Goal: Task Accomplishment & Management: Complete application form

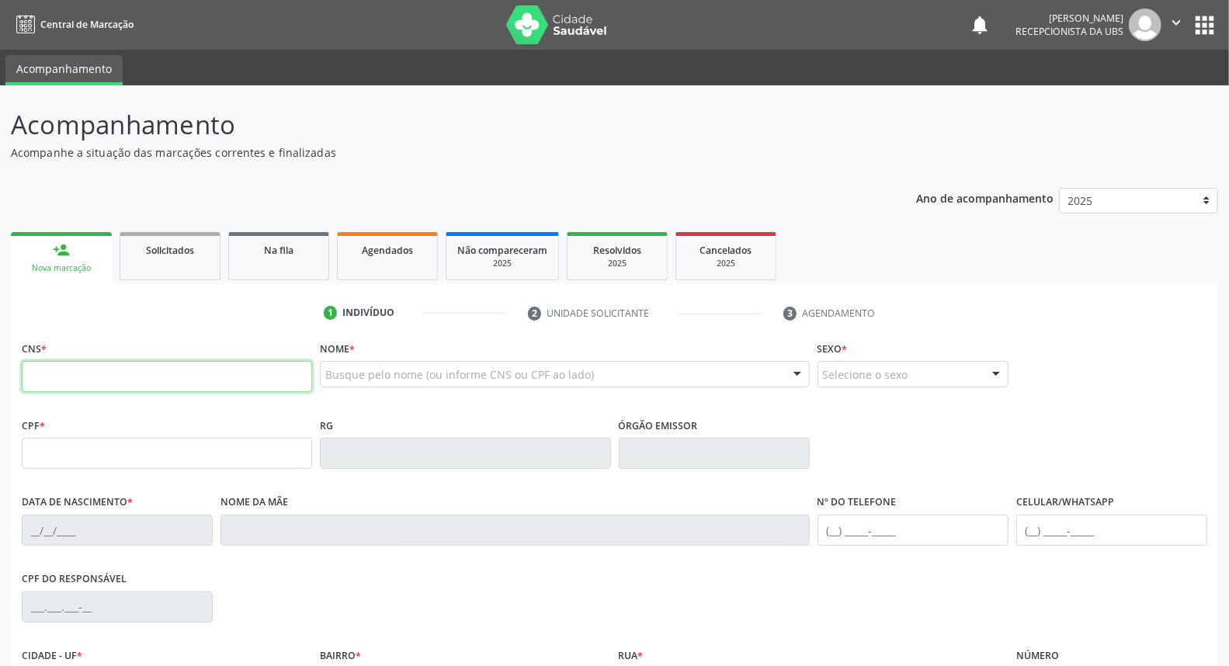
click at [52, 370] on input "text" at bounding box center [167, 376] width 290 height 31
type input "700 0026 9368 1604"
type input "352.730.894-68"
type input "20/01/1943"
type input "Rosa Maria da Conceicão"
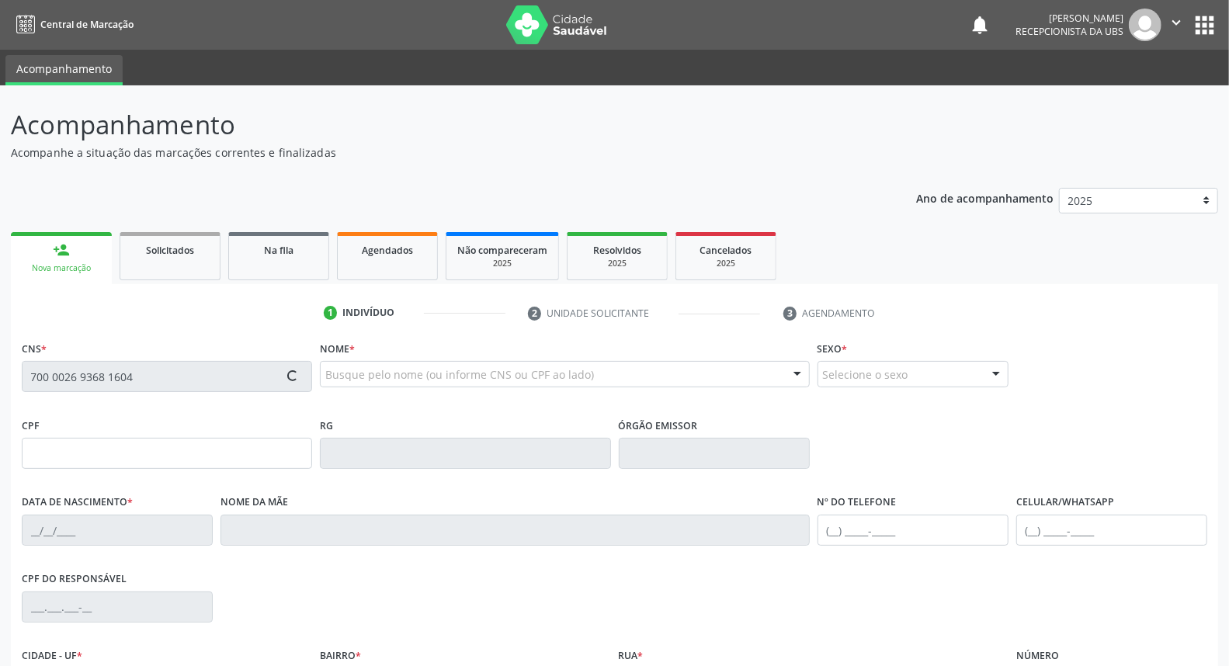
type input "(87) 98144-5520"
type input "189.327.034-34"
type input "253"
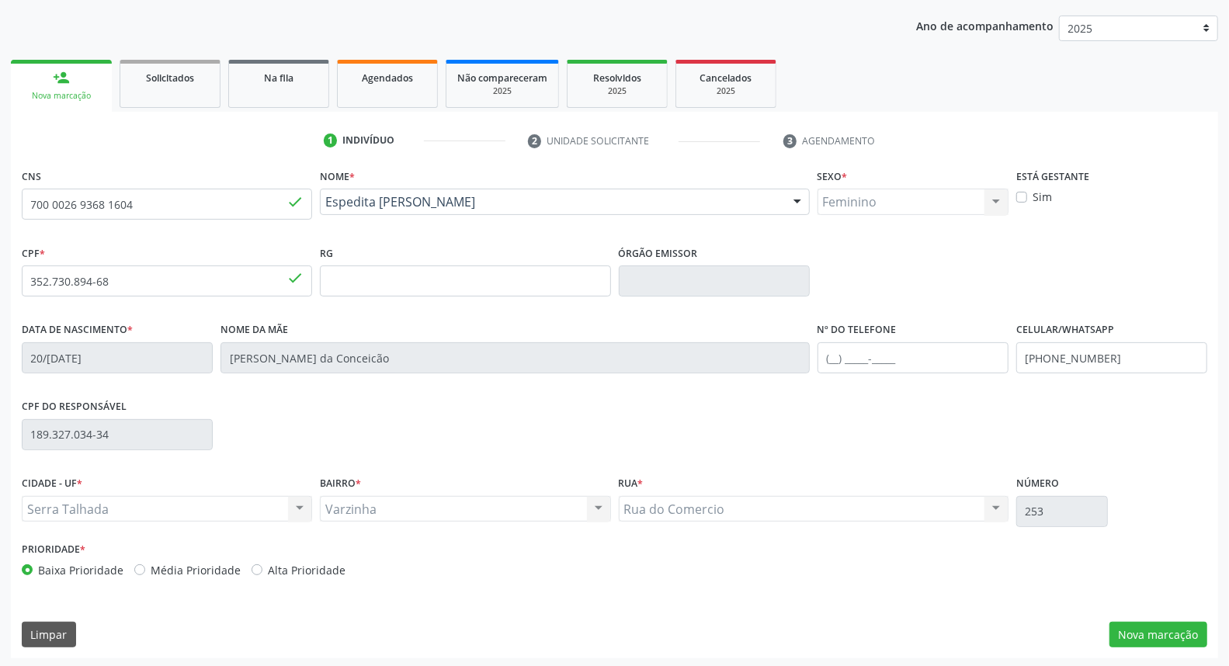
scroll to position [174, 0]
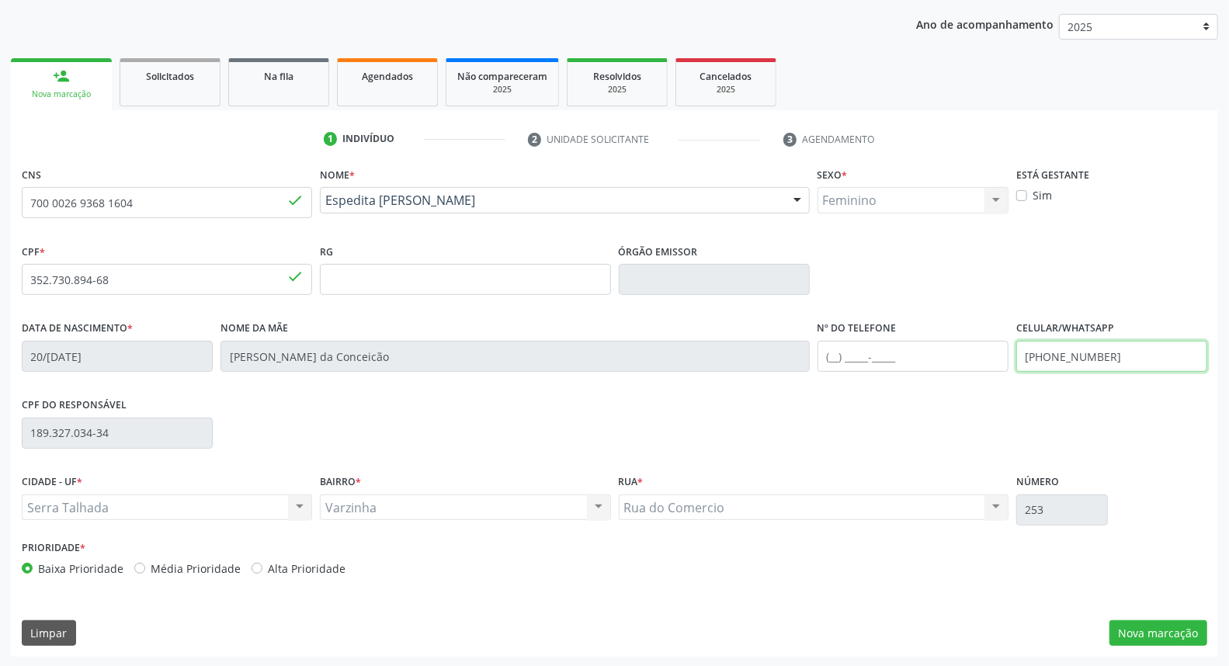
click at [1143, 346] on input "(87) 98144-5520" at bounding box center [1112, 356] width 191 height 31
type input "(87) 98114-4119"
click at [1155, 635] on button "Nova marcação" at bounding box center [1159, 634] width 98 height 26
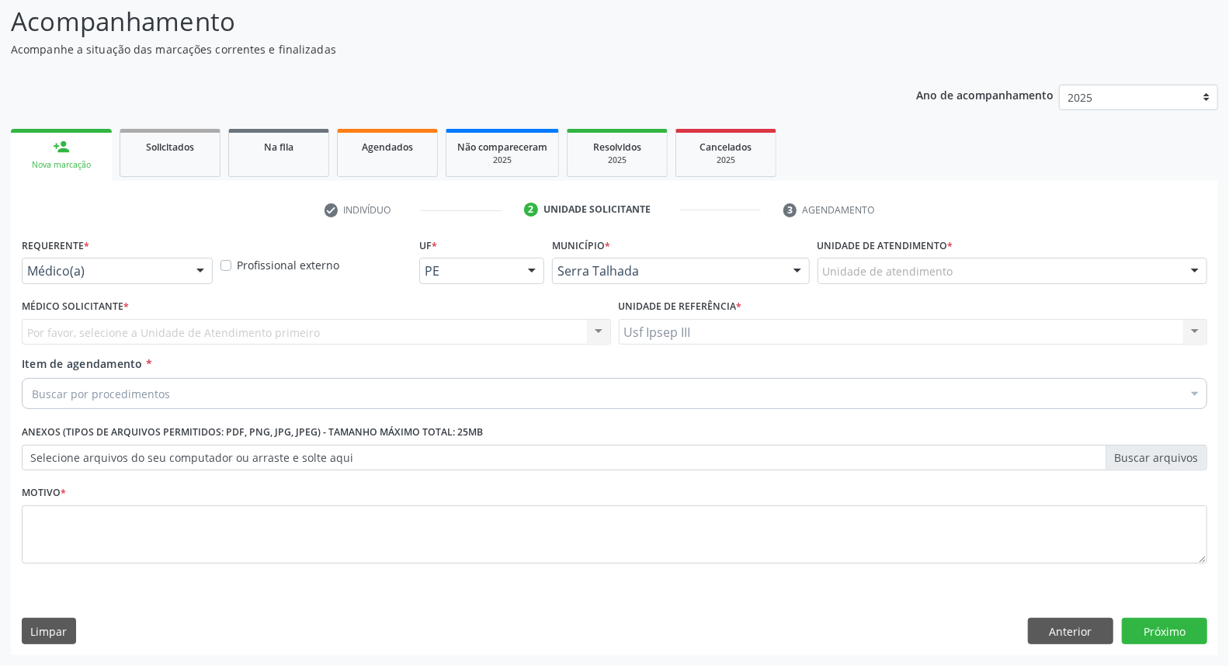
scroll to position [103, 0]
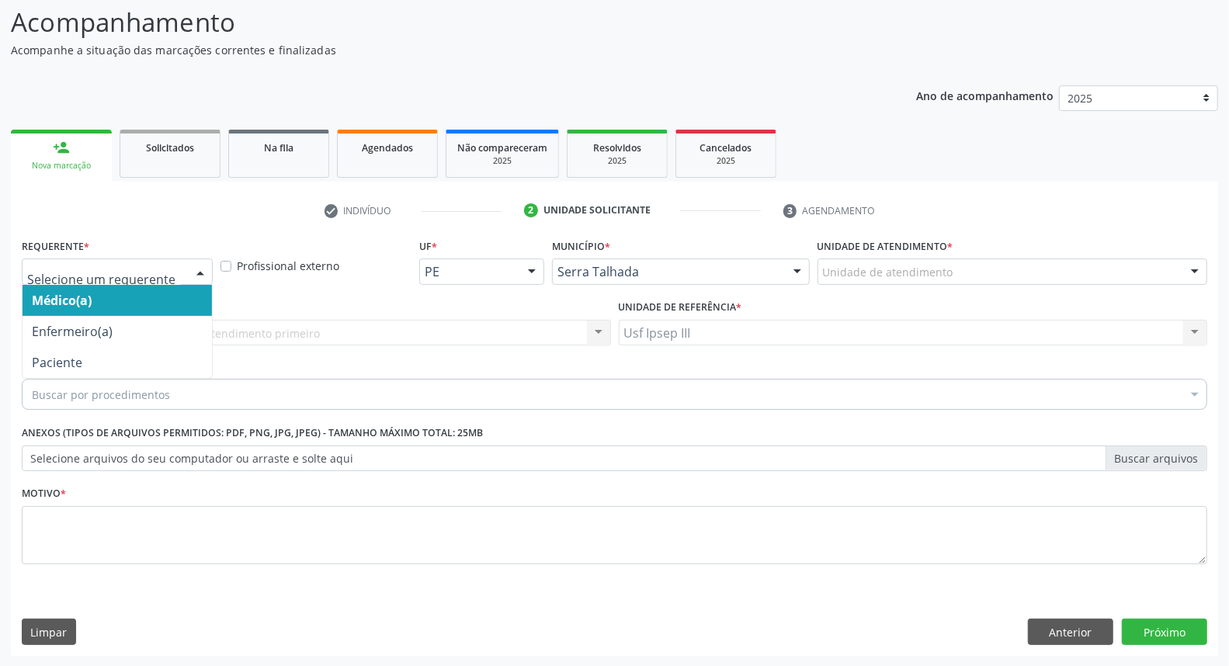
click at [196, 270] on div at bounding box center [200, 272] width 23 height 26
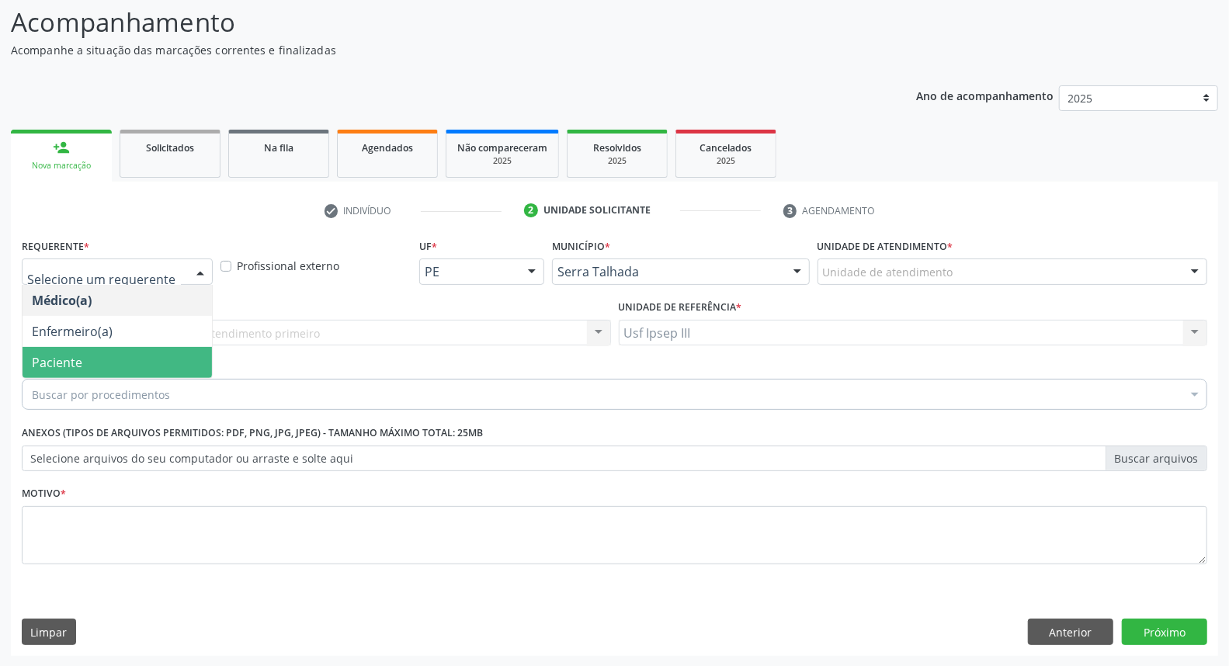
click at [157, 367] on span "Paciente" at bounding box center [118, 362] width 190 height 31
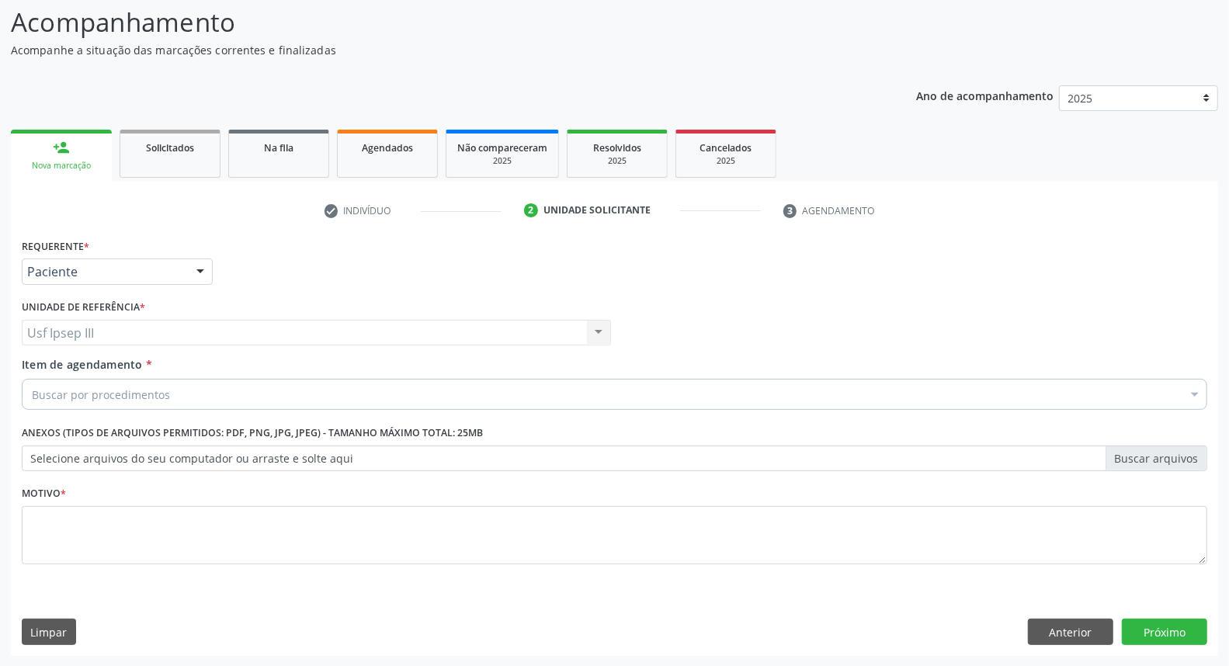
click at [600, 392] on div "Buscar por procedimentos" at bounding box center [615, 394] width 1186 height 31
click at [32, 392] on input "Item de agendamento *" at bounding box center [32, 394] width 0 height 31
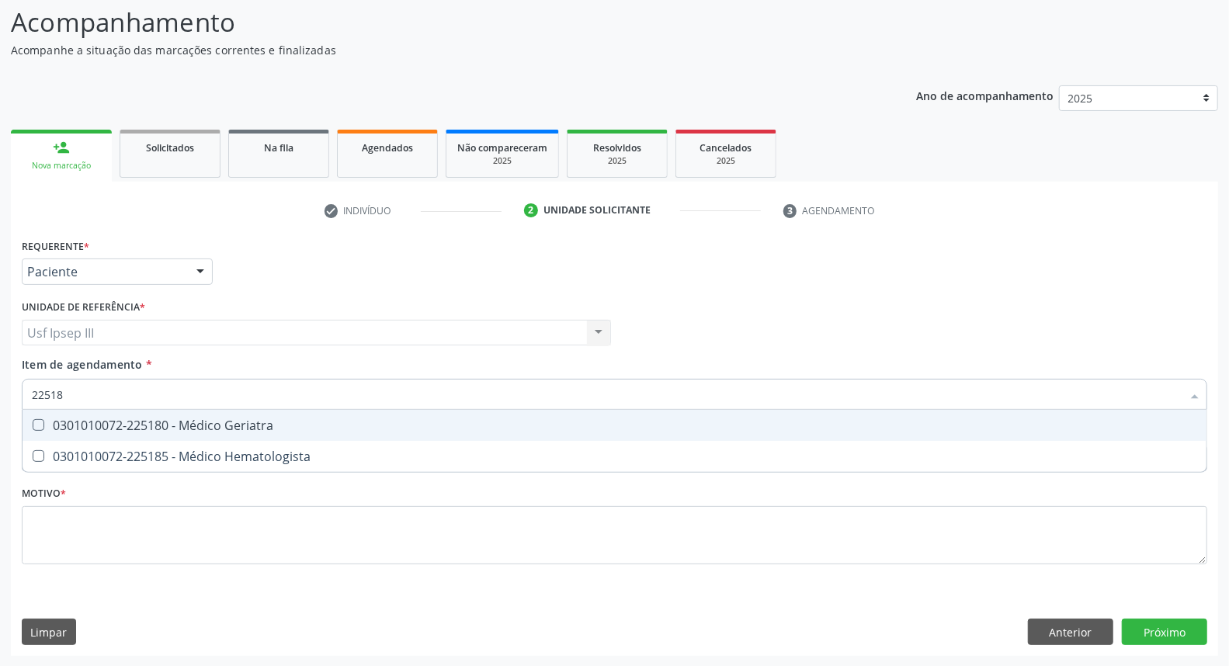
type input "225180"
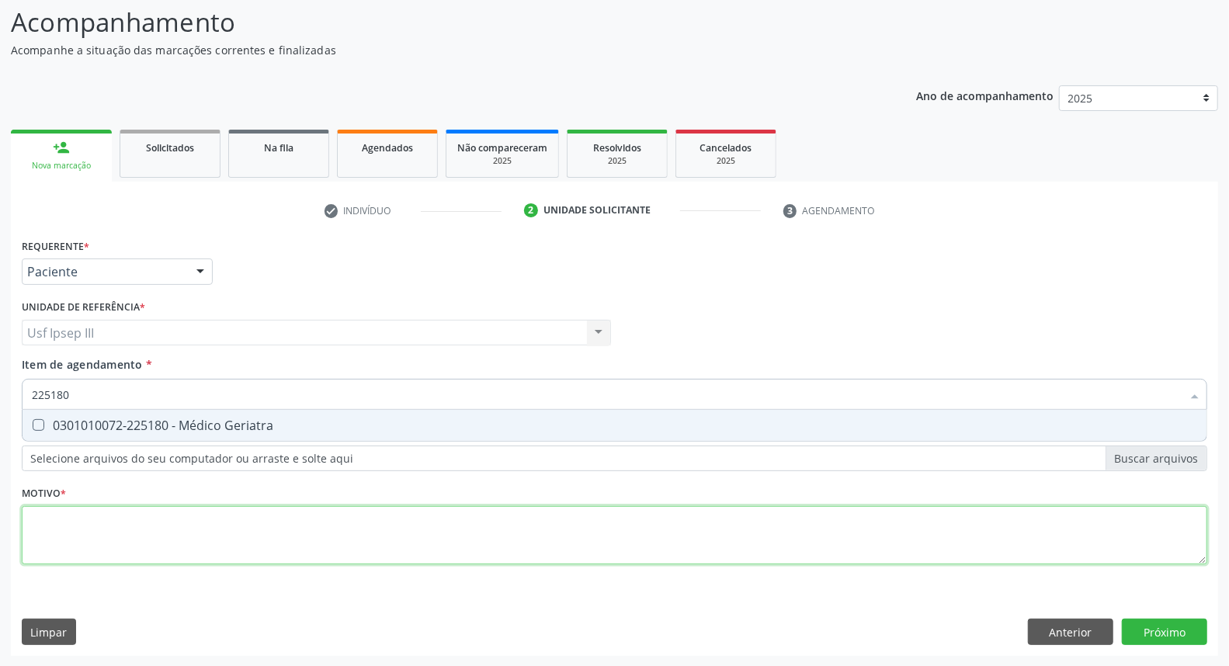
click at [368, 554] on div "Requerente * Paciente Médico(a) Enfermeiro(a) Paciente Nenhum resultado encontr…" at bounding box center [615, 411] width 1186 height 352
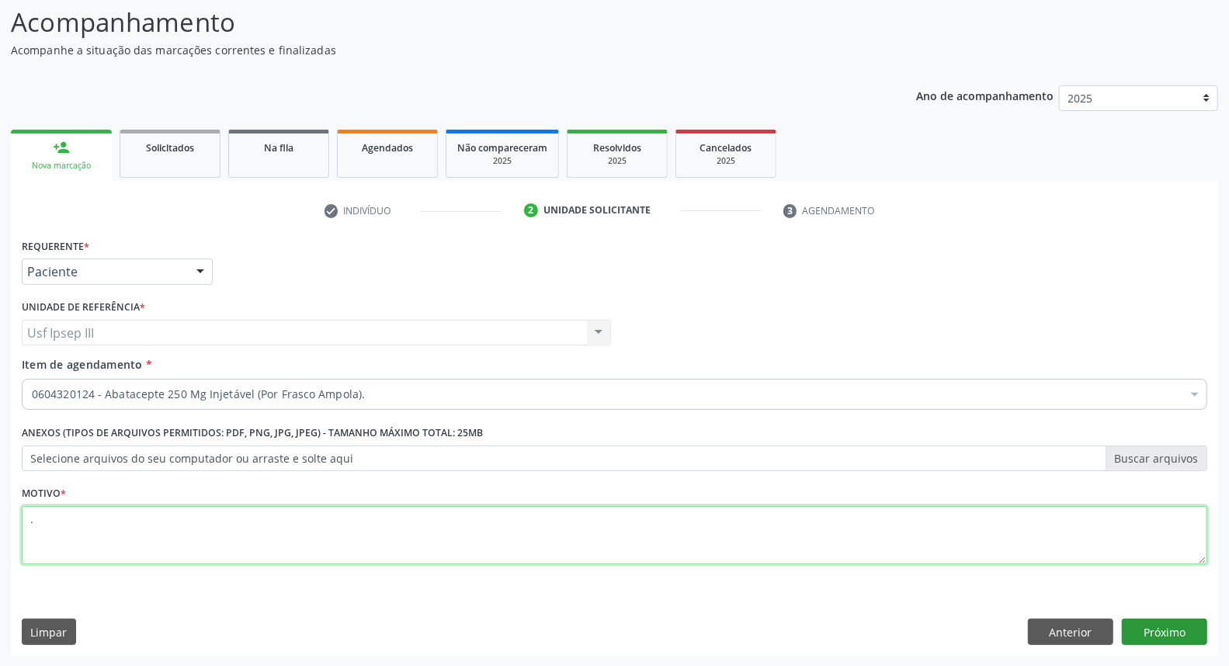
type textarea "."
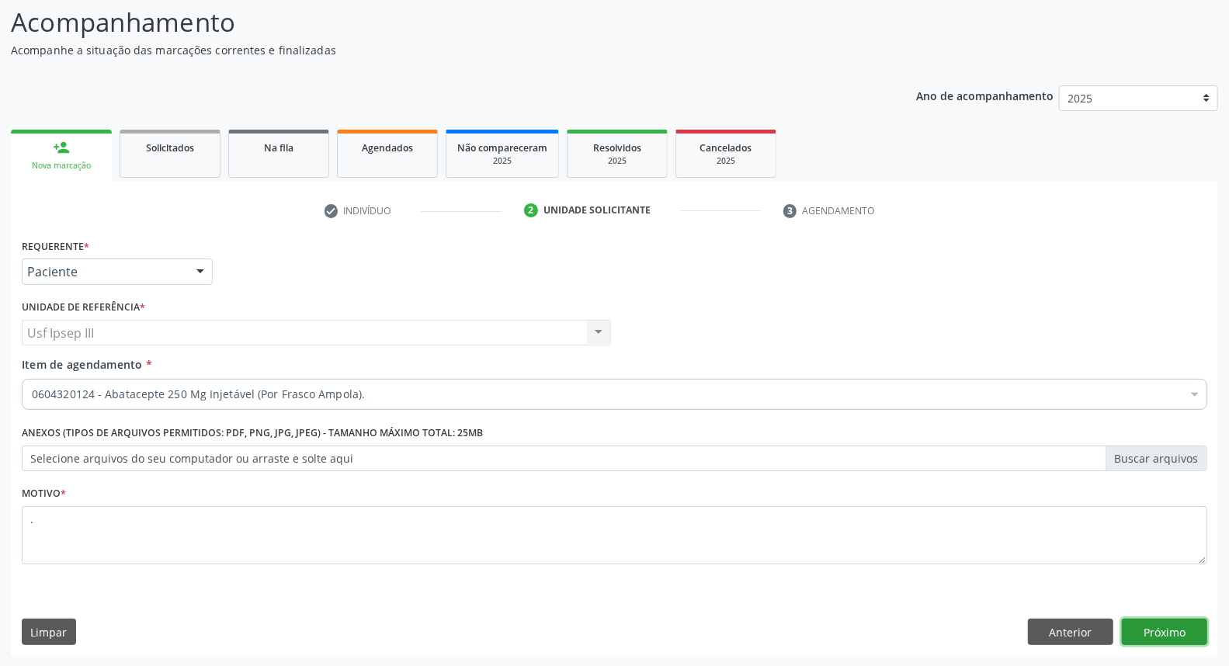
click at [1143, 629] on button "Próximo" at bounding box center [1164, 632] width 85 height 26
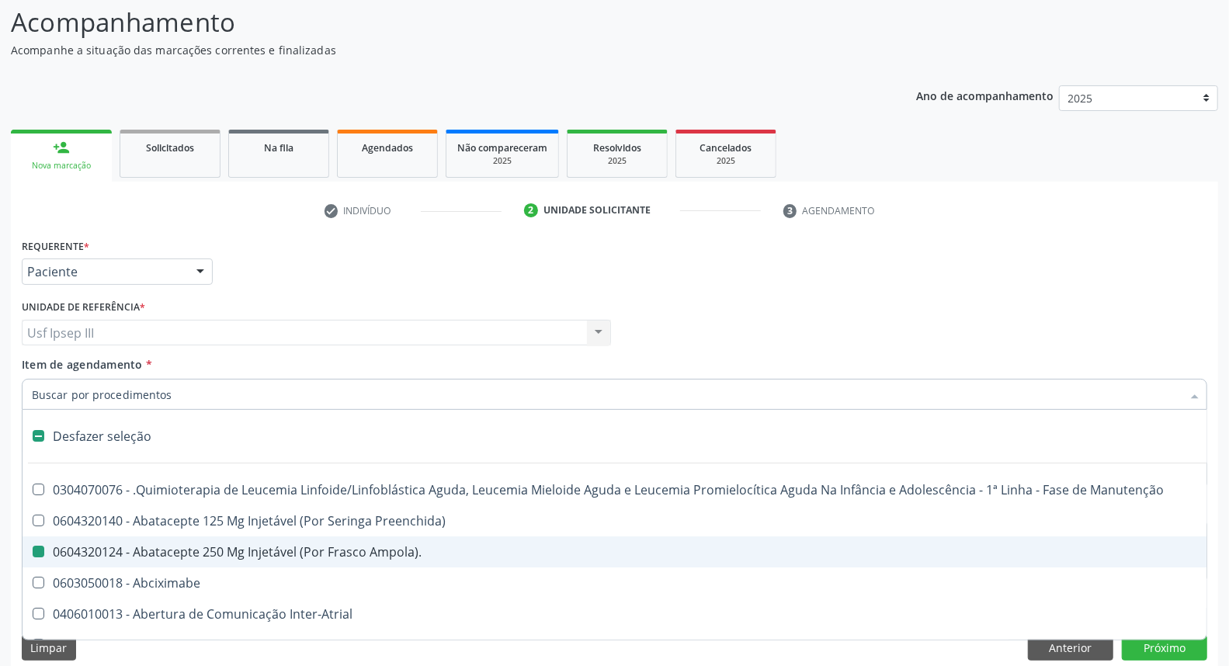
type input "2"
checkbox Preenchida\) "true"
checkbox Ampola\)\ "false"
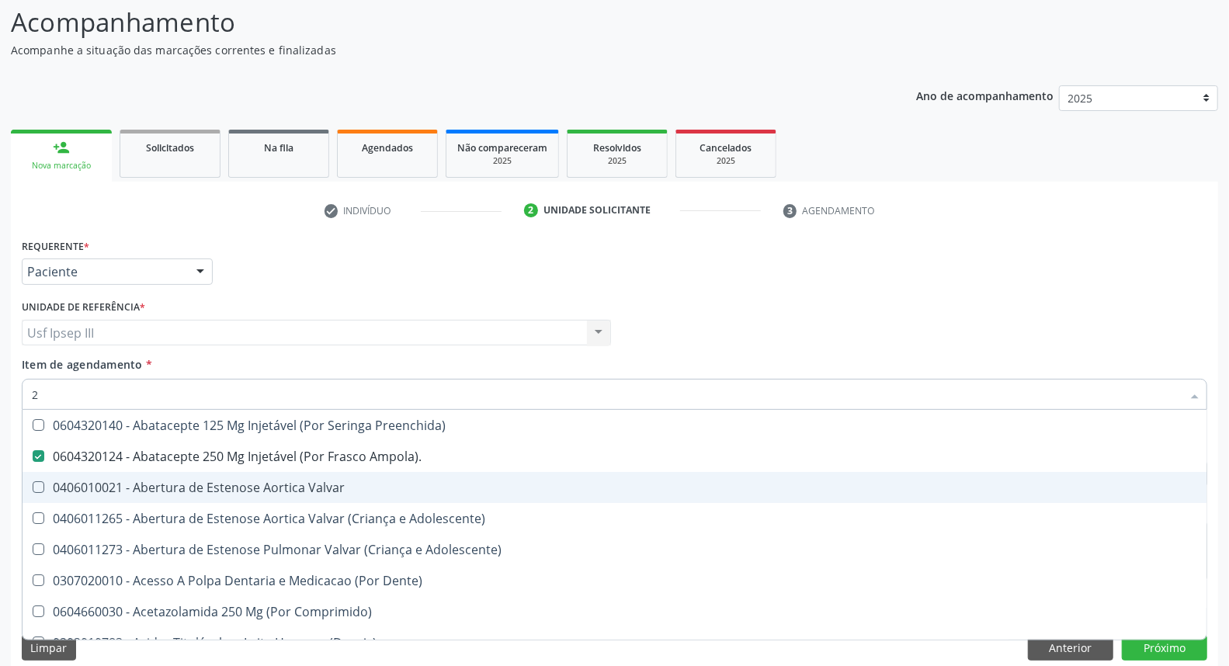
type input "22"
checkbox Ampola\)\ "false"
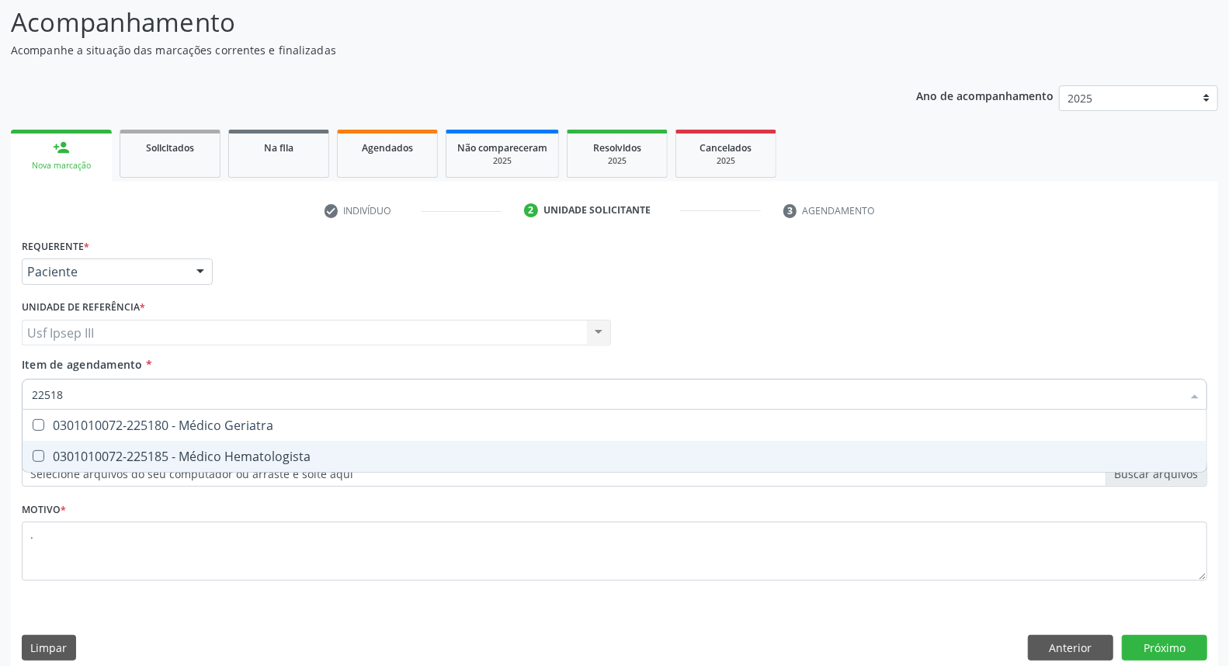
type input "225180"
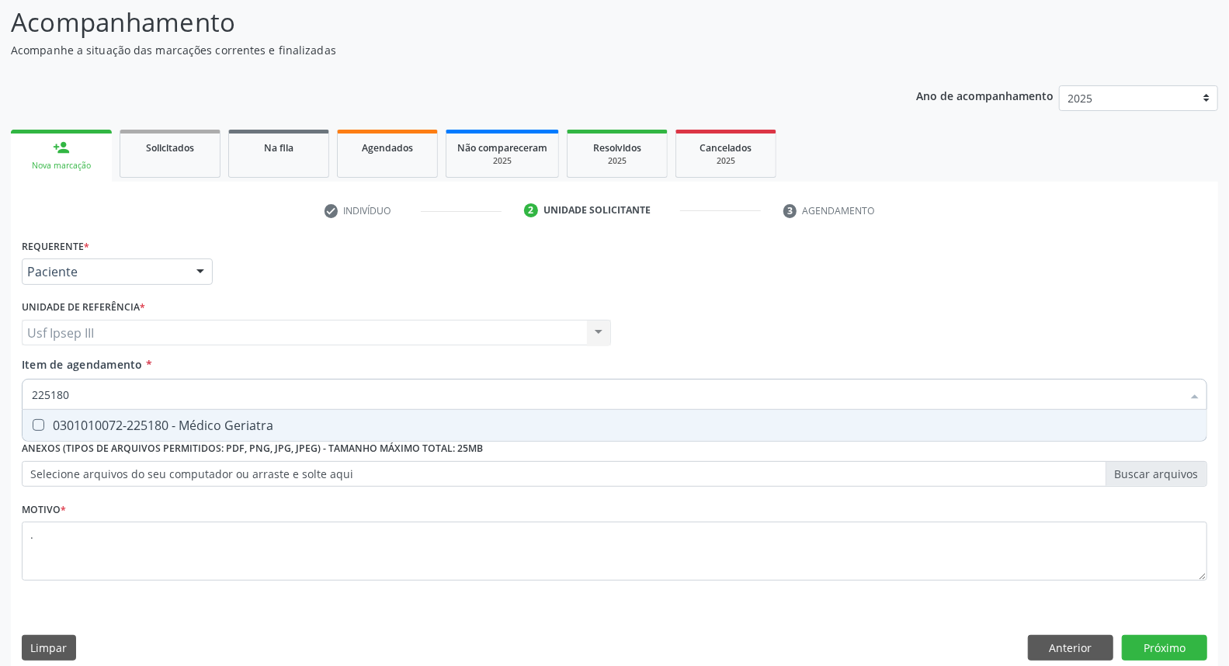
click at [340, 420] on div "0301010072-225180 - Médico Geriatra" at bounding box center [615, 425] width 1166 height 12
checkbox Geriatra "true"
click at [1179, 642] on button "Próximo" at bounding box center [1164, 648] width 85 height 26
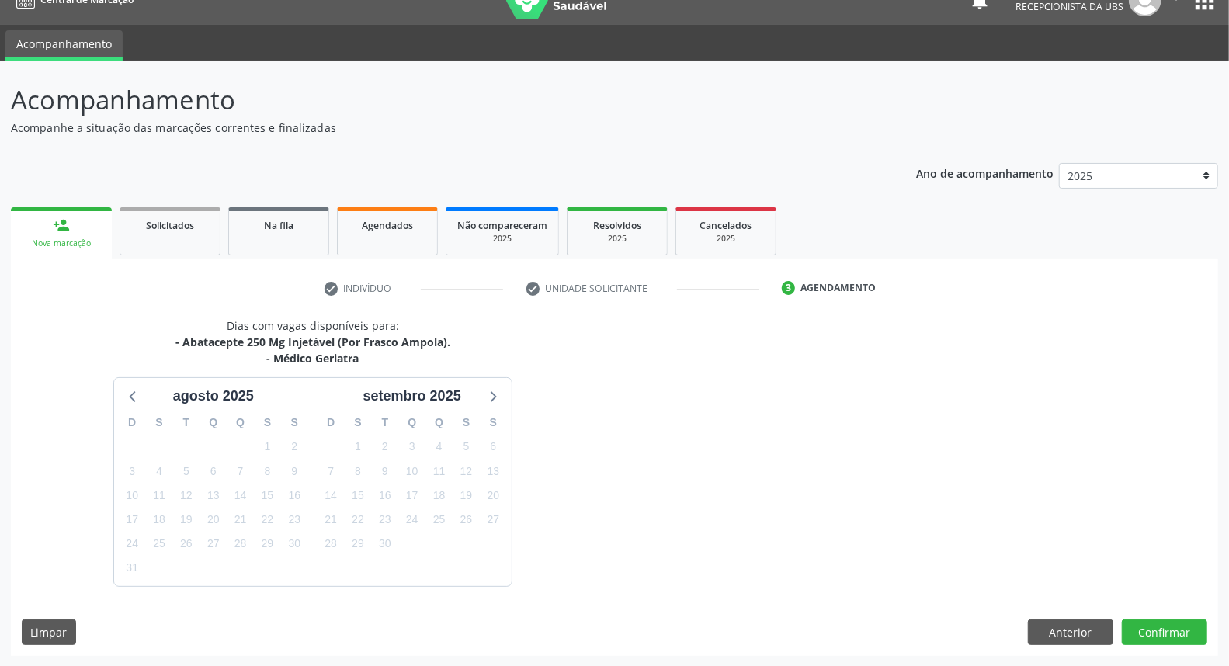
scroll to position [71, 0]
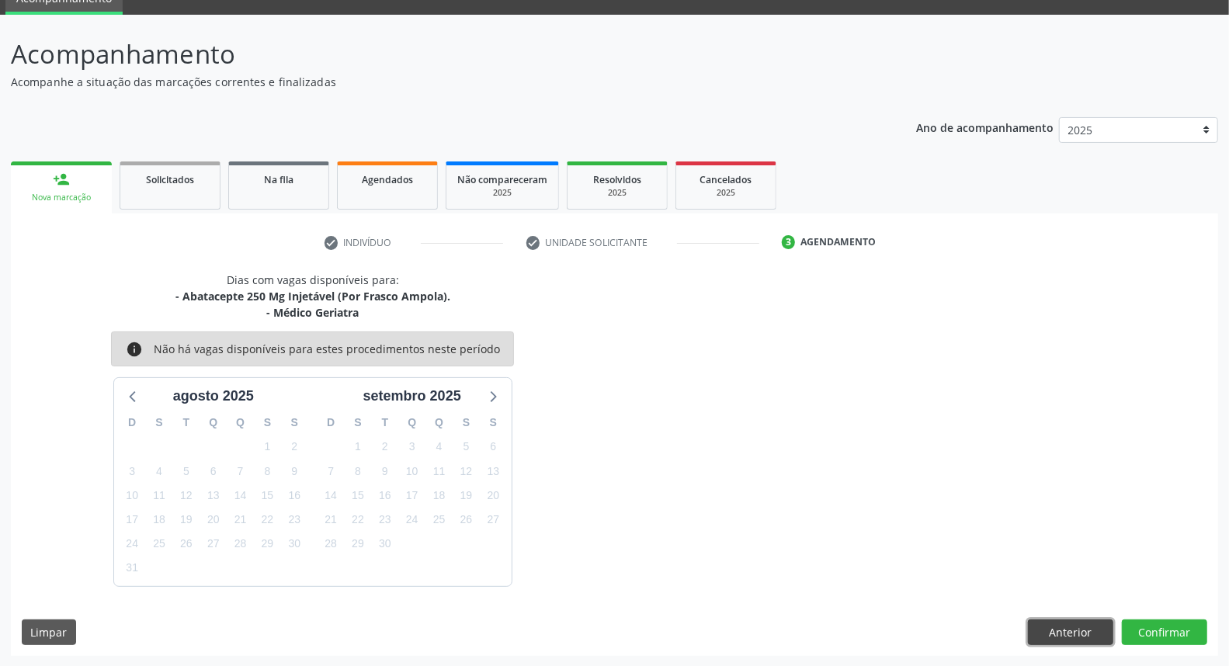
click at [1059, 642] on button "Anterior" at bounding box center [1070, 633] width 85 height 26
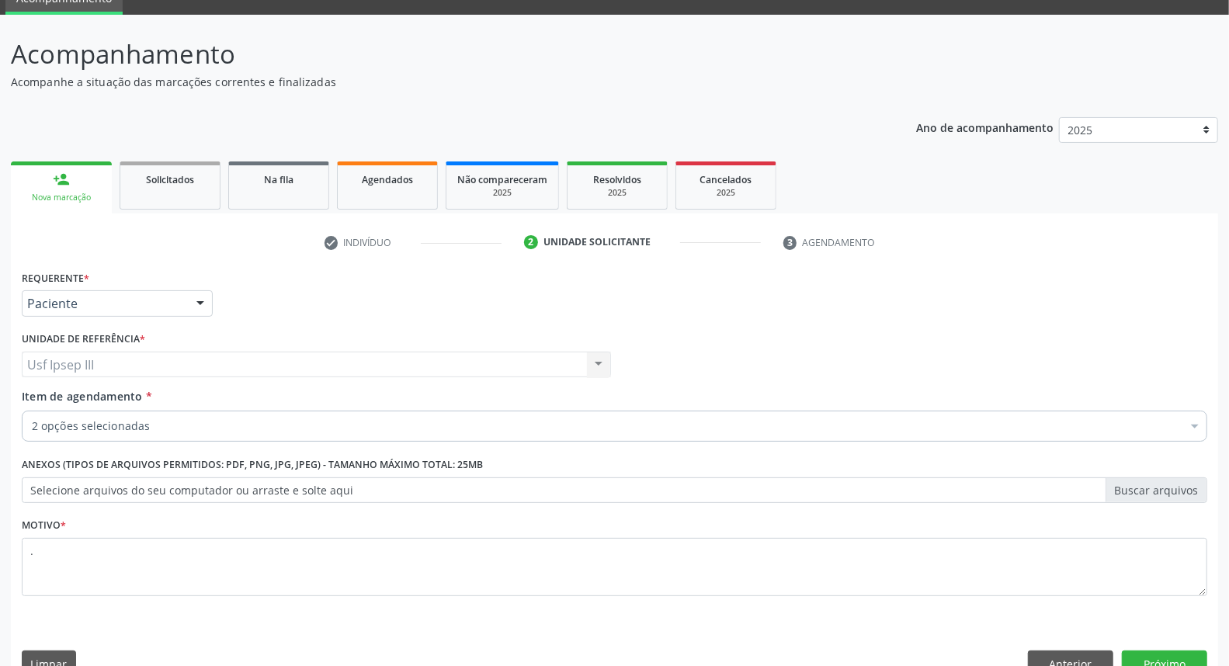
click at [1200, 425] on div at bounding box center [1195, 428] width 23 height 26
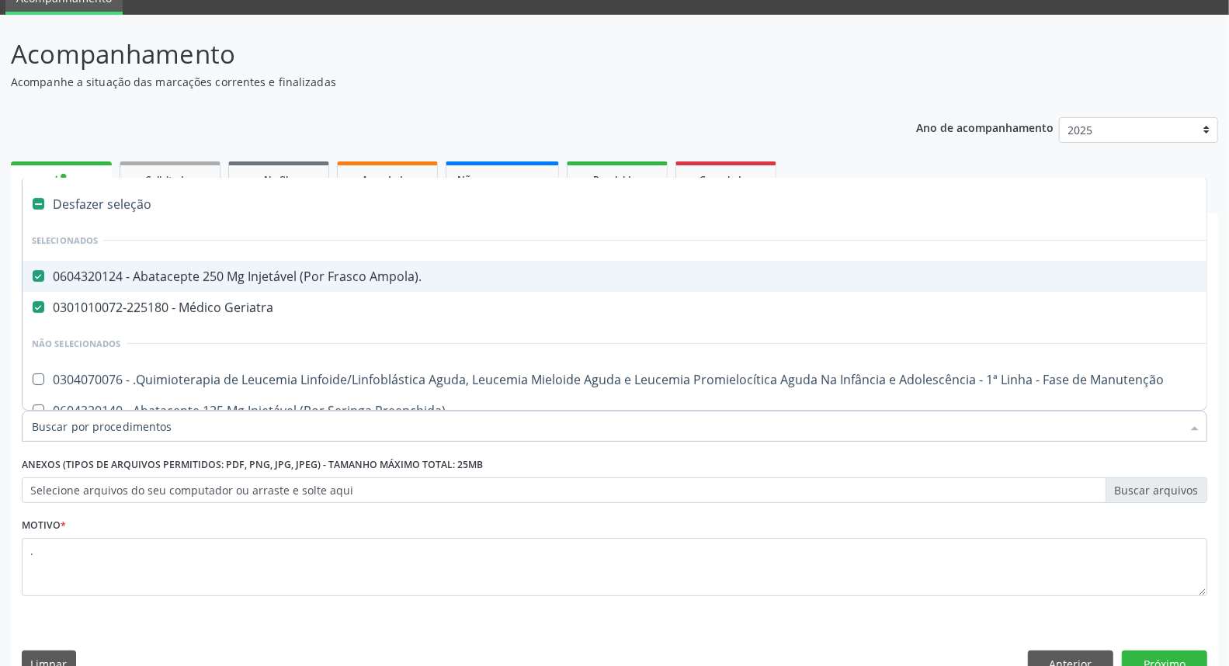
click at [516, 280] on div "0604320124 - Abatacepte 250 Mg Injetável (Por Frasco Ampola)." at bounding box center [636, 276] width 1209 height 12
checkbox Ampola\)\ "false"
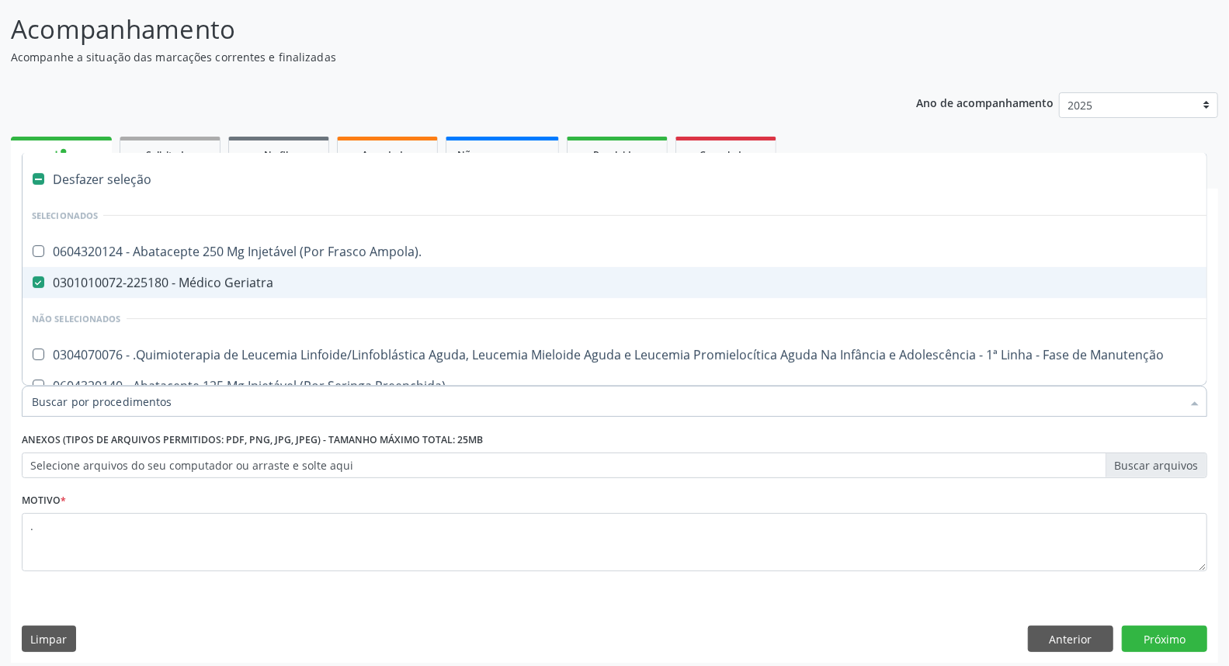
scroll to position [103, 0]
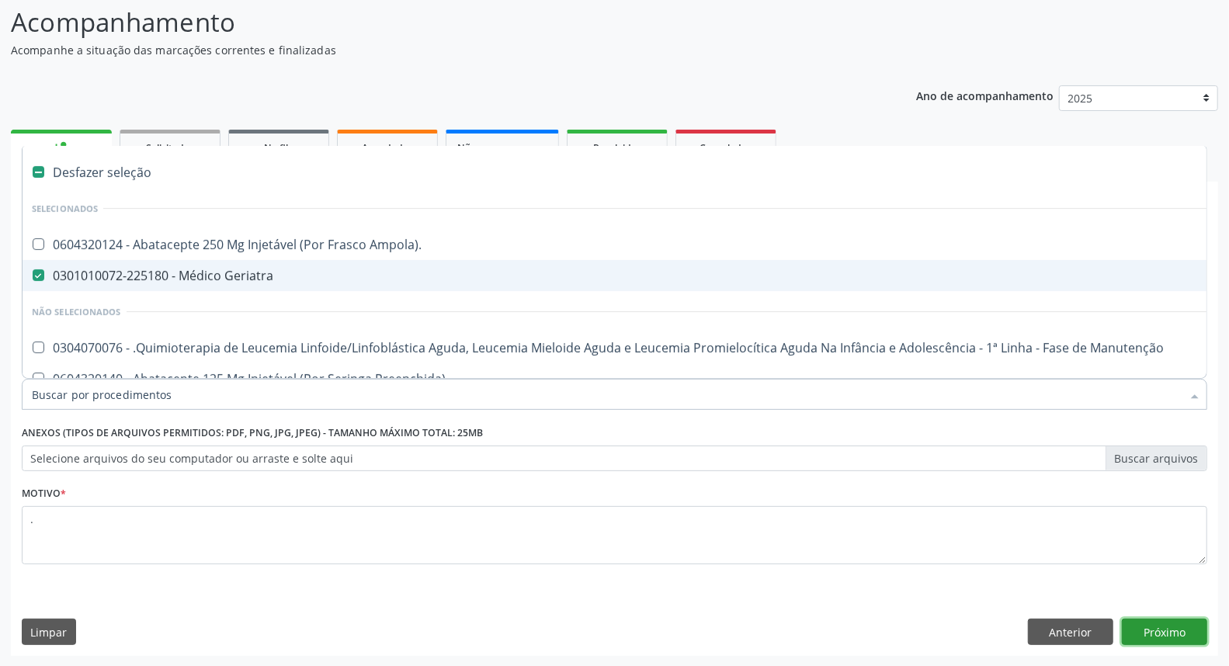
click at [1182, 633] on button "Próximo" at bounding box center [1164, 632] width 85 height 26
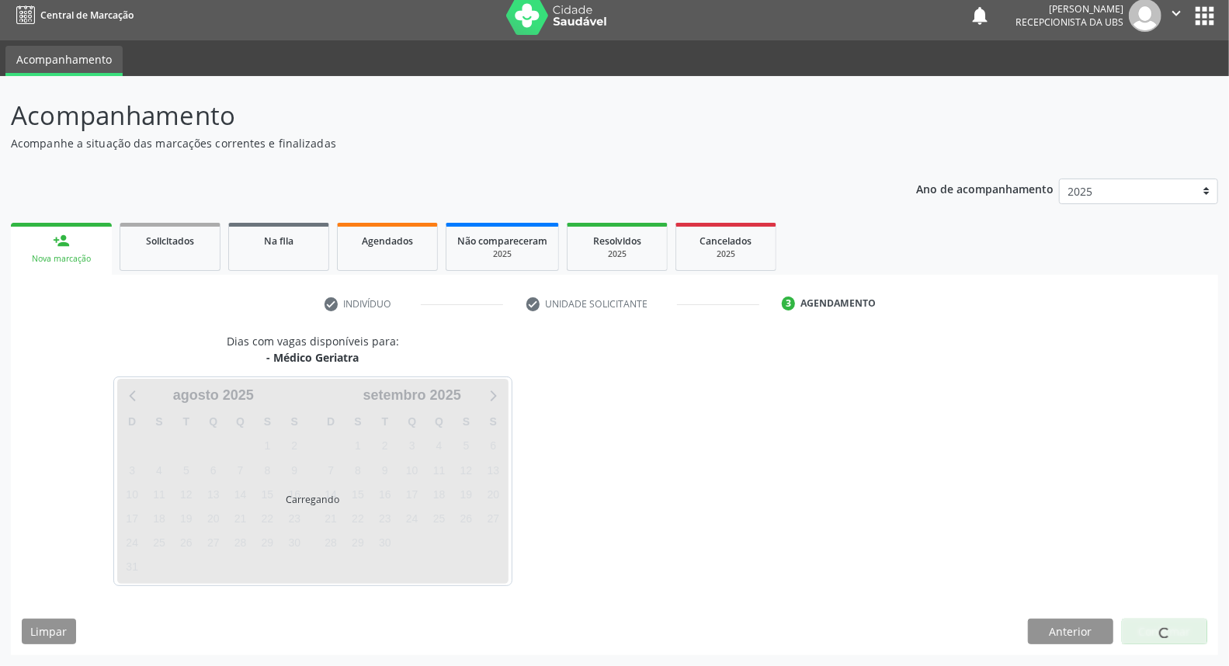
scroll to position [9, 0]
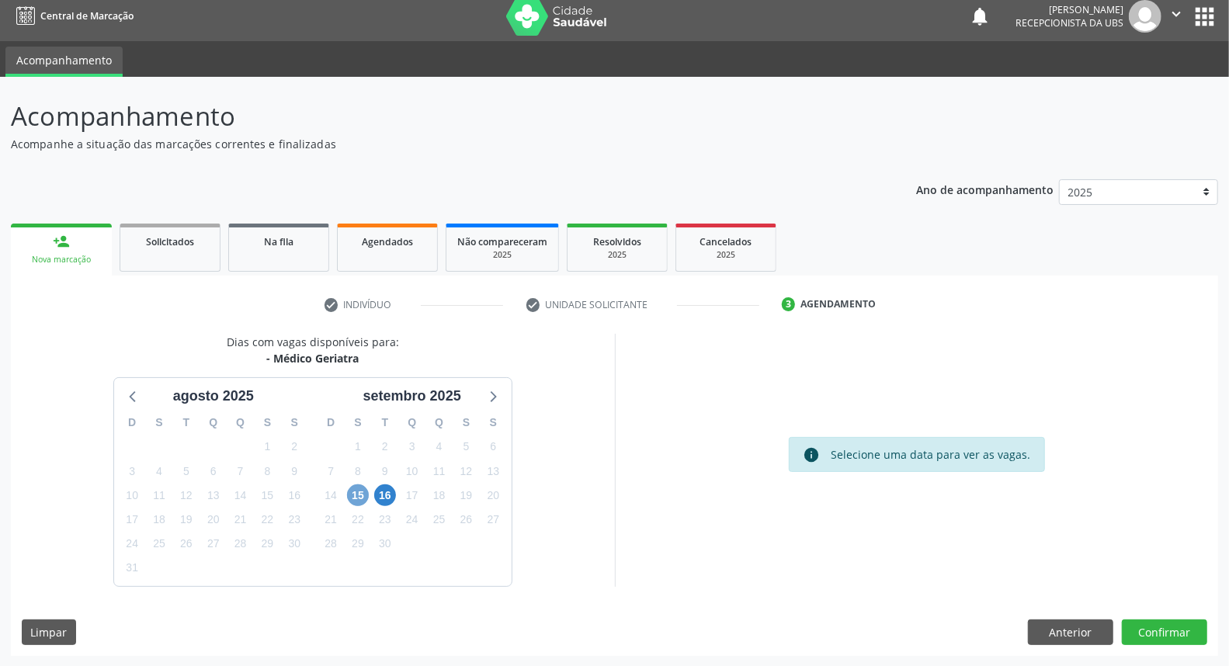
click at [360, 495] on span "15" at bounding box center [358, 496] width 22 height 22
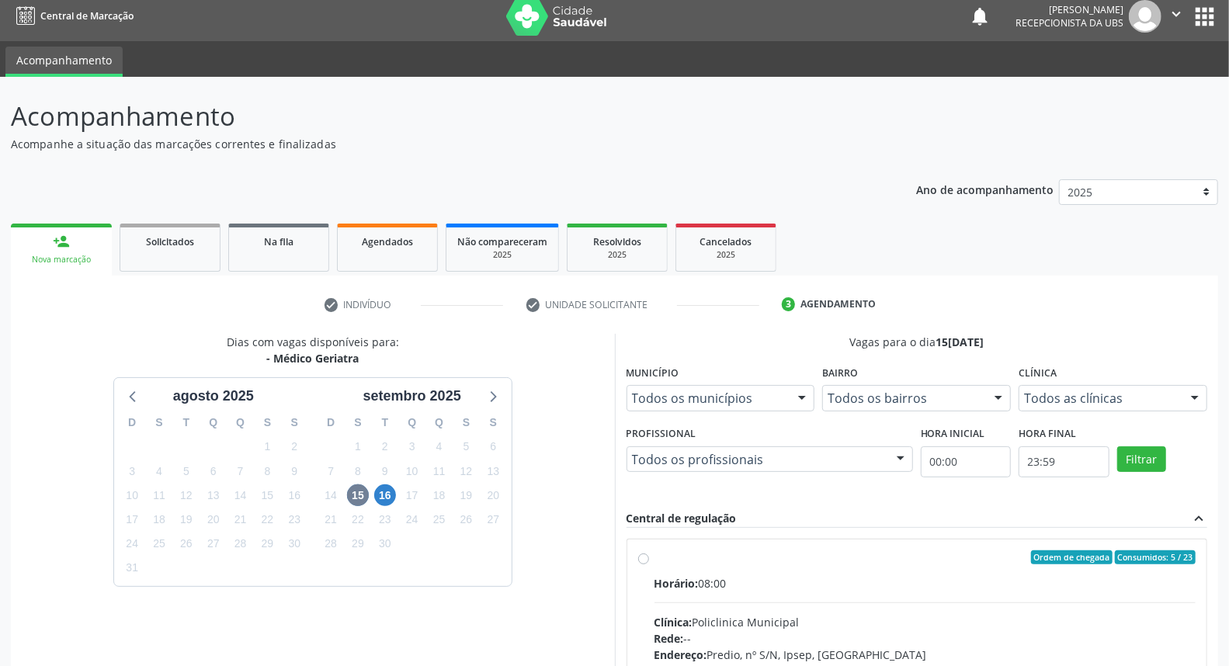
click at [649, 565] on input "Ordem de chegada Consumidos: 5 / 23 Horário: 08:00 Clínica: Policlinica Municip…" at bounding box center [643, 558] width 11 height 14
radio input "true"
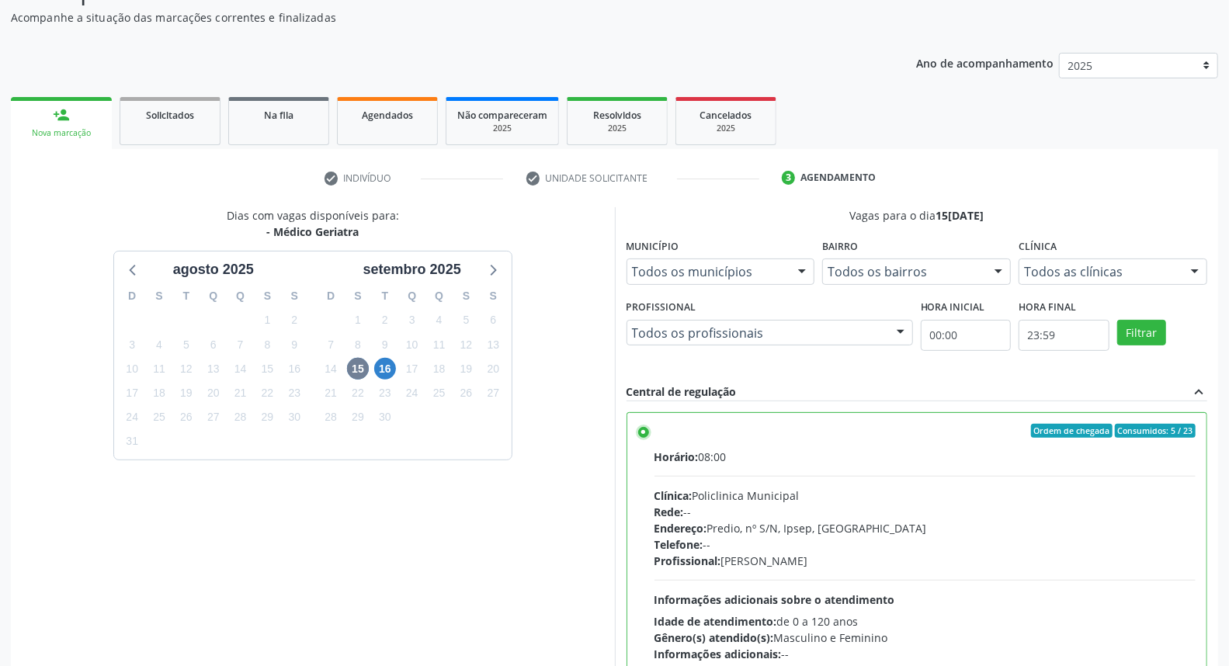
scroll to position [260, 0]
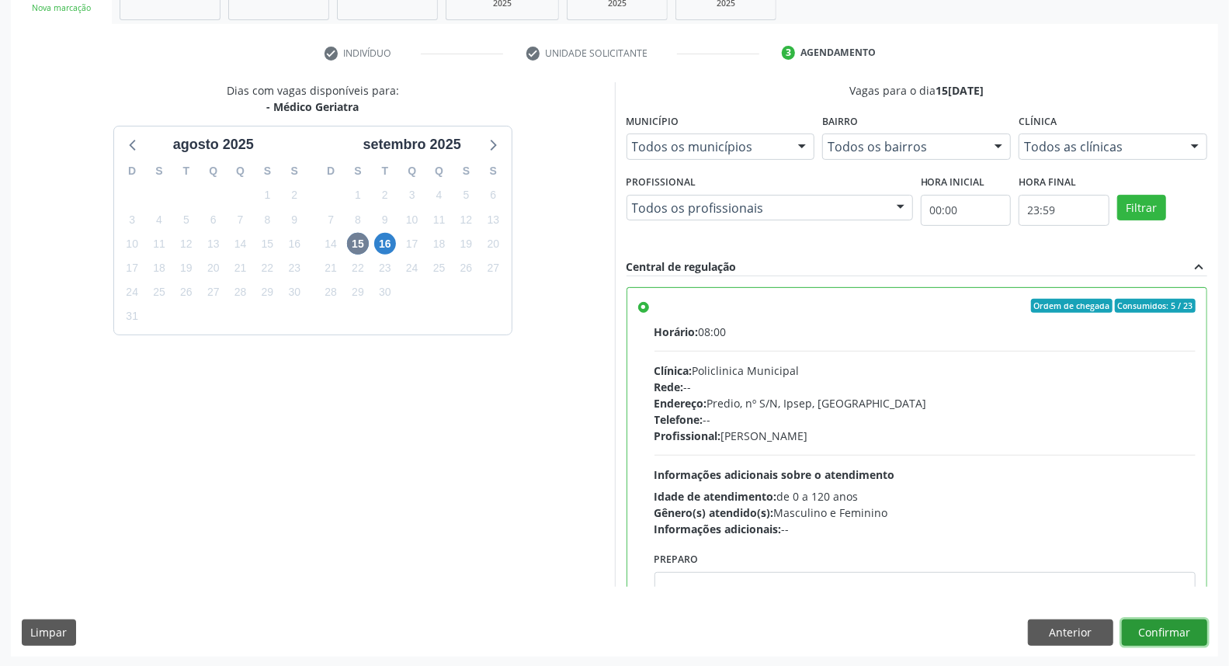
click at [1155, 631] on button "Confirmar" at bounding box center [1164, 633] width 85 height 26
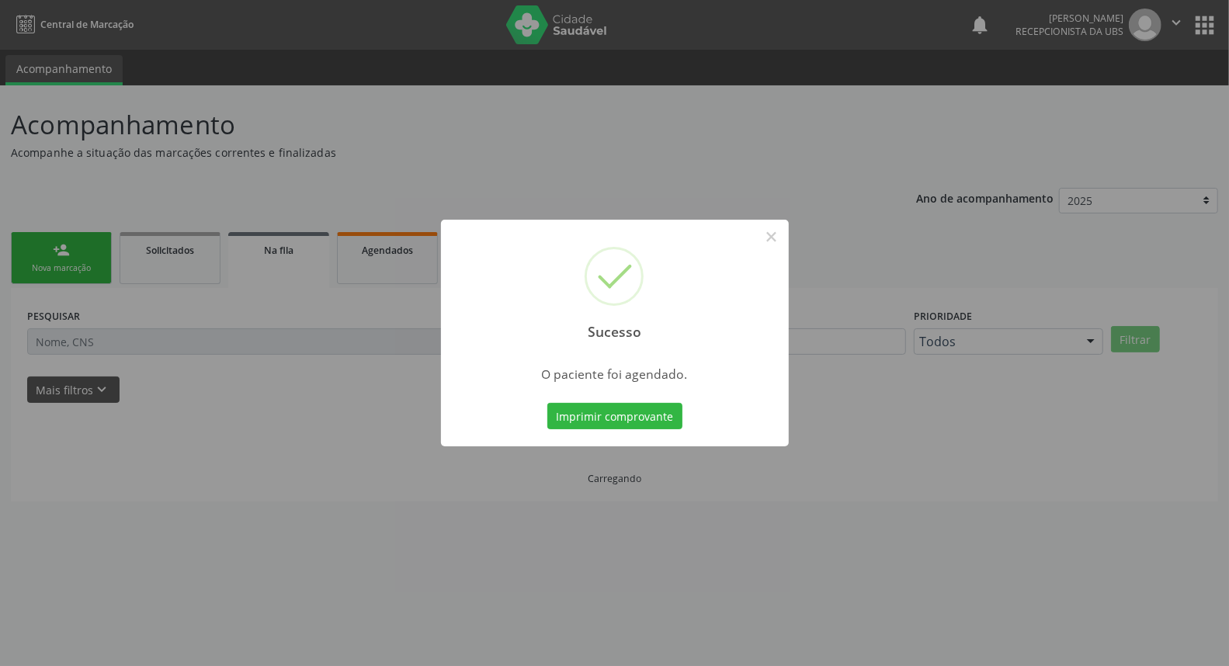
scroll to position [0, 0]
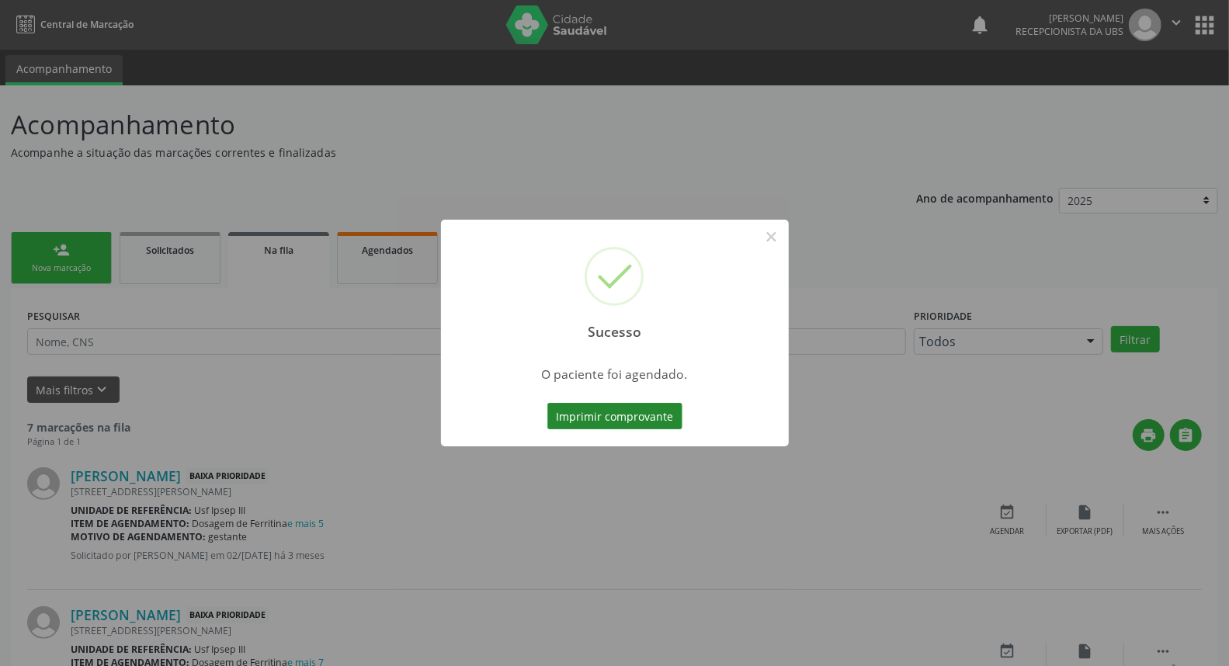
click at [640, 415] on button "Imprimir comprovante" at bounding box center [615, 416] width 135 height 26
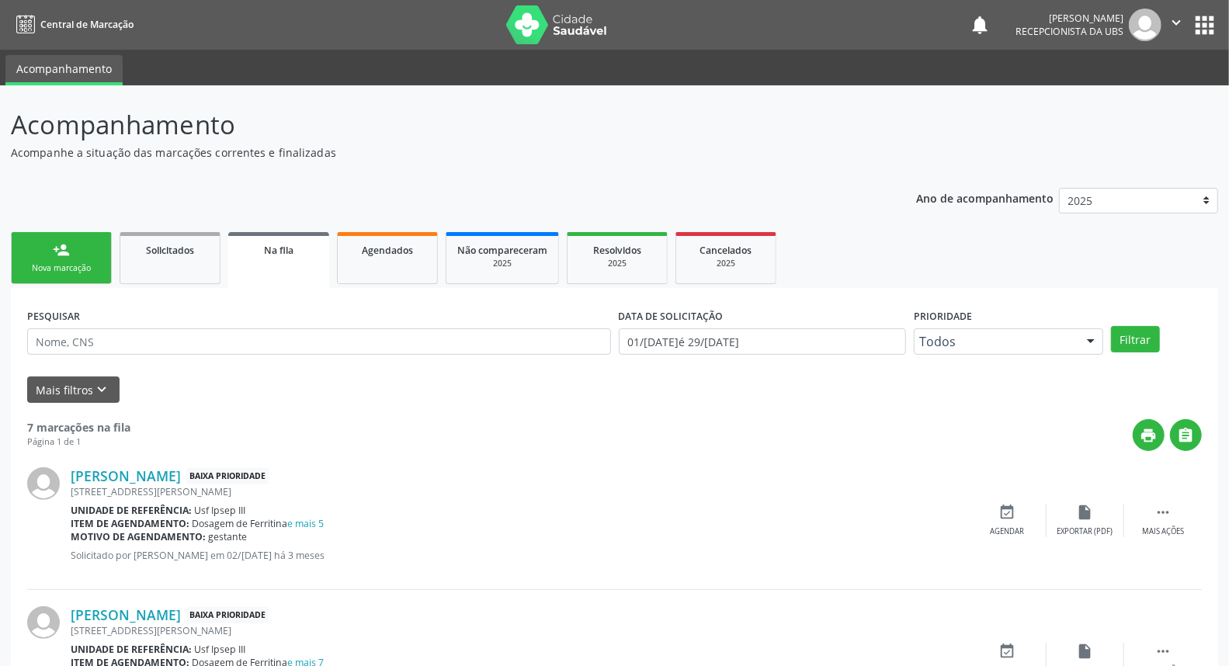
click at [71, 256] on link "person_add Nova marcação" at bounding box center [61, 258] width 101 height 52
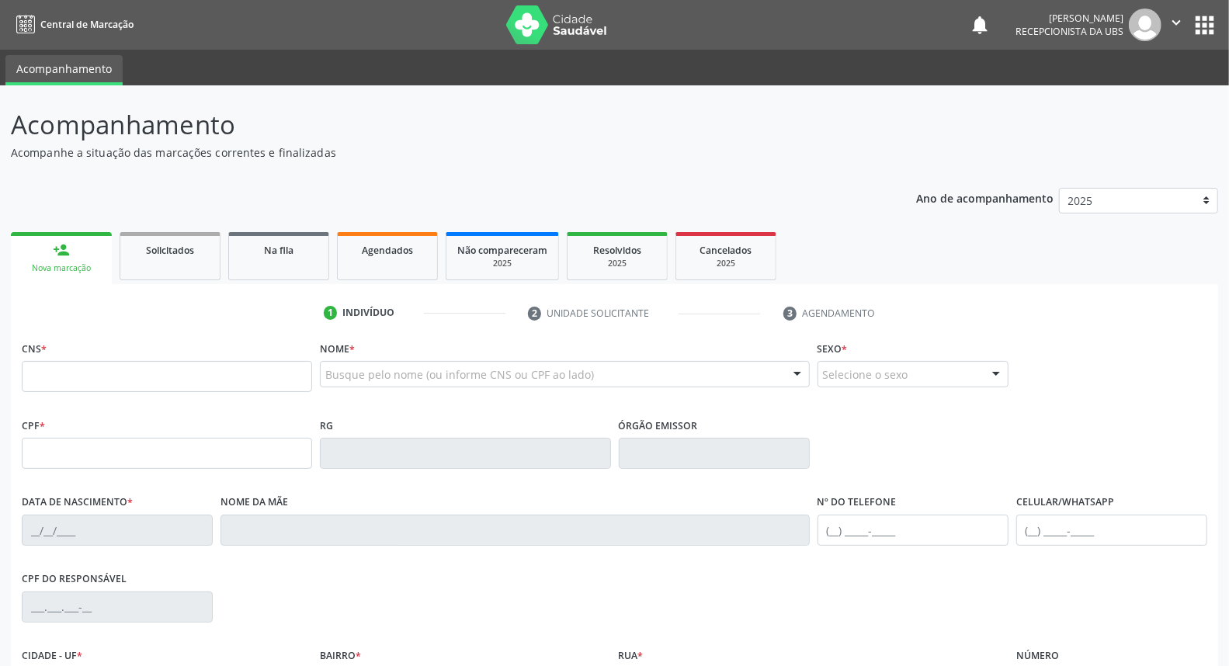
click at [71, 258] on link "person_add Nova marcação" at bounding box center [61, 258] width 101 height 52
click at [55, 383] on input "text" at bounding box center [167, 376] width 290 height 31
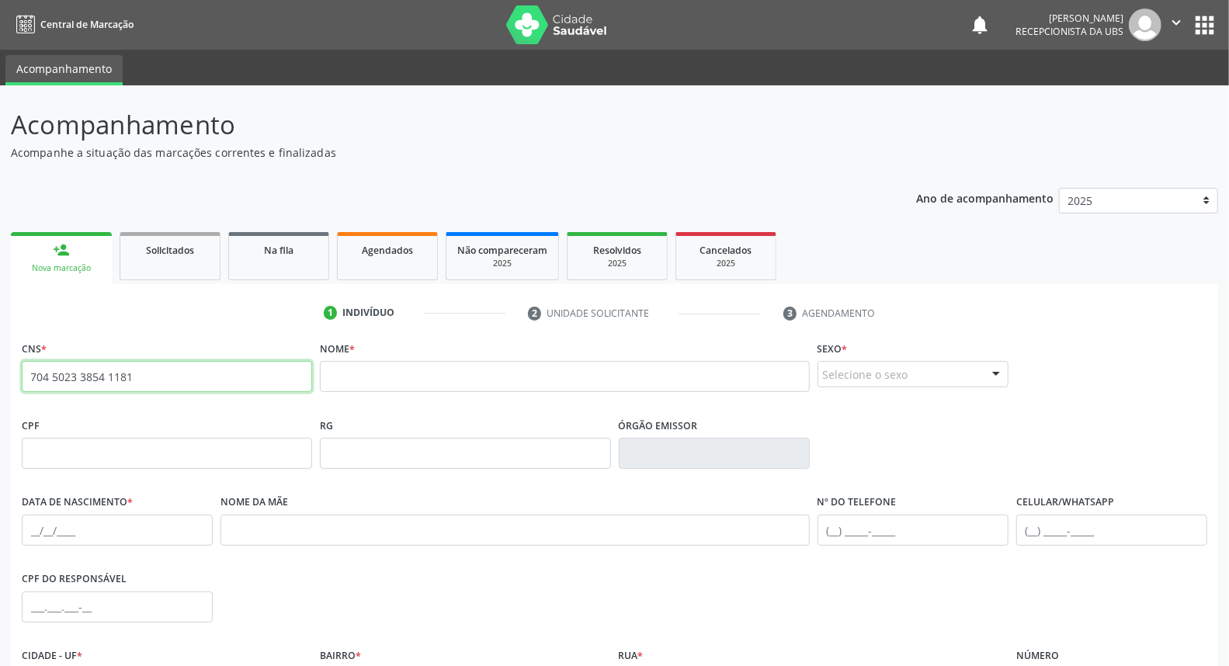
click at [89, 369] on input "704 5023 3854 1181" at bounding box center [167, 376] width 290 height 31
type input "704 5023 8541 1817"
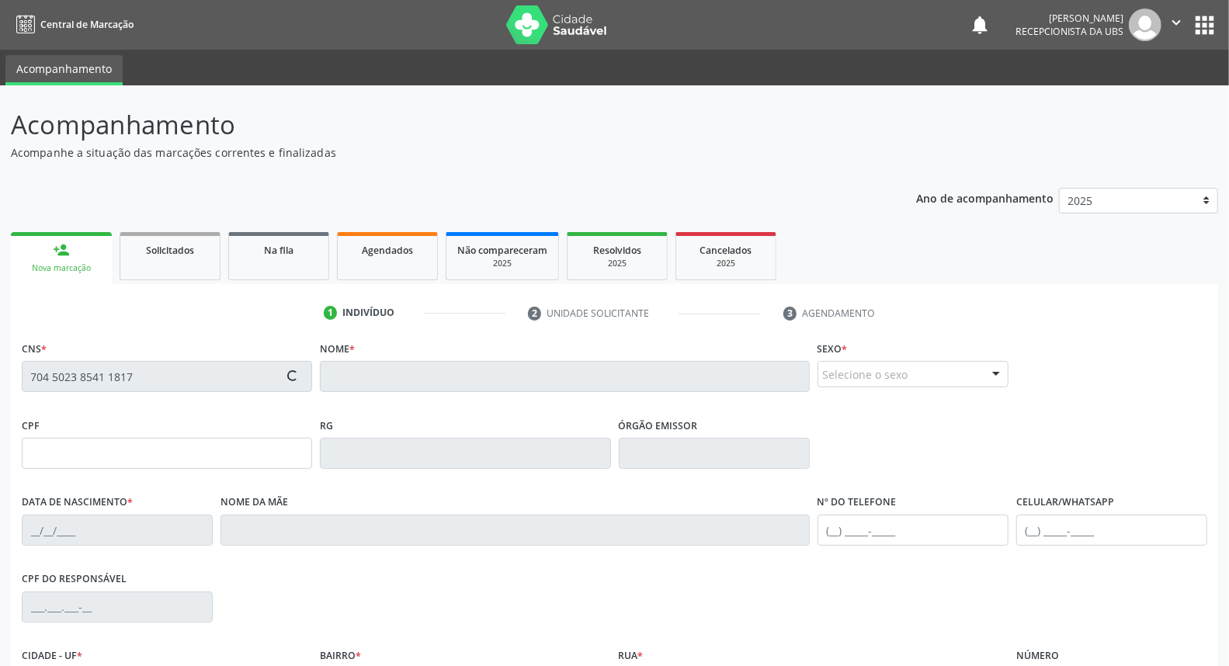
type input "26/05/1976"
type input "Maria Francisca de Jesus"
type input "(99) 99999-9999"
type input "387"
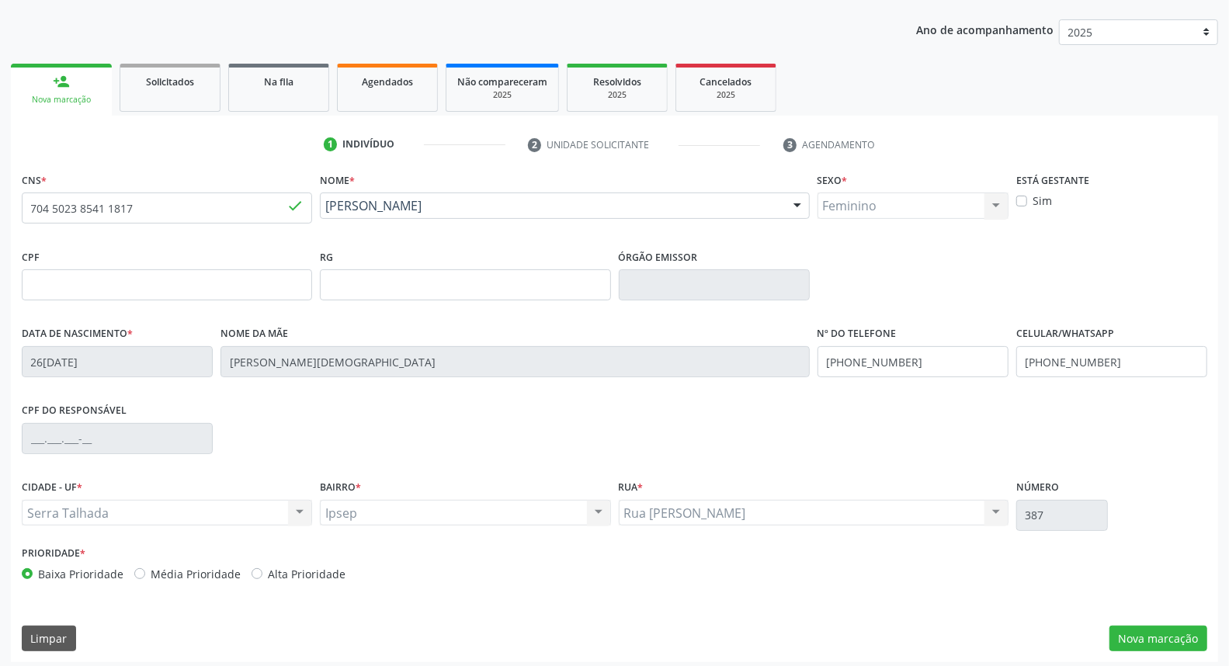
scroll to position [174, 0]
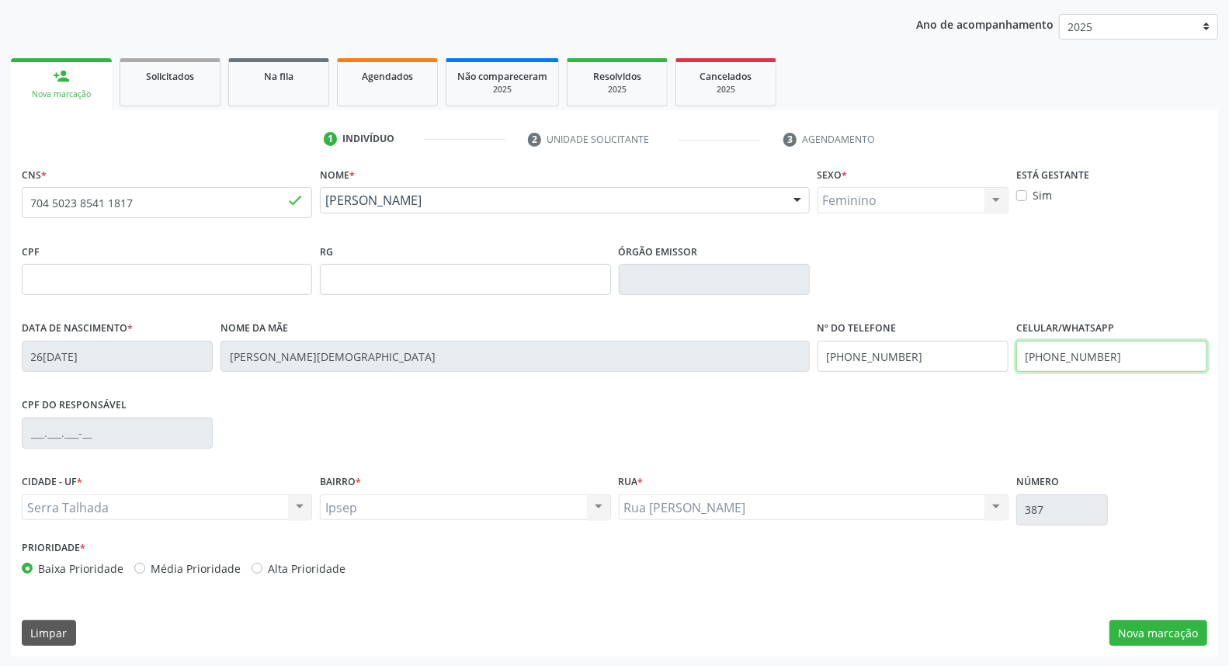
click at [1135, 343] on input "(99) 99999-9999" at bounding box center [1112, 356] width 191 height 31
type input "("
type input "(87) 99683-8280"
click at [1132, 629] on button "Nova marcação" at bounding box center [1159, 634] width 98 height 26
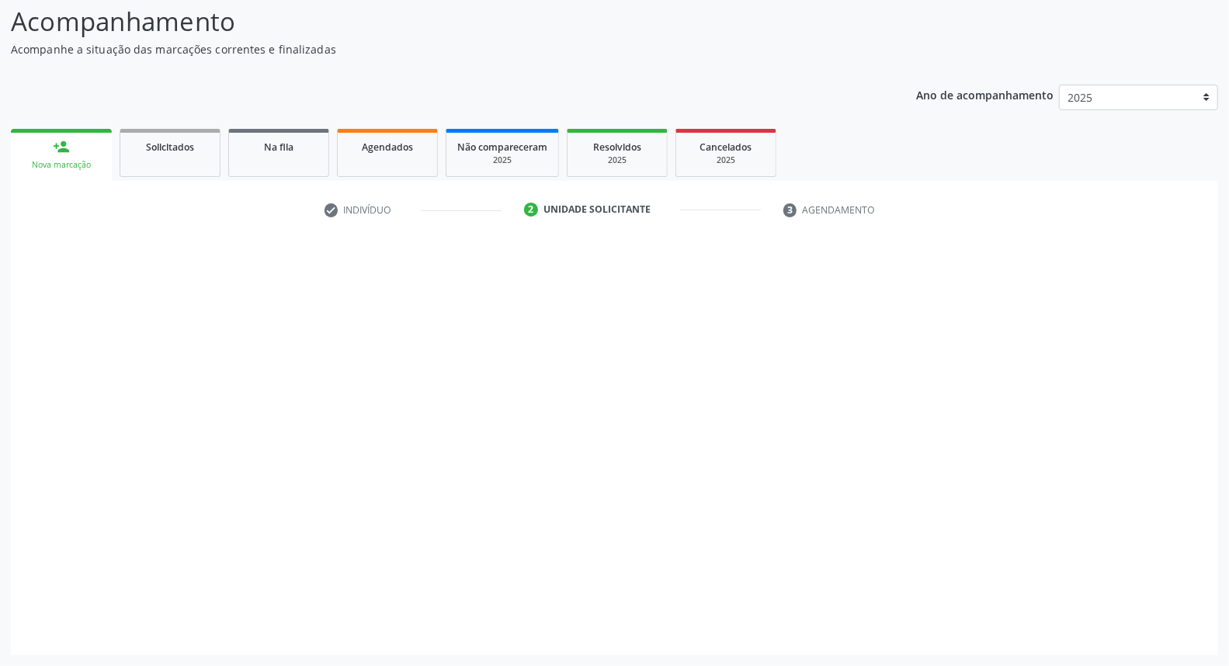
scroll to position [103, 0]
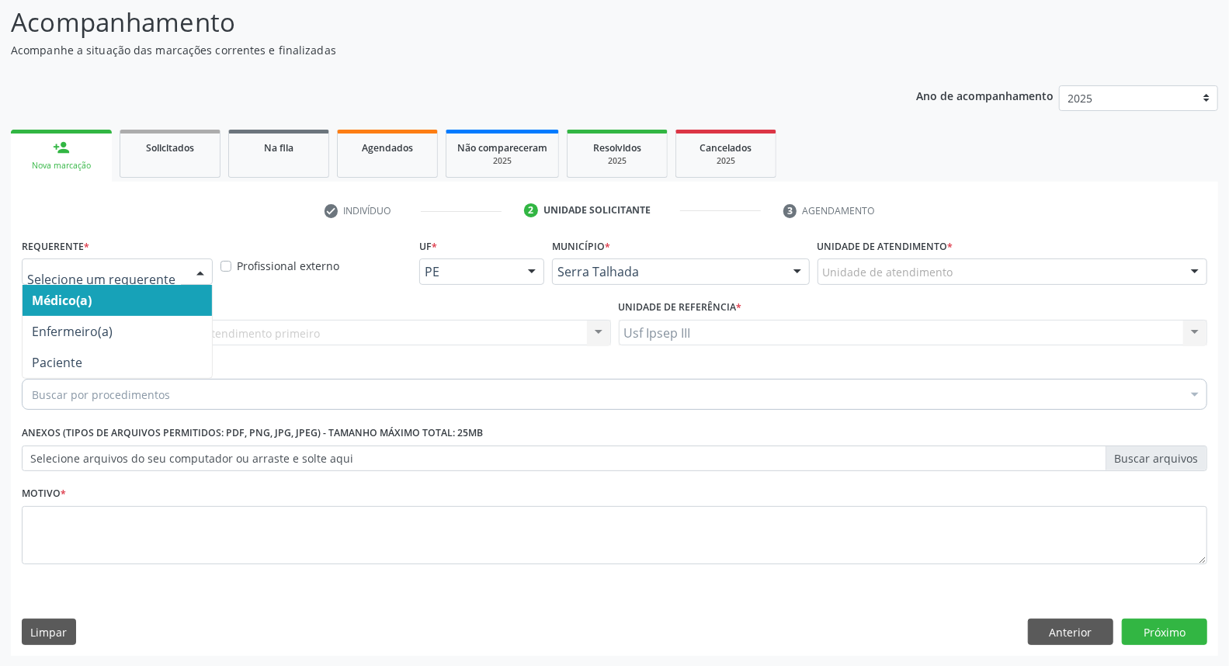
click at [197, 266] on div at bounding box center [200, 272] width 23 height 26
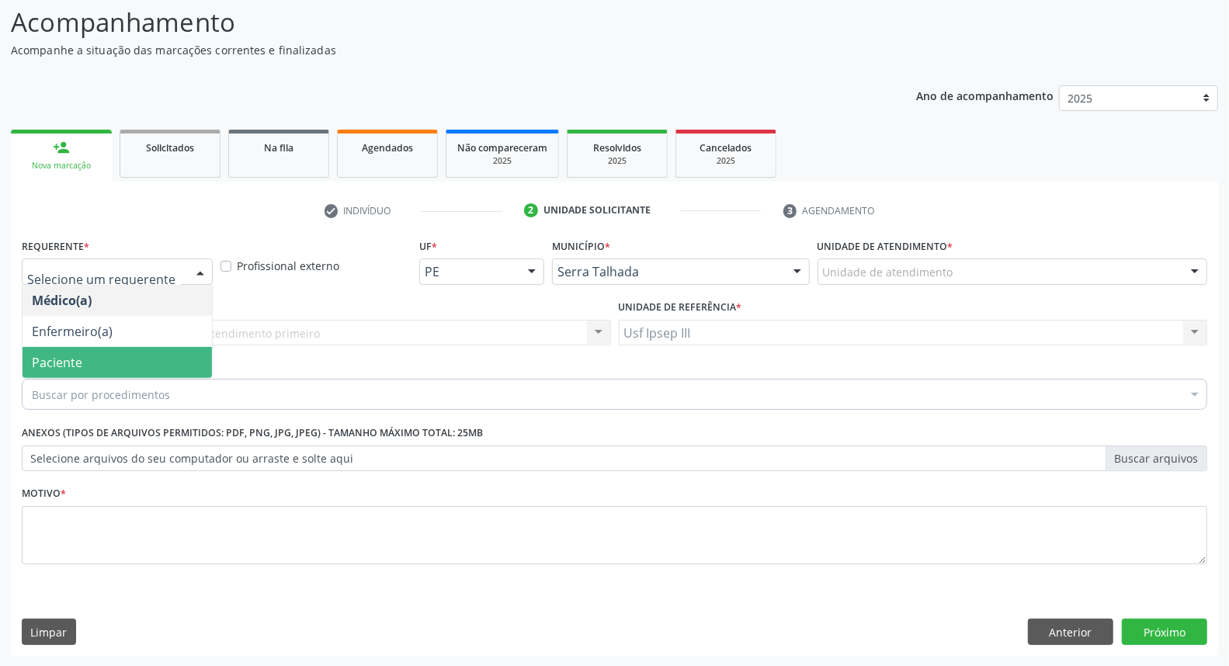
click at [150, 359] on span "Paciente" at bounding box center [118, 362] width 190 height 31
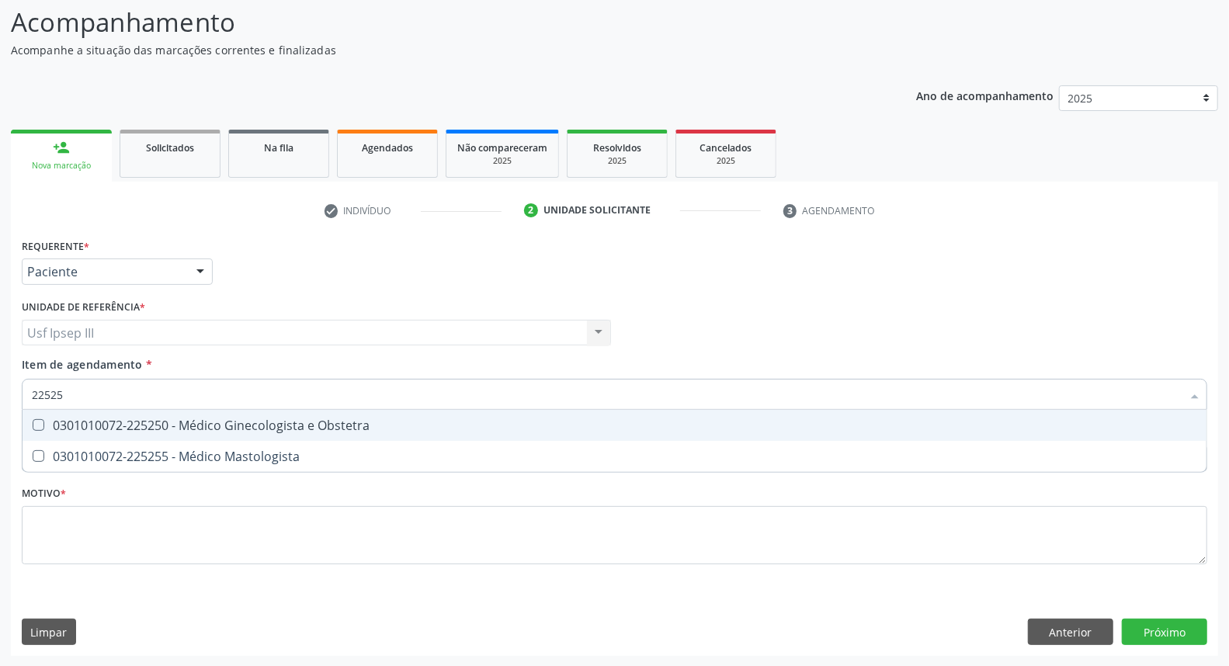
type input "225250"
click at [167, 430] on div "0301010072-225250 - Médico Ginecologista e Obstetra" at bounding box center [615, 425] width 1166 height 12
checkbox Obstetra "true"
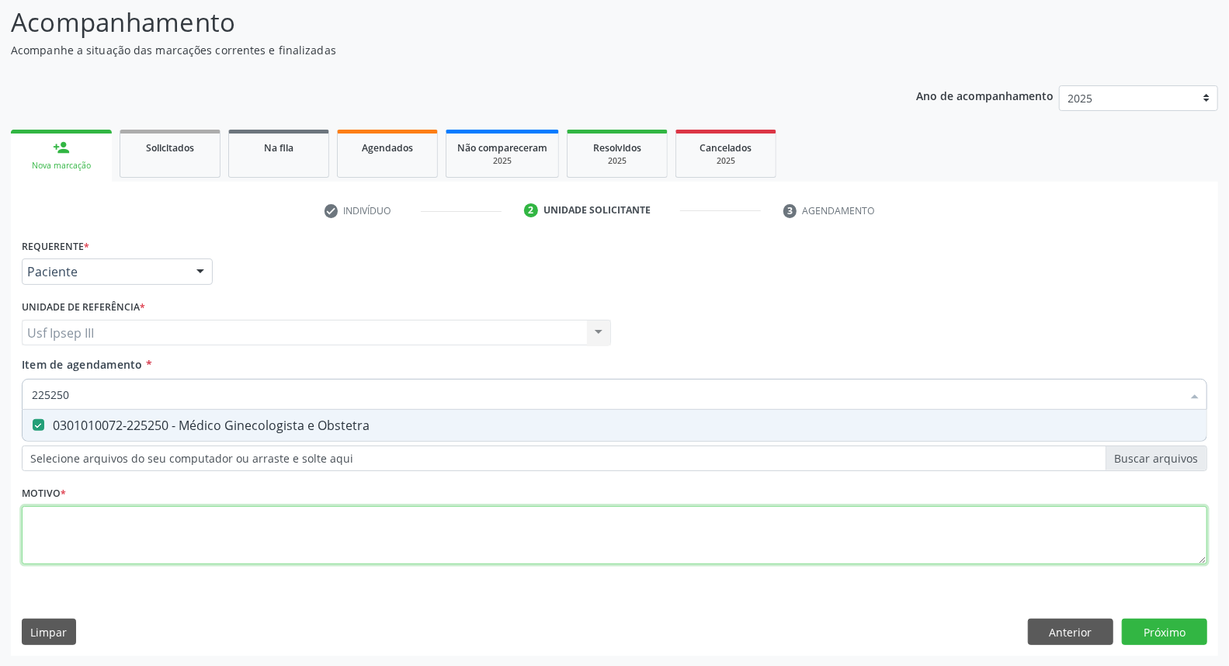
click at [82, 540] on div "Requerente * Paciente Médico(a) Enfermeiro(a) Paciente Nenhum resultado encontr…" at bounding box center [615, 411] width 1186 height 352
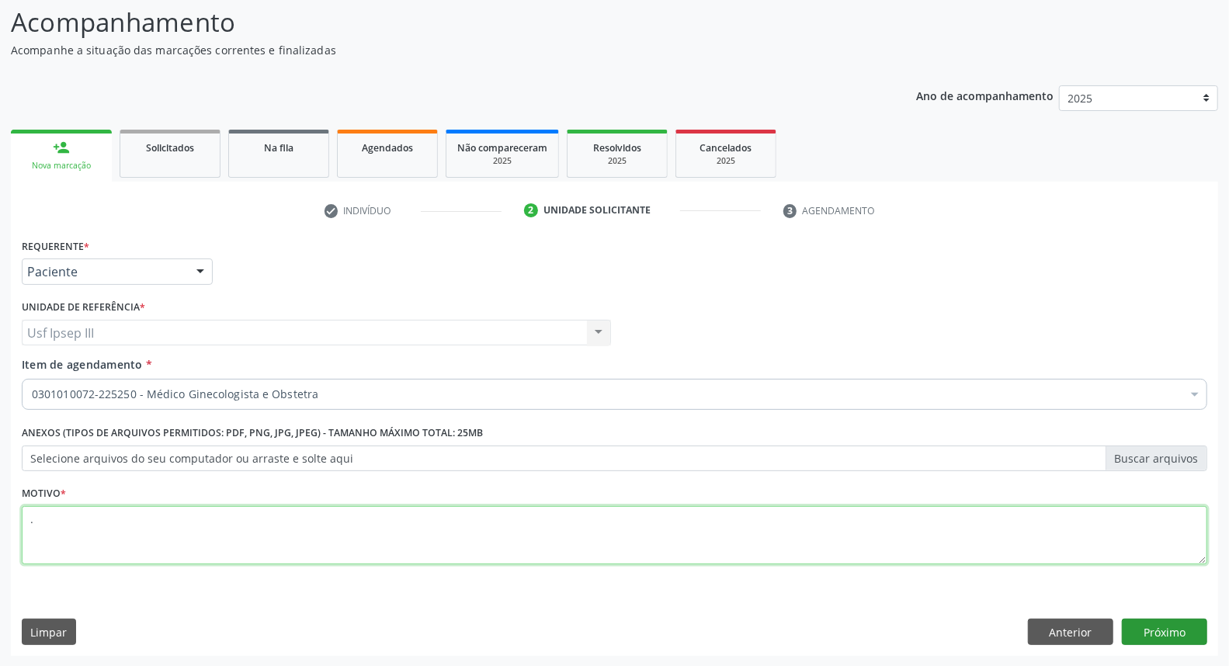
type textarea "."
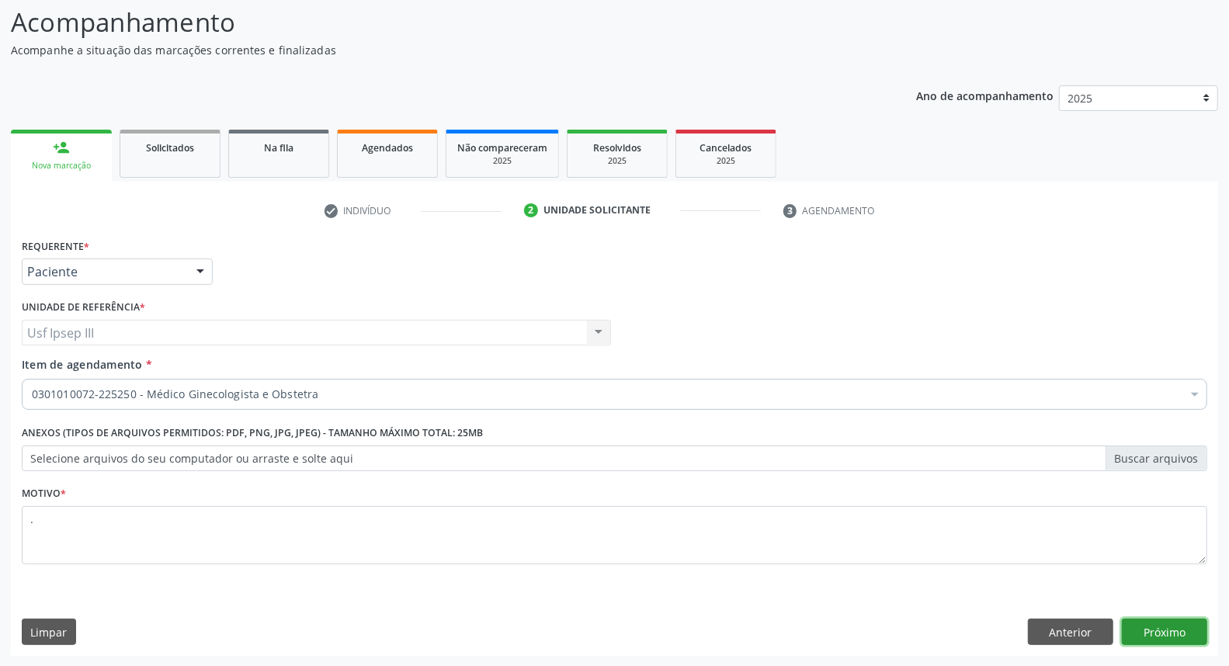
click at [1174, 635] on button "Próximo" at bounding box center [1164, 632] width 85 height 26
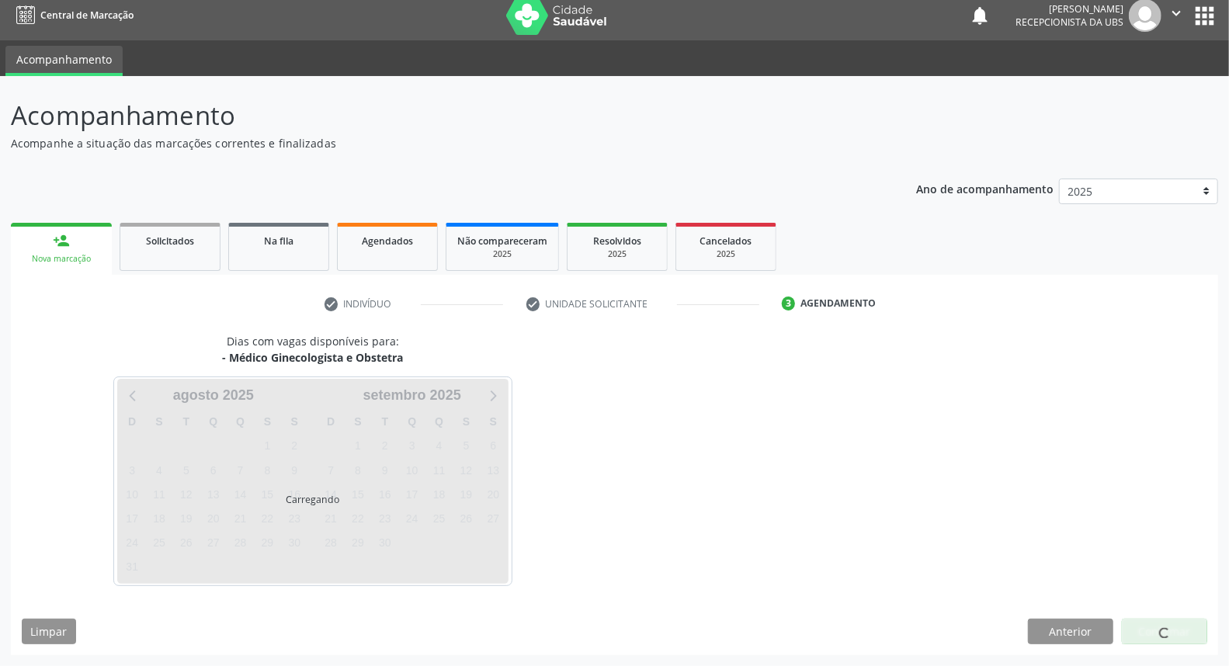
scroll to position [9, 0]
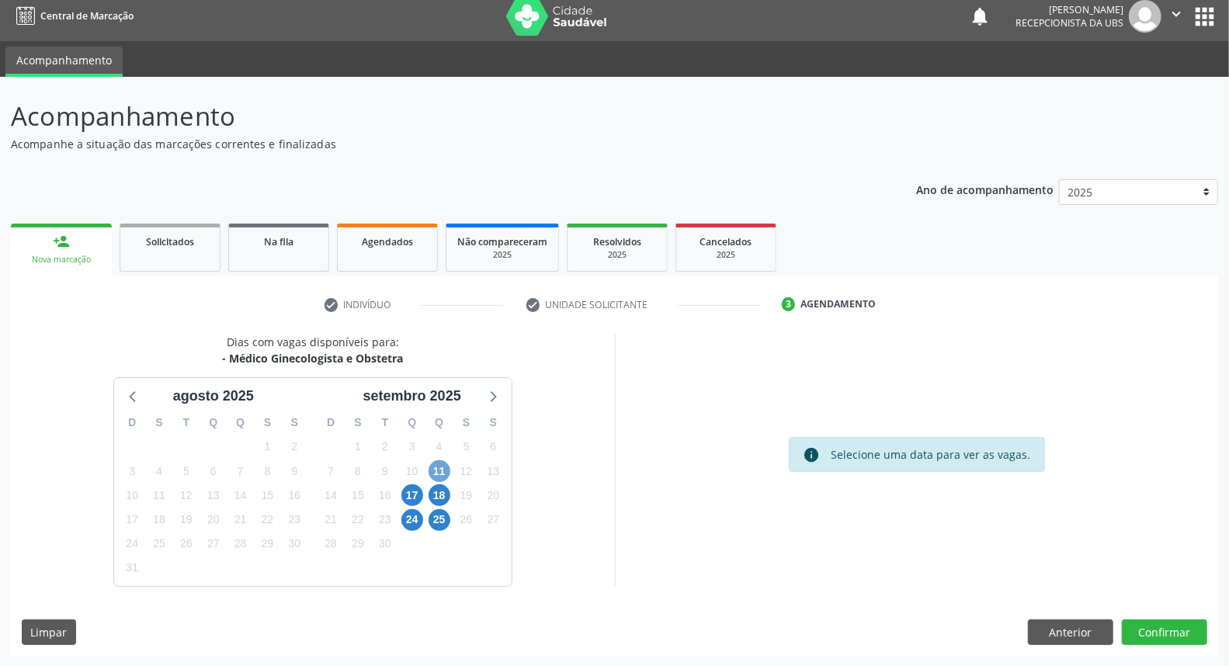
click at [439, 472] on span "11" at bounding box center [440, 472] width 22 height 22
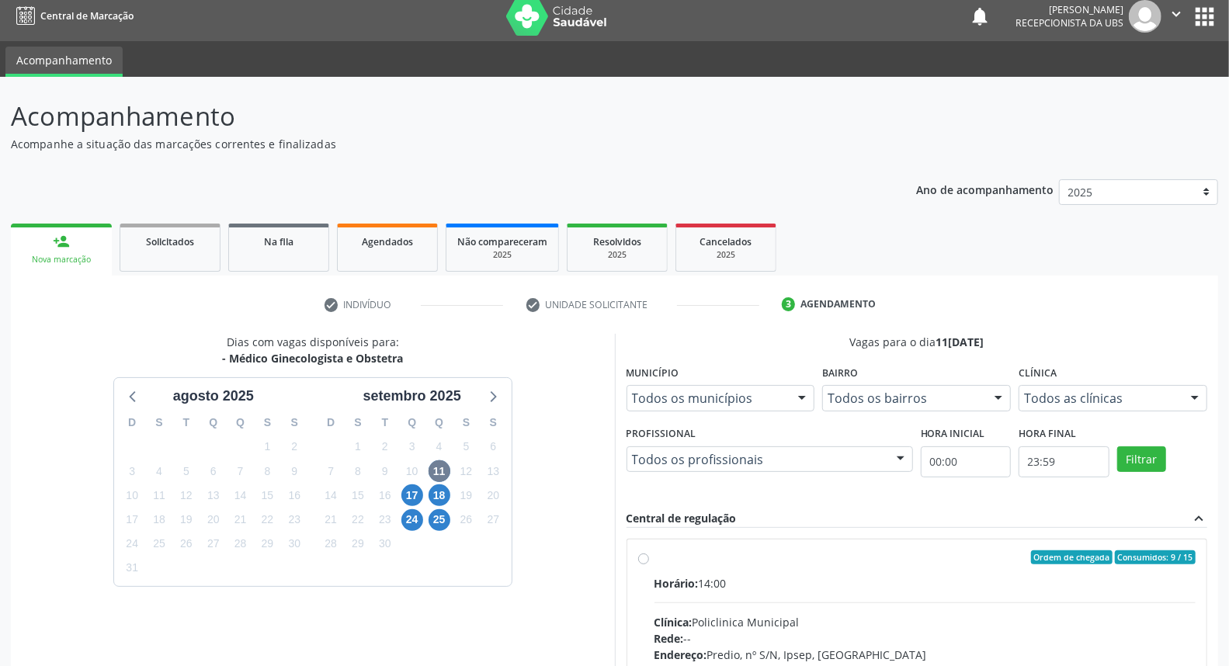
click at [876, 580] on div "Horário: 14:00" at bounding box center [926, 584] width 542 height 16
click at [649, 565] on input "Ordem de chegada Consumidos: 9 / 15 Horário: 14:00 Clínica: Policlinica Municip…" at bounding box center [643, 558] width 11 height 14
radio input "true"
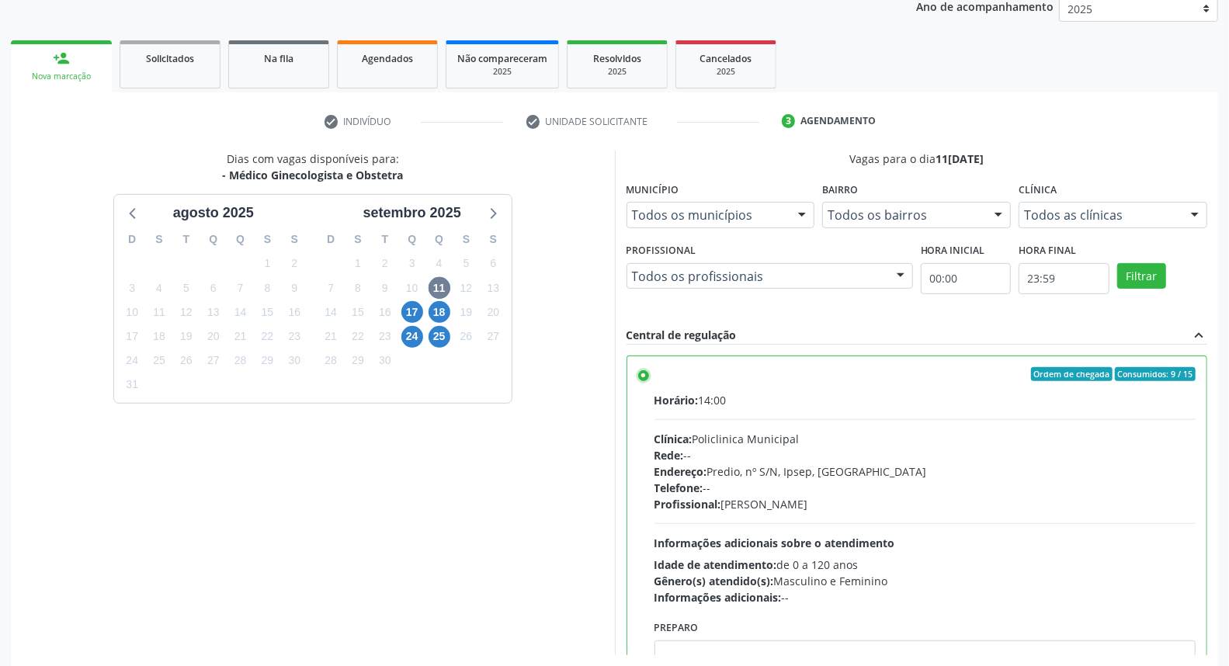
scroll to position [260, 0]
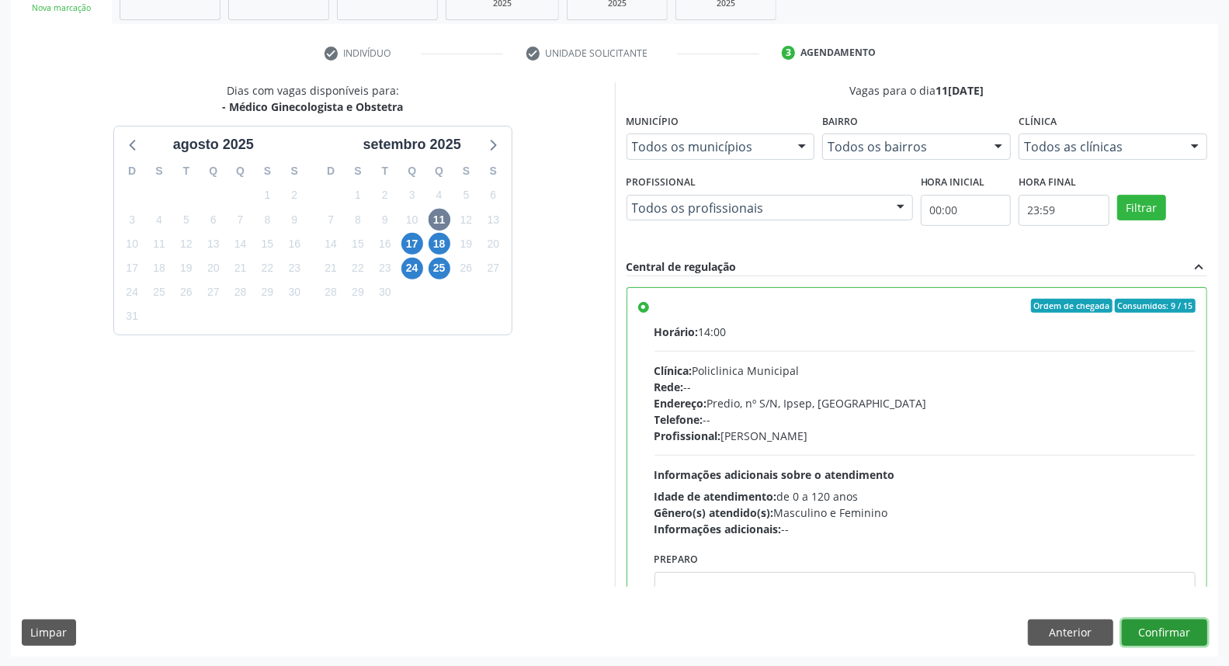
click at [1186, 625] on button "Confirmar" at bounding box center [1164, 633] width 85 height 26
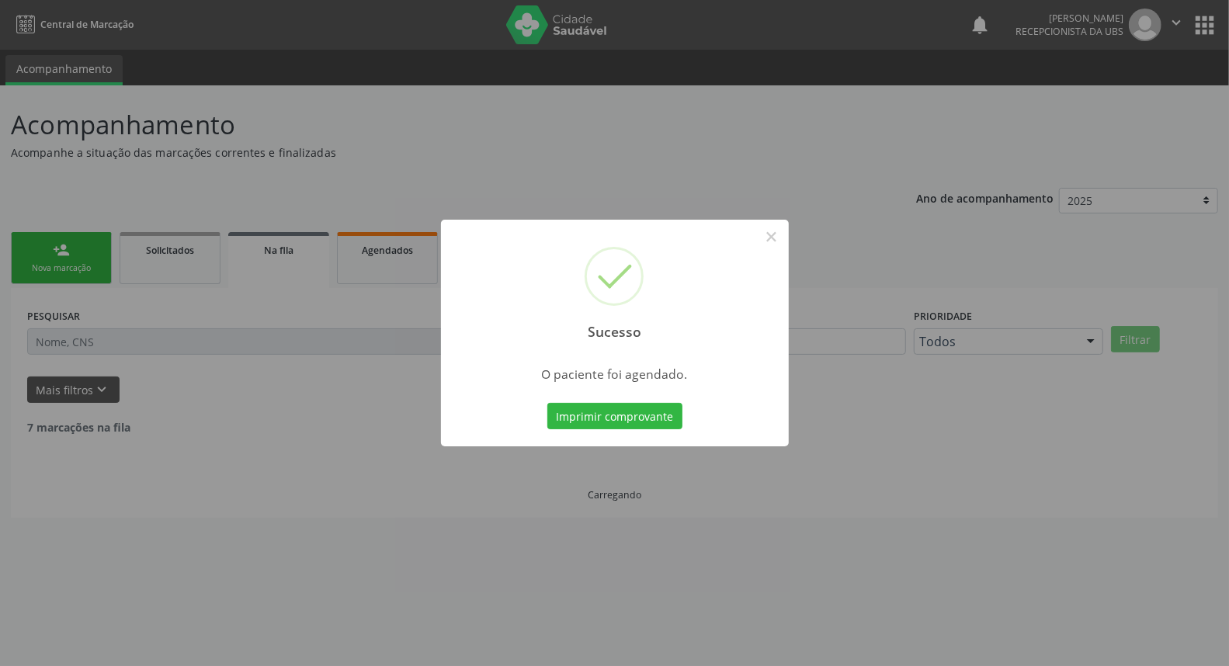
scroll to position [0, 0]
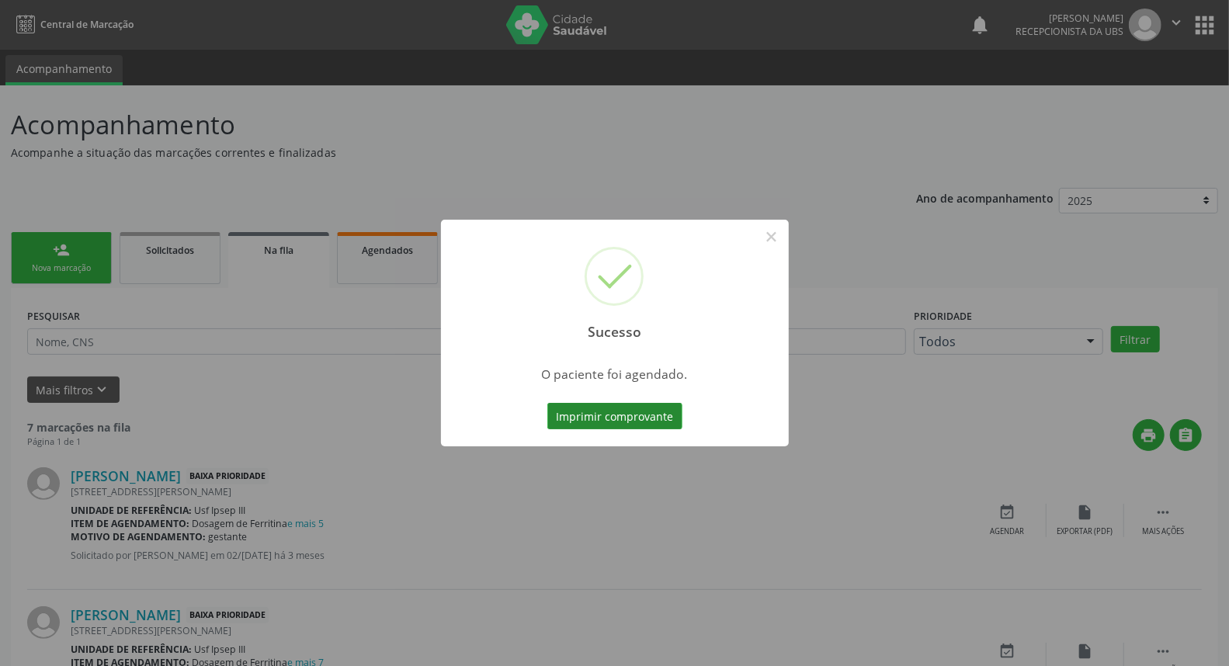
click at [593, 409] on button "Imprimir comprovante" at bounding box center [615, 416] width 135 height 26
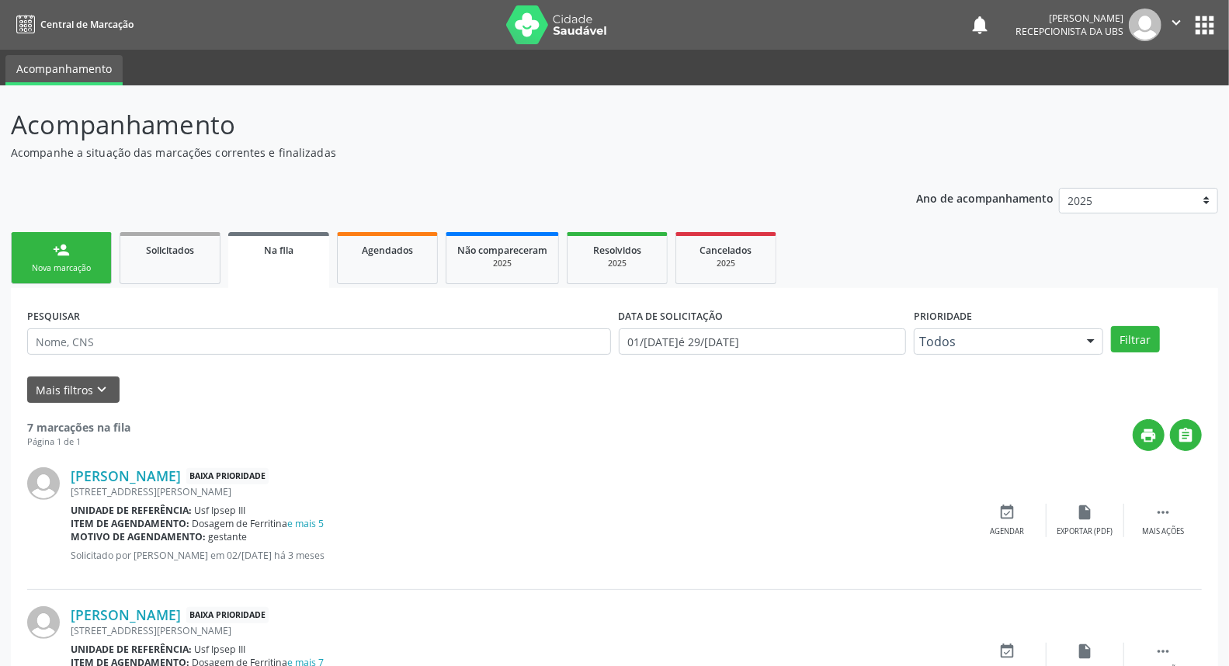
drag, startPoint x: 72, startPoint y: 259, endPoint x: 82, endPoint y: 263, distance: 9.8
click at [73, 259] on link "person_add Nova marcação" at bounding box center [61, 258] width 101 height 52
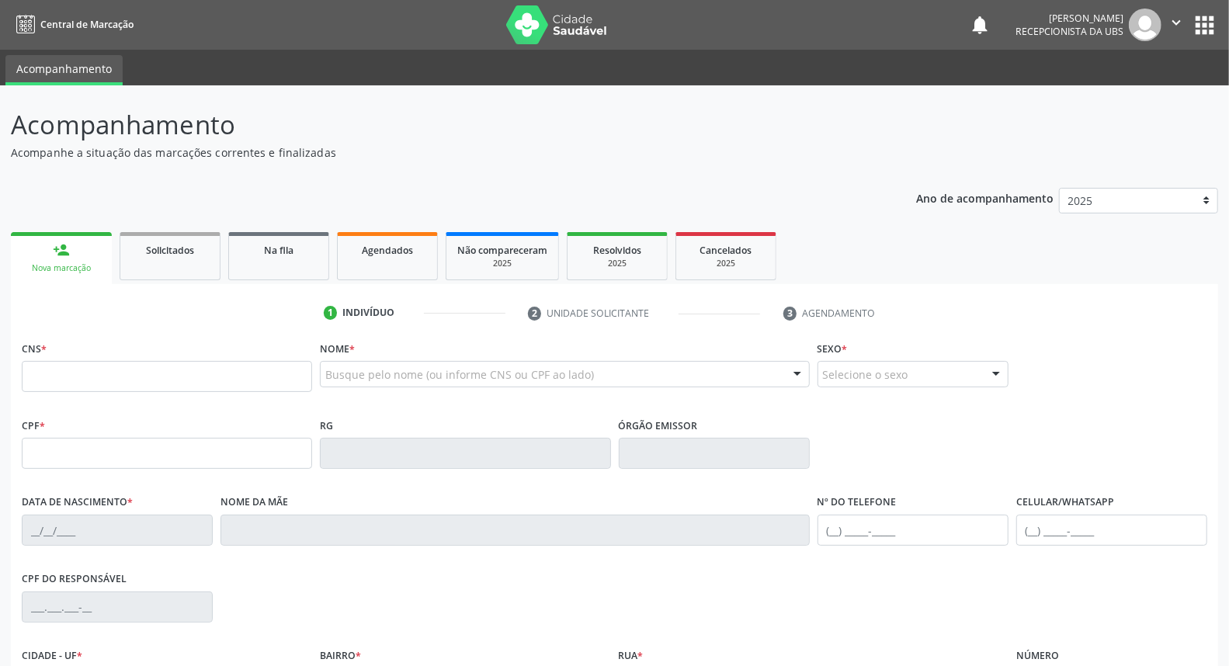
click at [401, 360] on div "Nome * Busque pelo nome (ou informe CNS ou CPF ao lado) Nenhum resultado encont…" at bounding box center [564, 367] width 489 height 61
click at [148, 377] on input "text" at bounding box center [167, 376] width 290 height 31
type input "704 2042 2167 2787"
type input "892.157.964-87"
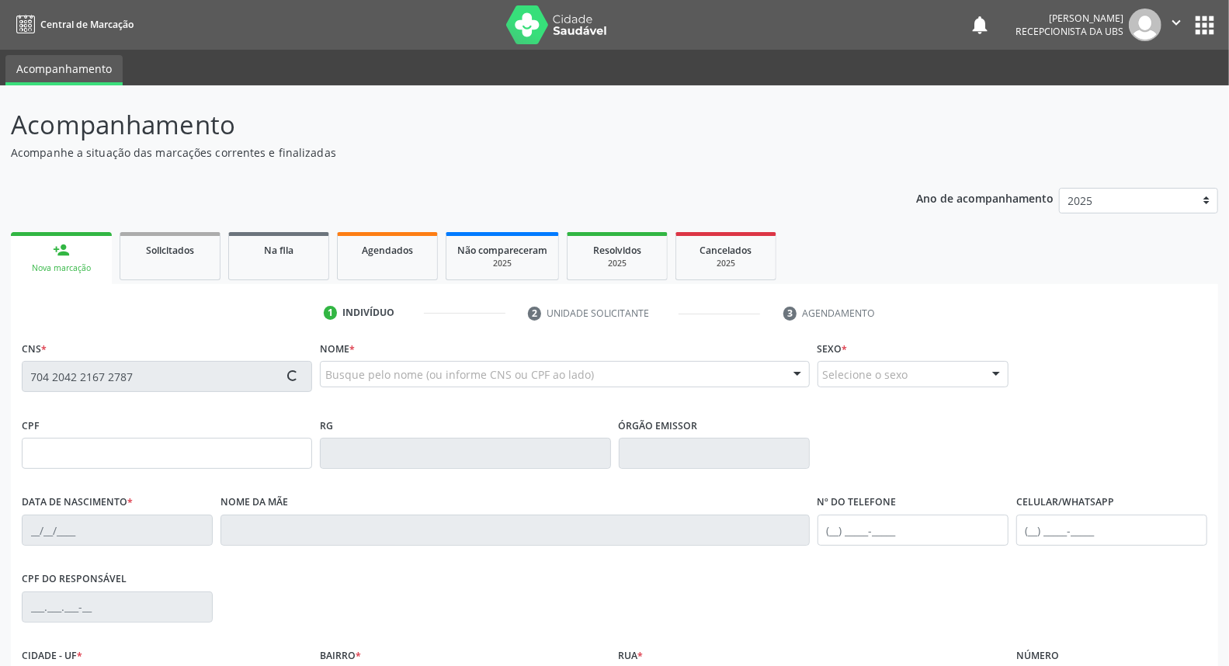
type input "10/10/1966"
type input "Francisca Alves da Silva"
type input "(87) 99608-7102"
type input "124"
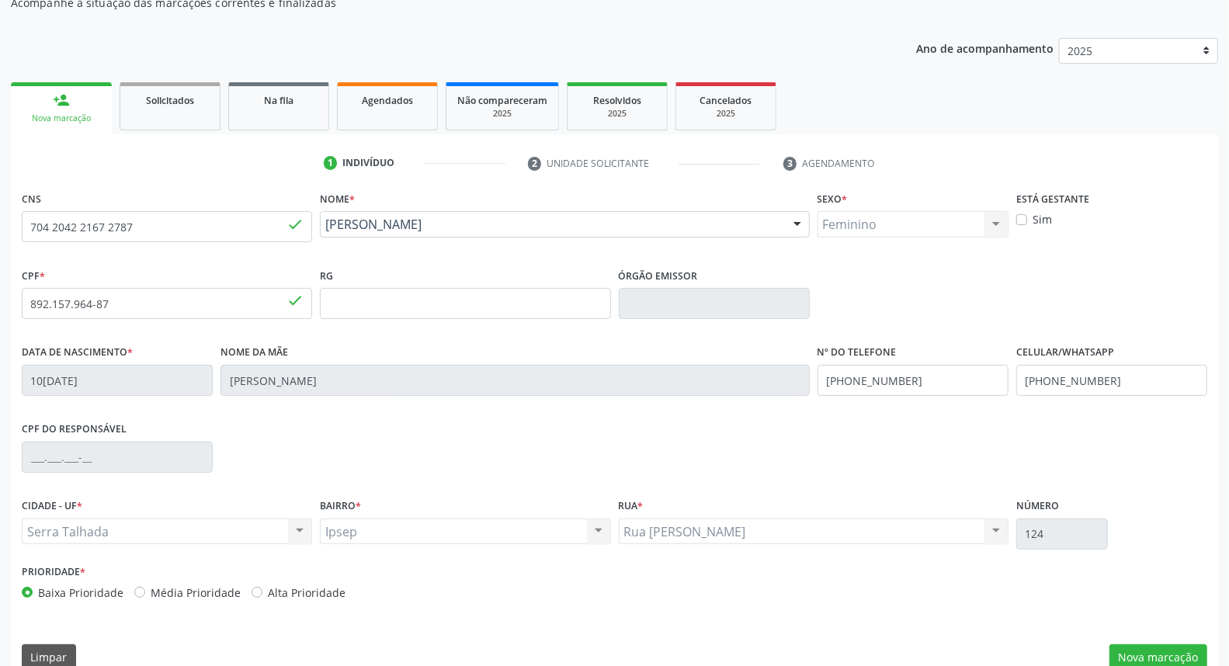
scroll to position [174, 0]
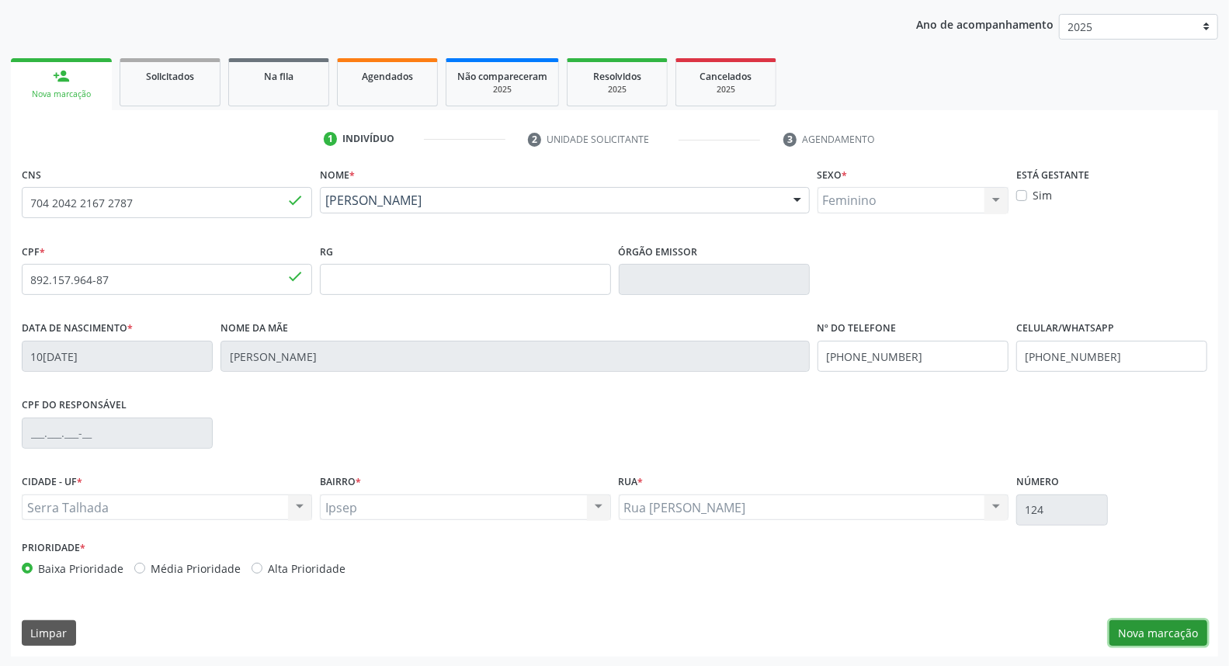
click at [1162, 627] on button "Nova marcação" at bounding box center [1159, 634] width 98 height 26
click at [0, 0] on button "Próximo" at bounding box center [0, 0] width 0 height 0
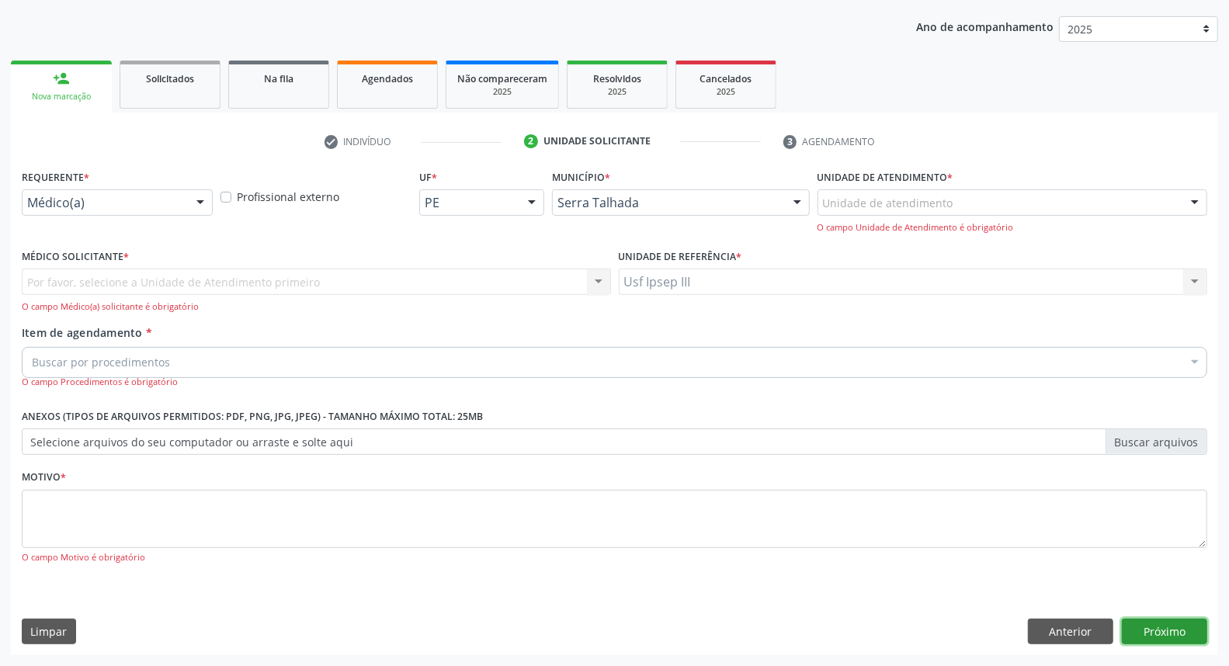
scroll to position [103, 0]
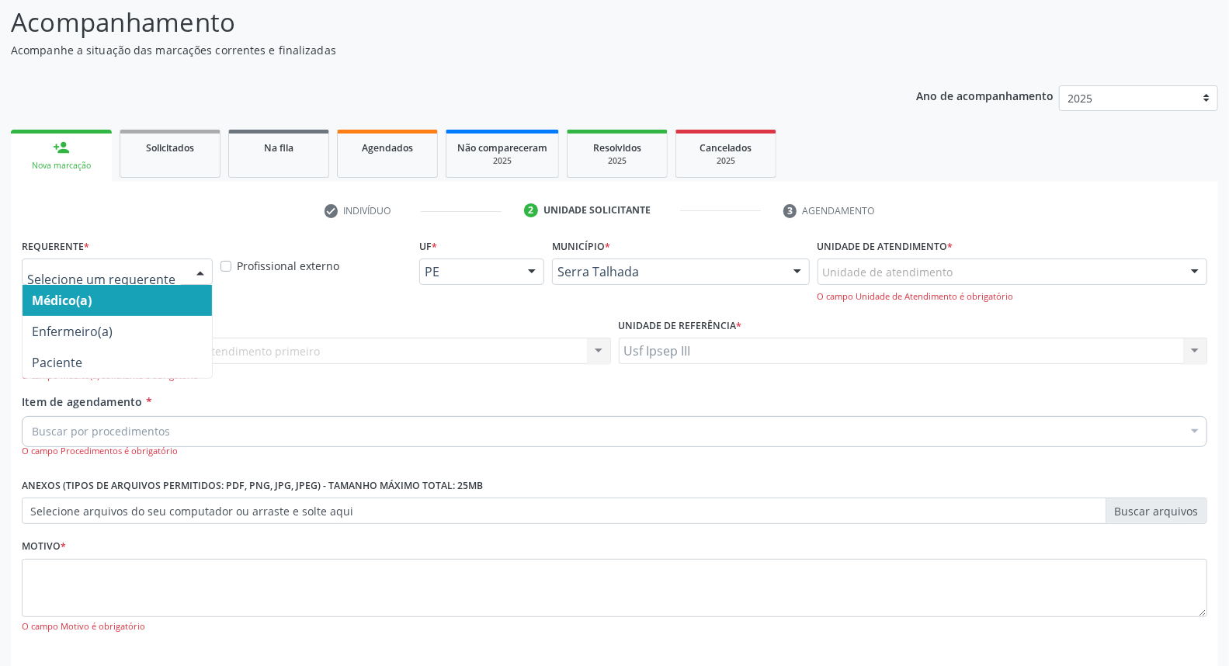
click at [195, 272] on div at bounding box center [200, 272] width 23 height 26
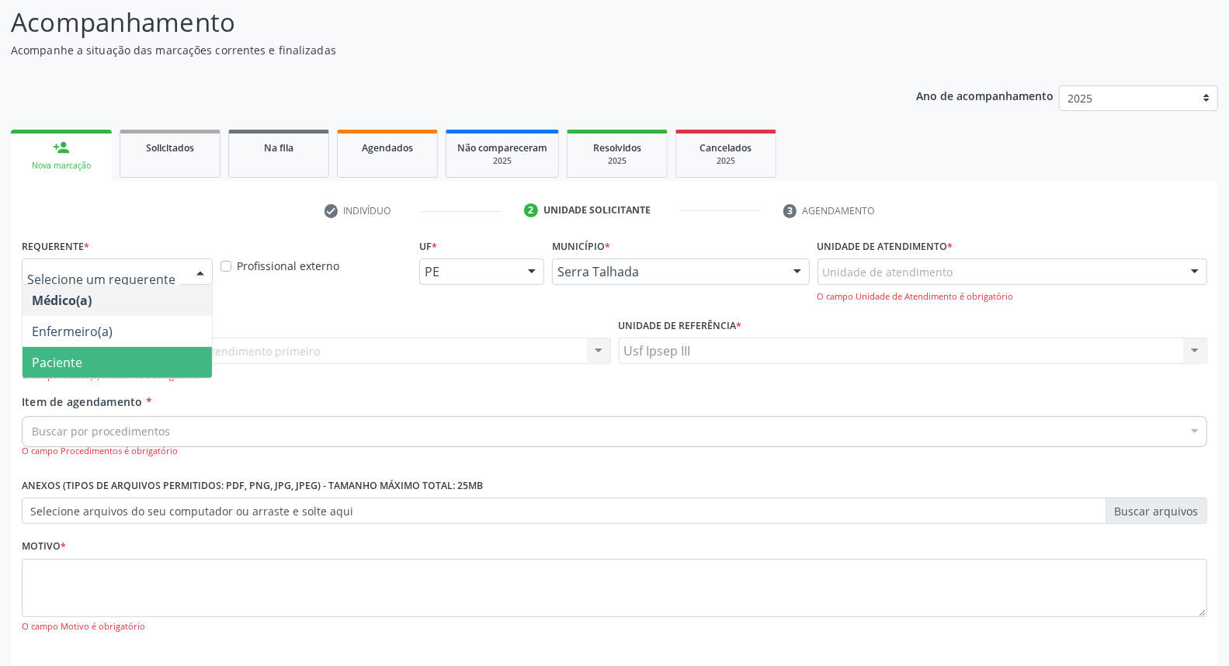
click at [148, 360] on span "Paciente" at bounding box center [118, 362] width 190 height 31
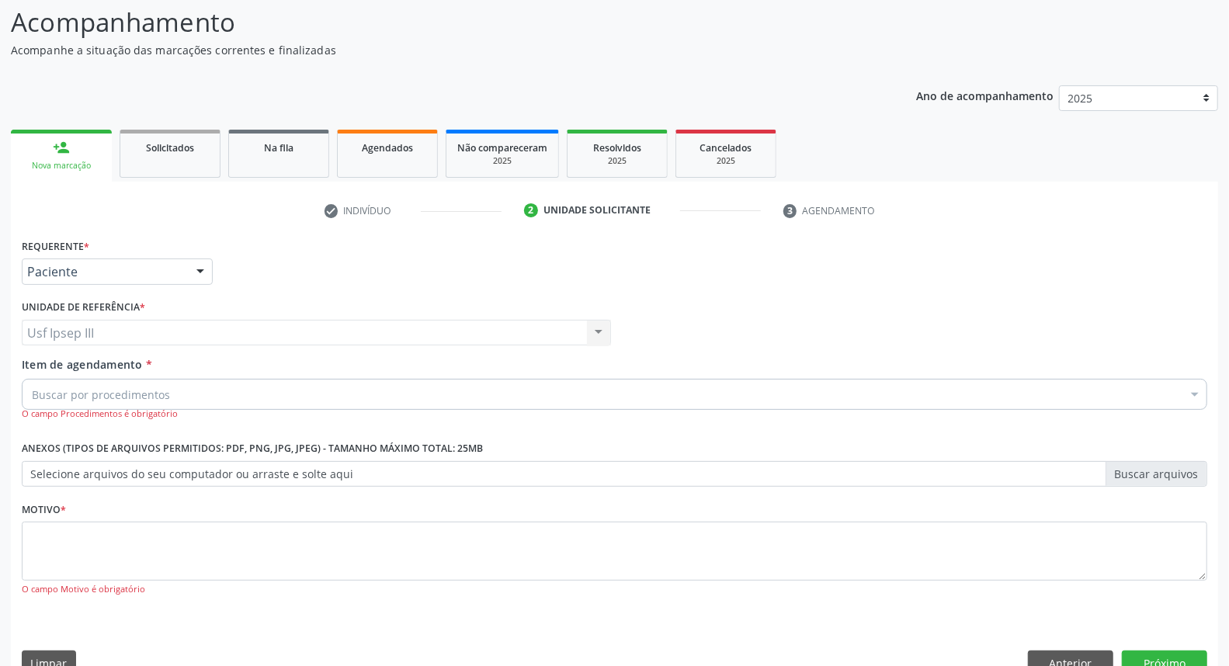
click at [169, 390] on div "Buscar por procedimentos" at bounding box center [615, 394] width 1186 height 31
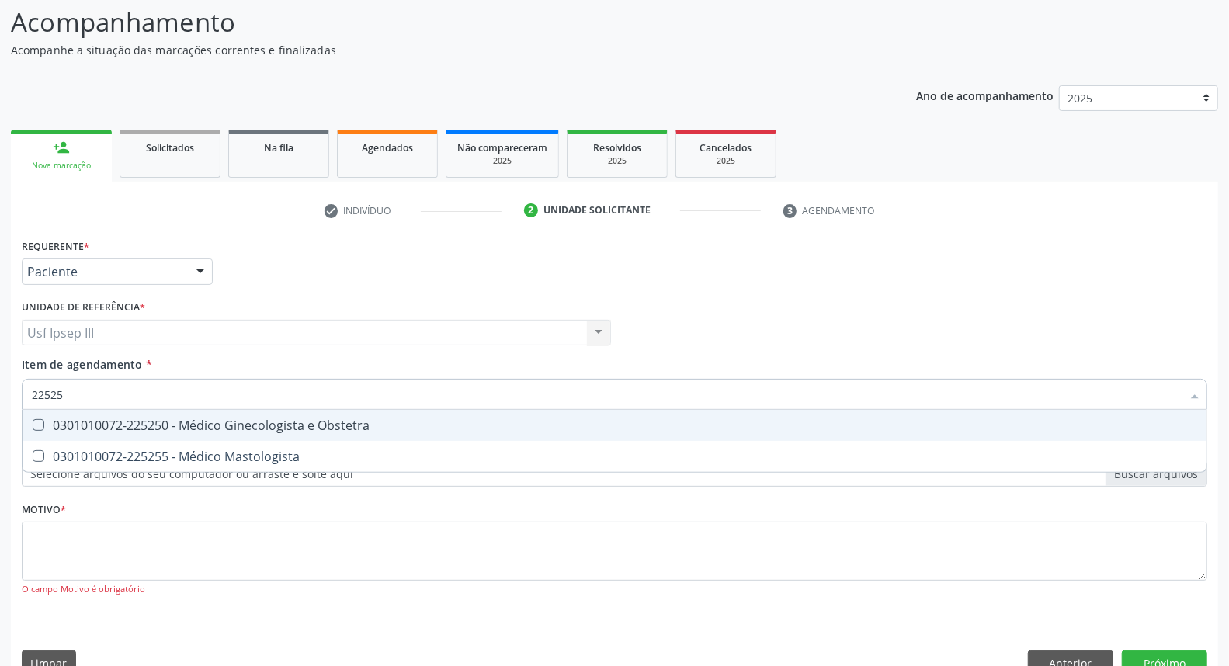
type input "225250"
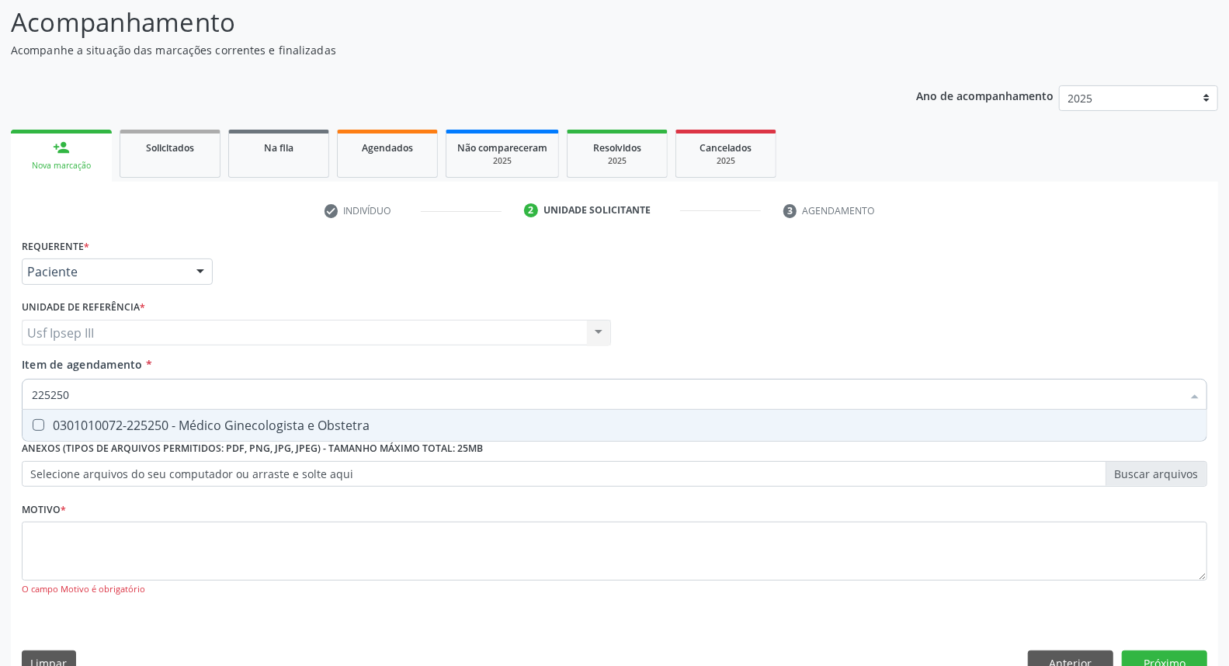
click at [156, 430] on div "0301010072-225250 - Médico Ginecologista e Obstetra" at bounding box center [615, 425] width 1166 height 12
checkbox Obstetra "true"
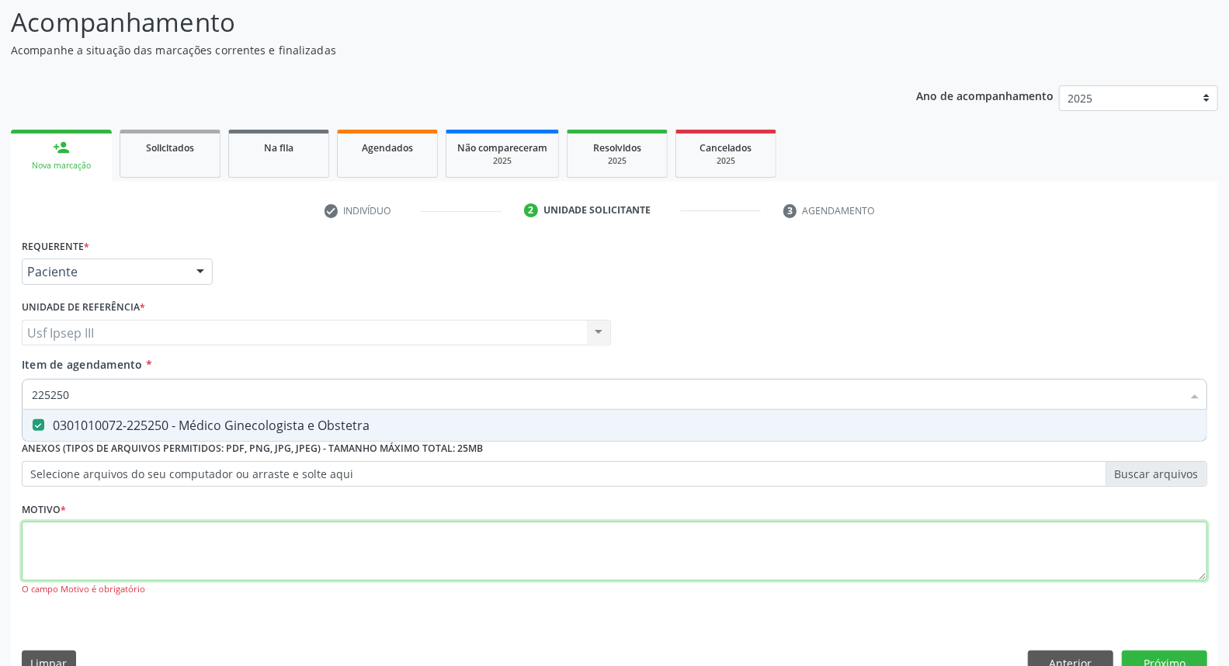
click at [107, 542] on div "Requerente * Paciente Médico(a) Enfermeiro(a) Paciente Nenhum resultado encontr…" at bounding box center [615, 427] width 1186 height 384
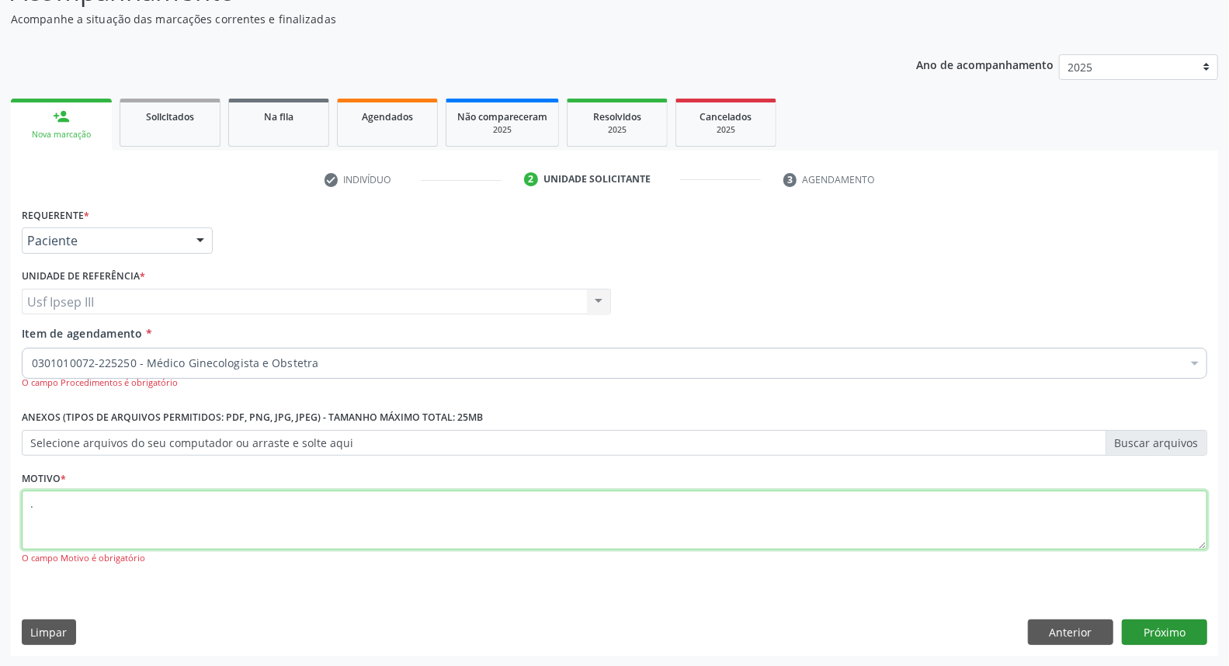
type textarea "."
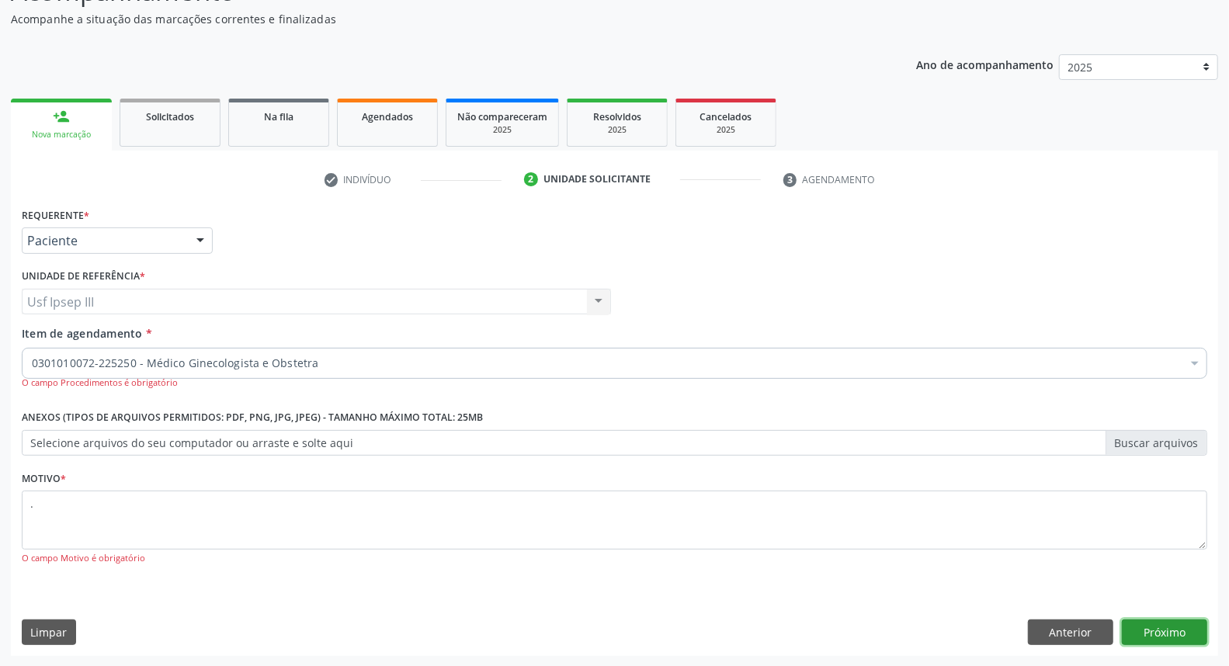
click at [1167, 624] on button "Próximo" at bounding box center [1164, 633] width 85 height 26
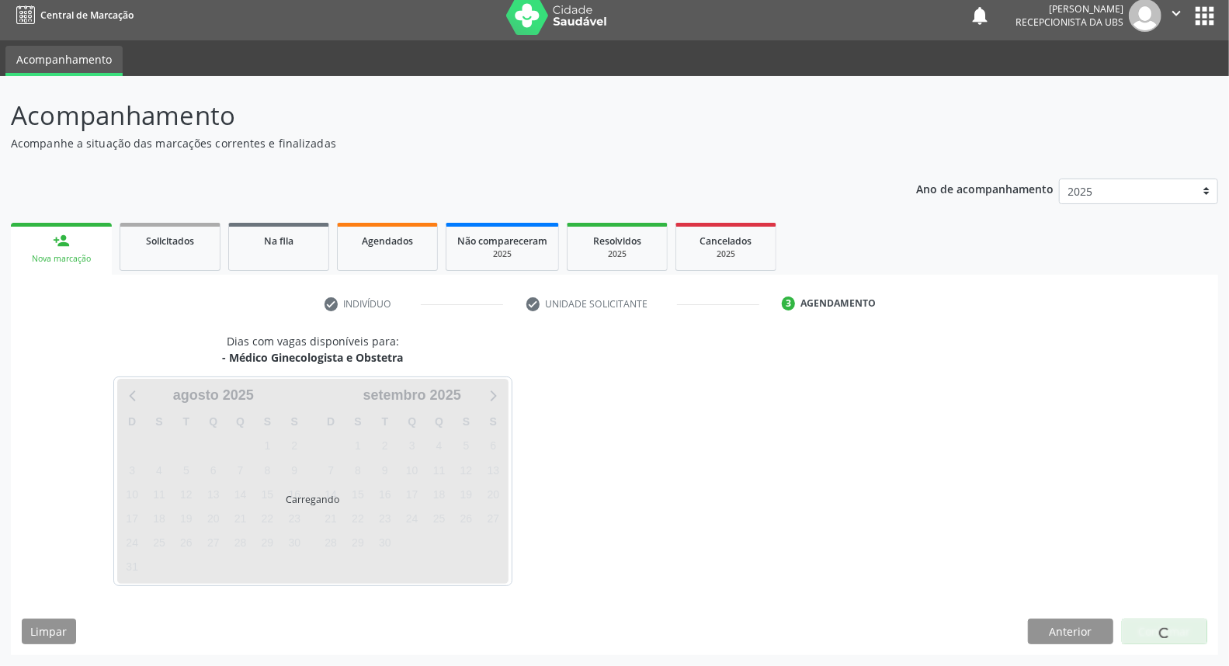
scroll to position [9, 0]
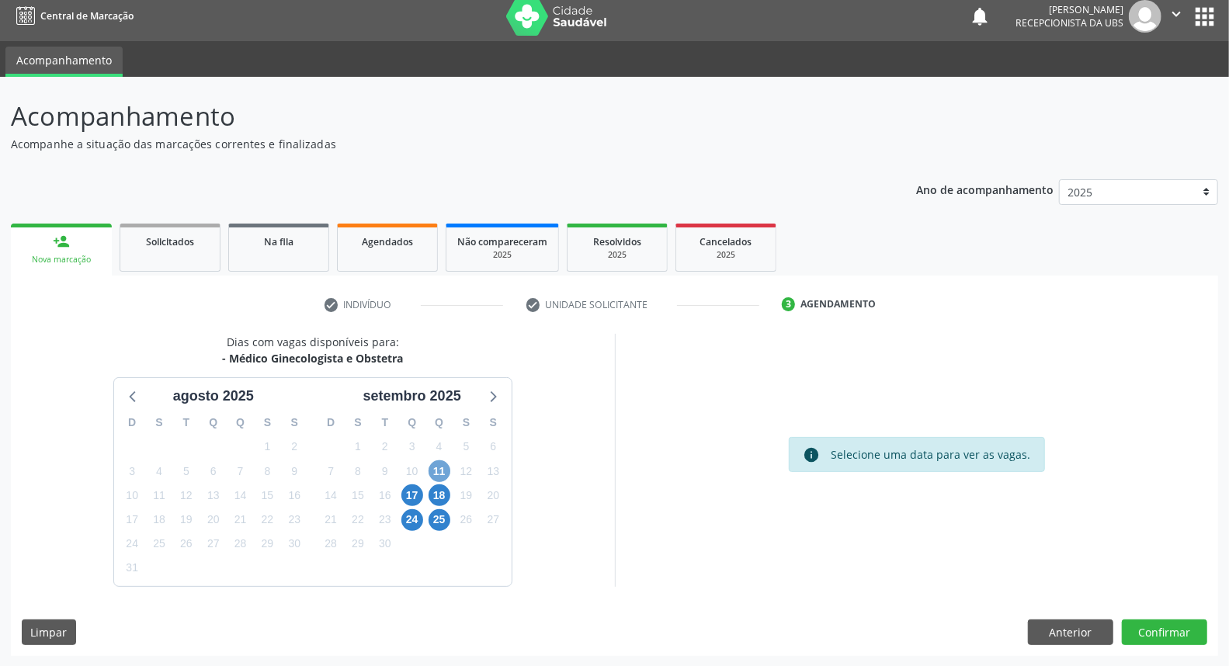
click at [443, 471] on span "11" at bounding box center [440, 472] width 22 height 22
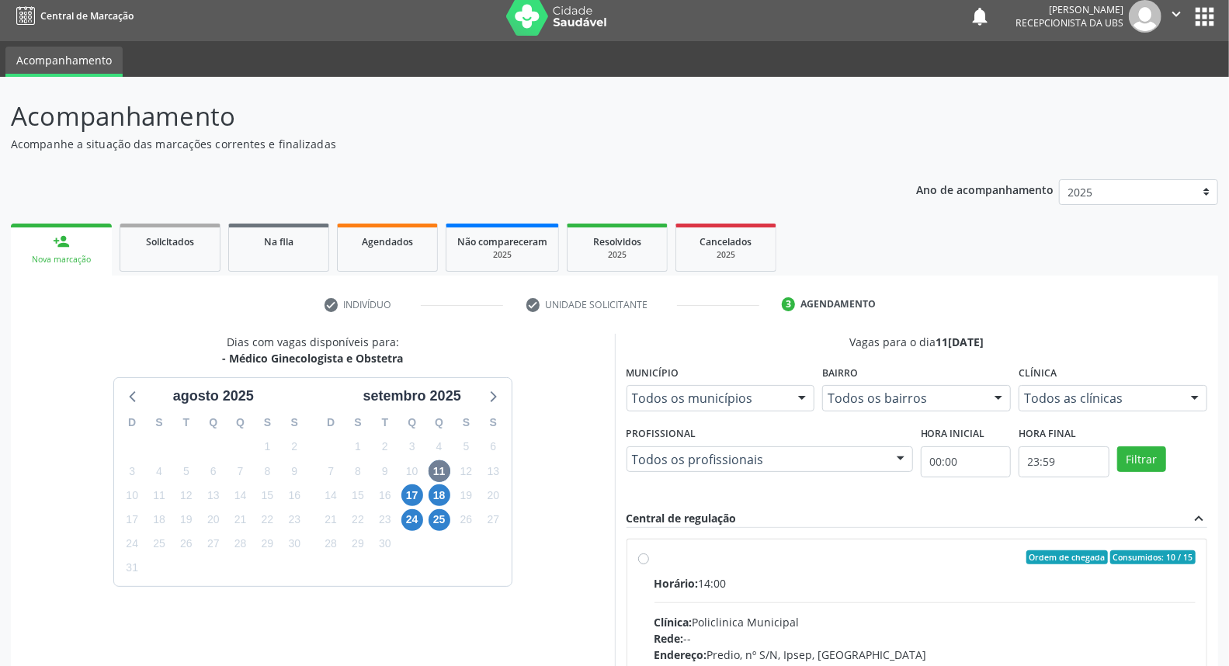
click at [851, 564] on label "Ordem de chegada Consumidos: 10 / 15 Horário: 14:00 Clínica: Policlinica Munici…" at bounding box center [926, 670] width 542 height 238
radio input "true"
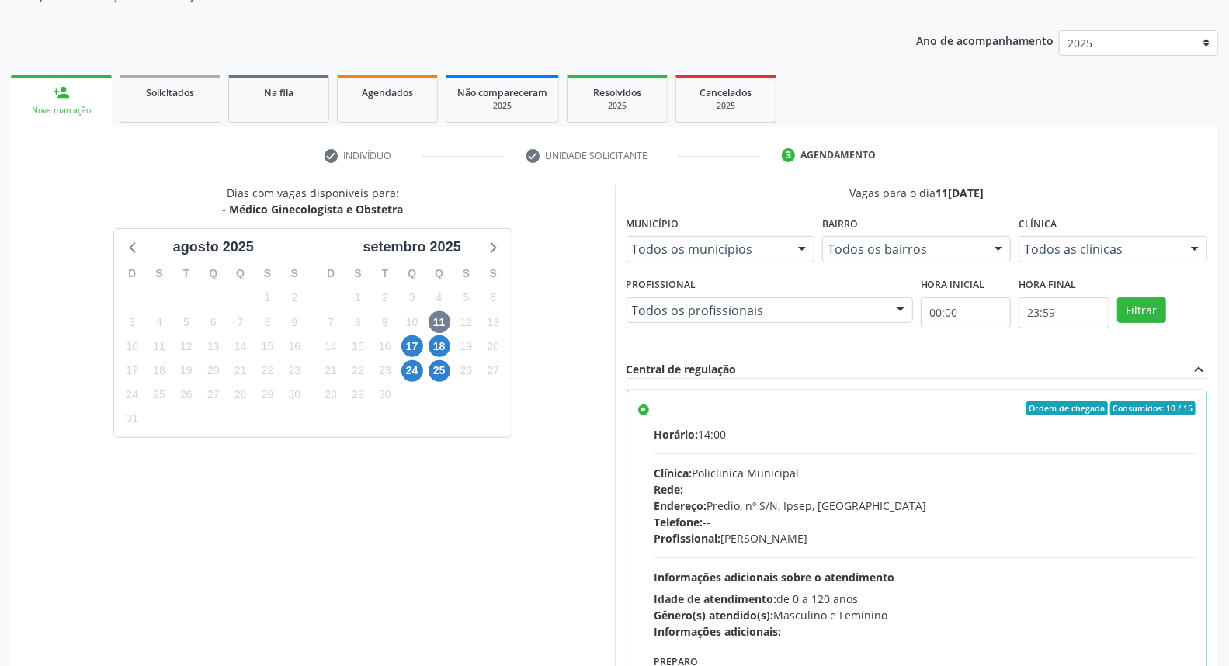
scroll to position [260, 0]
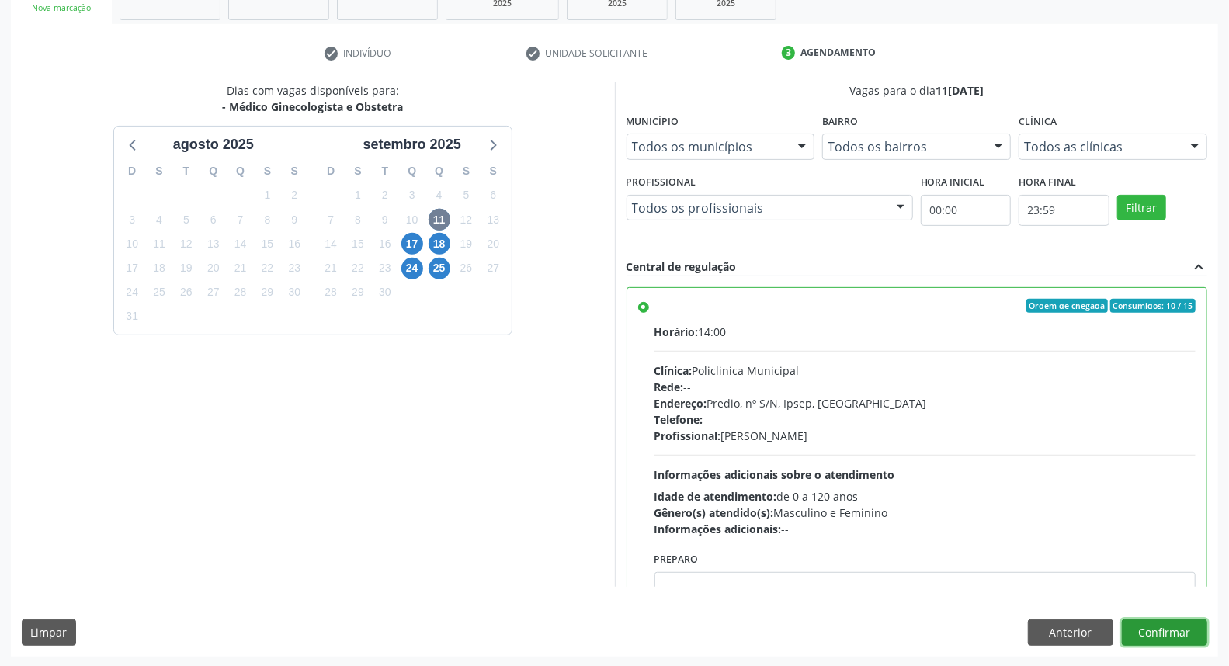
click at [1165, 620] on button "Confirmar" at bounding box center [1164, 633] width 85 height 26
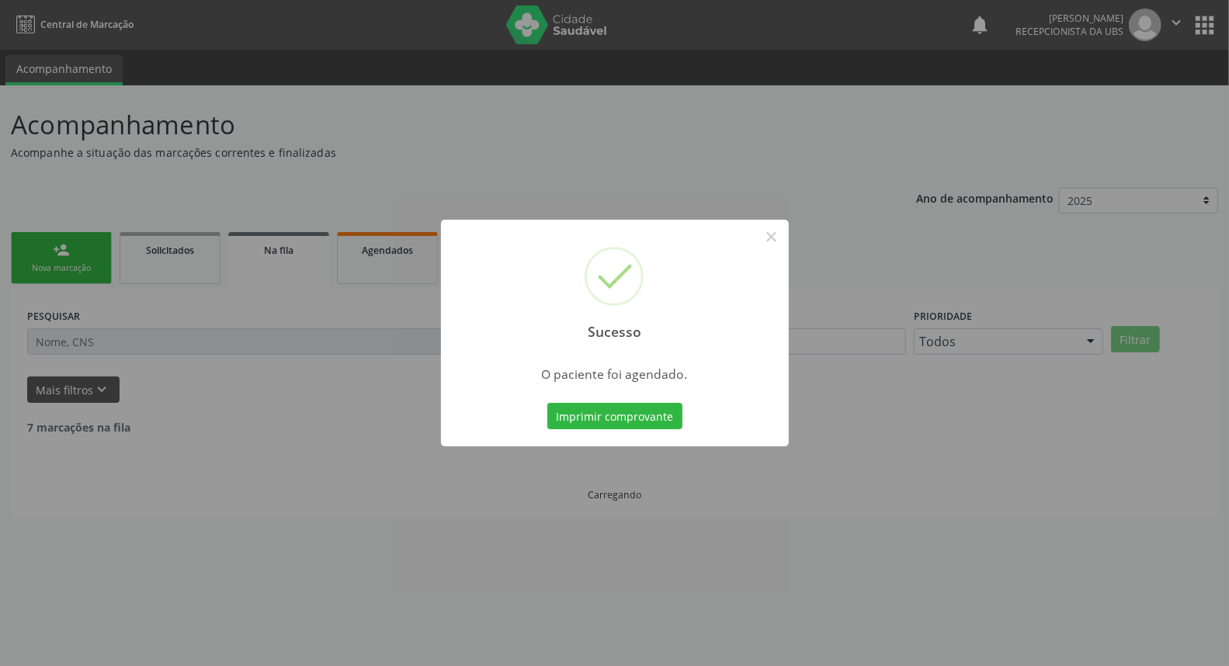
scroll to position [0, 0]
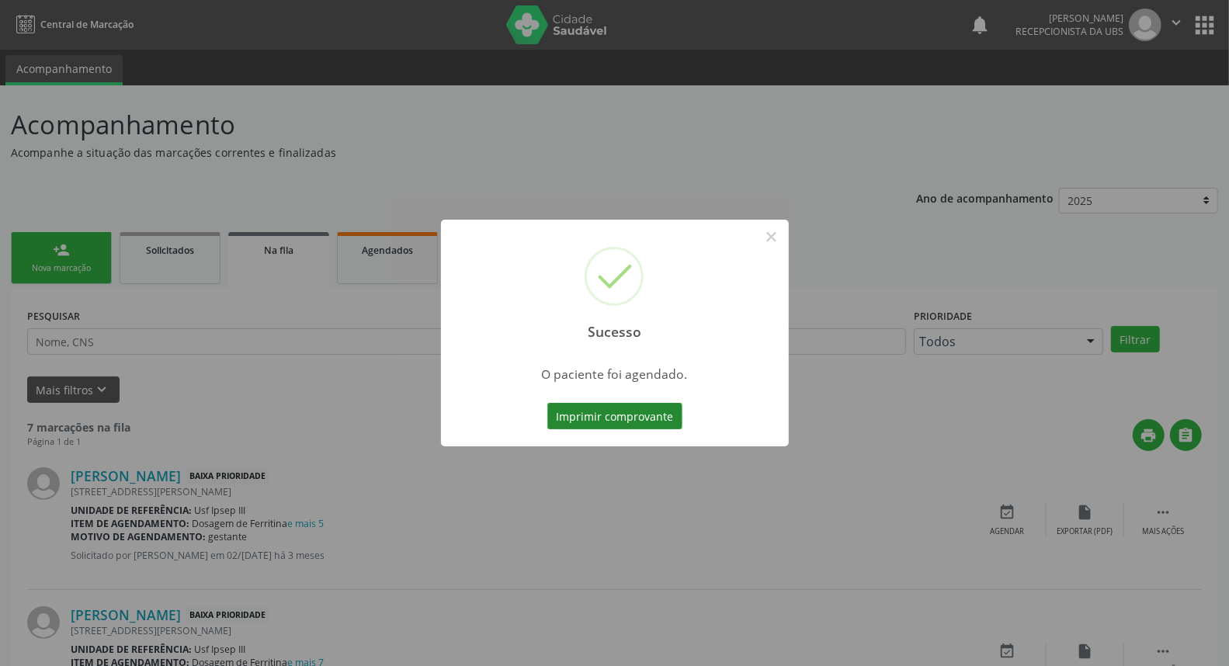
click at [633, 418] on button "Imprimir comprovante" at bounding box center [615, 416] width 135 height 26
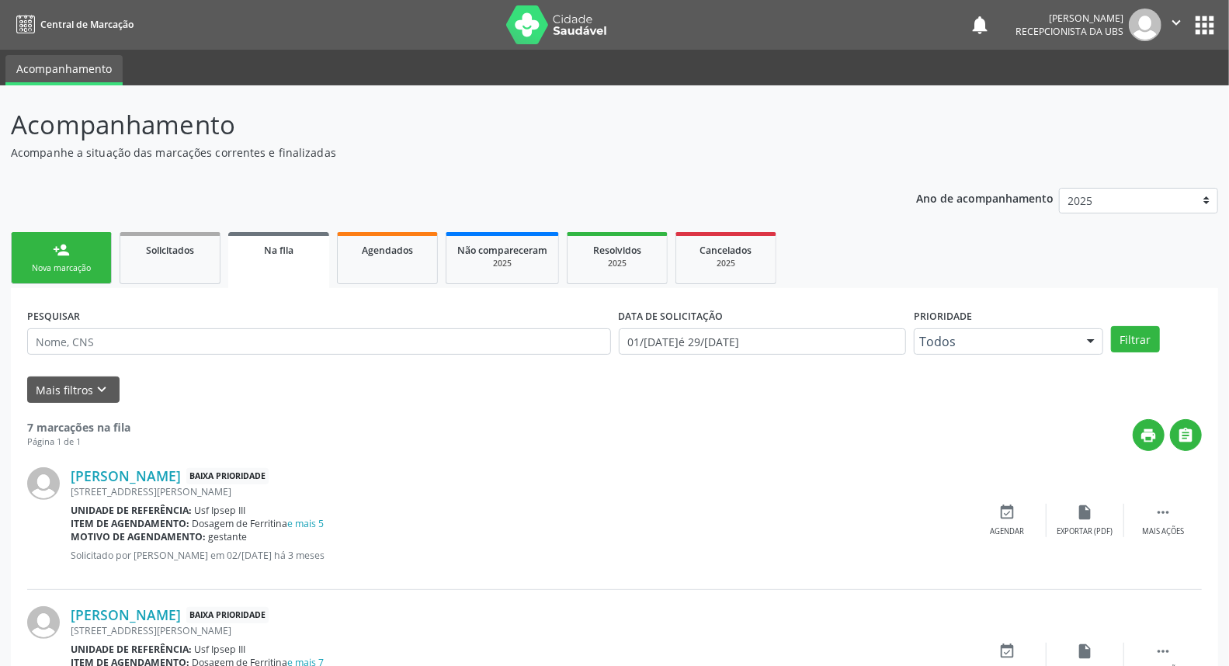
click at [78, 259] on link "person_add Nova marcação" at bounding box center [61, 258] width 101 height 52
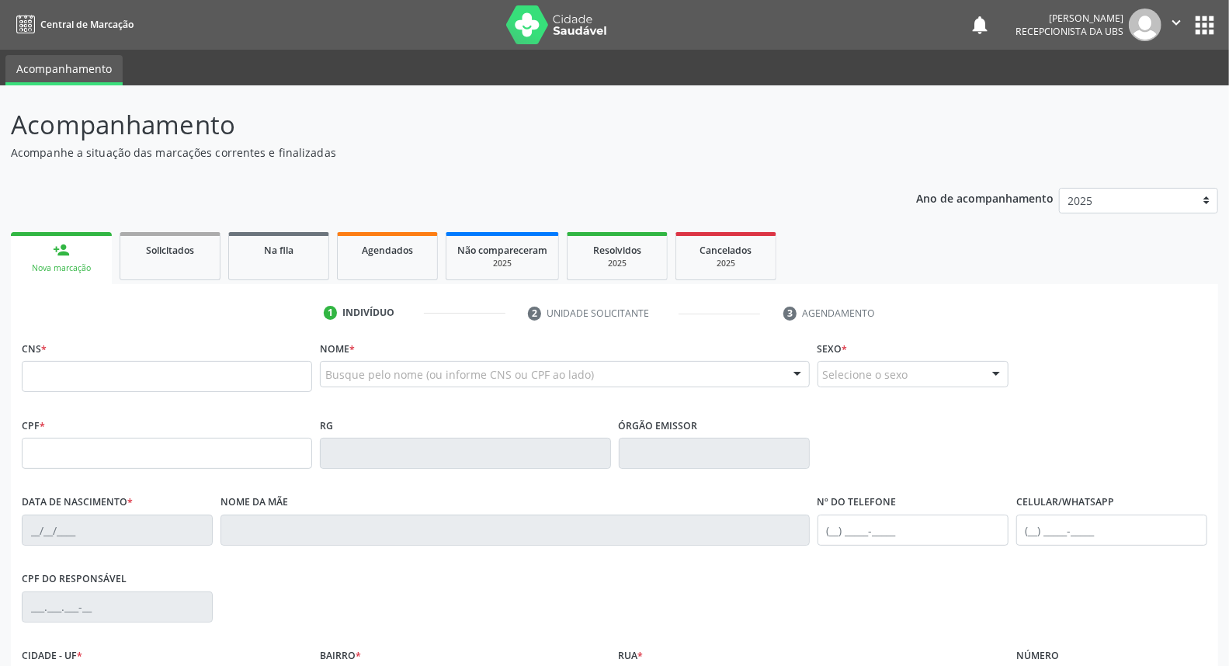
click at [326, 365] on div "Busque pelo nome (ou informe CNS ou CPF ao lado)" at bounding box center [564, 374] width 489 height 26
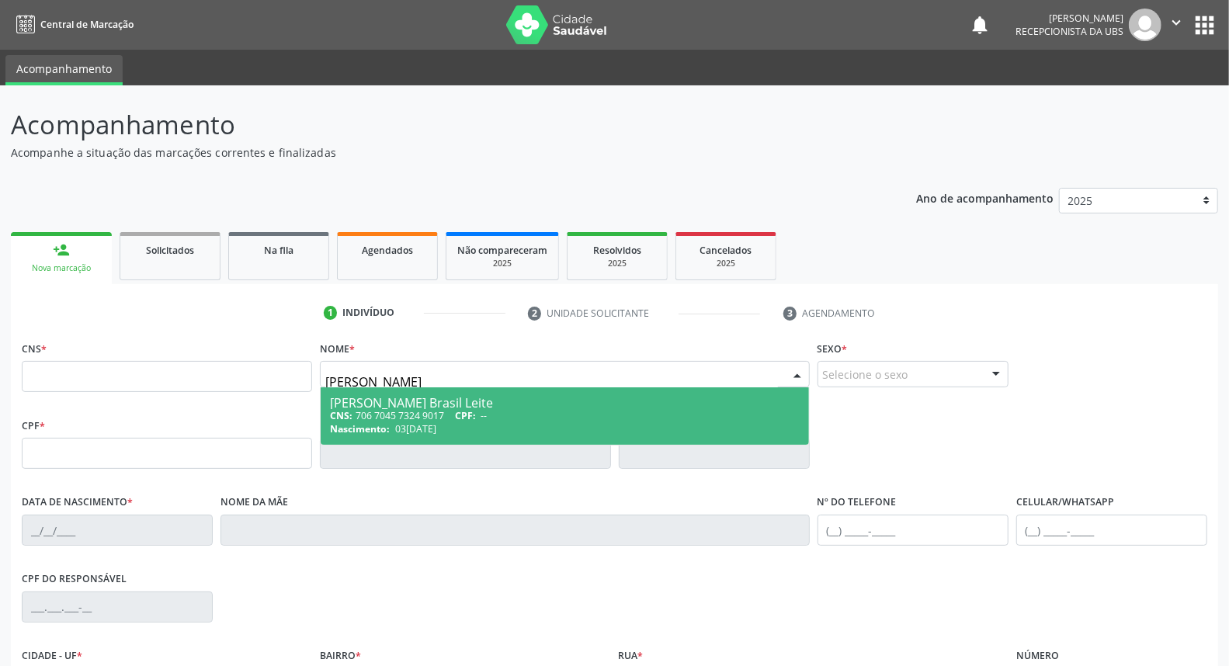
type input "ivani alves brasil"
click at [374, 407] on div "Ivani Alves Brasil Leite" at bounding box center [564, 403] width 469 height 12
type input "706 7045 7324 9017"
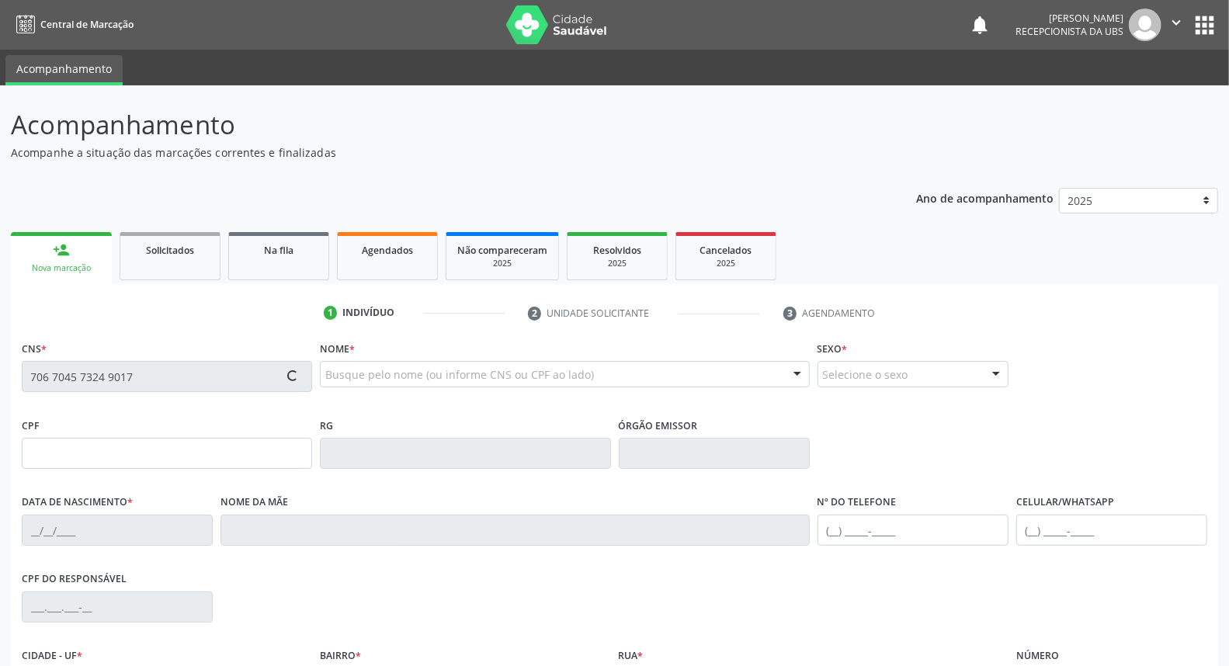
type input "03/12/1974"
type input "Cicera Alves Brasil"
type input "[PHONE_NUMBER]"
type input "313"
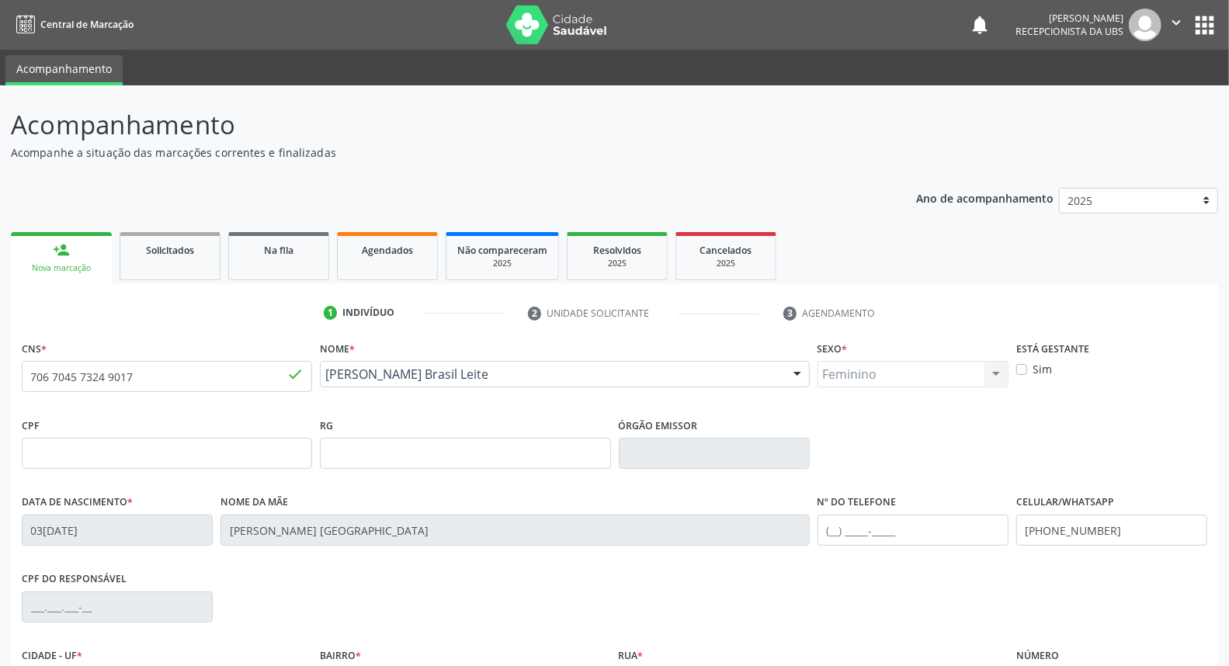
click at [1109, 485] on div "CPF RG Órgão emissor" at bounding box center [615, 452] width 1194 height 77
click at [1115, 529] on input "[PHONE_NUMBER]" at bounding box center [1112, 530] width 191 height 31
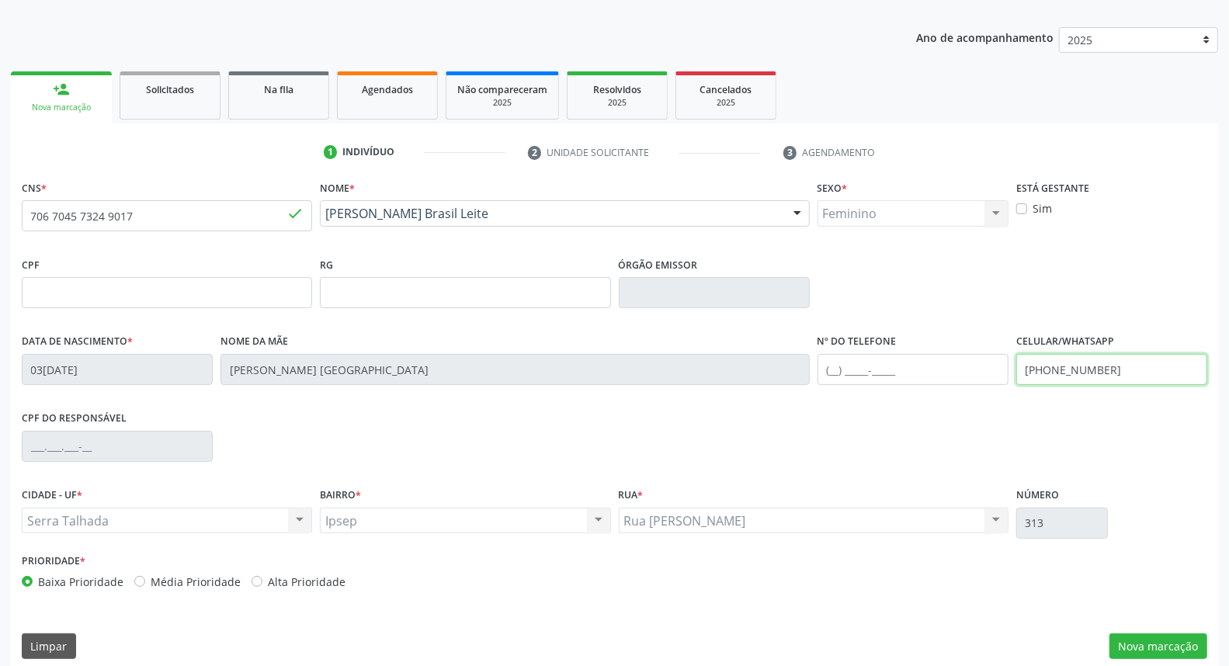
scroll to position [174, 0]
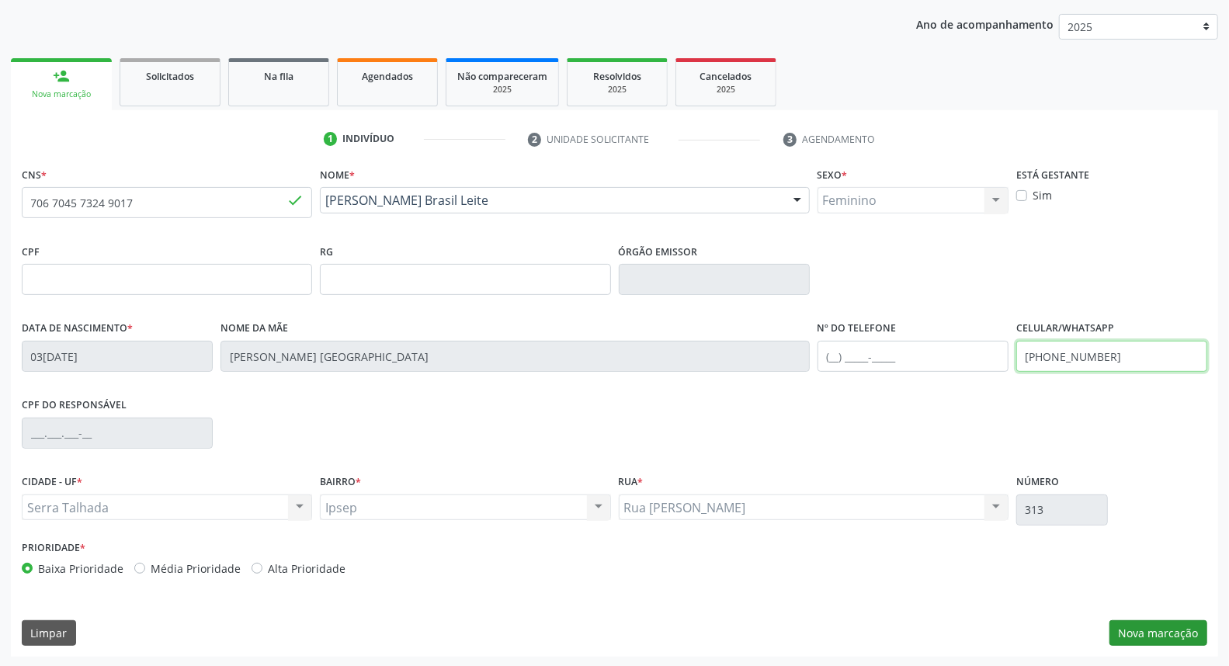
type input "(87) 99992-5138"
click at [1174, 626] on button "Nova marcação" at bounding box center [1159, 634] width 98 height 26
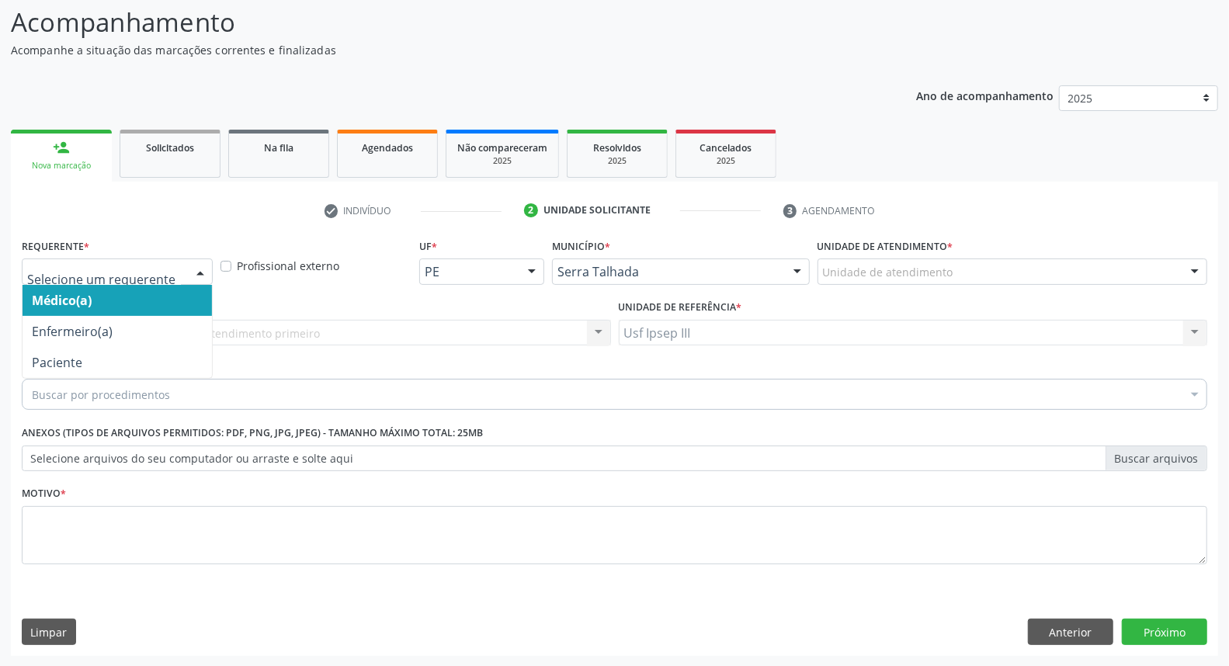
click at [197, 269] on div at bounding box center [200, 272] width 23 height 26
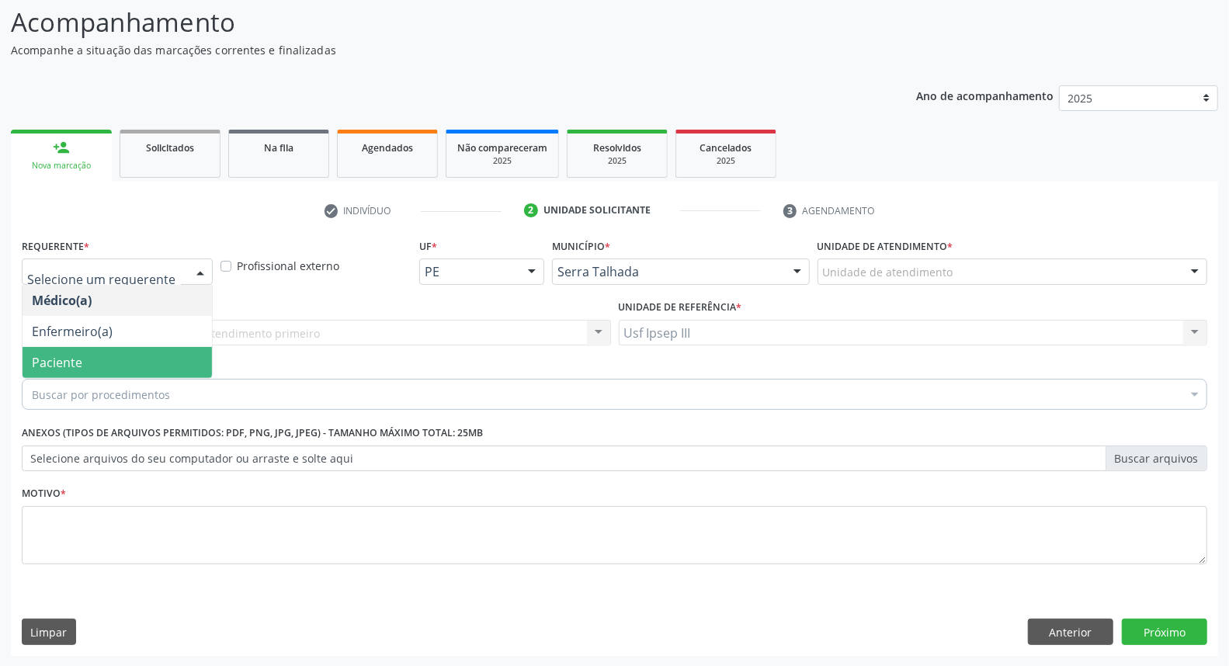
click at [161, 359] on span "Paciente" at bounding box center [118, 362] width 190 height 31
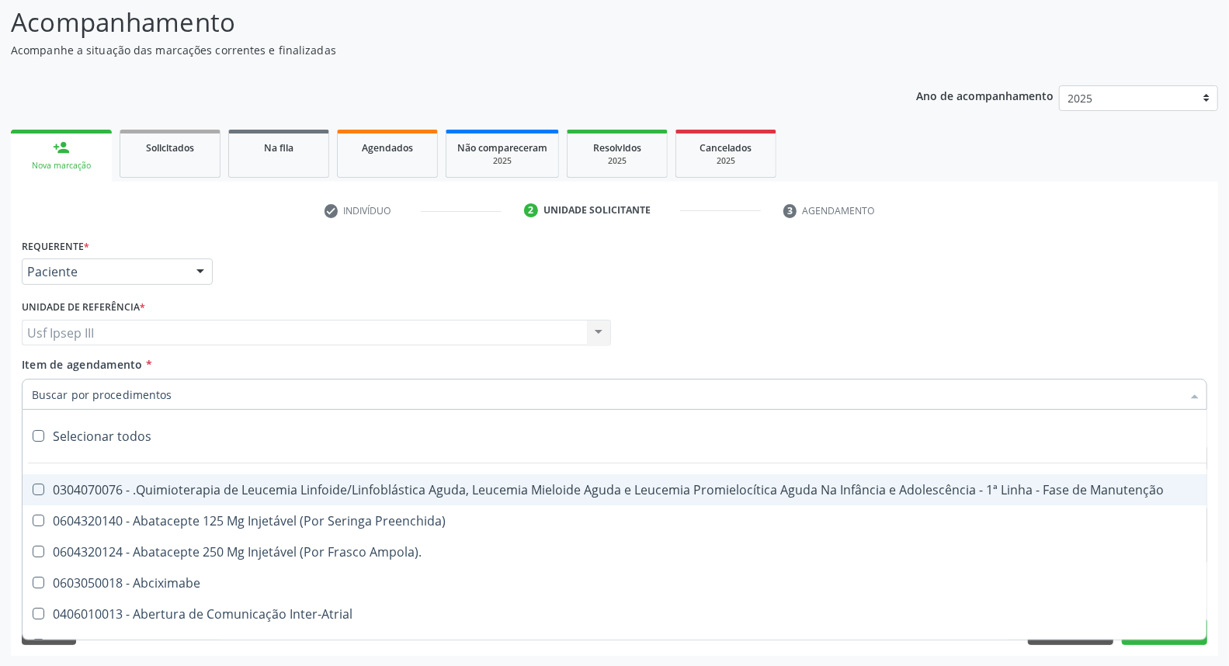
click at [181, 391] on div at bounding box center [615, 394] width 1186 height 31
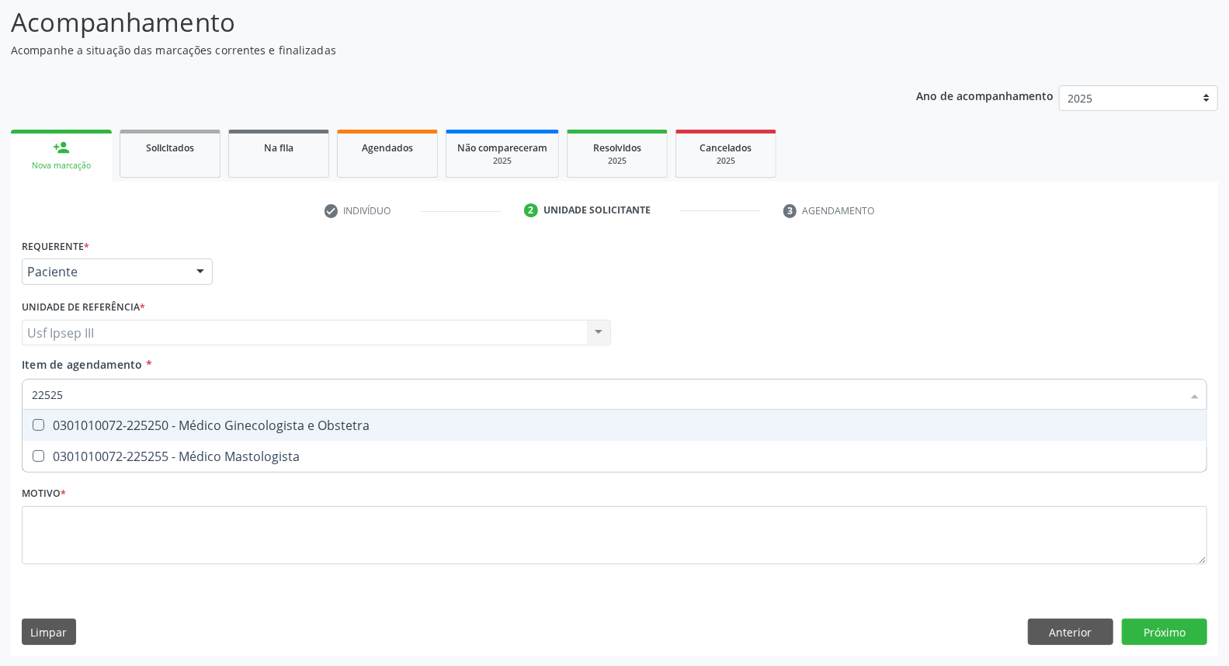
type input "225250"
click at [218, 432] on span "0301010072-225250 - Médico Ginecologista e Obstetra" at bounding box center [615, 425] width 1184 height 31
checkbox Obstetra "true"
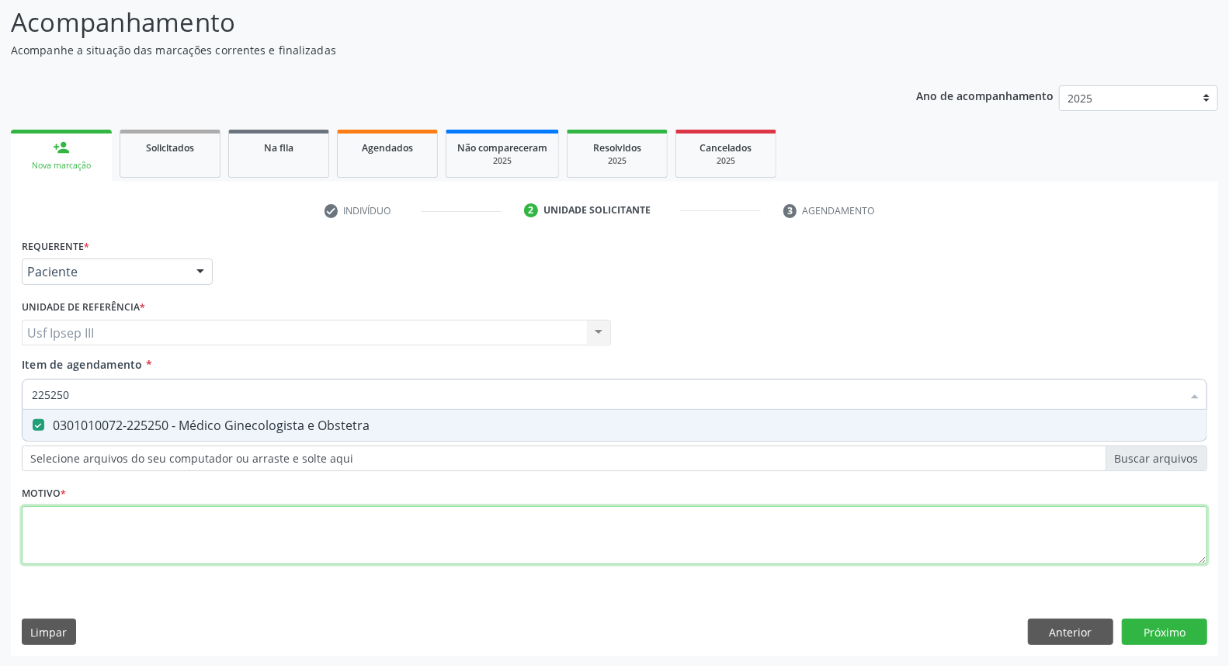
click at [203, 515] on div "Requerente * Paciente Médico(a) Enfermeiro(a) Paciente Nenhum resultado encontr…" at bounding box center [615, 411] width 1186 height 352
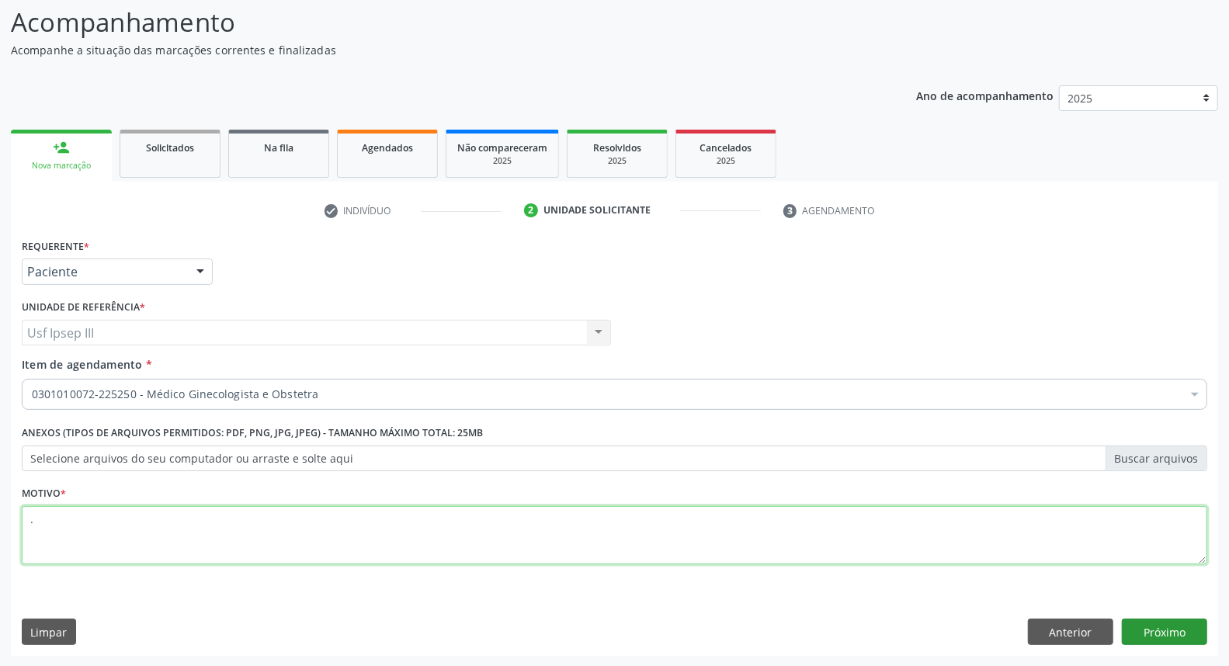
type textarea "."
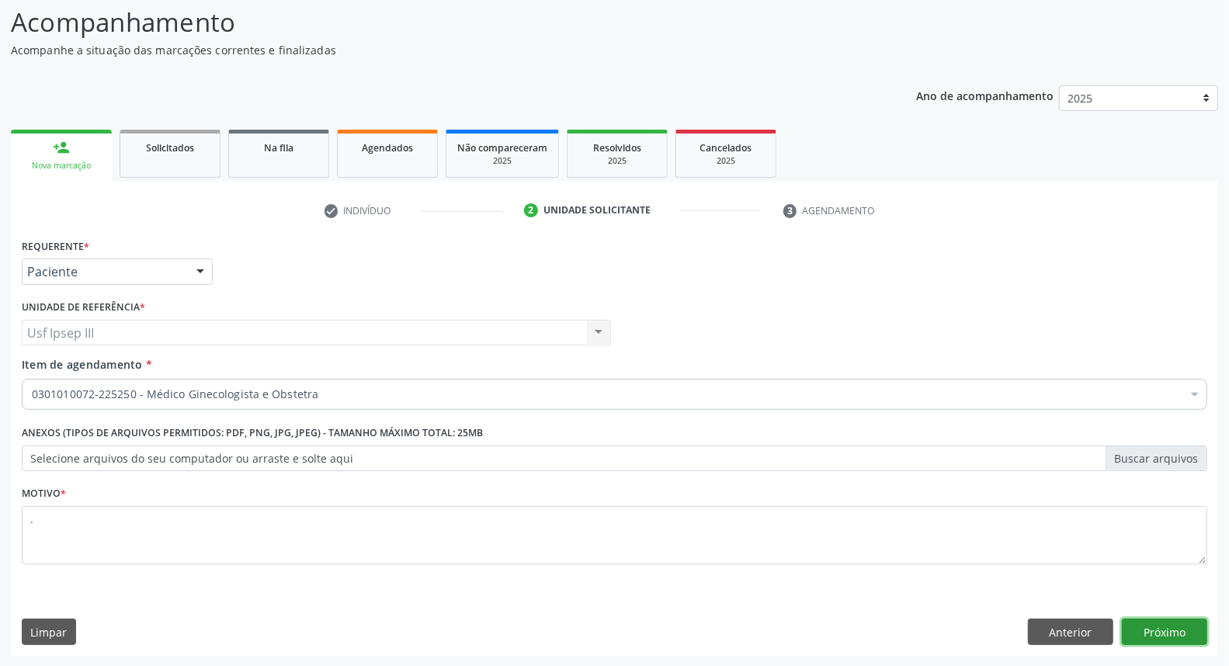
click at [1165, 635] on button "Próximo" at bounding box center [1164, 632] width 85 height 26
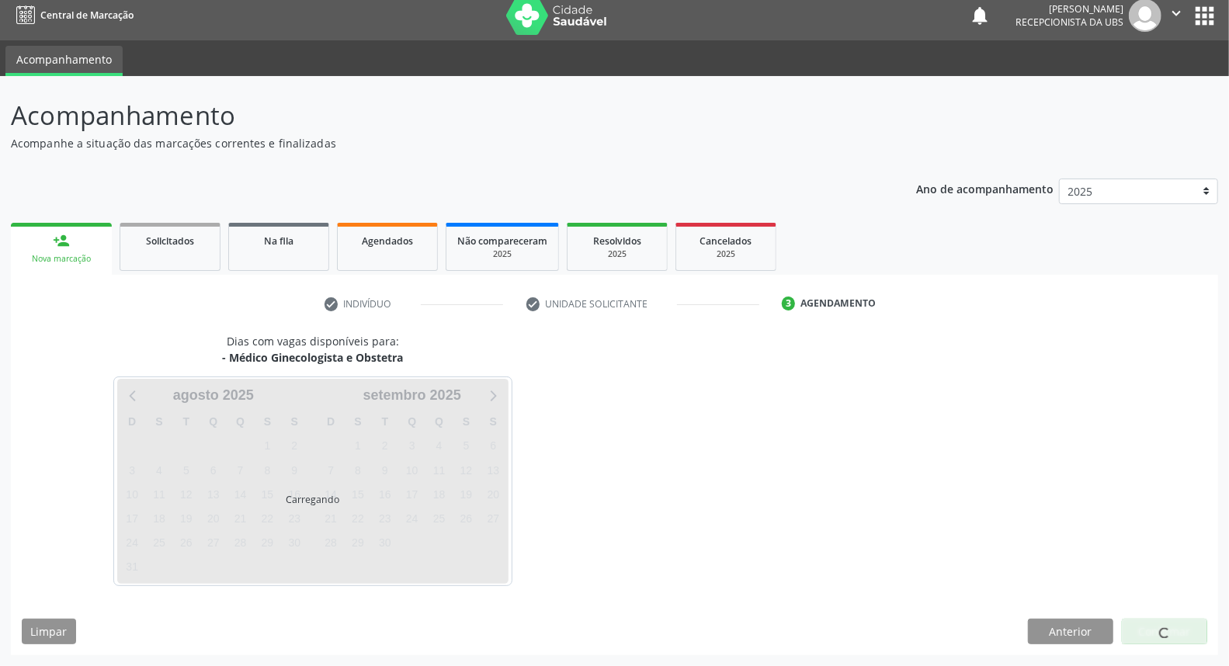
scroll to position [9, 0]
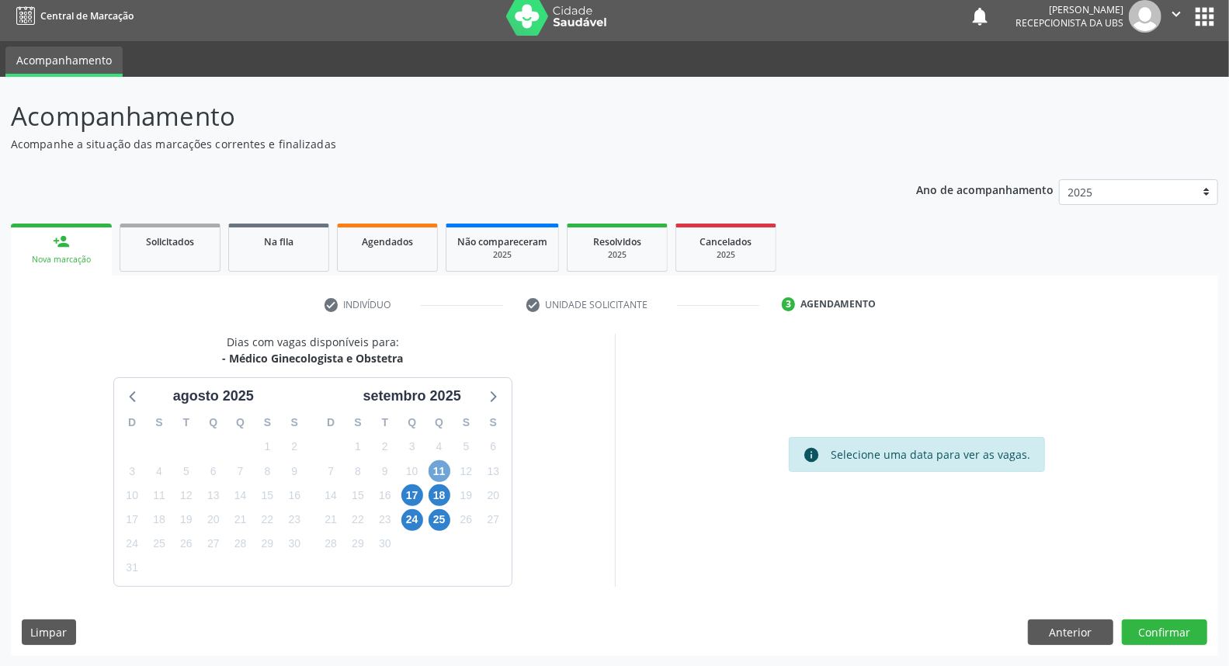
click at [443, 472] on span "11" at bounding box center [440, 472] width 22 height 22
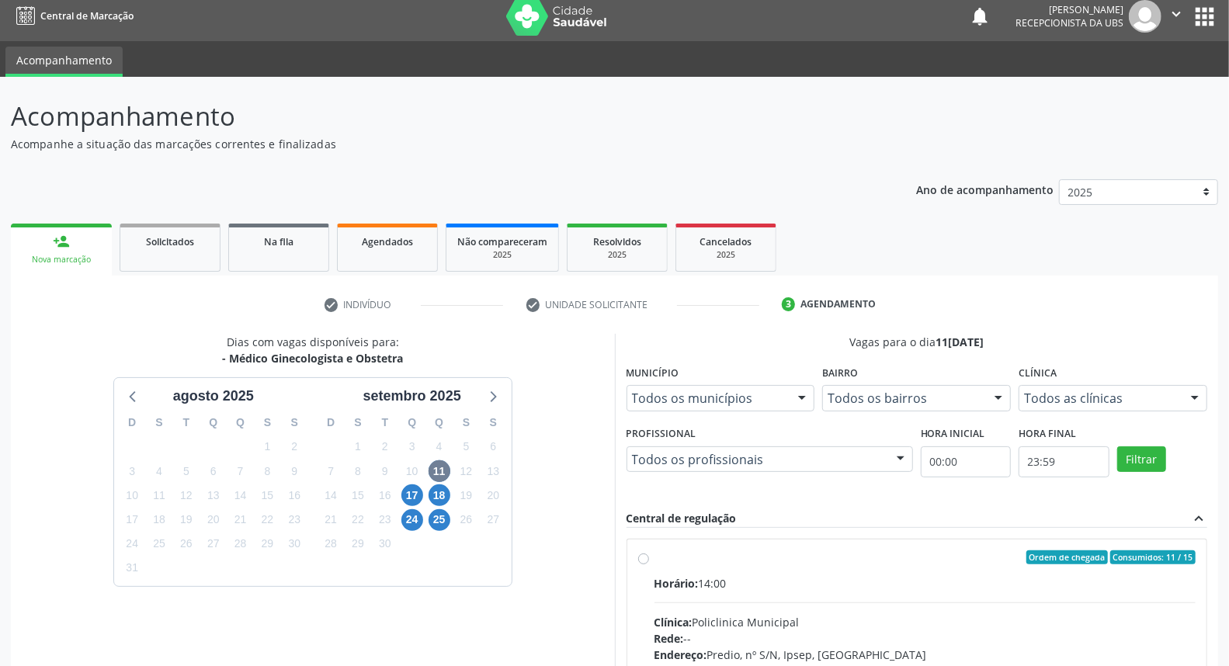
click at [649, 565] on input "Ordem de chegada Consumidos: 11 / 15 Horário: 14:00 Clínica: Policlinica Munici…" at bounding box center [643, 558] width 11 height 14
radio input "true"
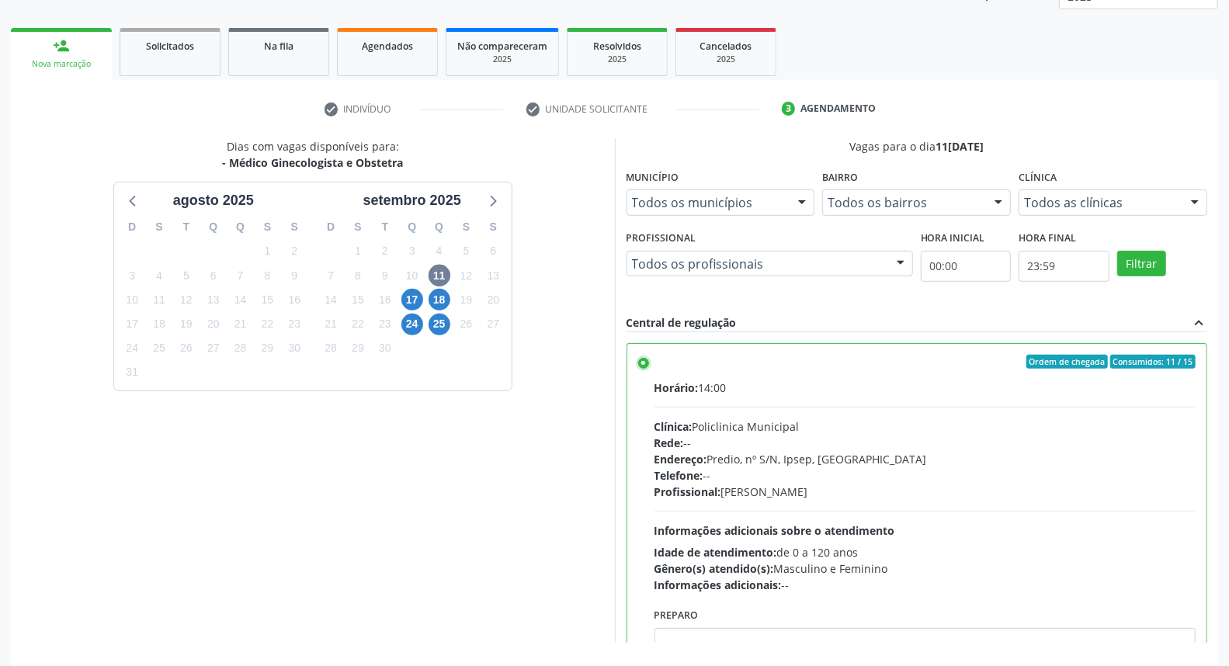
scroll to position [260, 0]
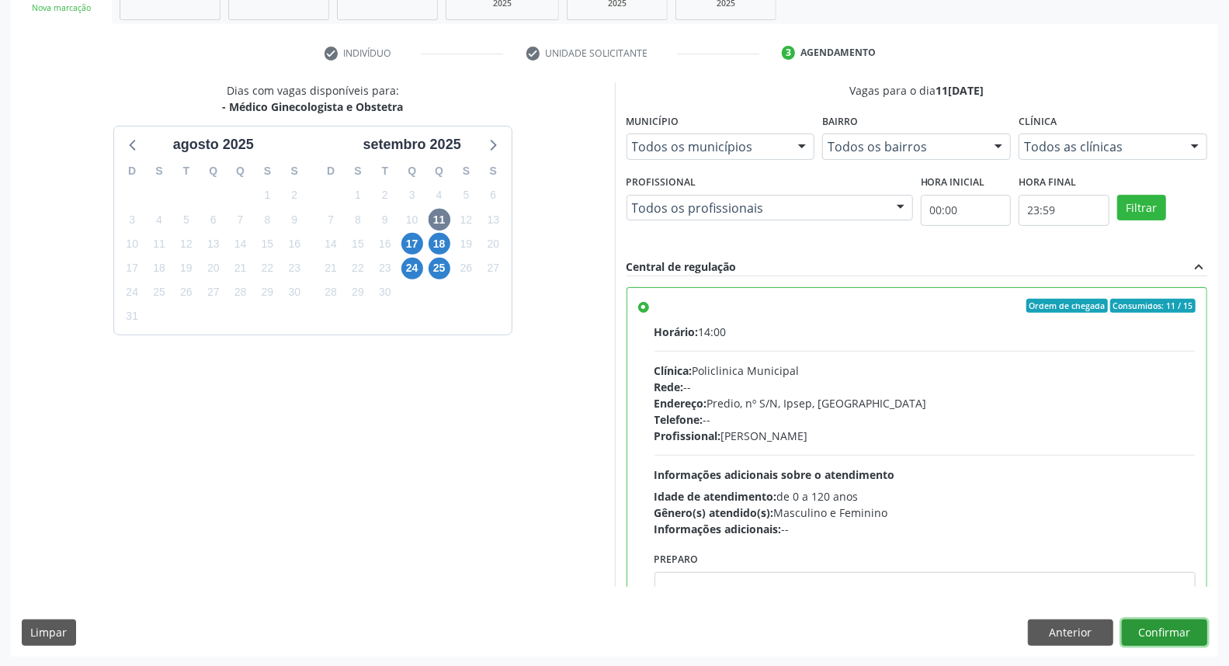
click at [1177, 631] on button "Confirmar" at bounding box center [1164, 633] width 85 height 26
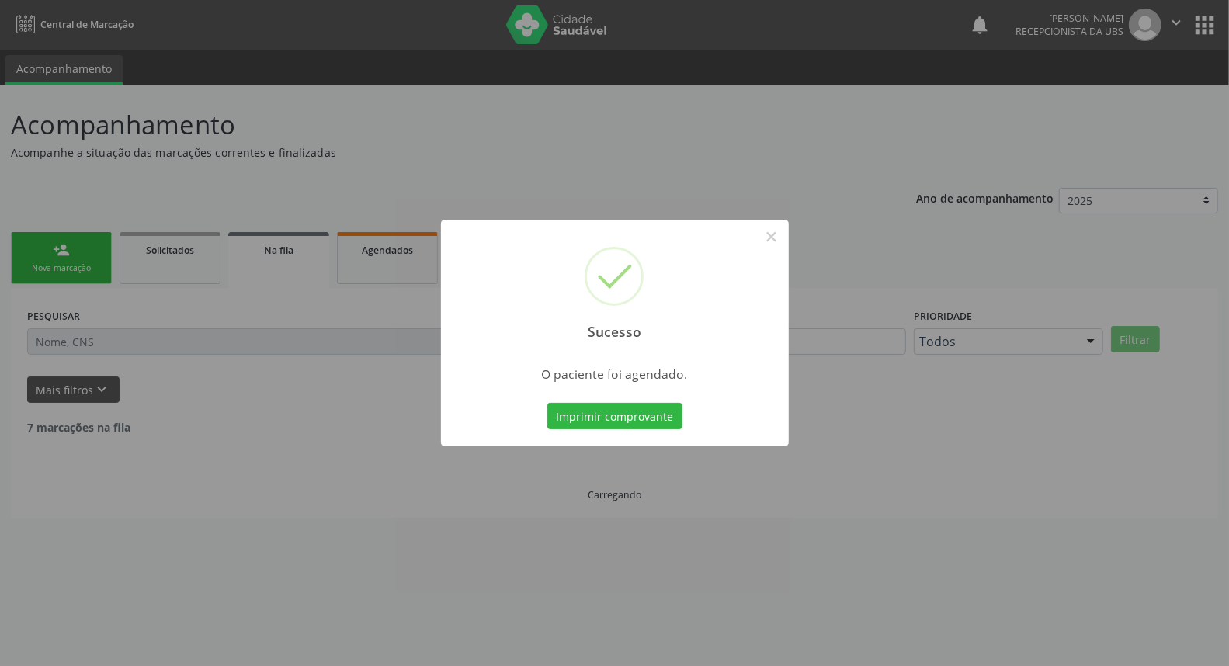
scroll to position [0, 0]
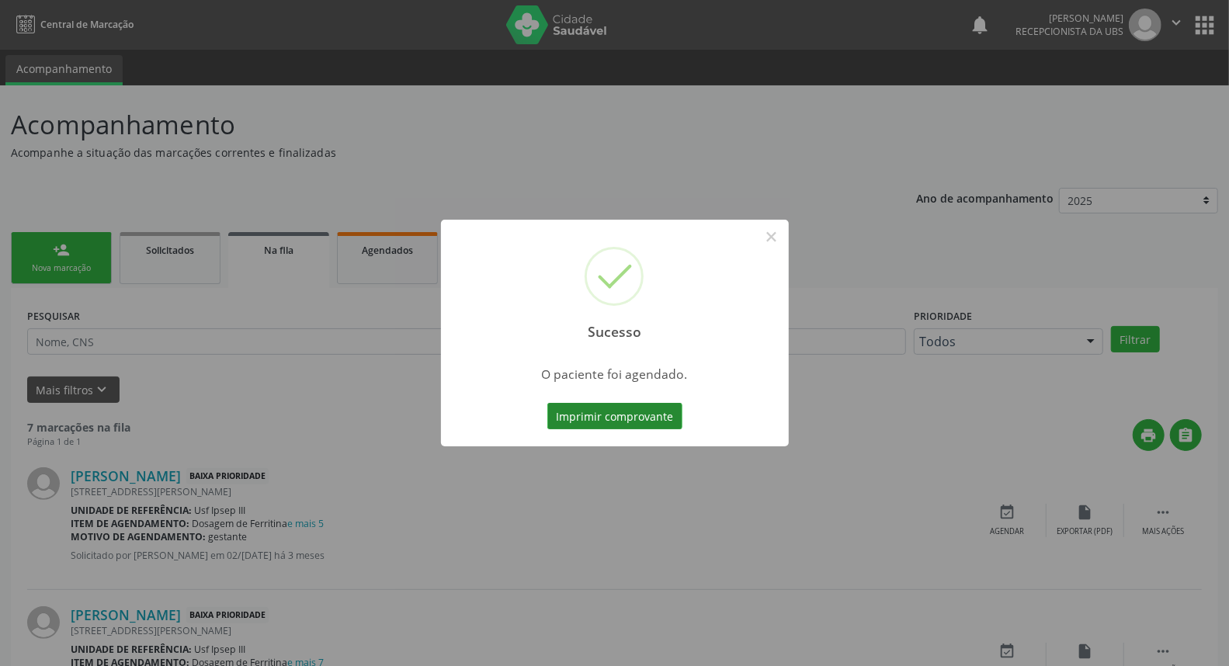
click at [610, 414] on button "Imprimir comprovante" at bounding box center [615, 416] width 135 height 26
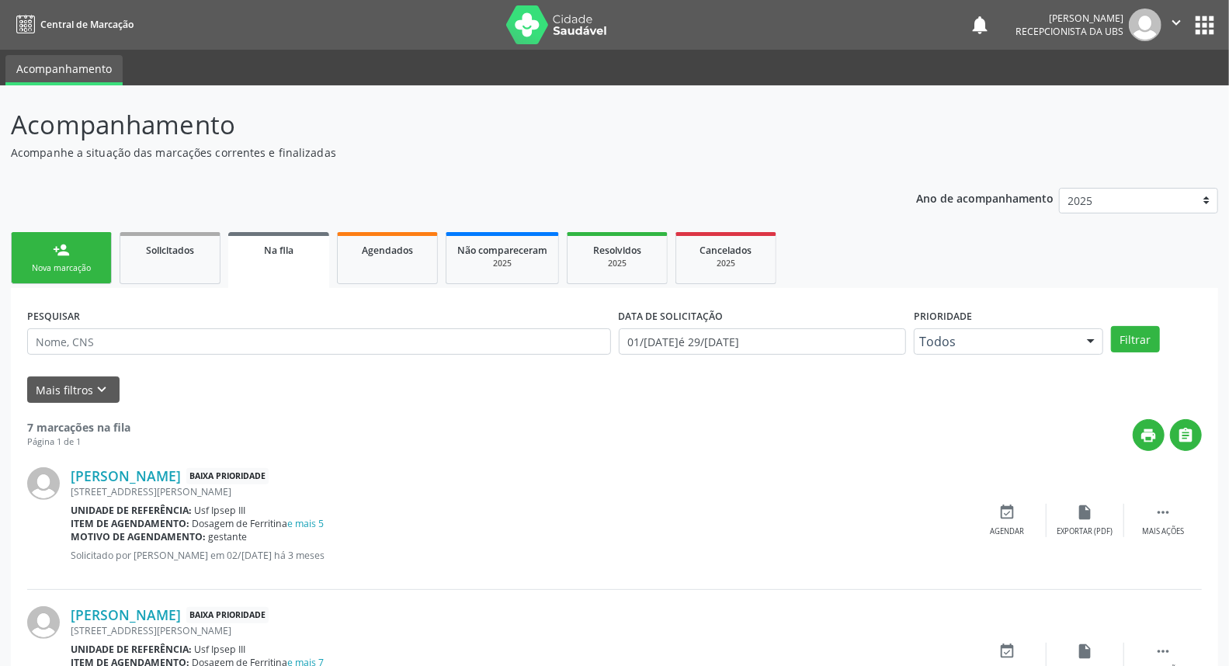
click at [51, 257] on link "person_add Nova marcação" at bounding box center [61, 258] width 101 height 52
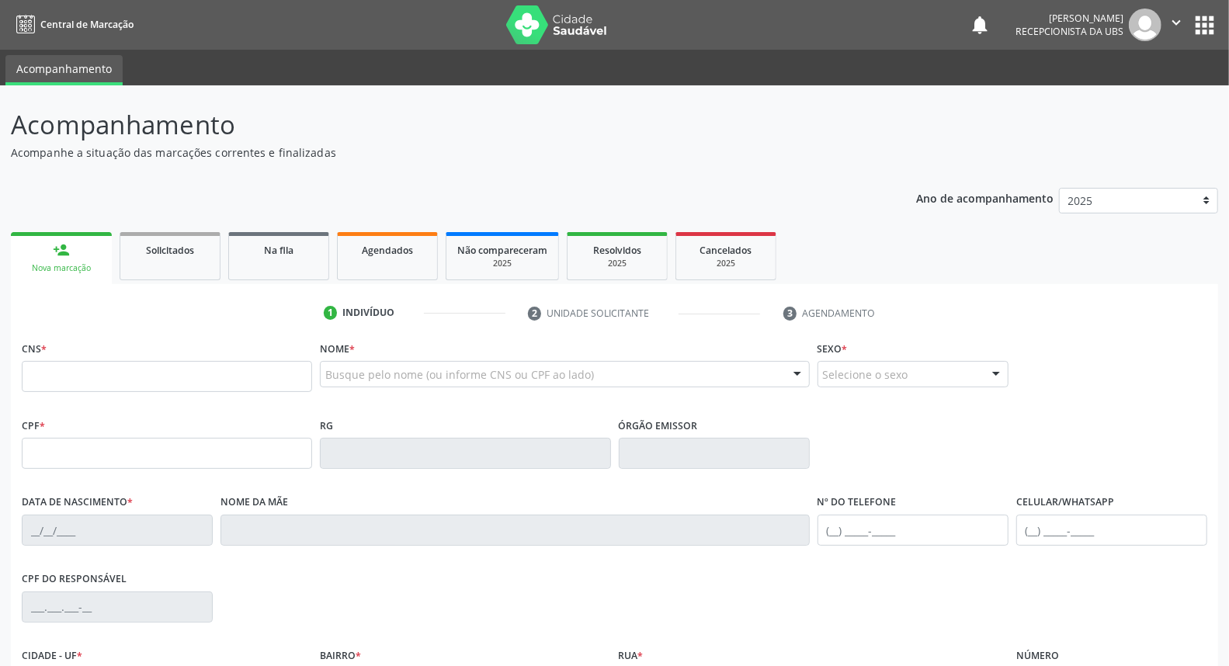
click at [11, 232] on link "person_add Nova marcação" at bounding box center [61, 258] width 101 height 52
click at [99, 376] on input "text" at bounding box center [167, 376] width 290 height 31
type input "709 2072 2939 1632"
type input "007.807.124-04"
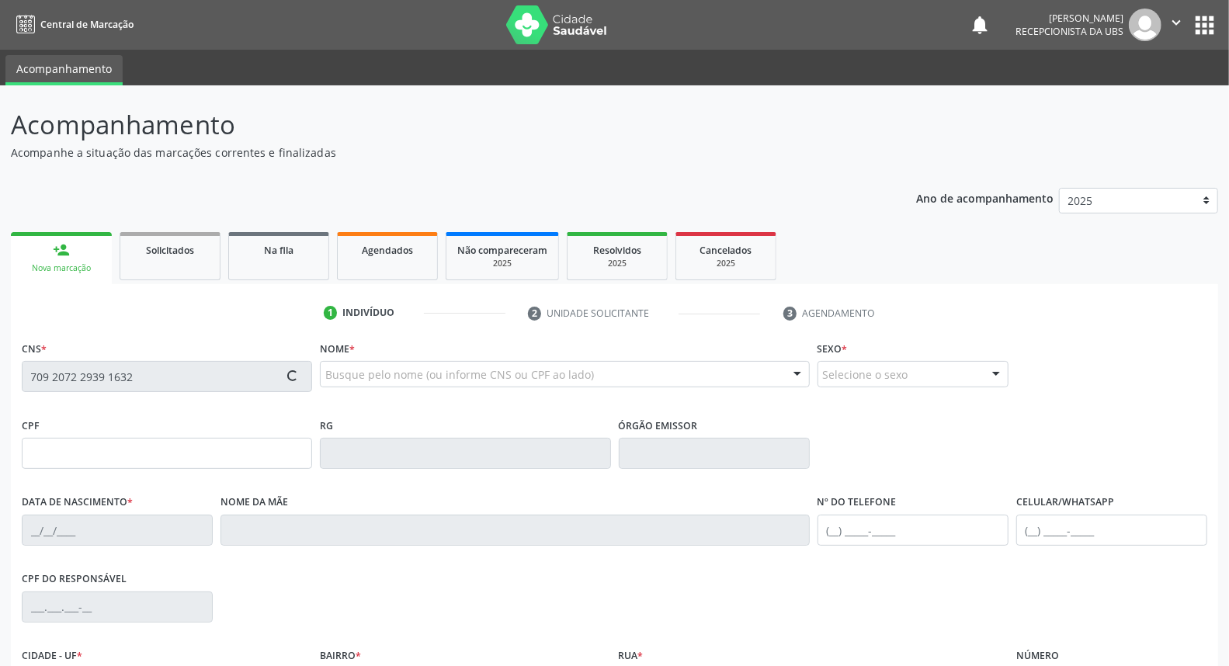
type input "05/05/1975"
type input "Maria Lopes da Silva"
type input "(87) 99942-5221"
type input "15"
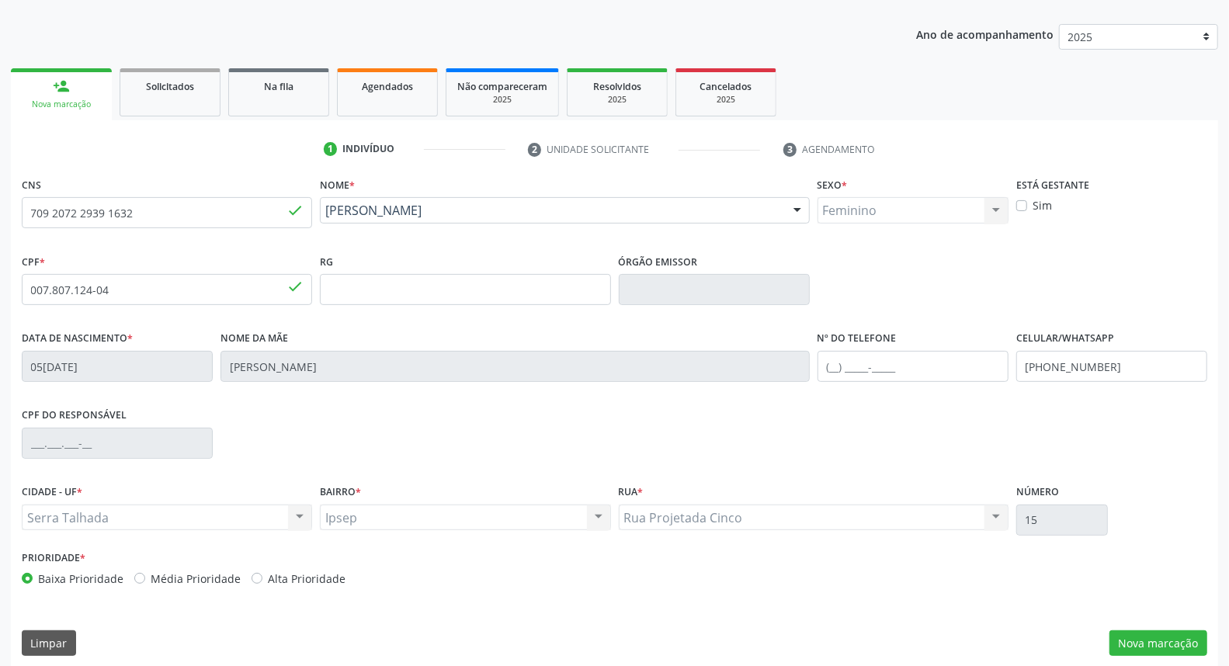
scroll to position [174, 0]
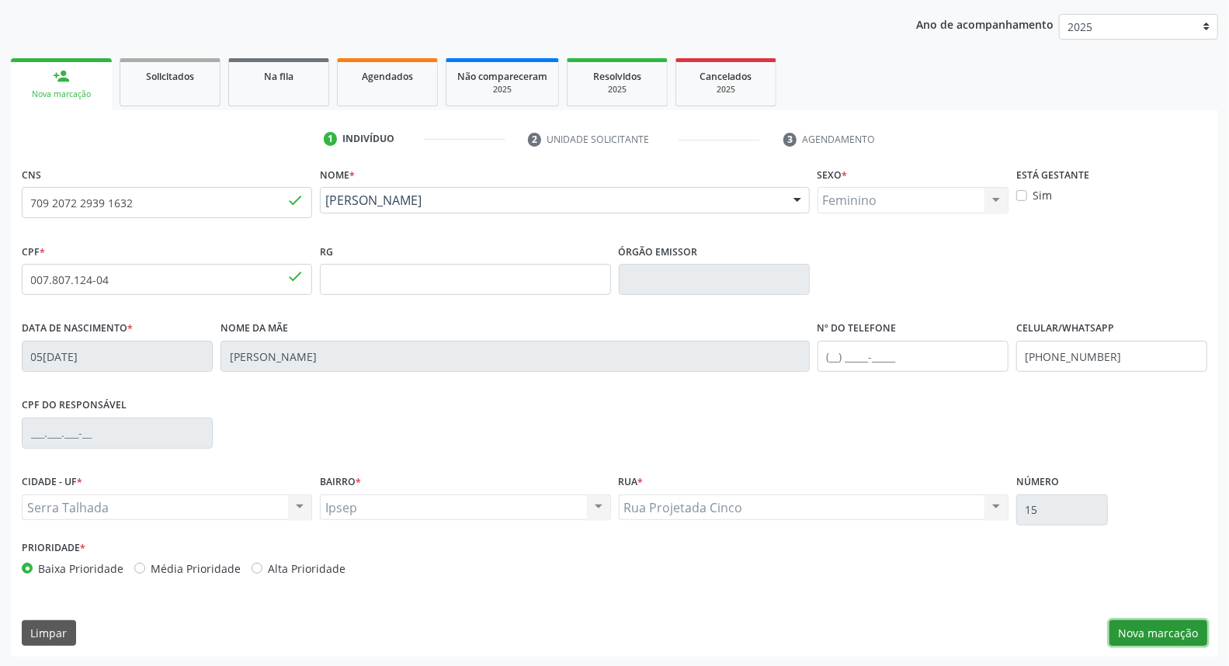
click at [1136, 633] on button "Nova marcação" at bounding box center [1159, 634] width 98 height 26
click at [0, 0] on button "Próximo" at bounding box center [0, 0] width 0 height 0
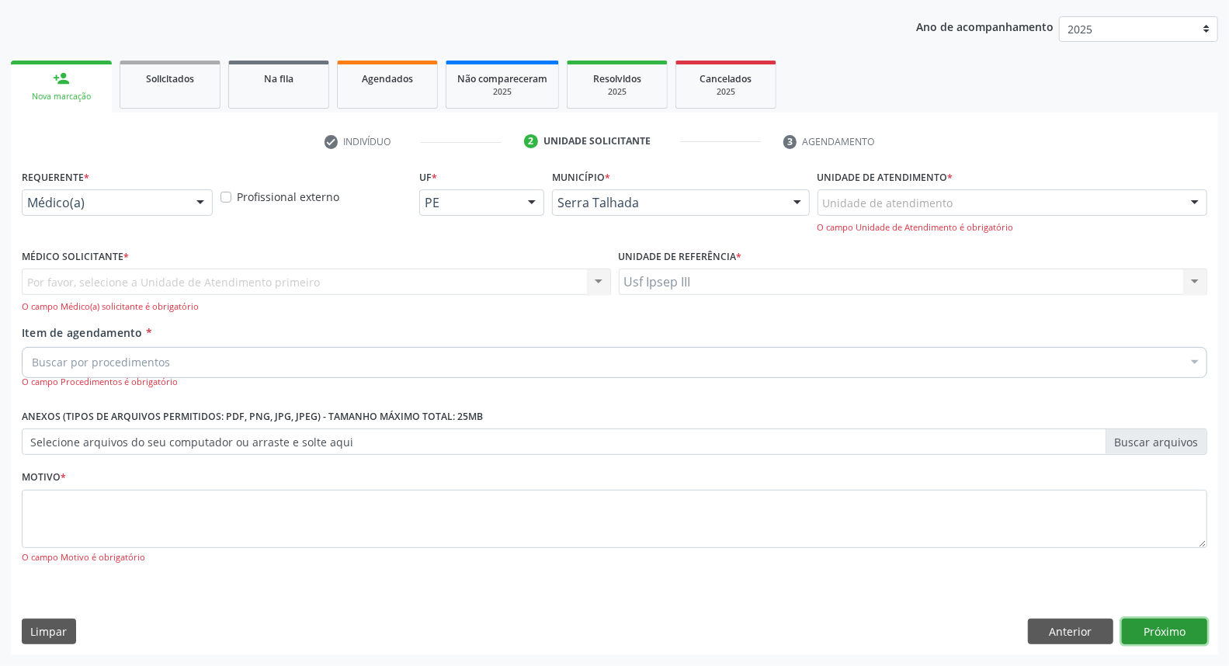
scroll to position [103, 0]
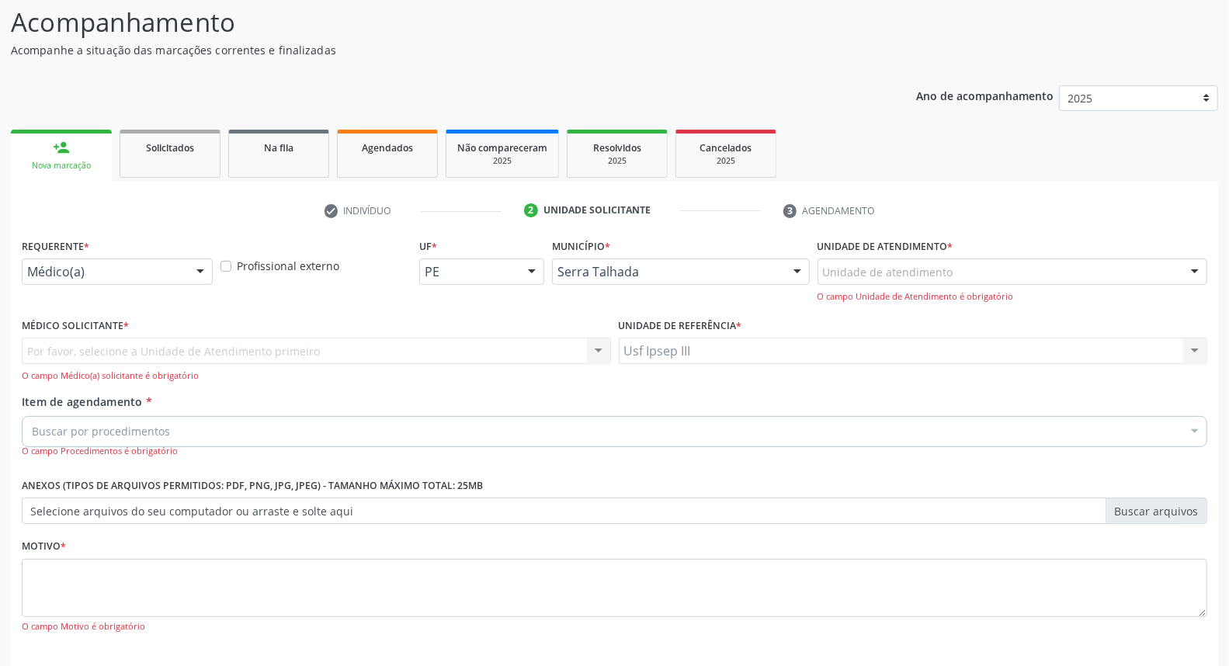
click at [353, 343] on div "Por favor, selecione a Unidade de Atendimento primeiro Nenhum resultado encontr…" at bounding box center [317, 360] width 590 height 44
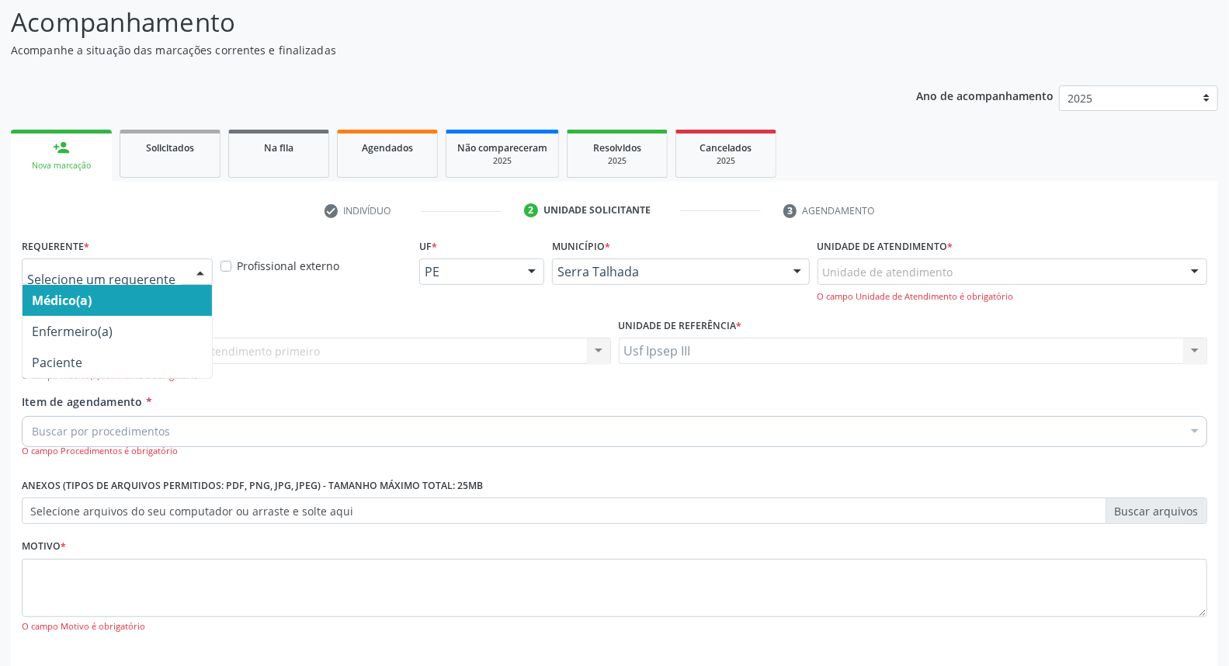
click at [206, 270] on div at bounding box center [200, 272] width 23 height 26
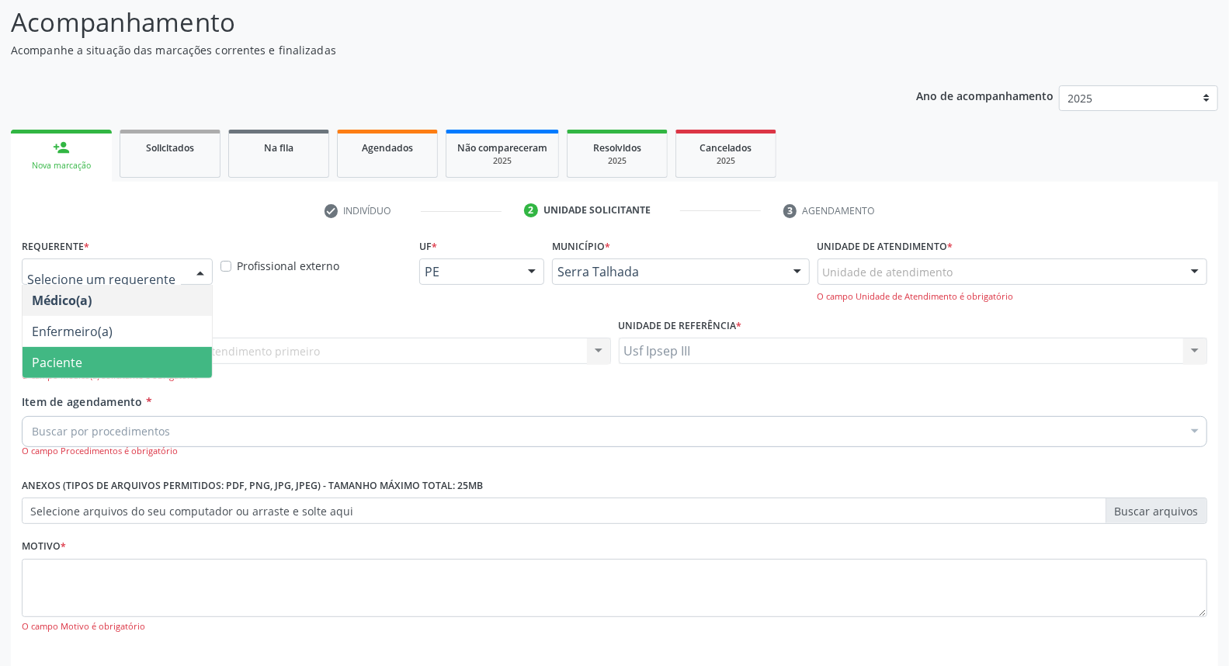
click at [126, 359] on span "Paciente" at bounding box center [118, 362] width 190 height 31
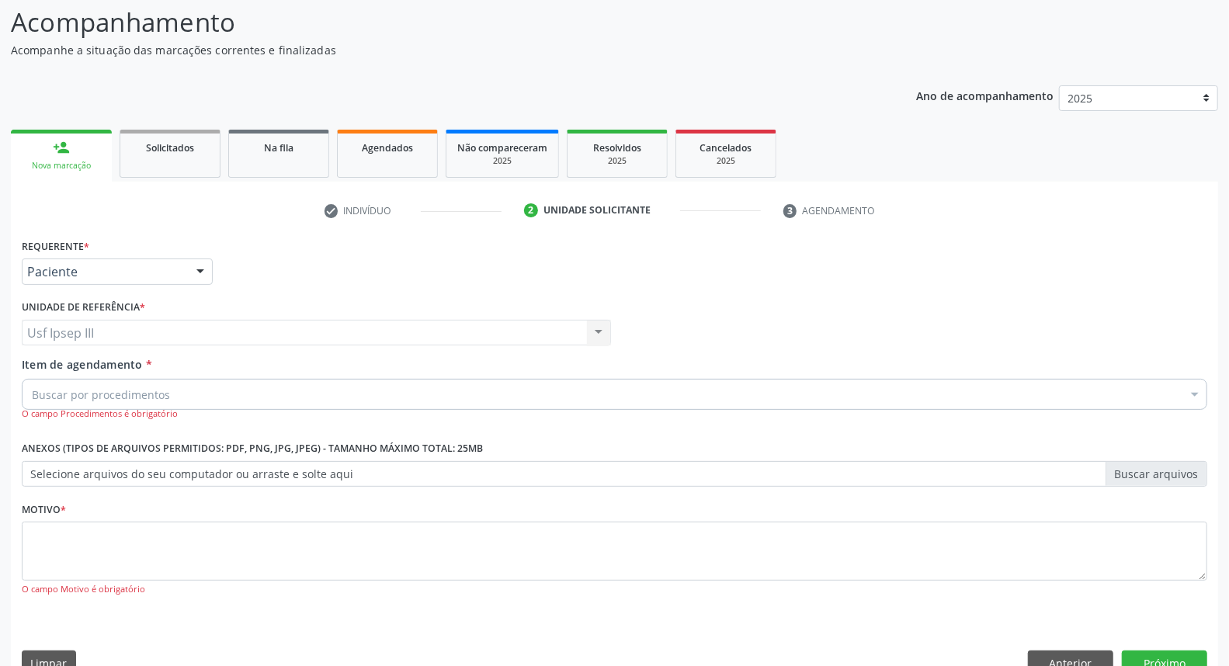
click at [231, 385] on div "Buscar por procedimentos" at bounding box center [615, 394] width 1186 height 31
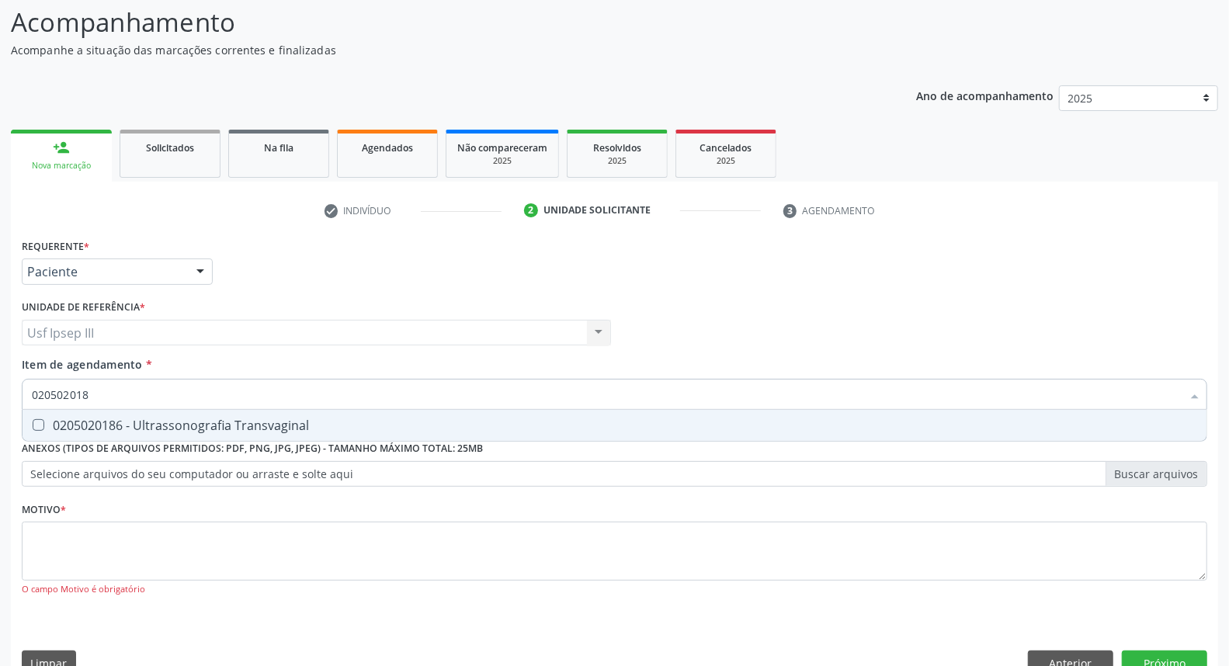
type input "0205020186"
click at [243, 428] on div "0205020186 - Ultrassonografia Transvaginal" at bounding box center [615, 425] width 1166 height 12
checkbox Transvaginal "true"
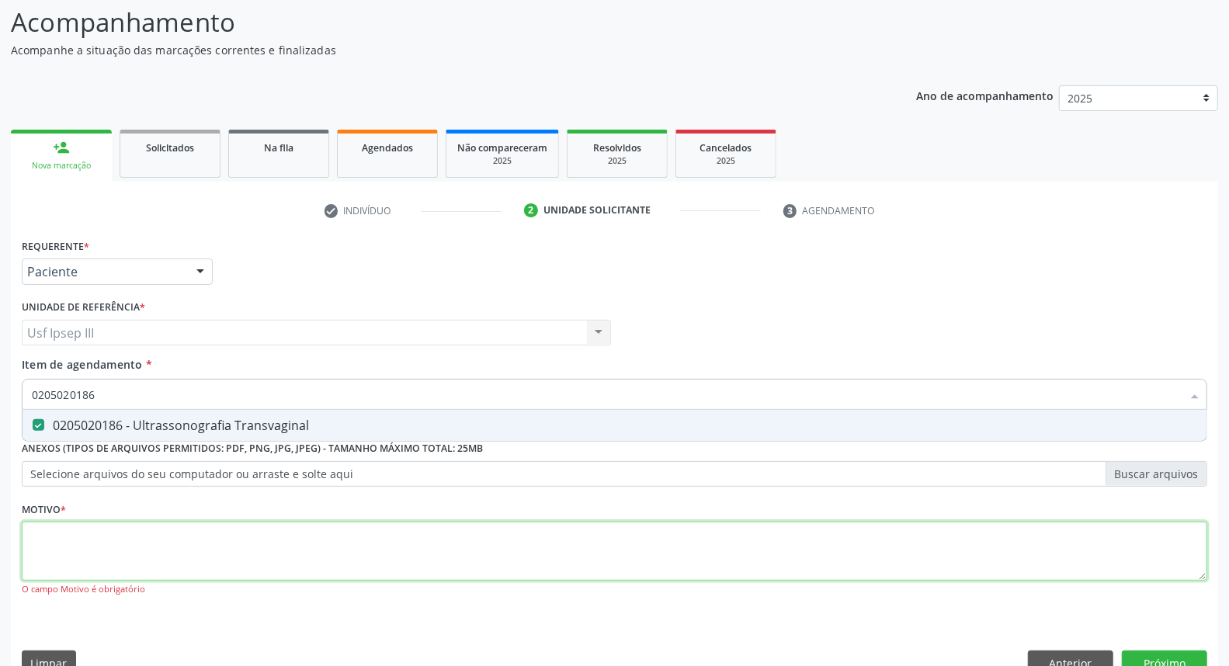
click at [177, 562] on div "Requerente * Paciente Médico(a) Enfermeiro(a) Paciente Nenhum resultado encontr…" at bounding box center [615, 427] width 1186 height 384
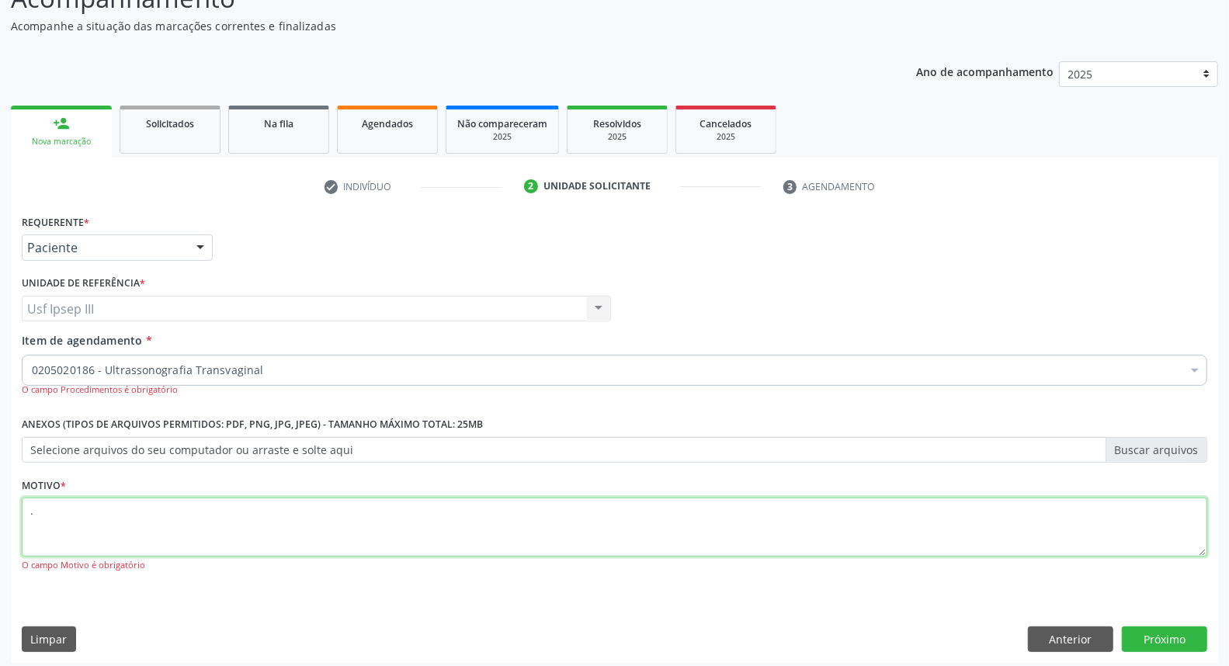
scroll to position [134, 0]
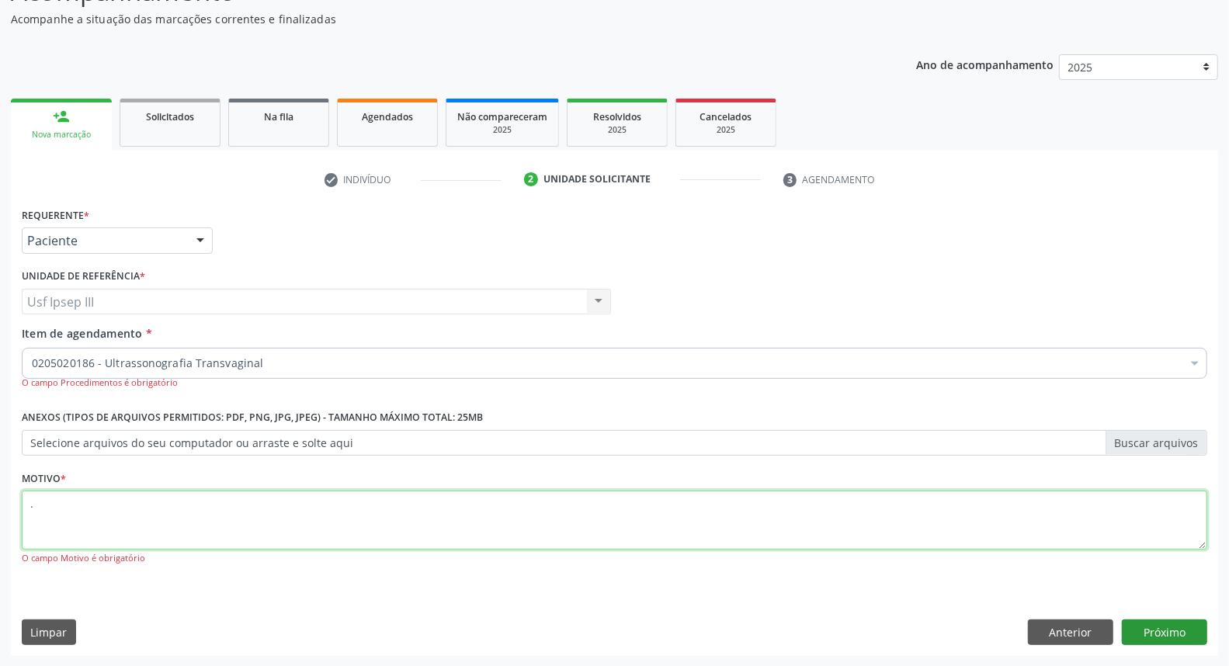
type textarea "."
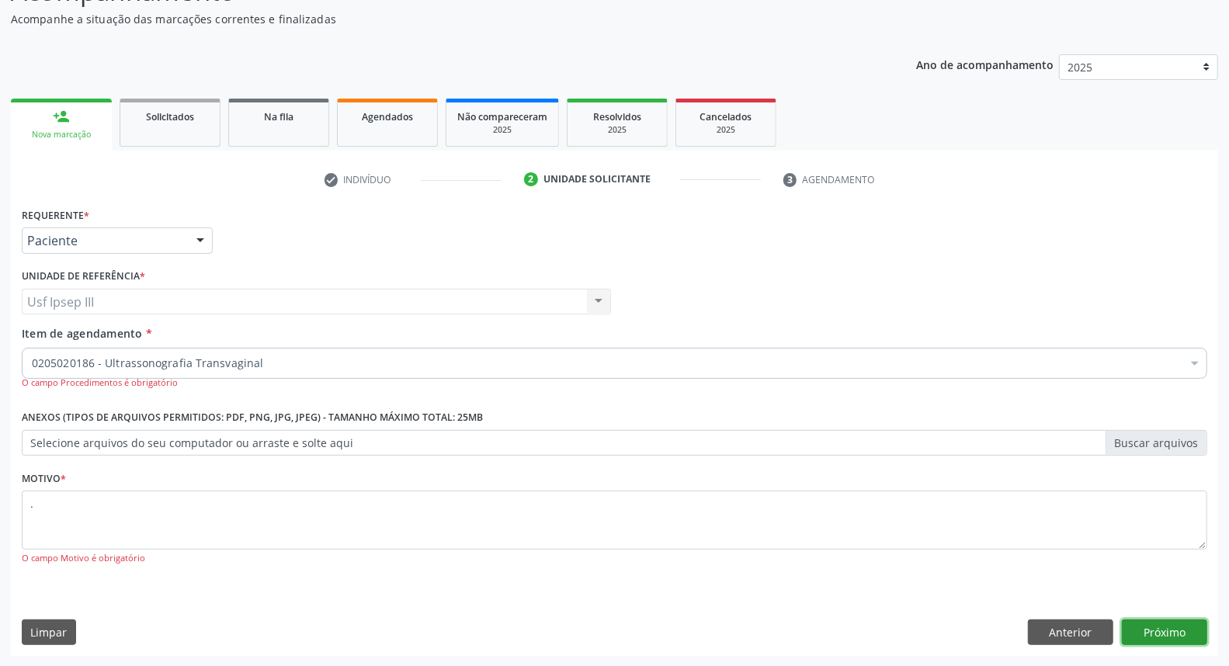
click at [1155, 629] on button "Próximo" at bounding box center [1164, 633] width 85 height 26
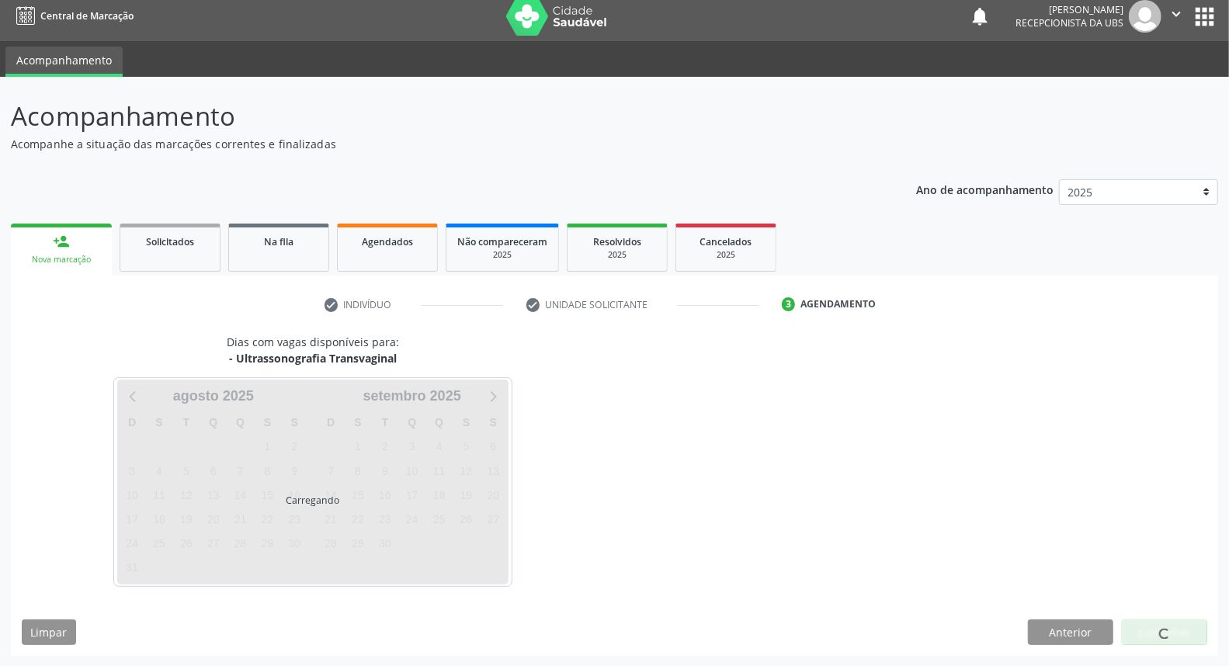
scroll to position [9, 0]
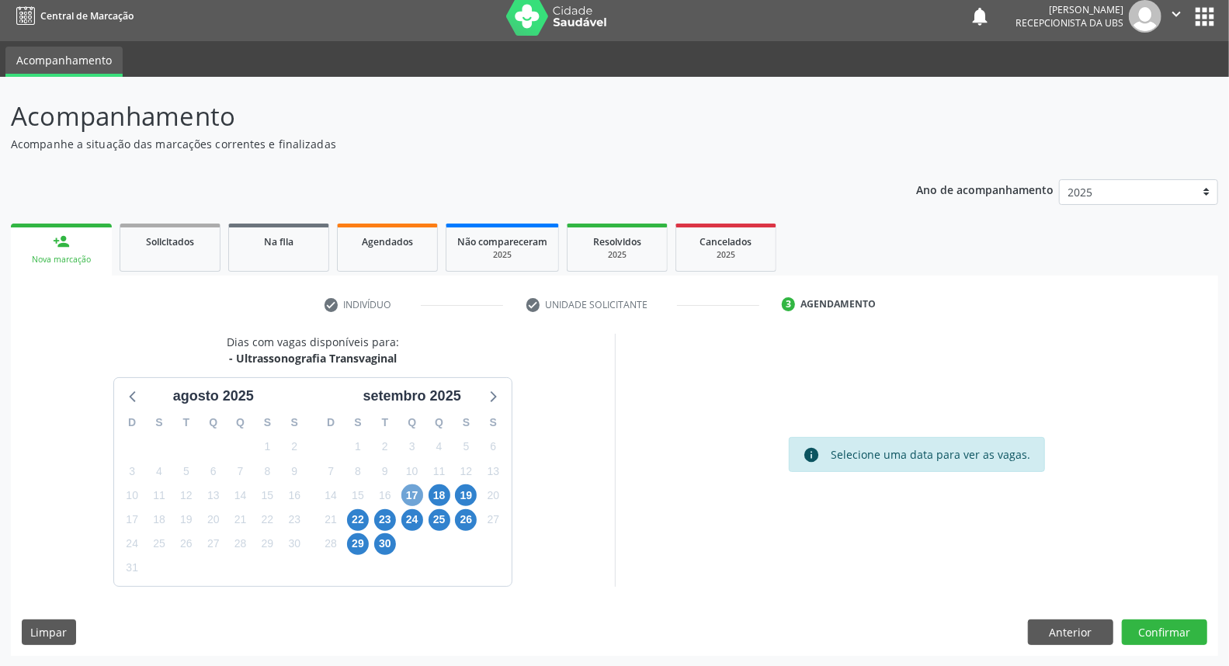
click at [412, 501] on span "17" at bounding box center [413, 496] width 22 height 22
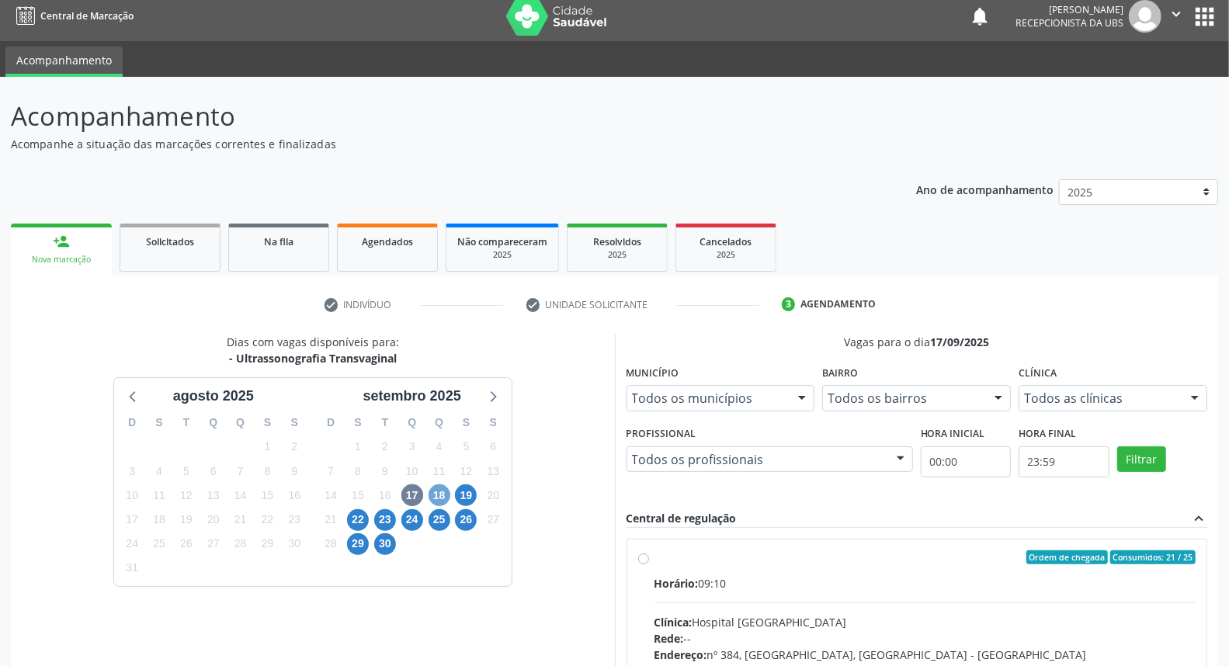
click at [440, 492] on span "18" at bounding box center [440, 496] width 22 height 22
click at [412, 515] on span "24" at bounding box center [413, 521] width 22 height 22
click at [358, 522] on span "22" at bounding box center [358, 521] width 22 height 22
click at [468, 499] on span "19" at bounding box center [466, 496] width 22 height 22
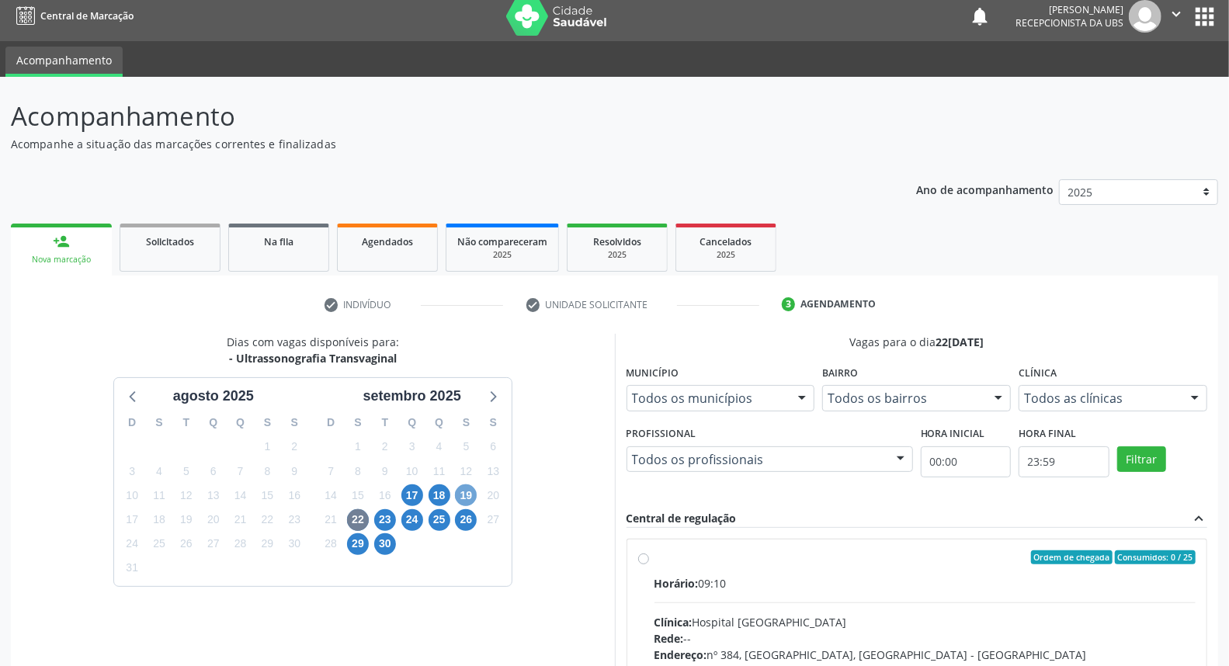
click at [468, 499] on span "19" at bounding box center [466, 496] width 22 height 22
click at [765, 587] on div "Horário: 07:00" at bounding box center [926, 584] width 542 height 16
click at [649, 565] on input "Ordem de chegada Consumidos: 18 / 25 Horário: 07:00 Clínica: Policlinica Munici…" at bounding box center [643, 558] width 11 height 14
radio input "true"
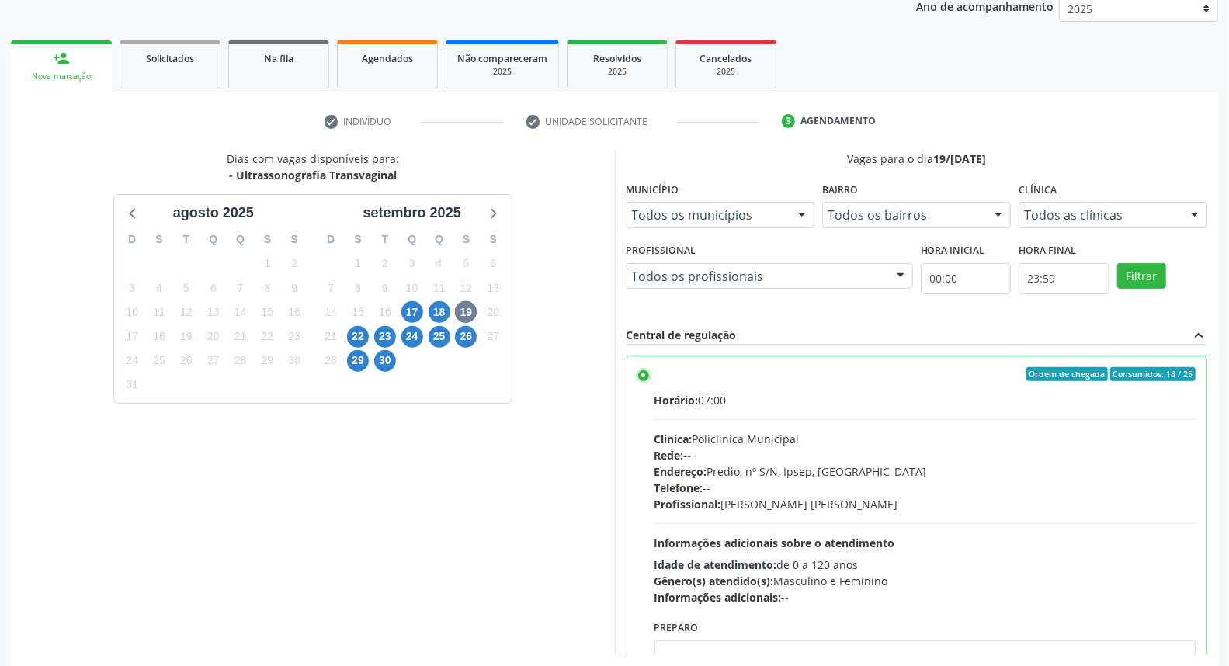
scroll to position [260, 0]
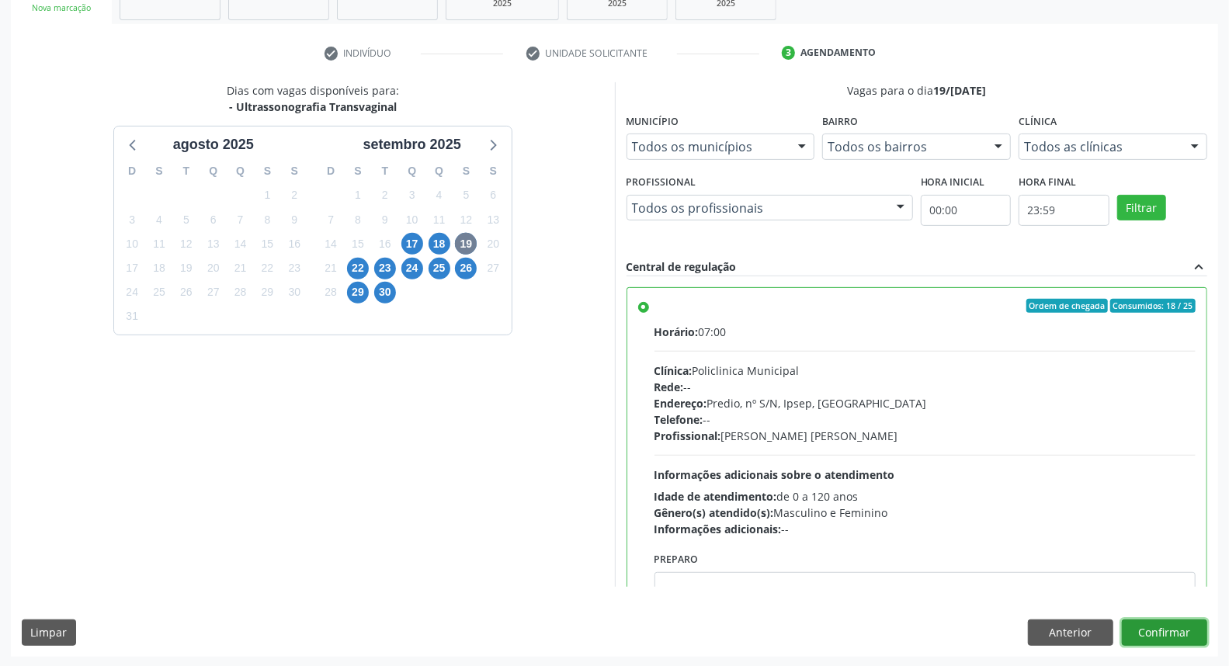
click at [1167, 621] on button "Confirmar" at bounding box center [1164, 633] width 85 height 26
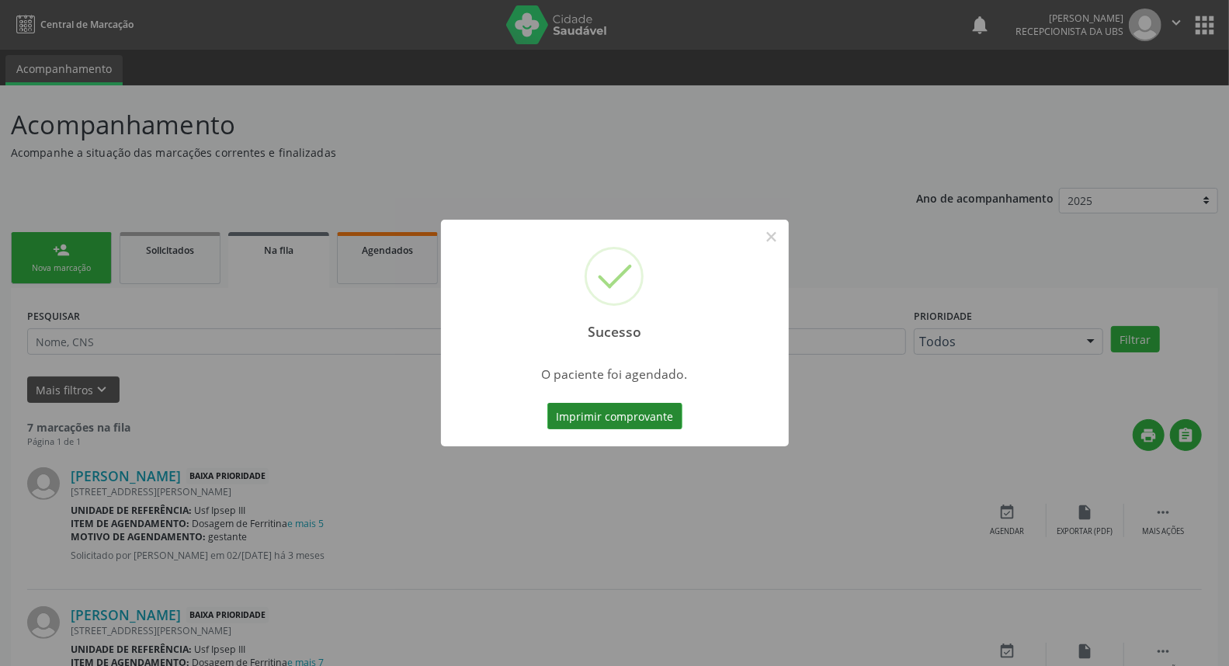
click at [630, 423] on button "Imprimir comprovante" at bounding box center [615, 416] width 135 height 26
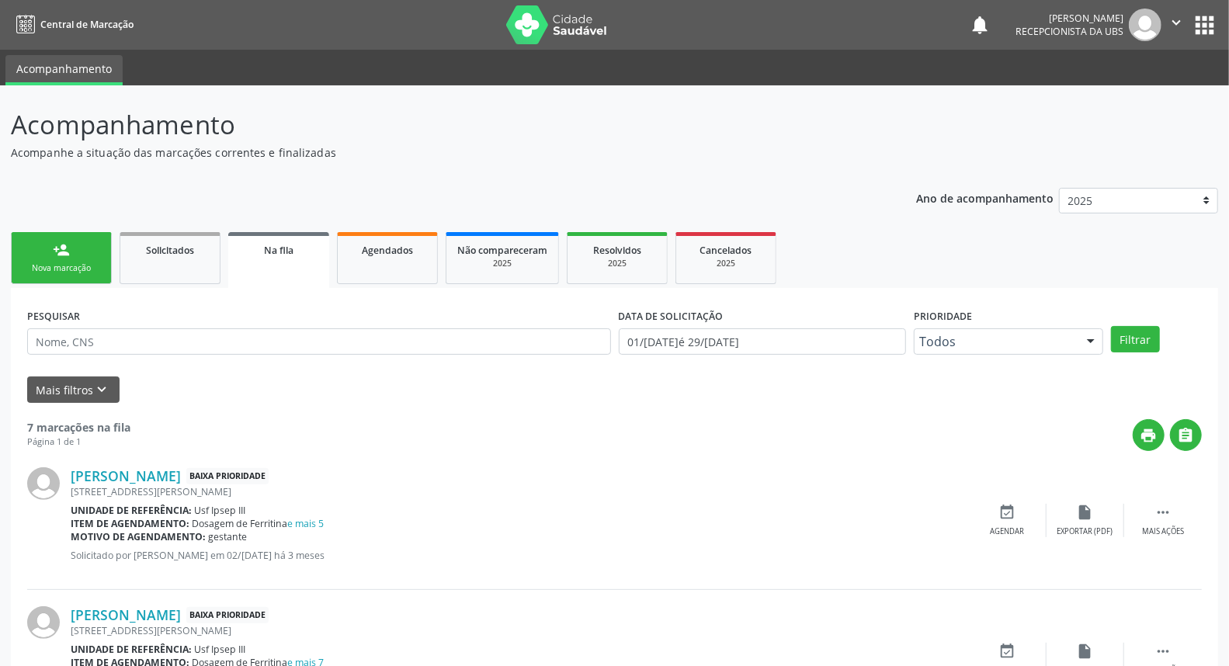
click at [67, 263] on div "Nova marcação" at bounding box center [62, 269] width 78 height 12
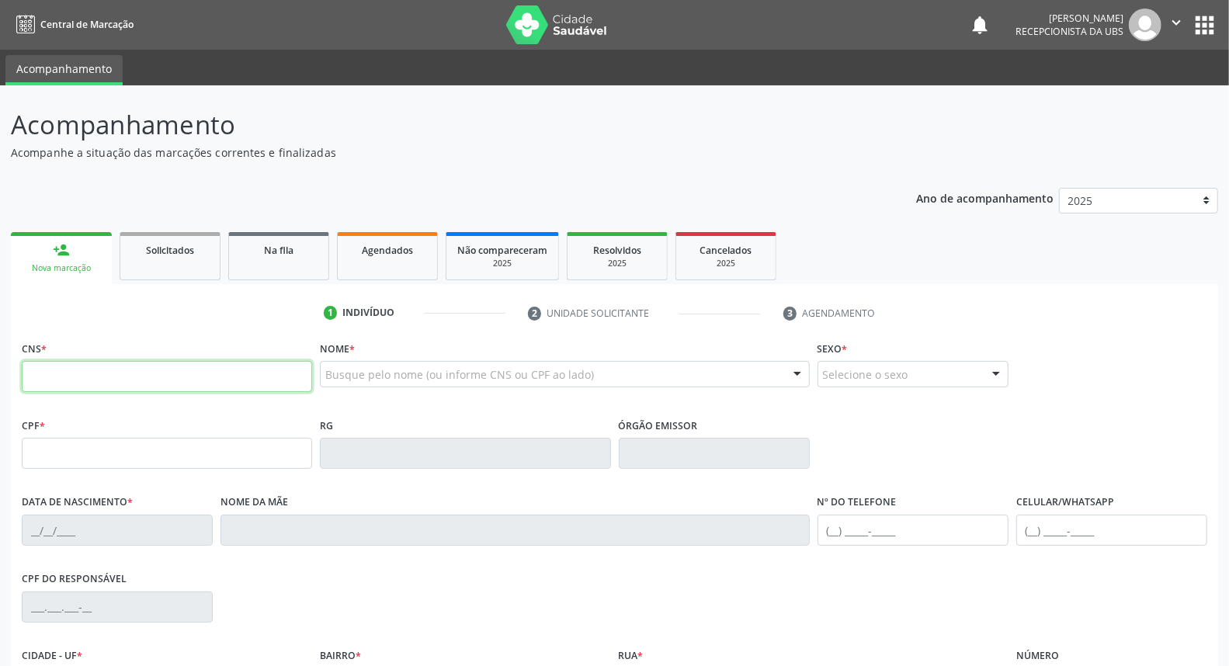
click at [236, 375] on input "text" at bounding box center [167, 376] width 290 height 31
type input "709 2072 2939 1632"
type input "007.807.124-04"
type input "05/05/1975"
type input "Maria Lopes da Silva"
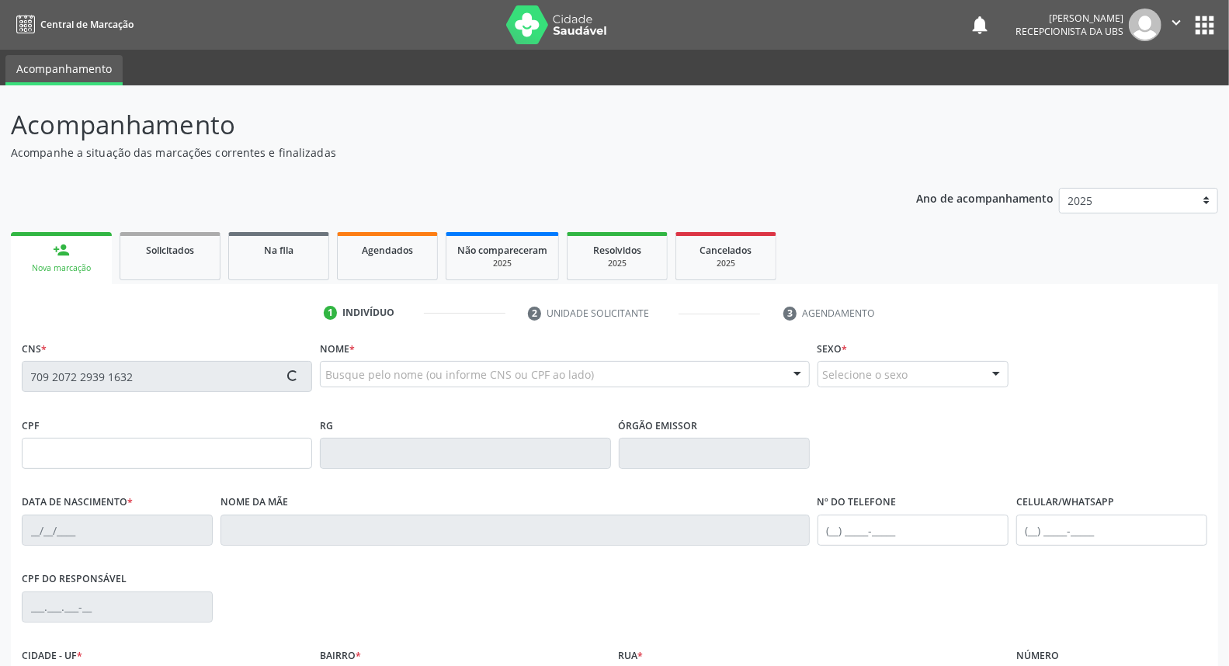
type input "(87) 99942-5221"
type input "15"
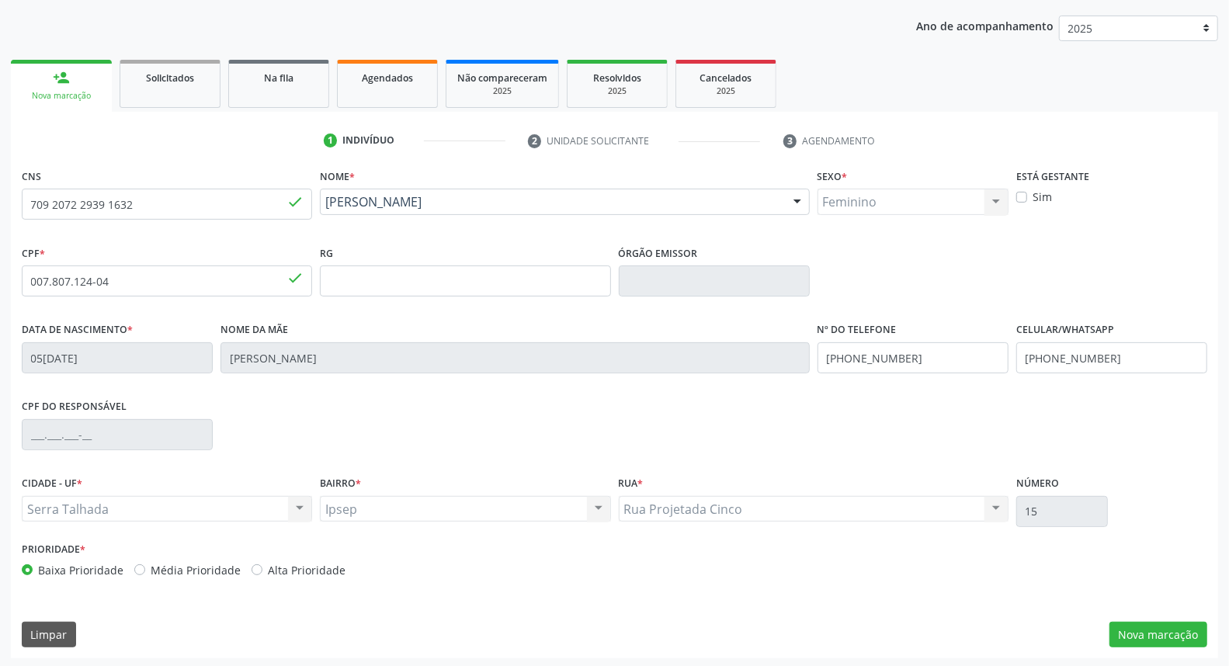
scroll to position [174, 0]
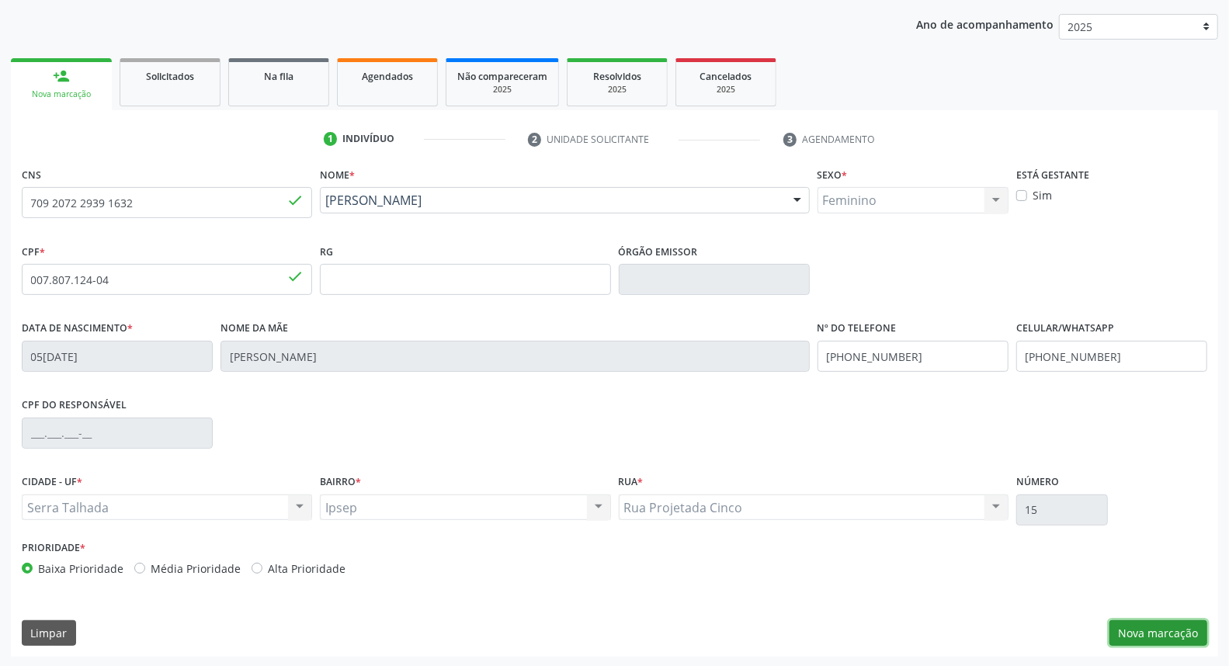
click at [1139, 630] on button "Nova marcação" at bounding box center [1159, 634] width 98 height 26
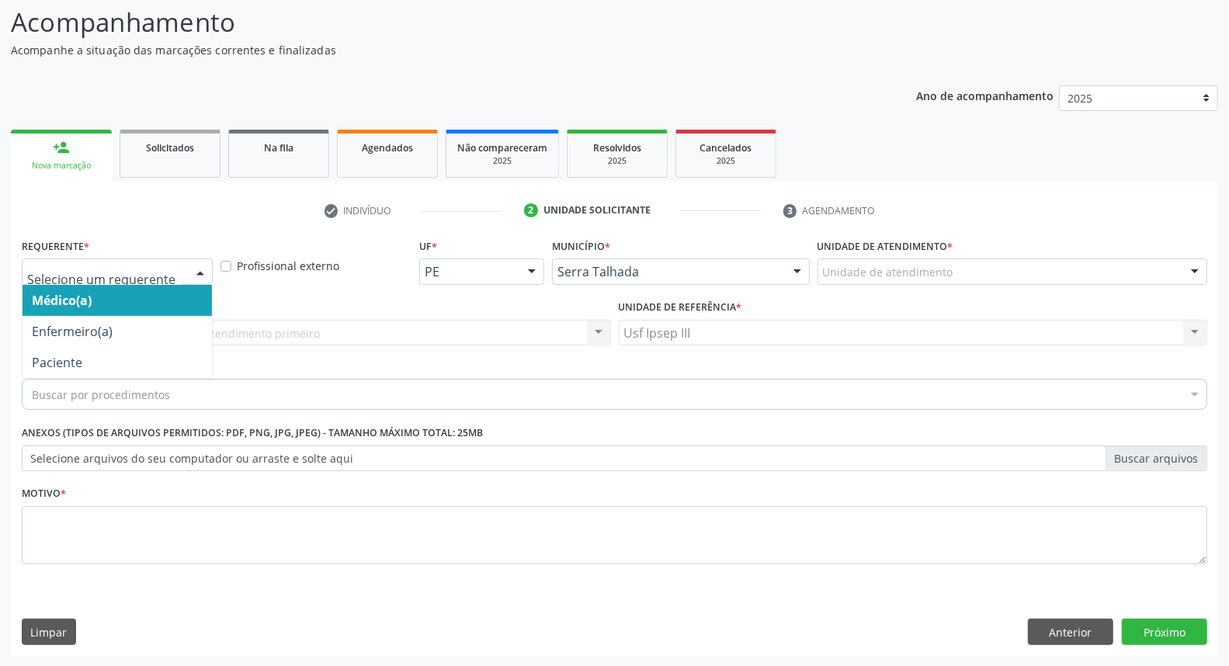
click at [197, 269] on div at bounding box center [200, 272] width 23 height 26
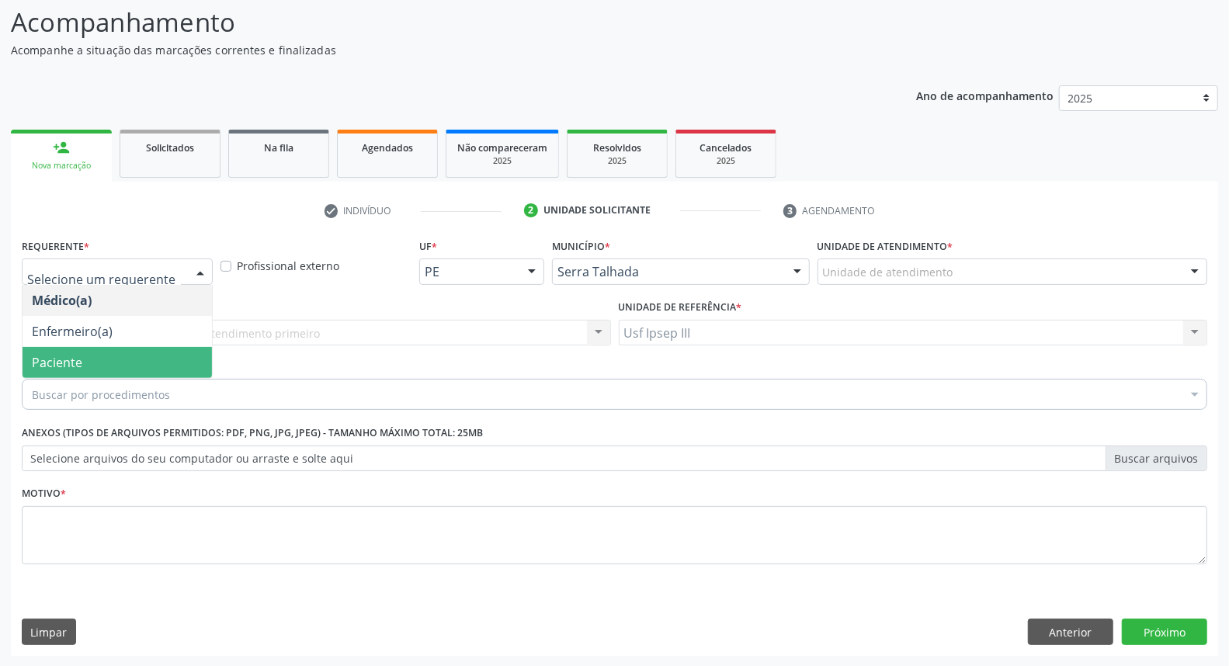
click at [140, 353] on span "Paciente" at bounding box center [118, 362] width 190 height 31
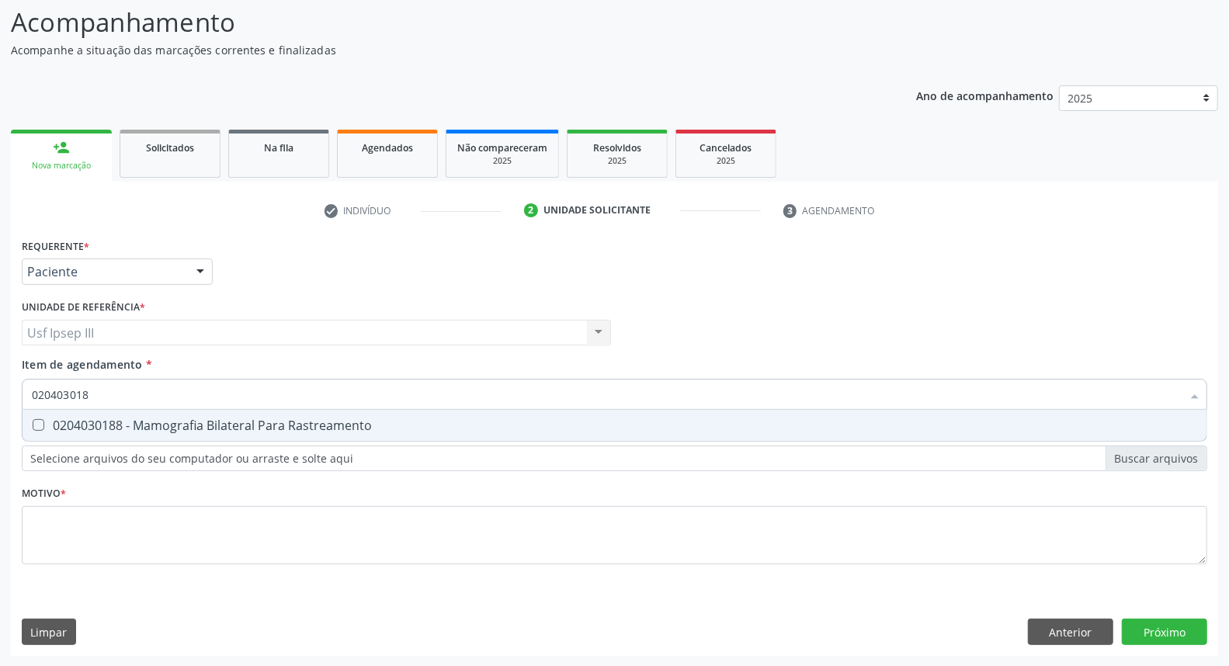
type input "0204030188"
click at [125, 425] on div "0204030188 - Mamografia Bilateral Para Rastreamento" at bounding box center [615, 425] width 1166 height 12
checkbox Rastreamento "true"
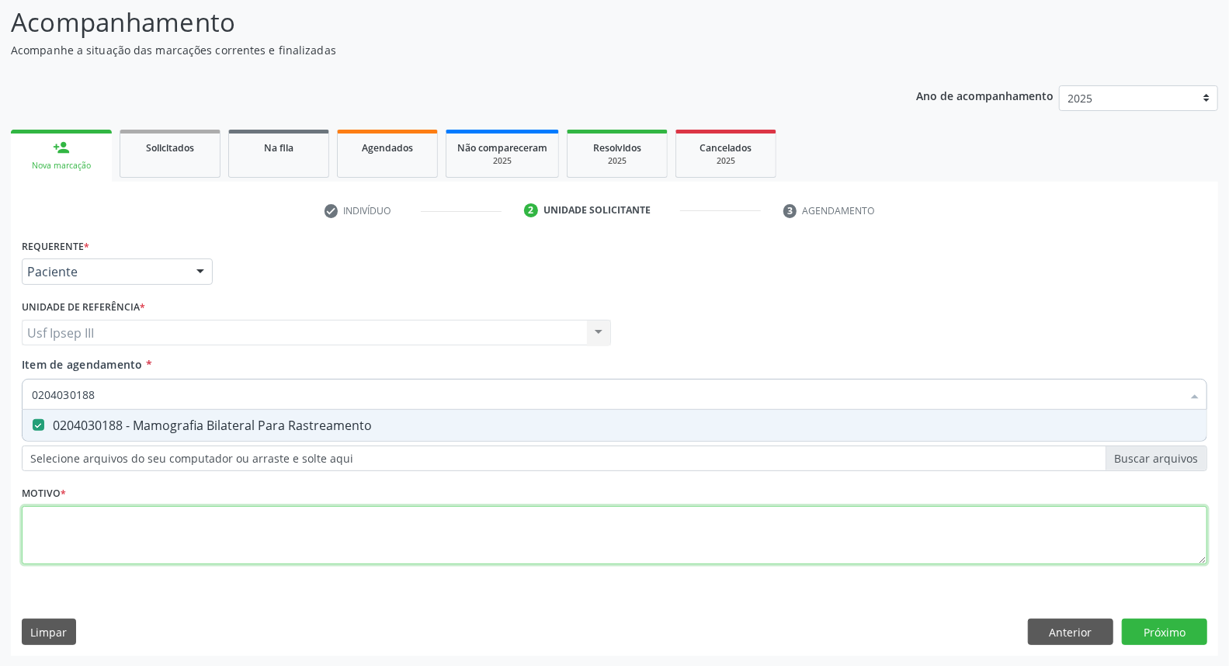
click at [130, 542] on div "Requerente * Paciente Médico(a) Enfermeiro(a) Paciente Nenhum resultado encontr…" at bounding box center [615, 411] width 1186 height 352
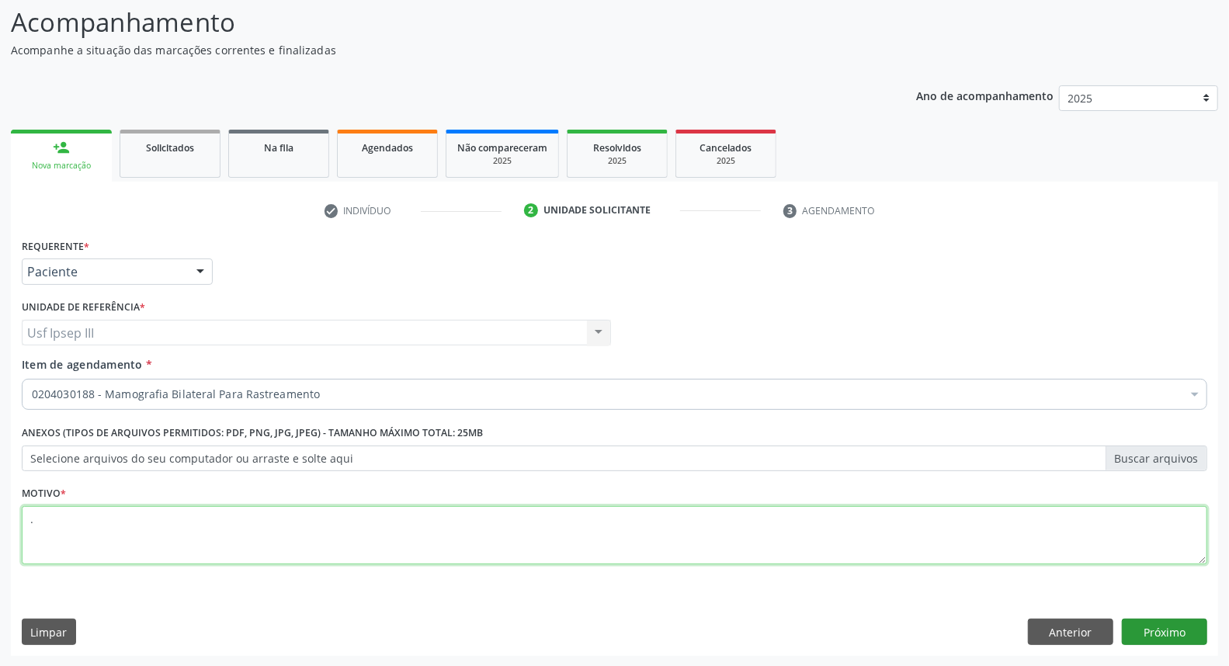
type textarea "."
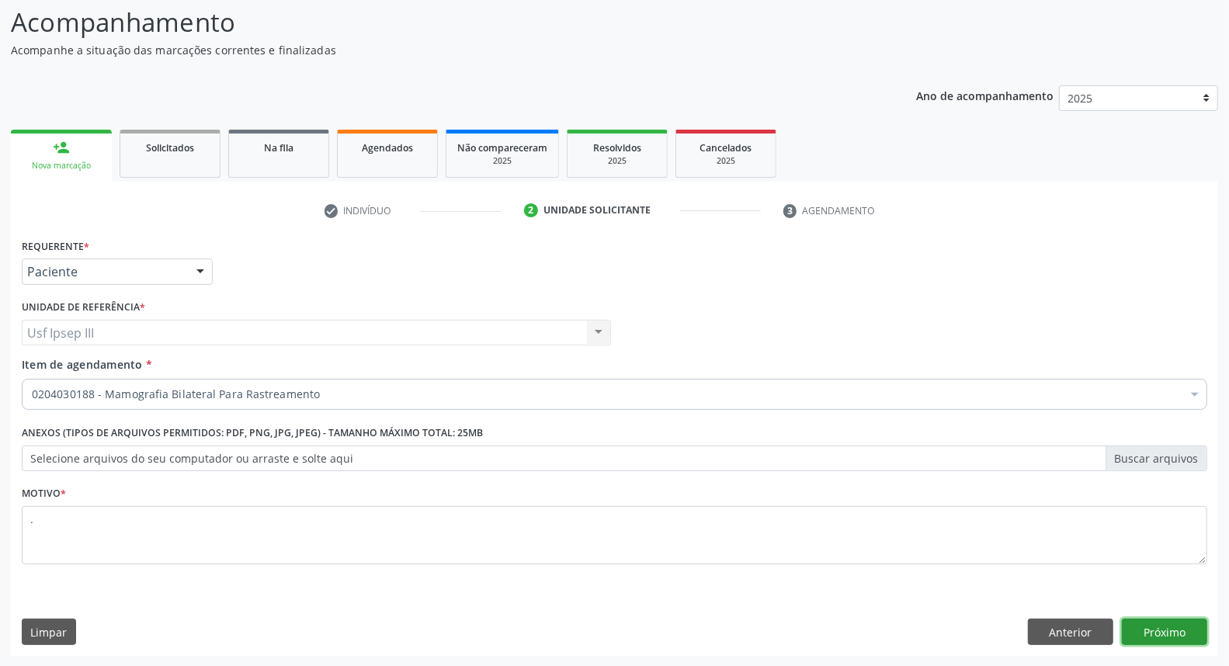
click at [1163, 633] on button "Próximo" at bounding box center [1164, 632] width 85 height 26
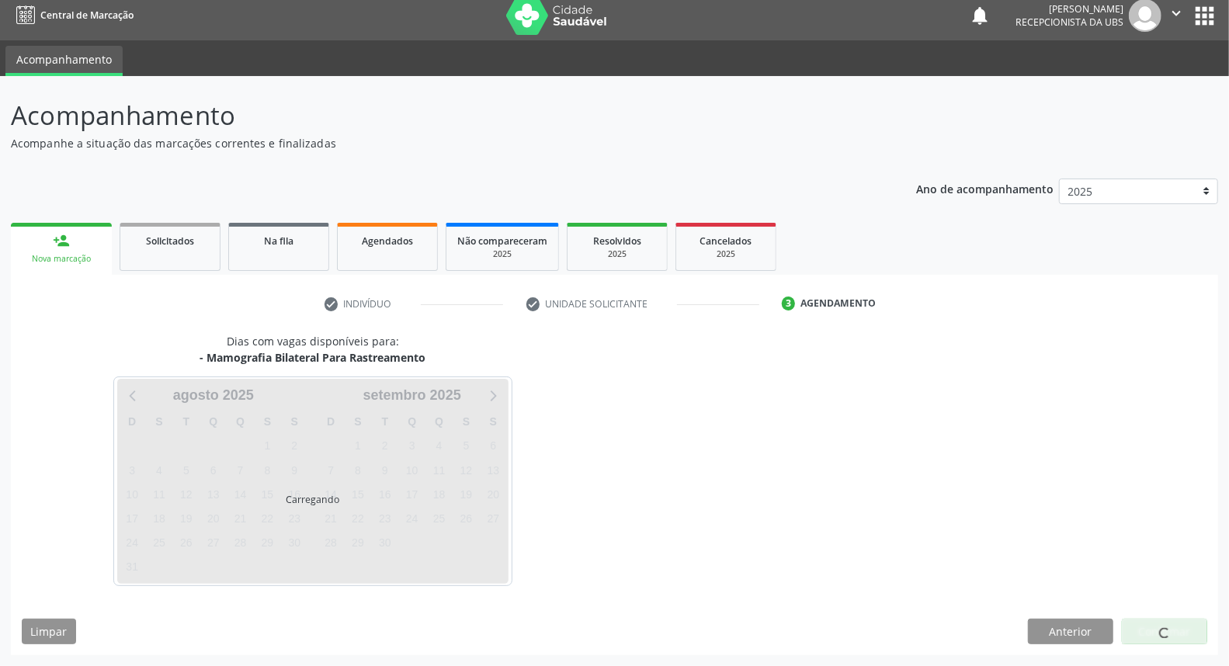
scroll to position [9, 0]
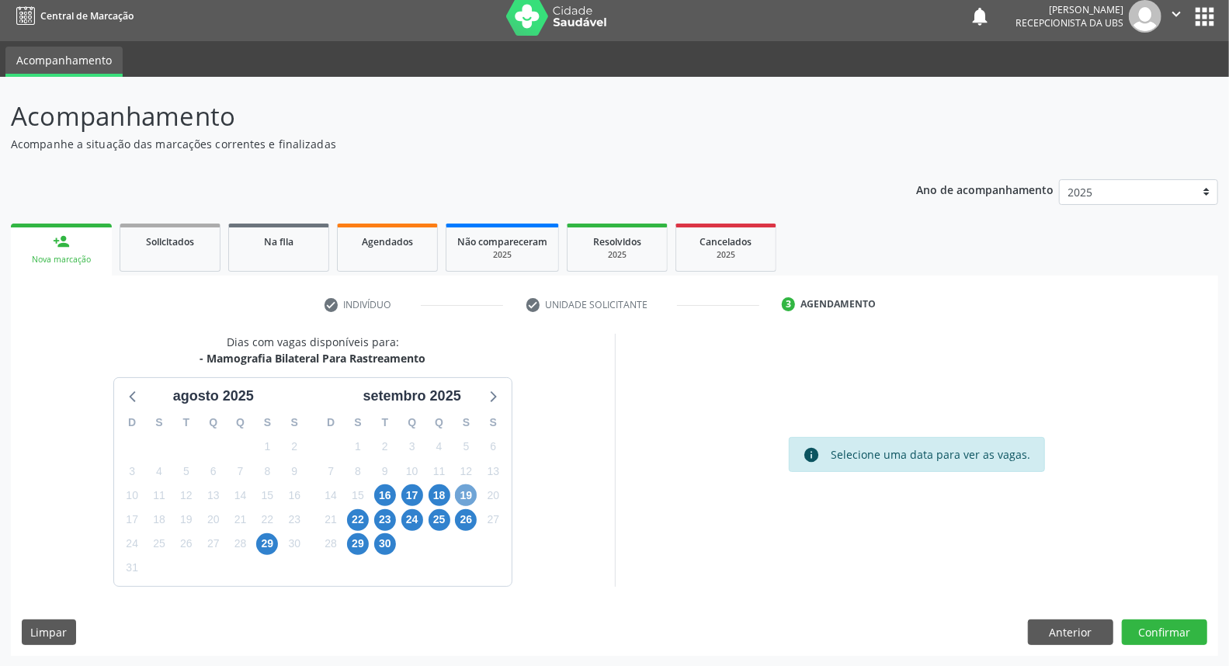
click at [462, 498] on span "19" at bounding box center [466, 496] width 22 height 22
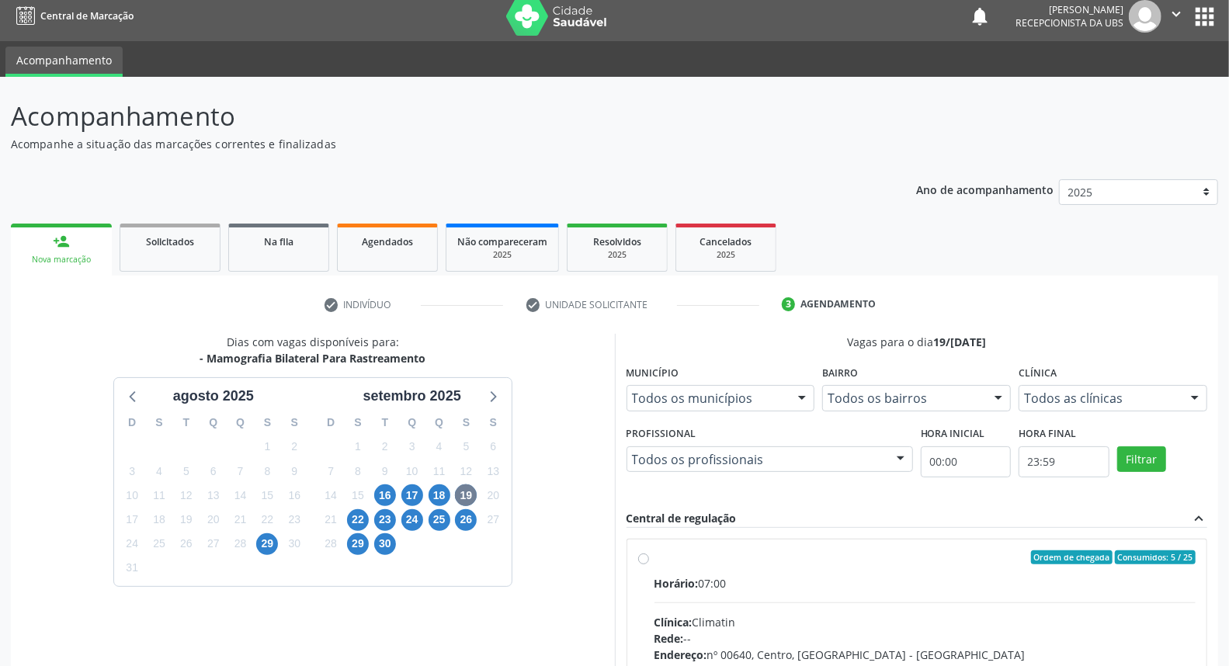
click at [778, 569] on label "Ordem de chegada Consumidos: 5 / 25 Horário: 07:00 Clínica: Climatin Rede: -- E…" at bounding box center [926, 670] width 542 height 238
click at [649, 565] on input "Ordem de chegada Consumidos: 5 / 25 Horário: 07:00 Clínica: Climatin Rede: -- E…" at bounding box center [643, 558] width 11 height 14
radio input "true"
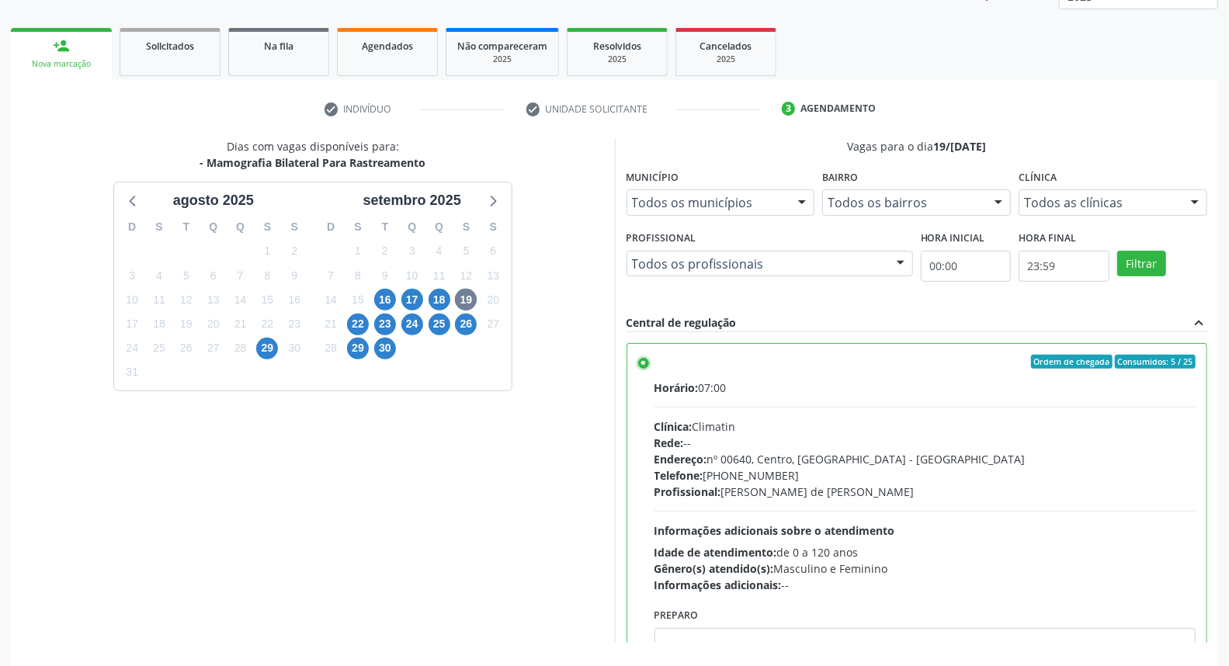
scroll to position [260, 0]
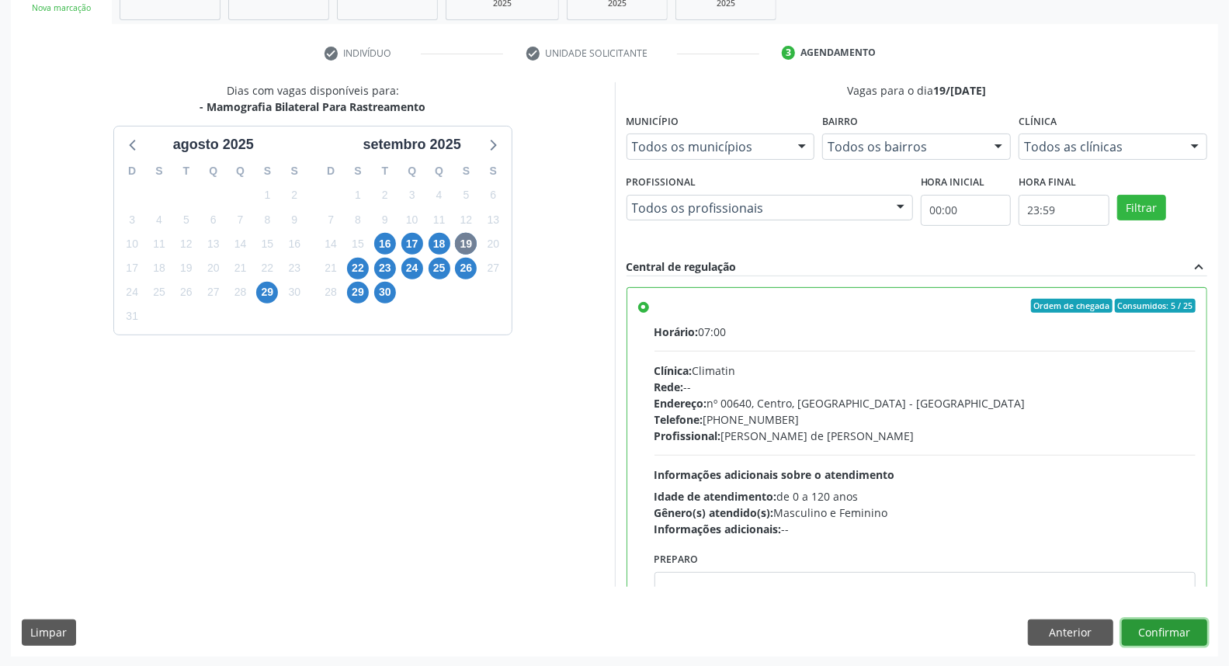
click at [1143, 620] on button "Confirmar" at bounding box center [1164, 633] width 85 height 26
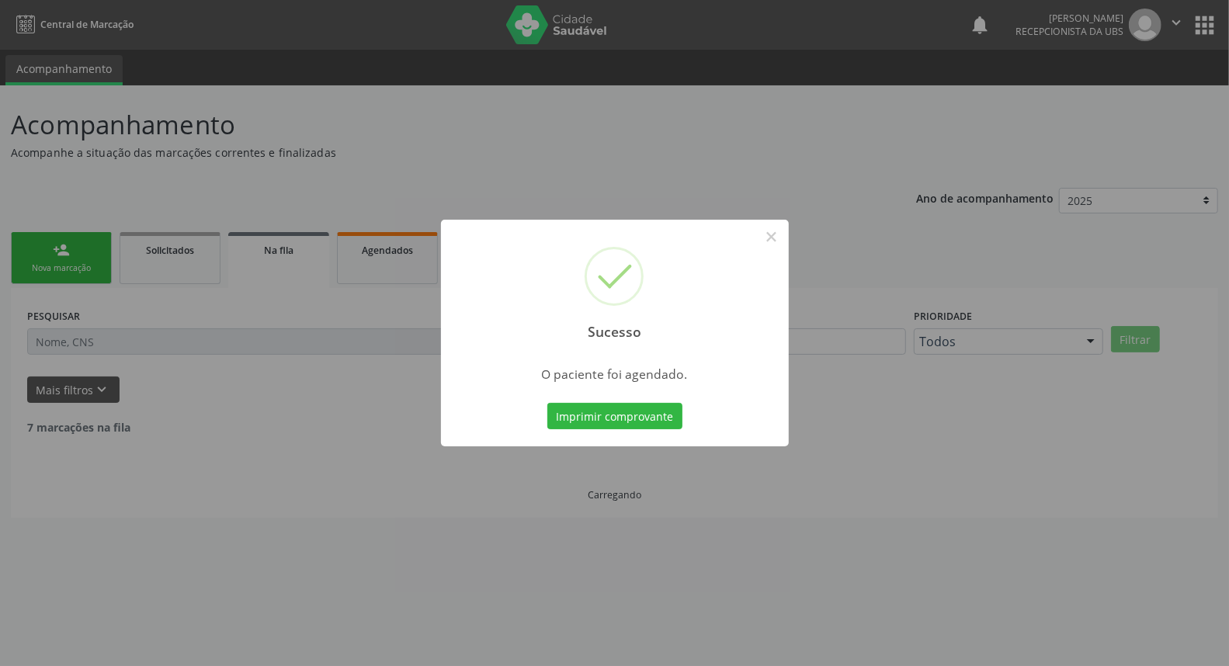
scroll to position [0, 0]
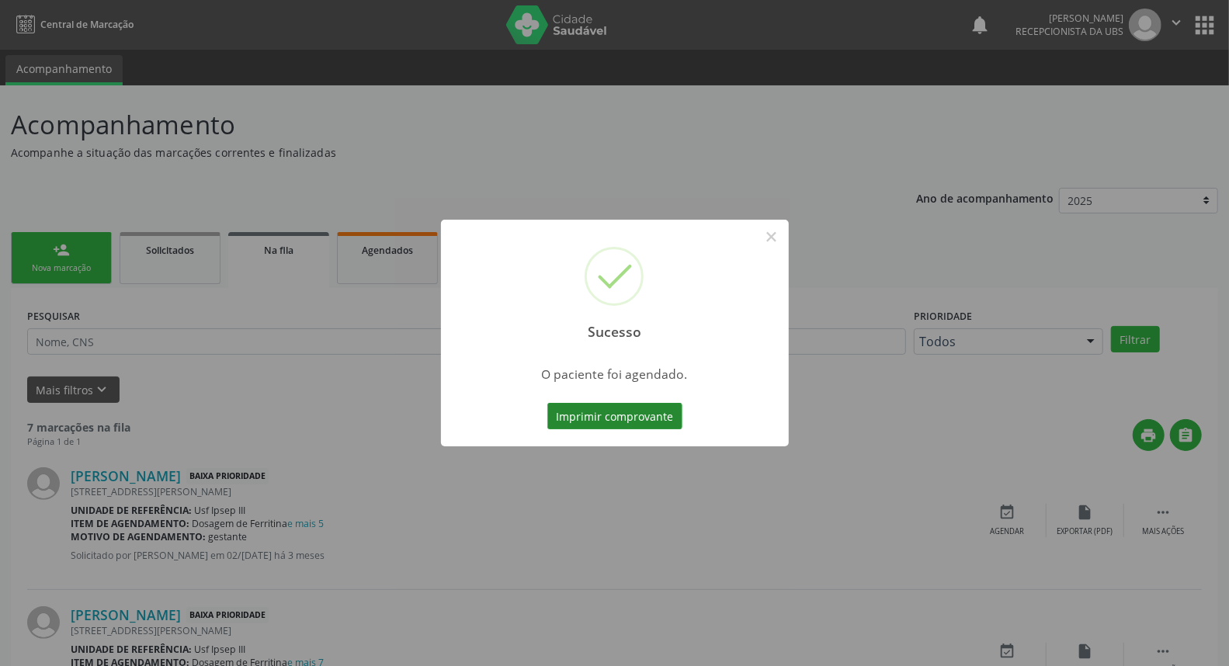
click at [598, 414] on button "Imprimir comprovante" at bounding box center [615, 416] width 135 height 26
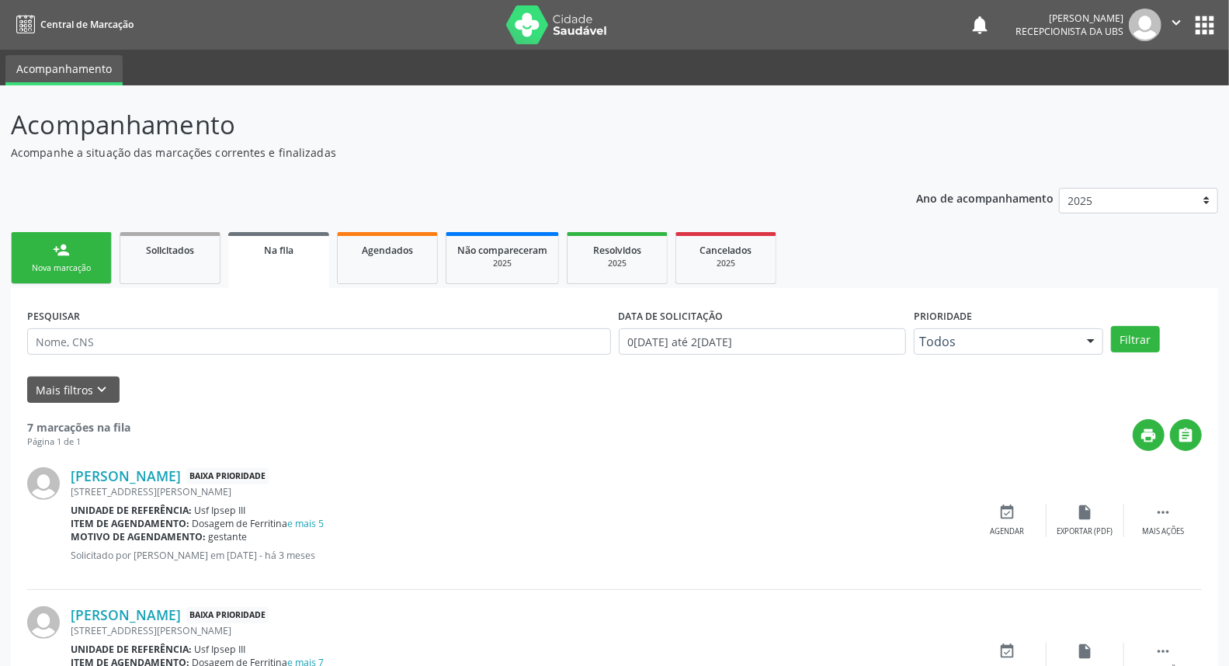
click at [59, 252] on div "person_add" at bounding box center [61, 250] width 17 height 17
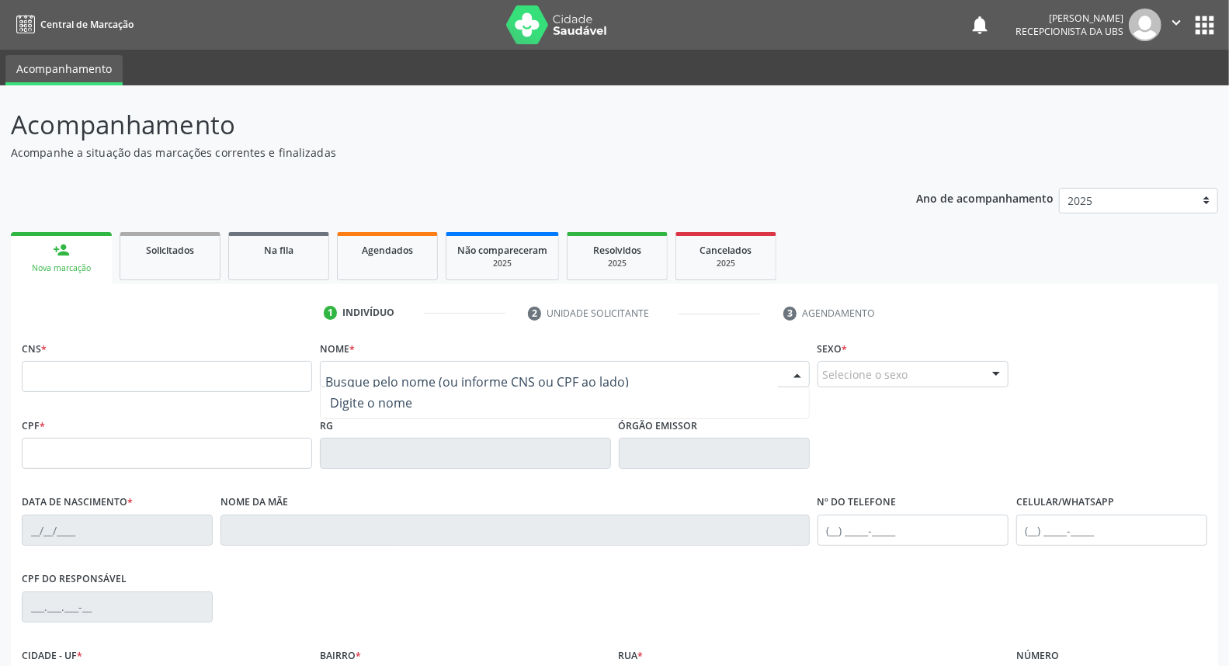
drag, startPoint x: 358, startPoint y: 376, endPoint x: 363, endPoint y: 384, distance: 10.1
type input "[PERSON_NAME]"
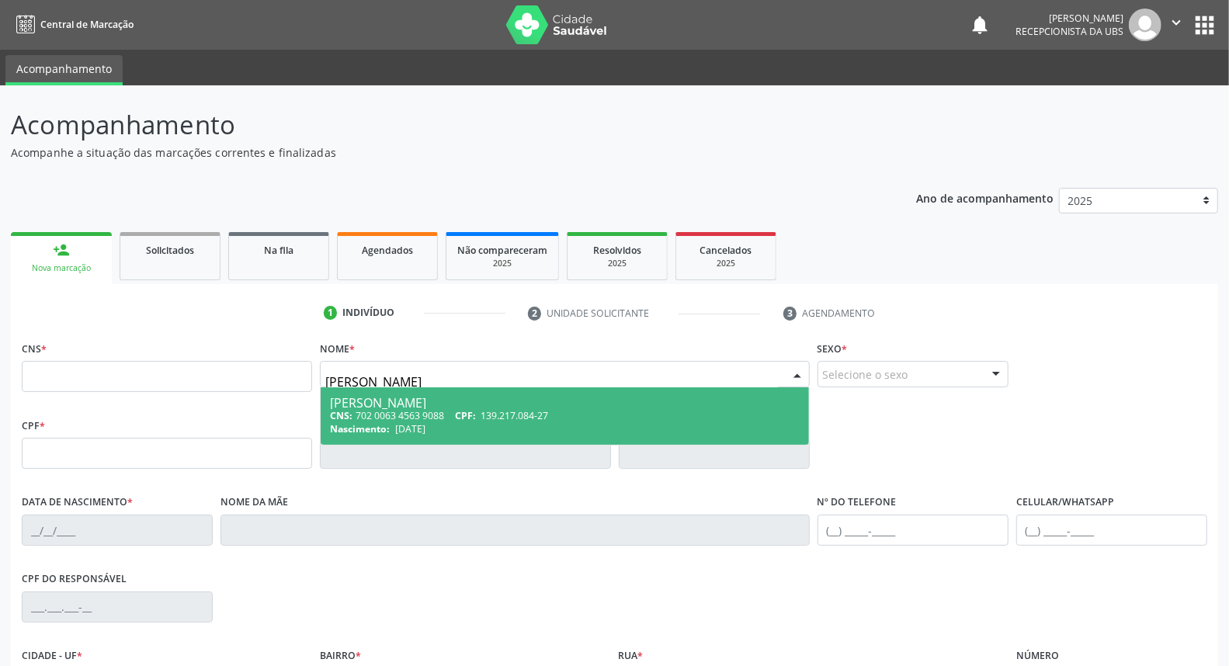
click at [433, 407] on div "[PERSON_NAME]" at bounding box center [564, 403] width 469 height 12
type input "702 0063 4563 9088"
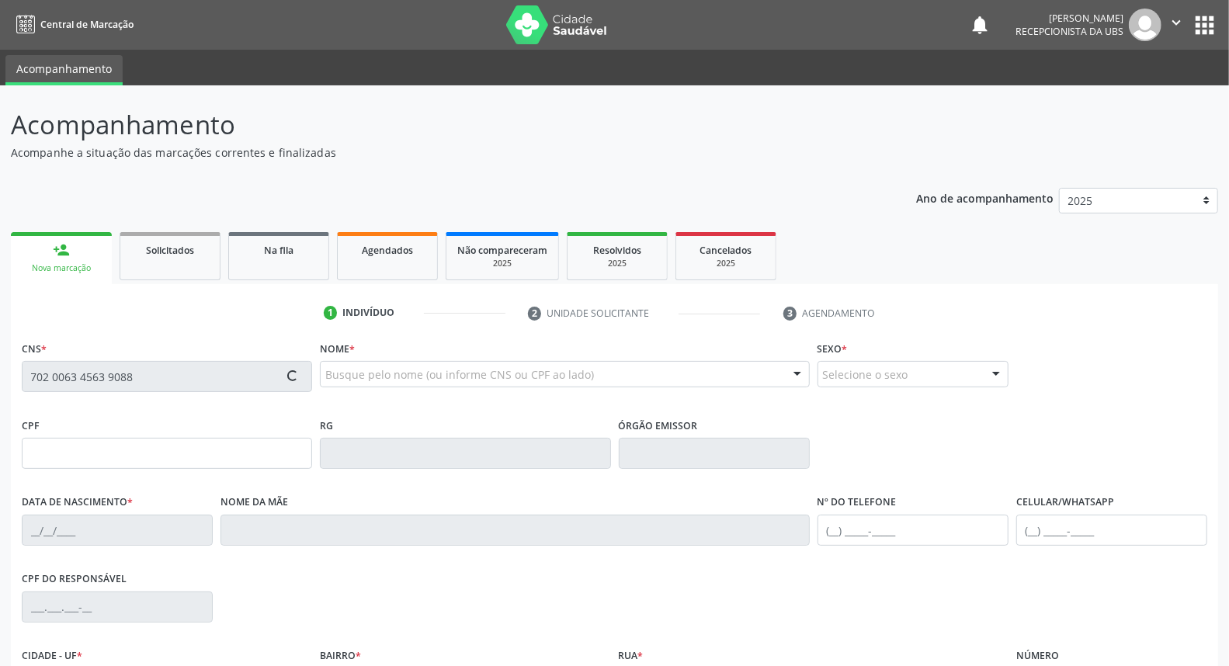
type input "139.217.084-27"
type input "[DATE]"
type input "[PERSON_NAME]"
type input "[PHONE_NUMBER]"
type input "95"
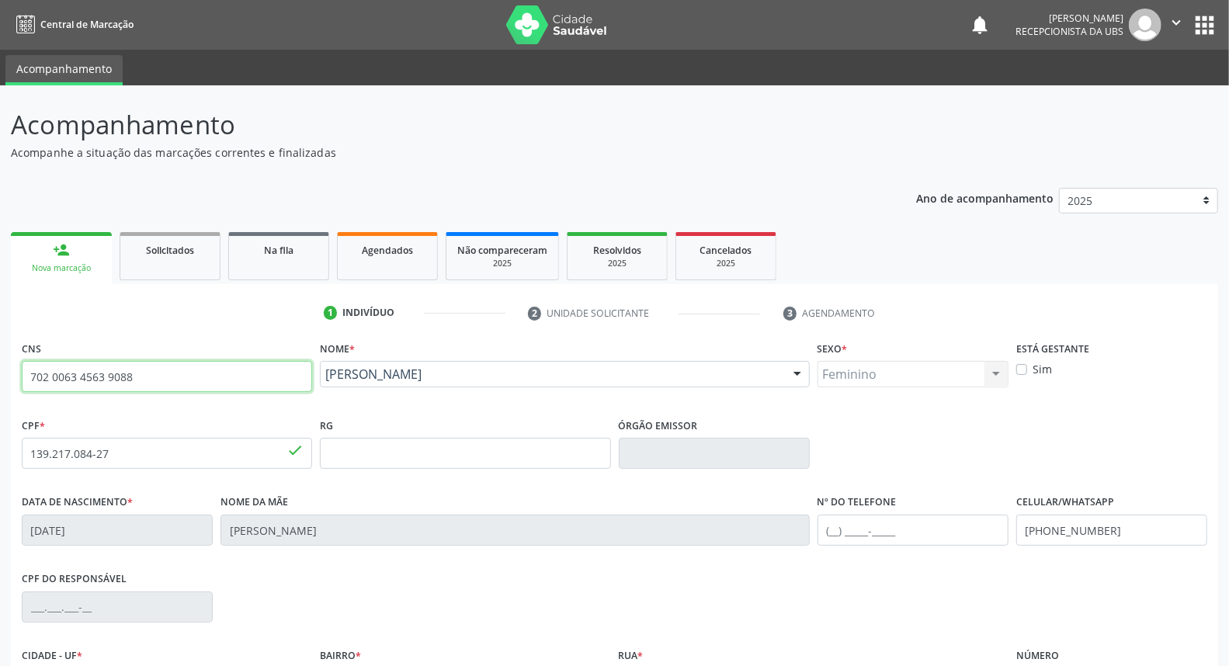
drag, startPoint x: 158, startPoint y: 378, endPoint x: 0, endPoint y: 397, distance: 159.5
click at [0, 397] on div "Acompanhamento Acompanhe a situação das marcações correntes e finalizadas Relat…" at bounding box center [614, 463] width 1229 height 756
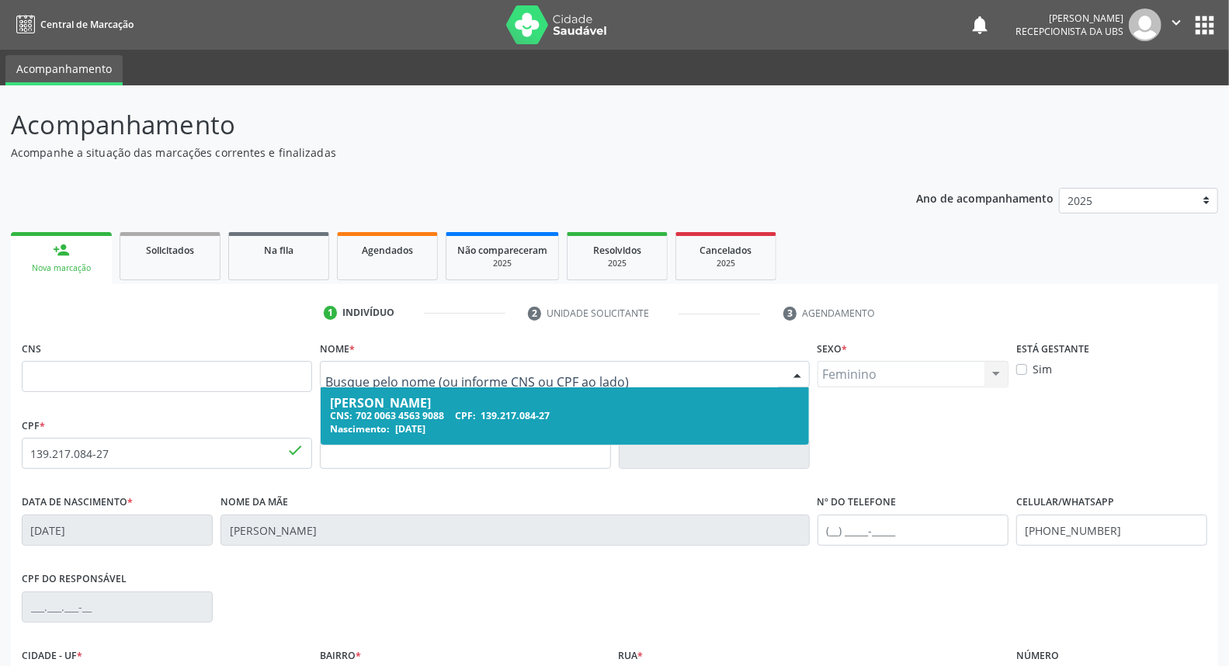
drag, startPoint x: 432, startPoint y: 370, endPoint x: 321, endPoint y: 379, distance: 111.4
click at [322, 381] on div at bounding box center [564, 374] width 489 height 26
type input "[PERSON_NAME]"
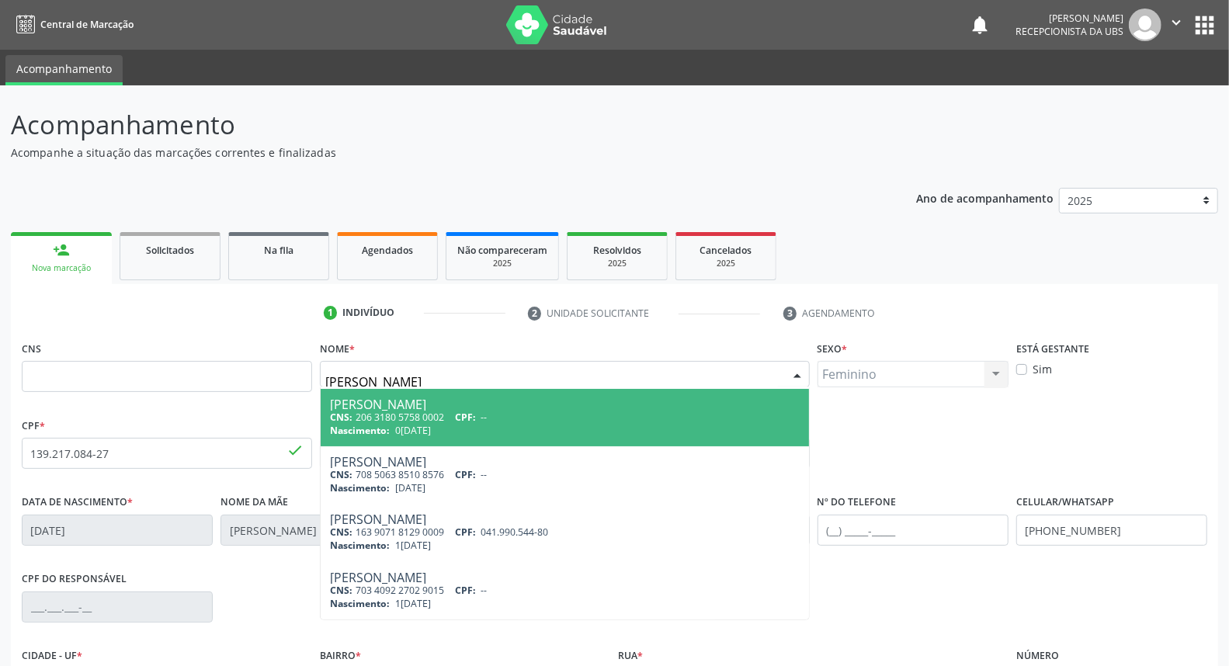
scroll to position [172, 0]
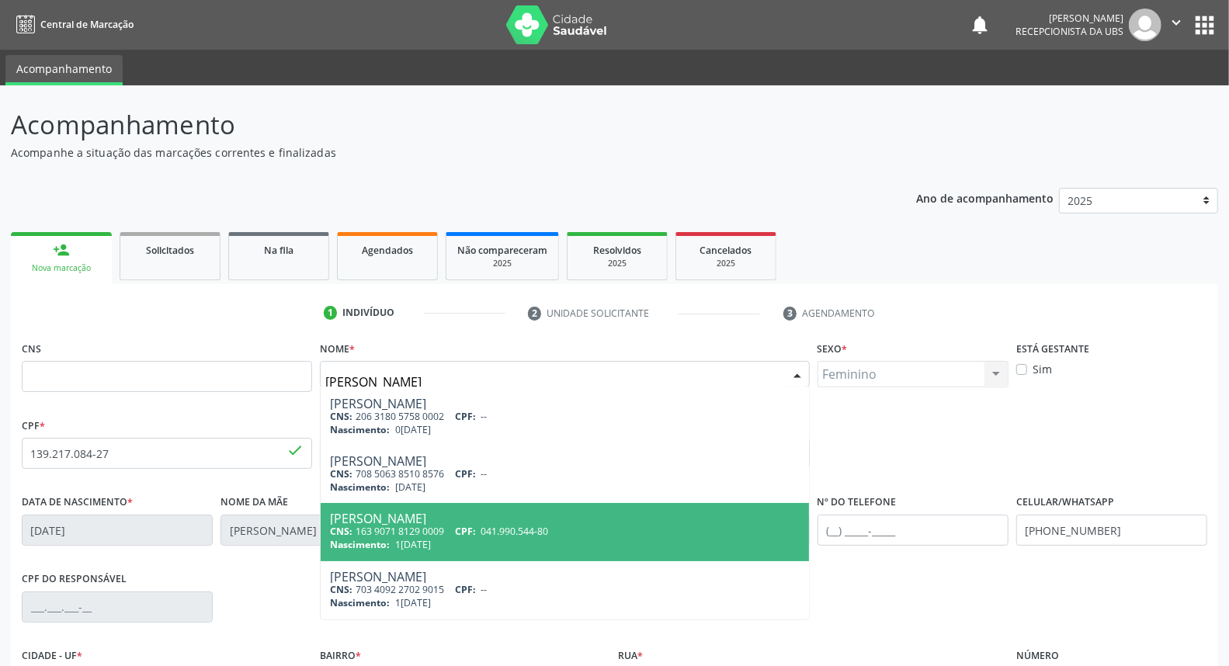
click at [471, 516] on div "[PERSON_NAME]" at bounding box center [564, 519] width 469 height 12
type input "163 9071 8129 0009"
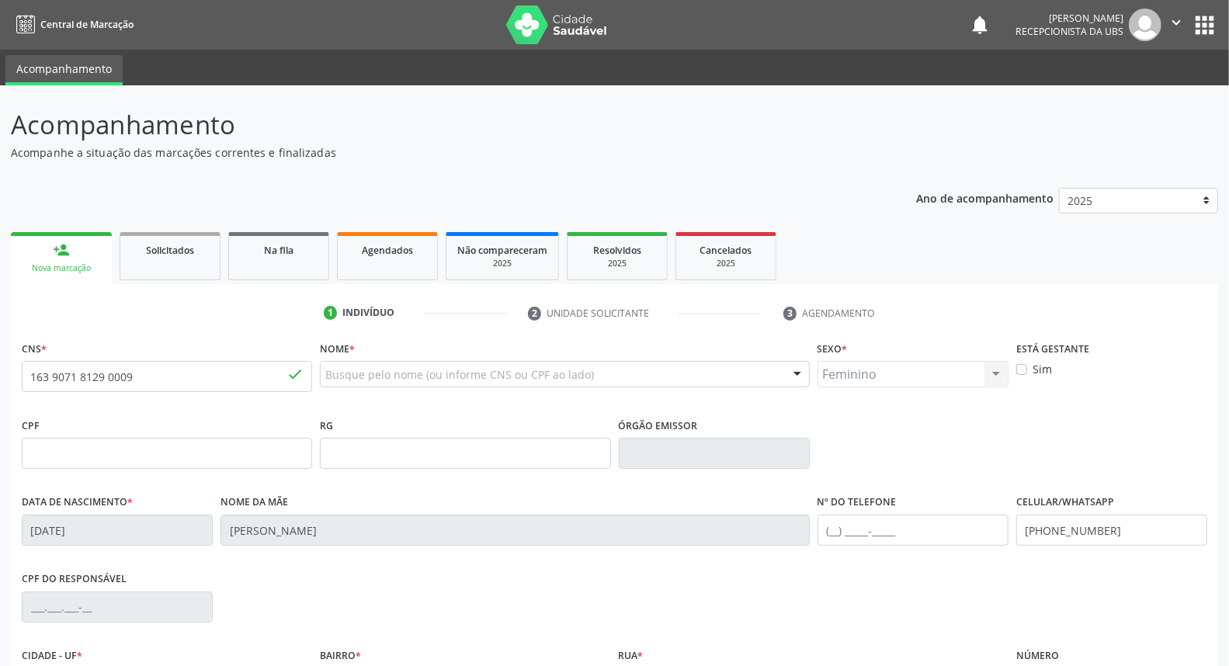
scroll to position [0, 0]
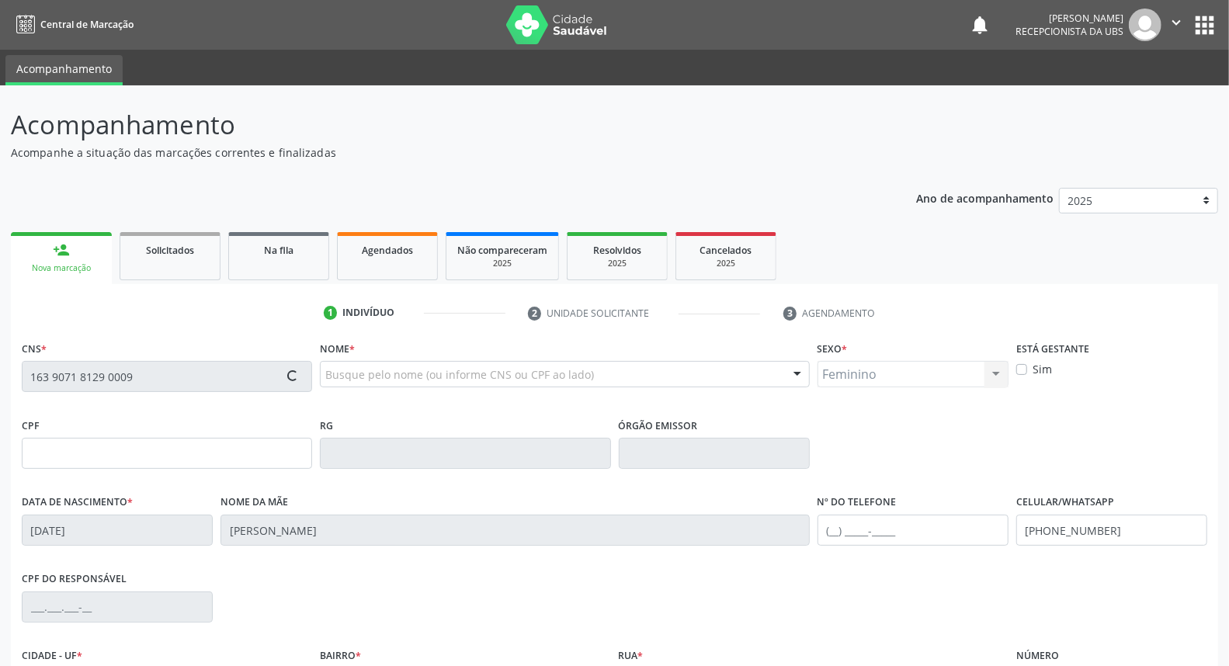
type input "041.990.544-80"
type input "1[DATE]"
type input "[PERSON_NAME]"
type input "[PHONE_NUMBER]"
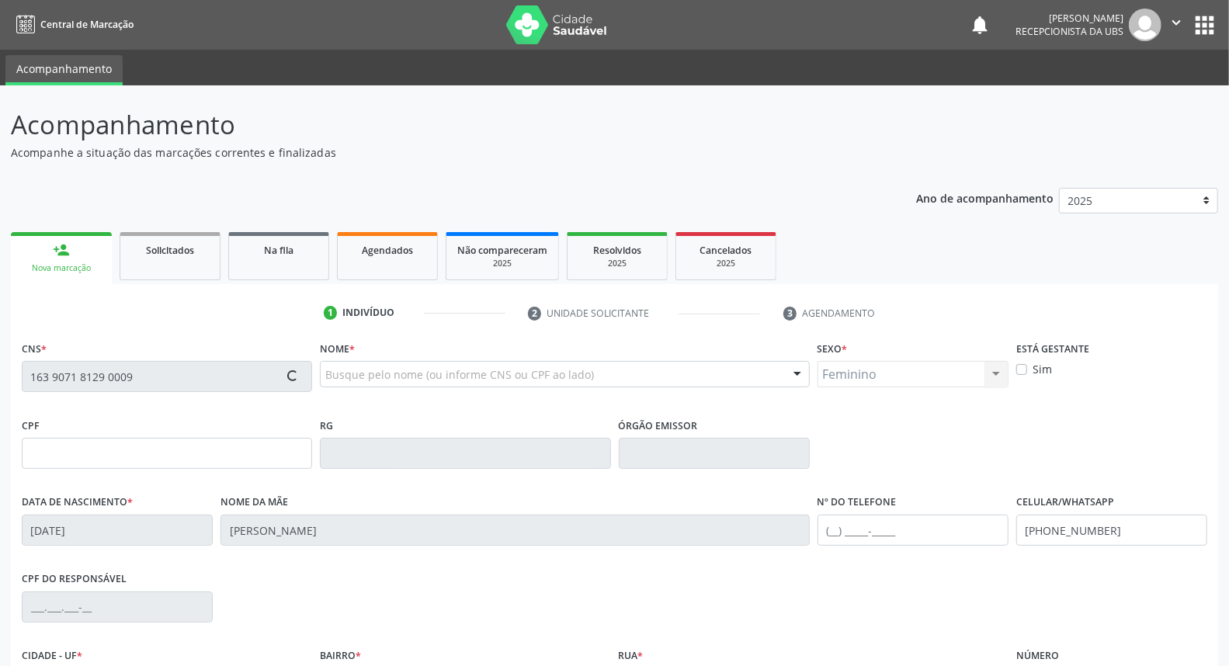
type input "2"
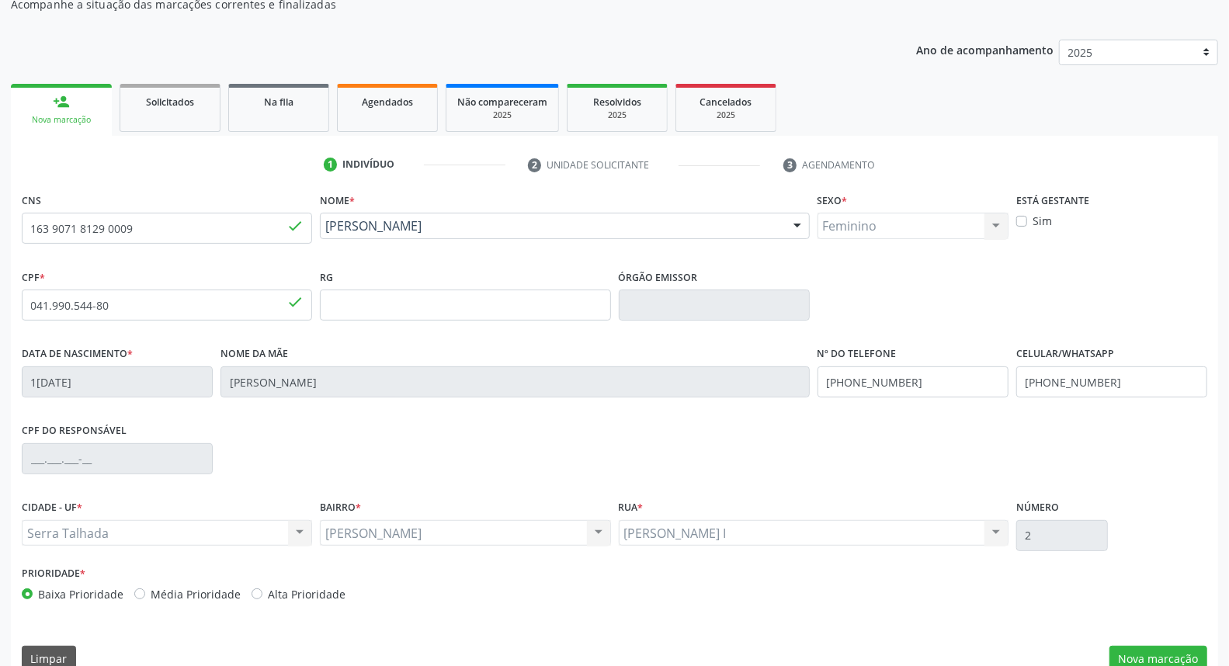
scroll to position [174, 0]
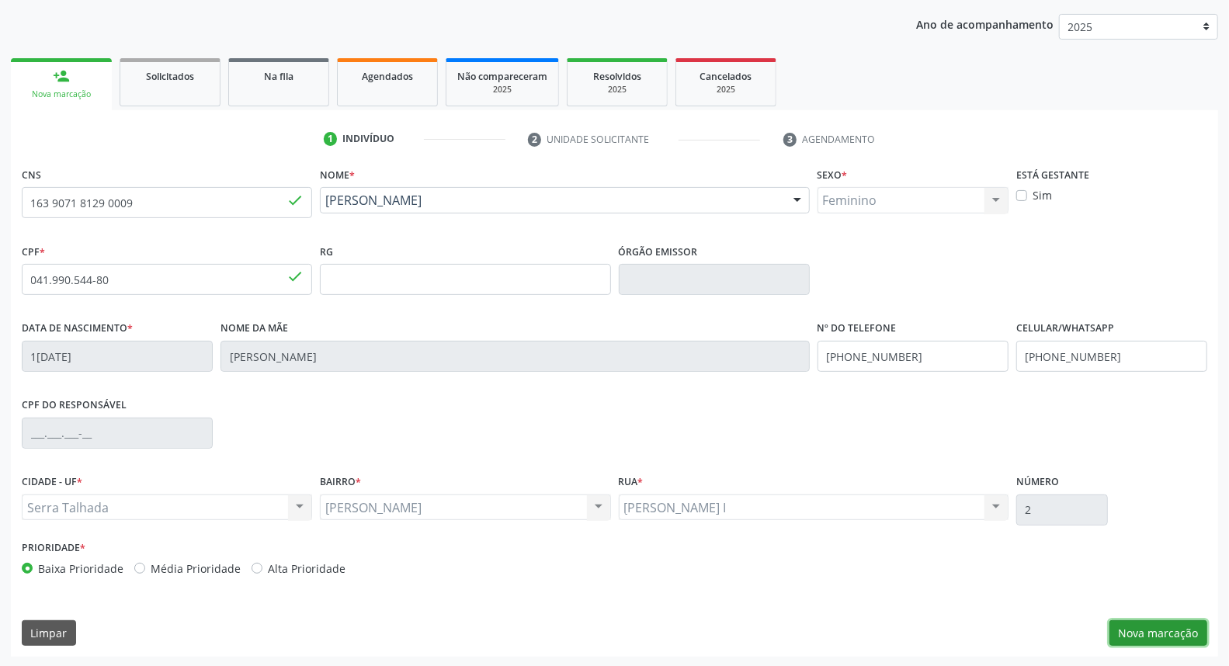
click at [1131, 632] on button "Nova marcação" at bounding box center [1159, 634] width 98 height 26
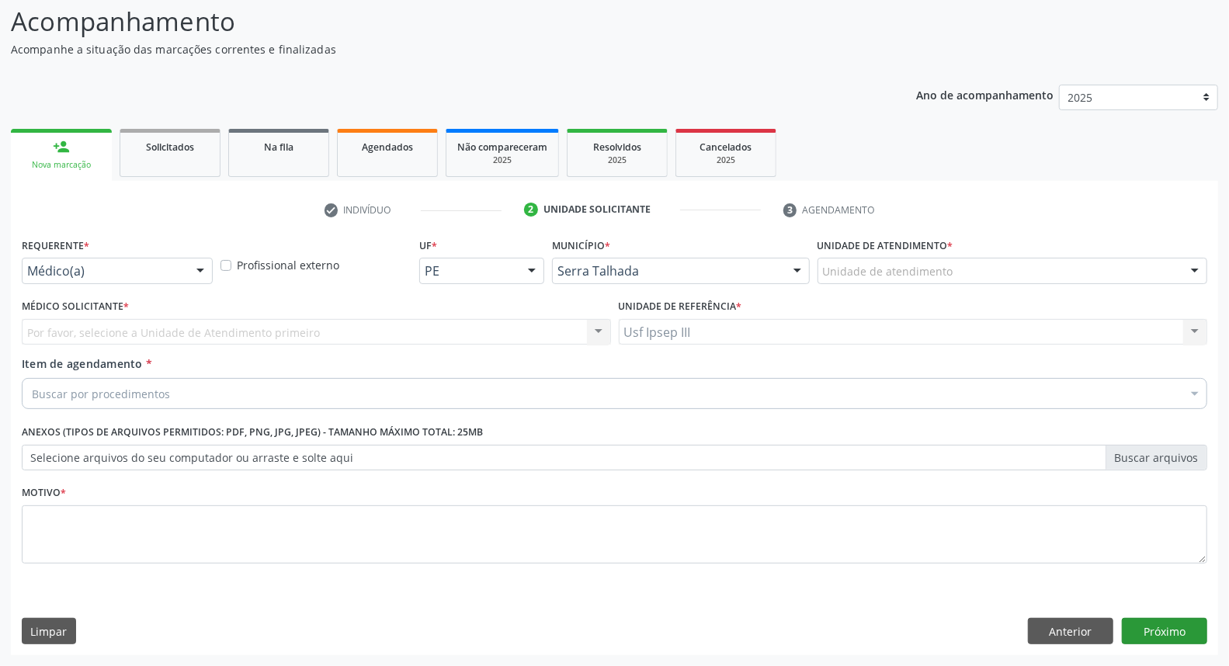
scroll to position [103, 0]
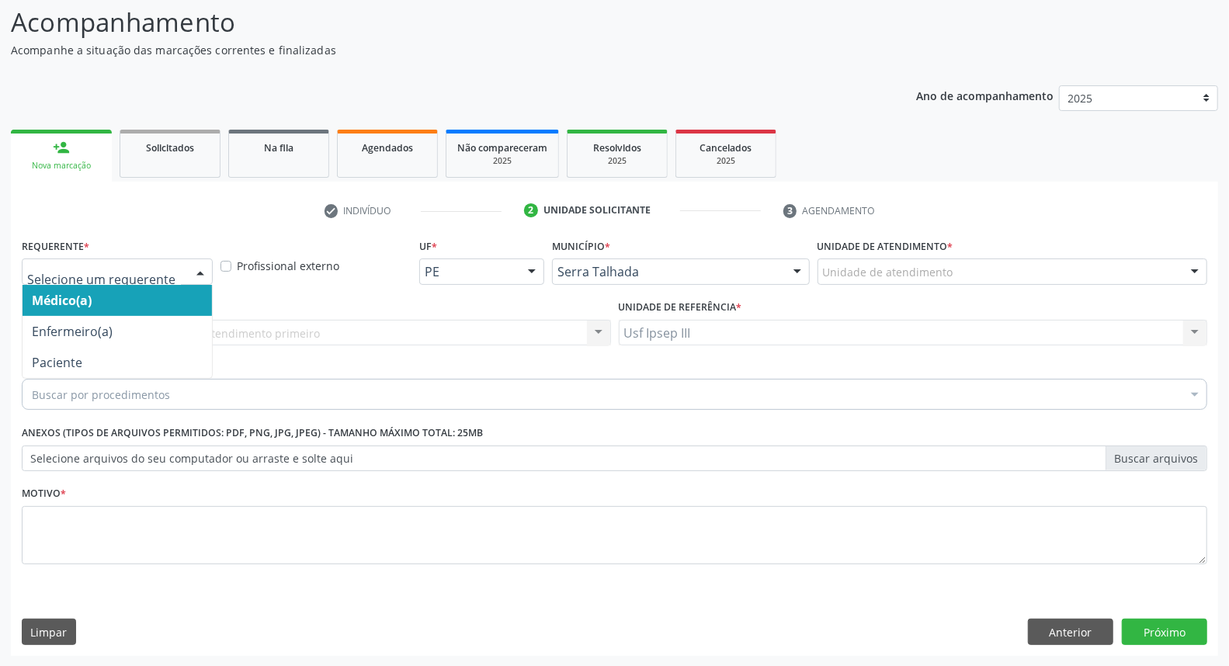
click at [199, 270] on div at bounding box center [200, 272] width 23 height 26
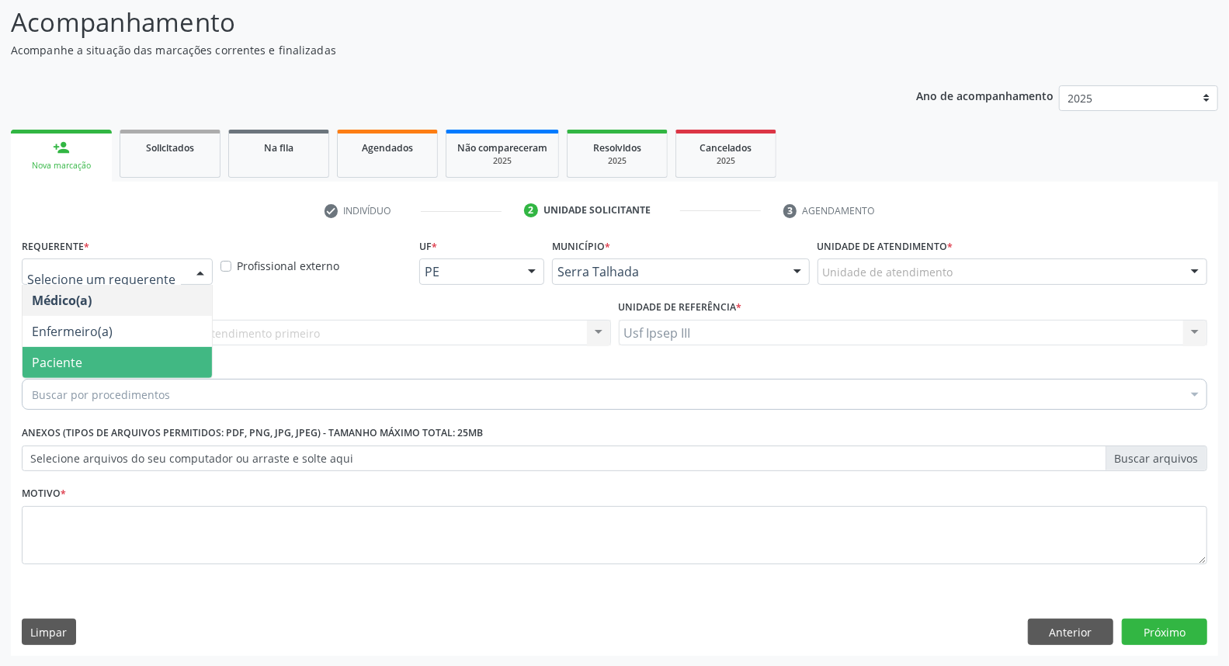
click at [130, 361] on span "Paciente" at bounding box center [118, 362] width 190 height 31
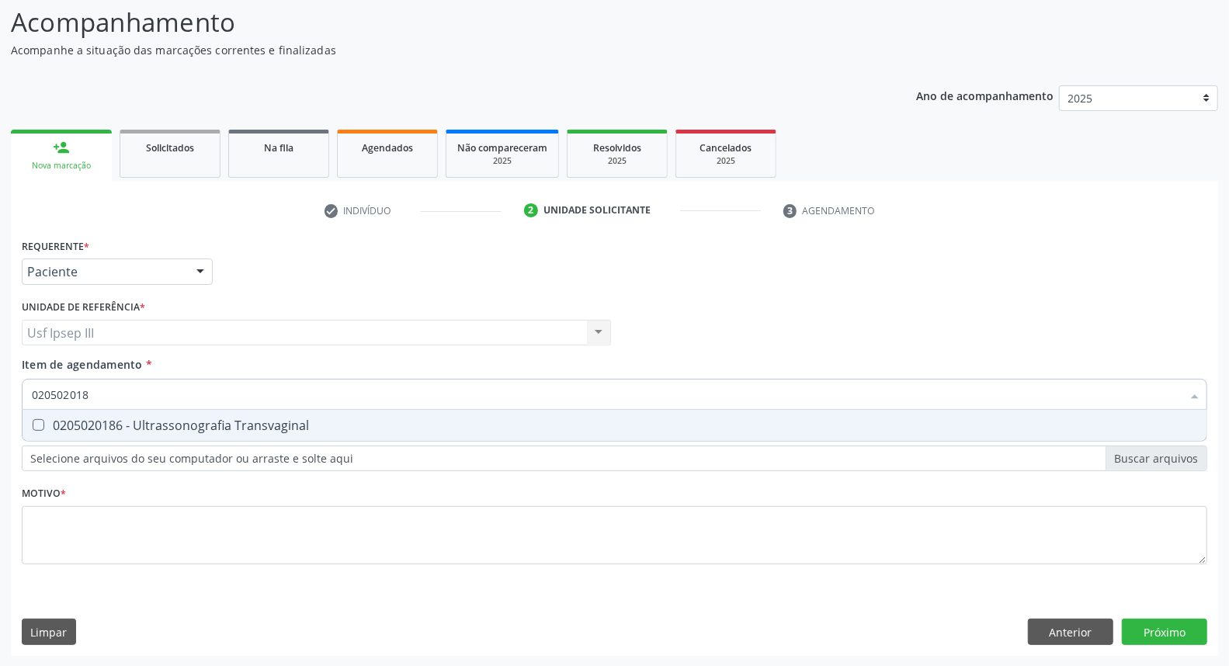
type input "0205020186"
click at [144, 433] on span "0205020186 - Ultrassonografia Transvaginal" at bounding box center [615, 425] width 1184 height 31
checkbox Transvaginal "true"
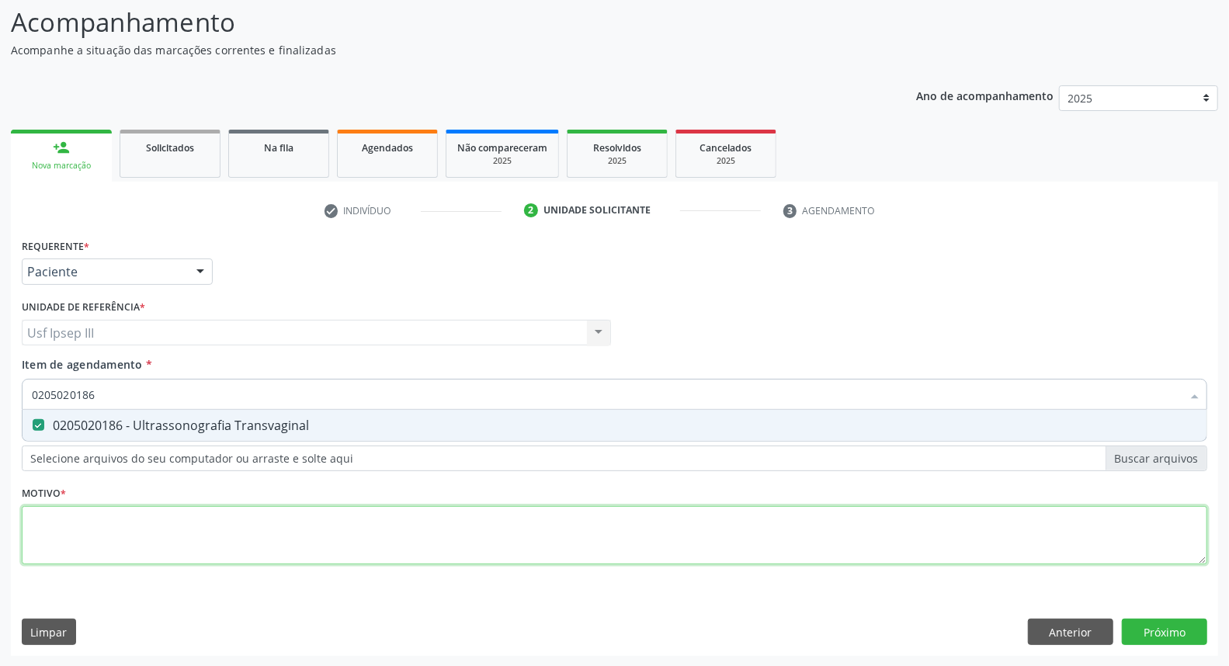
click at [151, 520] on div "Requerente * Paciente Médico(a) Enfermeiro(a) Paciente Nenhum resultado encontr…" at bounding box center [615, 411] width 1186 height 352
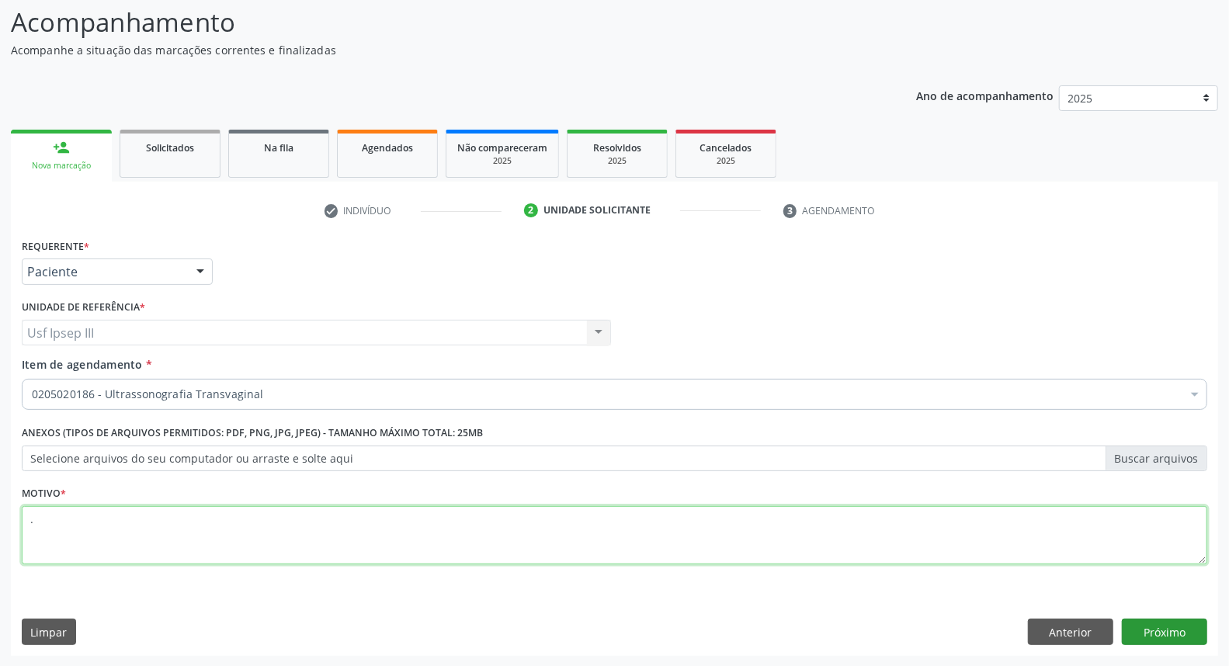
type textarea "."
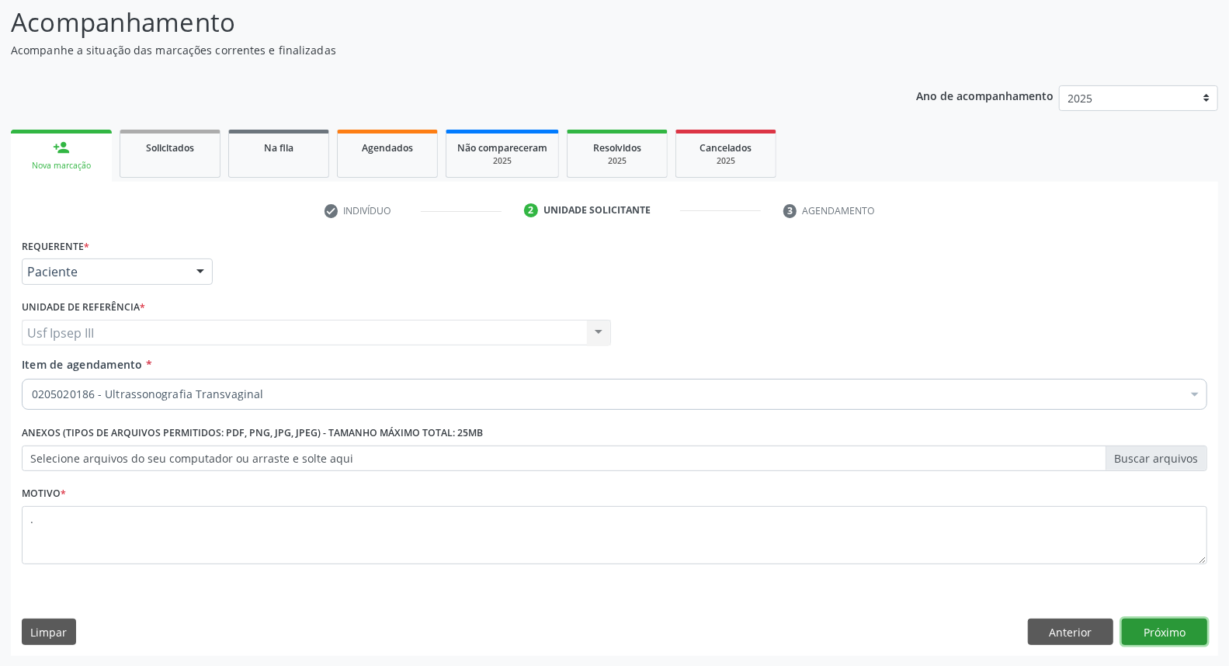
click at [1143, 626] on button "Próximo" at bounding box center [1164, 632] width 85 height 26
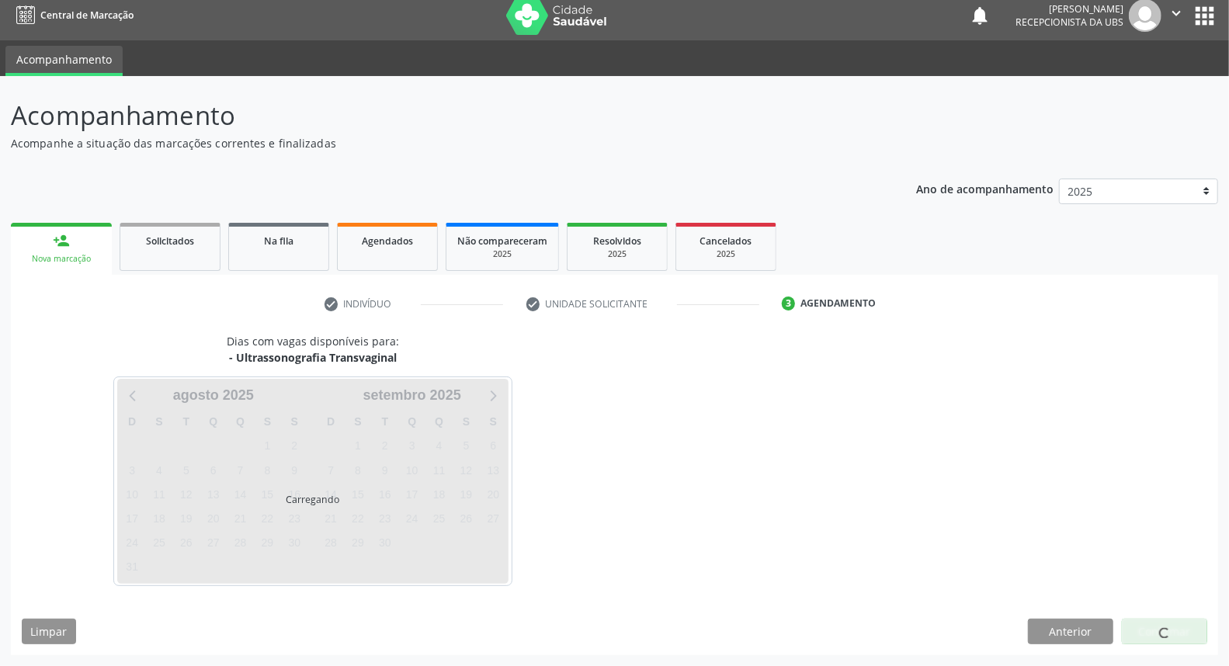
scroll to position [9, 0]
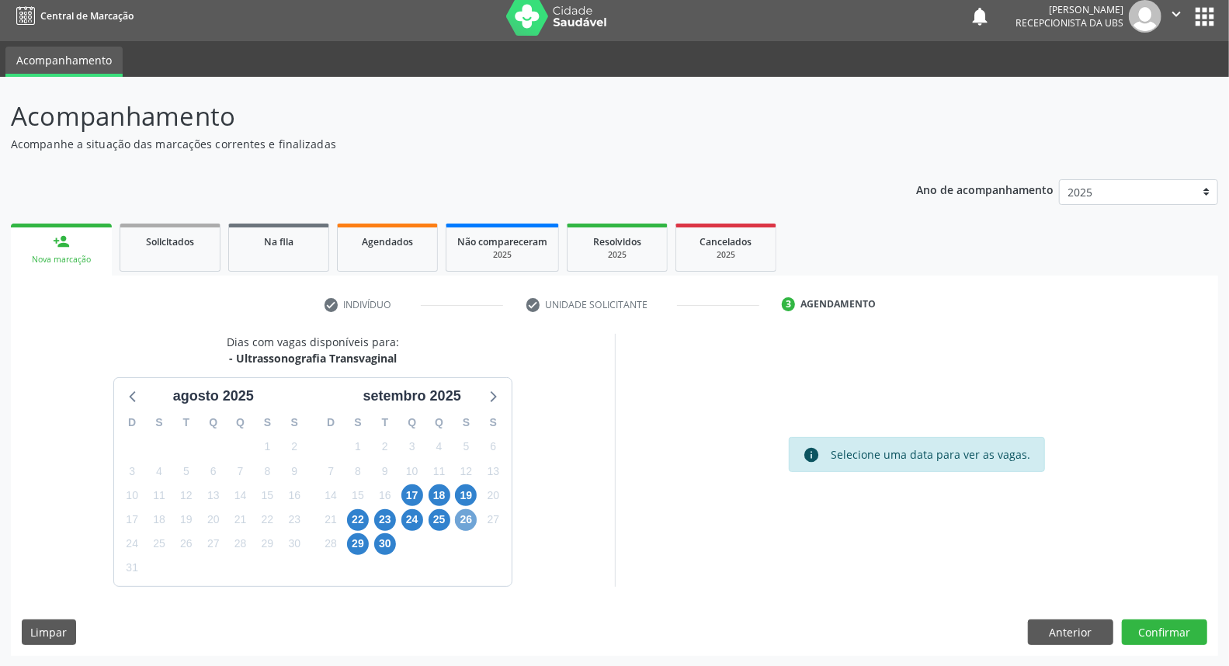
click at [472, 516] on span "26" at bounding box center [466, 521] width 22 height 22
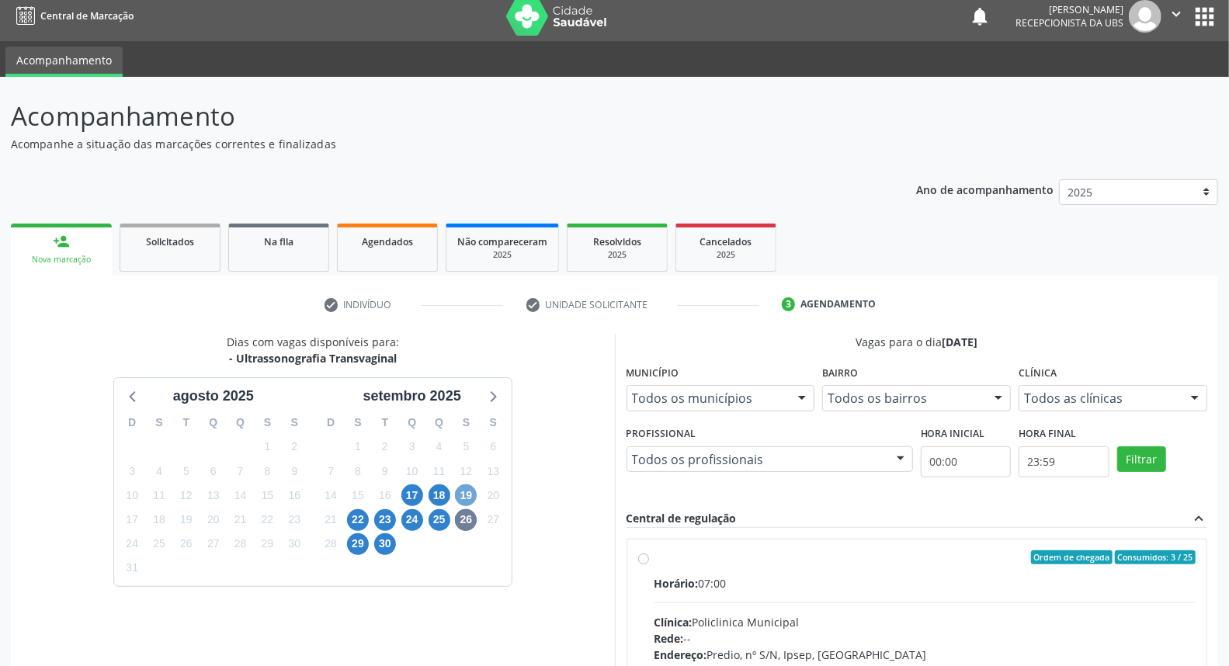
click at [466, 496] on span "19" at bounding box center [466, 496] width 22 height 22
click at [649, 565] on input "Ordem de chegada Consumidos: 19 / 25 Horário: 07:00 Clínica: Policlinica Munici…" at bounding box center [643, 558] width 11 height 14
radio input "true"
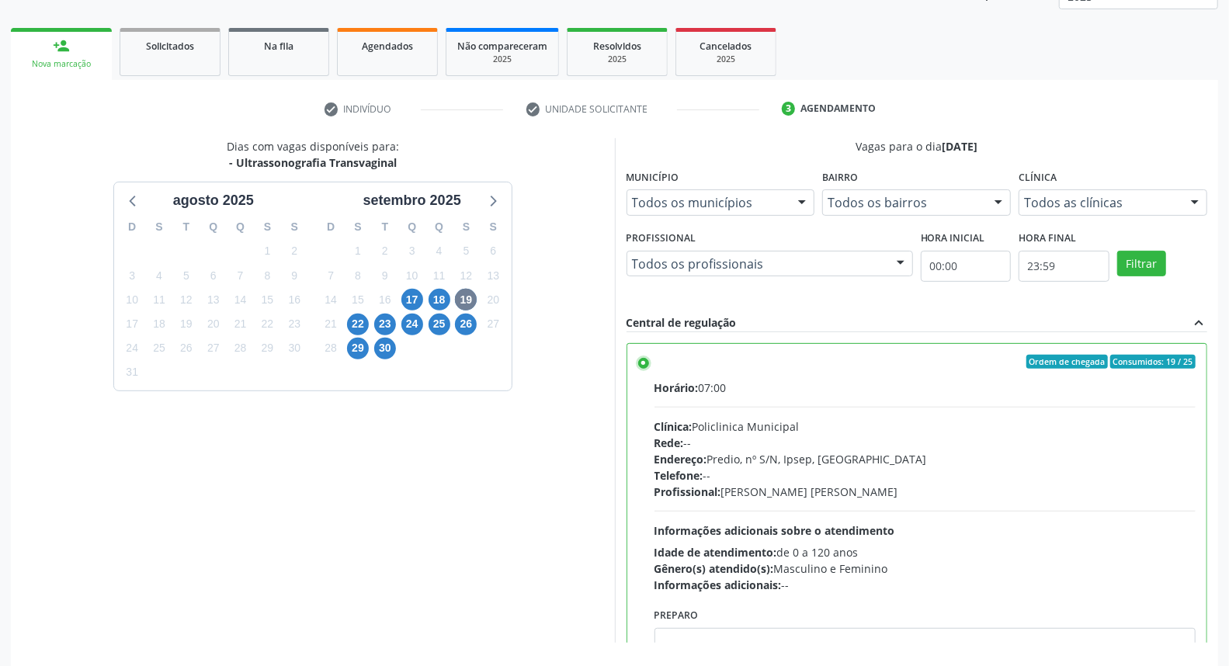
scroll to position [260, 0]
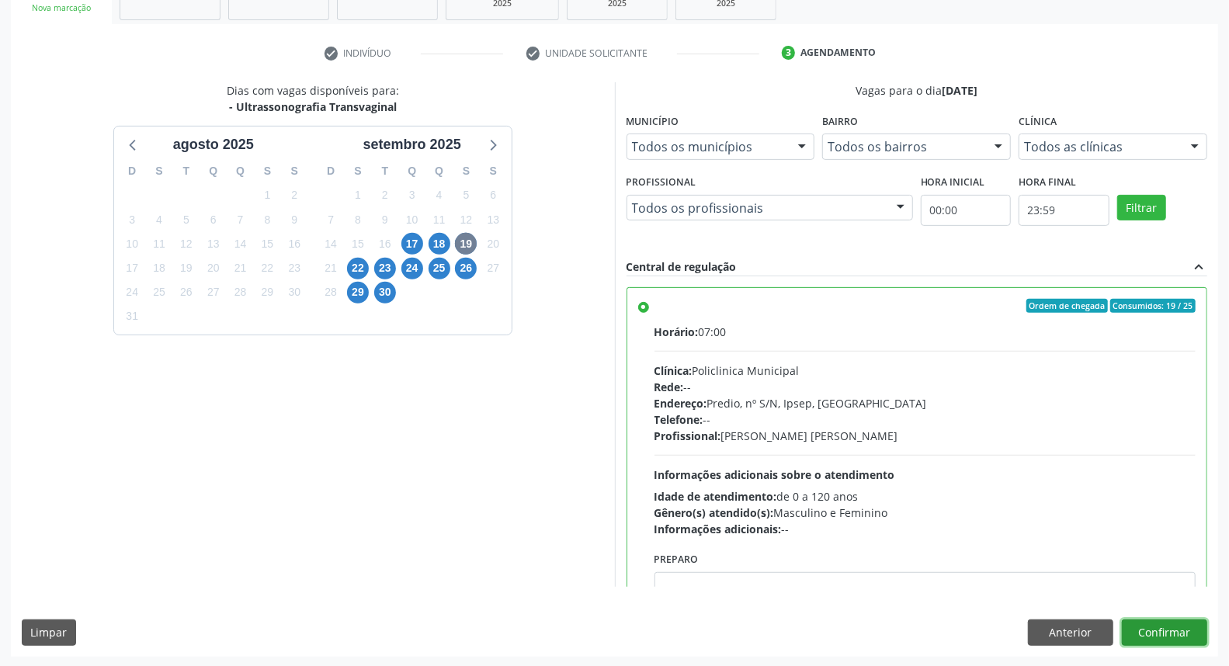
click at [1162, 641] on button "Confirmar" at bounding box center [1164, 633] width 85 height 26
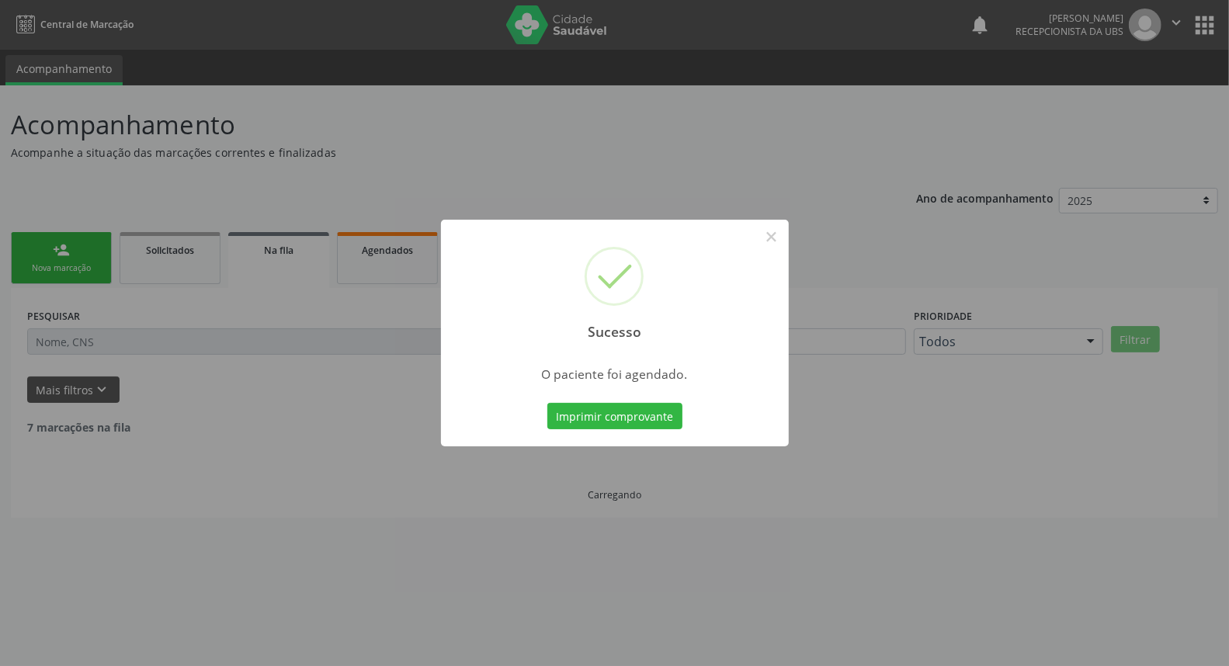
scroll to position [0, 0]
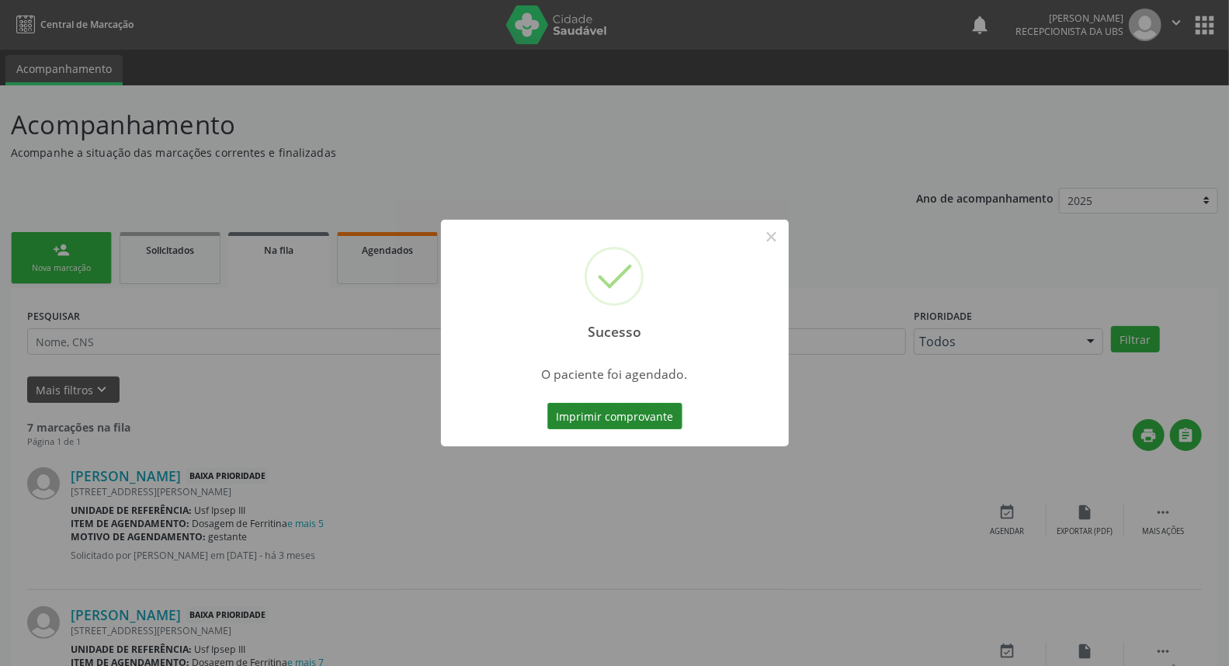
click at [603, 414] on button "Imprimir comprovante" at bounding box center [615, 416] width 135 height 26
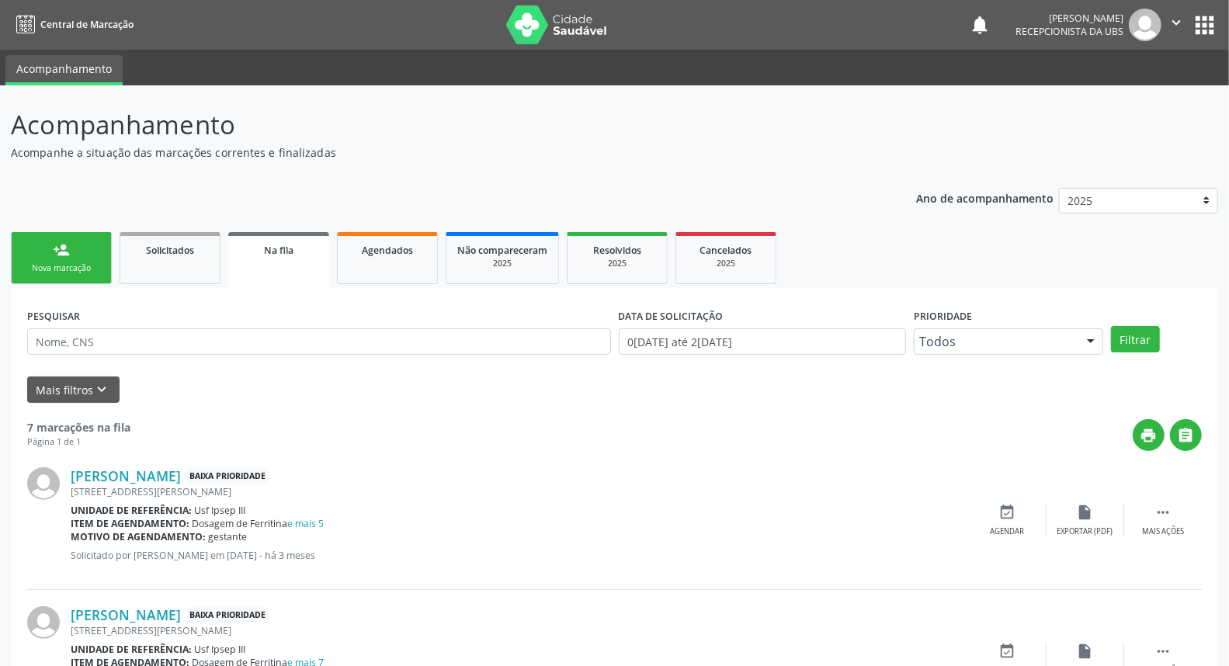
click at [64, 257] on div "person_add" at bounding box center [61, 250] width 17 height 17
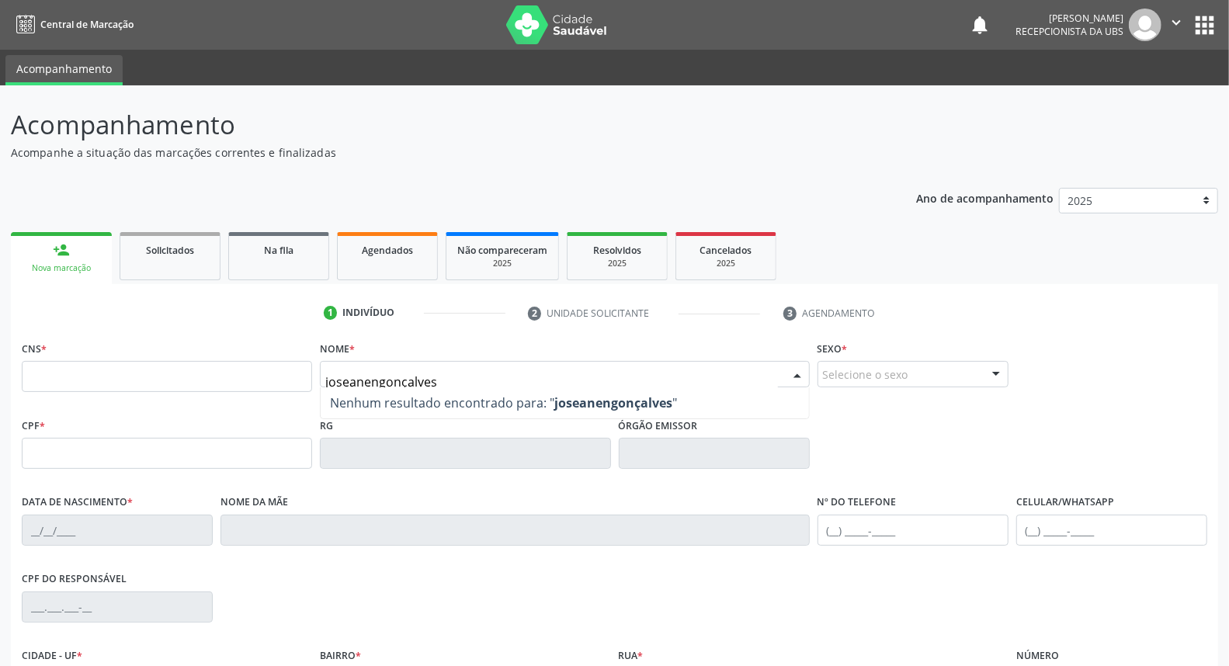
click at [377, 376] on input "joseanengonçalves" at bounding box center [551, 382] width 452 height 31
click at [475, 371] on input "[PERSON_NAME]" at bounding box center [551, 382] width 452 height 31
type input "[PERSON_NAME]"
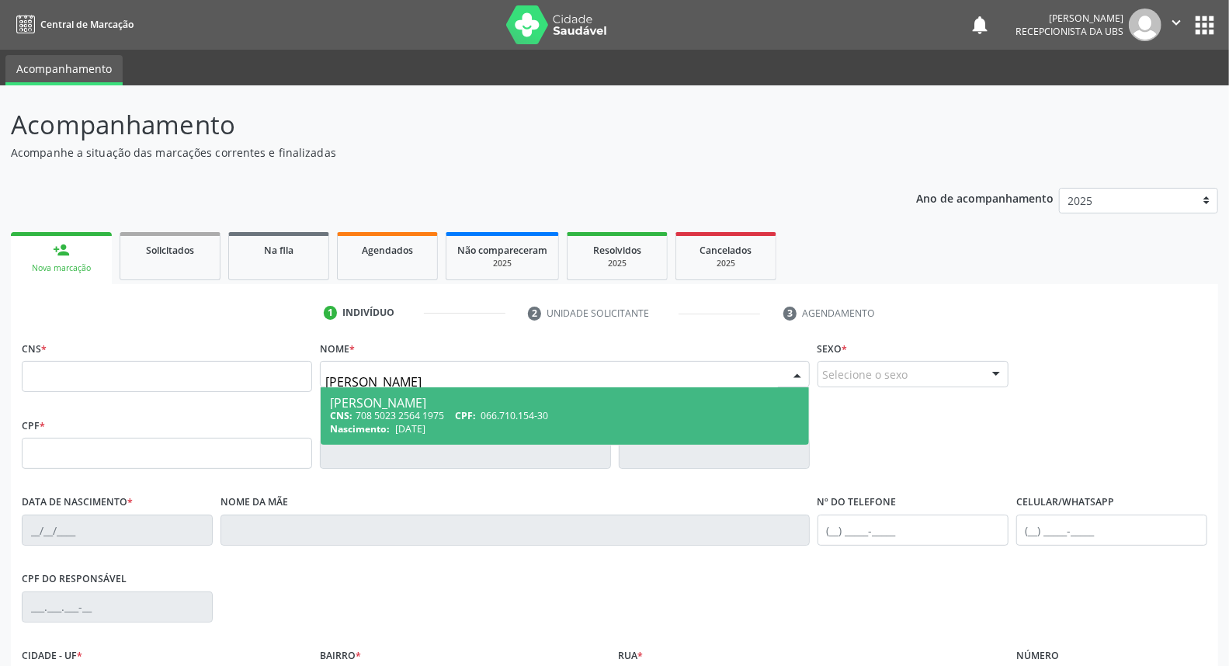
click at [397, 405] on div "[PERSON_NAME]" at bounding box center [564, 403] width 469 height 12
type input "708 5023 2564 1975"
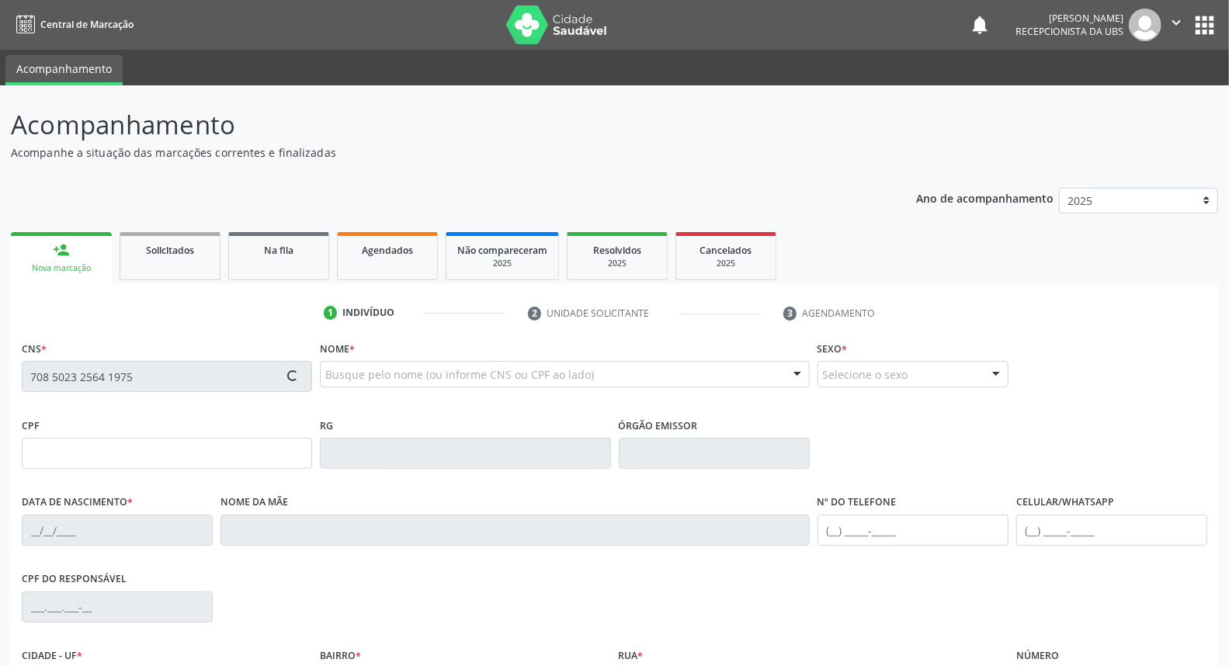
type input "066.710.154-30"
type input "[DATE]"
type input "[PERSON_NAME]"
type input "[PHONE_NUMBER]"
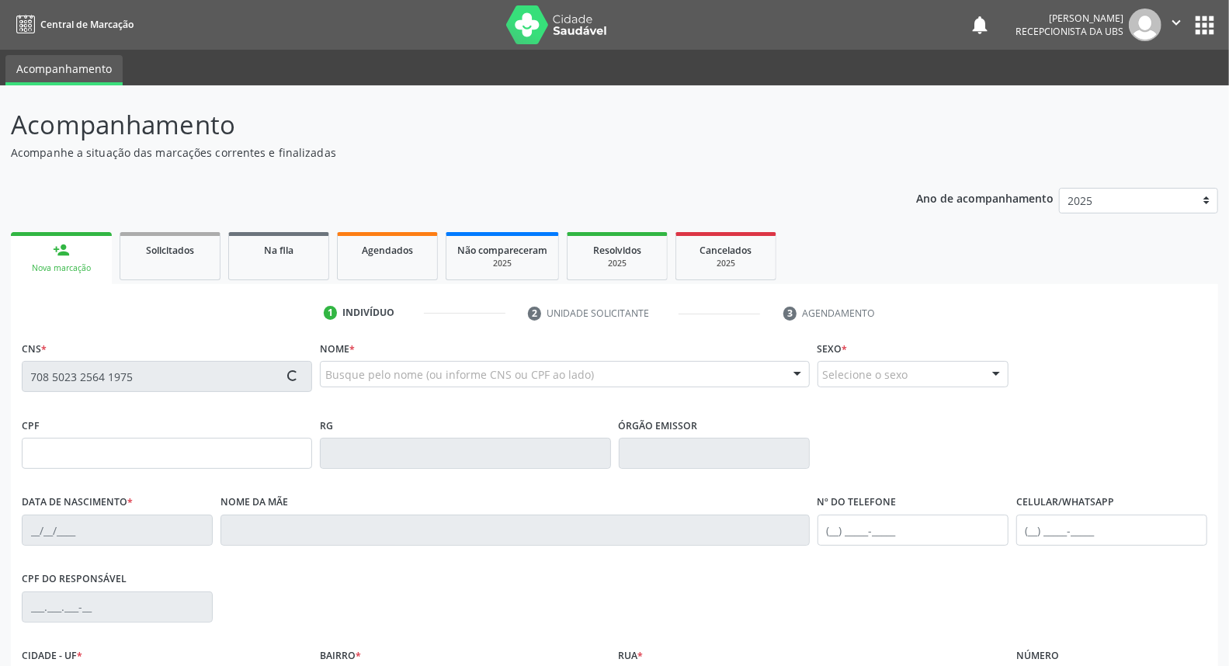
type input "066.644.364-50"
type input "1247"
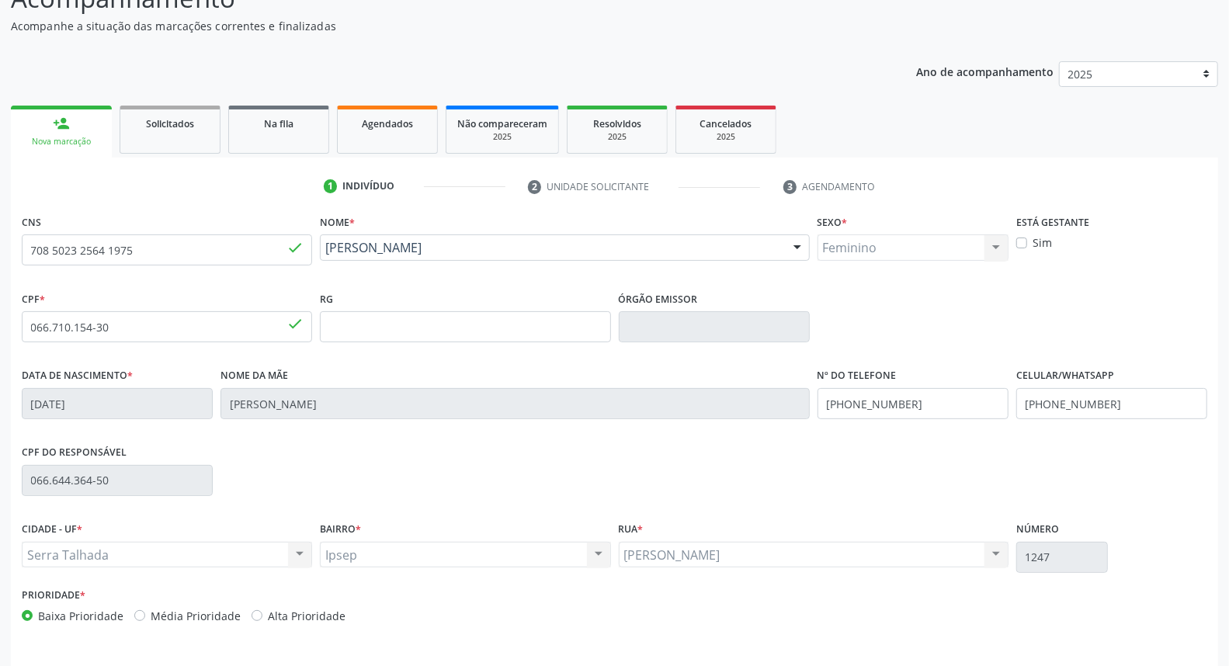
scroll to position [174, 0]
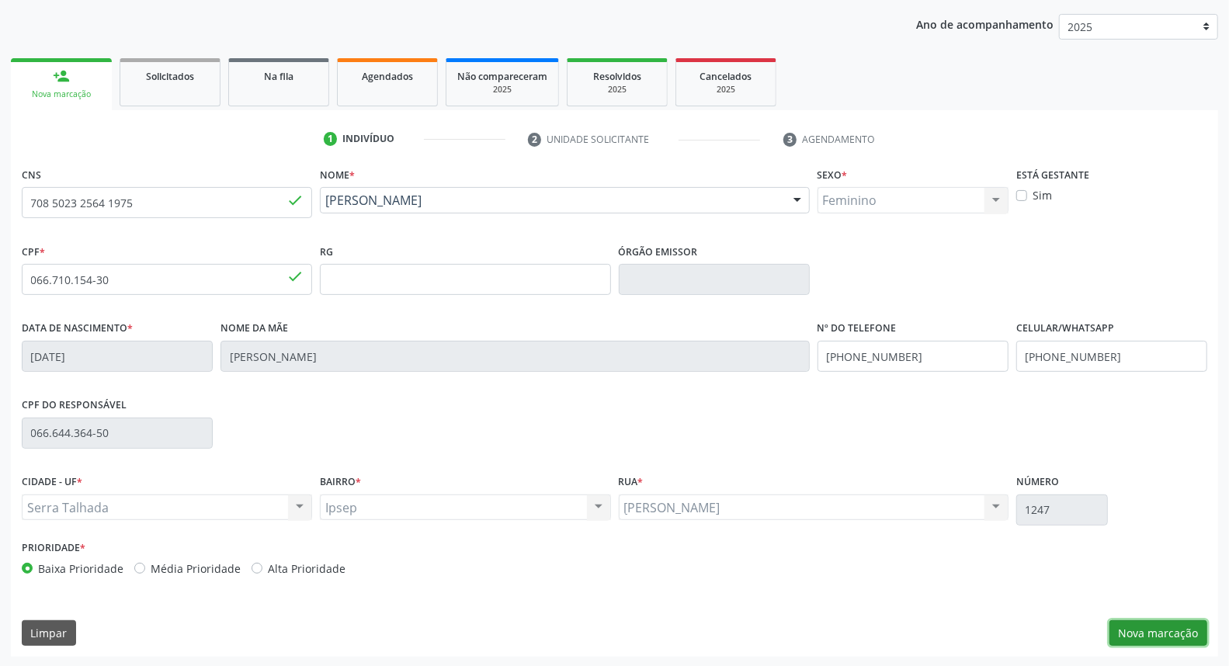
click at [1165, 627] on button "Nova marcação" at bounding box center [1159, 634] width 98 height 26
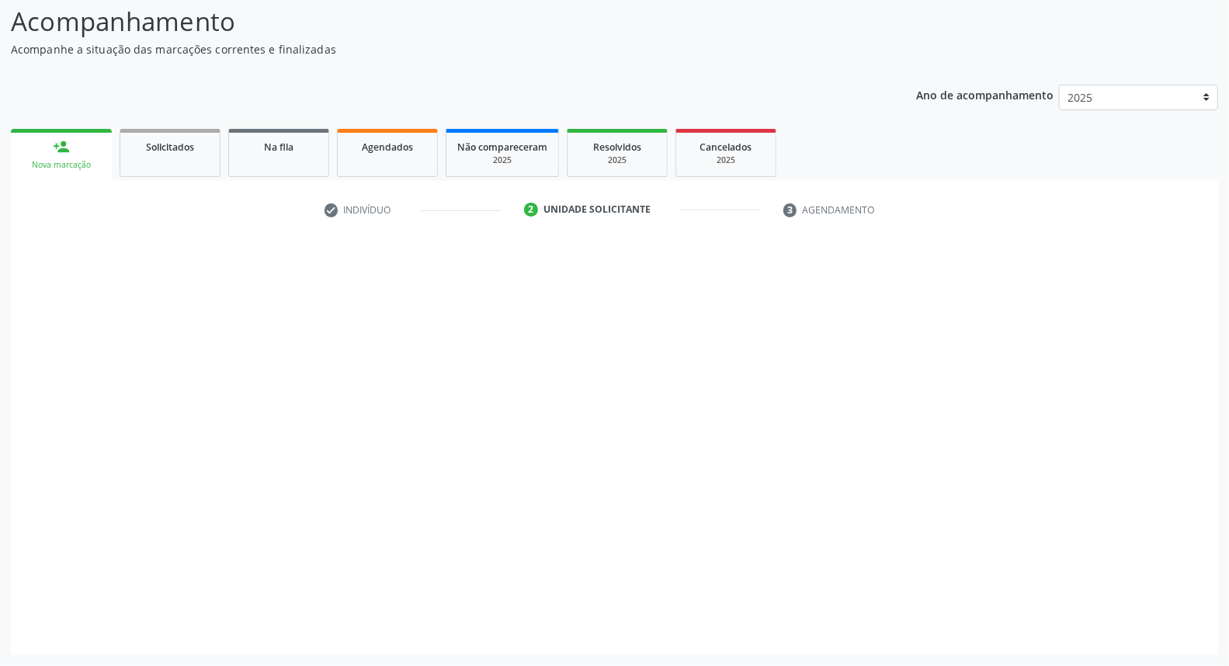
scroll to position [103, 0]
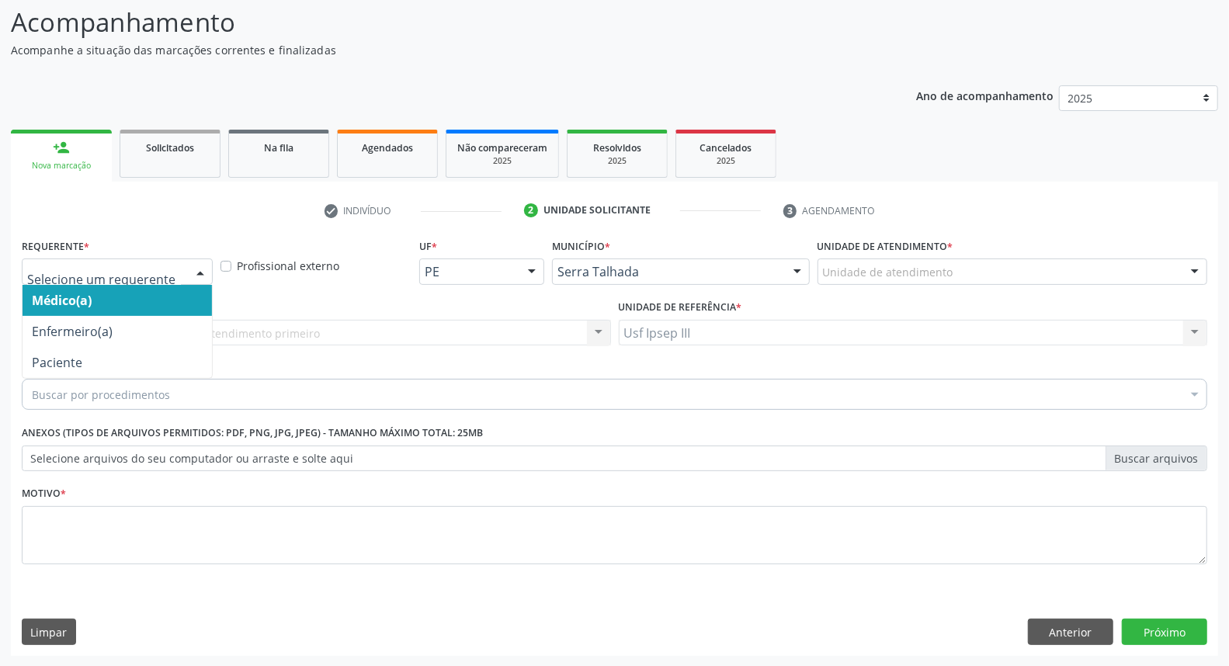
click at [195, 269] on div at bounding box center [200, 272] width 23 height 26
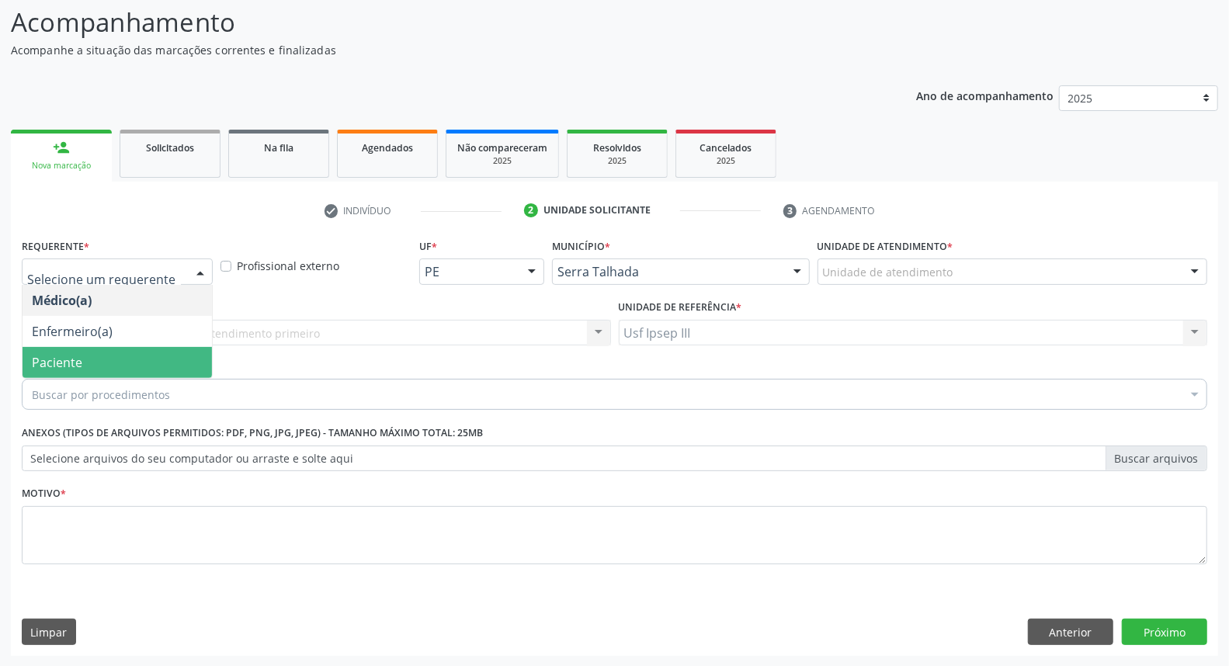
click at [165, 366] on span "Paciente" at bounding box center [118, 362] width 190 height 31
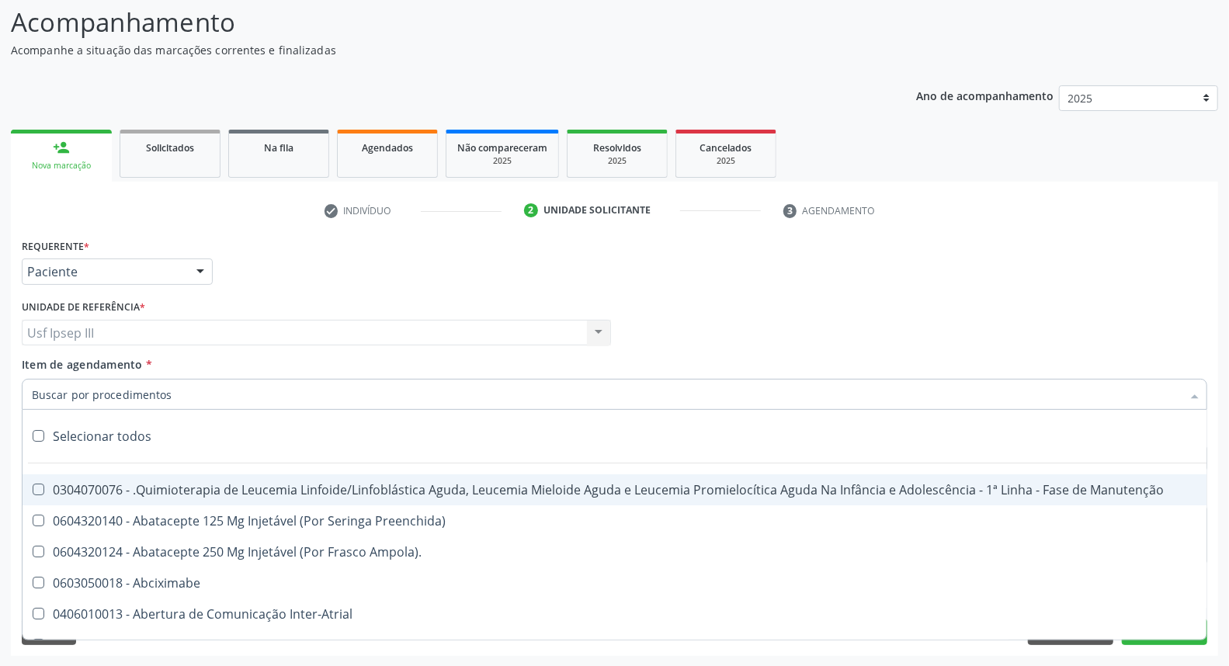
click at [167, 385] on div at bounding box center [615, 394] width 1186 height 31
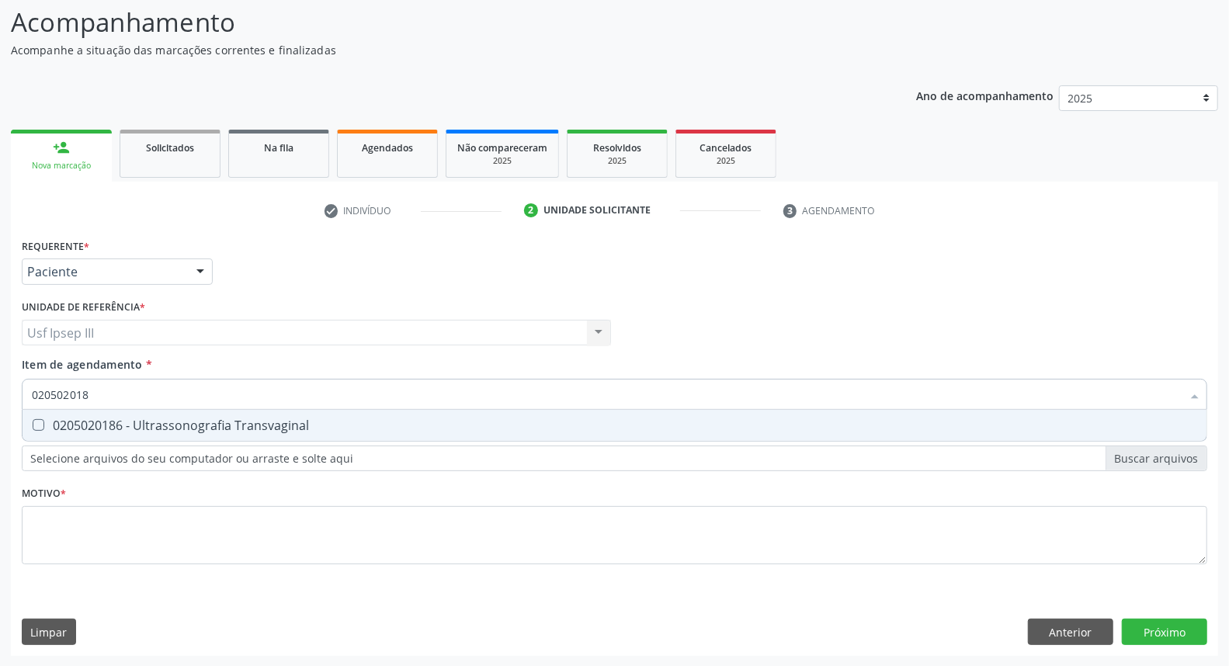
type input "0205020186"
click at [184, 426] on div "0205020186 - Ultrassonografia Transvaginal" at bounding box center [615, 425] width 1166 height 12
checkbox Transvaginal "true"
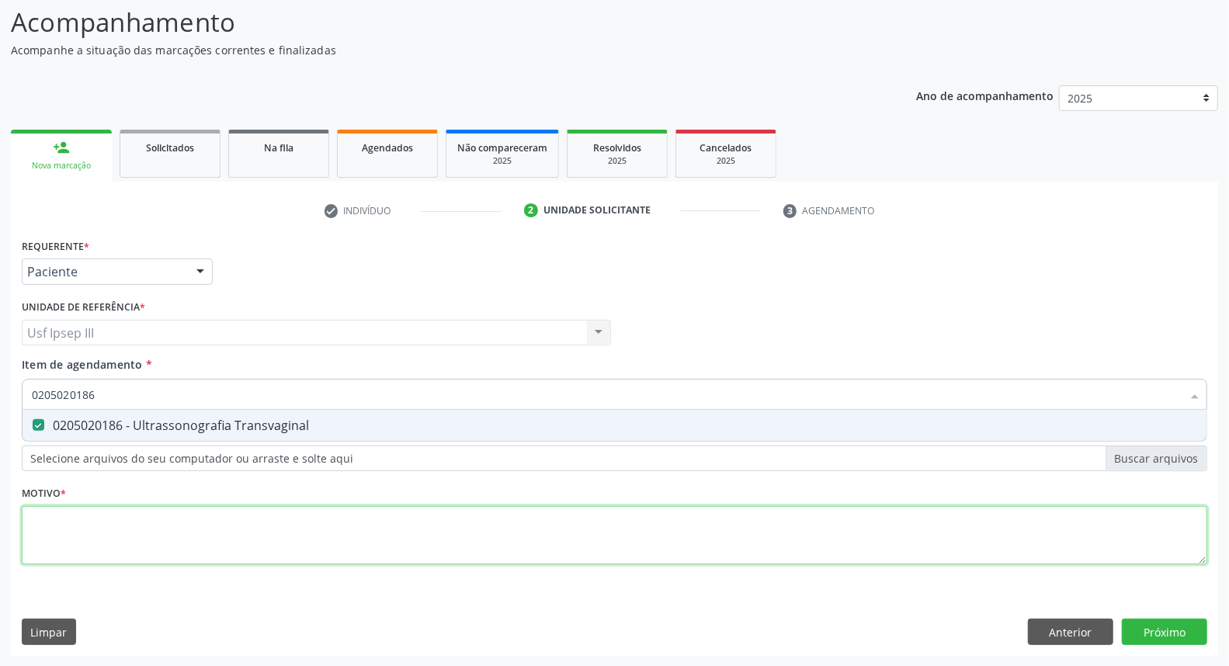
click at [152, 538] on div "Requerente * Paciente Médico(a) Enfermeiro(a) Paciente Nenhum resultado encontr…" at bounding box center [615, 411] width 1186 height 352
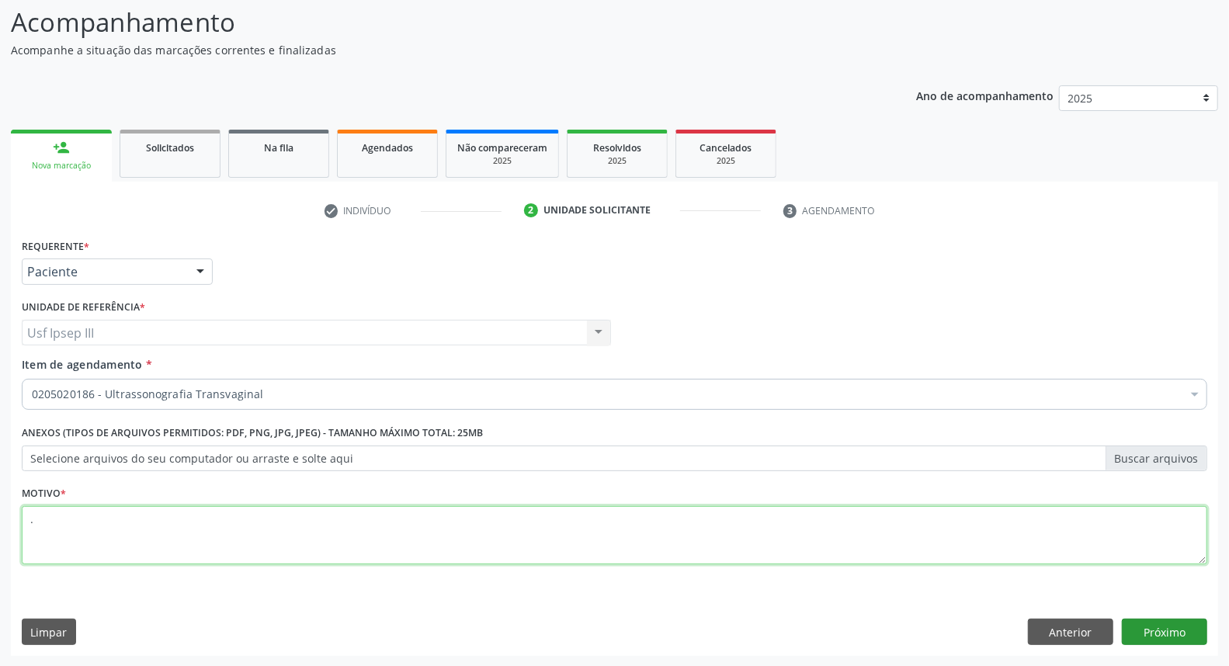
type textarea "."
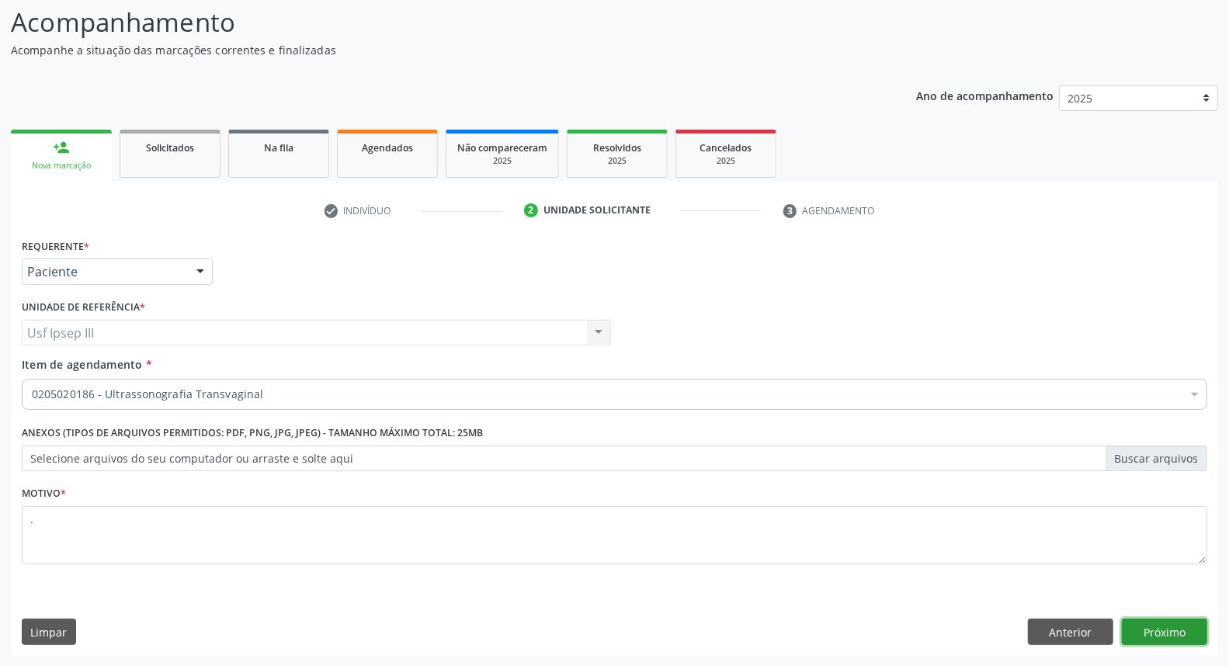
click at [1168, 622] on button "Próximo" at bounding box center [1164, 632] width 85 height 26
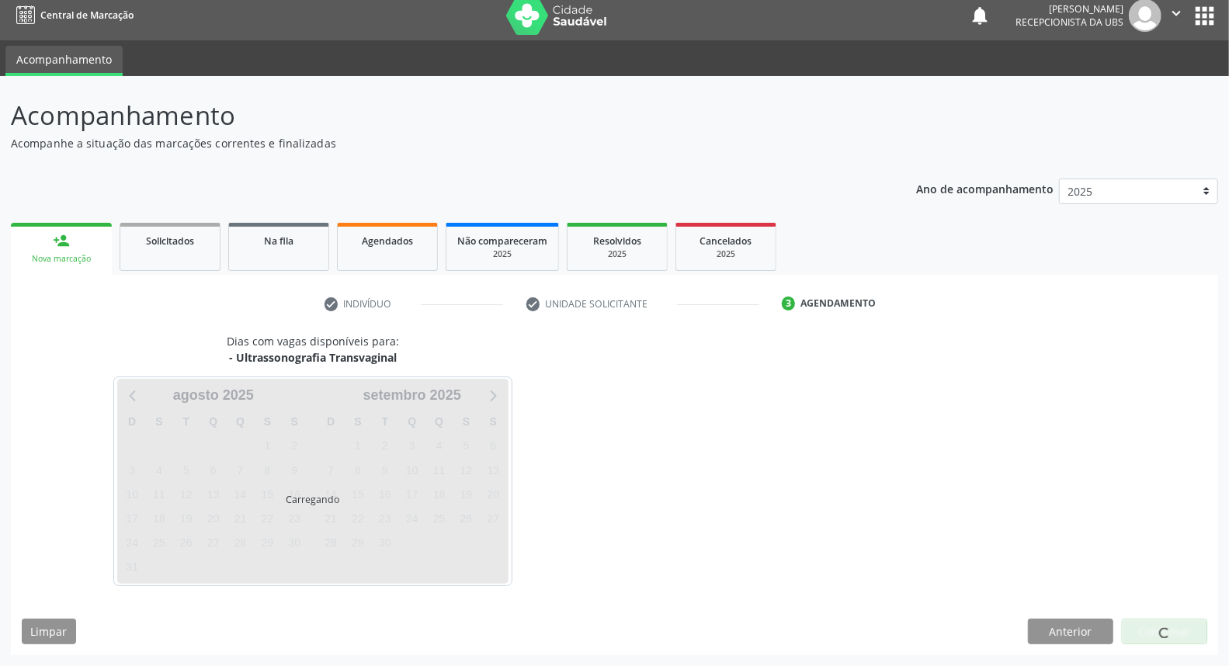
scroll to position [9, 0]
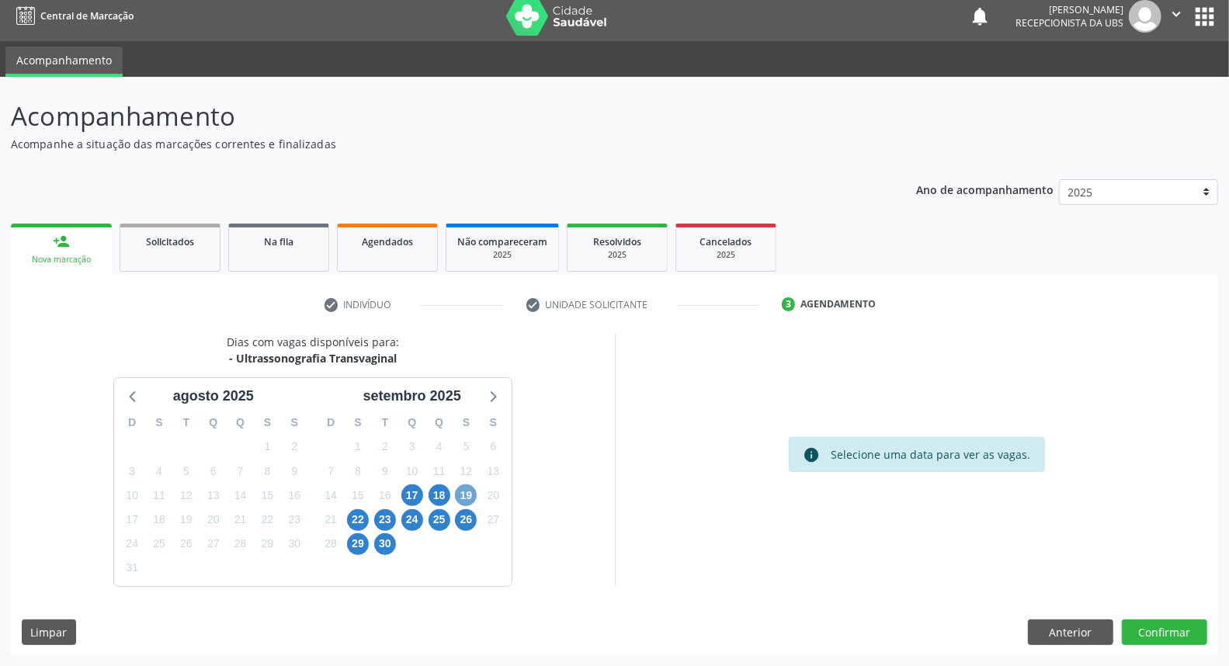
click at [462, 493] on span "19" at bounding box center [466, 496] width 22 height 22
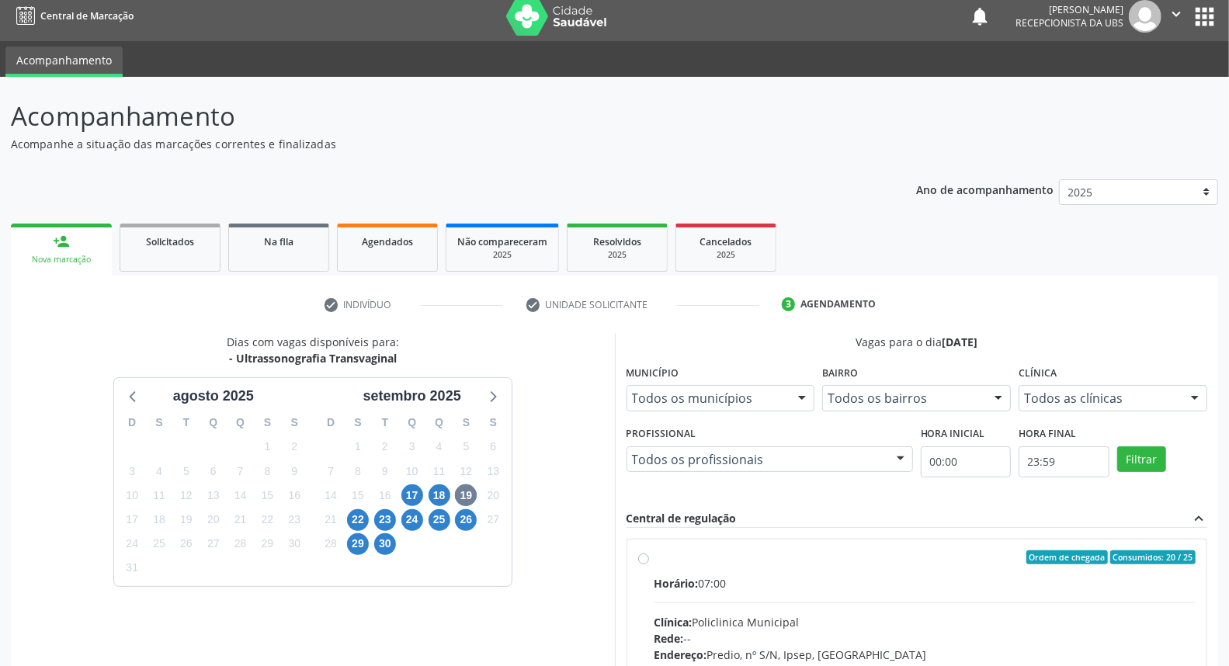
click at [649, 565] on input "Ordem de chegada Consumidos: 20 / 25 Horário: 07:00 Clínica: Policlinica Munici…" at bounding box center [643, 558] width 11 height 14
radio input "true"
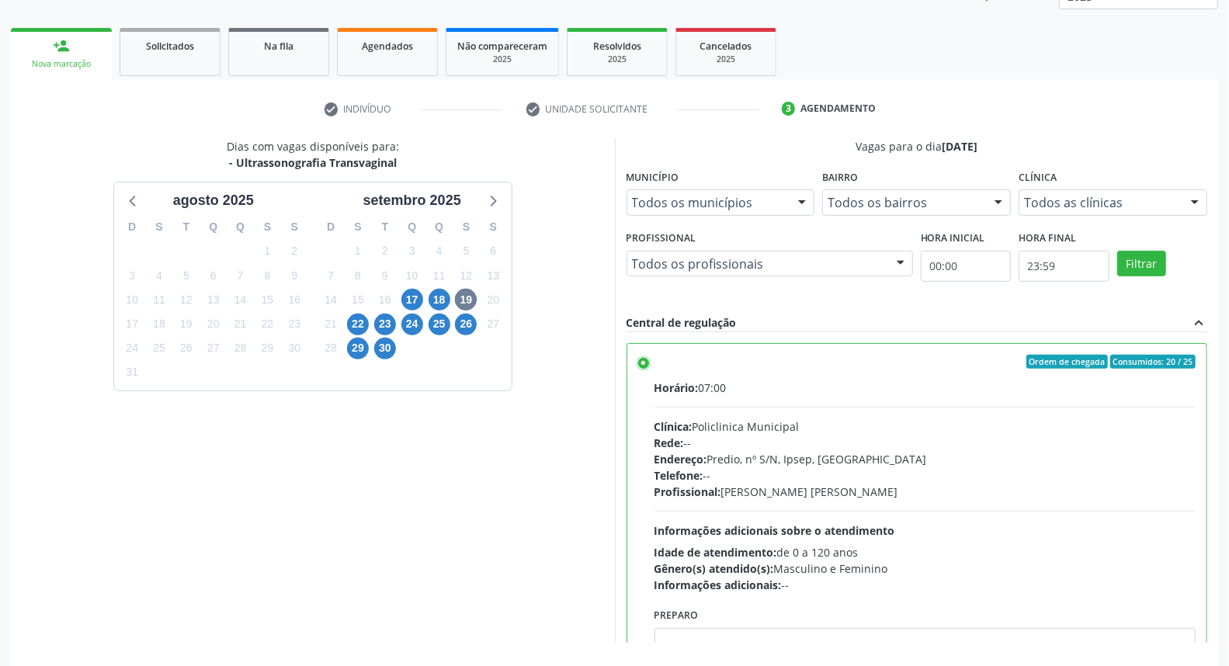
scroll to position [260, 0]
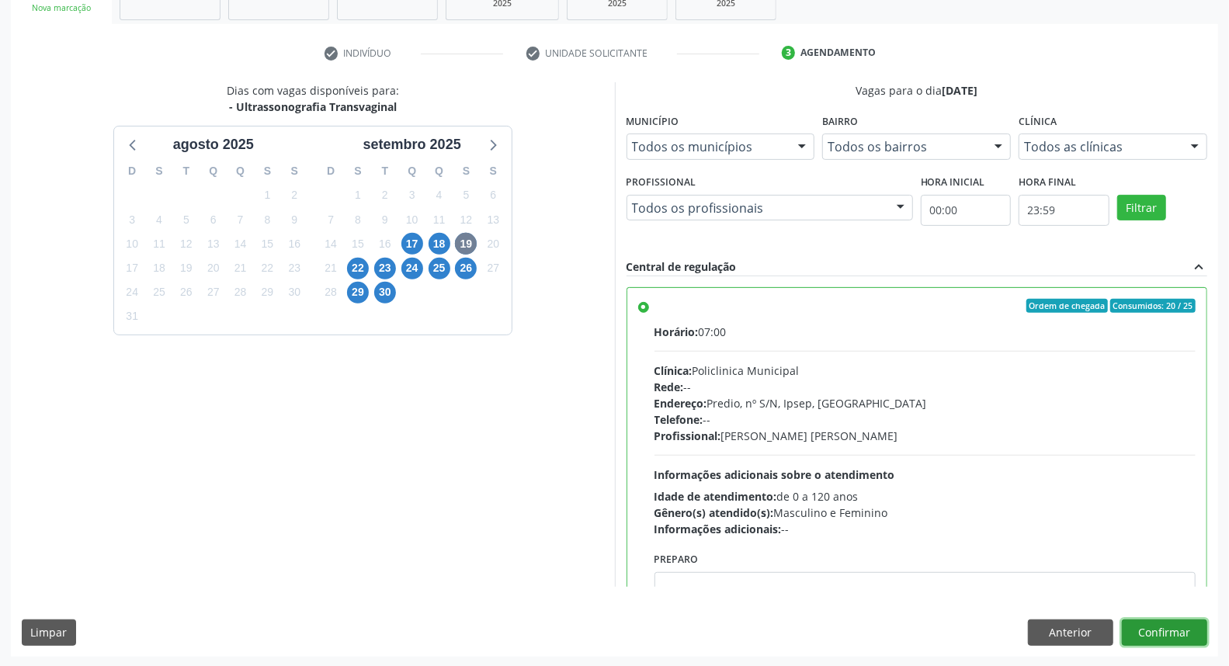
click at [1193, 632] on button "Confirmar" at bounding box center [1164, 633] width 85 height 26
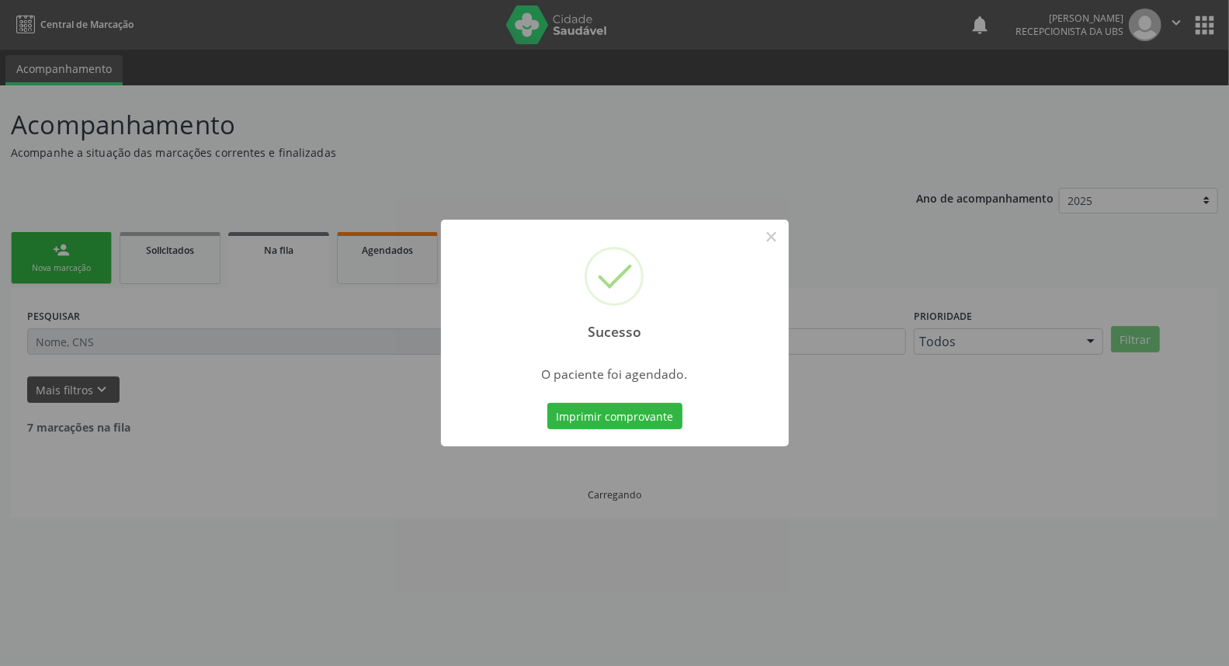
scroll to position [0, 0]
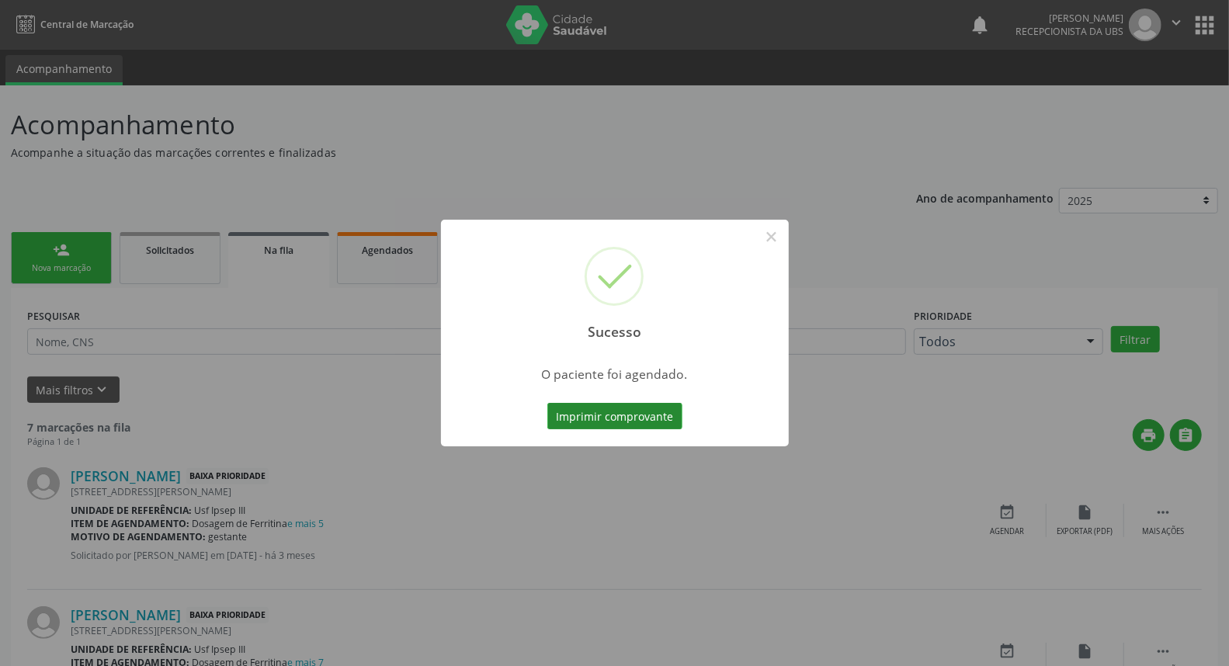
click at [641, 417] on button "Imprimir comprovante" at bounding box center [615, 416] width 135 height 26
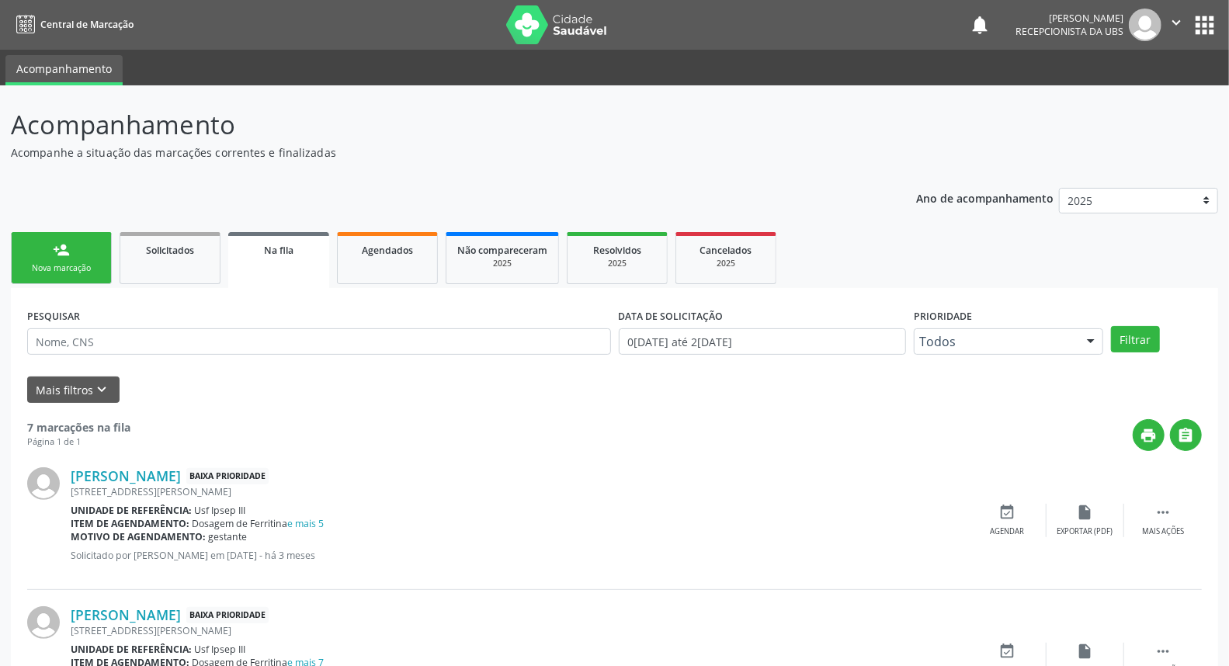
click at [91, 252] on link "person_add Nova marcação" at bounding box center [61, 258] width 101 height 52
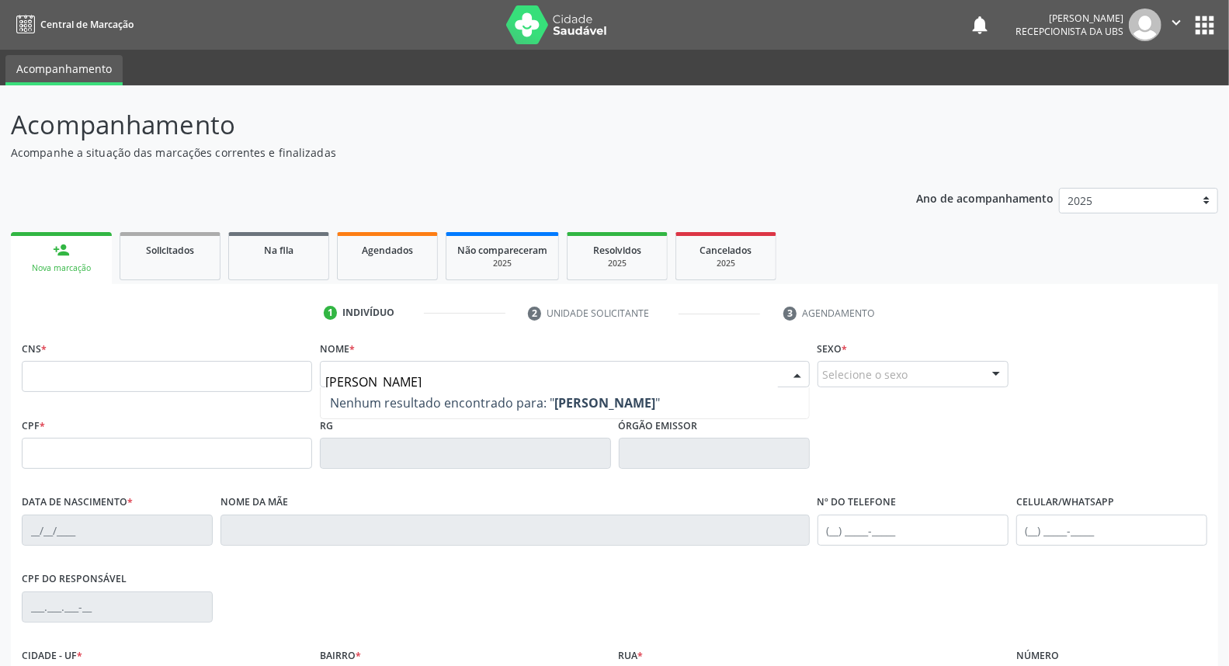
type input "[PERSON_NAME]"
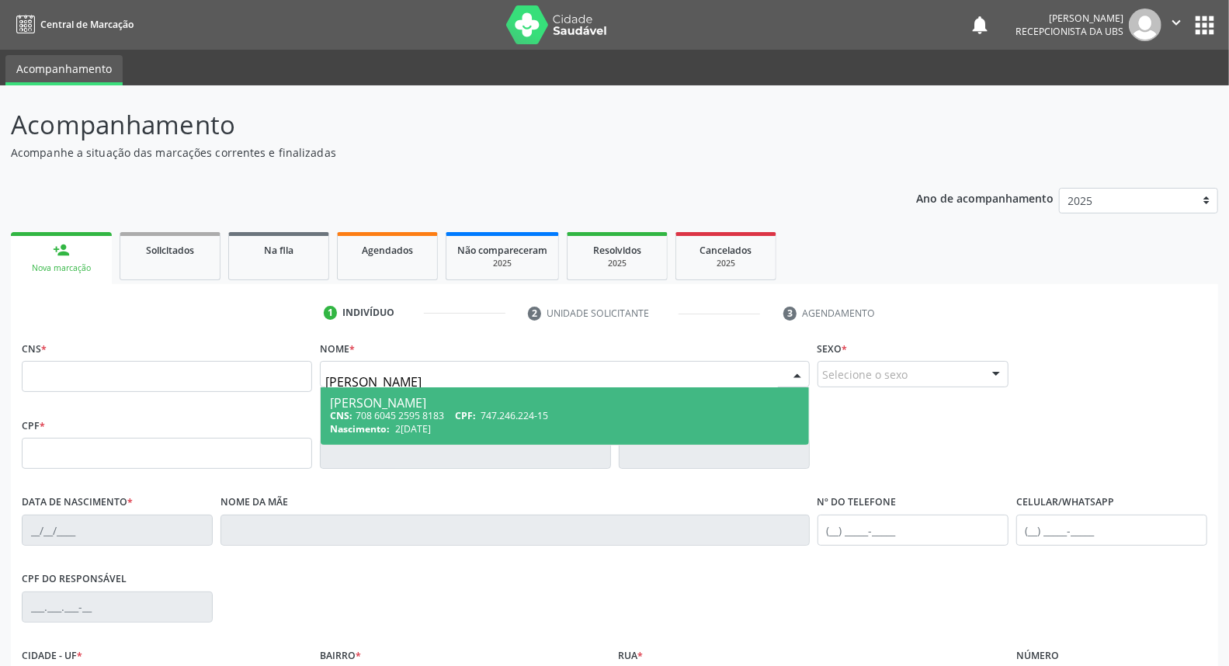
click at [427, 417] on div "CNS: 708 6045 2595 8183 CPF: 747.246.224-15" at bounding box center [564, 415] width 469 height 13
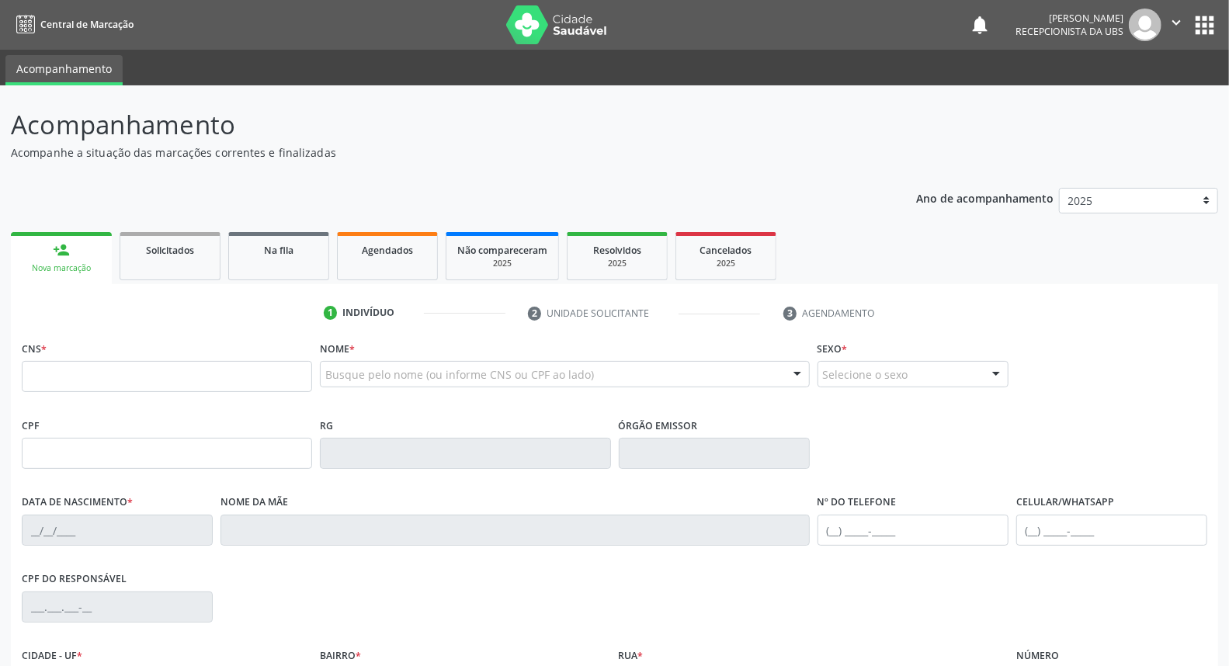
type input "708 6045 2595 8183"
type input "747.246.224-15"
type input "2[DATE]"
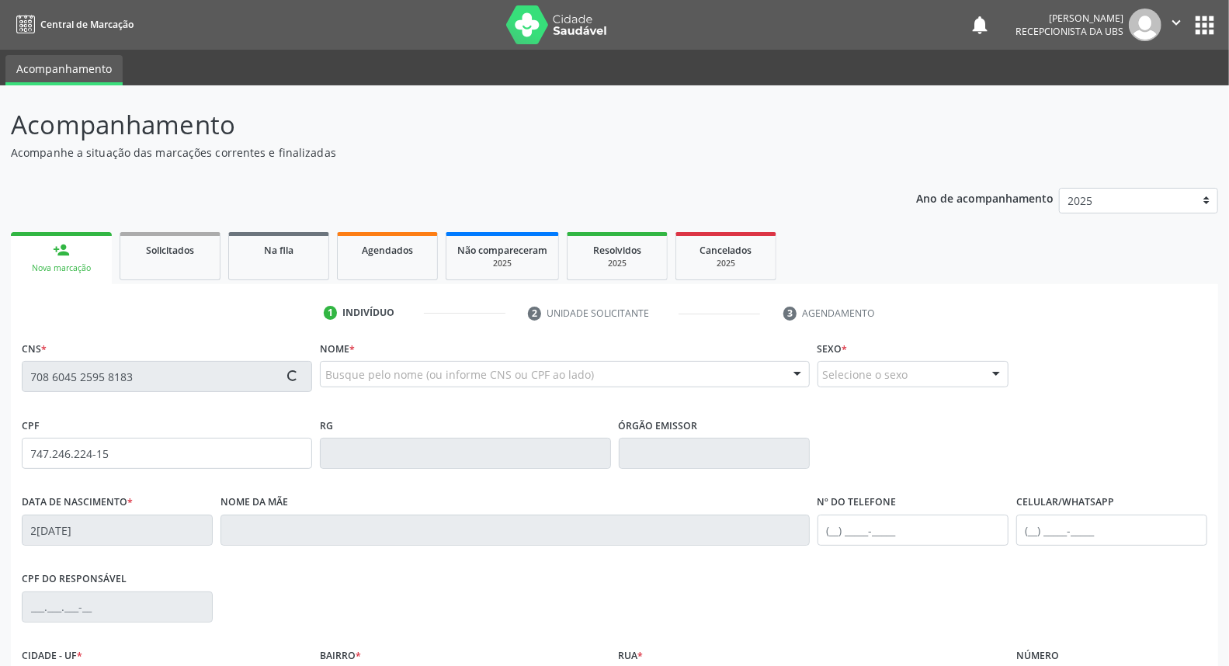
type input "[PERSON_NAME]"
type input "[PHONE_NUMBER]"
type input "019.226.064-21"
type input "163"
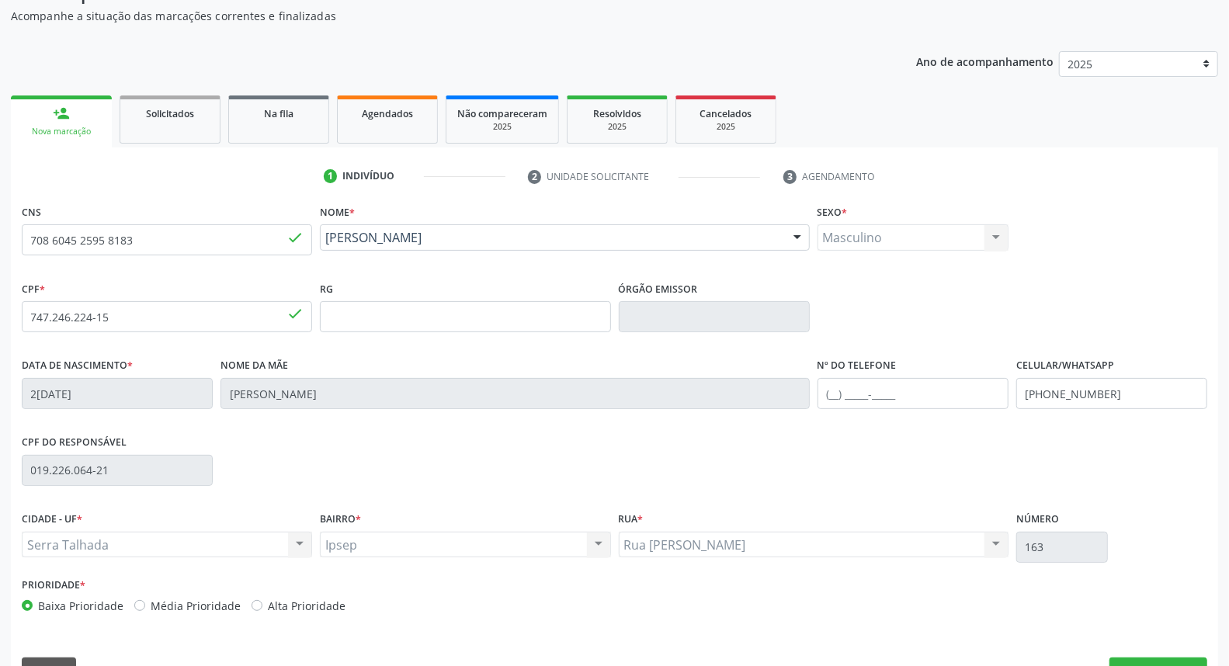
scroll to position [174, 0]
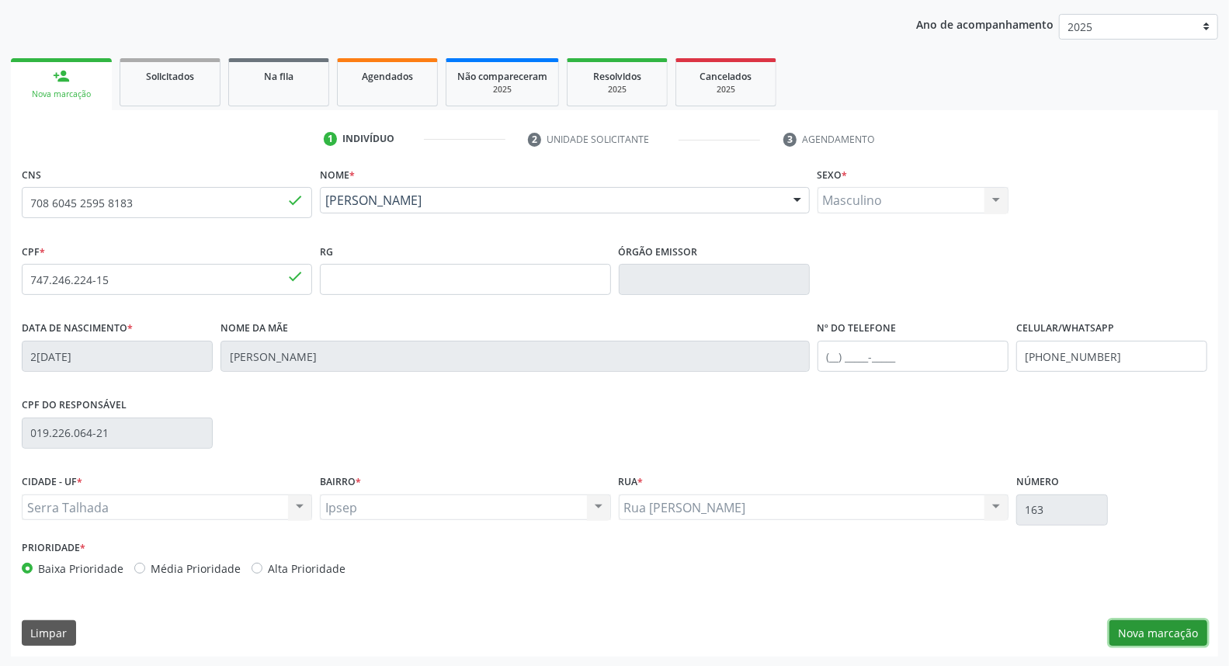
click at [1151, 628] on button "Nova marcação" at bounding box center [1159, 634] width 98 height 26
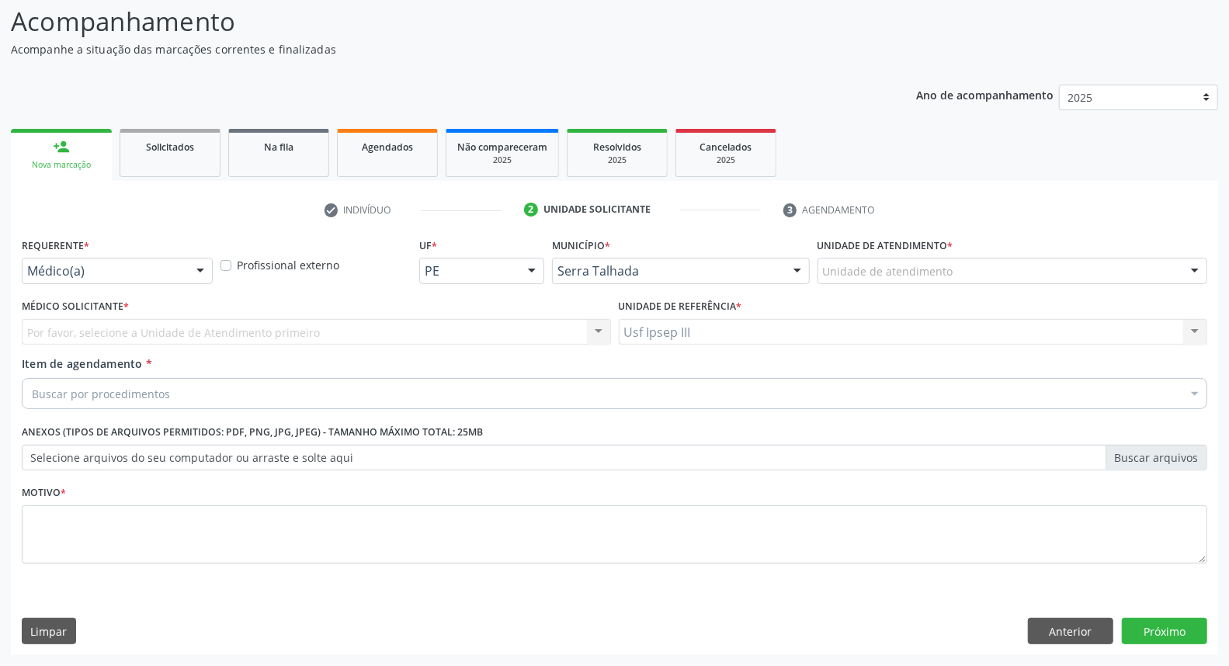
scroll to position [103, 0]
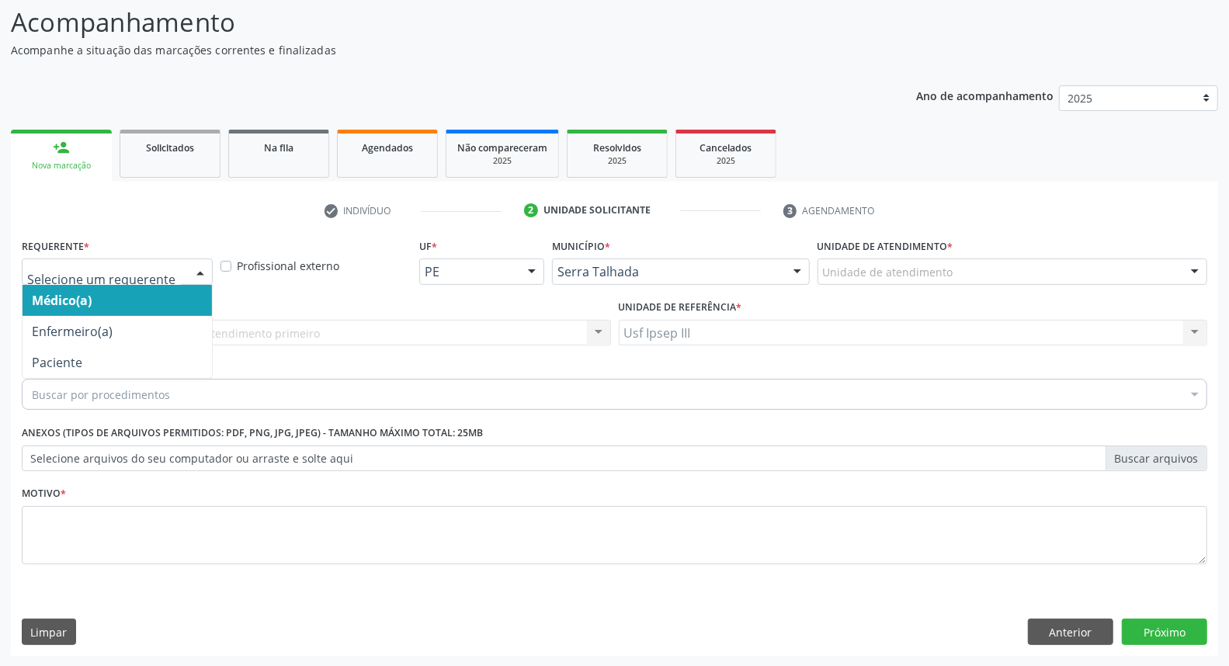
click at [196, 270] on div at bounding box center [200, 272] width 23 height 26
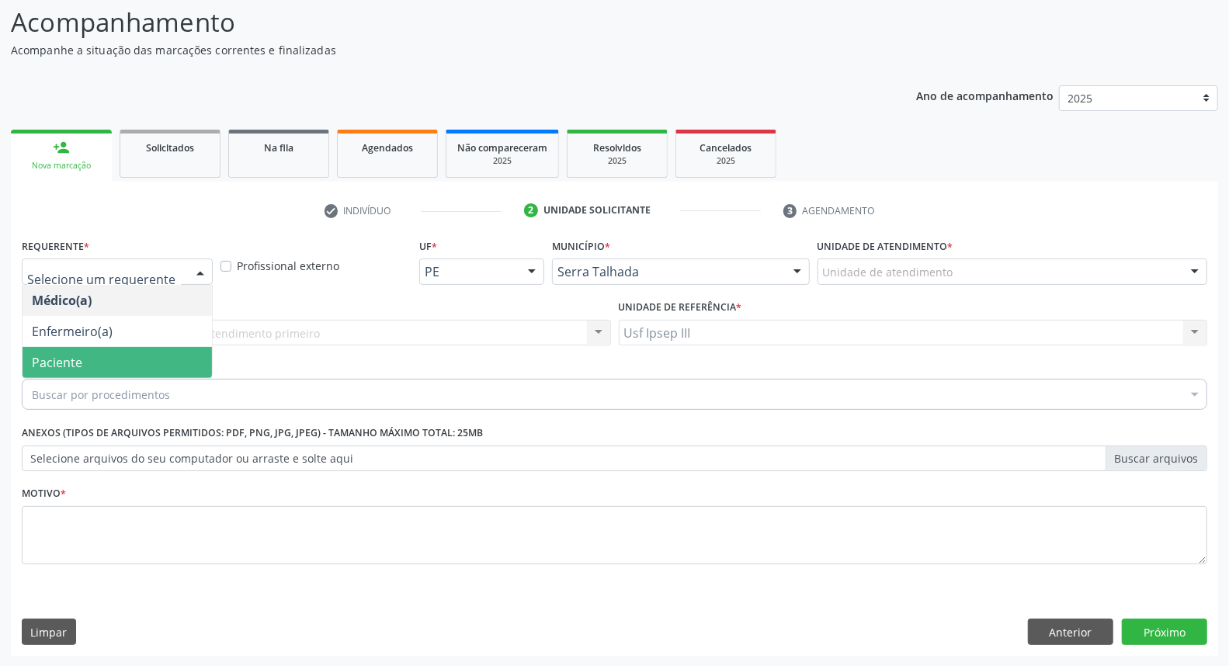
click at [186, 351] on span "Paciente" at bounding box center [118, 362] width 190 height 31
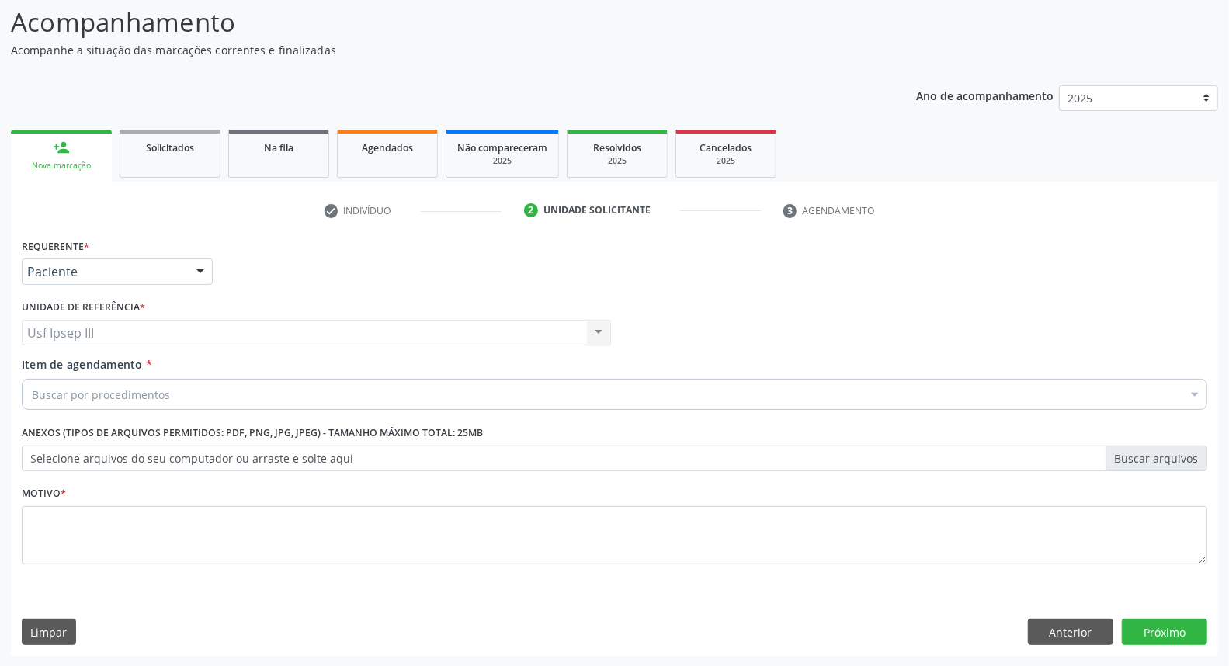
click at [186, 379] on div "Buscar por procedimentos" at bounding box center [615, 394] width 1186 height 31
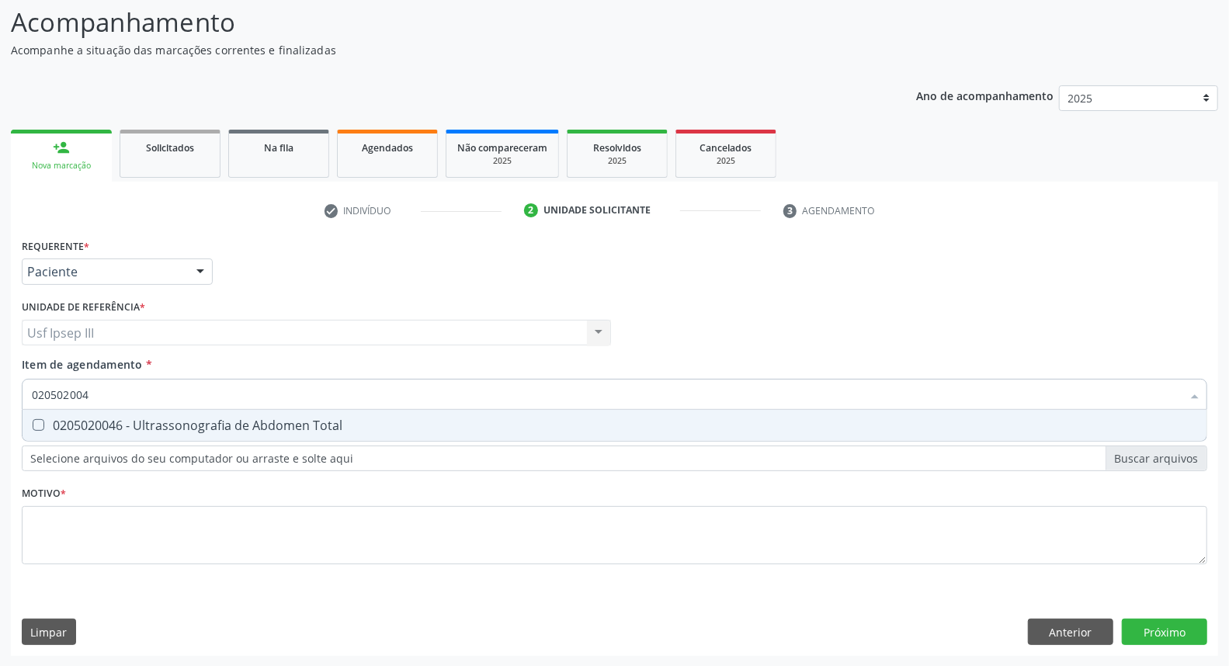
type input "0205020046"
click at [200, 437] on span "0205020046 - Ultrassonografia de Abdomen Total" at bounding box center [615, 425] width 1184 height 31
checkbox Total "true"
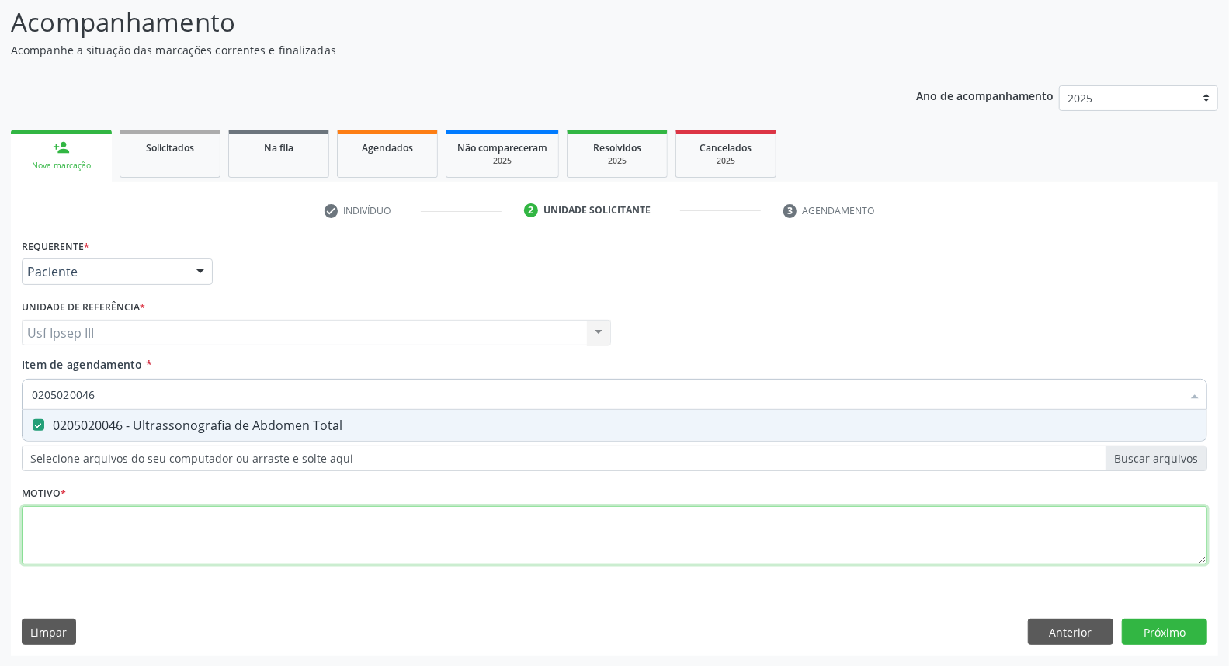
click at [195, 522] on div "Requerente * Paciente Médico(a) Enfermeiro(a) Paciente Nenhum resultado encontr…" at bounding box center [615, 411] width 1186 height 352
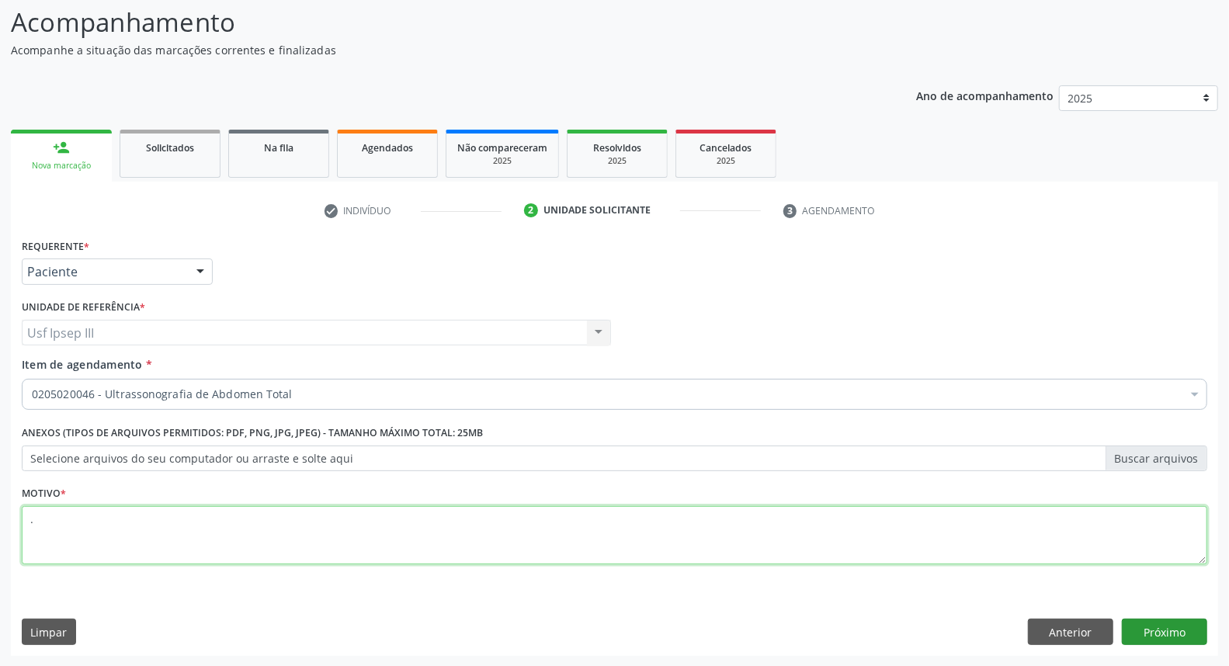
type textarea "."
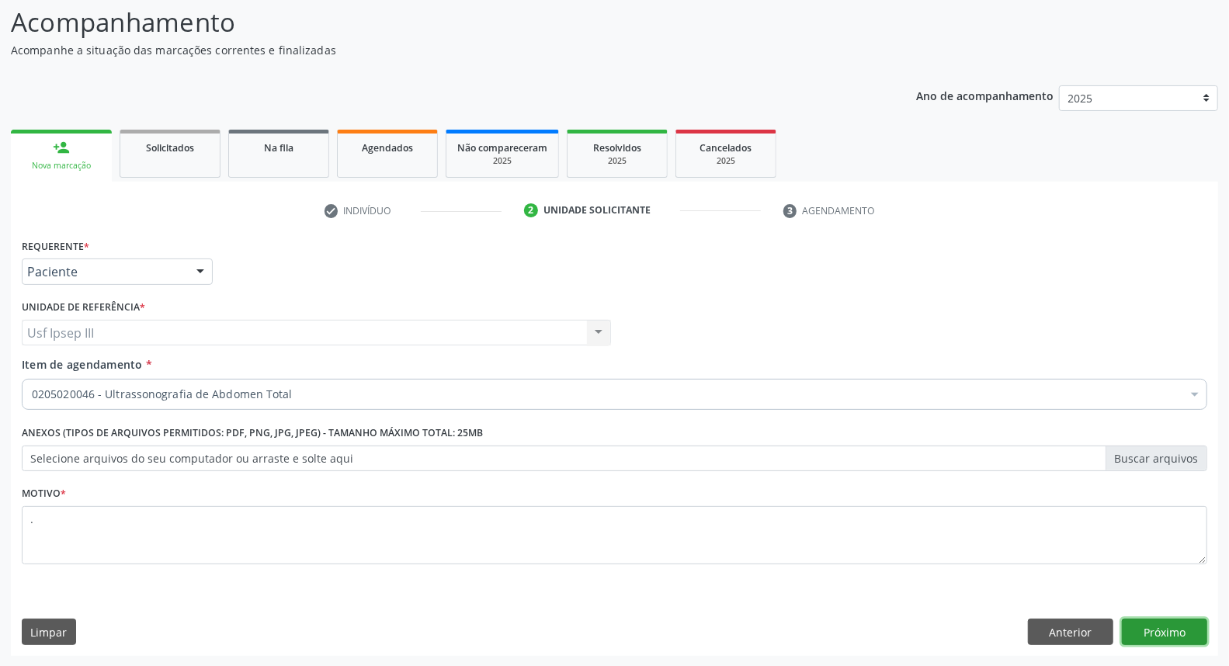
click at [1140, 638] on button "Próximo" at bounding box center [1164, 632] width 85 height 26
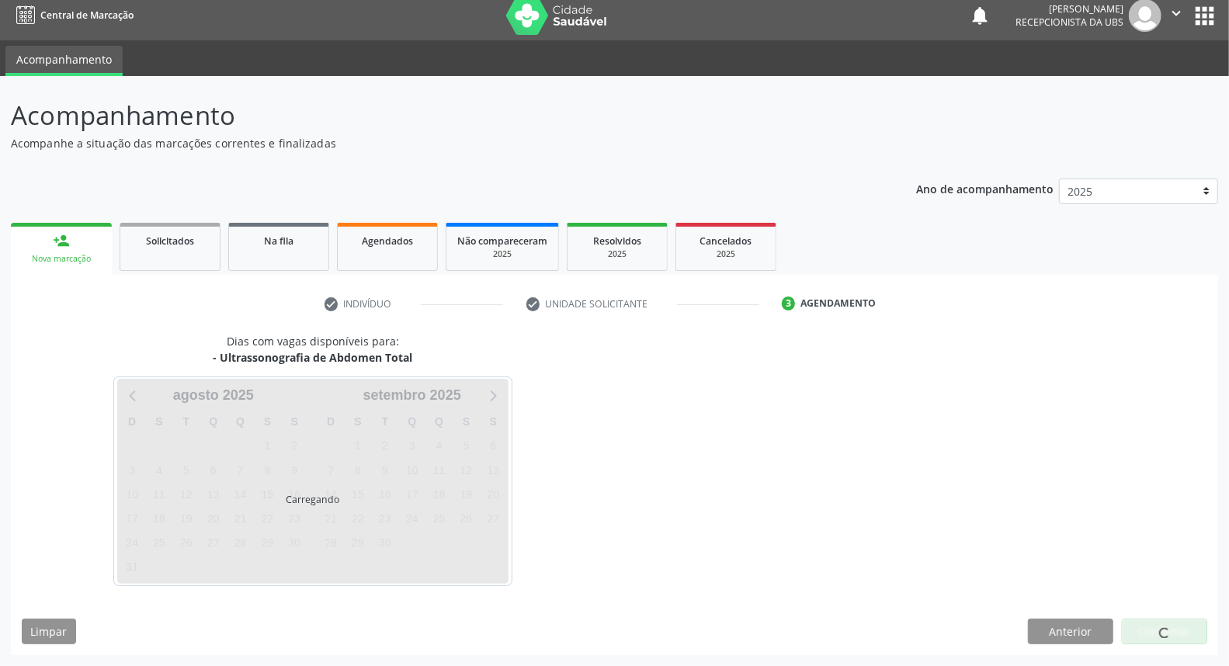
scroll to position [9, 0]
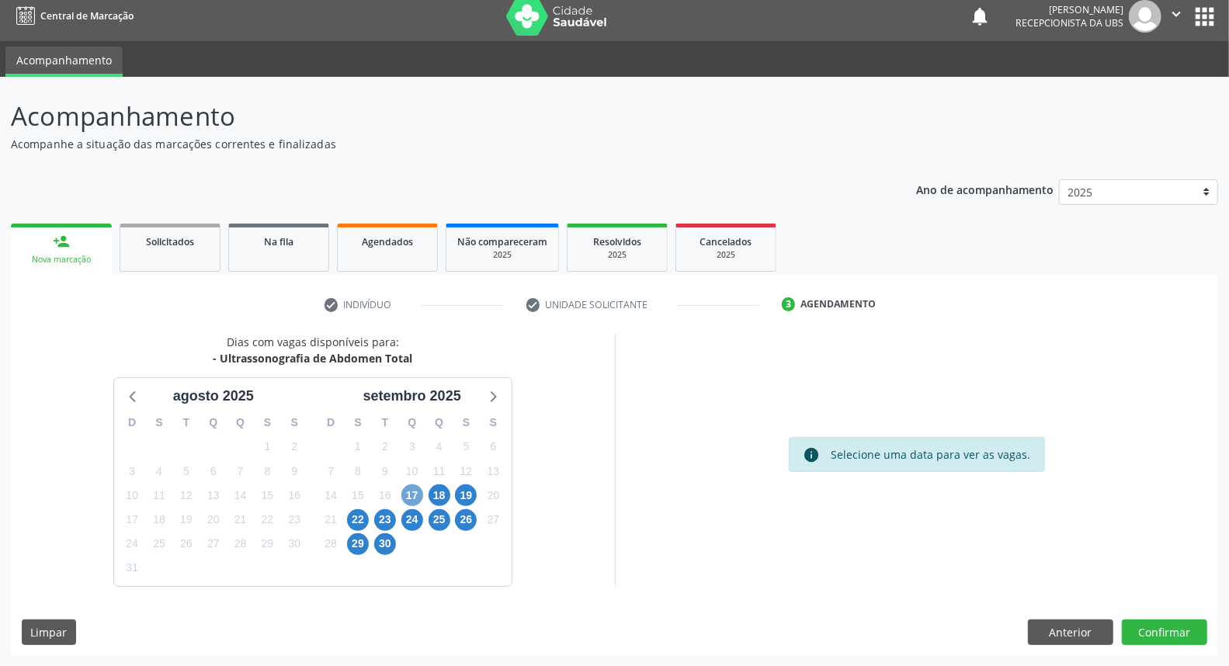
click at [412, 498] on span "17" at bounding box center [413, 496] width 22 height 22
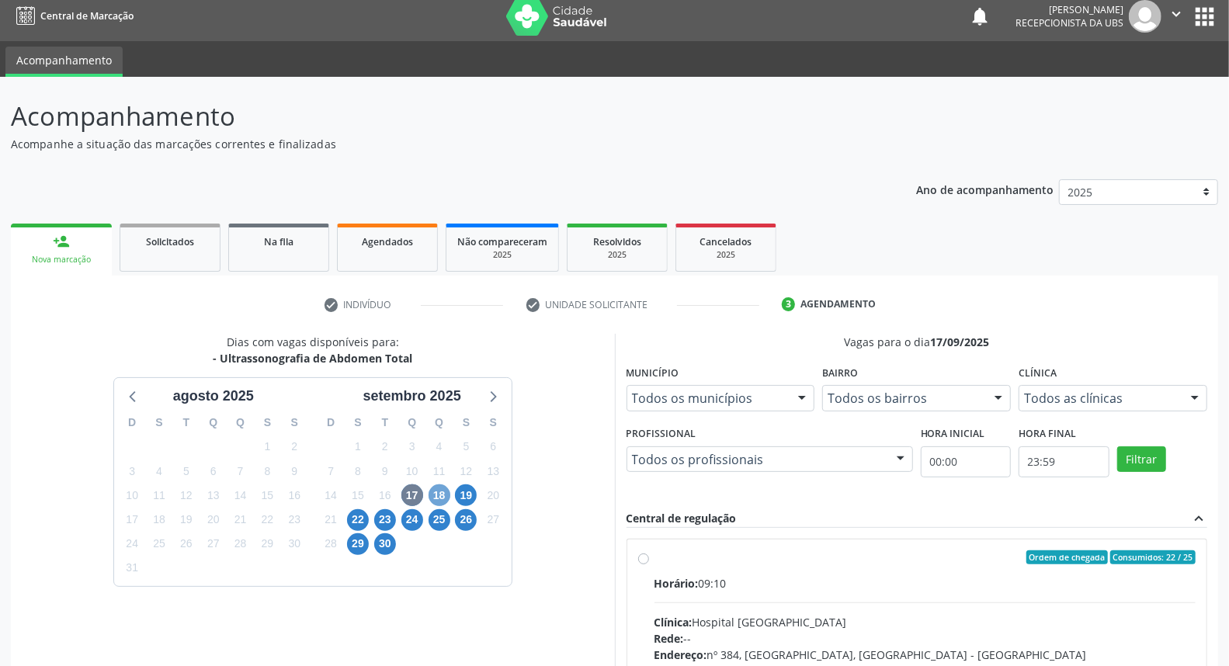
click at [440, 494] on span "18" at bounding box center [440, 496] width 22 height 22
click at [418, 517] on span "24" at bounding box center [413, 521] width 22 height 22
click at [387, 516] on span "23" at bounding box center [385, 521] width 22 height 22
click at [361, 516] on span "22" at bounding box center [358, 521] width 22 height 22
click at [471, 495] on span "19" at bounding box center [466, 496] width 22 height 22
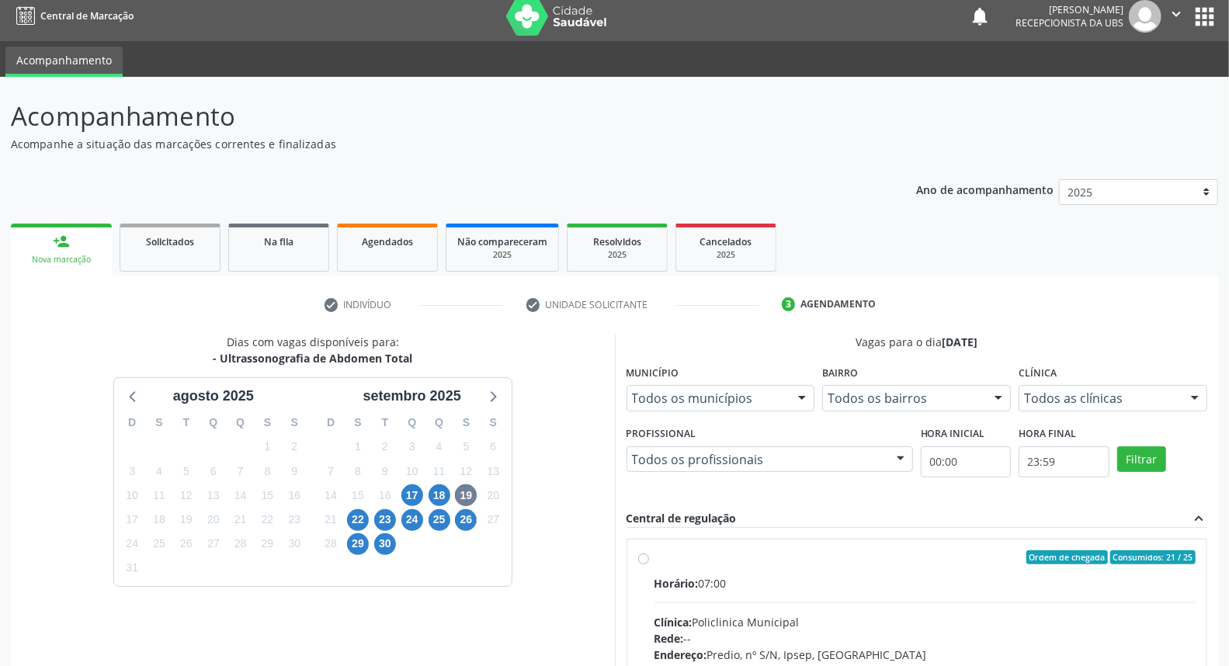
click at [680, 577] on span "Horário:" at bounding box center [677, 583] width 44 height 15
click at [649, 565] on input "Ordem de chegada Consumidos: 21 / 25 Horário: 07:00 Clínica: Policlinica Munici…" at bounding box center [643, 558] width 11 height 14
radio input "true"
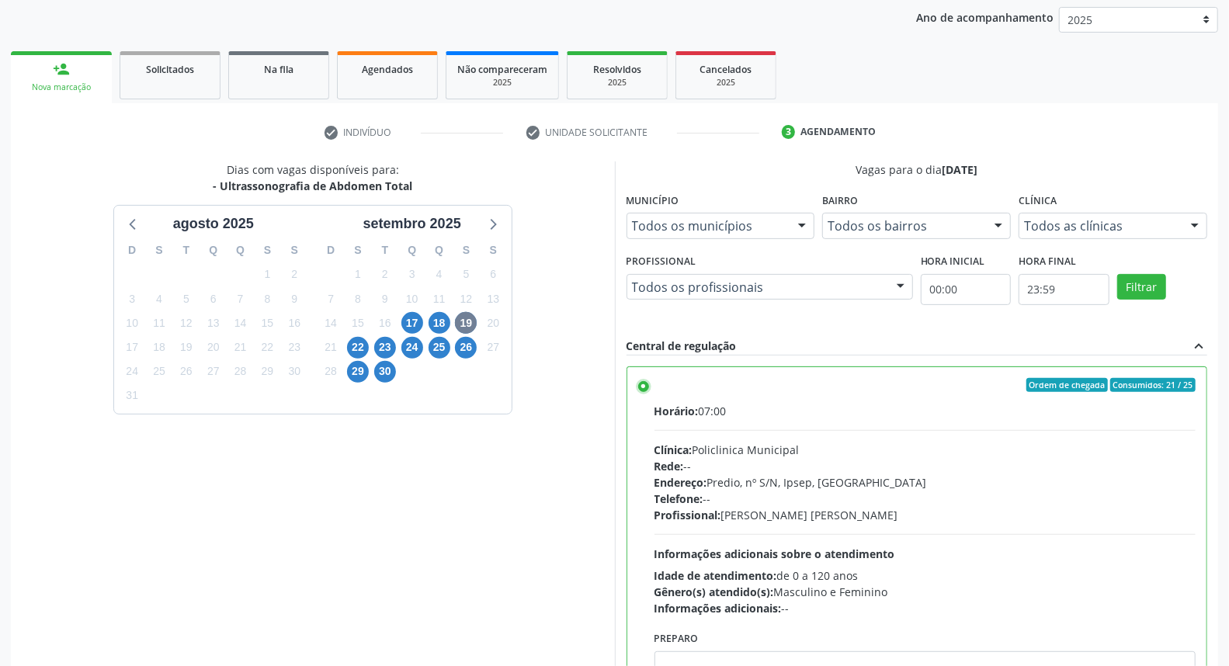
scroll to position [260, 0]
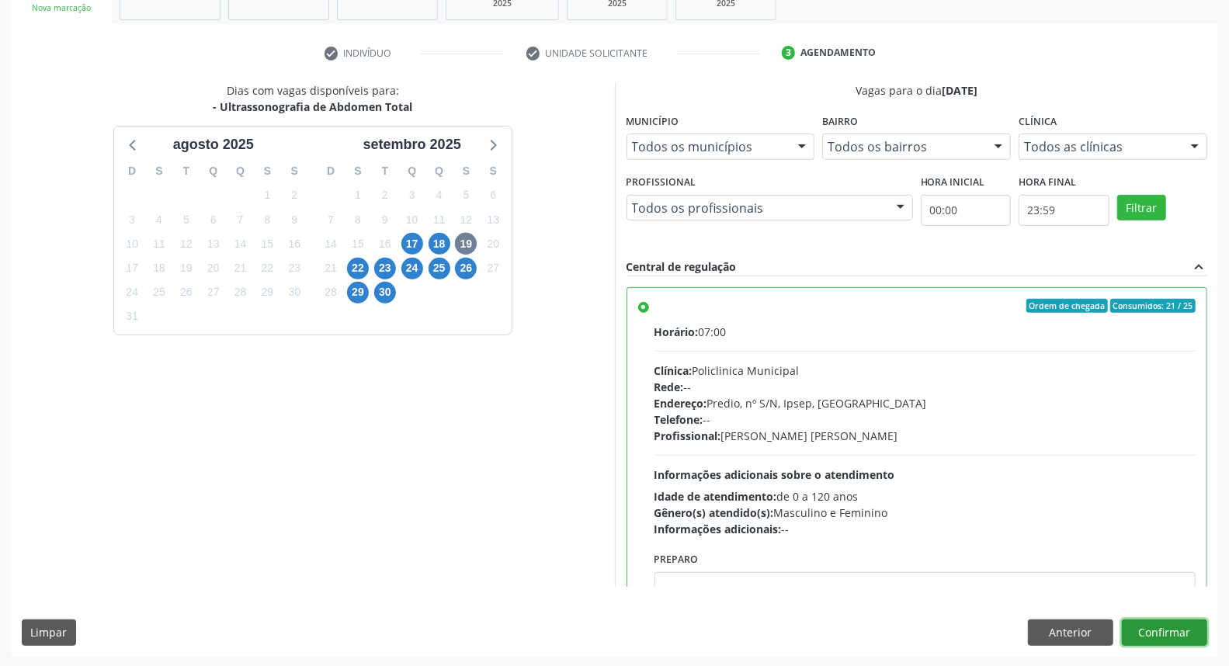
click at [1146, 642] on button "Confirmar" at bounding box center [1164, 633] width 85 height 26
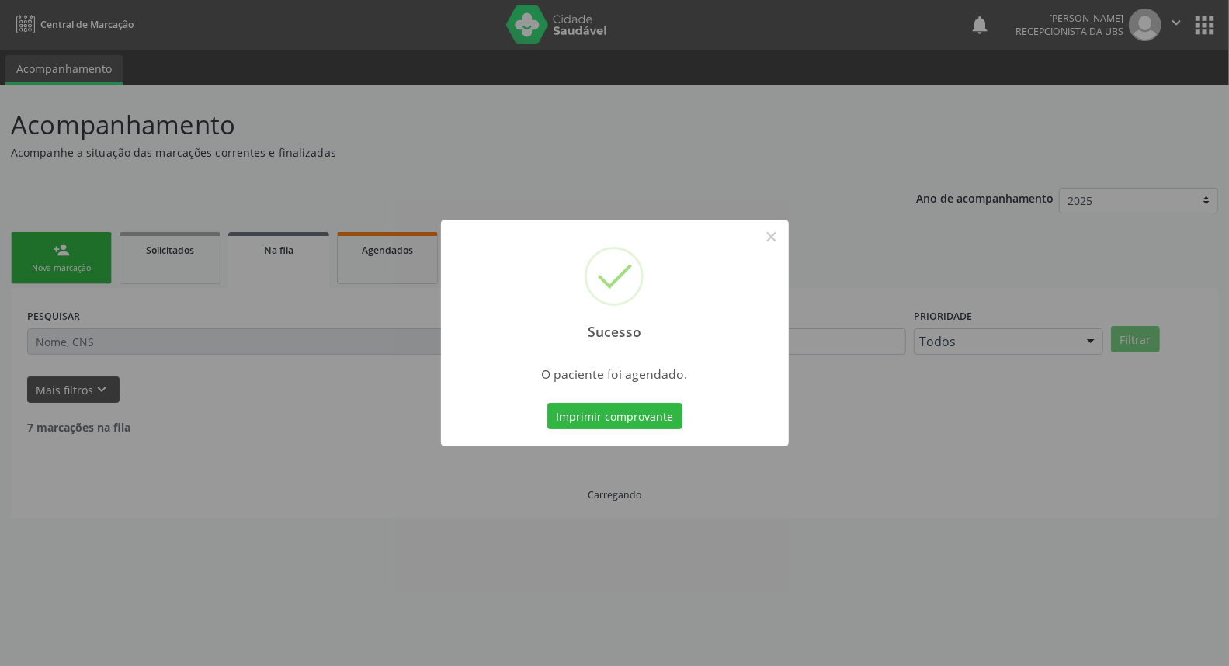
scroll to position [0, 0]
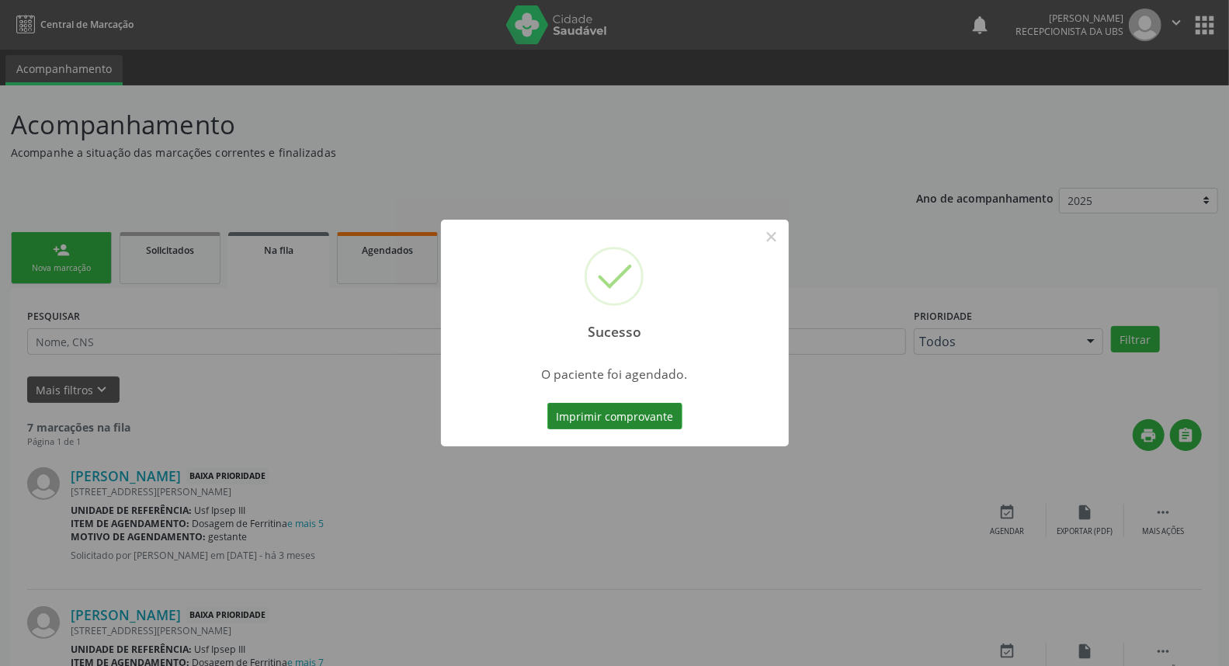
click at [565, 415] on button "Imprimir comprovante" at bounding box center [615, 416] width 135 height 26
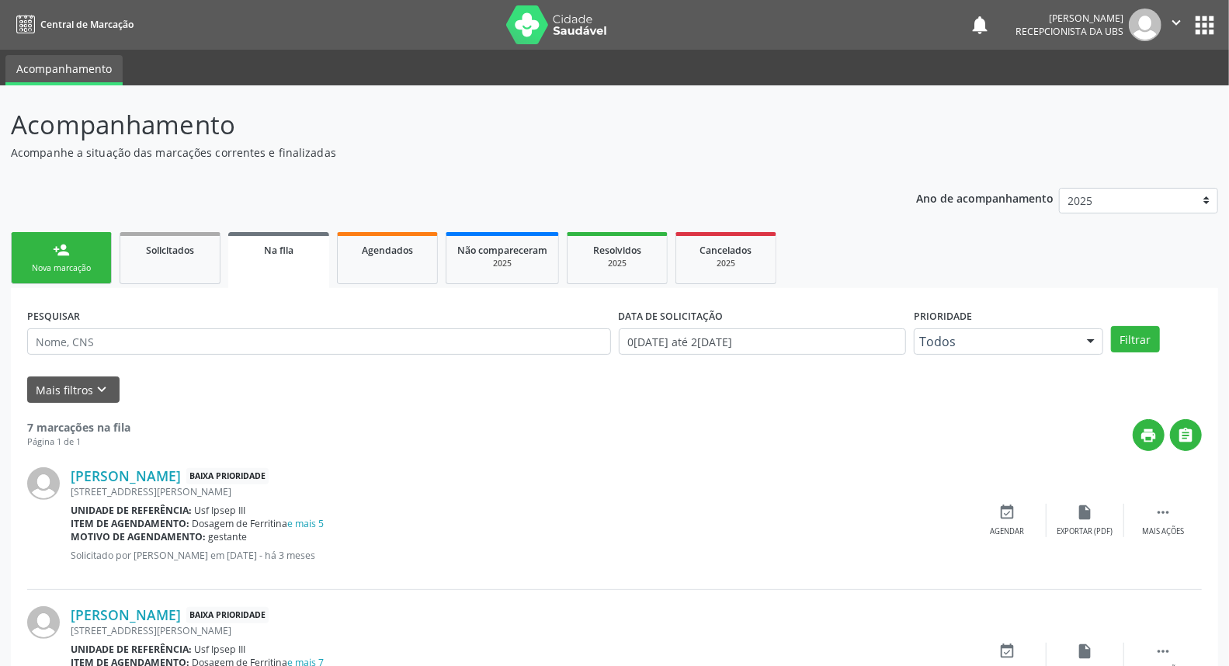
click at [87, 247] on link "person_add Nova marcação" at bounding box center [61, 258] width 101 height 52
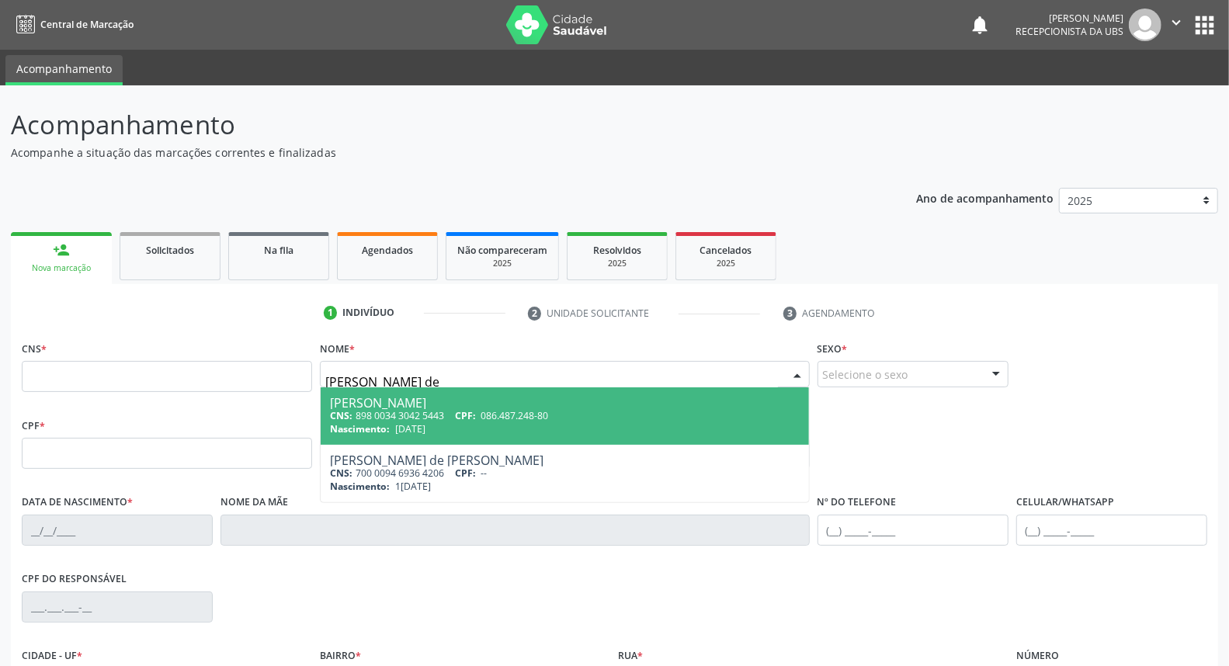
type input "[PERSON_NAME] de"
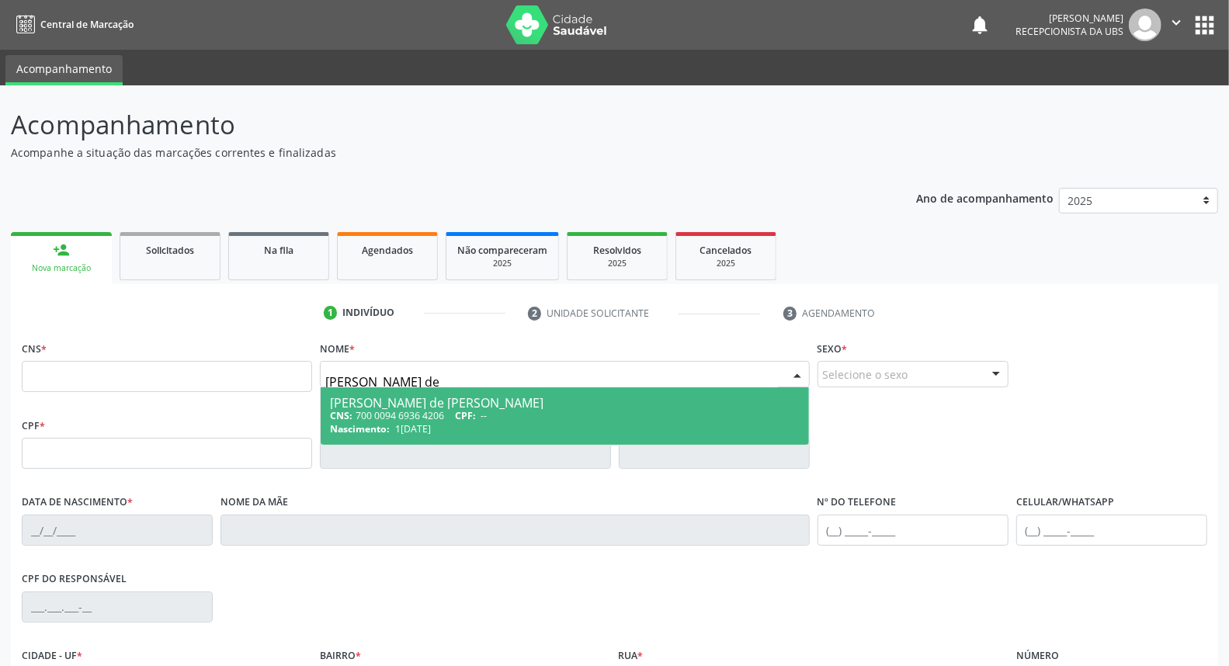
click at [419, 400] on div "[PERSON_NAME] de [PERSON_NAME]" at bounding box center [564, 403] width 469 height 12
type input "700 0094 6936 4206"
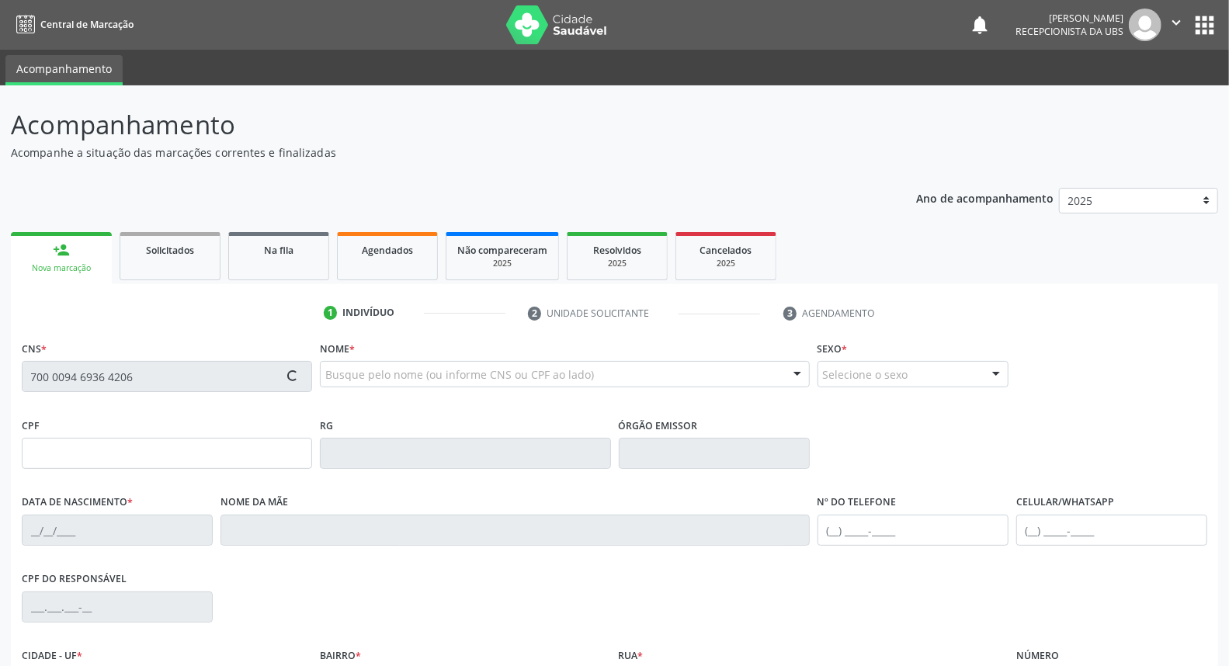
type input "1[DATE]"
type input "[PERSON_NAME]"
type input "[PHONE_NUMBER]"
type input "434"
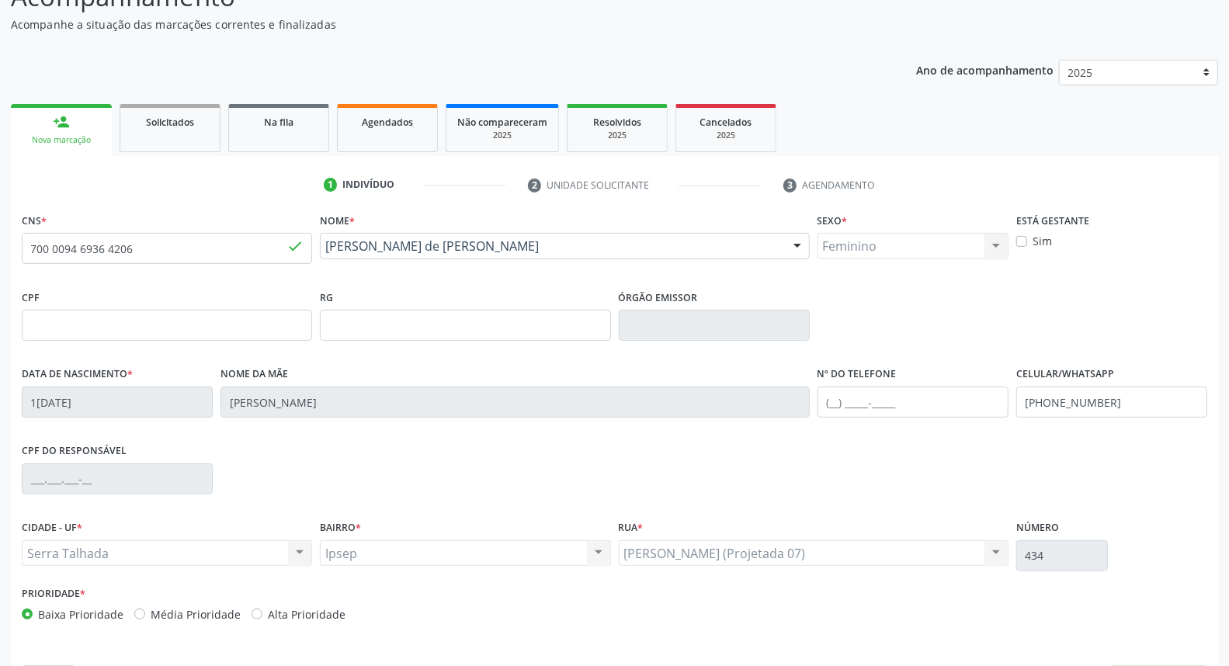
scroll to position [174, 0]
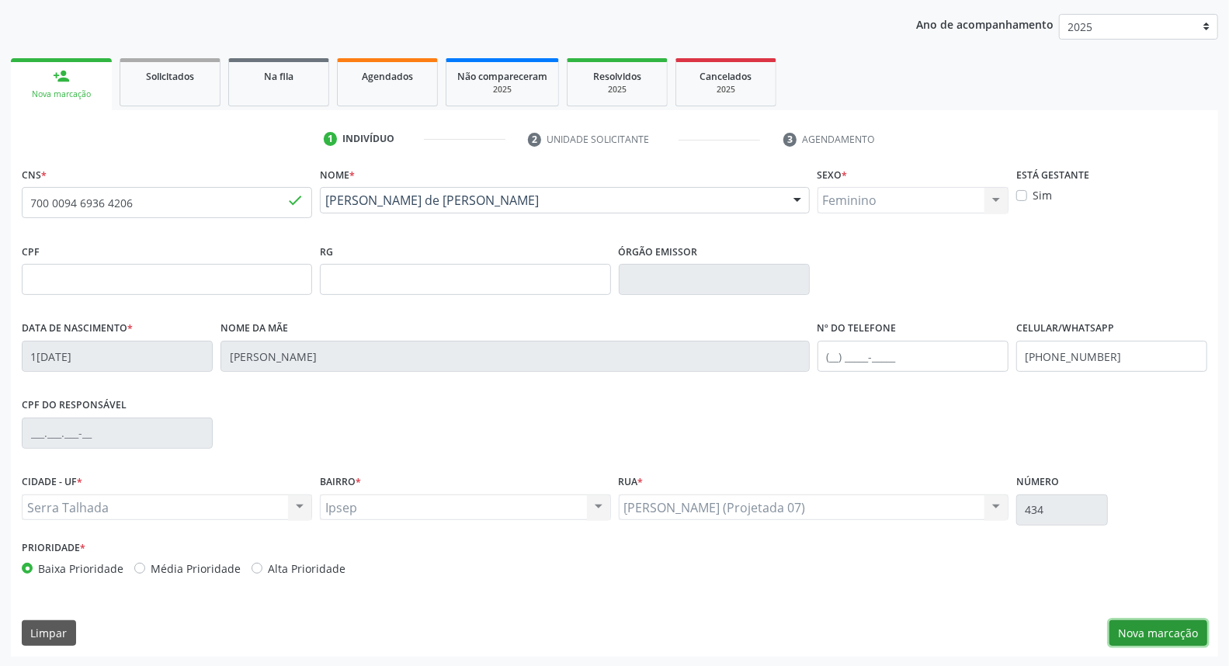
click at [1177, 634] on button "Nova marcação" at bounding box center [1159, 634] width 98 height 26
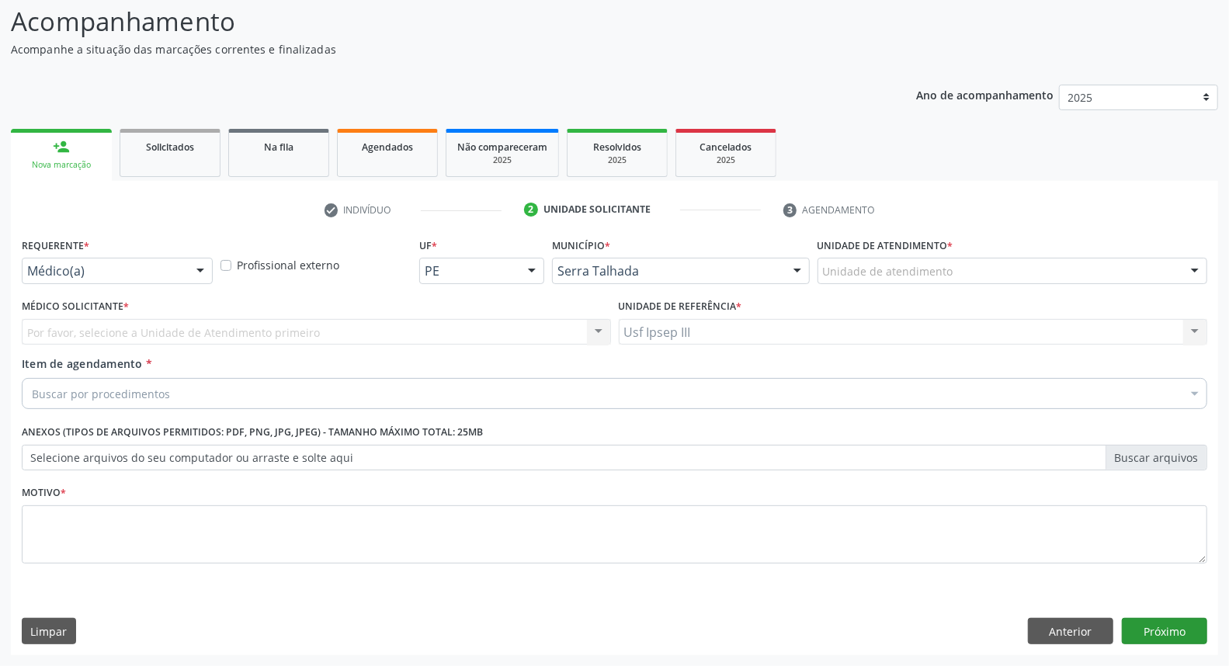
scroll to position [103, 0]
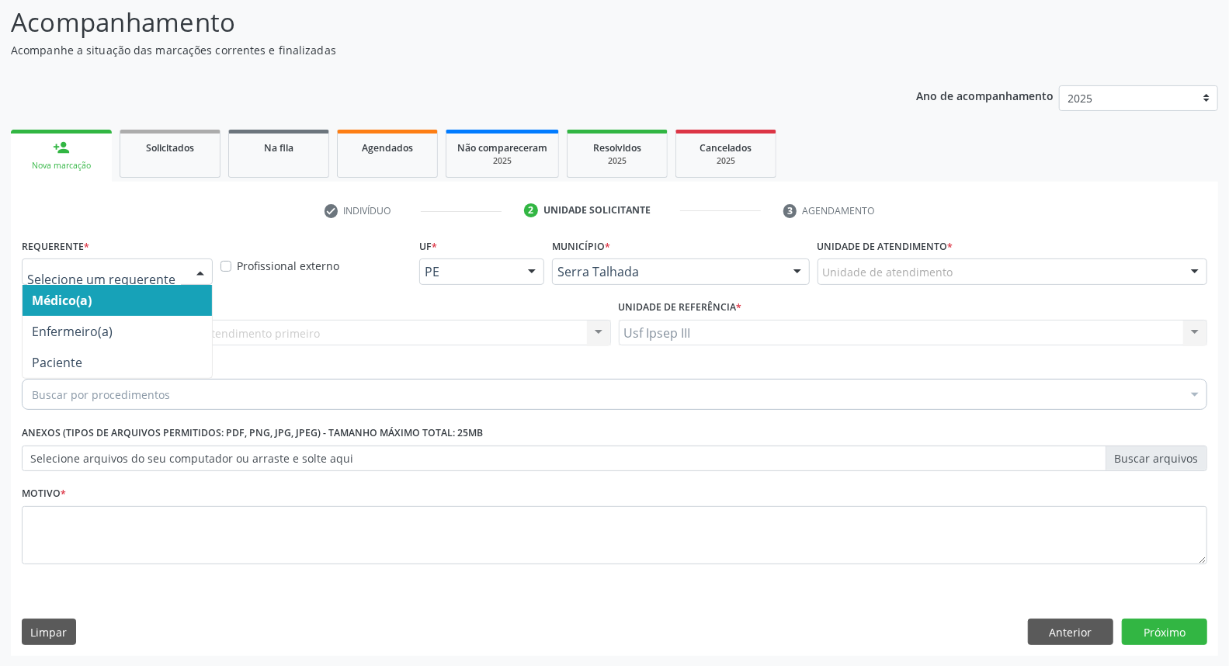
click at [196, 261] on div at bounding box center [200, 272] width 23 height 26
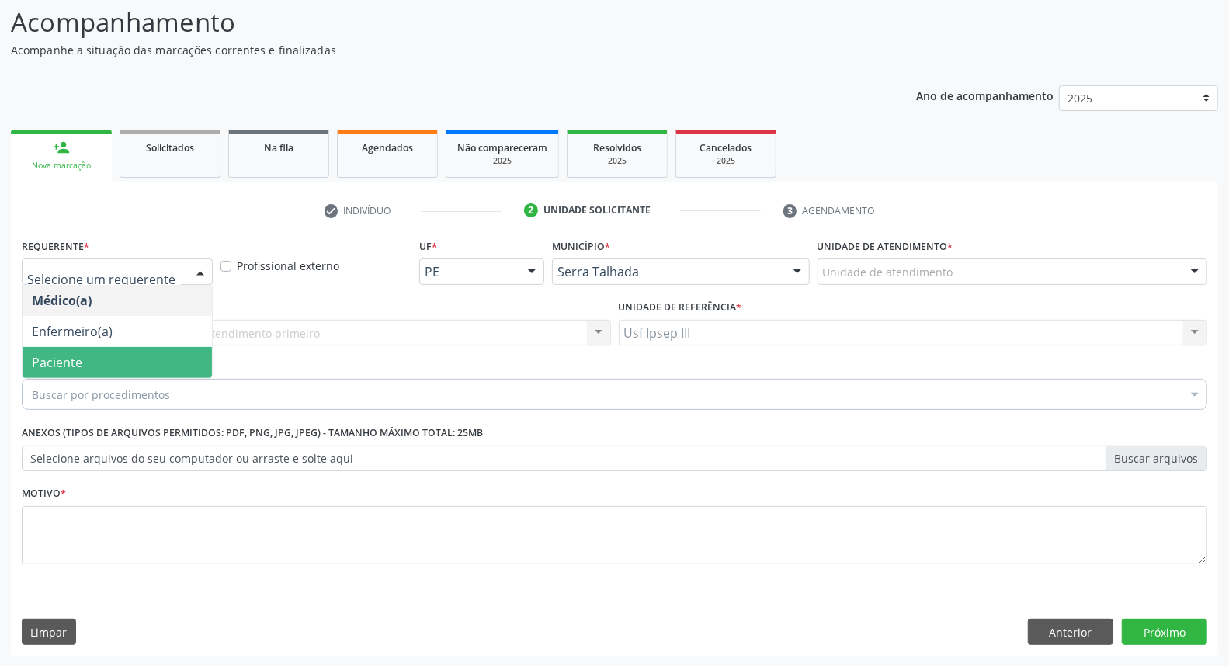
click at [172, 363] on span "Paciente" at bounding box center [118, 362] width 190 height 31
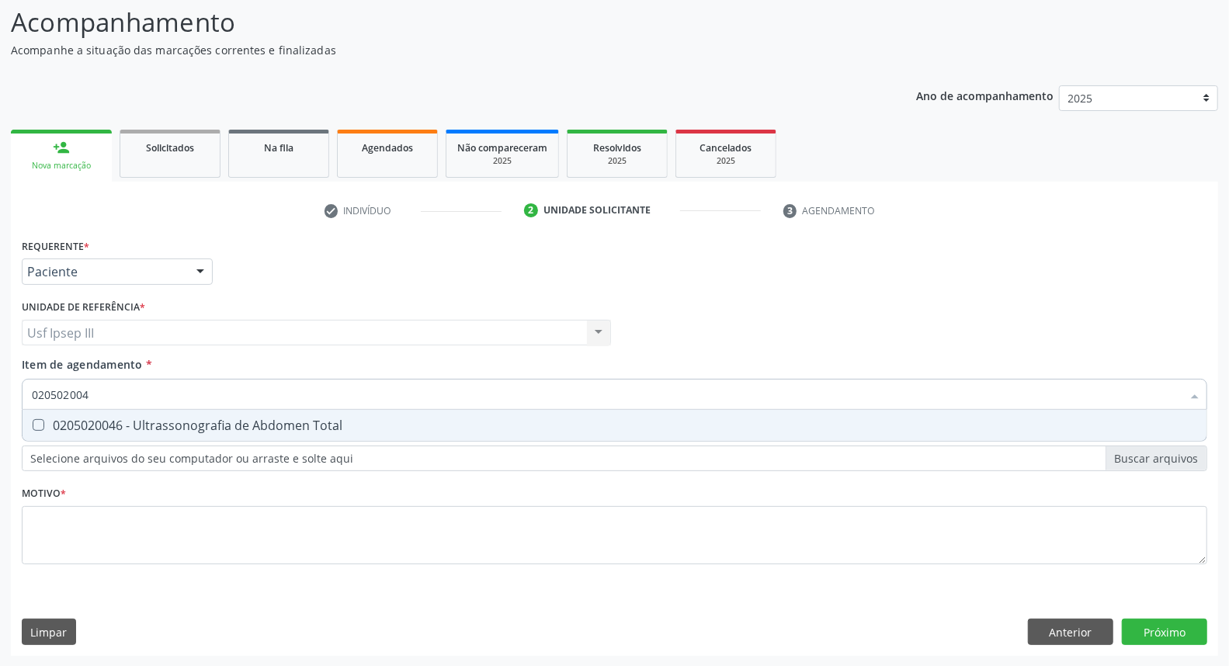
type input "0205020046"
click at [176, 422] on div "0205020046 - Ultrassonografia de Abdomen Total" at bounding box center [615, 425] width 1166 height 12
checkbox Total "true"
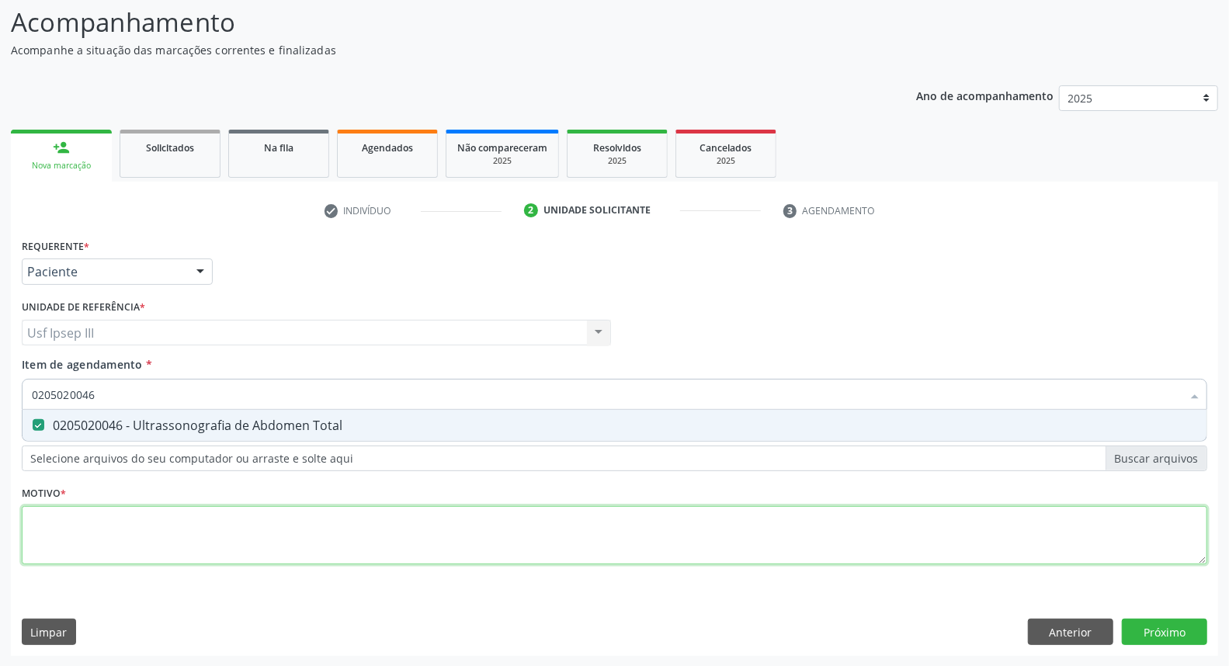
click at [156, 544] on div "Requerente * Paciente Médico(a) Enfermeiro(a) Paciente Nenhum resultado encontr…" at bounding box center [615, 411] width 1186 height 352
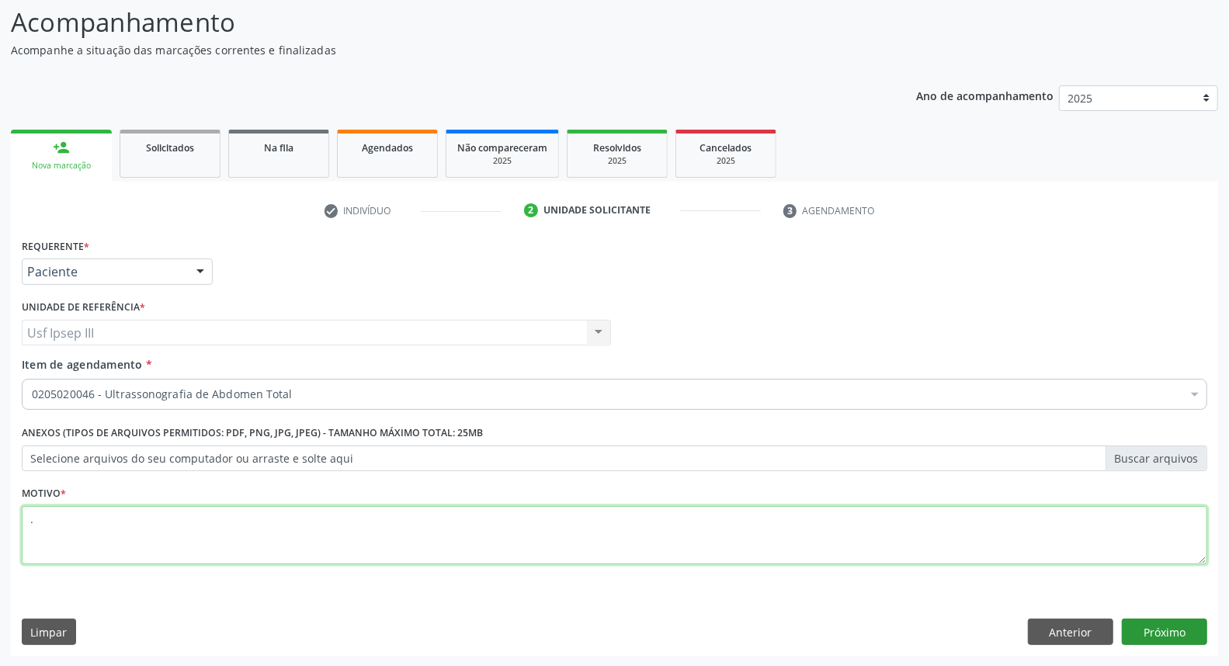
type textarea "."
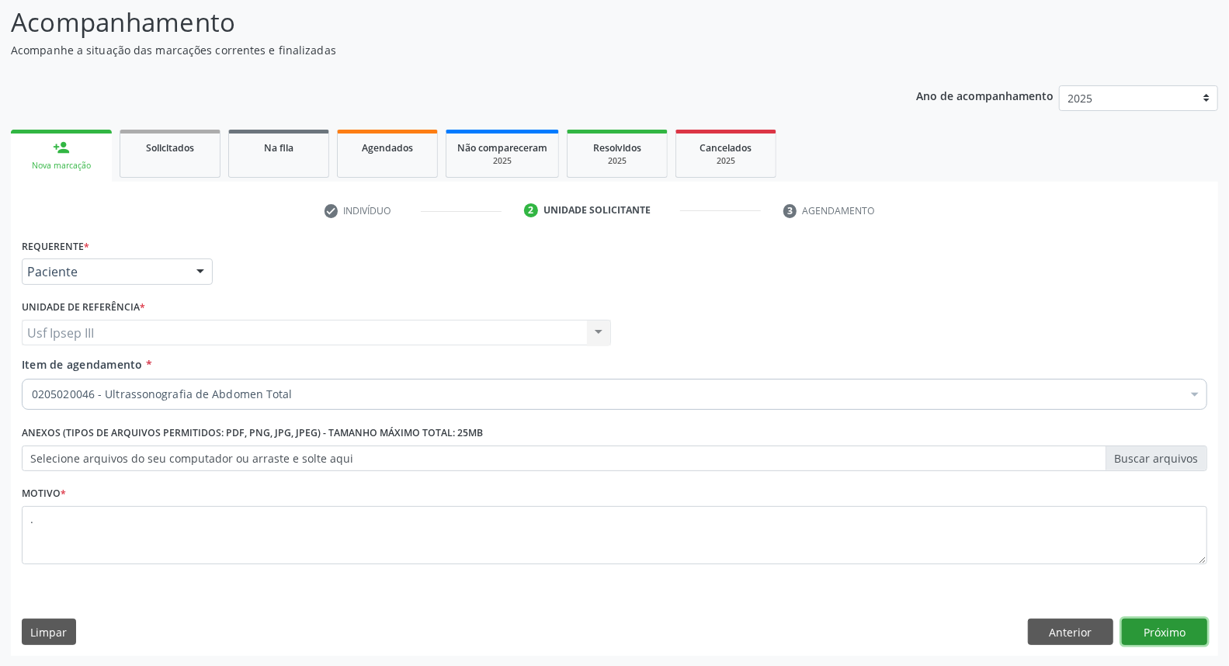
click at [1150, 624] on button "Próximo" at bounding box center [1164, 632] width 85 height 26
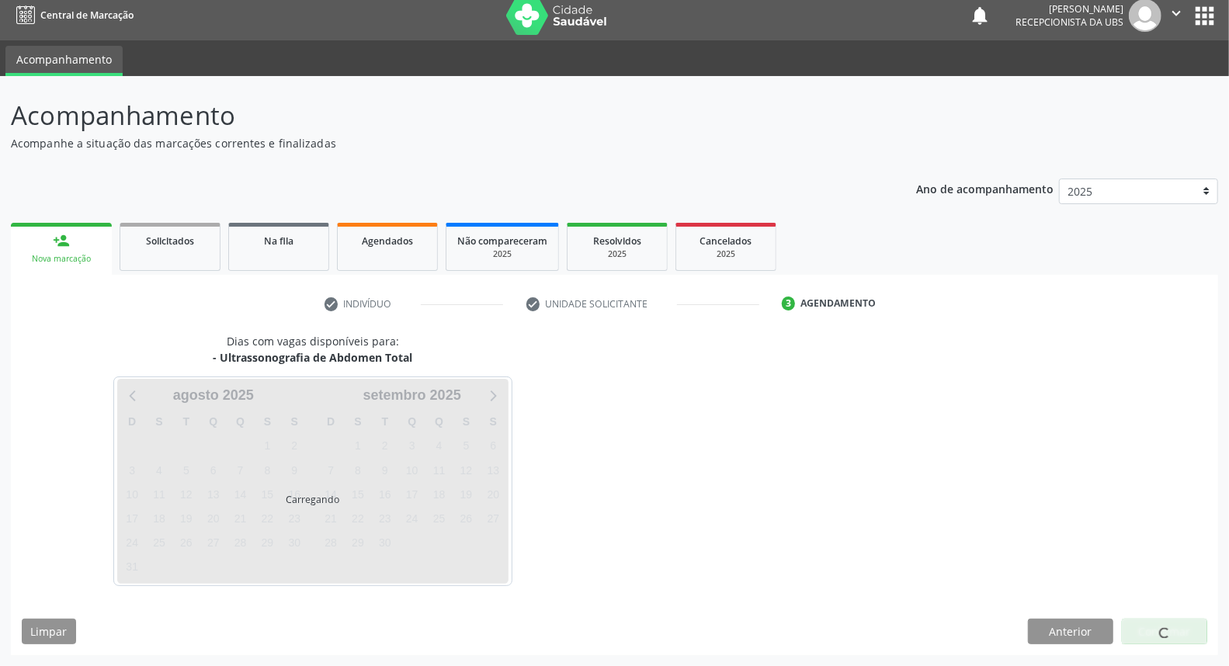
scroll to position [9, 0]
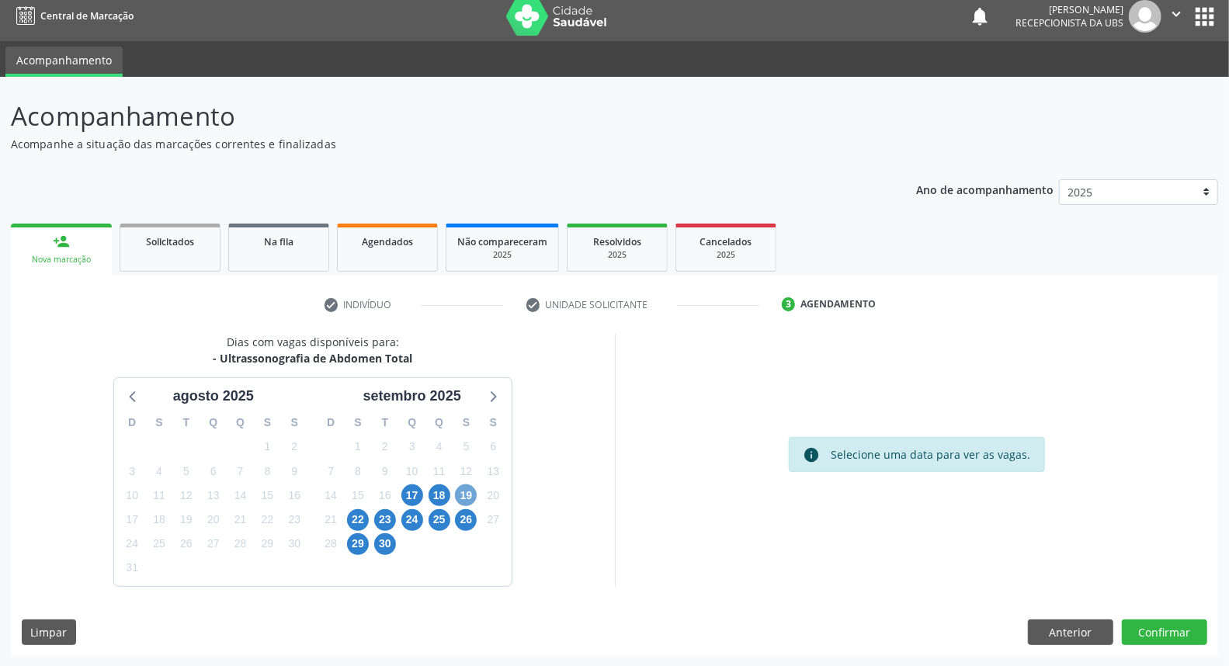
click at [467, 492] on span "19" at bounding box center [466, 496] width 22 height 22
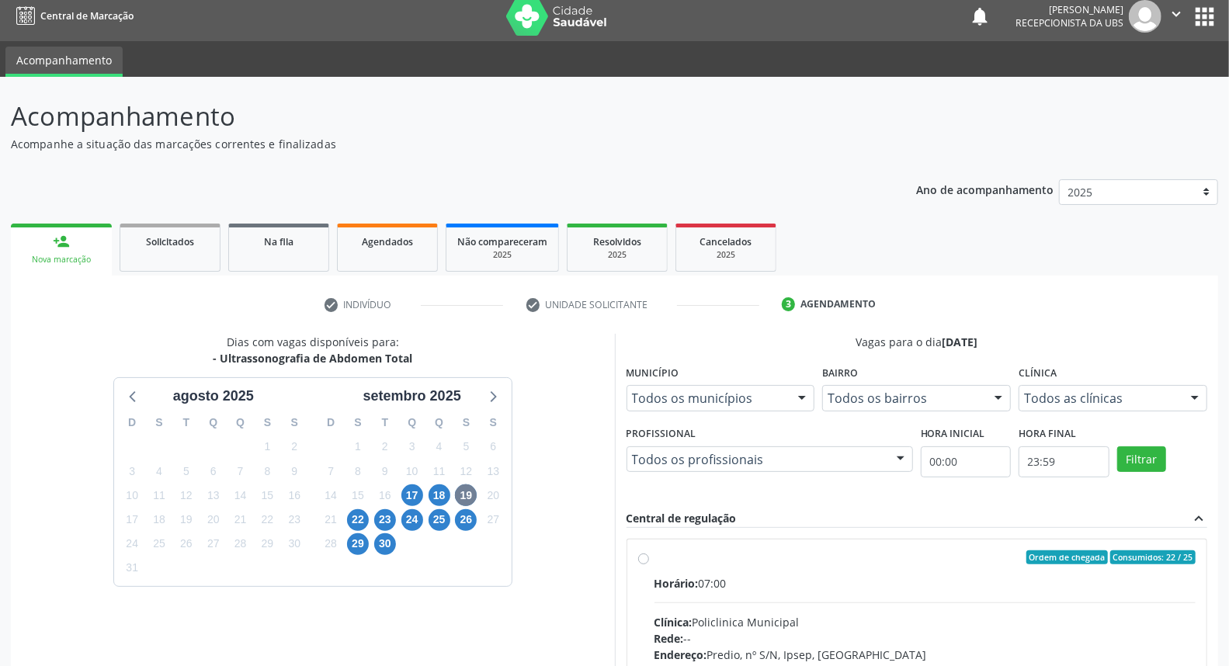
click at [839, 586] on div "Horário: 07:00" at bounding box center [926, 584] width 542 height 16
click at [649, 565] on input "Ordem de chegada Consumidos: 22 / 25 Horário: 07:00 Clínica: Policlinica Munici…" at bounding box center [643, 558] width 11 height 14
radio input "true"
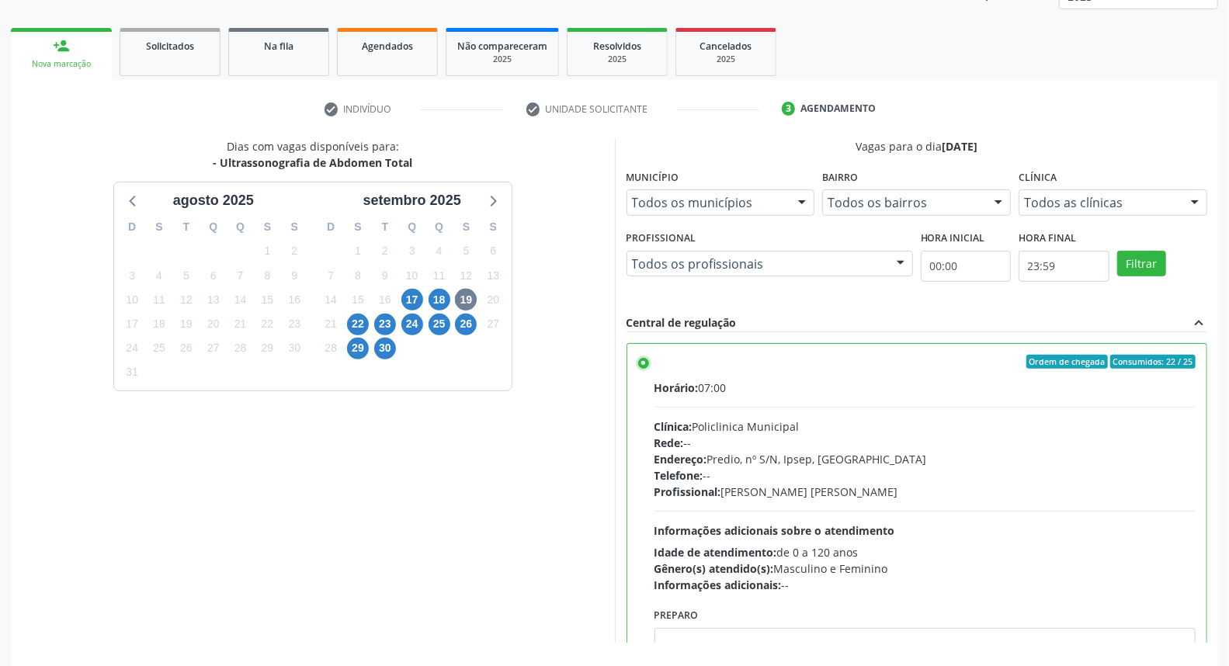
scroll to position [260, 0]
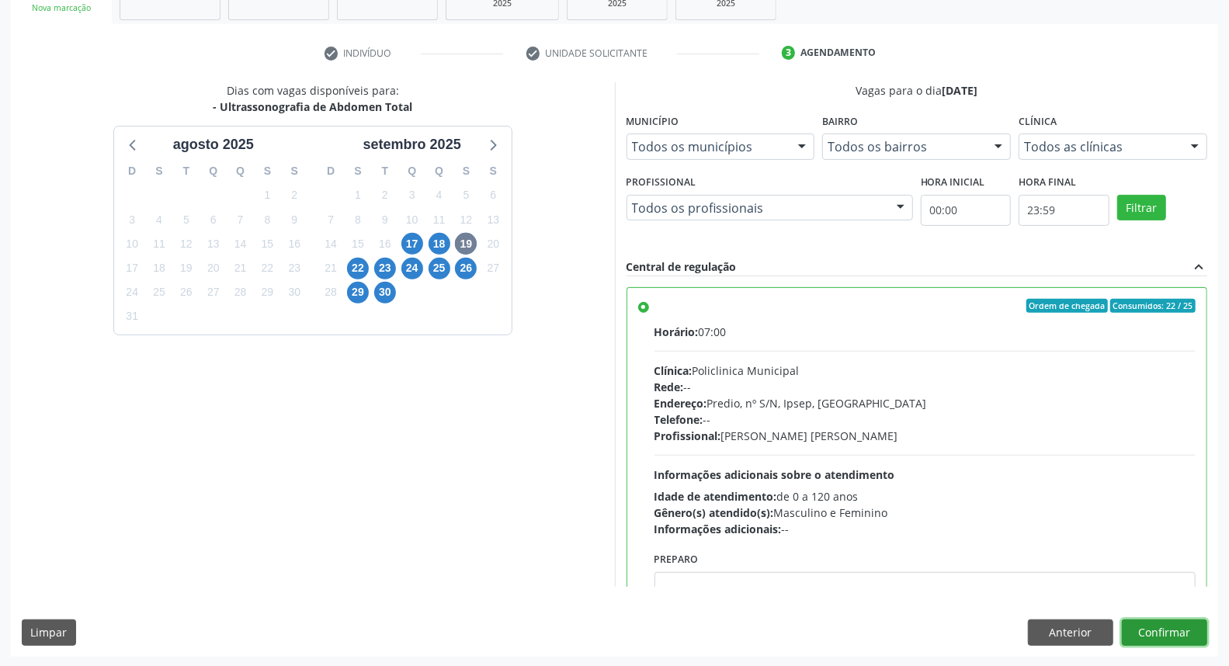
click at [1167, 627] on button "Confirmar" at bounding box center [1164, 633] width 85 height 26
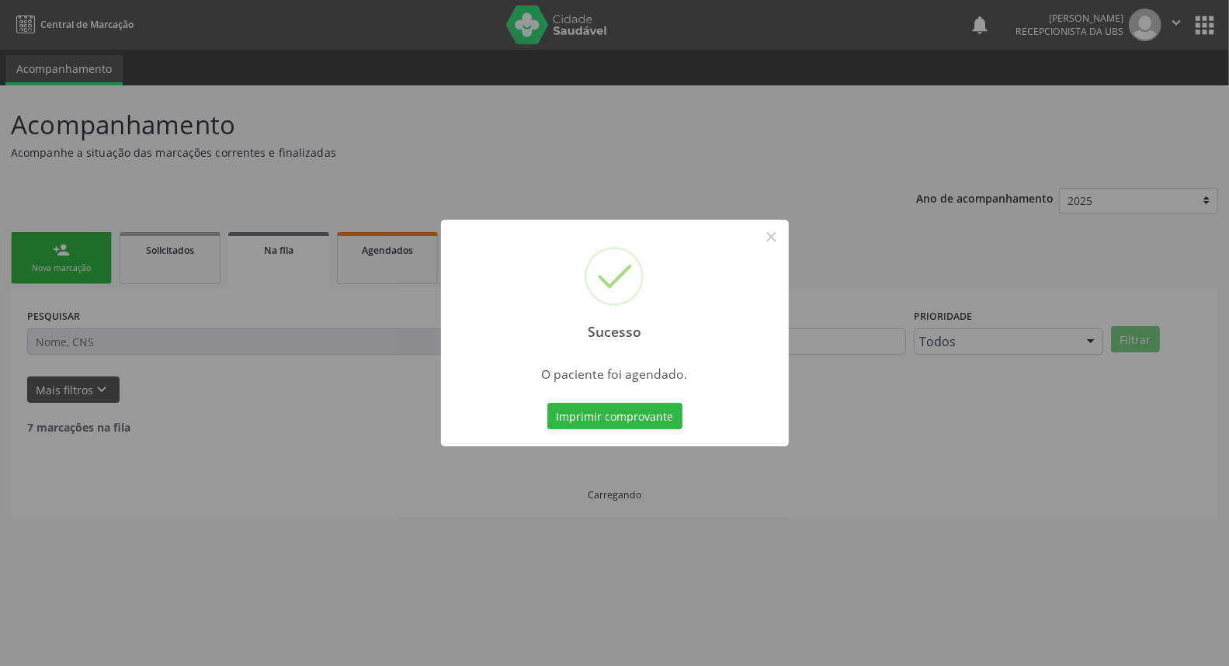
scroll to position [0, 0]
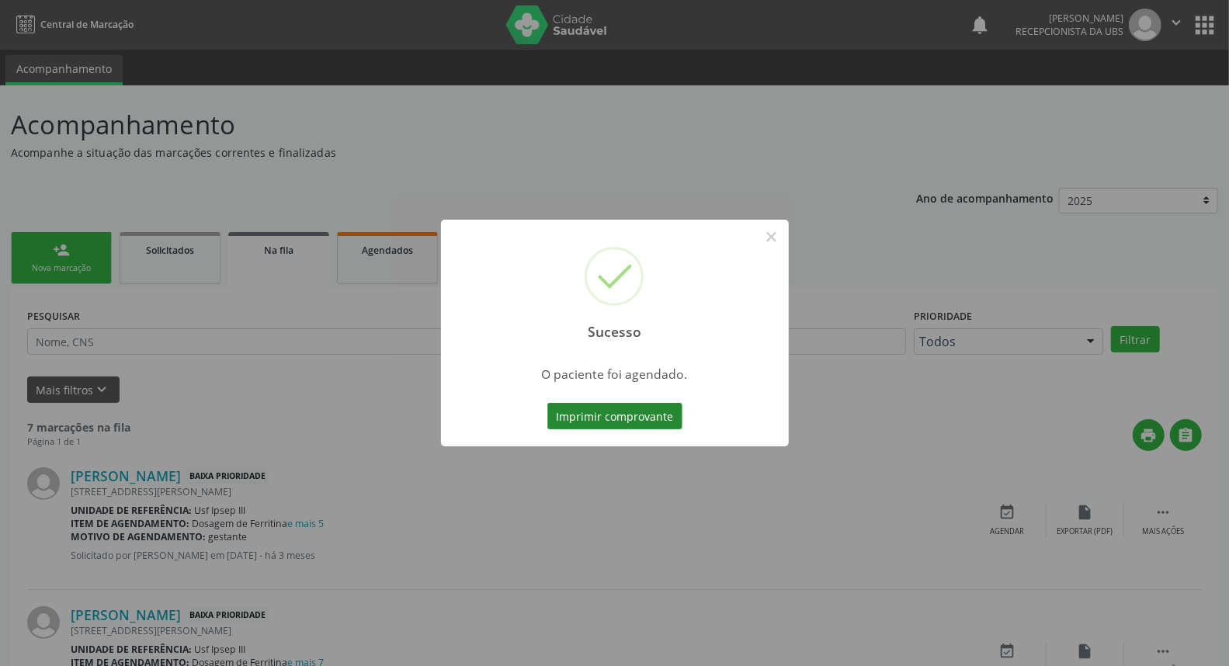
click at [601, 419] on button "Imprimir comprovante" at bounding box center [615, 416] width 135 height 26
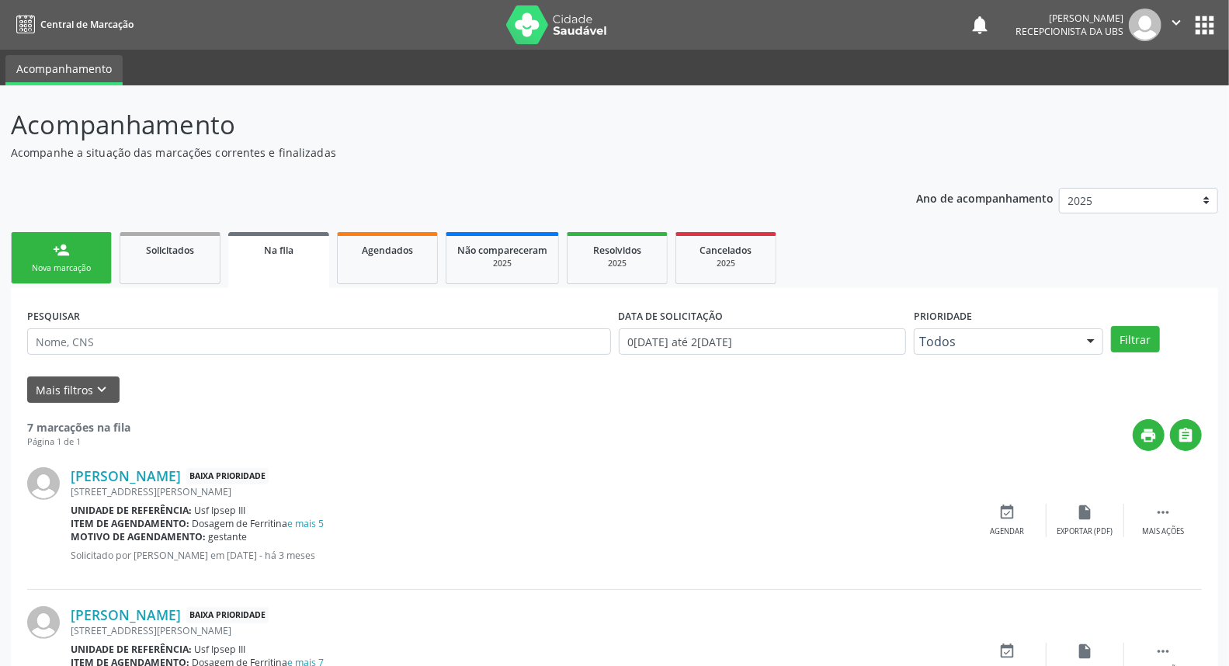
click at [58, 260] on link "person_add Nova marcação" at bounding box center [61, 258] width 101 height 52
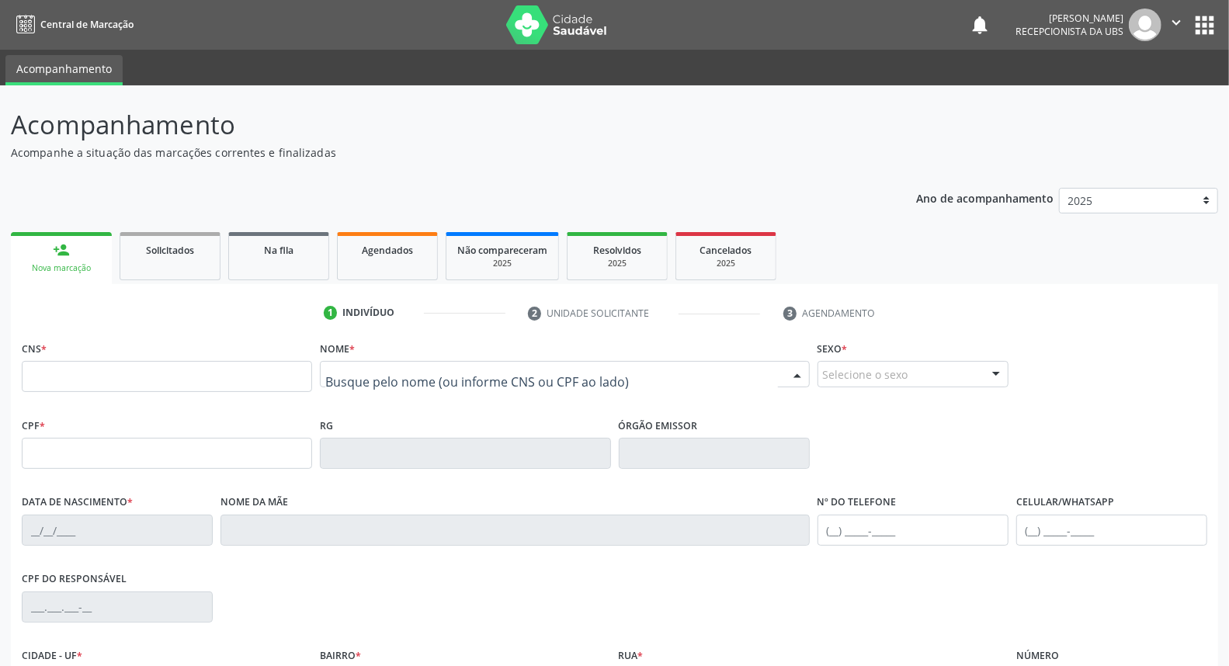
click at [381, 370] on div at bounding box center [564, 374] width 489 height 26
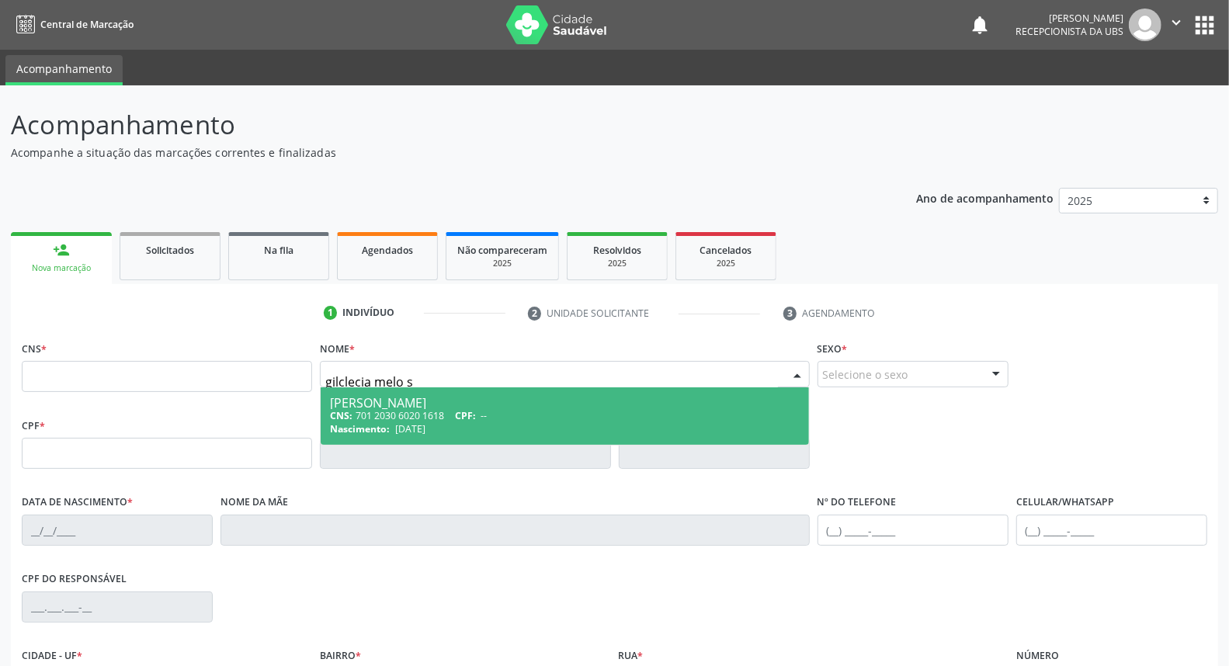
type input "gilclecia melo sa"
click at [479, 407] on div "[PERSON_NAME]" at bounding box center [564, 403] width 469 height 12
type input "701 2030 6020 1618"
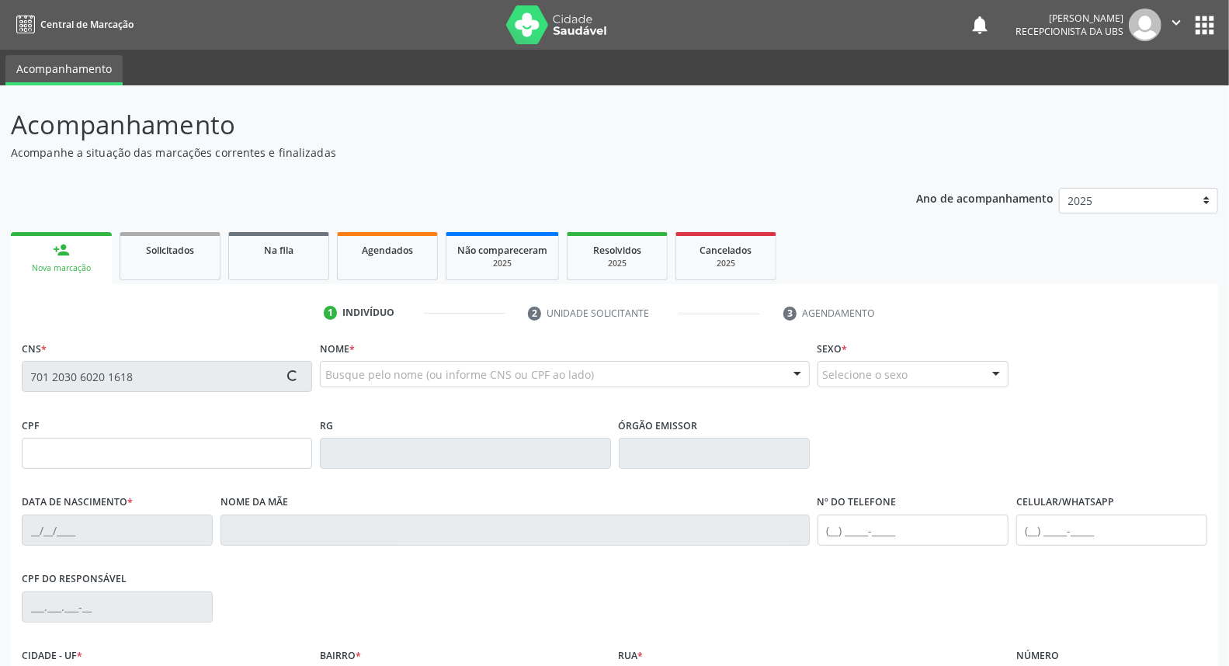
type input "[DATE]"
type input "[PERSON_NAME]"
type input "[PHONE_NUMBER]"
type input "344"
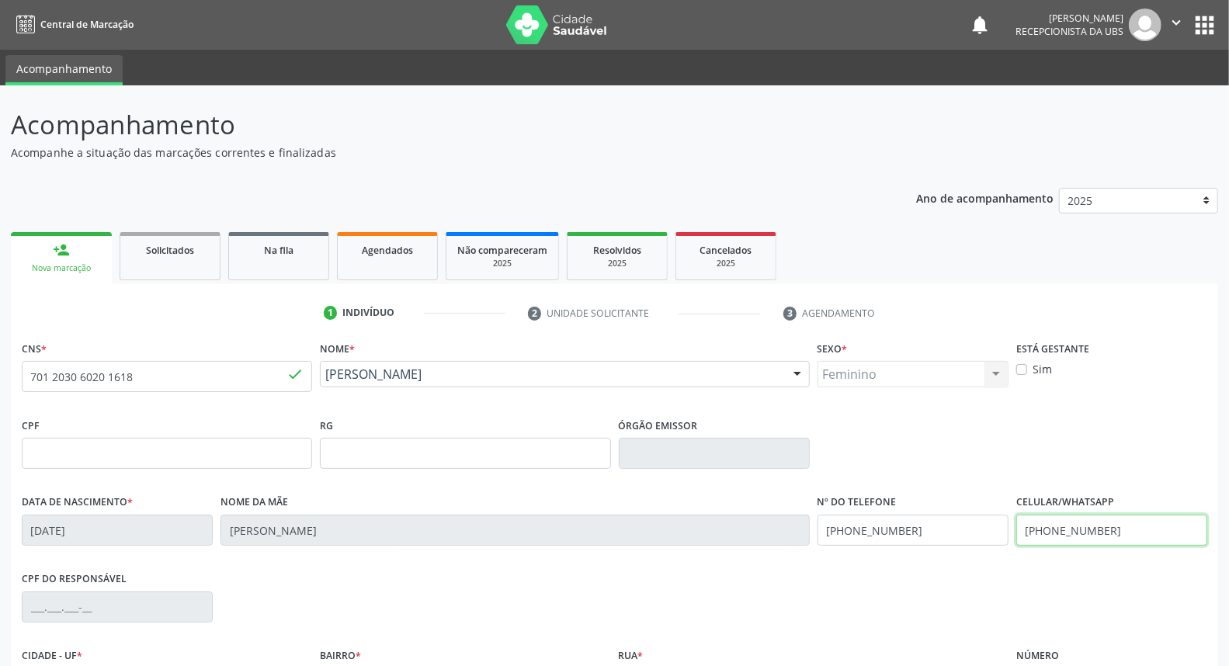
click at [1126, 518] on input "[PHONE_NUMBER]" at bounding box center [1112, 530] width 191 height 31
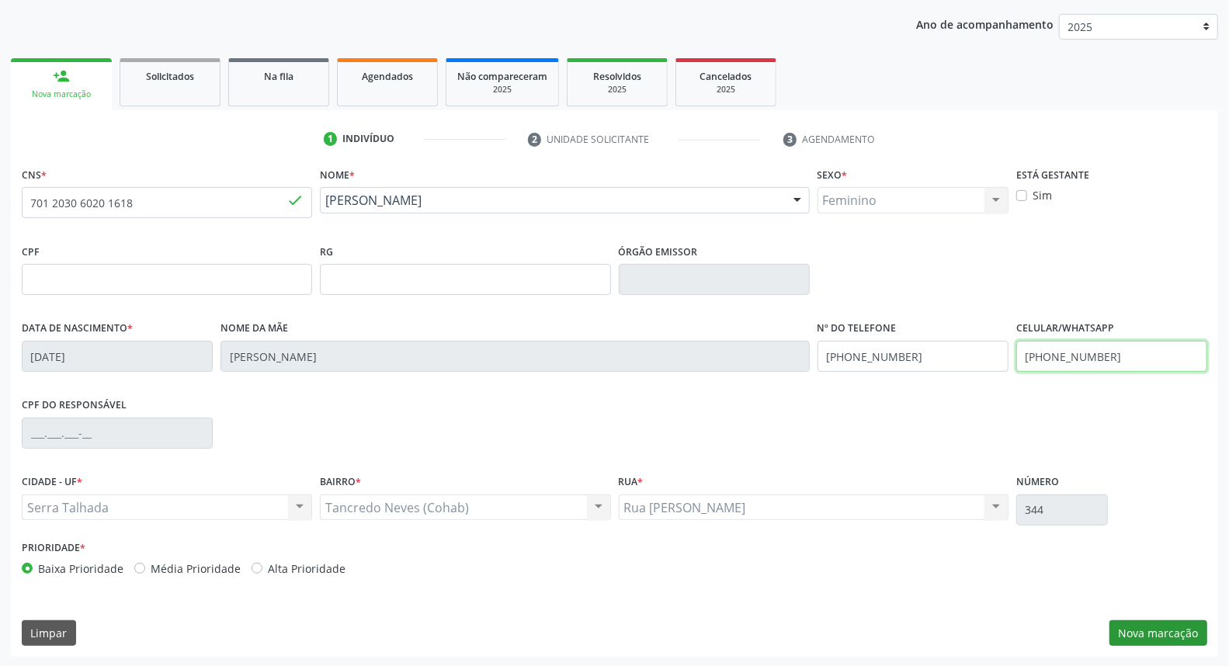
type input "[PHONE_NUMBER]"
click at [1145, 624] on button "Nova marcação" at bounding box center [1159, 634] width 98 height 26
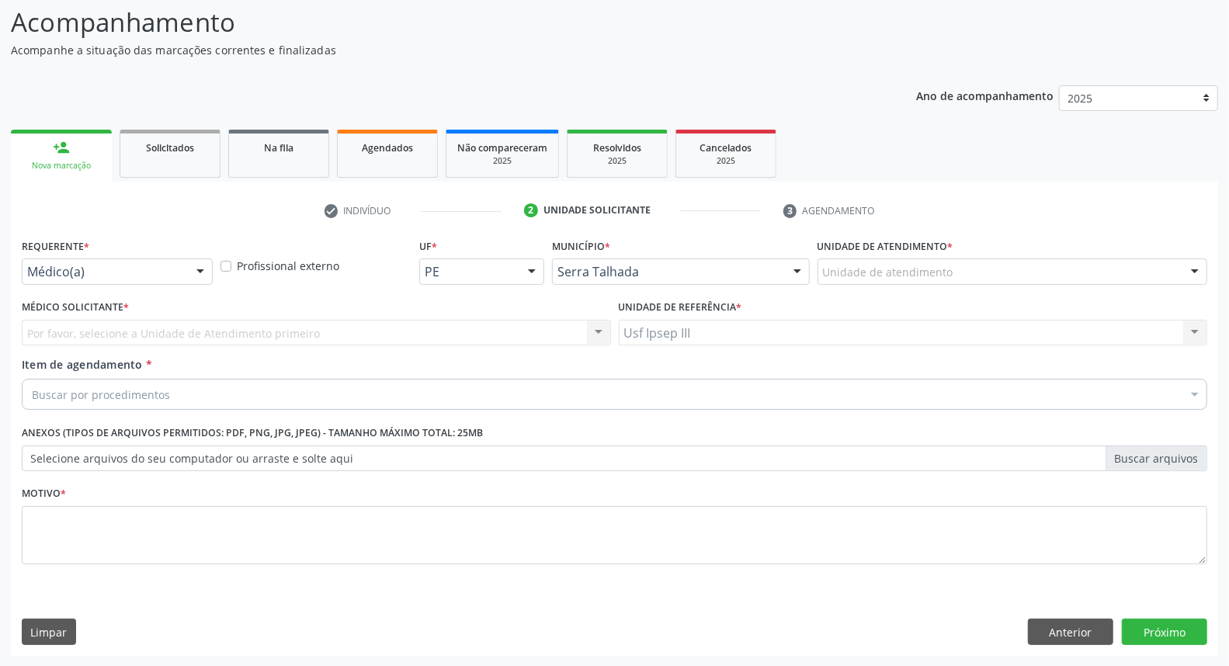
click at [195, 270] on div at bounding box center [200, 272] width 23 height 26
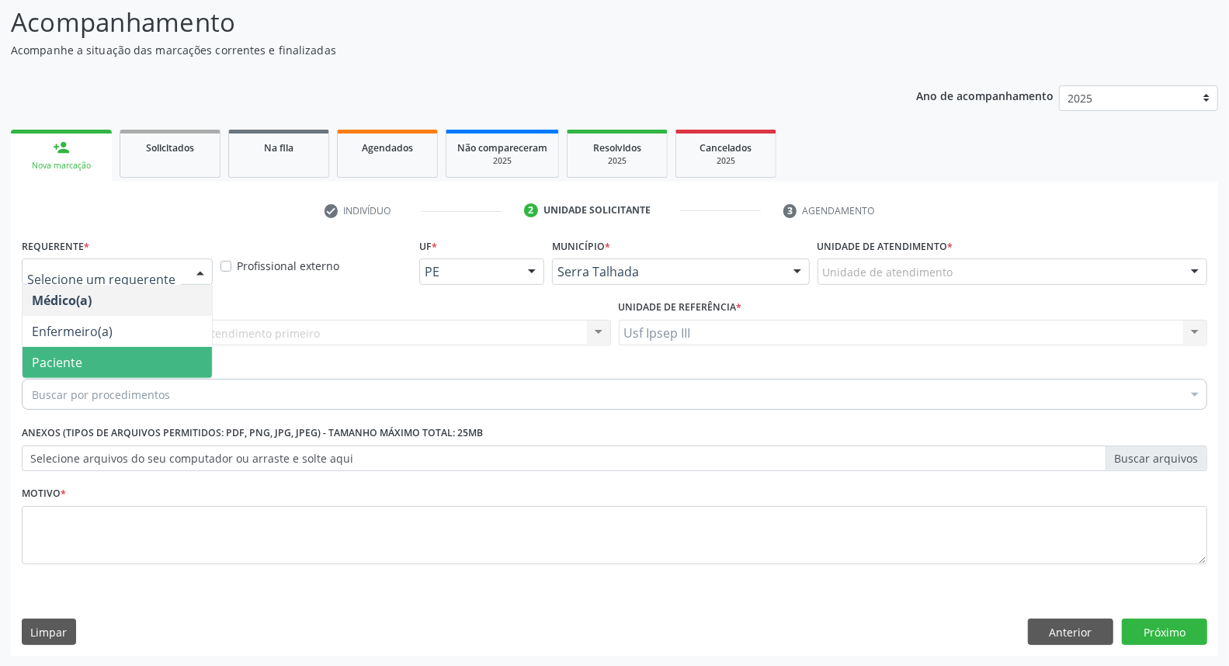
click at [132, 361] on span "Paciente" at bounding box center [118, 362] width 190 height 31
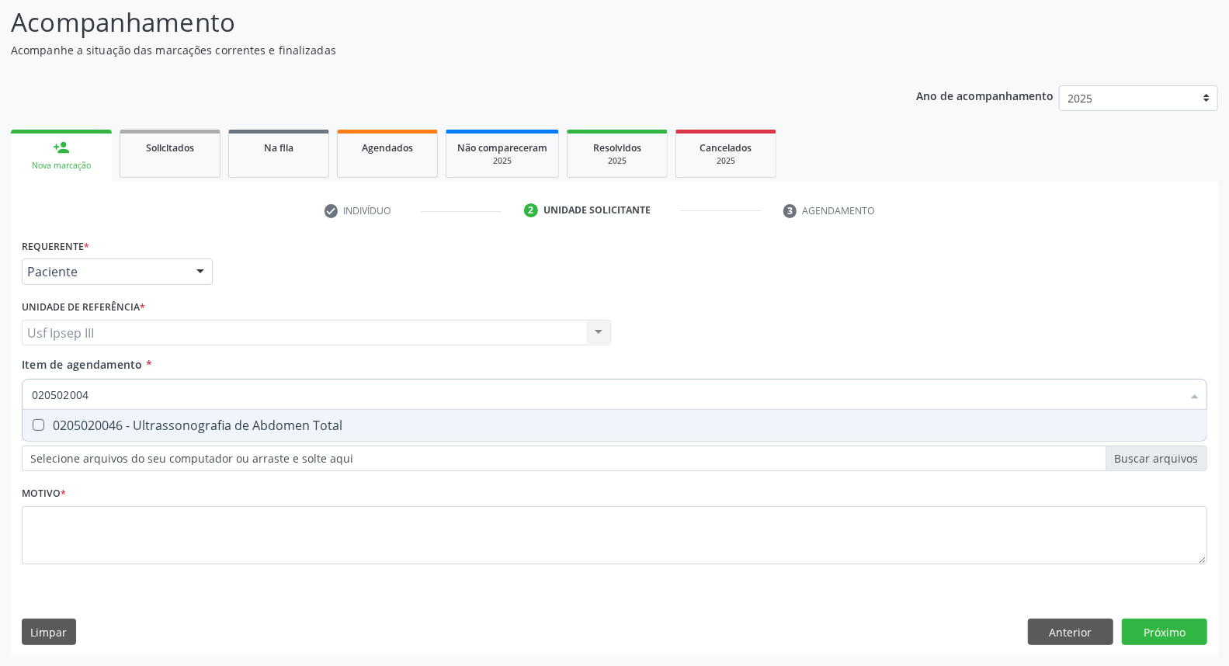
type input "0205020046"
click at [152, 420] on div "0205020046 - Ultrassonografia de Abdomen Total" at bounding box center [615, 425] width 1166 height 12
checkbox Total "true"
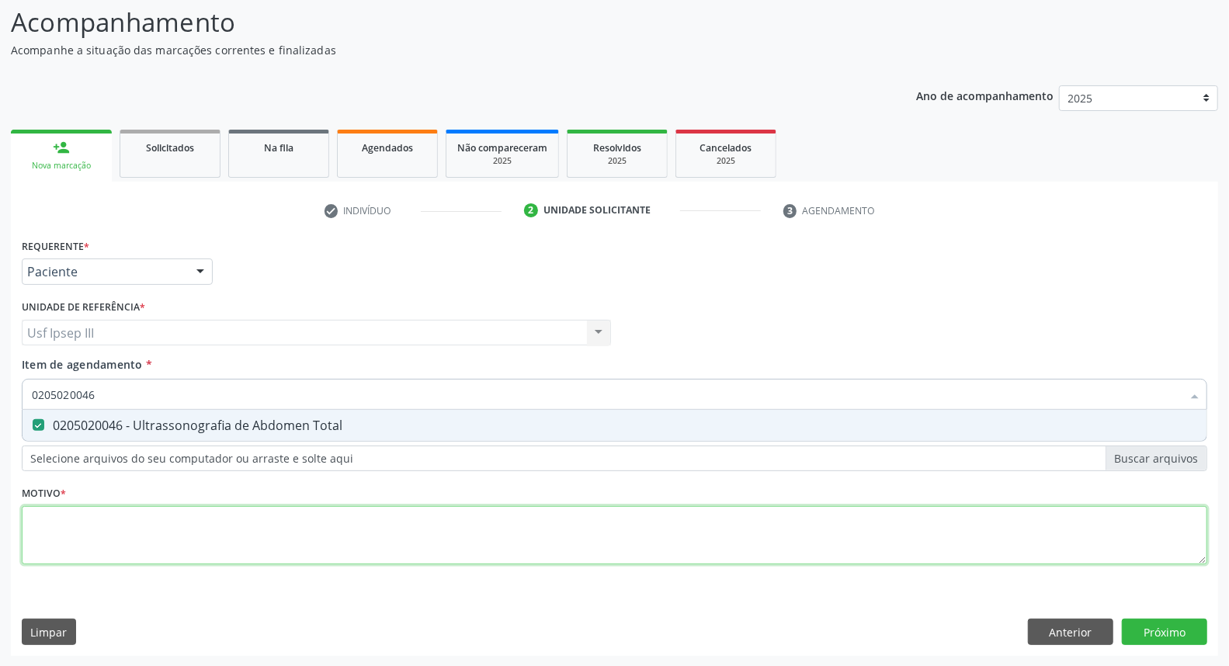
click at [119, 530] on div "Requerente * Paciente Médico(a) Enfermeiro(a) Paciente Nenhum resultado encontr…" at bounding box center [615, 411] width 1186 height 352
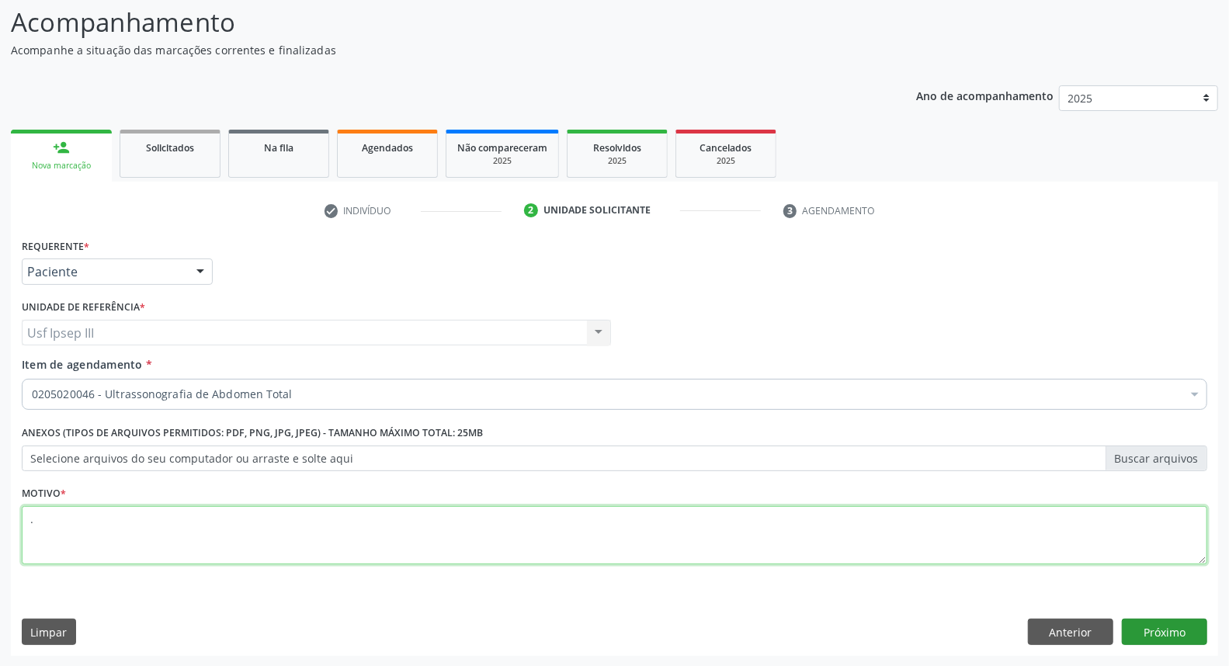
type textarea "."
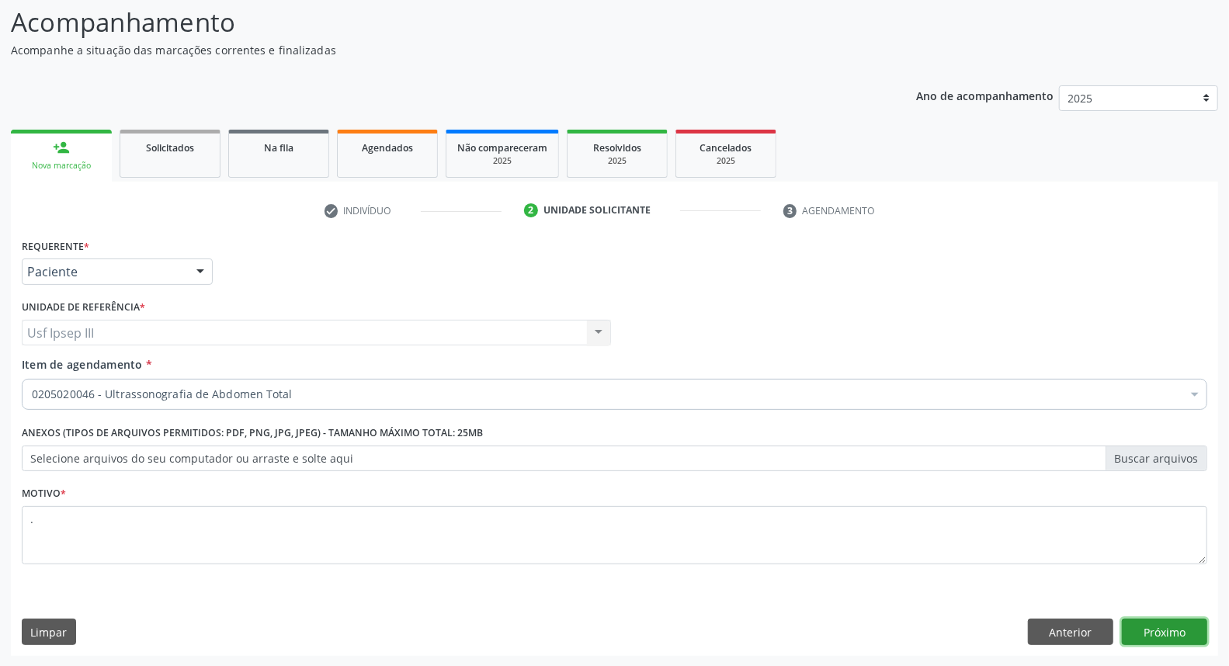
click at [1182, 631] on button "Próximo" at bounding box center [1164, 632] width 85 height 26
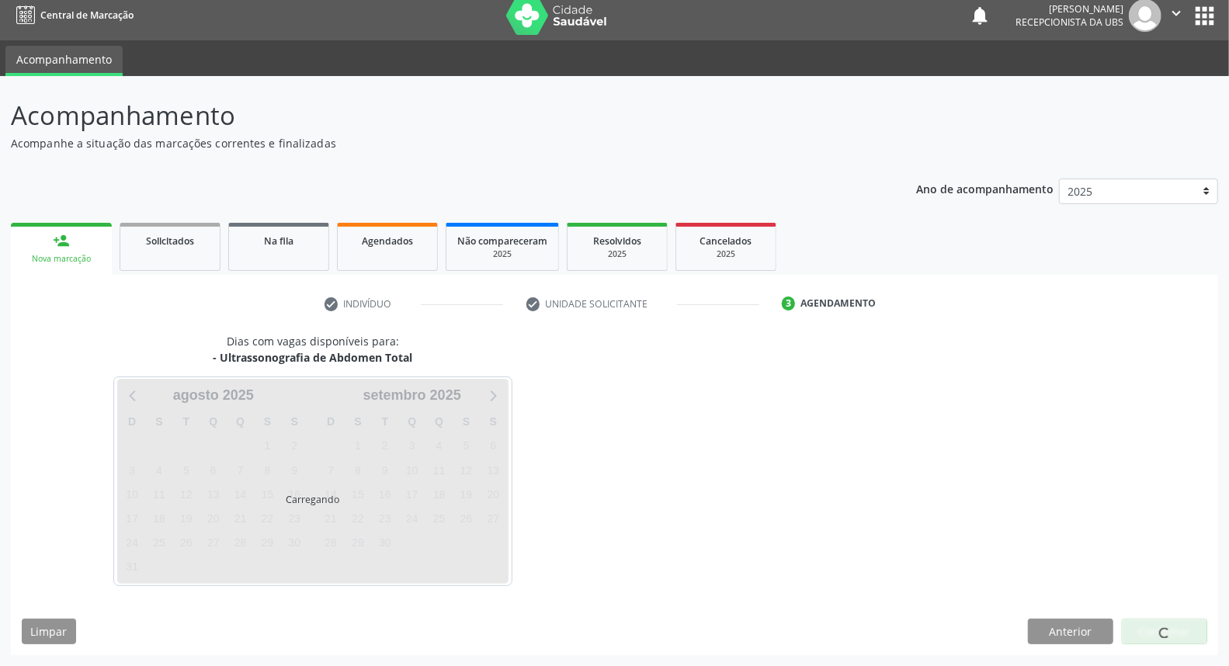
scroll to position [9, 0]
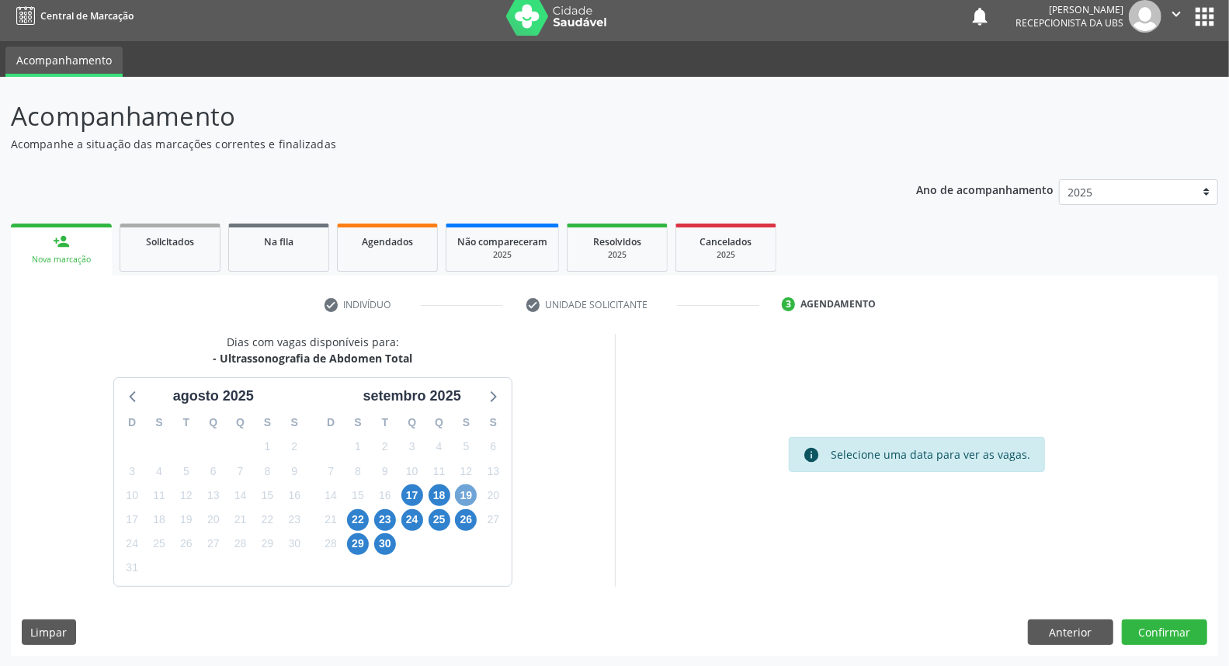
click at [468, 491] on span "19" at bounding box center [466, 496] width 22 height 22
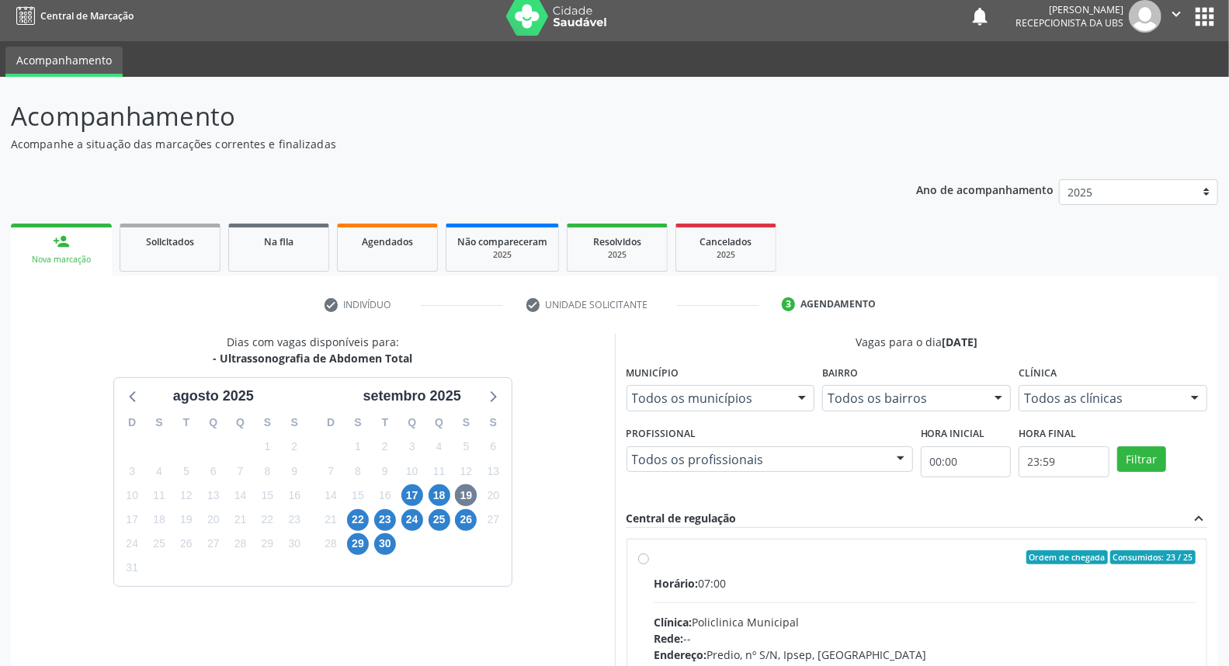
click at [649, 565] on input "Ordem de chegada Consumidos: 23 / 25 Horário: 07:00 Clínica: Policlinica Munici…" at bounding box center [643, 558] width 11 height 14
radio input "true"
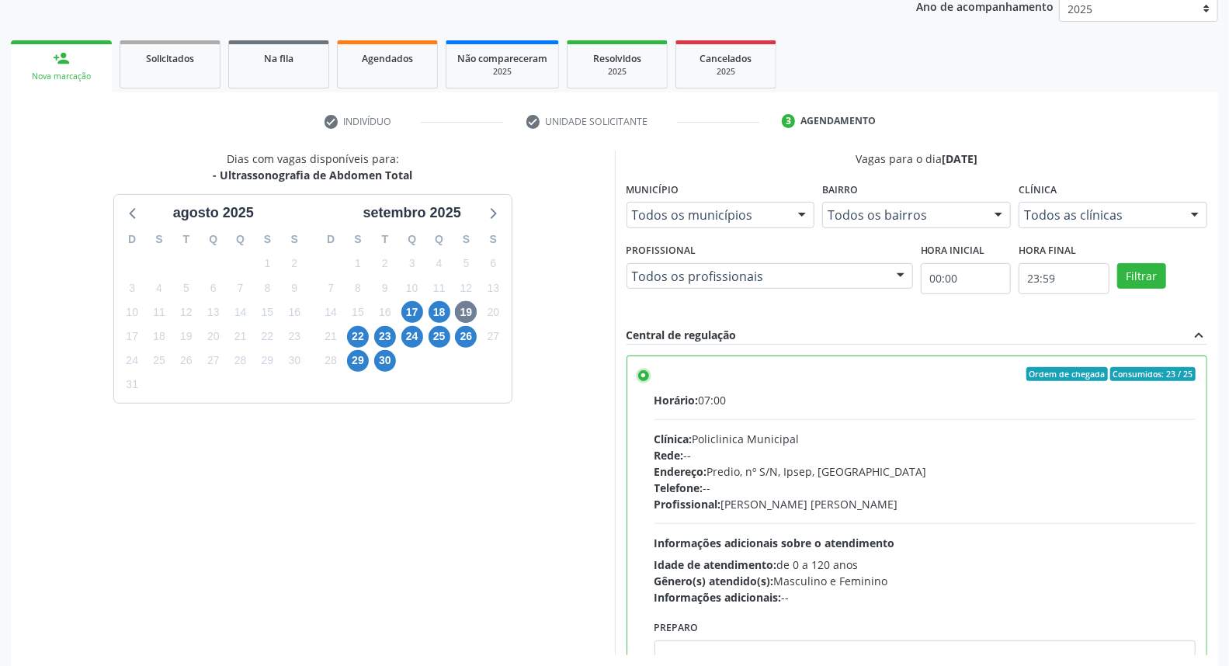
scroll to position [260, 0]
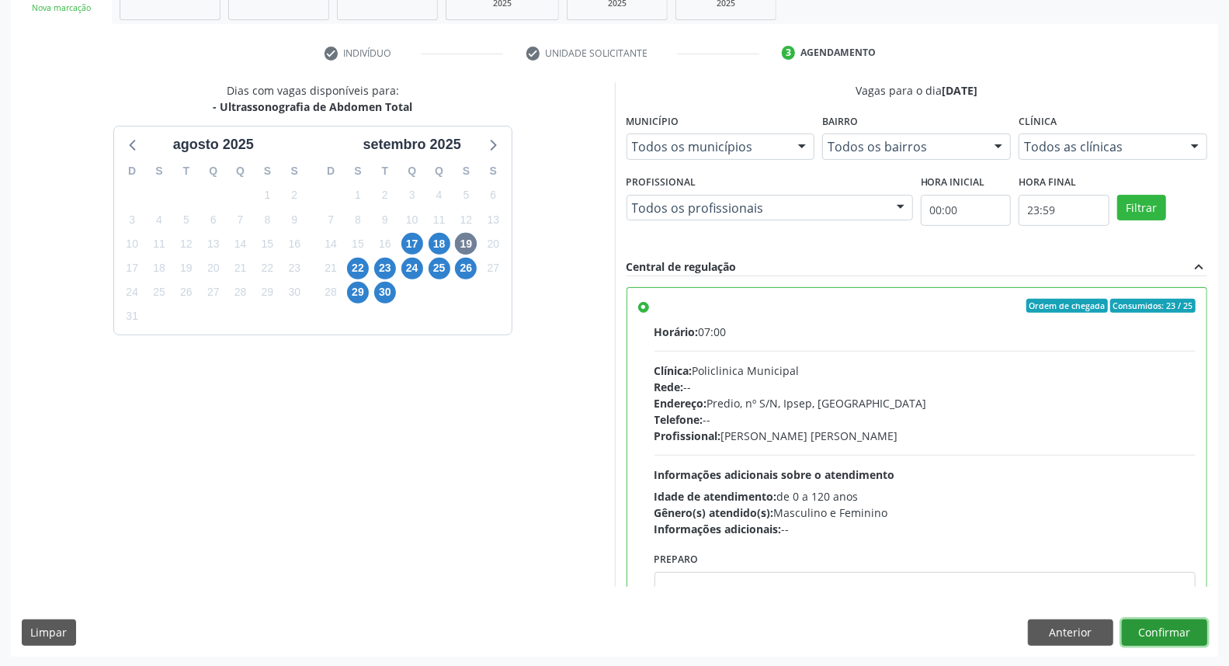
click at [1170, 631] on button "Confirmar" at bounding box center [1164, 633] width 85 height 26
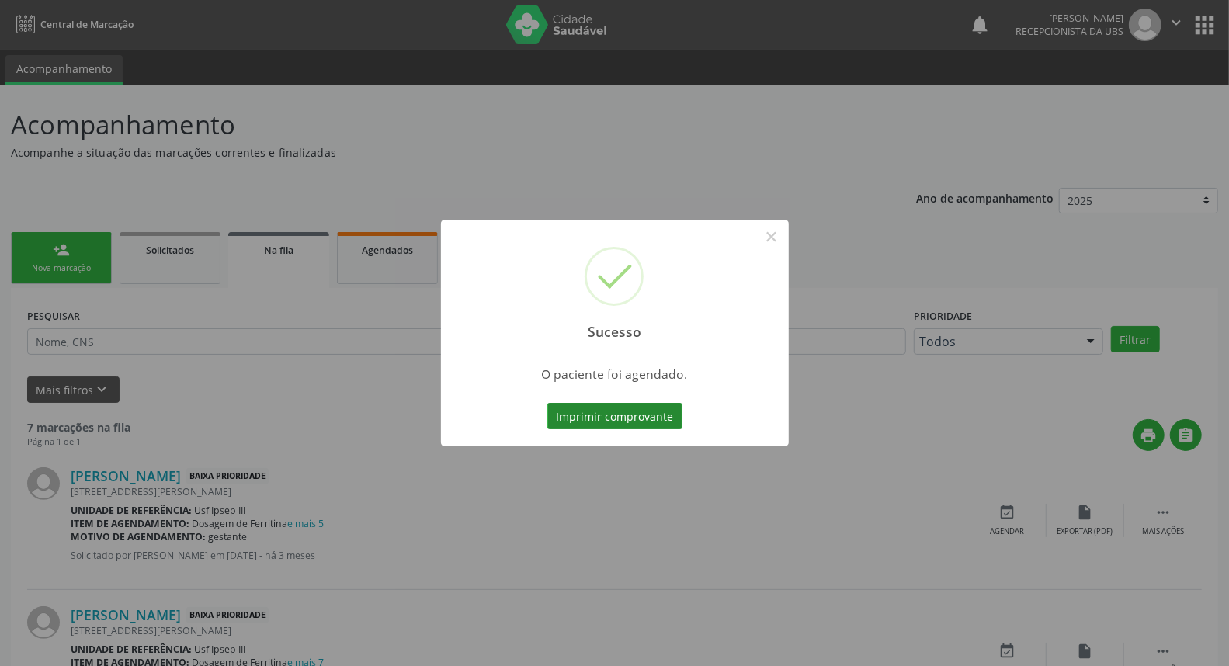
click at [612, 416] on button "Imprimir comprovante" at bounding box center [615, 416] width 135 height 26
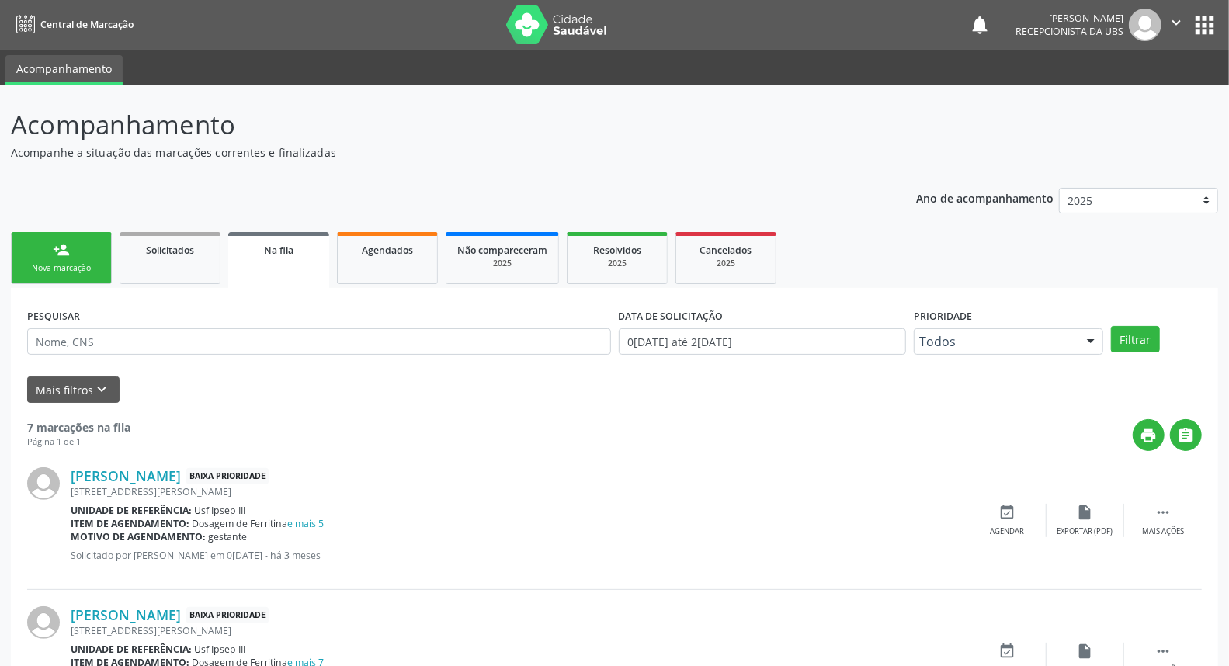
click at [65, 266] on div "Nova marcação" at bounding box center [62, 269] width 78 height 12
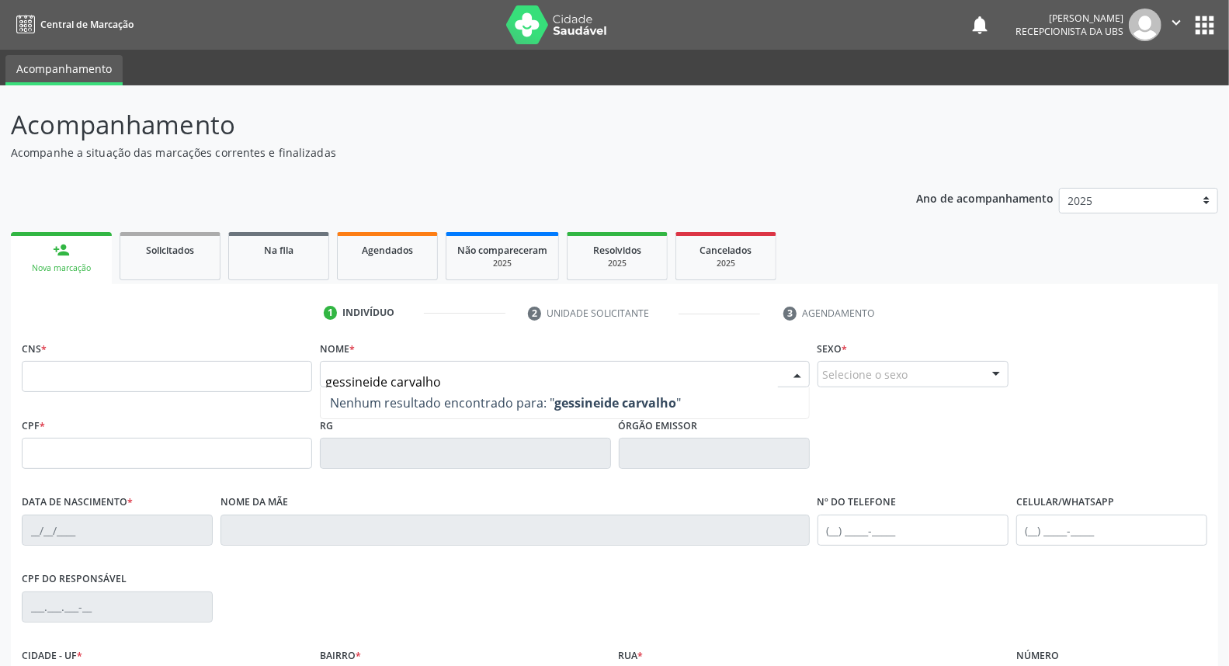
click at [382, 382] on input "gessineide carvalho" at bounding box center [551, 382] width 452 height 31
click at [387, 381] on input "gessineide carvalho" at bounding box center [551, 382] width 452 height 31
type input "gessineide gomes de carvalho"
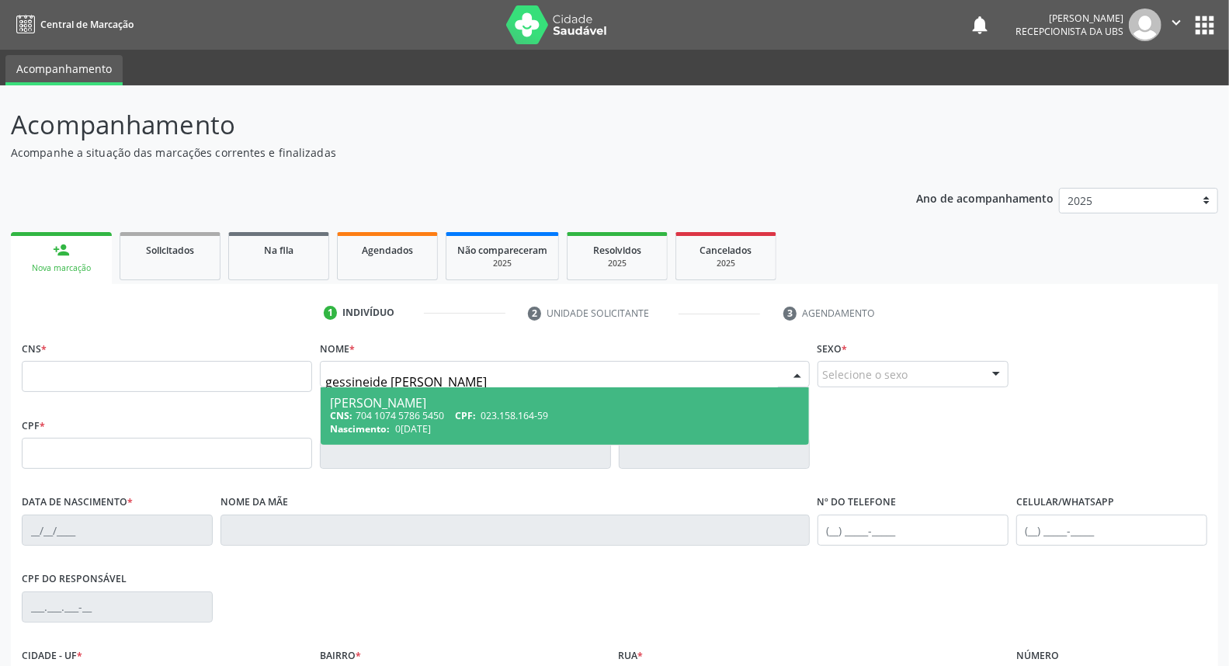
click at [439, 408] on span "Gessineide Gomes de Carvalho CNS: 704 1074 5786 5450 CPF: 023.158.164-59 Nascim…" at bounding box center [565, 416] width 488 height 57
type input "704 1074 5786 5450"
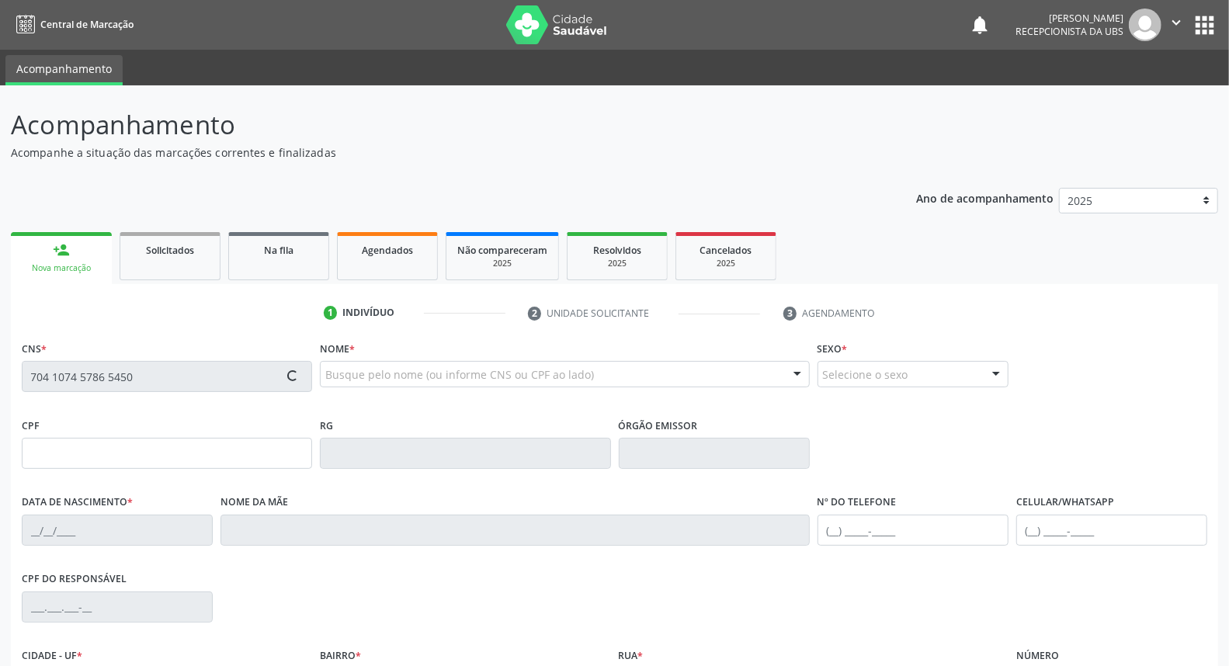
type input "023.158.164-59"
type input "09/10/1976"
type input "Maria Lindineide Leite Gomrs de Carvalho"
type input "(87) 99645-3778"
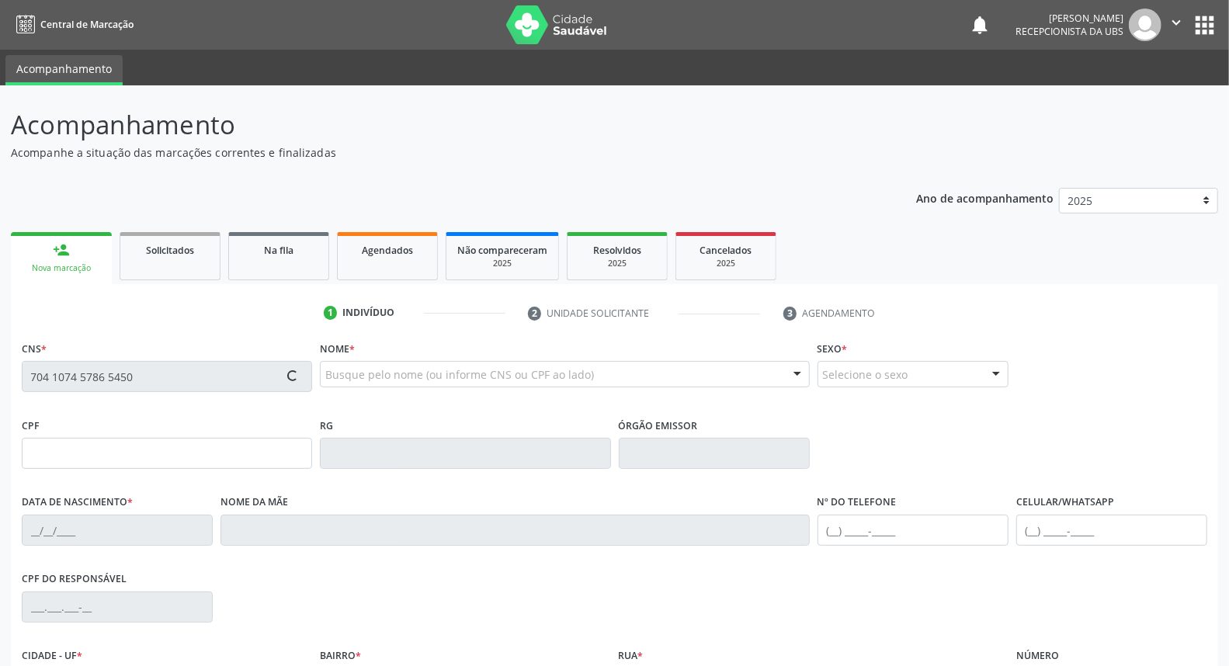
type input "70"
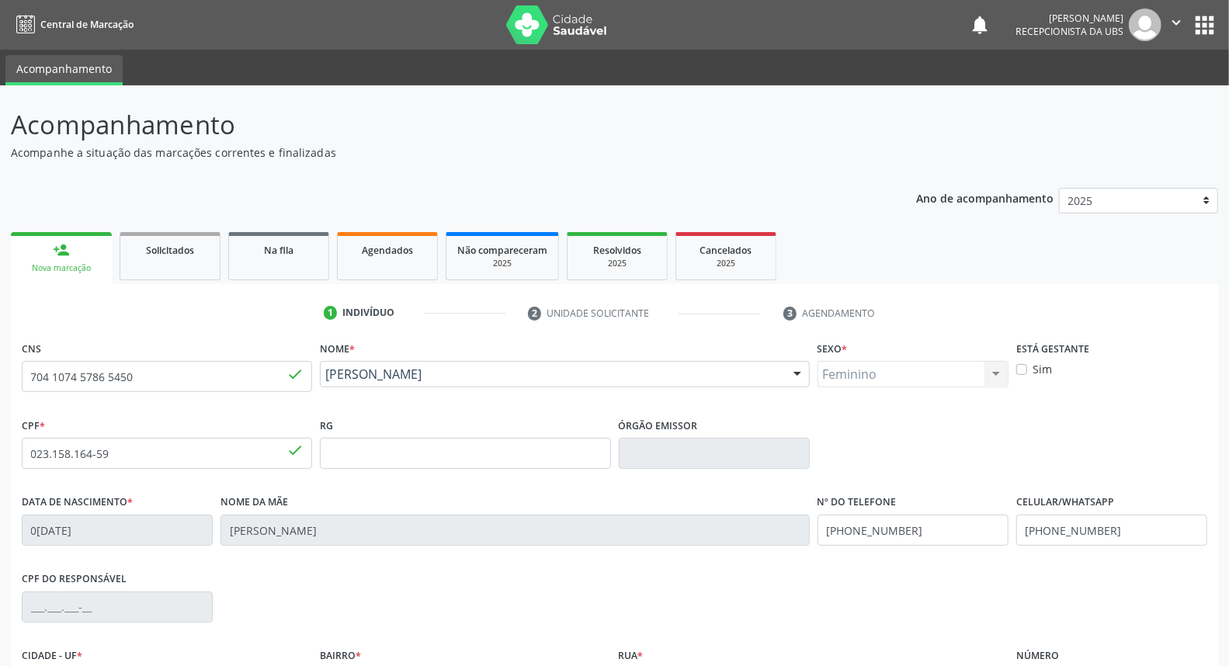
scroll to position [174, 0]
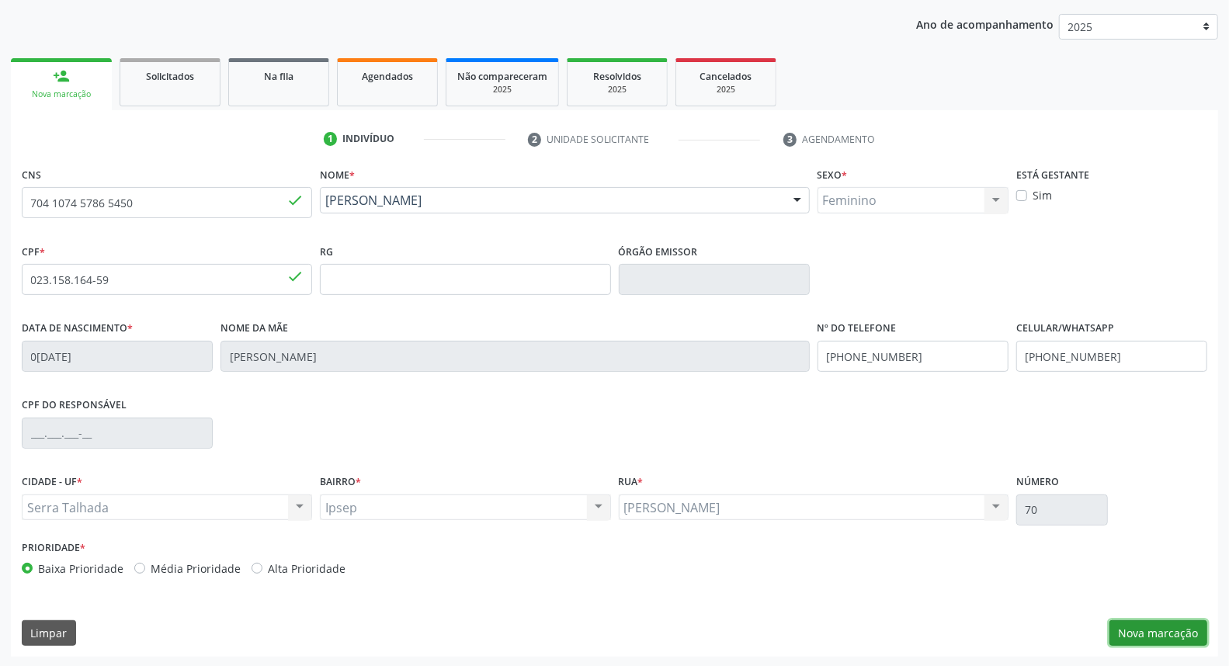
click at [1173, 629] on button "Nova marcação" at bounding box center [1159, 634] width 98 height 26
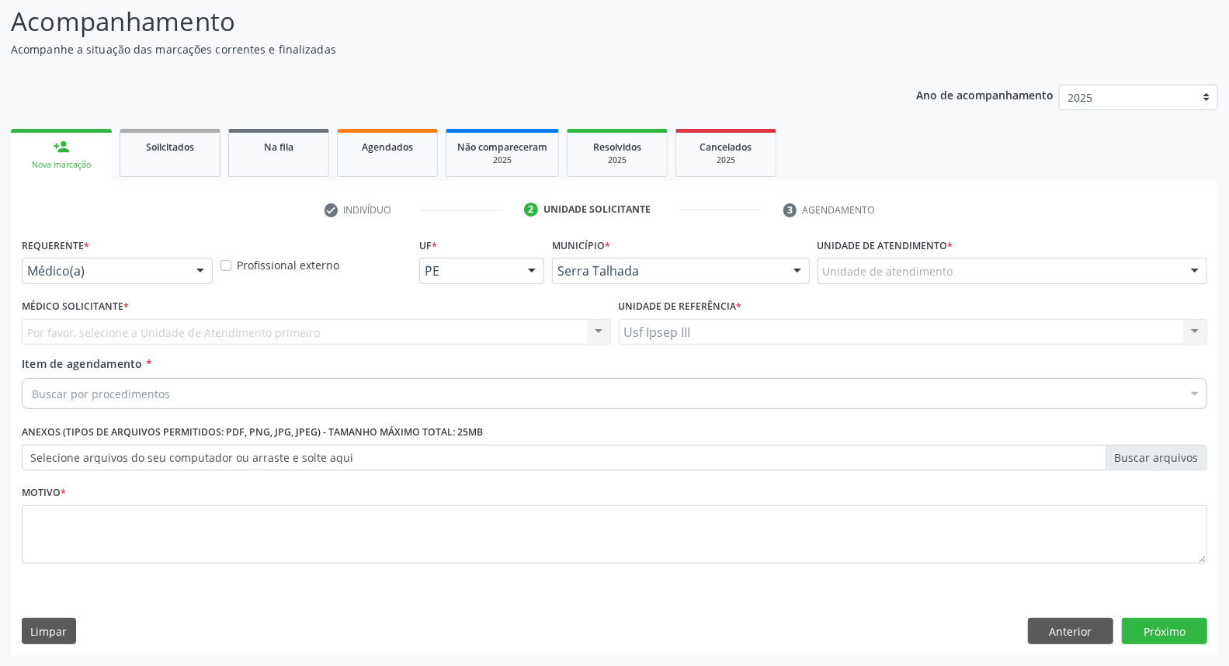
scroll to position [103, 0]
click at [199, 267] on div at bounding box center [200, 272] width 23 height 26
click at [216, 363] on div "Item de agendamento * Buscar por procedimentos Selecionar todos 0304070076 - .Q…" at bounding box center [615, 380] width 1186 height 49
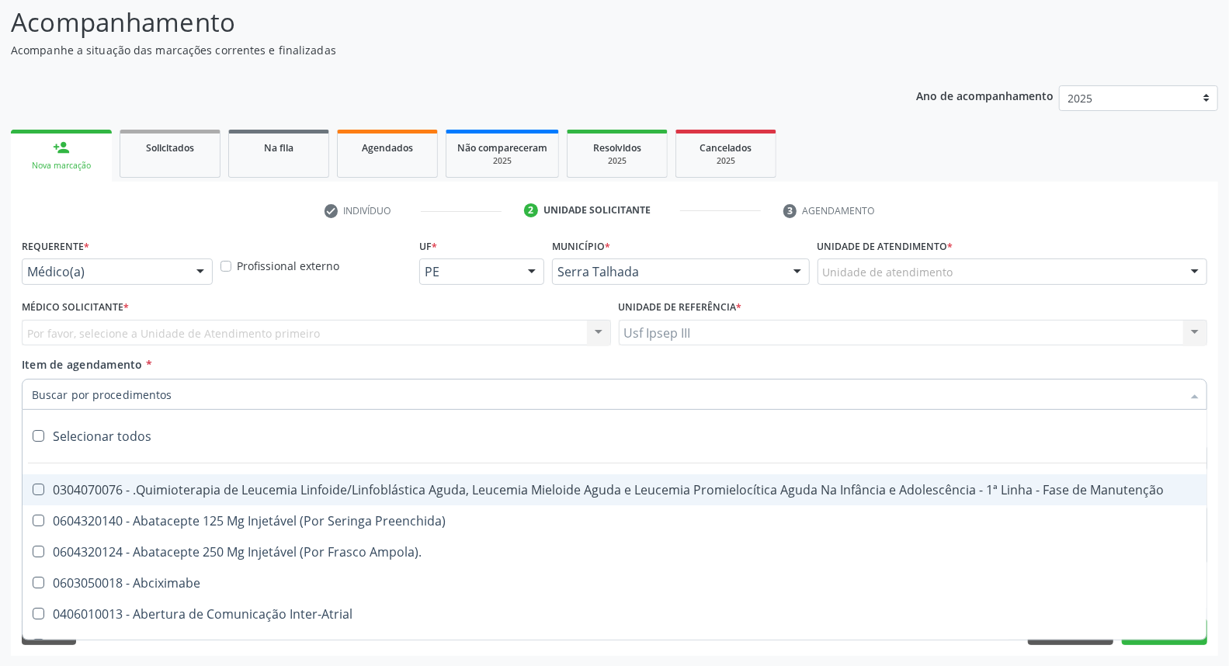
click at [183, 396] on div at bounding box center [615, 394] width 1186 height 31
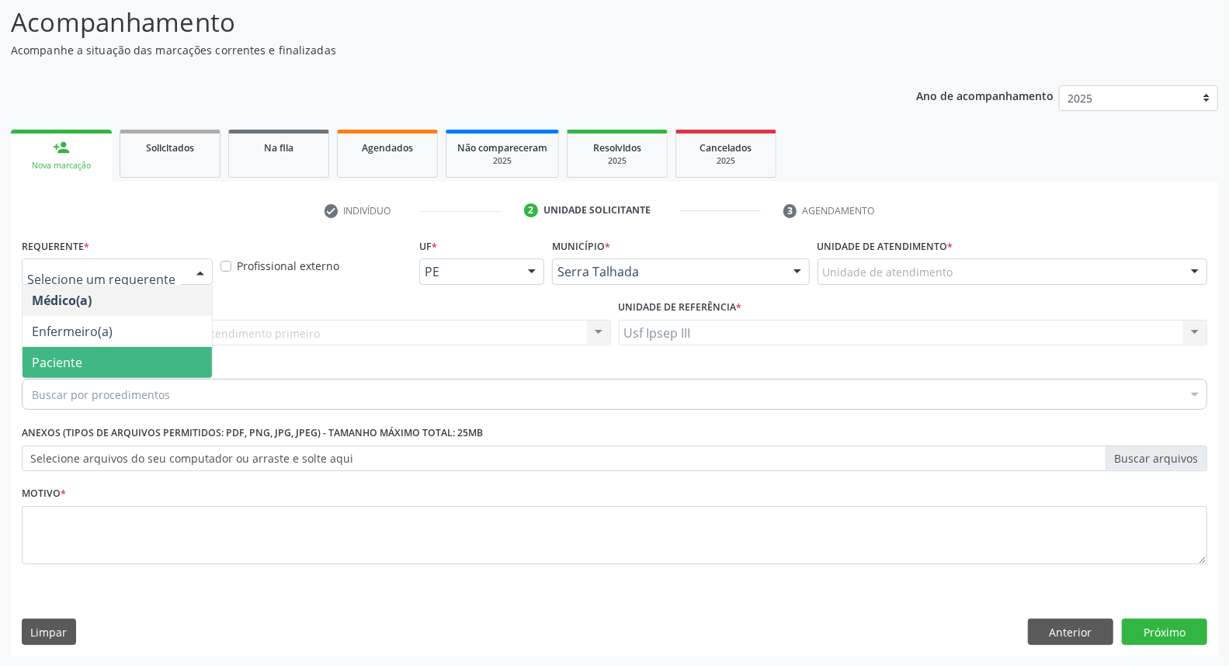
drag, startPoint x: 200, startPoint y: 265, endPoint x: 181, endPoint y: 348, distance: 85.3
click at [181, 285] on div "Médico(a) Enfermeiro(a) Paciente Nenhum resultado encontrado para: " " Não há n…" at bounding box center [117, 272] width 191 height 26
drag, startPoint x: 180, startPoint y: 348, endPoint x: 175, endPoint y: 363, distance: 15.7
click at [179, 350] on span "Paciente" at bounding box center [118, 362] width 190 height 31
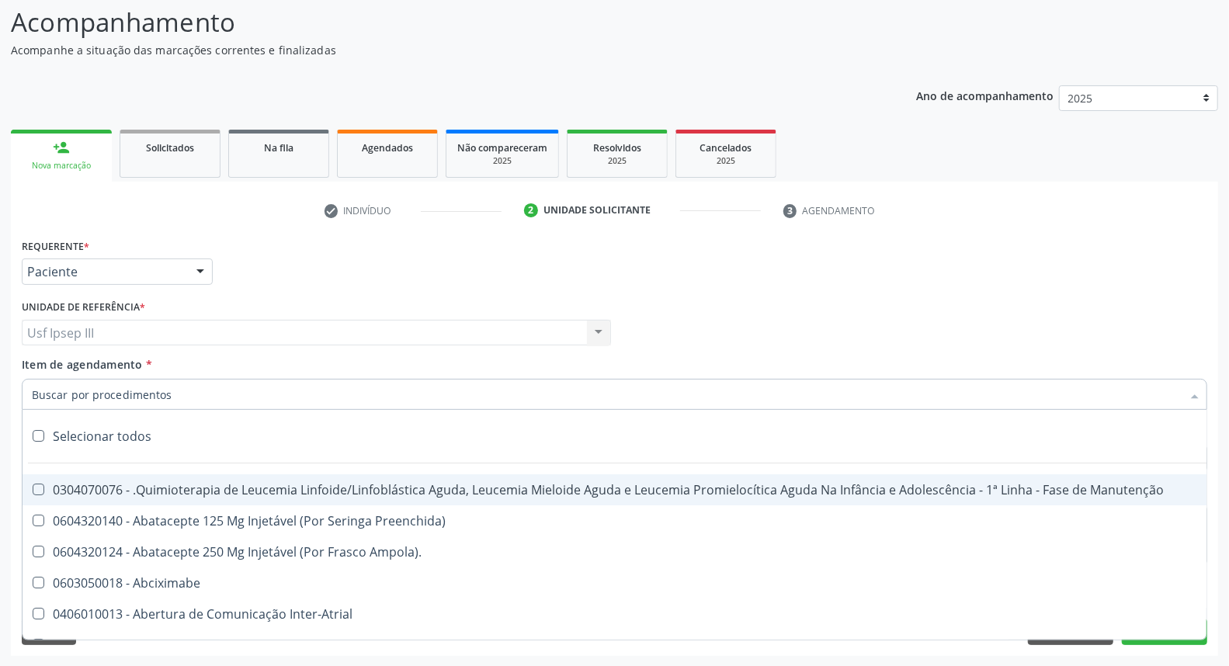
click at [179, 384] on div at bounding box center [615, 394] width 1186 height 31
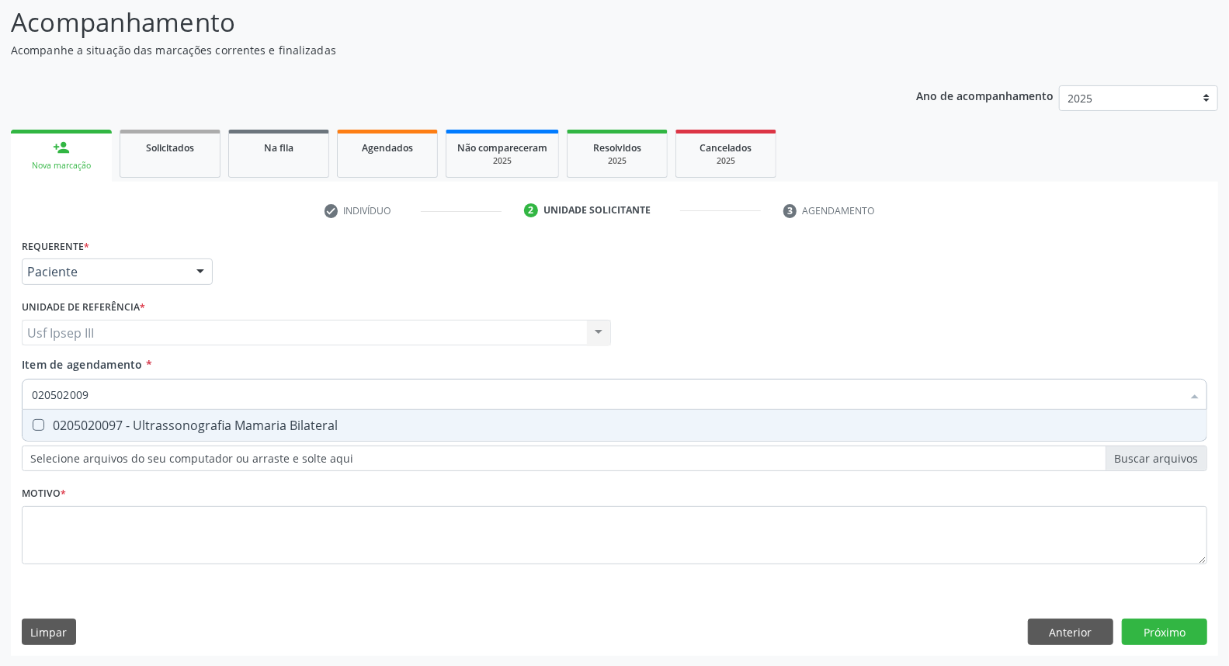
type input "0205020097"
click at [191, 420] on div "0205020097 - Ultrassonografia Mamaria Bilateral" at bounding box center [615, 425] width 1166 height 12
checkbox Bilateral "true"
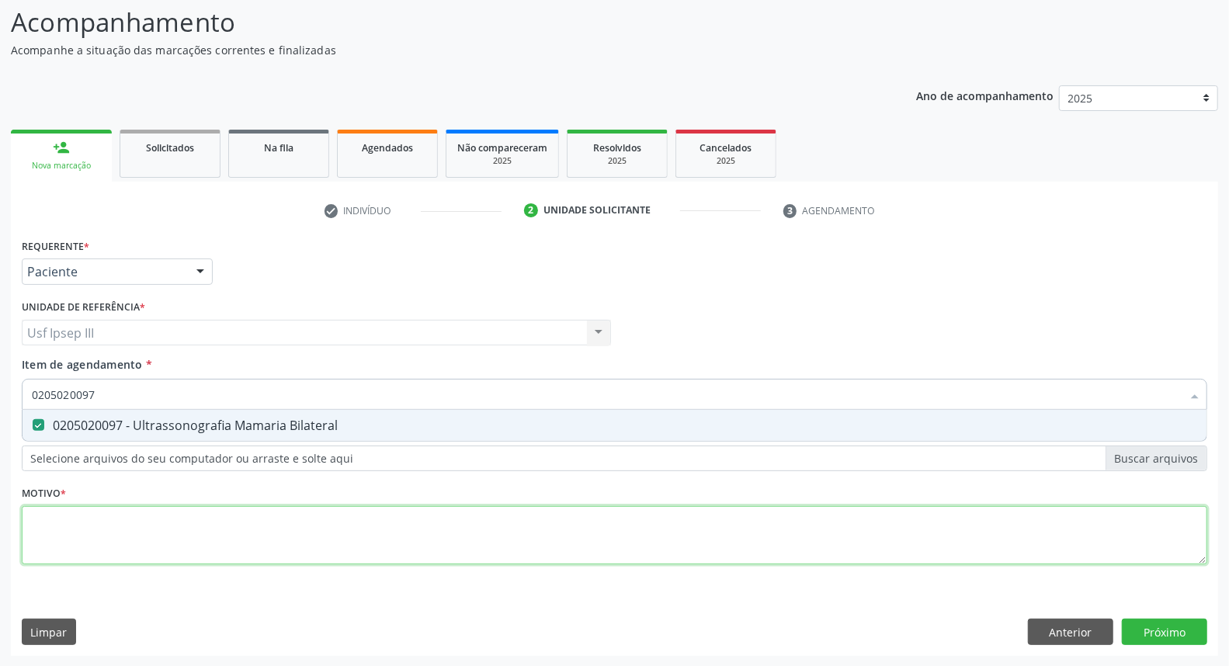
click at [165, 518] on div "Requerente * Paciente Médico(a) Enfermeiro(a) Paciente Nenhum resultado encontr…" at bounding box center [615, 411] width 1186 height 352
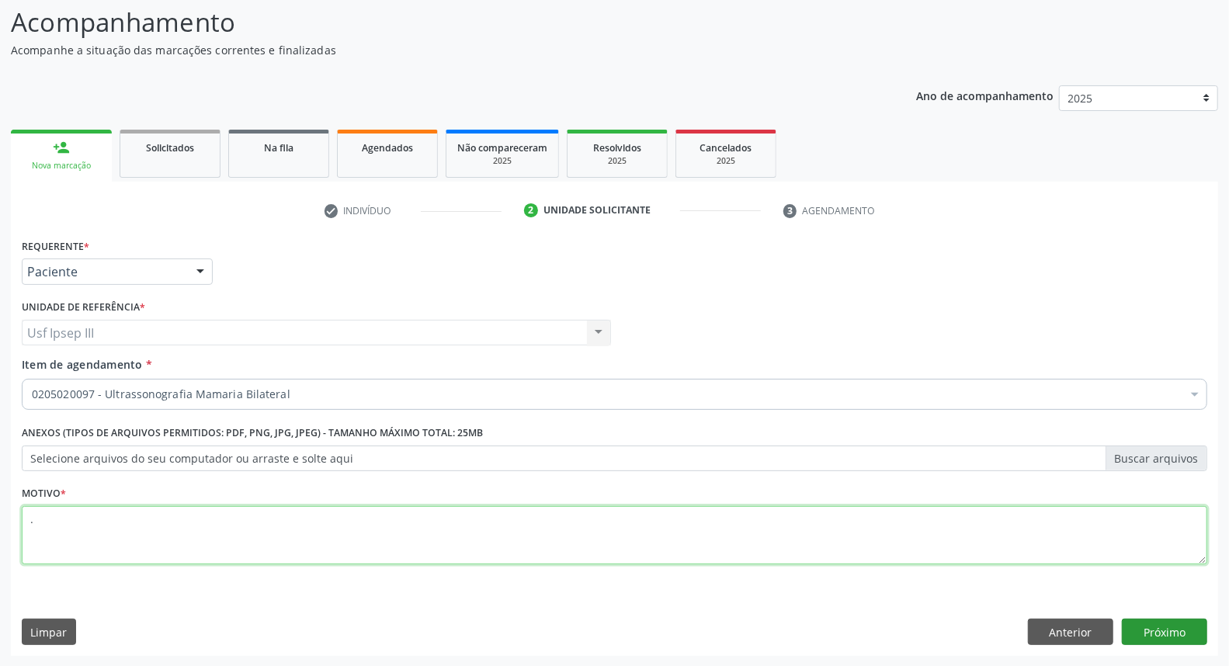
type textarea "."
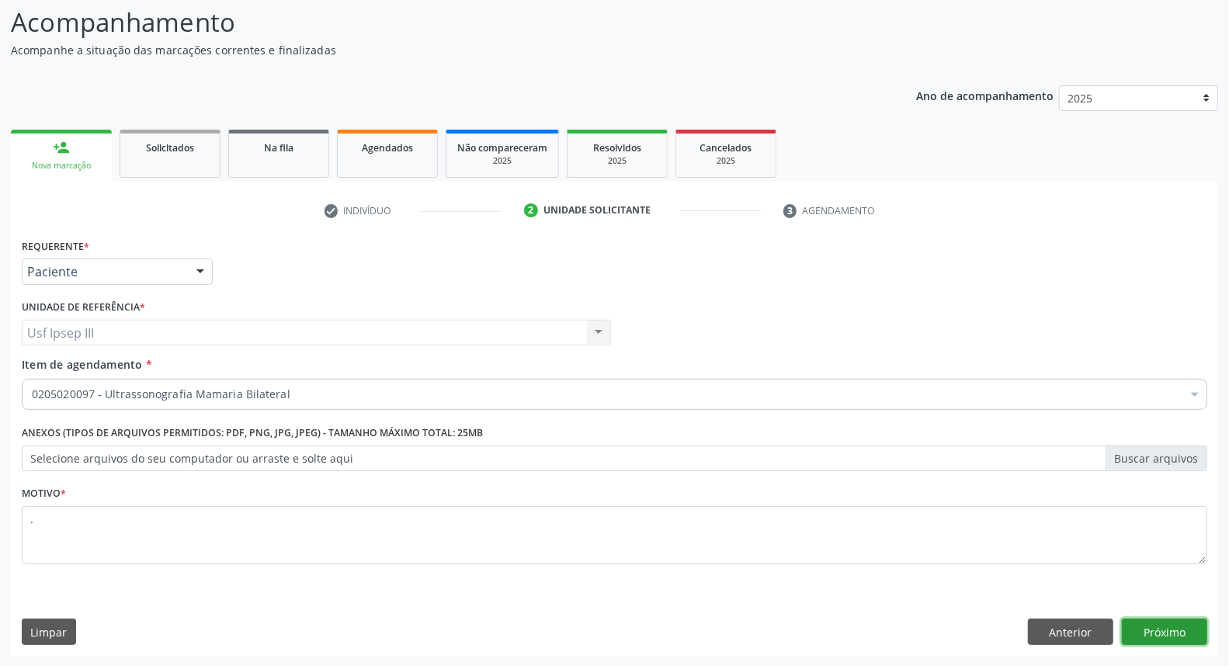
click at [1184, 629] on button "Próximo" at bounding box center [1164, 632] width 85 height 26
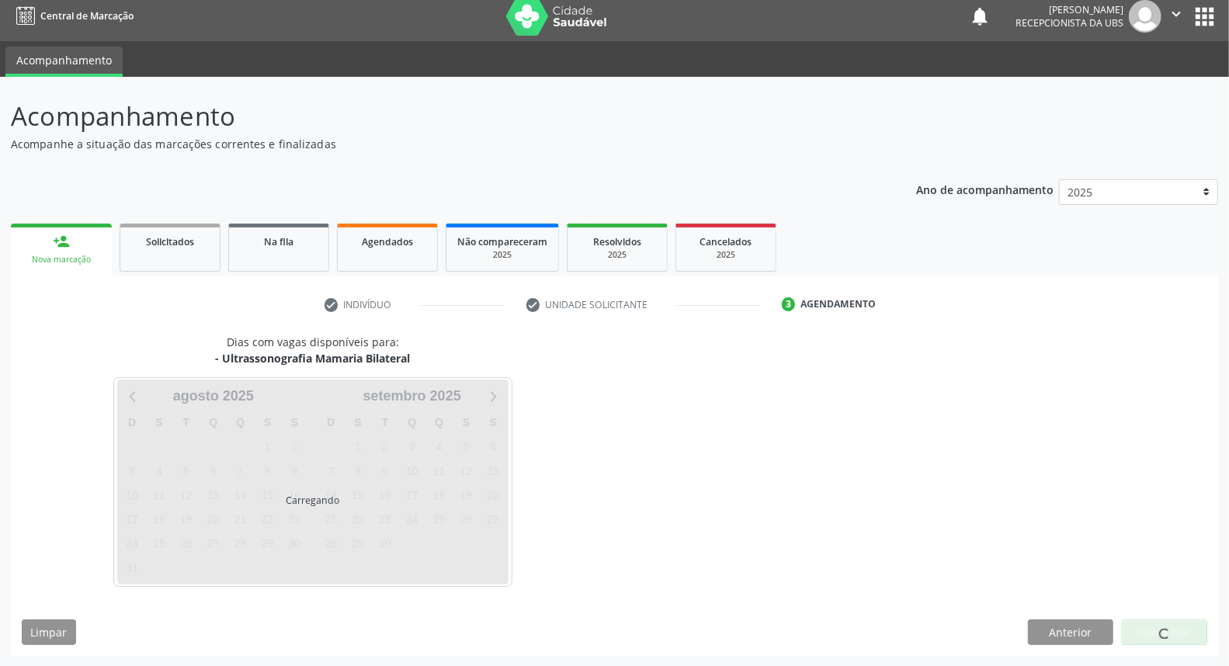
scroll to position [9, 0]
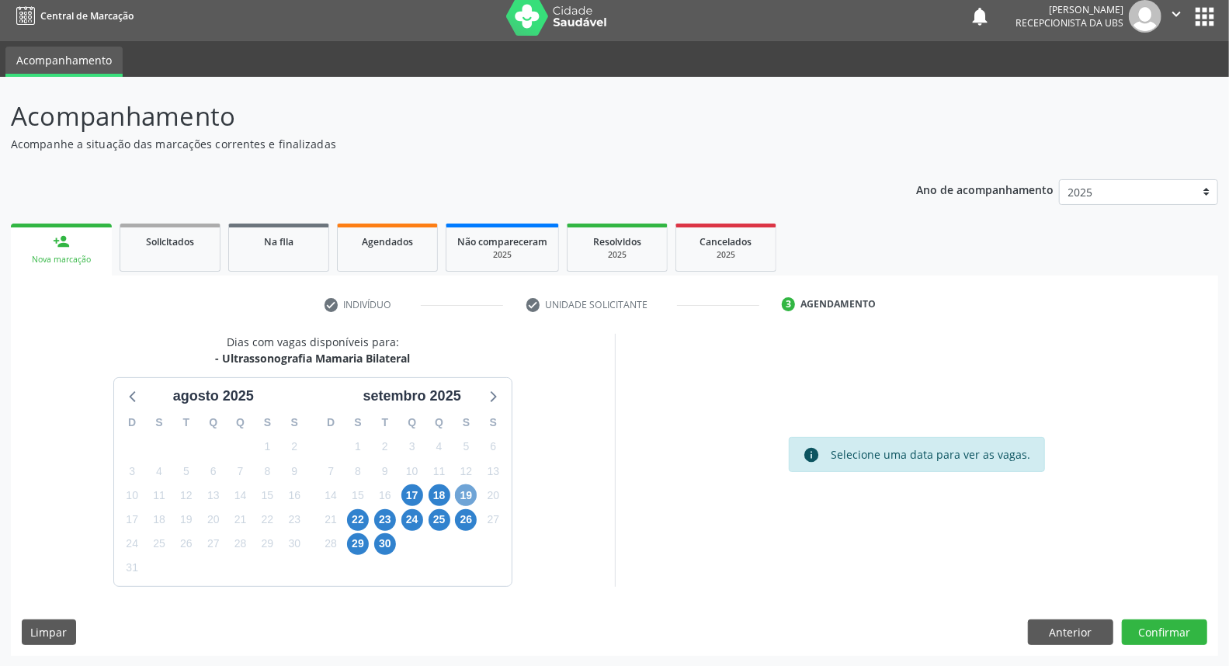
click at [461, 492] on span "19" at bounding box center [466, 496] width 22 height 22
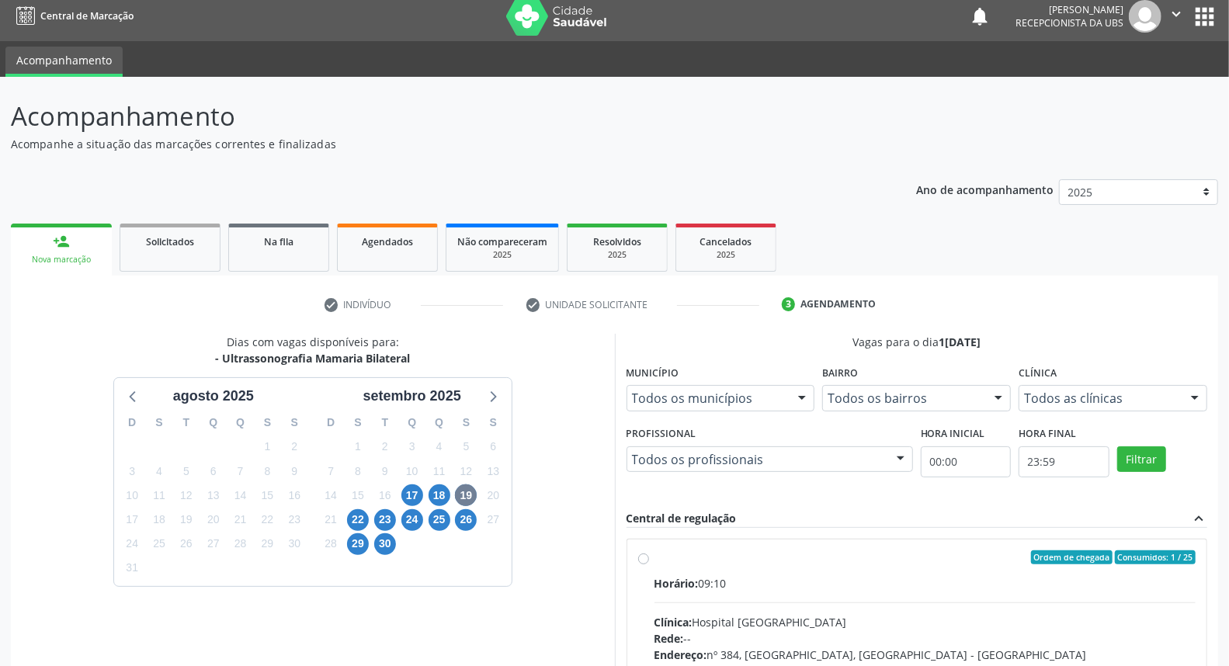
click at [771, 603] on hr at bounding box center [926, 603] width 542 height 1
click at [649, 565] on input "Ordem de chegada Consumidos: 1 / 25 Horário: 09:10 Clínica: Hospital Sao Franci…" at bounding box center [643, 558] width 11 height 14
radio input "true"
click at [664, 570] on label "Ordem de chegada Consumidos: 1 / 25 Horário: 09:10 Clínica: Hospital Sao Franci…" at bounding box center [926, 670] width 542 height 238
click at [649, 565] on input "Ordem de chegada Consumidos: 1 / 25 Horário: 09:10 Clínica: Hospital Sao Franci…" at bounding box center [643, 558] width 11 height 14
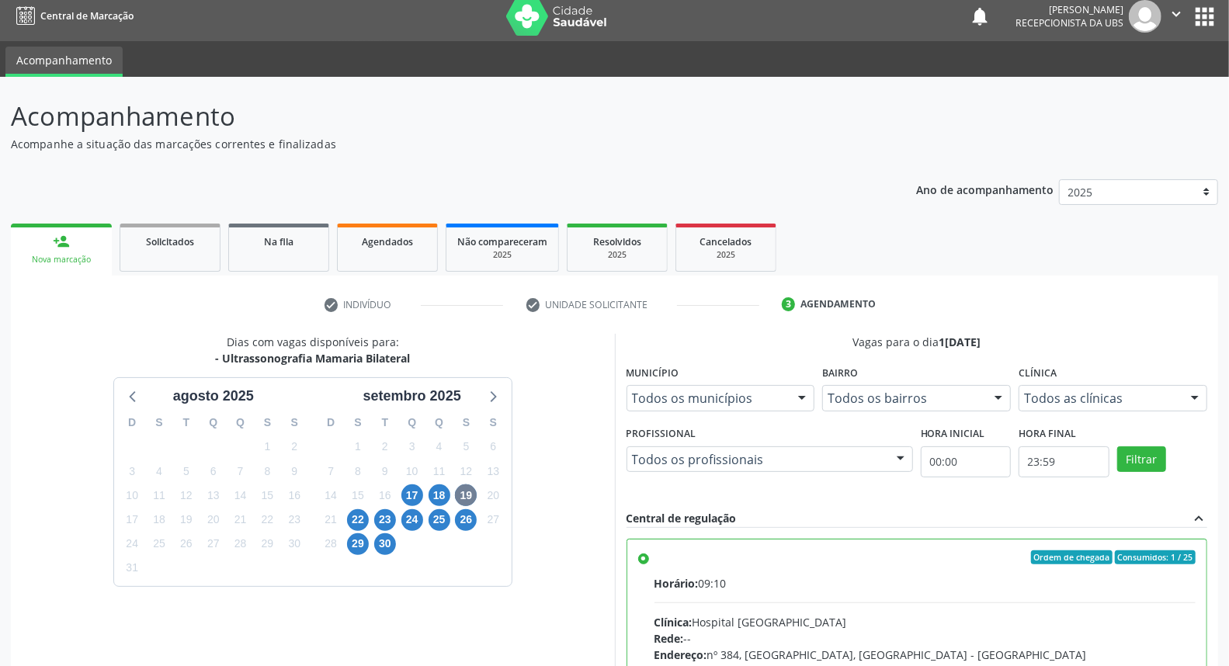
click at [655, 562] on label "Ordem de chegada Consumidos: 1 / 25 Horário: 09:10 Clínica: Hospital Sao Franci…" at bounding box center [926, 670] width 542 height 238
click at [645, 562] on input "Ordem de chegada Consumidos: 1 / 25 Horário: 09:10 Clínica: Hospital Sao Franci…" at bounding box center [643, 558] width 11 height 14
click at [405, 511] on span "24" at bounding box center [413, 521] width 22 height 22
click at [443, 515] on span "25" at bounding box center [440, 521] width 22 height 22
click at [392, 541] on span "30" at bounding box center [385, 545] width 22 height 22
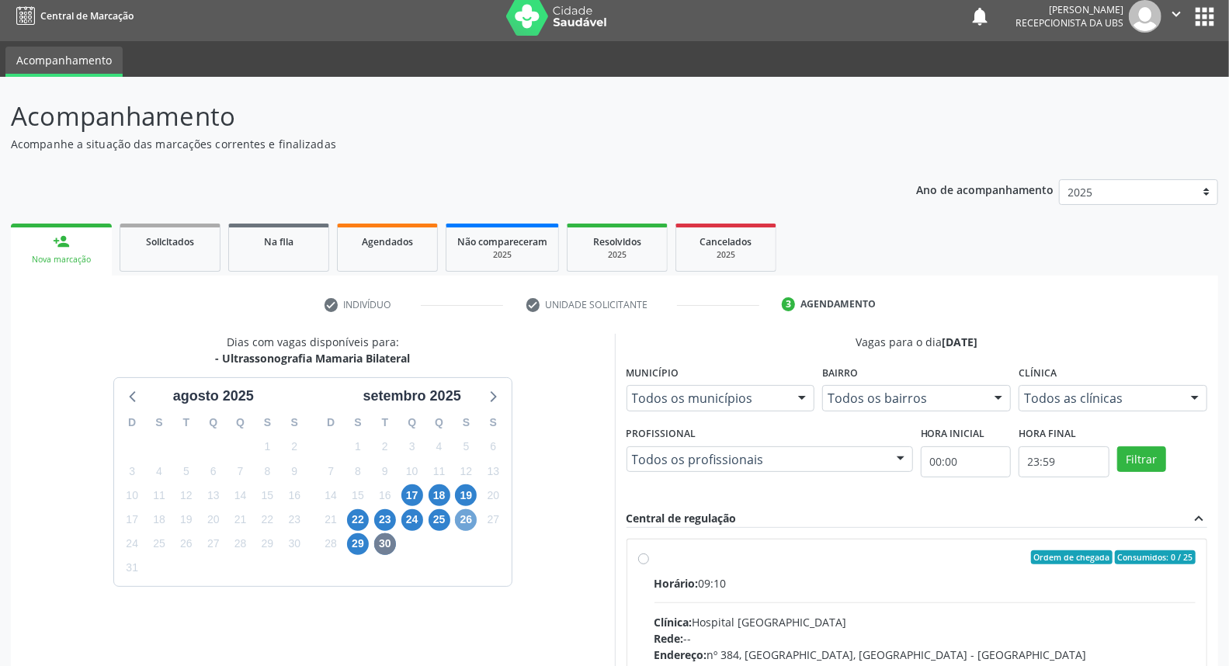
click at [469, 516] on span "26" at bounding box center [466, 521] width 22 height 22
click at [447, 517] on span "25" at bounding box center [440, 521] width 22 height 22
click at [409, 516] on span "24" at bounding box center [413, 521] width 22 height 22
click at [386, 516] on span "23" at bounding box center [385, 521] width 22 height 22
click at [360, 520] on span "22" at bounding box center [358, 521] width 22 height 22
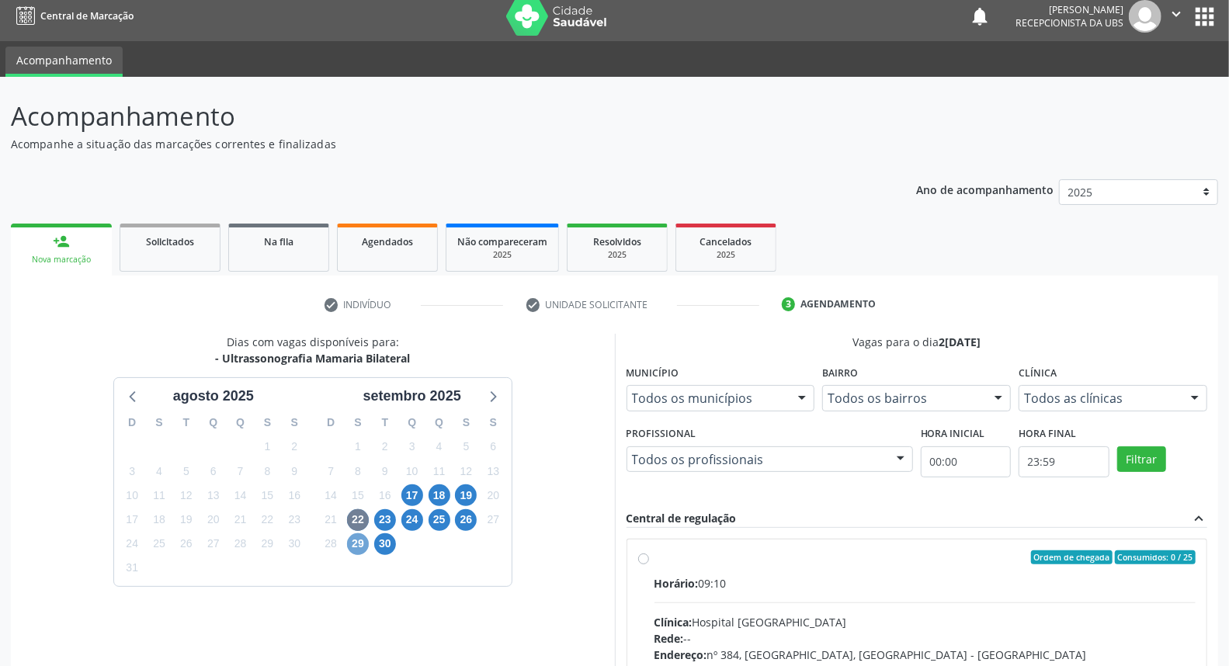
click at [353, 546] on span "29" at bounding box center [358, 545] width 22 height 22
click at [413, 494] on span "17" at bounding box center [413, 496] width 22 height 22
click at [649, 565] on input "Ordem de chegada Consumidos: 22 / 25 Horário: 09:10 Clínica: Hospital Sao Franc…" at bounding box center [643, 558] width 11 height 14
radio input "true"
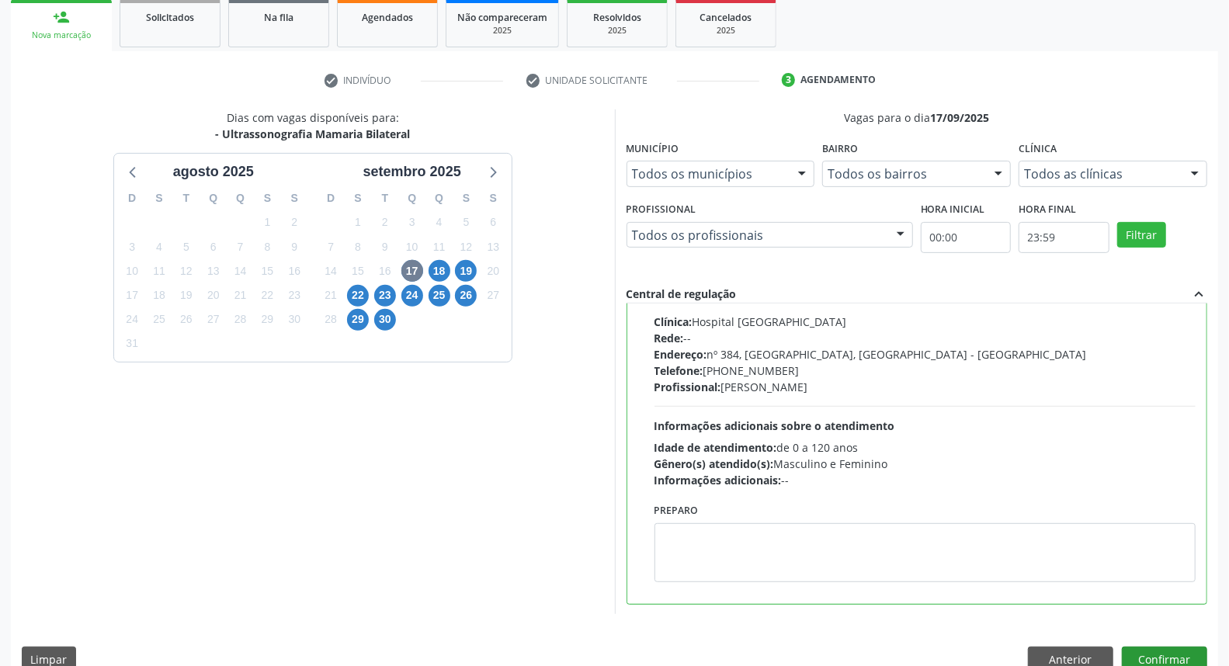
scroll to position [260, 0]
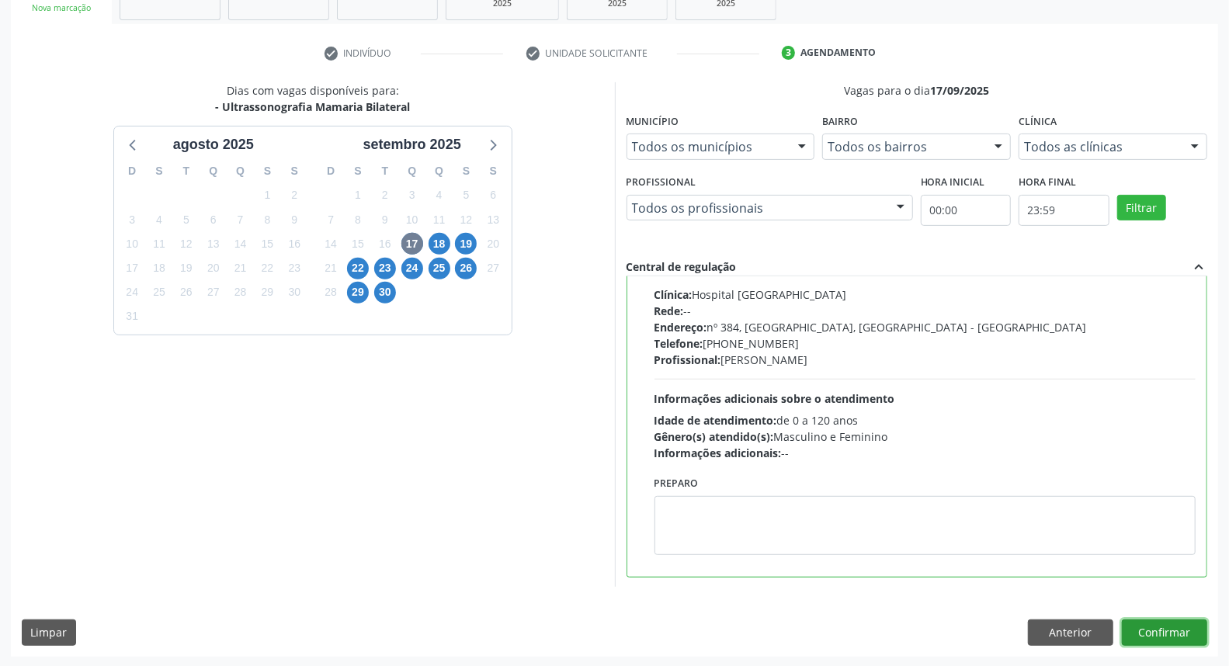
click at [1177, 635] on button "Confirmar" at bounding box center [1164, 633] width 85 height 26
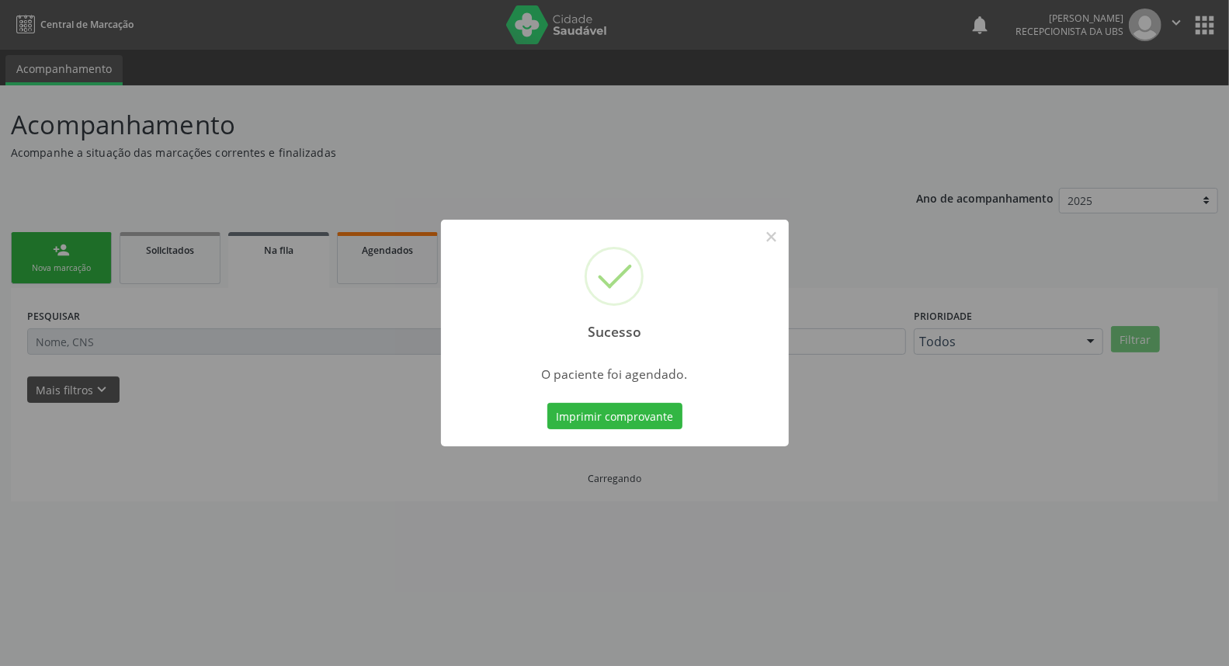
scroll to position [0, 0]
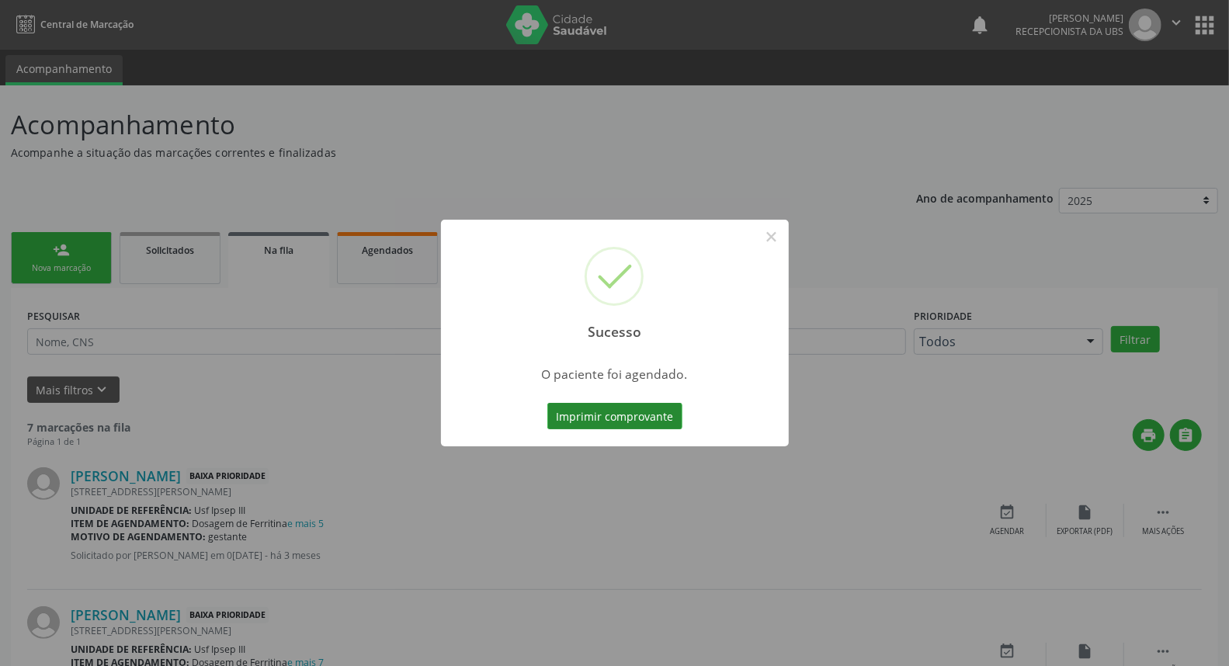
click at [649, 422] on button "Imprimir comprovante" at bounding box center [615, 416] width 135 height 26
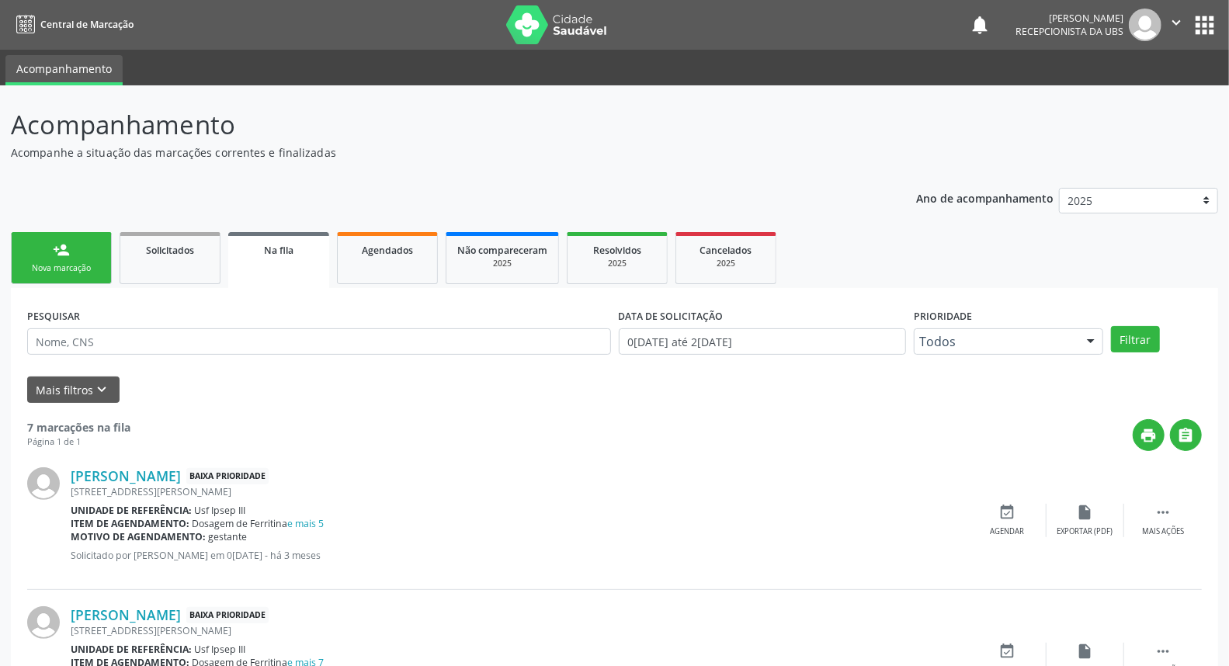
click at [56, 238] on link "person_add Nova marcação" at bounding box center [61, 258] width 101 height 52
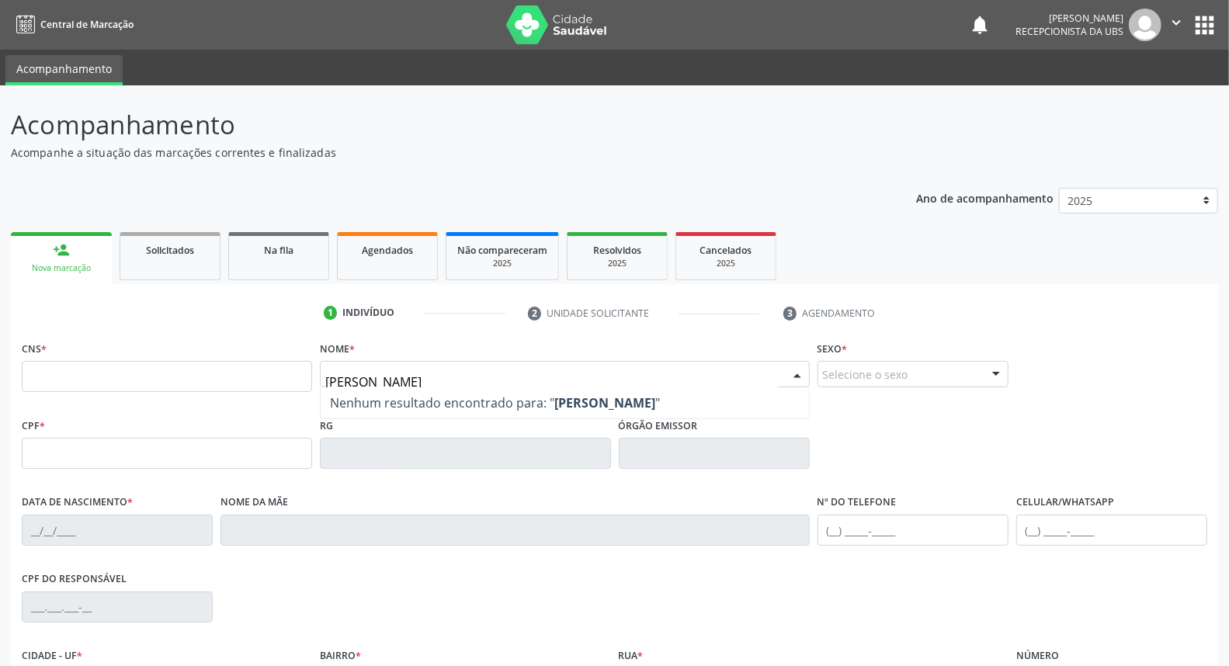
scroll to position [174, 0]
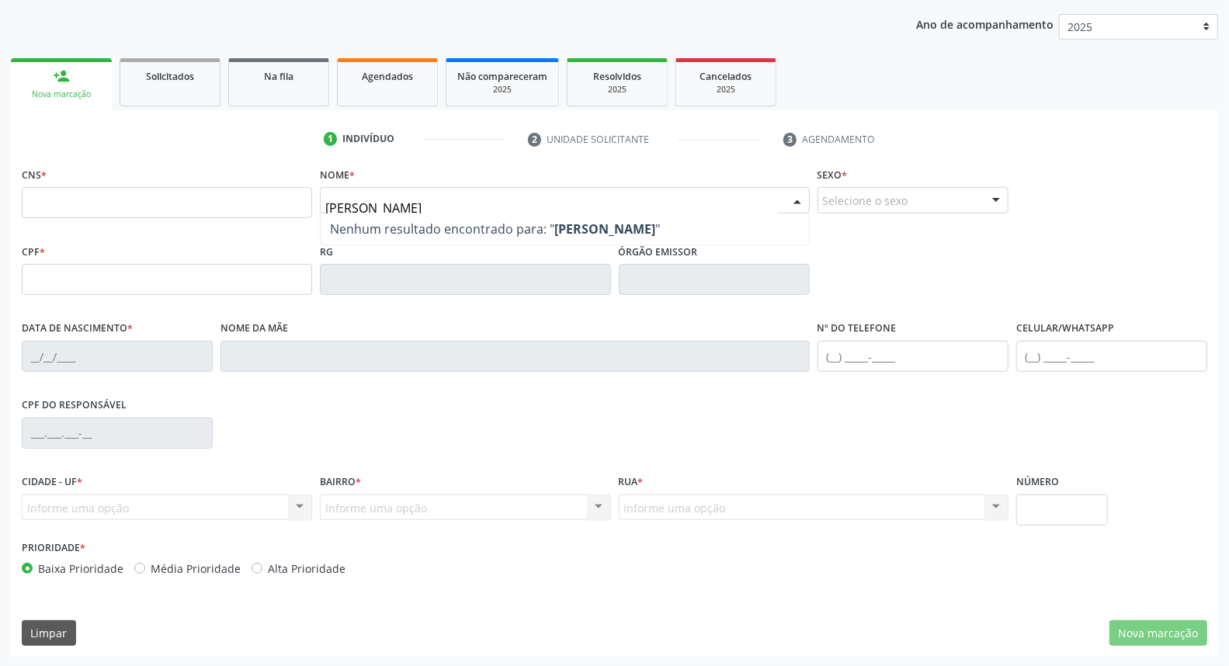
click at [353, 204] on input "jeneide maria lopes" at bounding box center [551, 208] width 452 height 31
click at [350, 224] on span "Nenhum resultado encontrado para: " jeneide maria lopes "" at bounding box center [495, 229] width 330 height 17
click at [353, 197] on input "jeneide maria lopes" at bounding box center [551, 208] width 452 height 31
type input "jeneilde maria lopes"
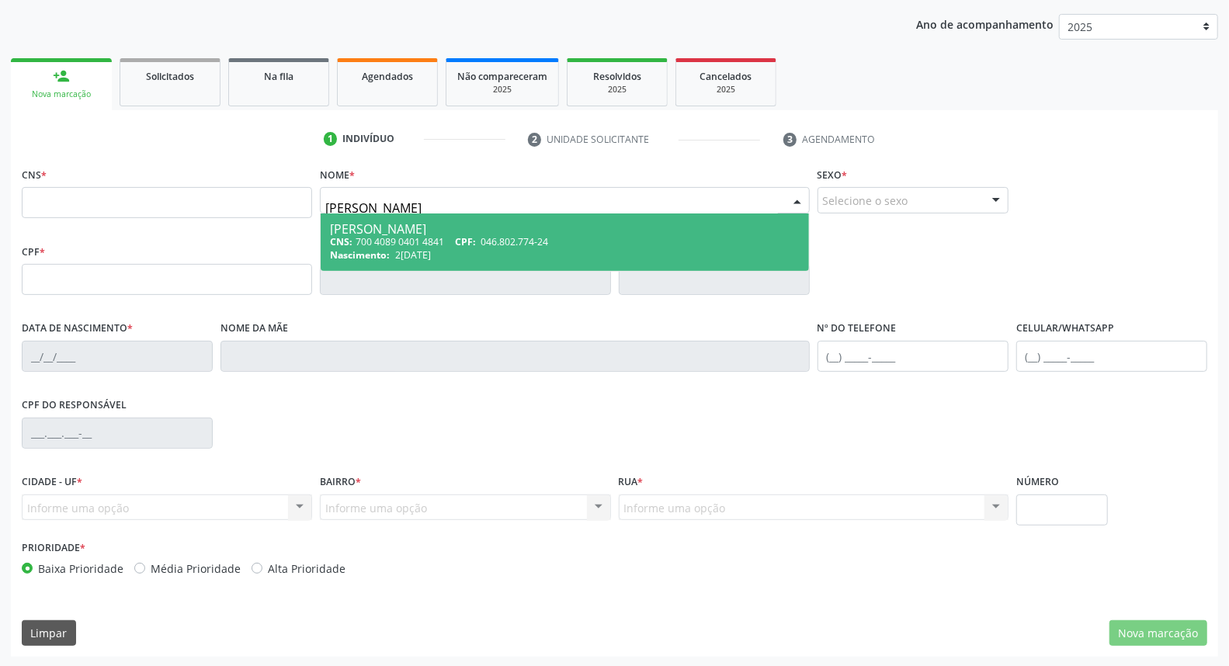
click at [612, 244] on div "CNS: 700 4089 0401 4841 CPF: 046.802.774-24" at bounding box center [564, 241] width 469 height 13
type input "700 4089 0401 4841"
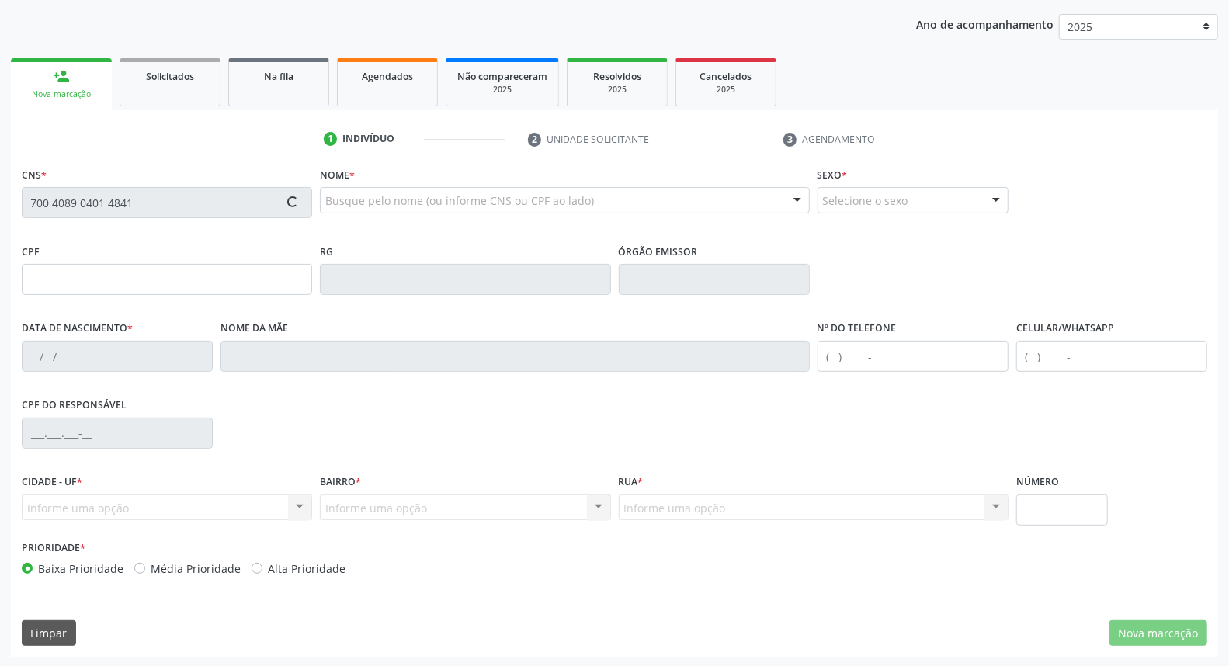
type input "046.802.774-24"
type input "29/08/1983"
type input "Maria Sesi de Jesus"
type input "(87) 98871-4841"
type input "225"
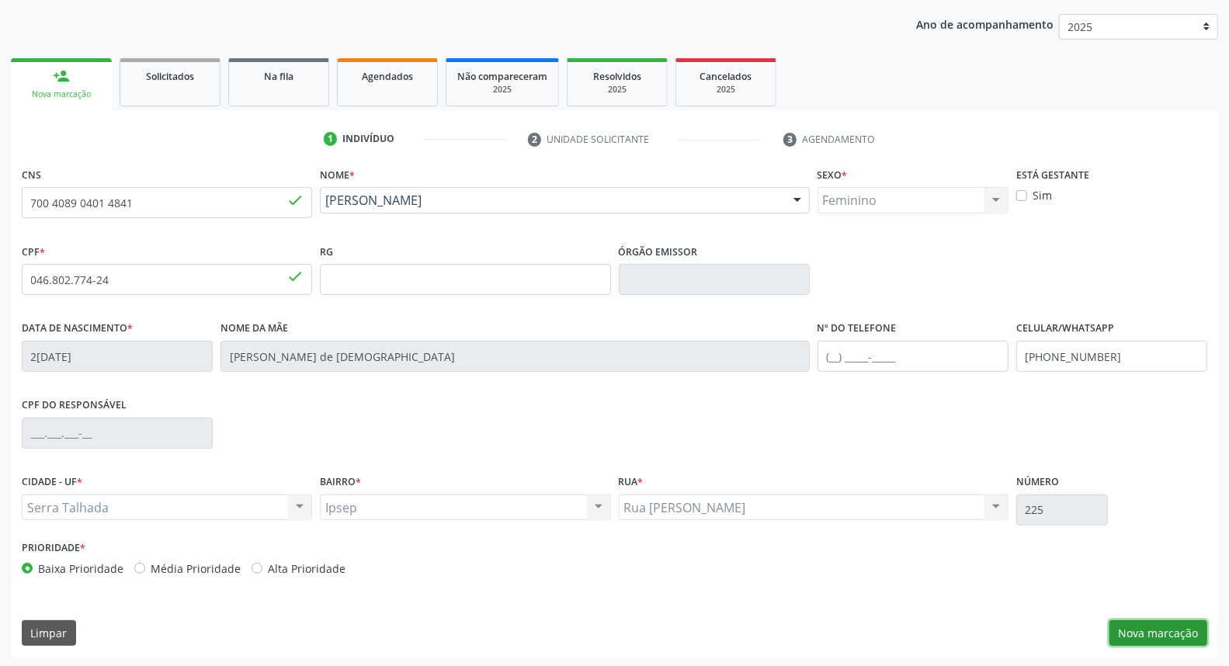
click at [1136, 632] on button "Nova marcação" at bounding box center [1159, 634] width 98 height 26
click at [0, 0] on button "Próximo" at bounding box center [0, 0] width 0 height 0
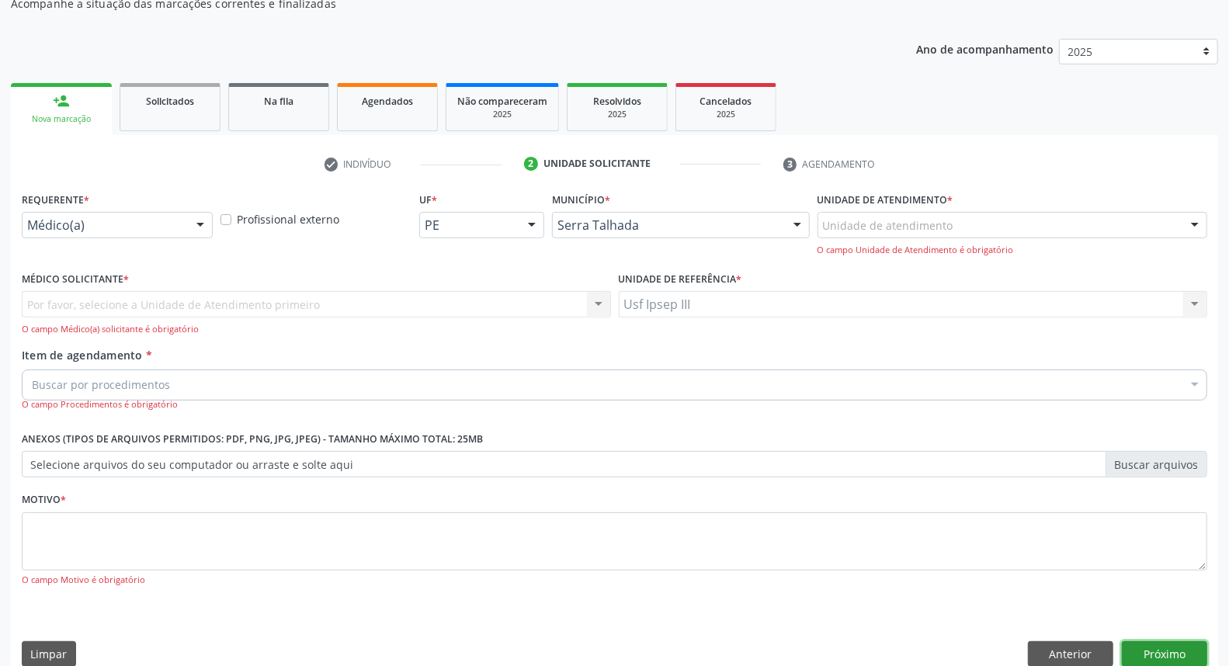
scroll to position [171, 0]
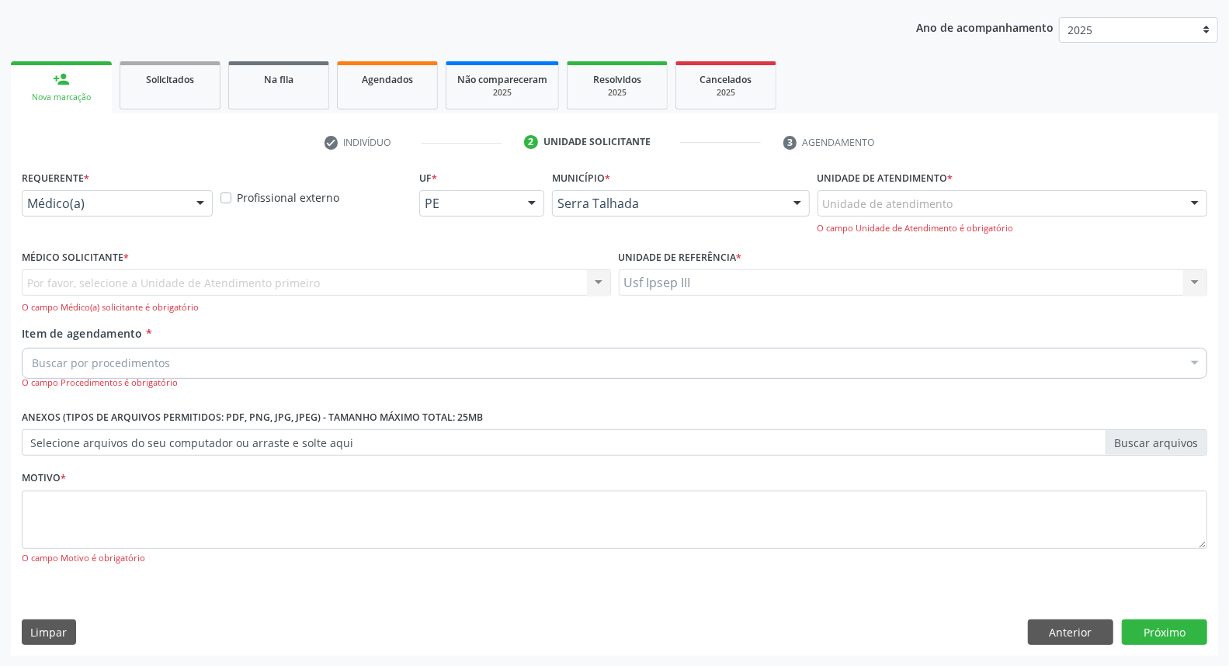
click at [203, 200] on div at bounding box center [200, 204] width 23 height 26
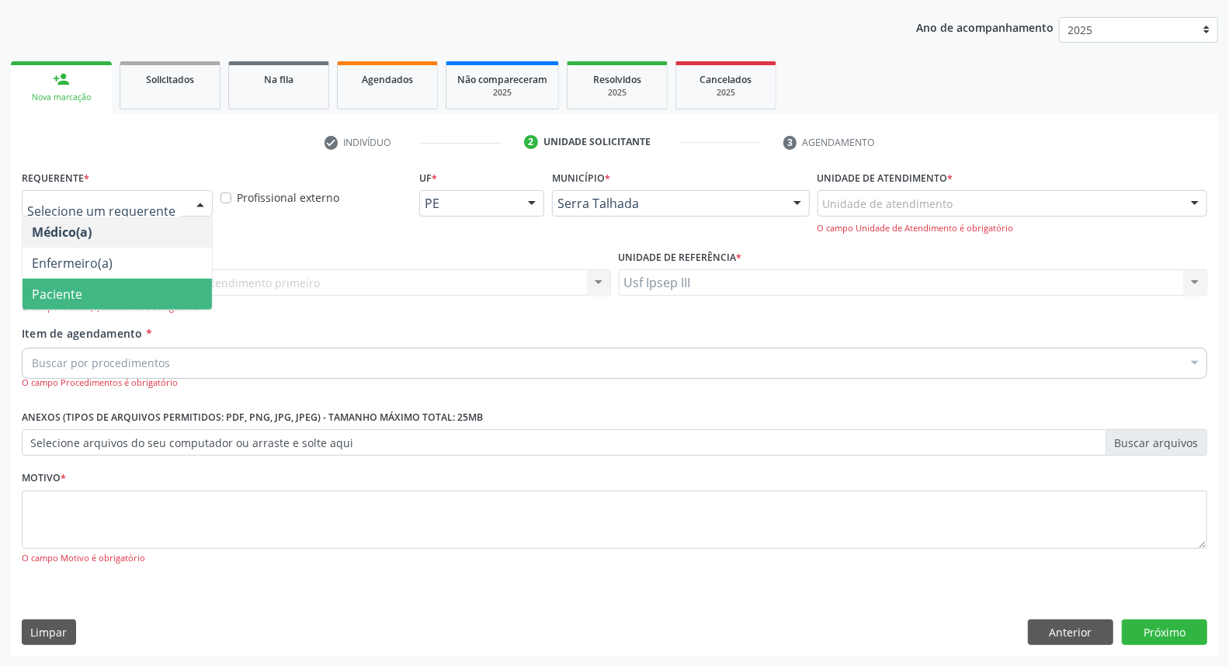
click at [83, 298] on span "Paciente" at bounding box center [118, 294] width 190 height 31
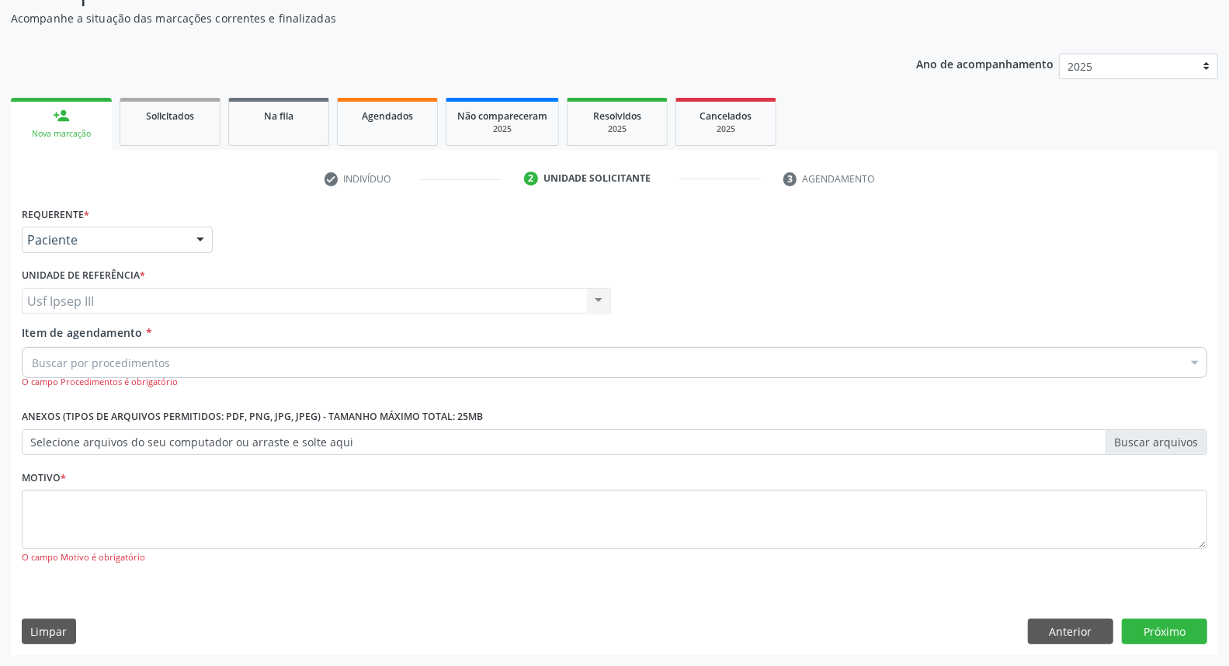
scroll to position [134, 0]
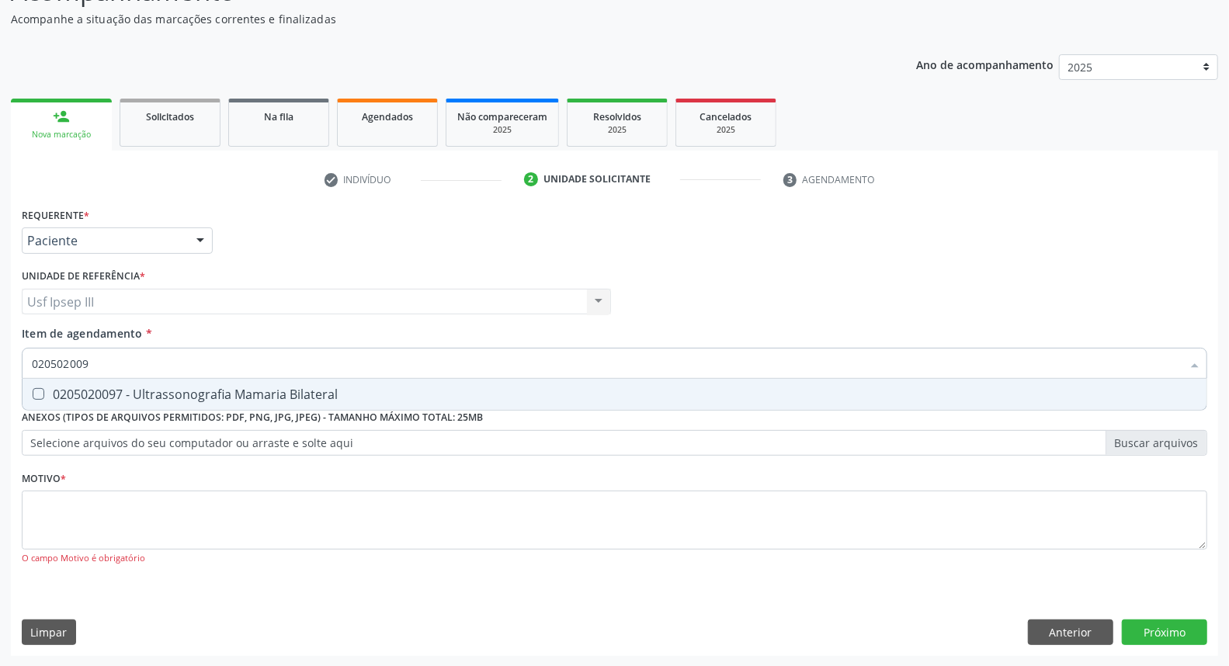
type input "0205020097"
click at [153, 392] on div "0205020097 - Ultrassonografia Mamaria Bilateral" at bounding box center [615, 394] width 1166 height 12
checkbox Bilateral "true"
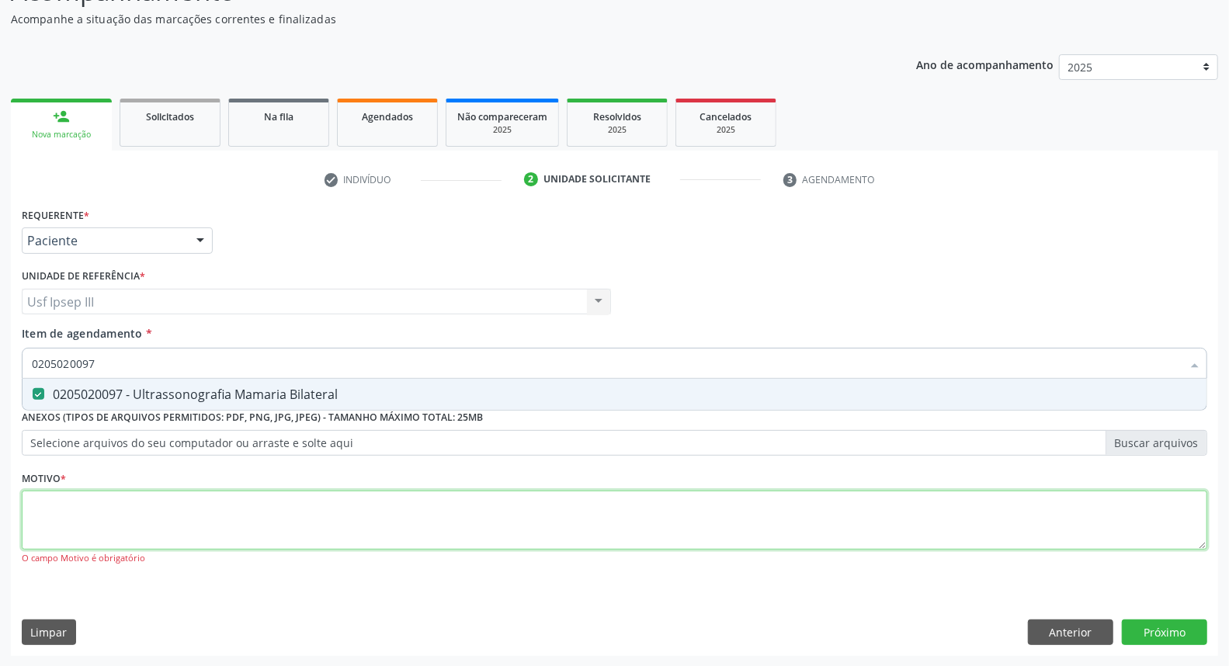
click at [130, 501] on div "Requerente * Paciente Médico(a) Enfermeiro(a) Paciente Nenhum resultado encontr…" at bounding box center [615, 395] width 1186 height 384
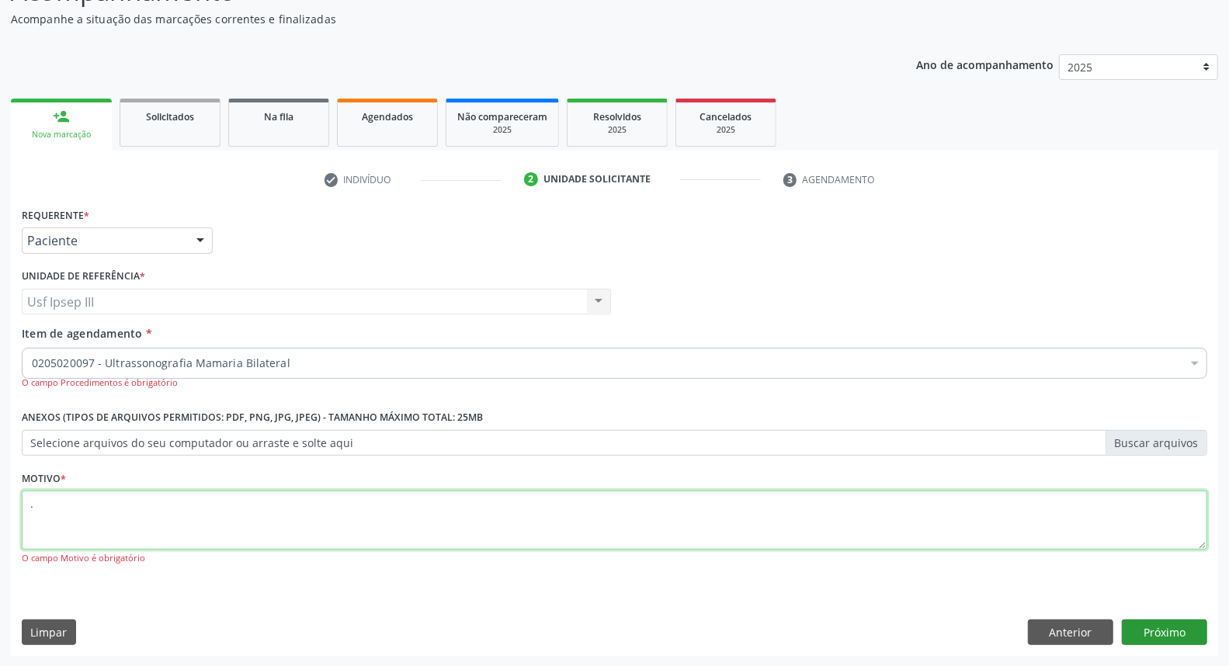
type textarea "."
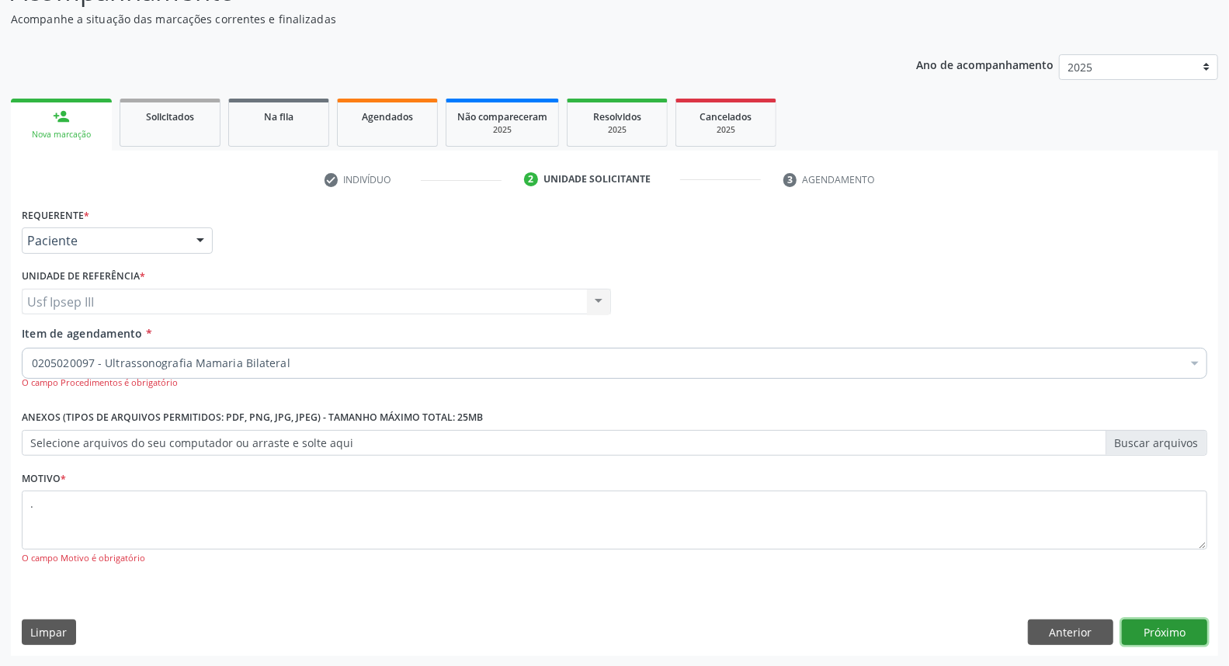
click at [1159, 640] on button "Próximo" at bounding box center [1164, 633] width 85 height 26
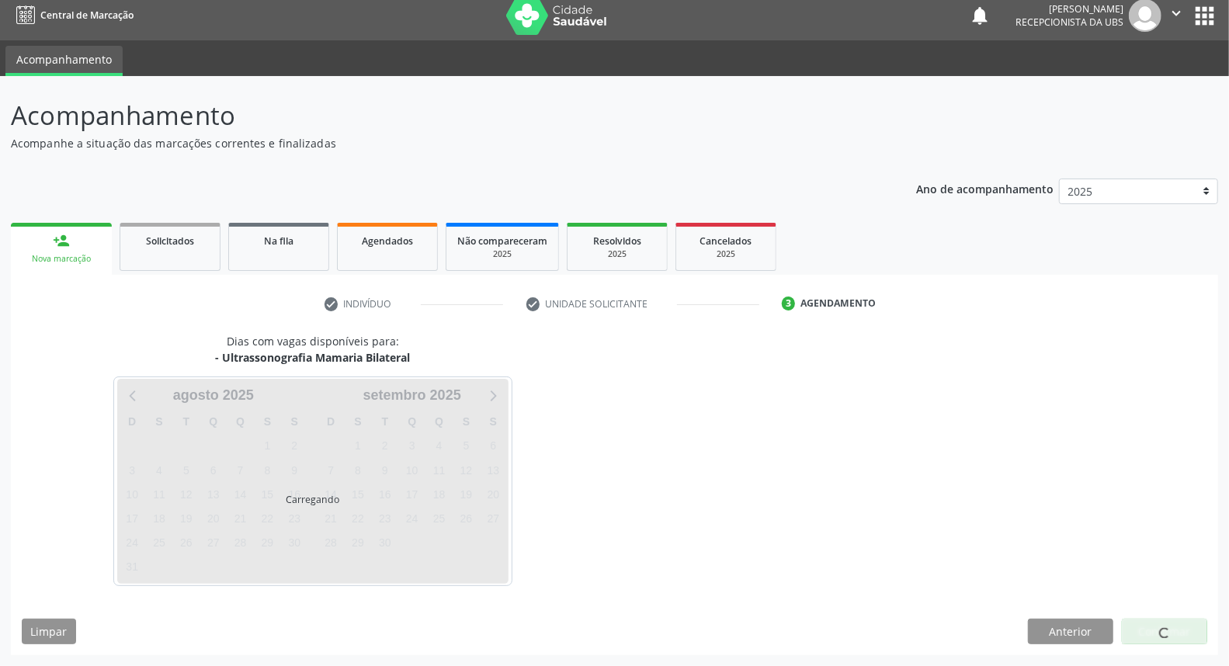
scroll to position [9, 0]
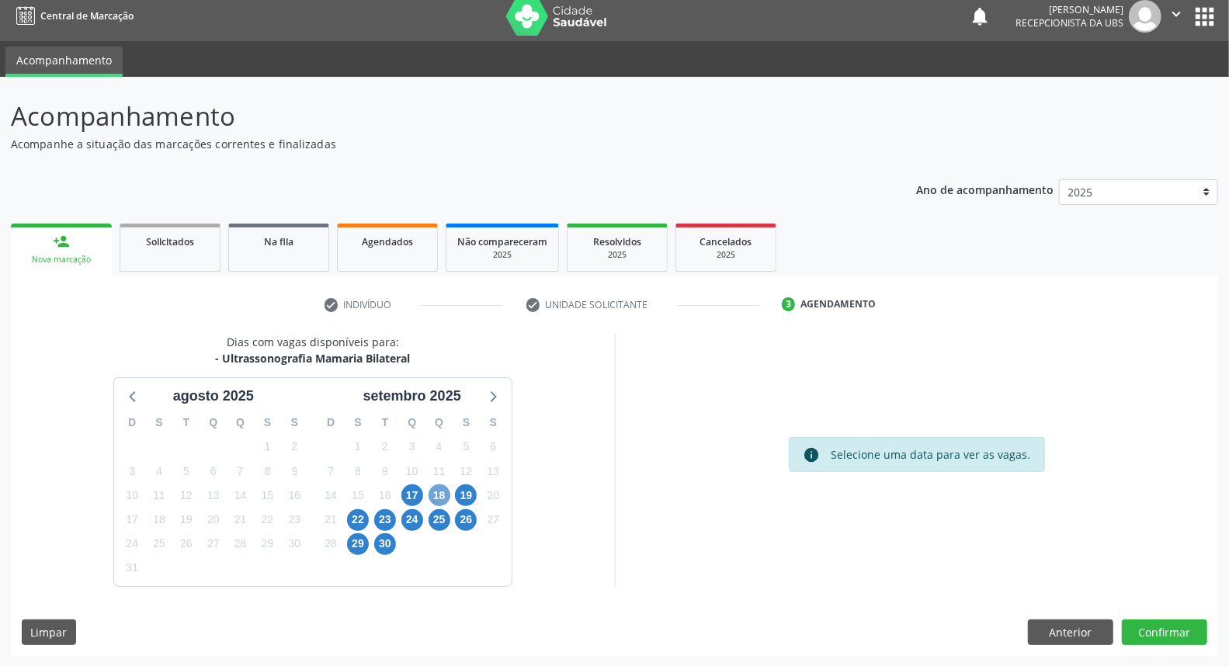
click at [436, 486] on span "18" at bounding box center [440, 496] width 22 height 22
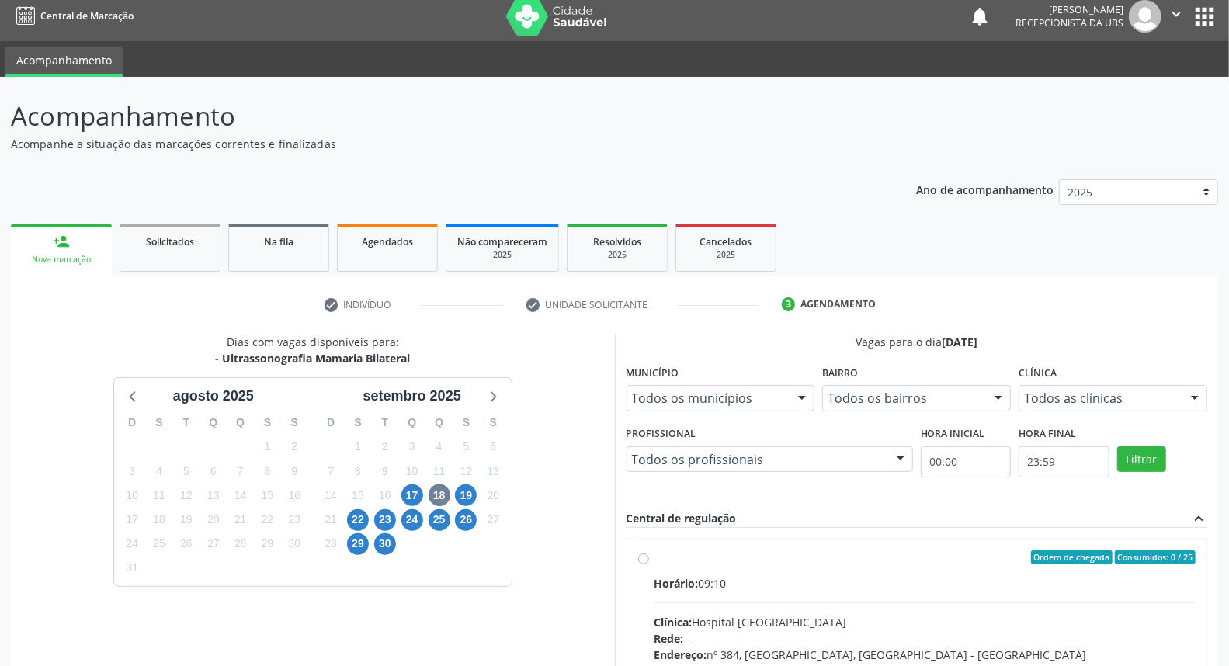
click at [948, 617] on div "Clínica: Hospital Sao Francisco" at bounding box center [926, 622] width 542 height 16
click at [649, 565] on input "Ordem de chegada Consumidos: 0 / 25 Horário: 09:10 Clínica: Hospital Sao Franci…" at bounding box center [643, 558] width 11 height 14
radio input "true"
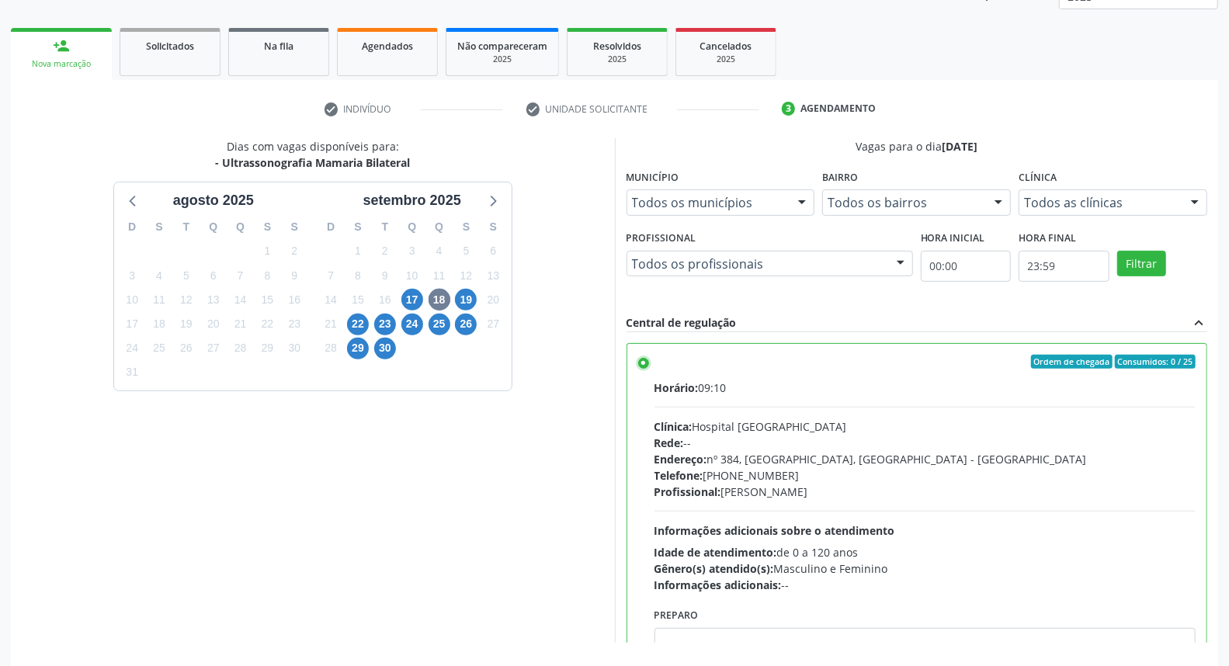
scroll to position [260, 0]
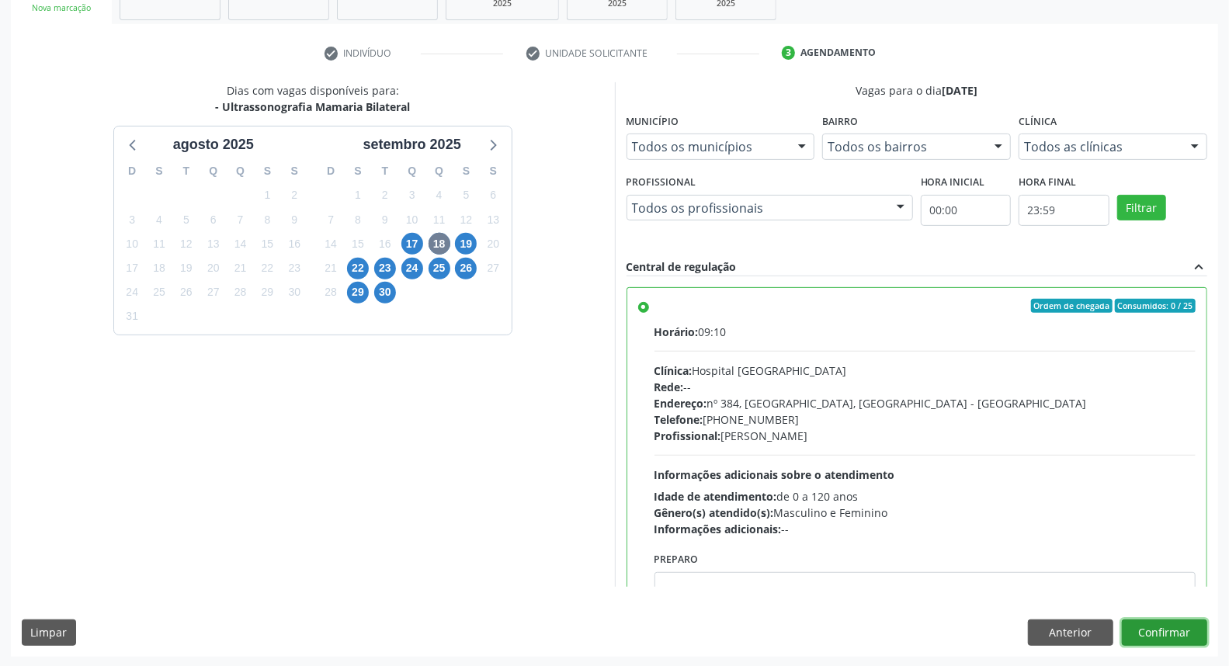
click at [1184, 632] on button "Confirmar" at bounding box center [1164, 633] width 85 height 26
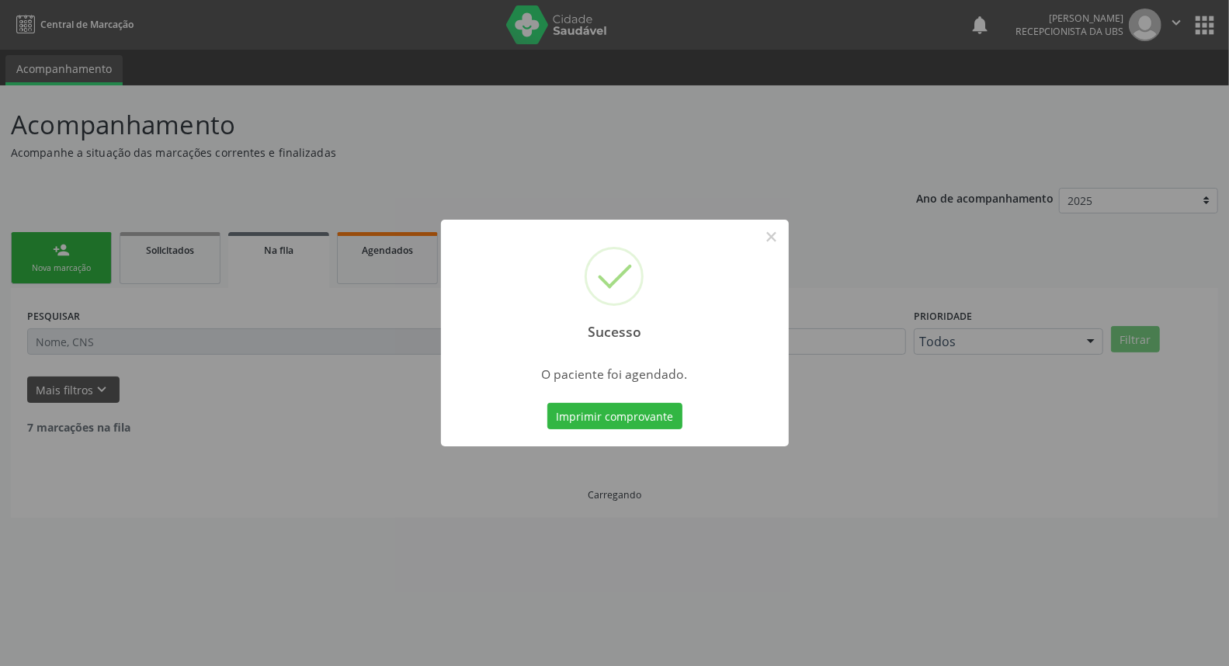
scroll to position [0, 0]
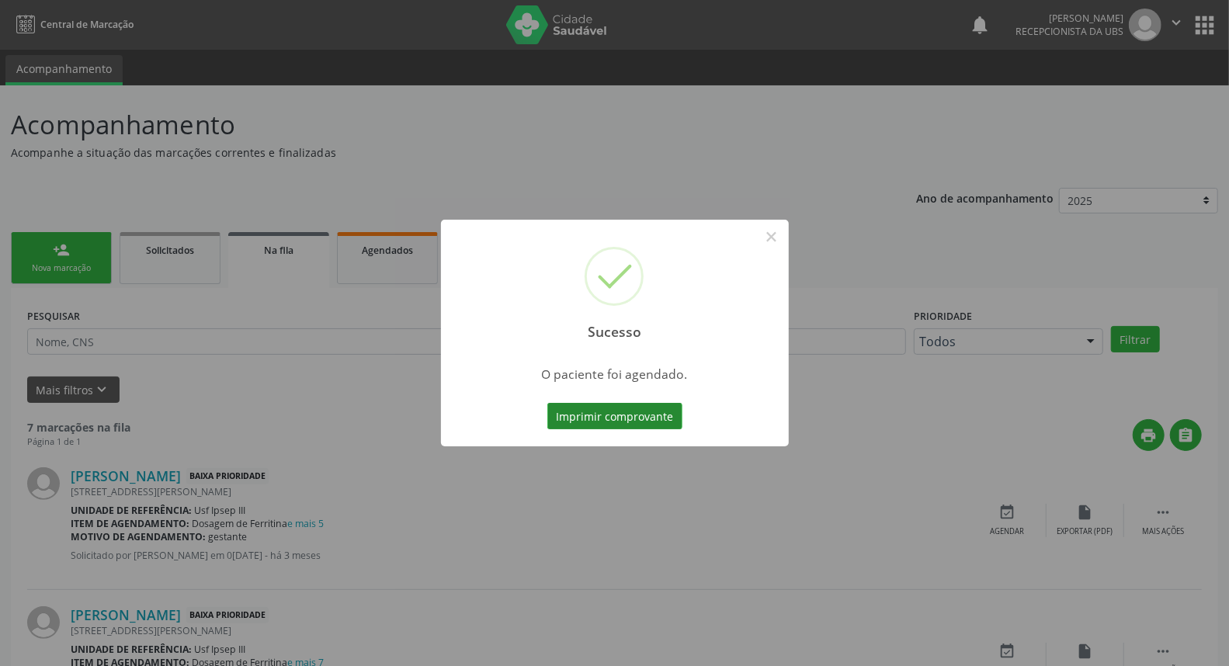
click at [594, 413] on button "Imprimir comprovante" at bounding box center [615, 416] width 135 height 26
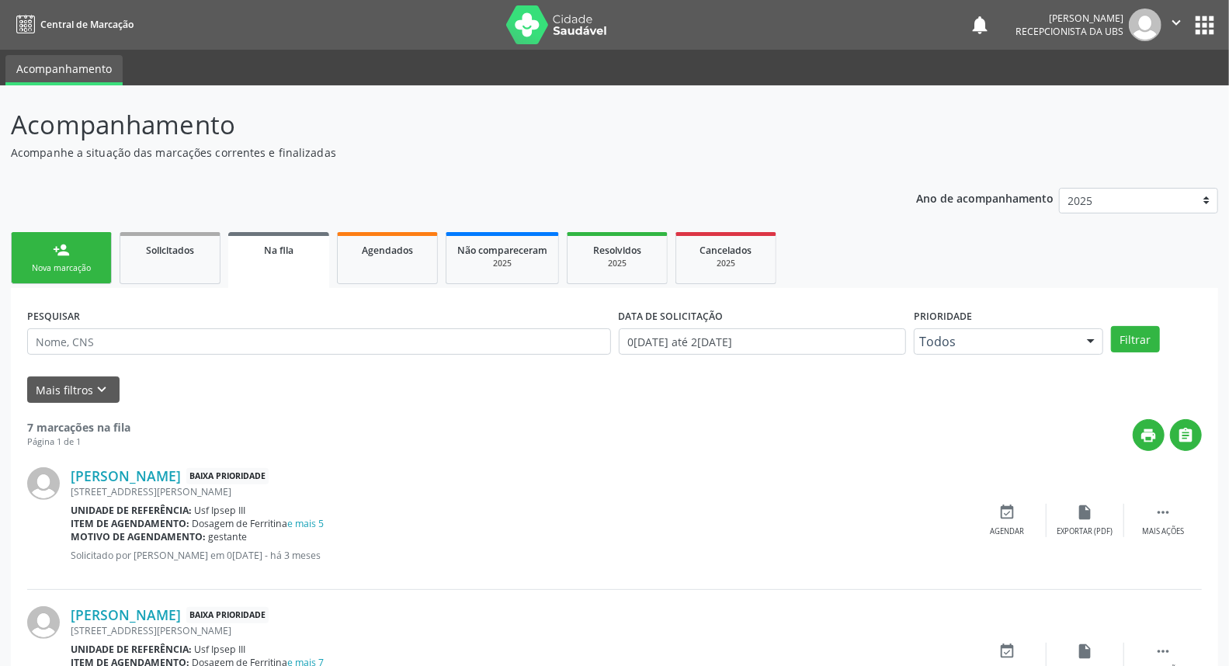
click at [95, 250] on link "person_add Nova marcação" at bounding box center [61, 258] width 101 height 52
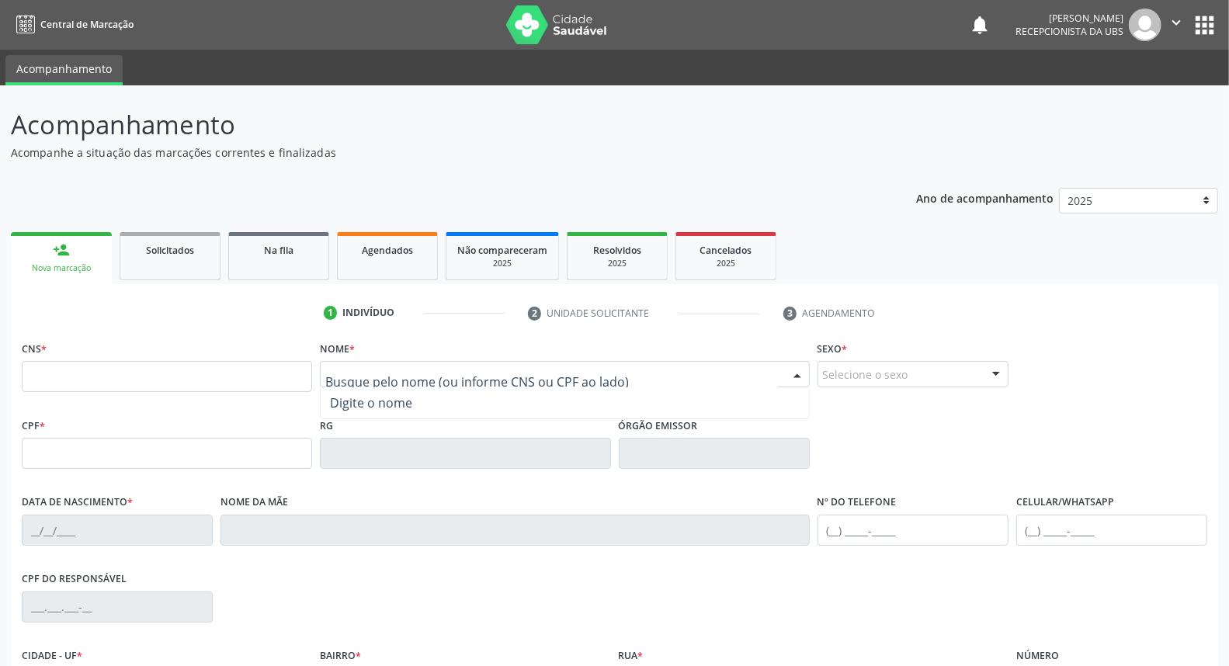
click at [344, 374] on input "text" at bounding box center [551, 382] width 452 height 31
type input "josefa maria de lima"
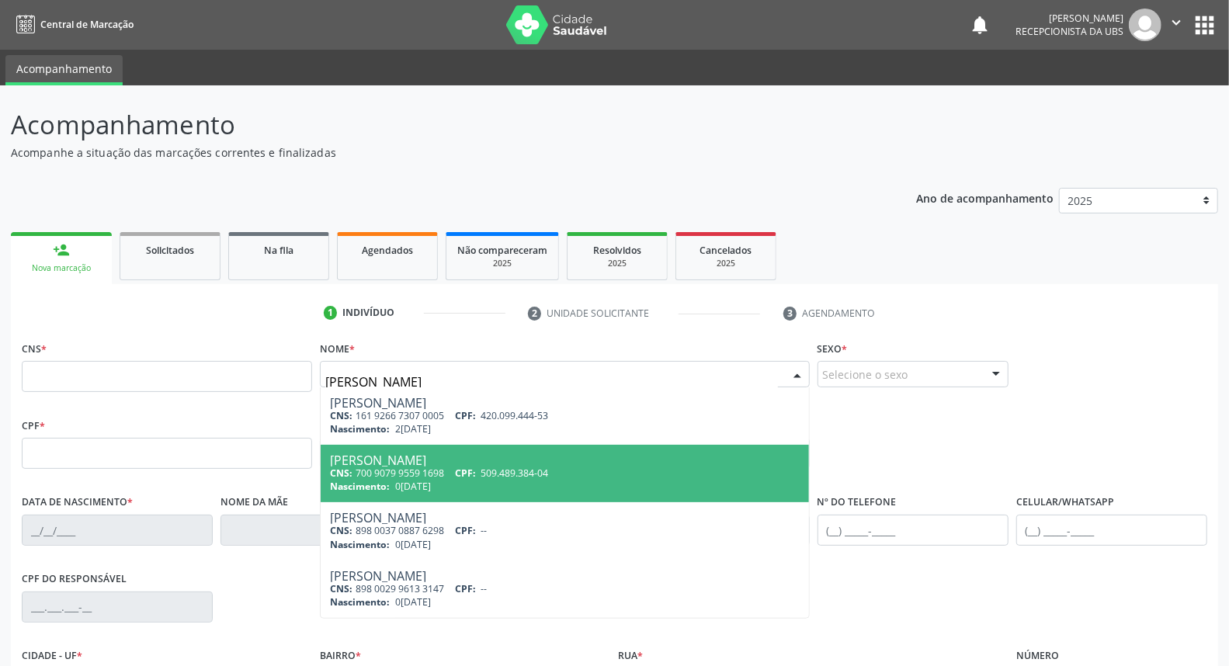
click at [379, 469] on div "CNS: 700 9079 9559 1698 CPF: 509.489.384-04" at bounding box center [564, 473] width 469 height 13
type input "700 9079 9559 1698"
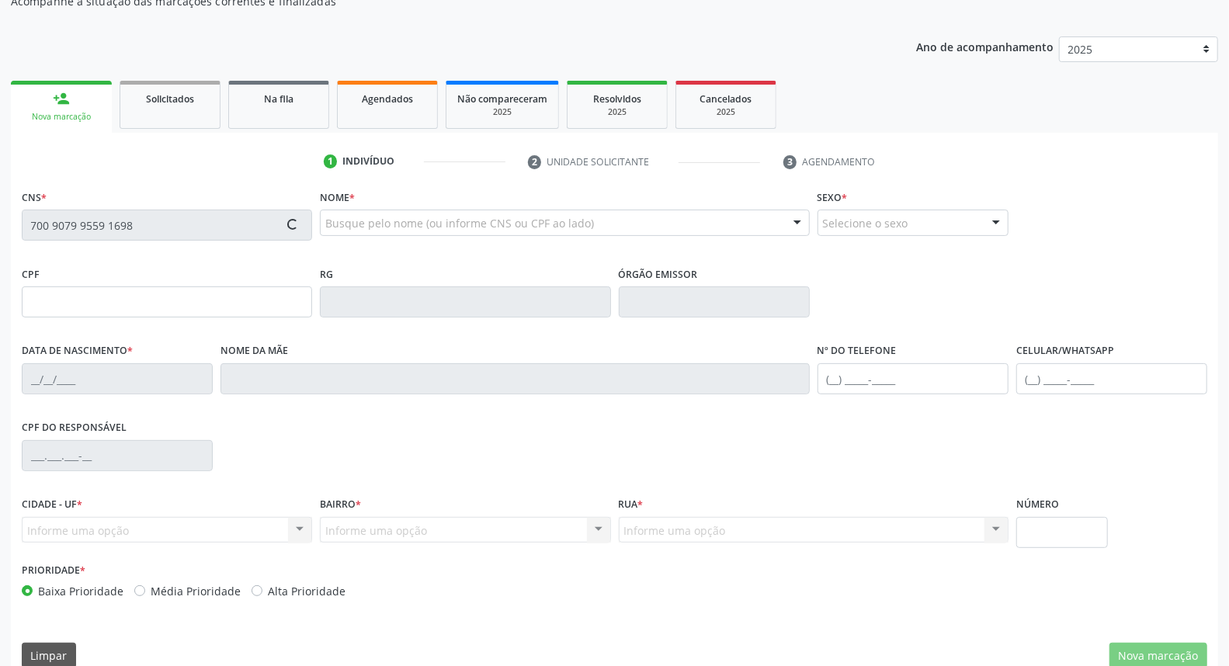
scroll to position [174, 0]
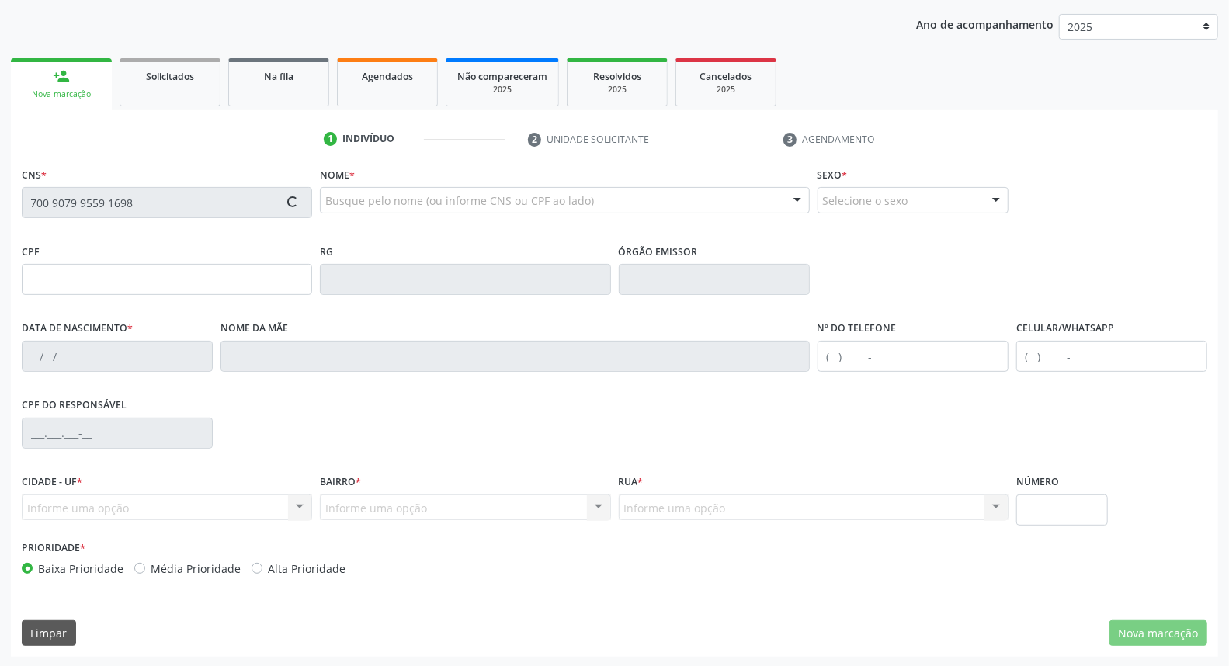
type input "509.489.384-04"
type input "09/10/1962"
type input "Rosa Maria da Conceição"
type input "(87) 99992-3930"
type input "153"
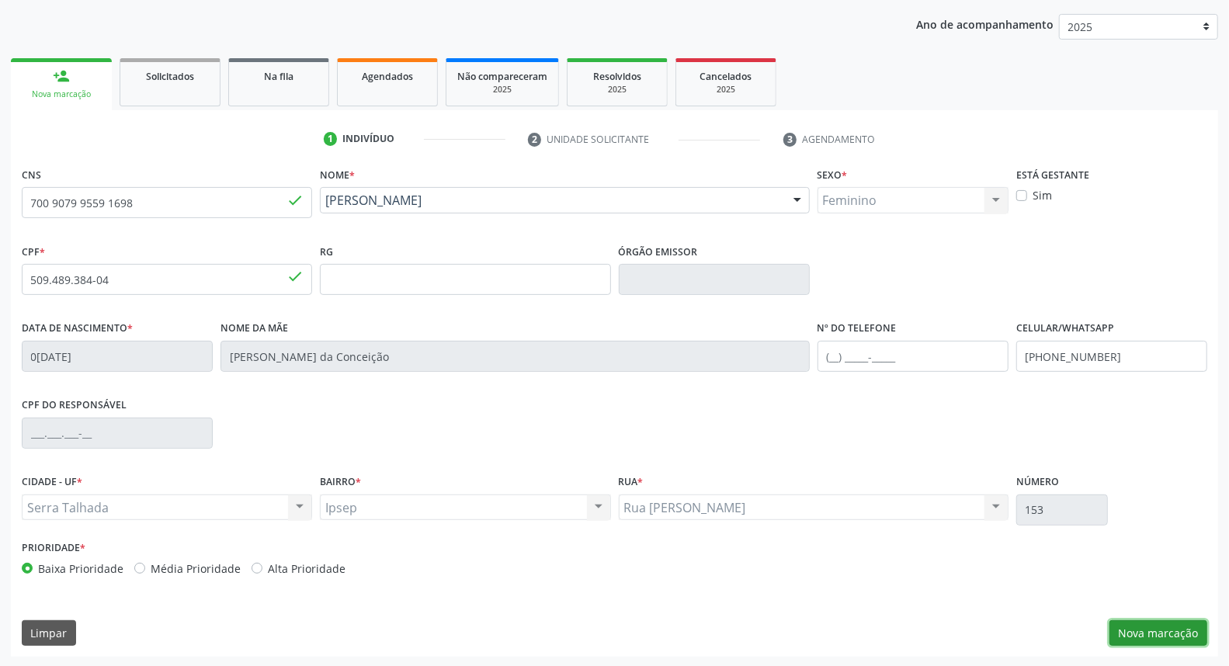
click at [1174, 624] on button "Nova marcação" at bounding box center [1159, 634] width 98 height 26
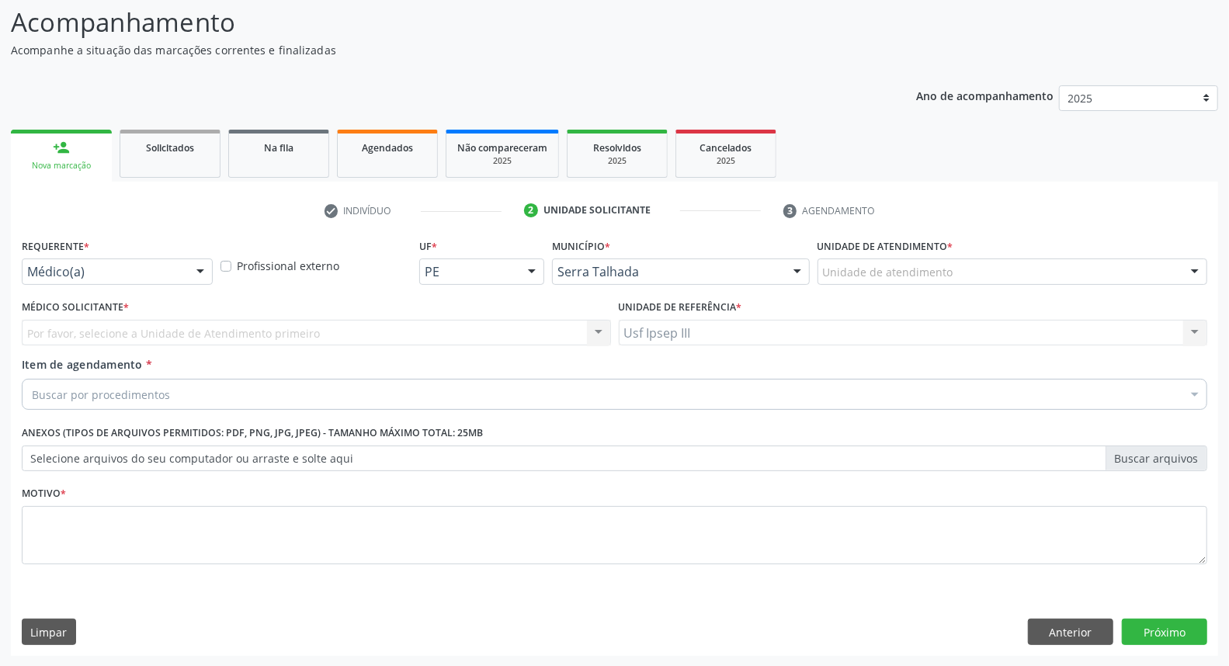
click at [197, 266] on div at bounding box center [200, 272] width 23 height 26
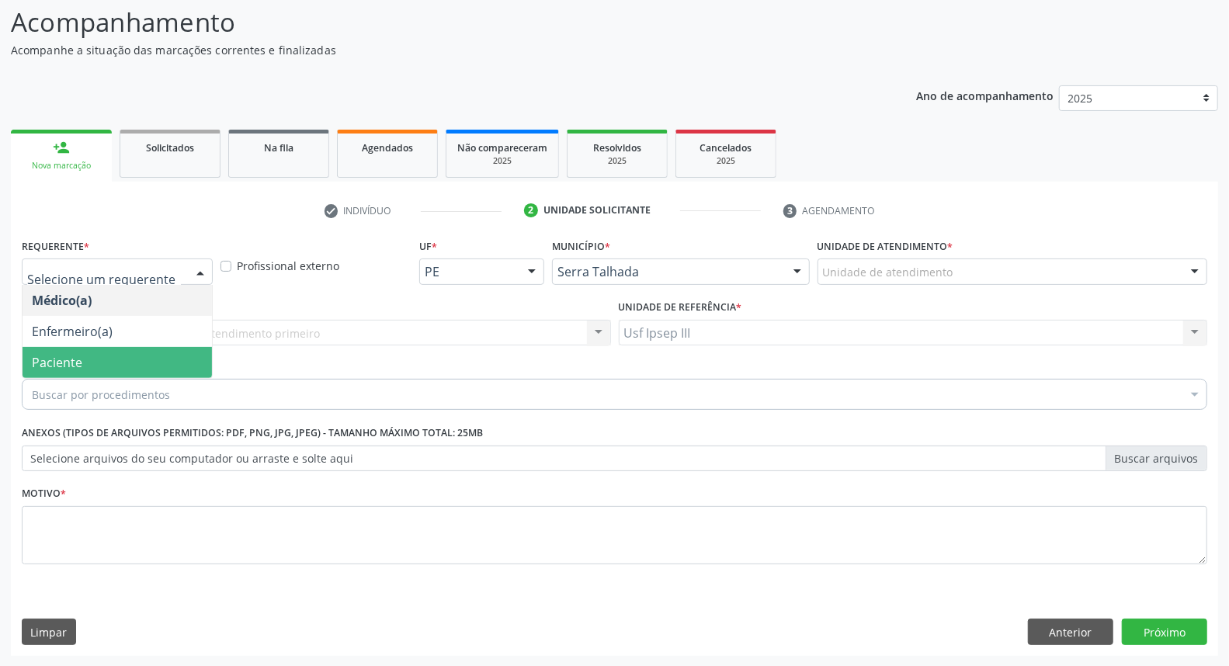
click at [183, 360] on span "Paciente" at bounding box center [118, 362] width 190 height 31
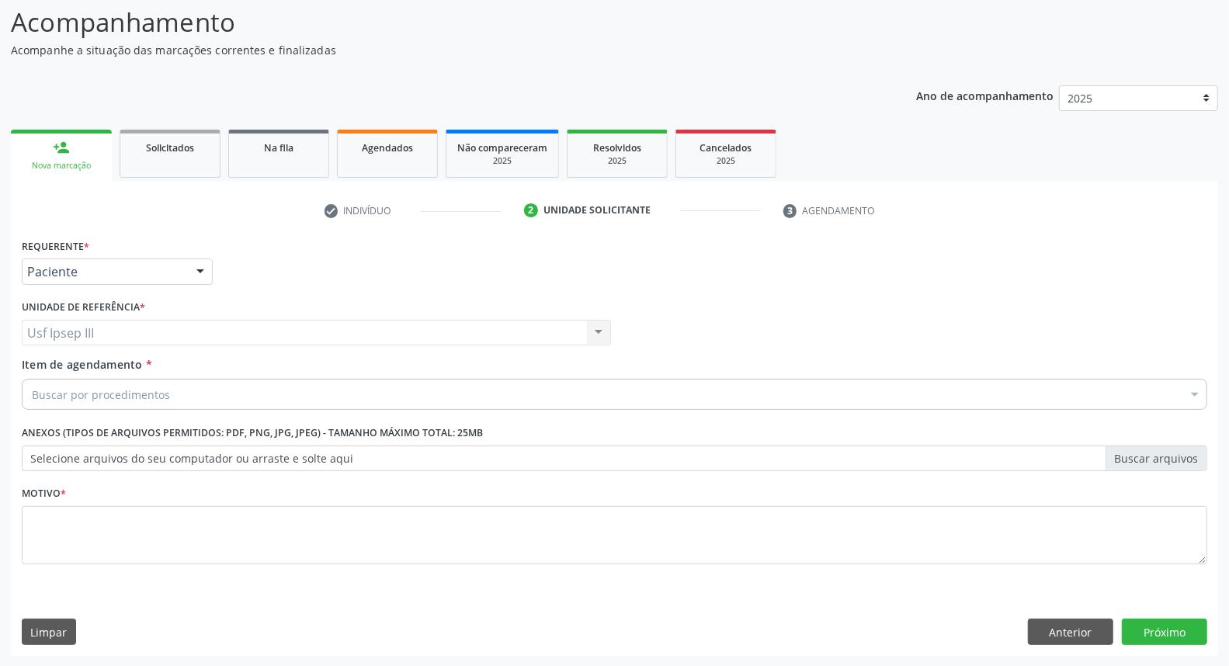
click at [183, 390] on div "Buscar por procedimentos" at bounding box center [615, 394] width 1186 height 31
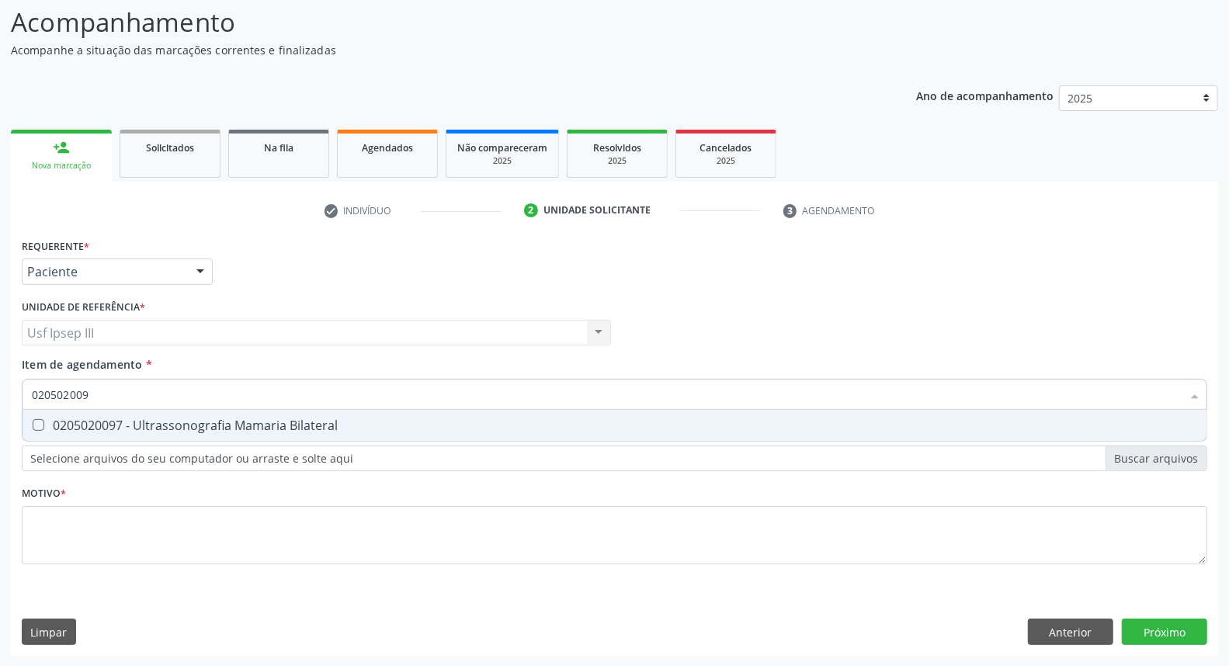
type input "0205020097"
click at [183, 424] on div "0205020097 - Ultrassonografia Mamaria Bilateral" at bounding box center [615, 425] width 1166 height 12
checkbox Bilateral "true"
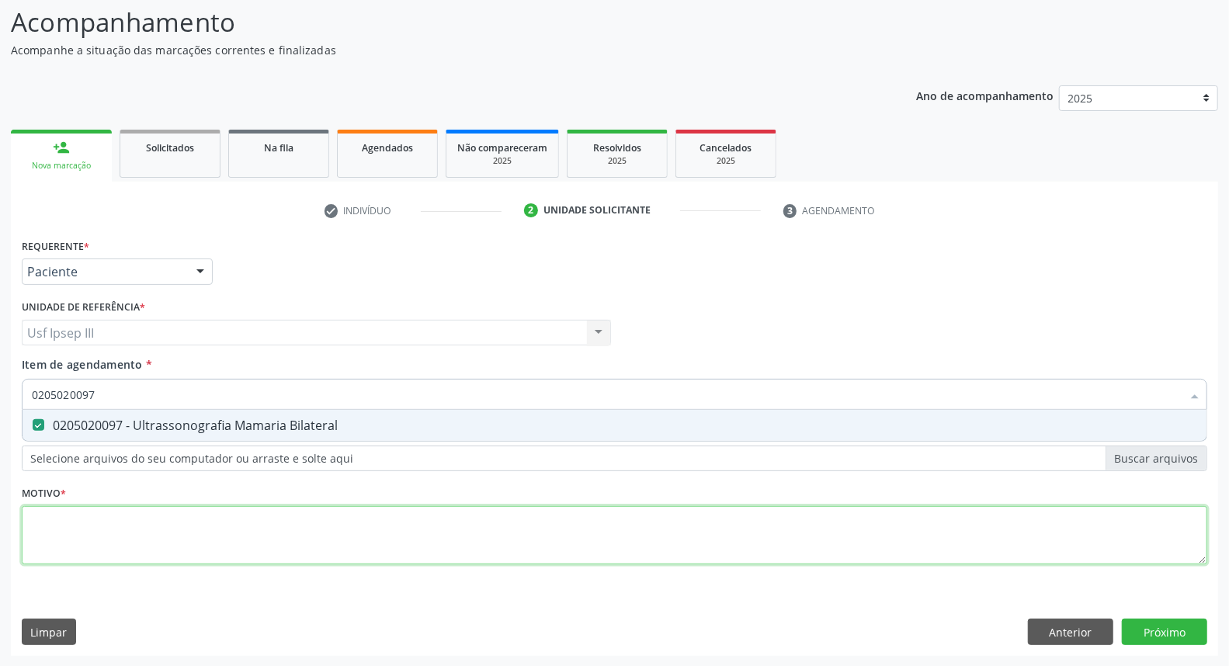
click at [169, 520] on div "Requerente * Paciente Médico(a) Enfermeiro(a) Paciente Nenhum resultado encontr…" at bounding box center [615, 411] width 1186 height 352
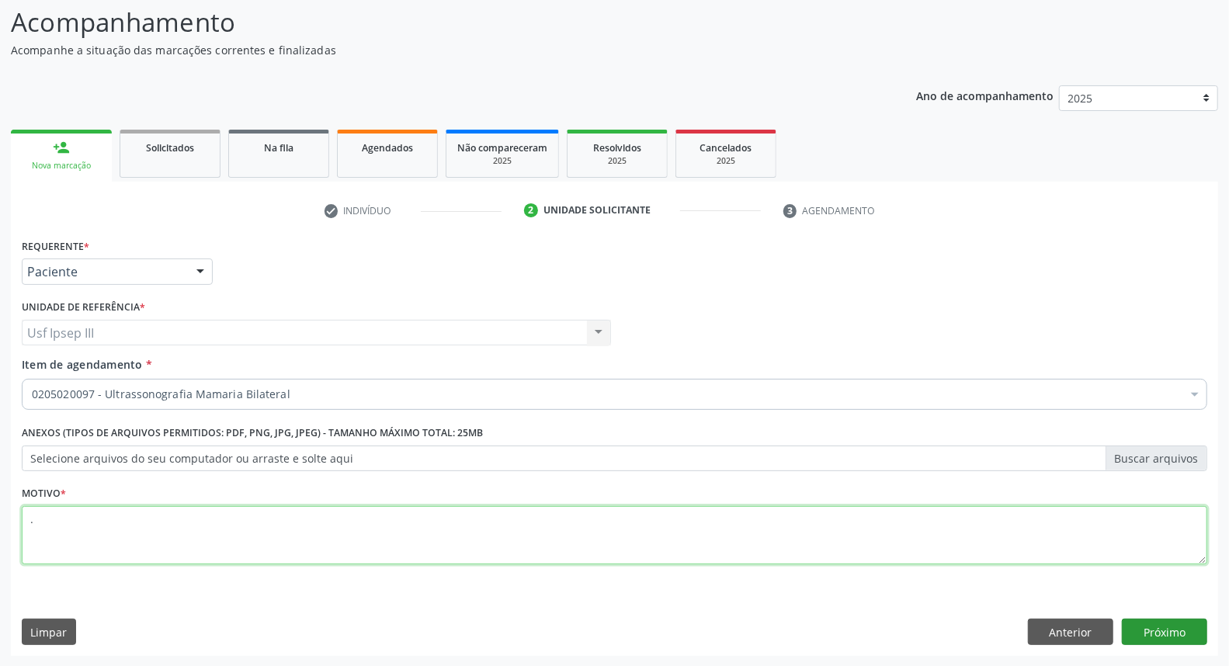
type textarea "."
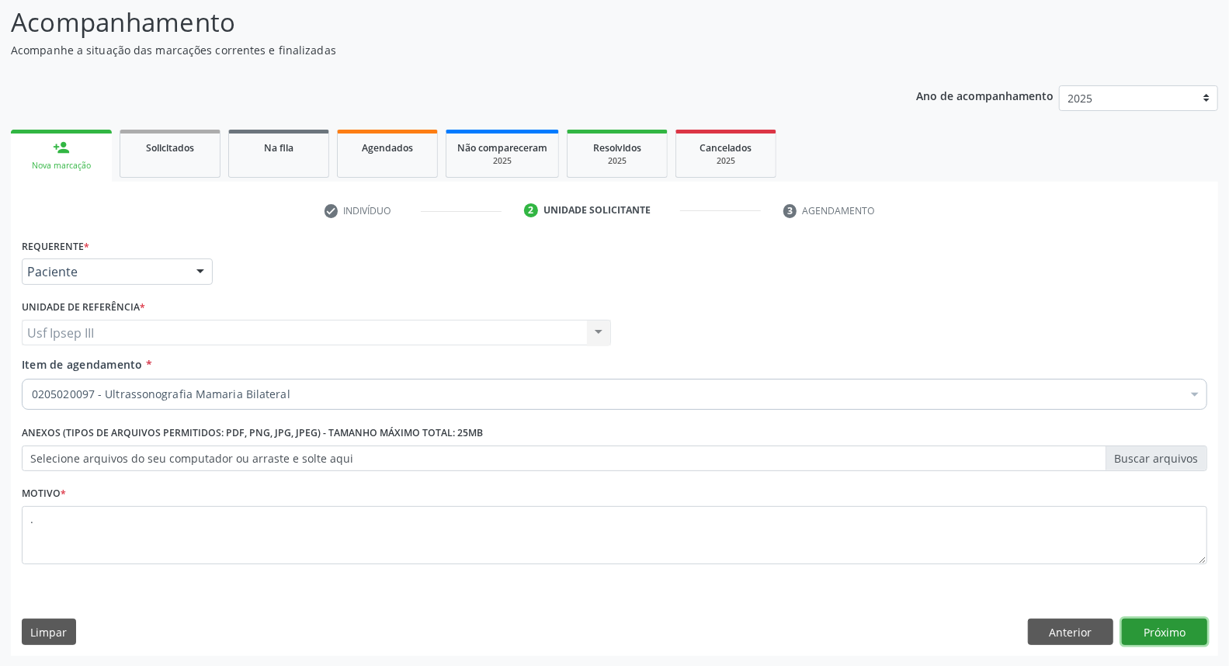
click at [1177, 631] on button "Próximo" at bounding box center [1164, 632] width 85 height 26
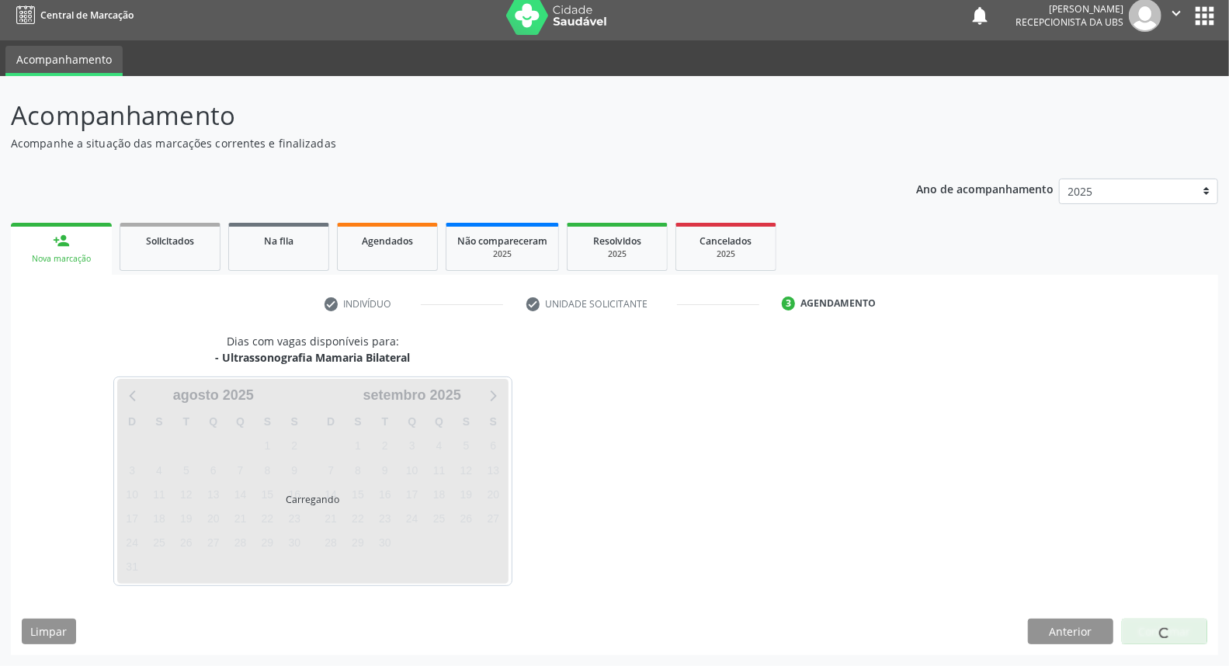
scroll to position [9, 0]
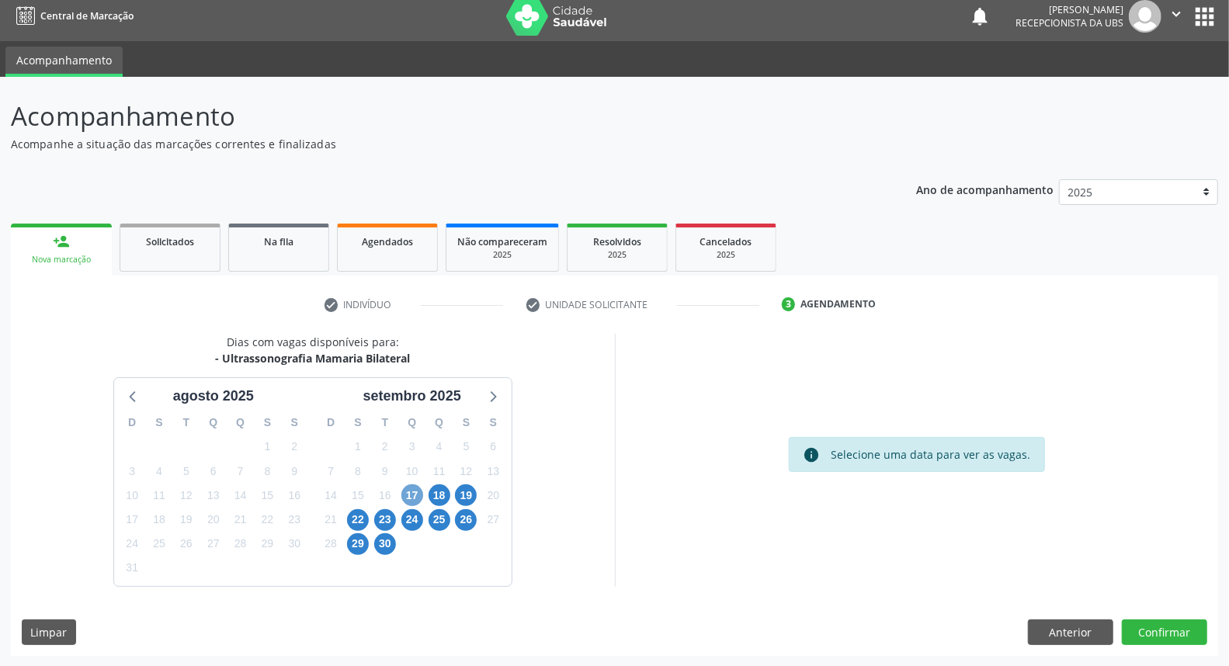
click at [410, 495] on span "17" at bounding box center [413, 496] width 22 height 22
click at [405, 492] on span "17" at bounding box center [413, 496] width 22 height 22
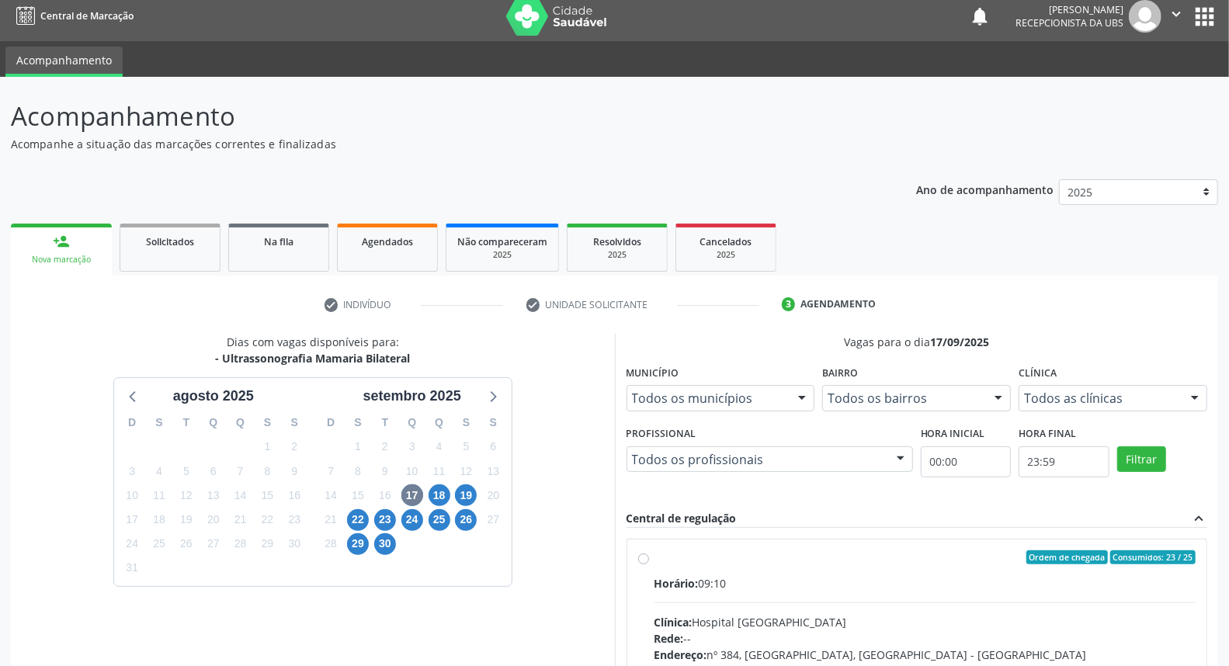
click at [841, 641] on div "Rede: --" at bounding box center [926, 639] width 542 height 16
click at [649, 565] on input "Ordem de chegada Consumidos: 23 / 25 Horário: 09:10 Clínica: Hospital Sao Franc…" at bounding box center [643, 558] width 11 height 14
radio input "true"
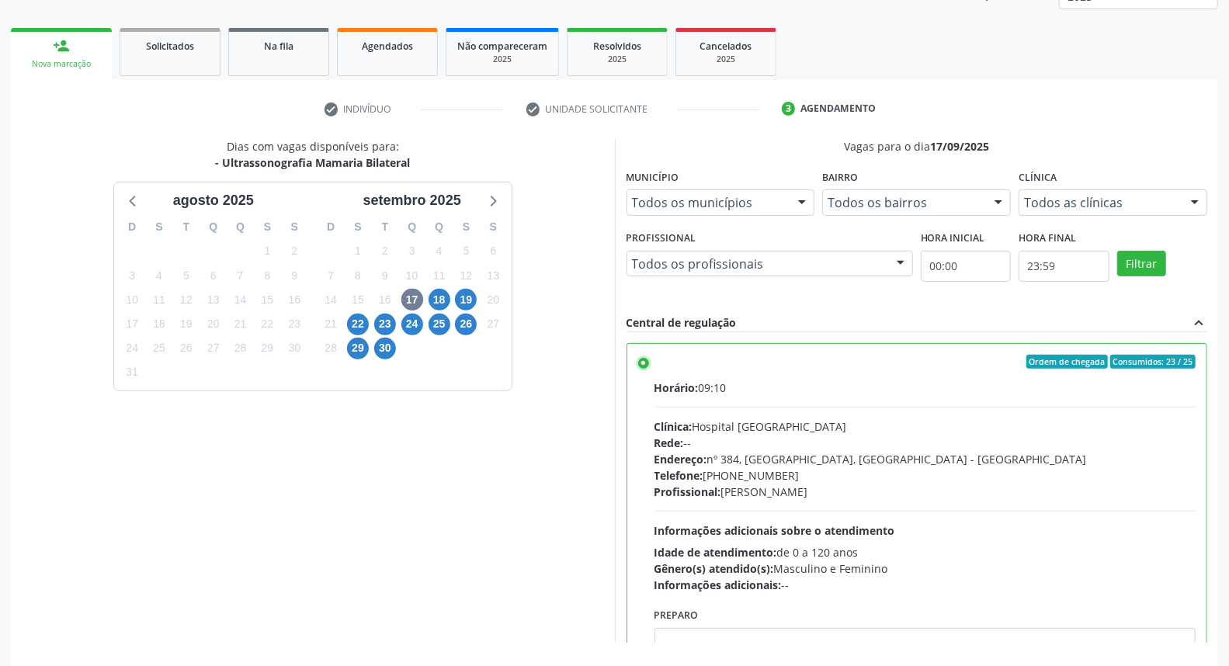
scroll to position [260, 0]
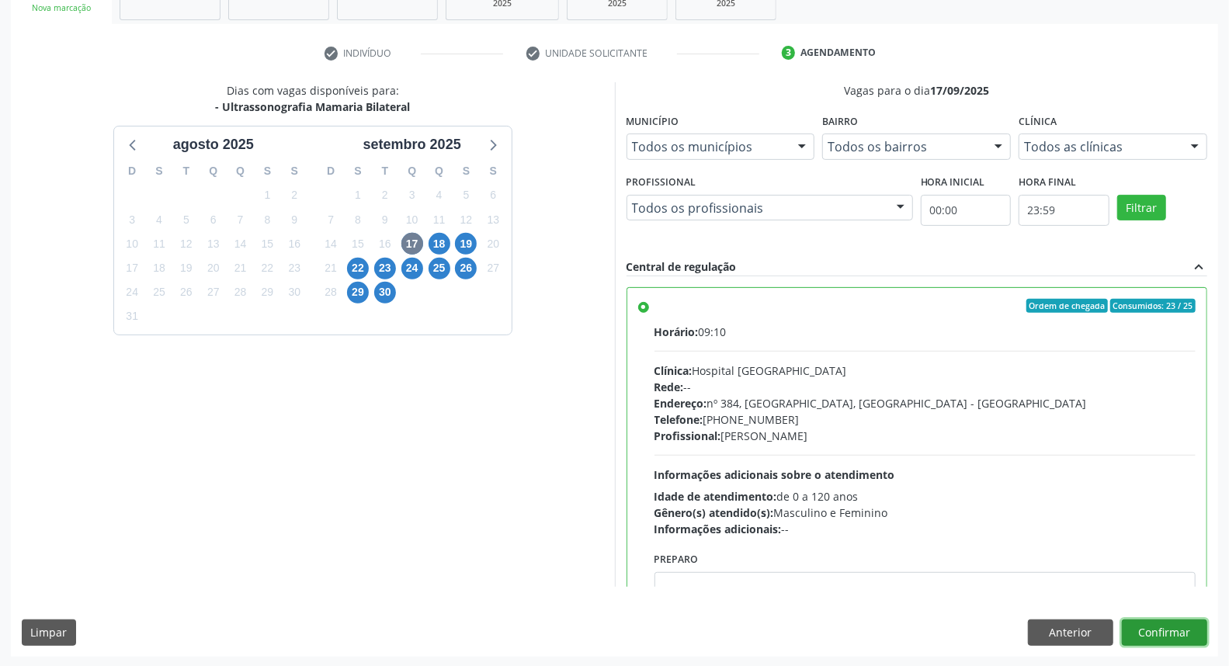
click at [1193, 629] on button "Confirmar" at bounding box center [1164, 633] width 85 height 26
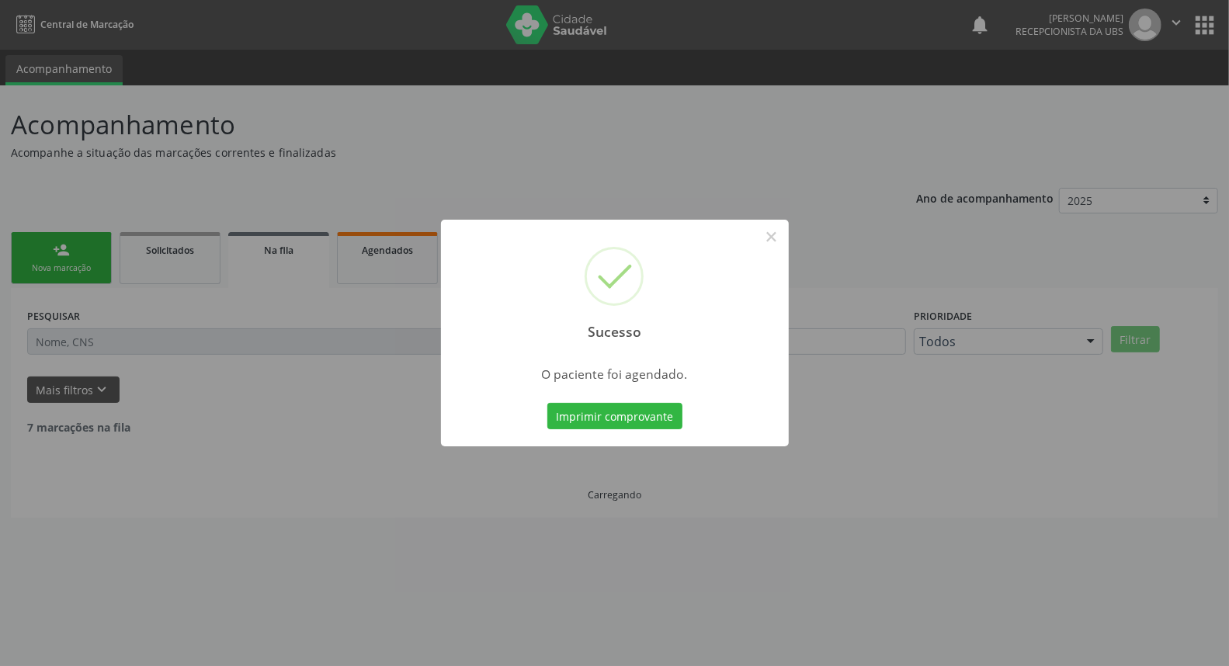
scroll to position [0, 0]
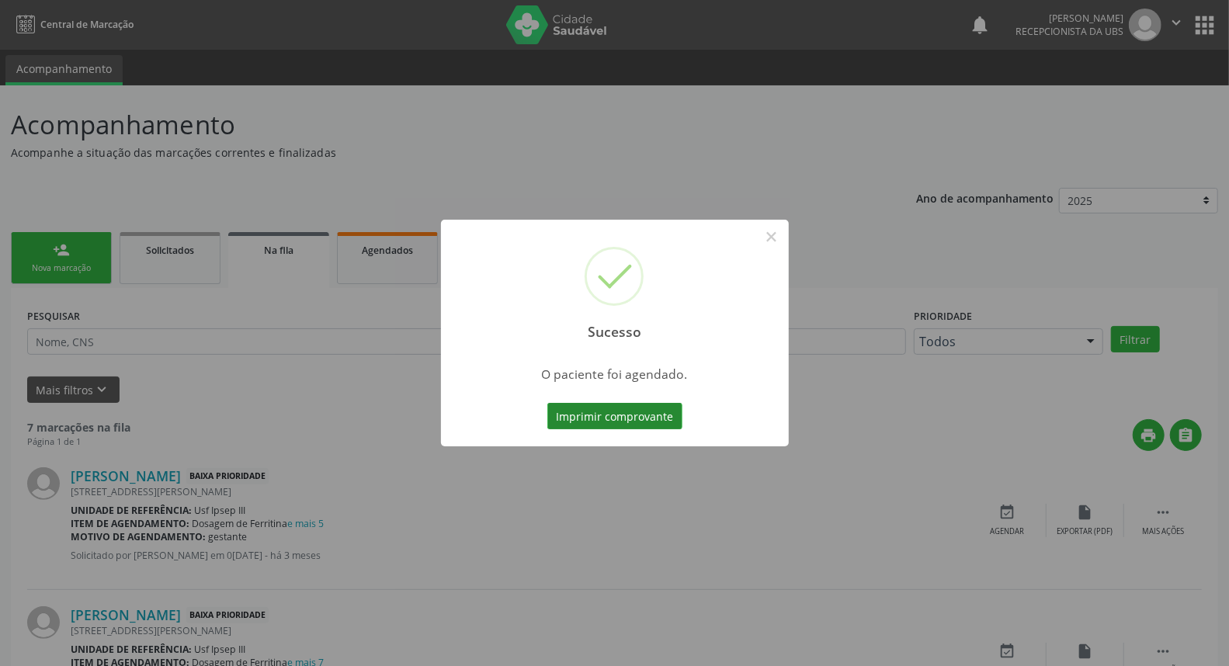
click at [607, 427] on button "Imprimir comprovante" at bounding box center [615, 416] width 135 height 26
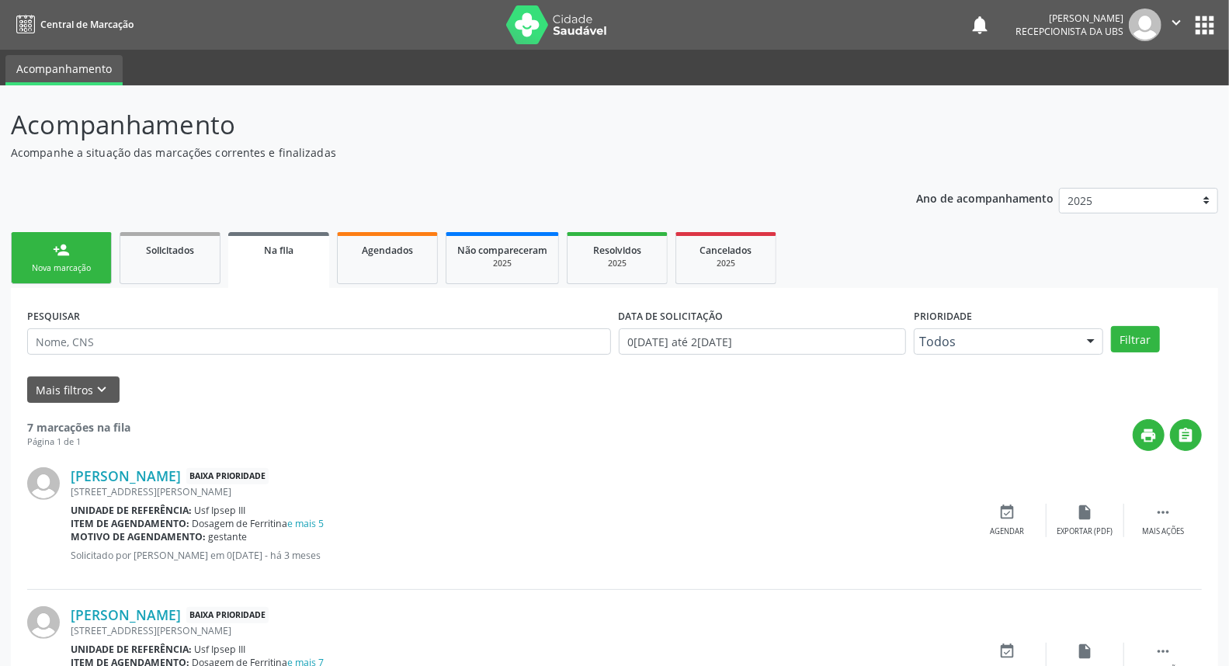
click at [71, 253] on link "person_add Nova marcação" at bounding box center [61, 258] width 101 height 52
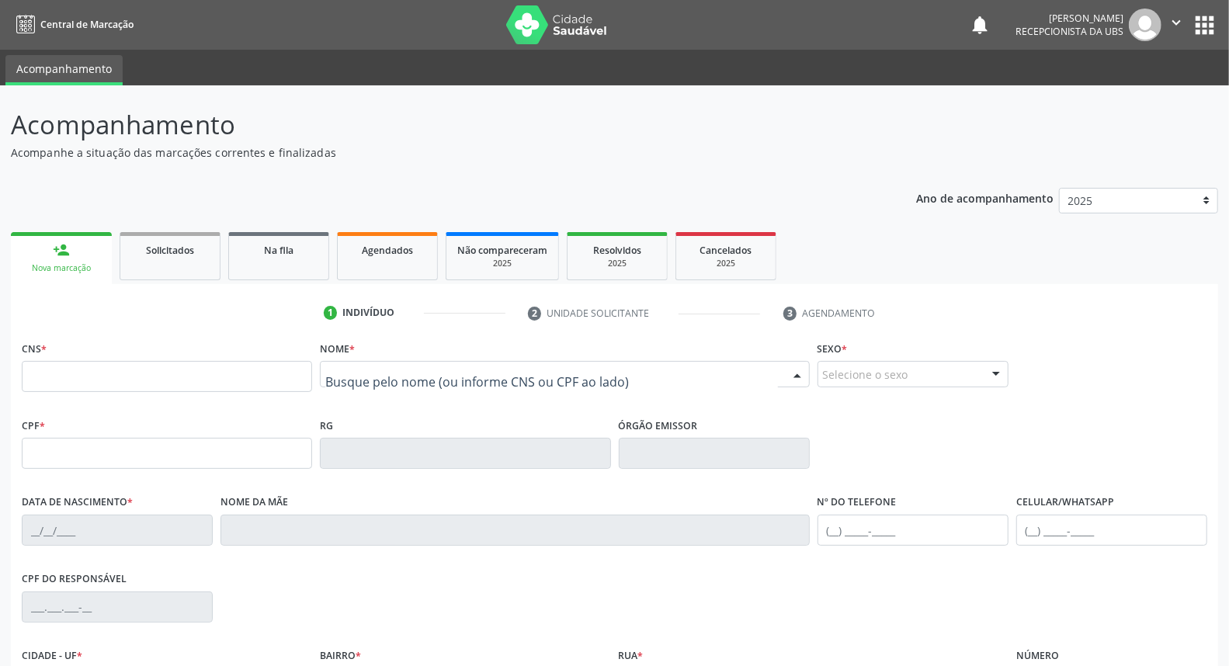
click at [347, 363] on div at bounding box center [564, 374] width 489 height 26
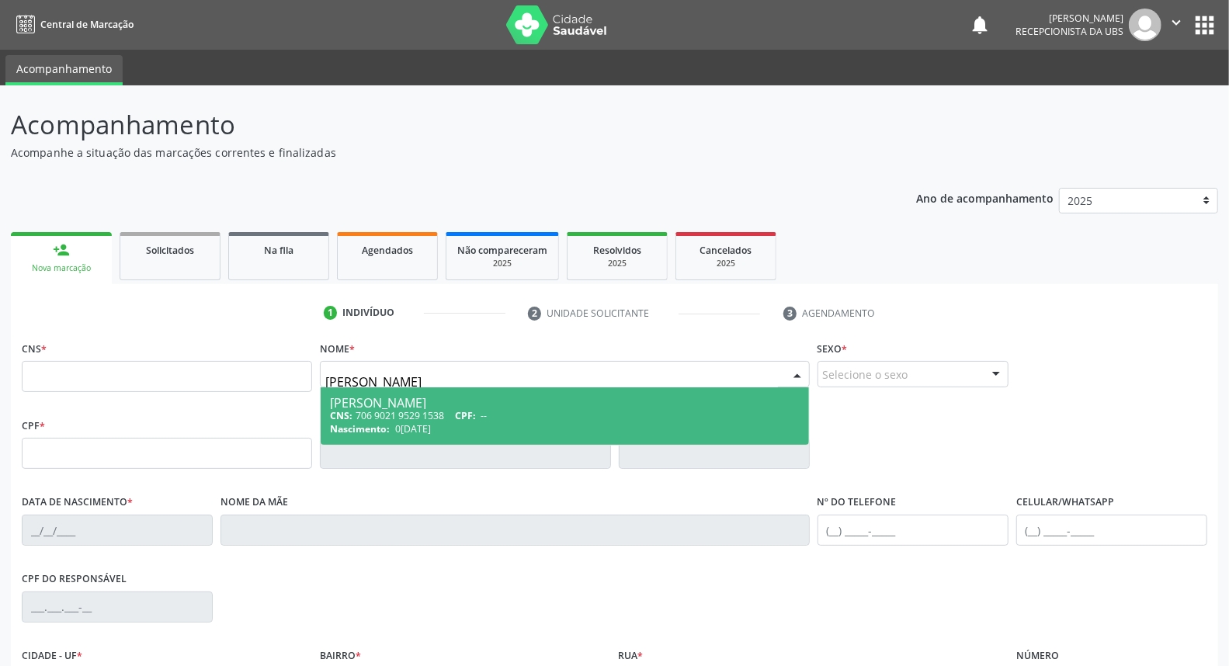
click at [421, 381] on input "marlene pereira lima" at bounding box center [551, 382] width 452 height 31
type input "marlene pereira de lima"
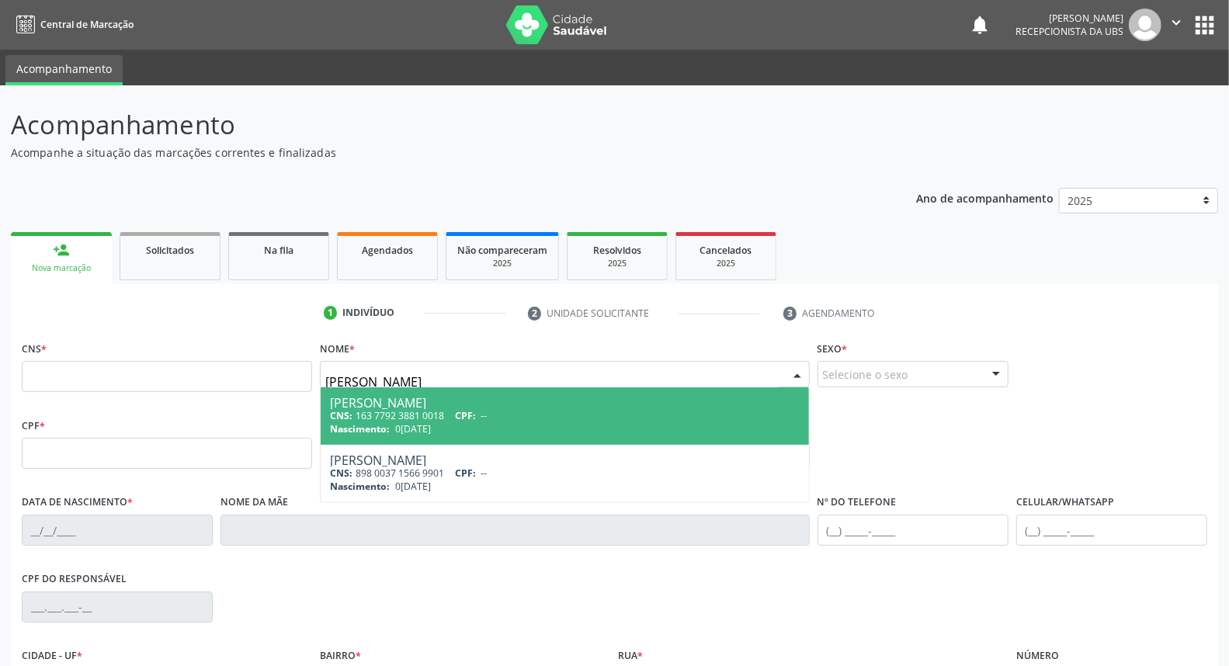
click at [423, 414] on div "CNS: 163 7792 3881 0018 CPF: --" at bounding box center [564, 415] width 469 height 13
type input "163 7792 3881 0018"
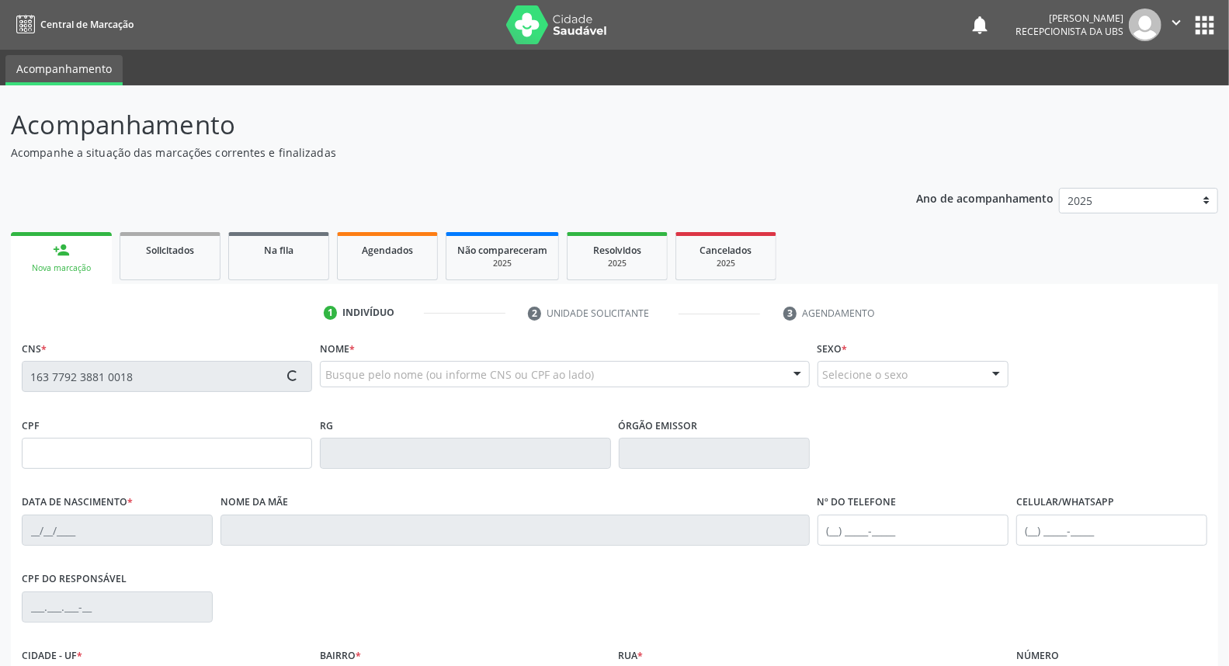
type input "03/12/1973"
type input "Iramar Pereira da Silva Lima"
type input "[PHONE_NUMBER]"
type input "11"
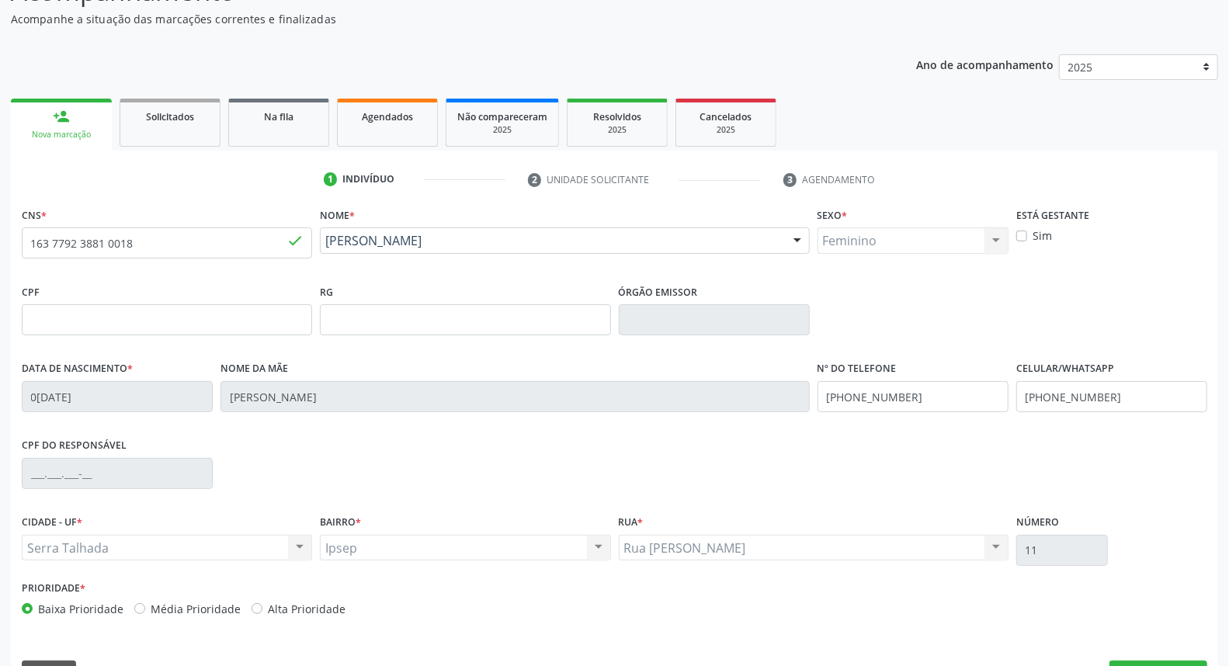
scroll to position [174, 0]
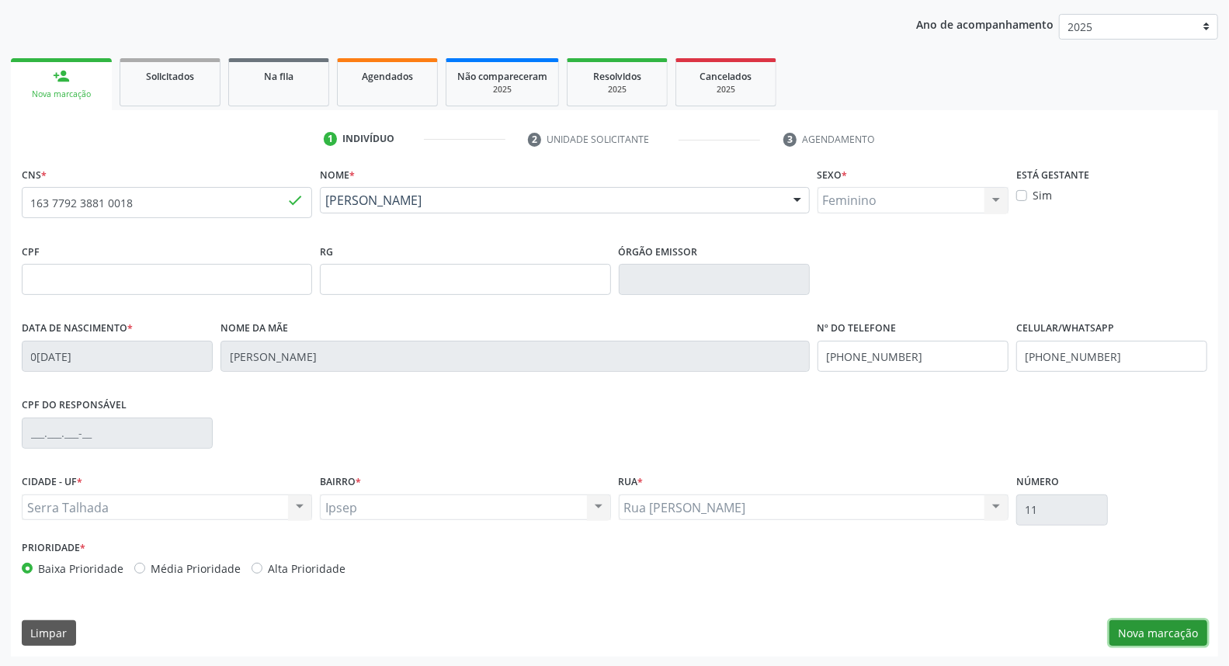
click at [1154, 629] on button "Nova marcação" at bounding box center [1159, 634] width 98 height 26
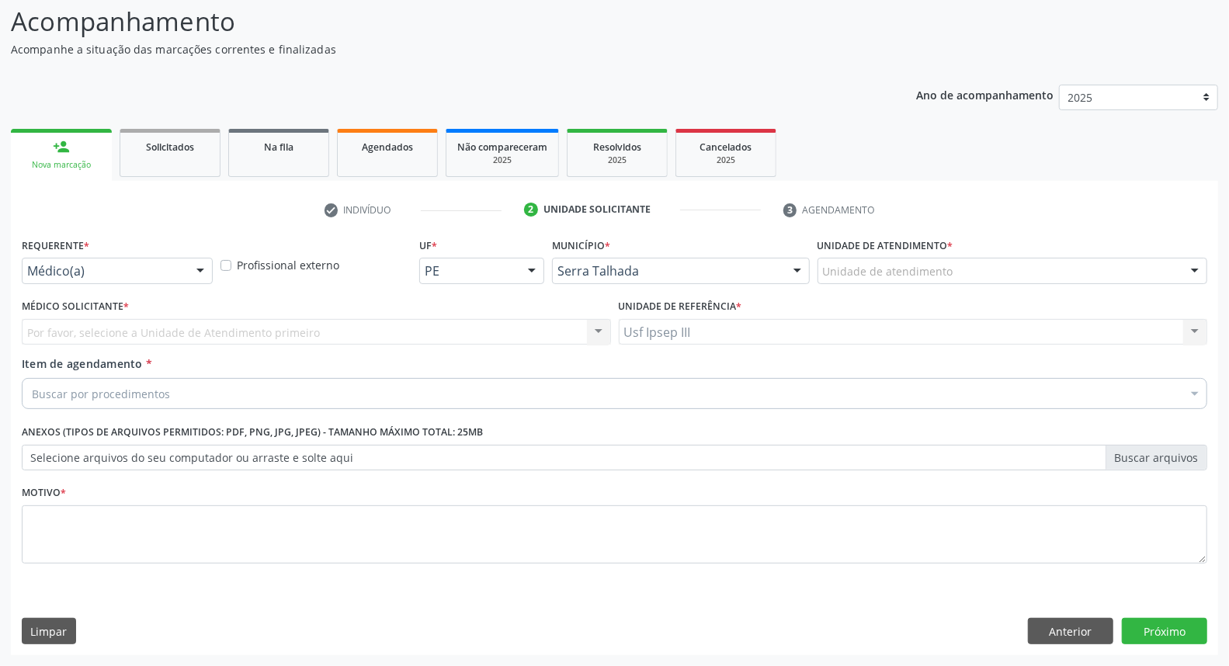
scroll to position [103, 0]
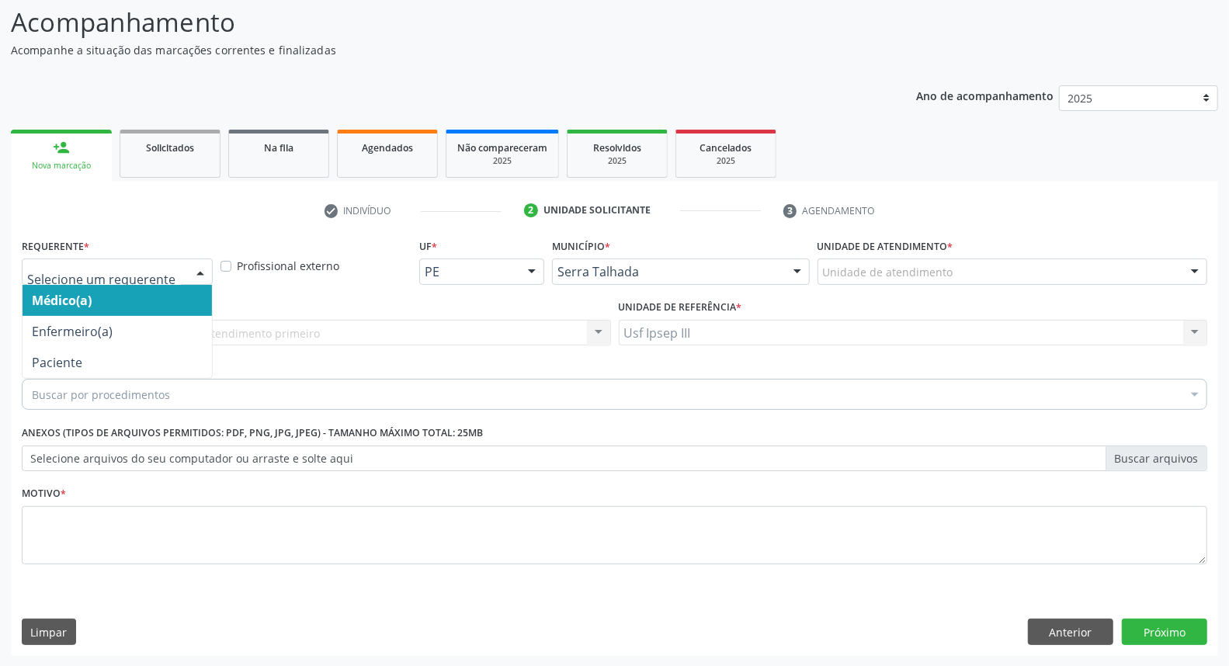
click at [202, 263] on div at bounding box center [200, 272] width 23 height 26
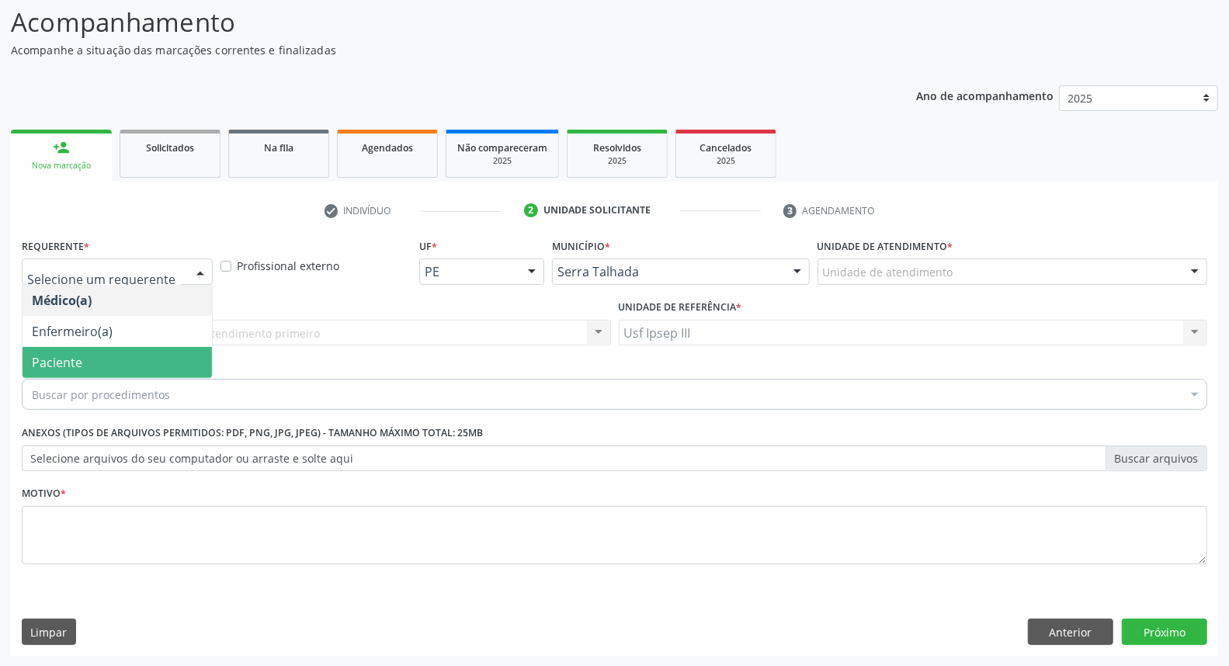
click at [169, 354] on span "Paciente" at bounding box center [118, 362] width 190 height 31
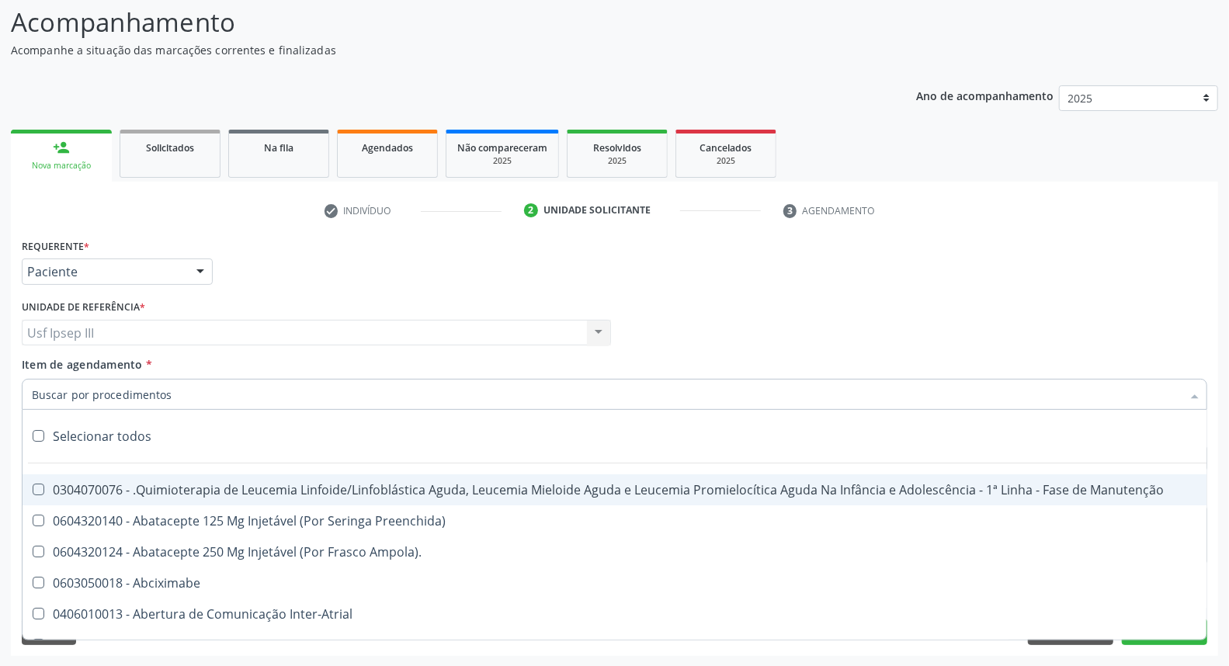
click at [173, 390] on div at bounding box center [615, 394] width 1186 height 31
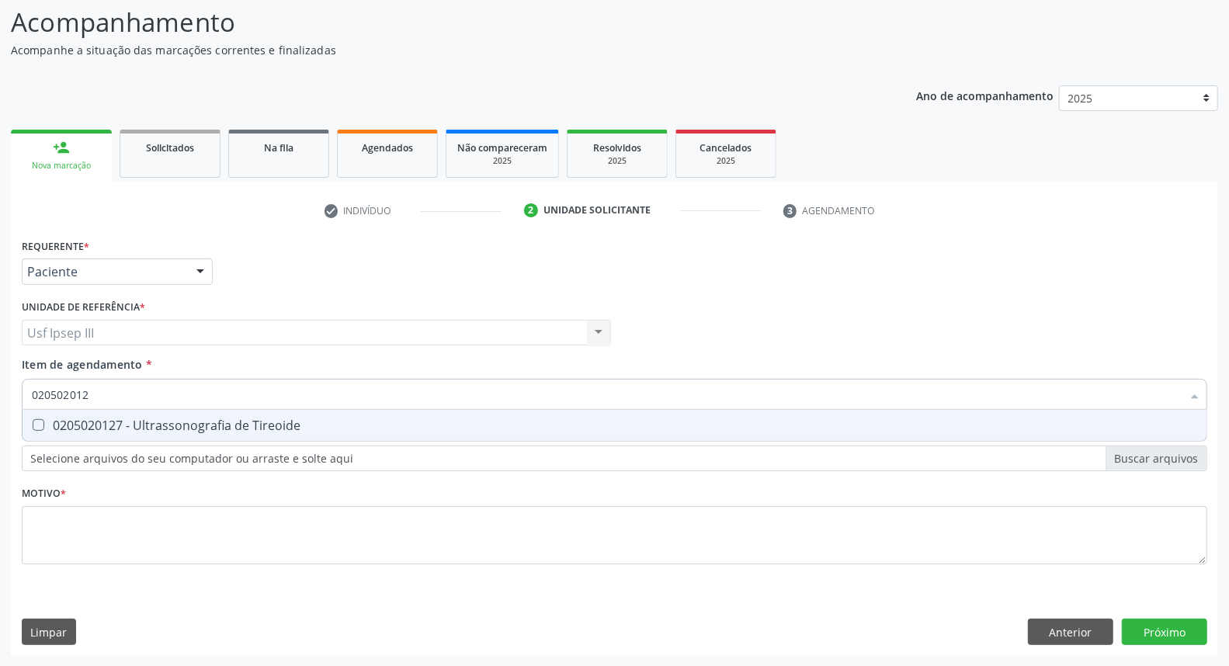
type input "0205020127"
click at [200, 439] on span "0205020127 - Ultrassonografia de Tireoide" at bounding box center [615, 425] width 1184 height 31
checkbox Tireoide "true"
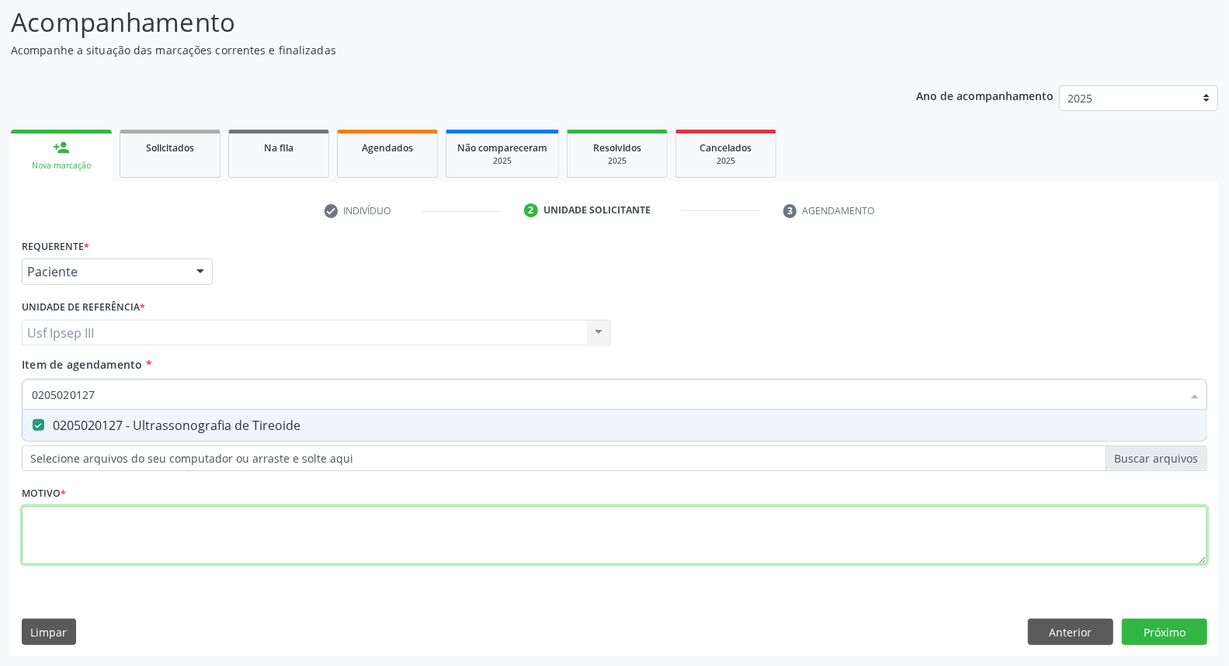
click at [187, 555] on div "Requerente * Paciente Médico(a) Enfermeiro(a) Paciente Nenhum resultado encontr…" at bounding box center [615, 411] width 1186 height 352
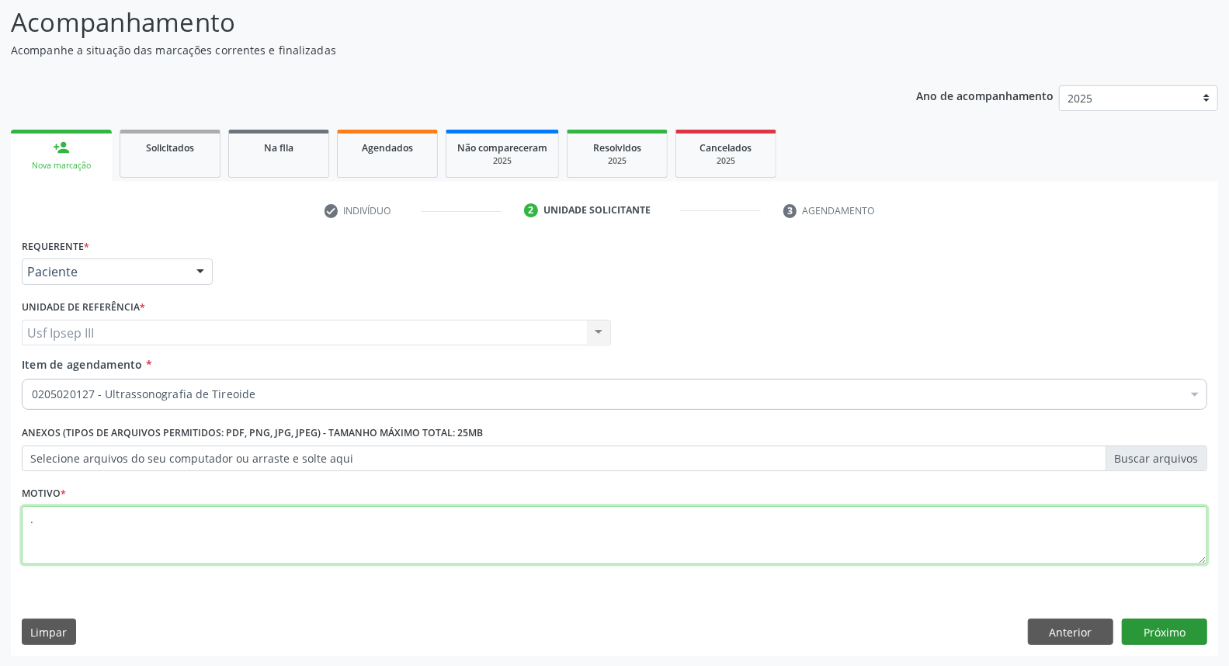
type textarea "."
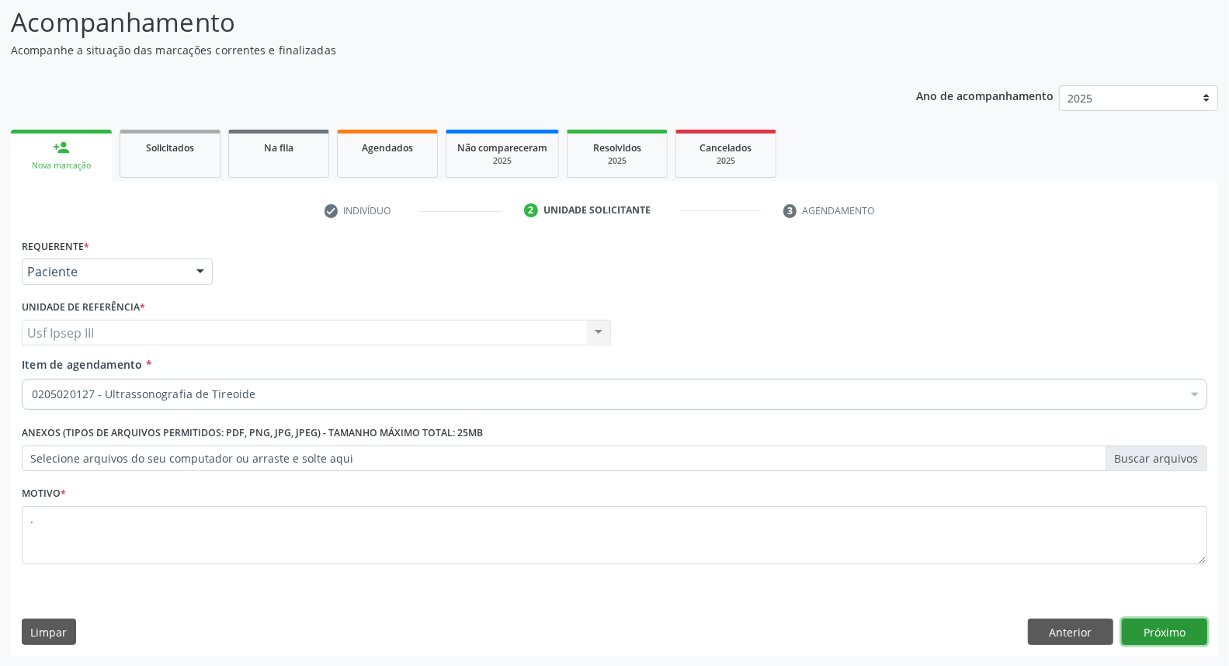
click at [1165, 628] on button "Próximo" at bounding box center [1164, 632] width 85 height 26
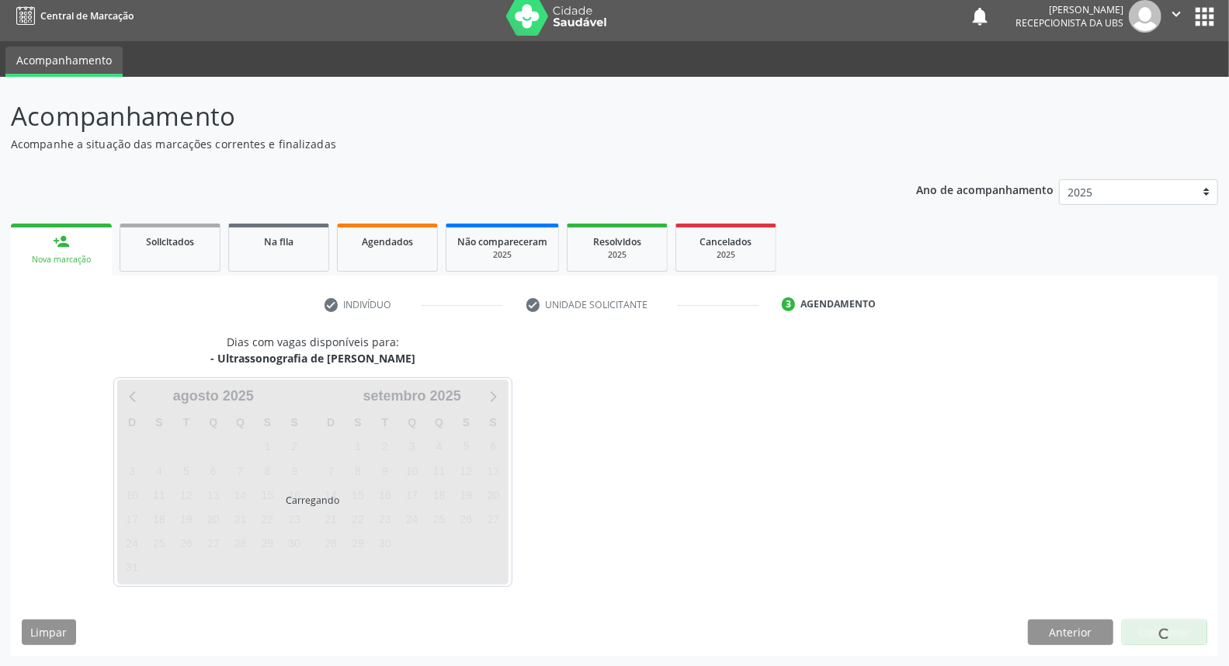
scroll to position [9, 0]
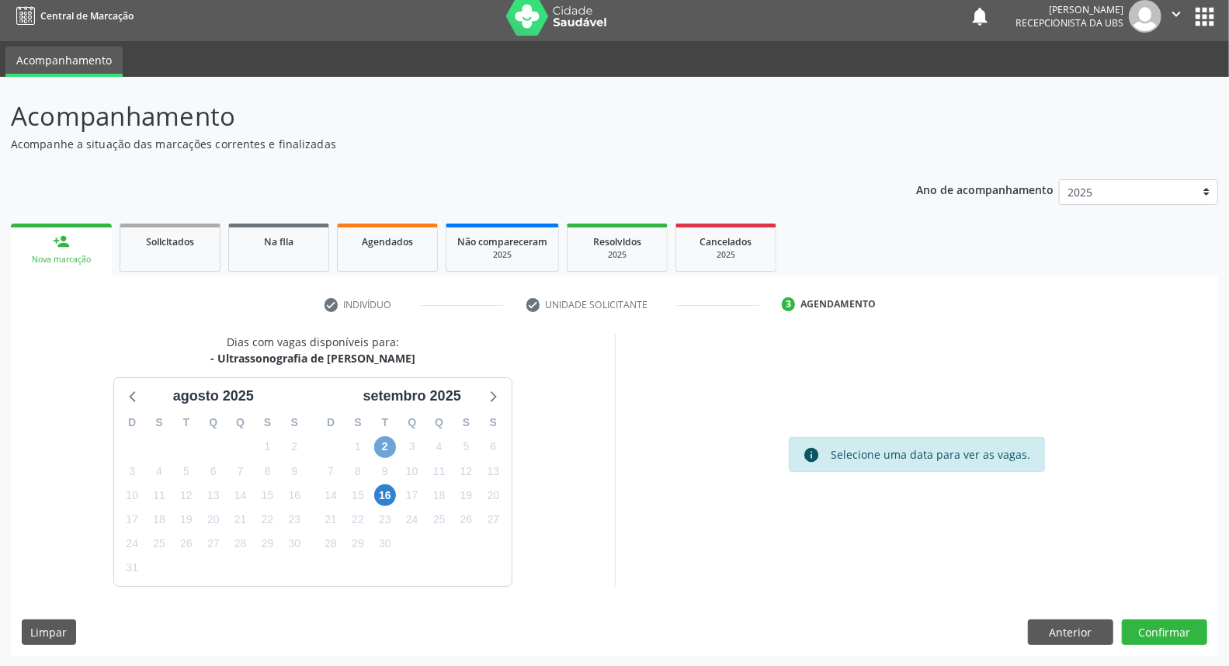
click at [382, 448] on span "2" at bounding box center [385, 447] width 22 height 22
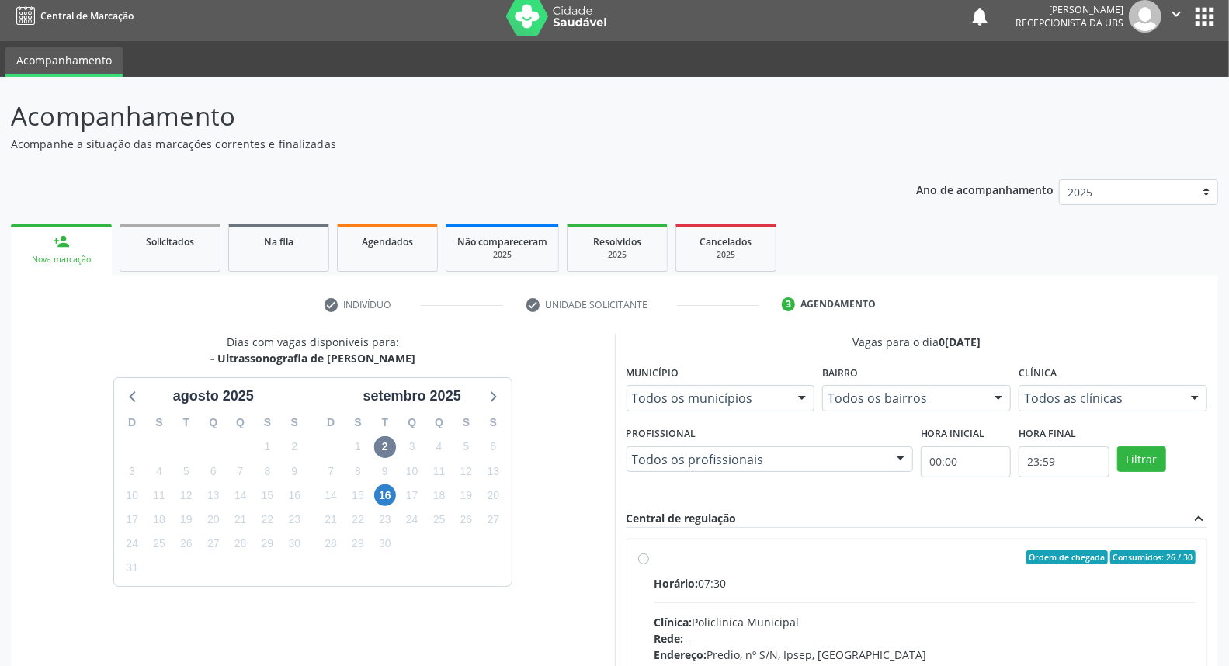
click at [763, 586] on div "Horário: 07:30" at bounding box center [926, 584] width 542 height 16
click at [649, 565] on input "Ordem de chegada Consumidos: 26 / 30 Horário: 07:30 Clínica: Policlinica Munici…" at bounding box center [643, 558] width 11 height 14
radio input "true"
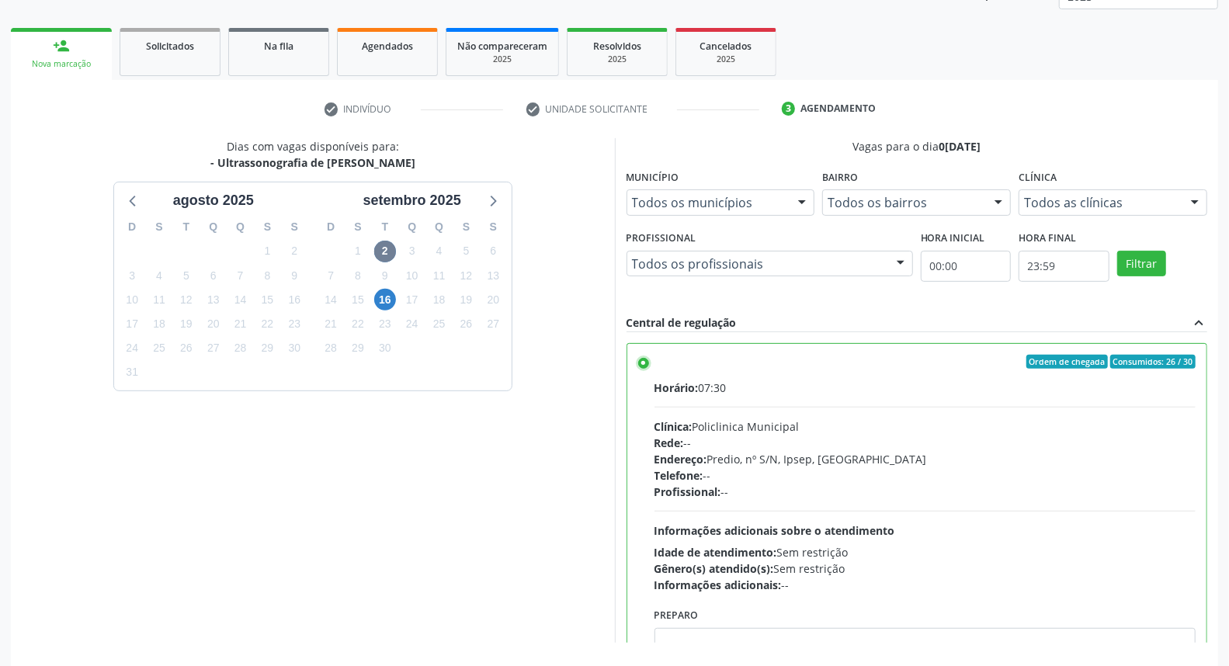
scroll to position [260, 0]
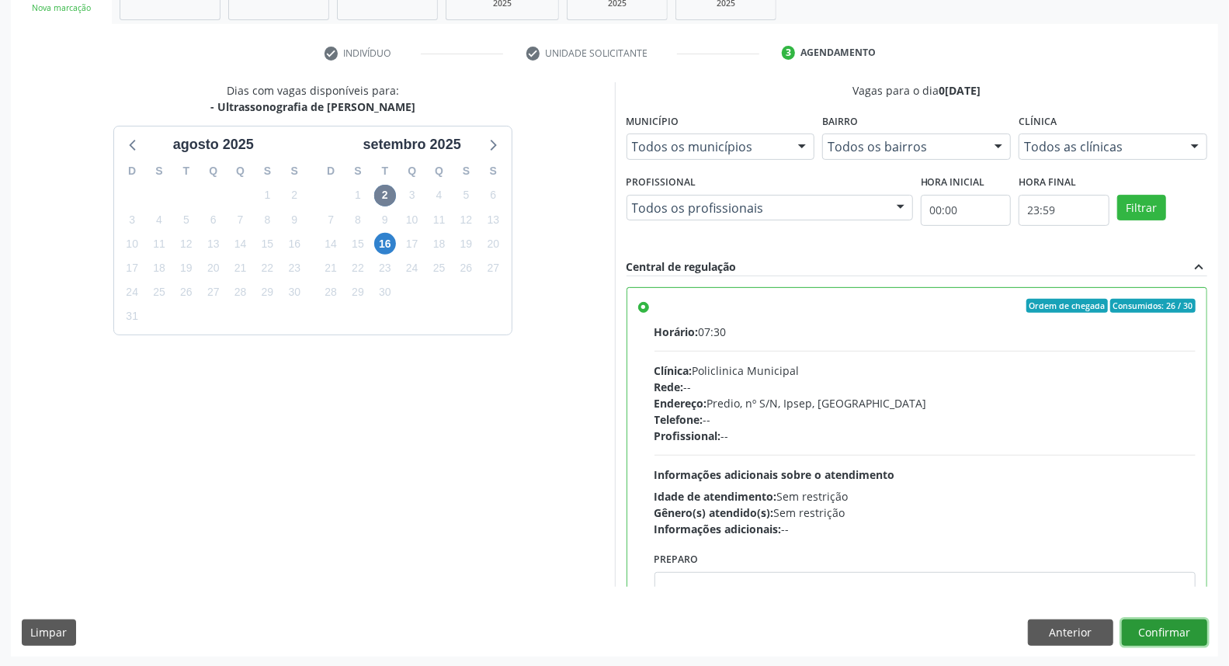
click at [1167, 631] on button "Confirmar" at bounding box center [1164, 633] width 85 height 26
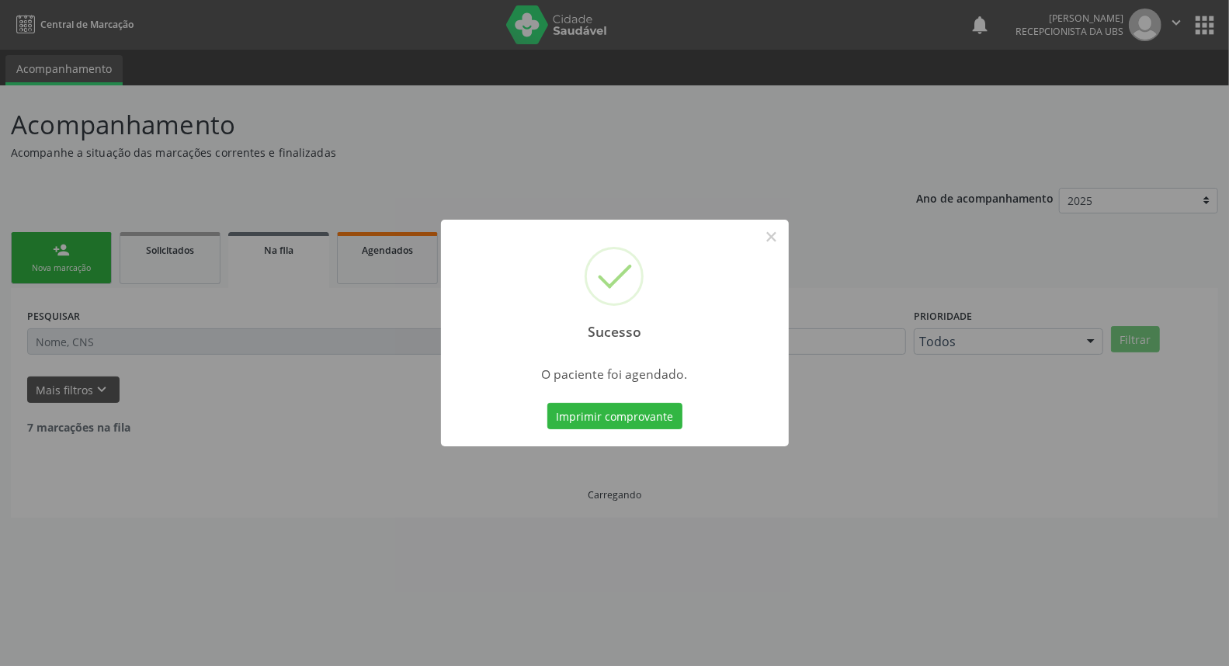
scroll to position [0, 0]
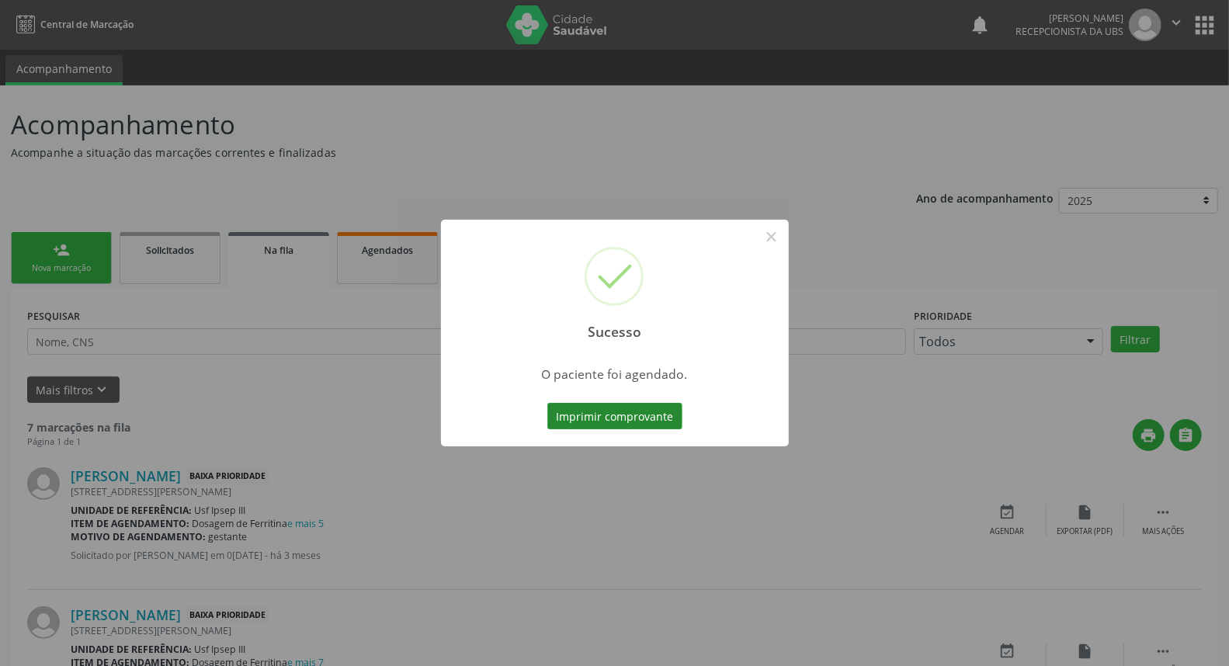
click at [586, 416] on button "Imprimir comprovante" at bounding box center [615, 416] width 135 height 26
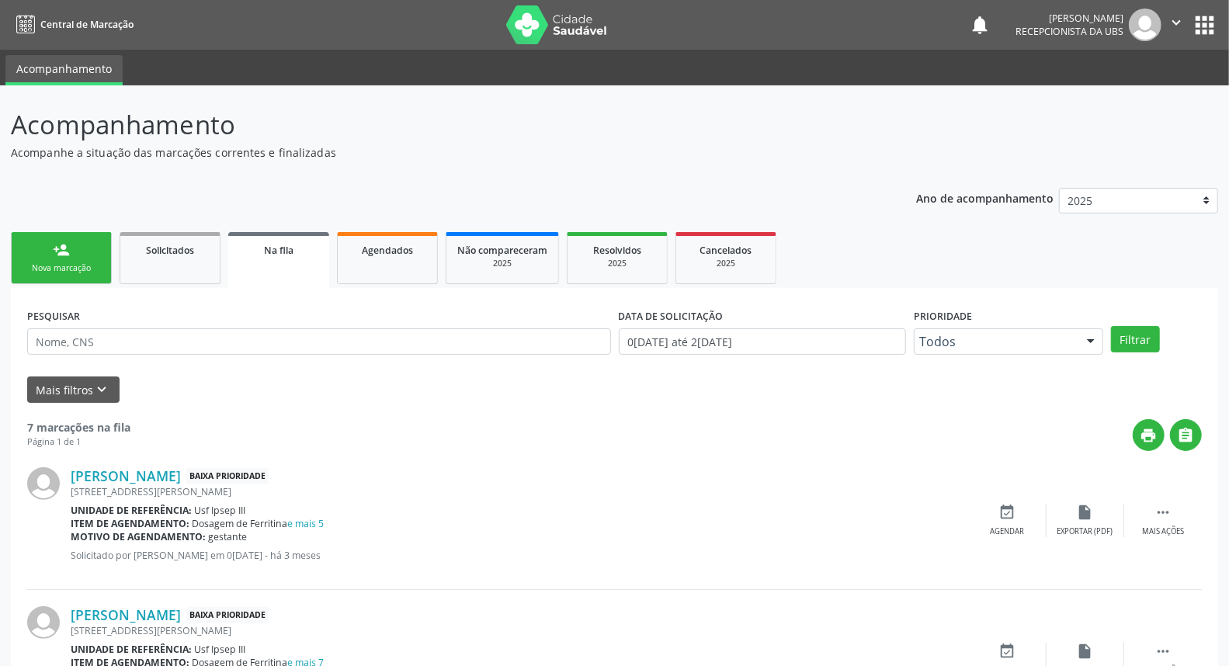
click at [86, 260] on link "person_add Nova marcação" at bounding box center [61, 258] width 101 height 52
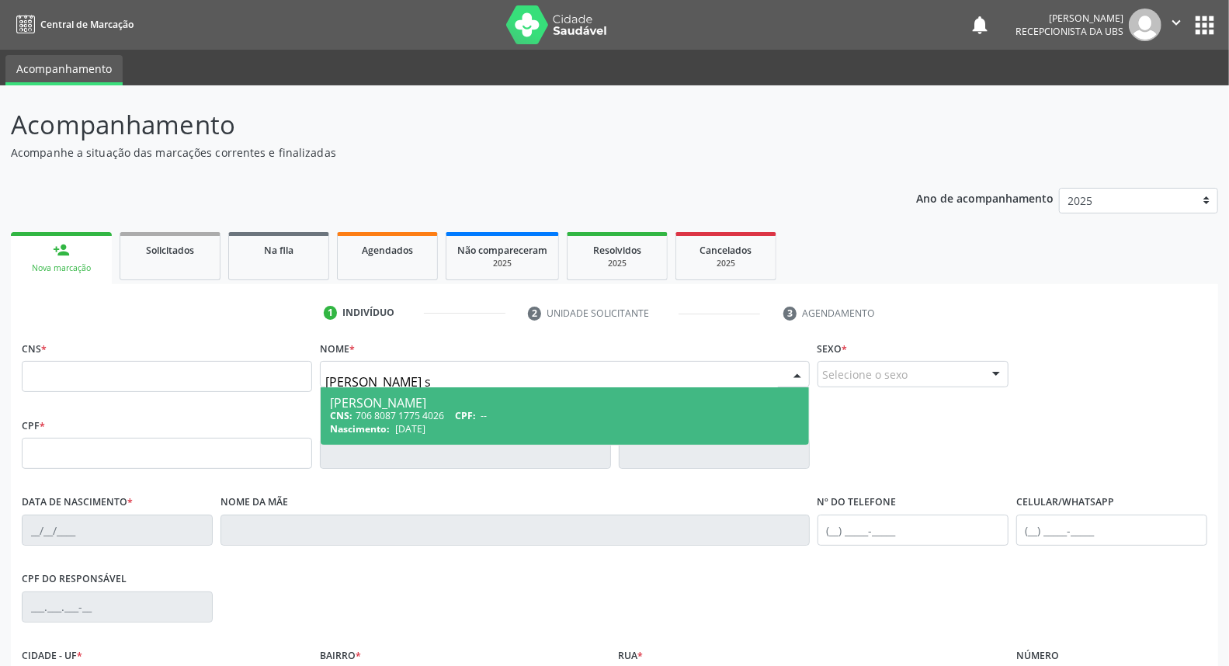
type input "irene firmino si"
click at [384, 394] on span "Irene Firmino Siqueira Santana CNS: 706 8087 1775 4026 CPF: -- Nascimento: 28/1…" at bounding box center [565, 416] width 488 height 57
type input "706 8087 1775 4026"
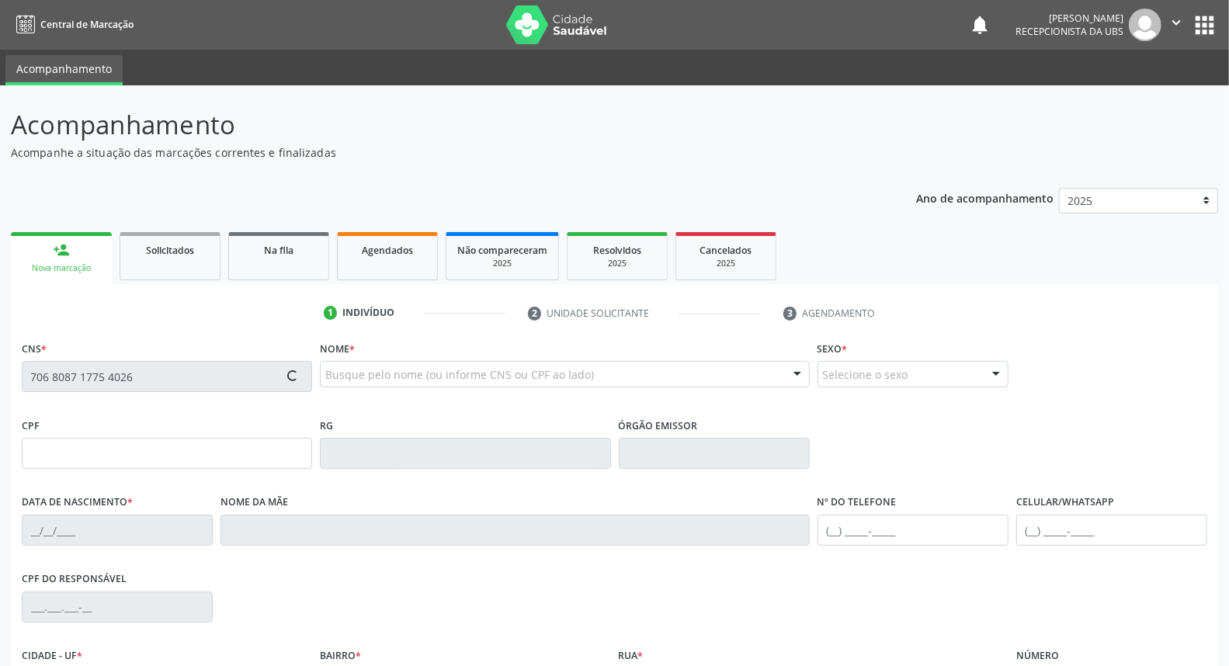
type input "28/10/1969"
type input "(87) 99942-5420"
type input "585"
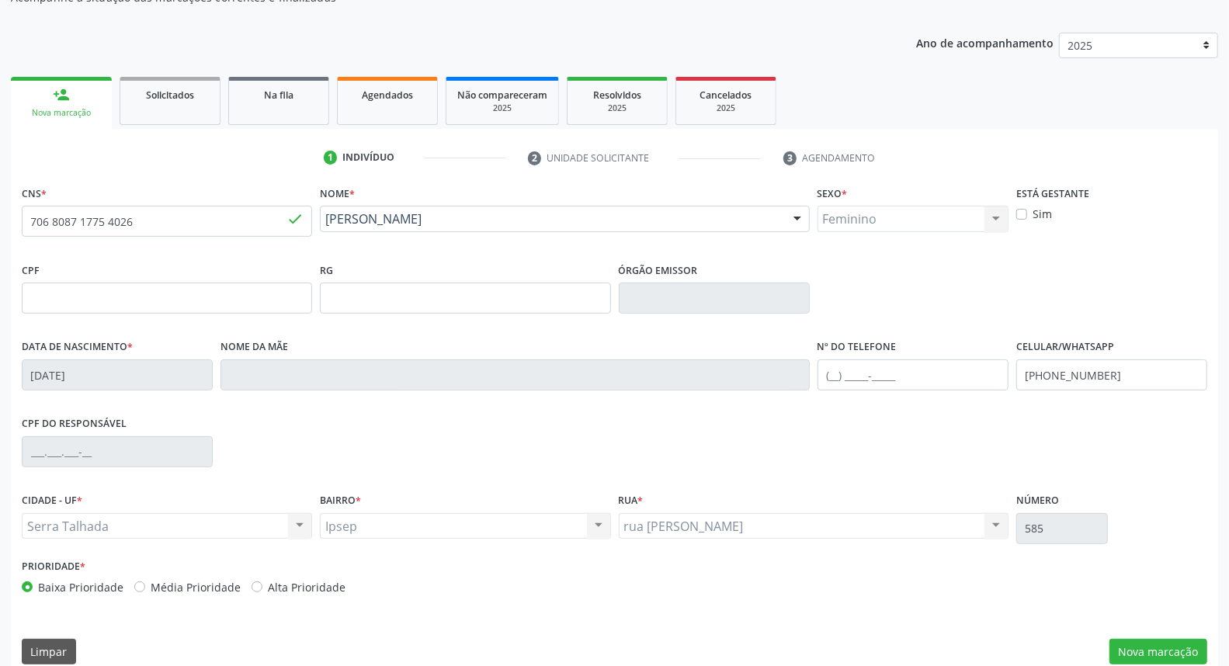
scroll to position [174, 0]
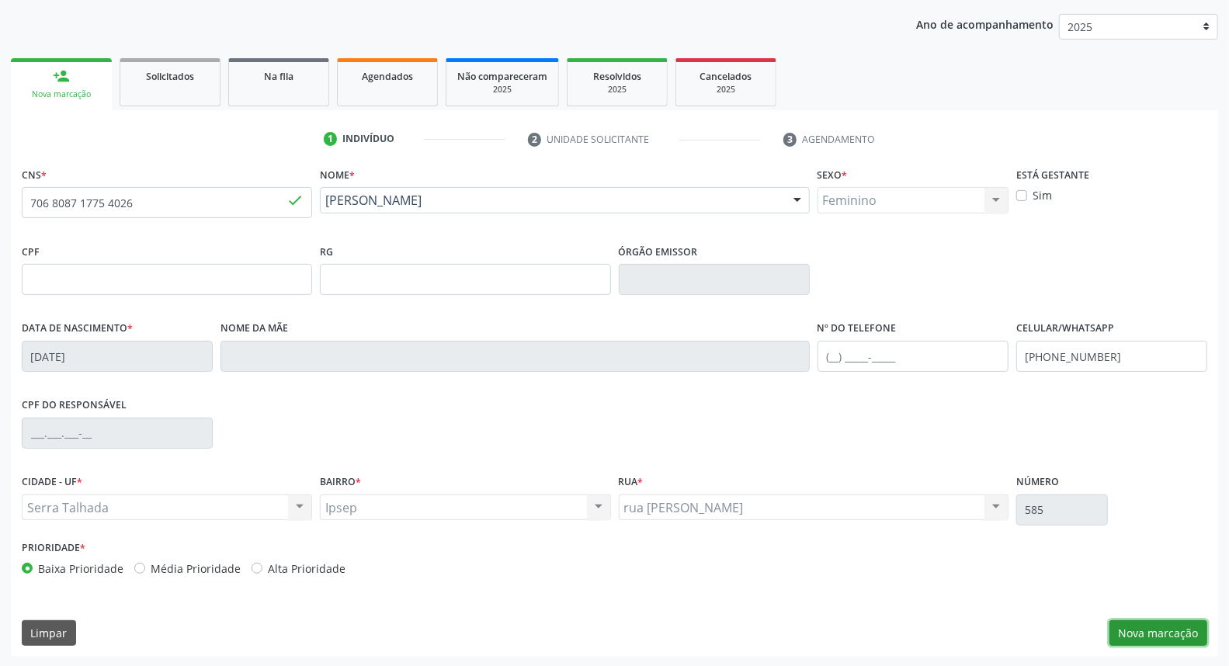
click at [1136, 626] on button "Nova marcação" at bounding box center [1159, 634] width 98 height 26
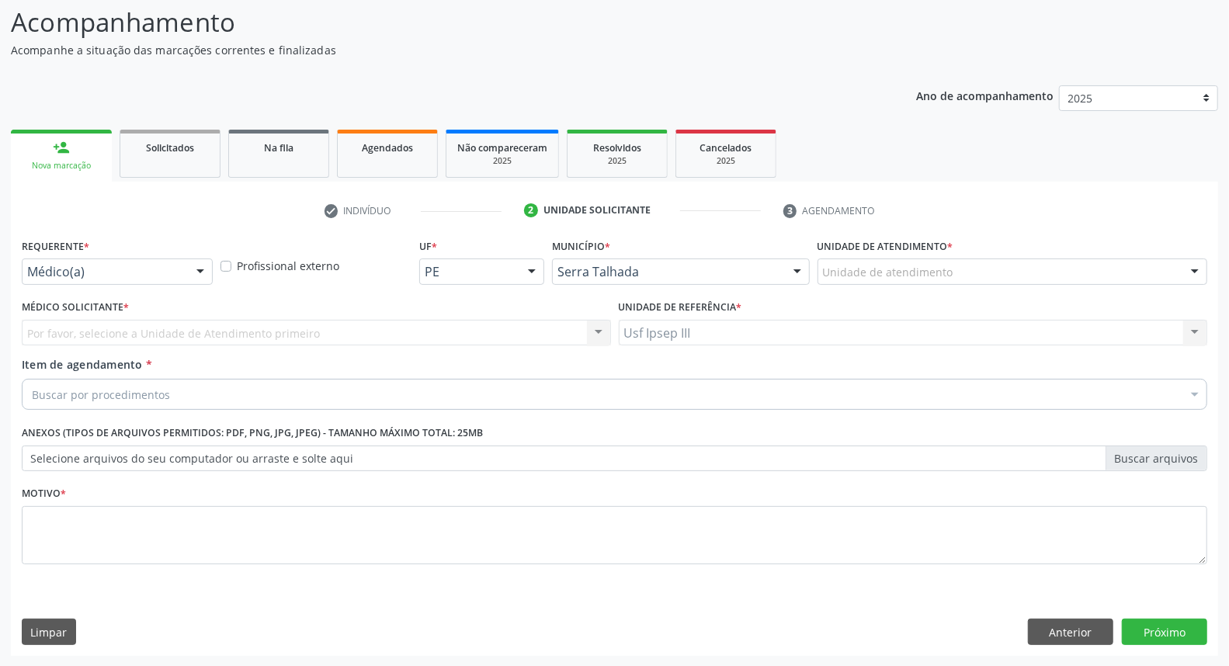
click at [200, 273] on div at bounding box center [200, 272] width 23 height 26
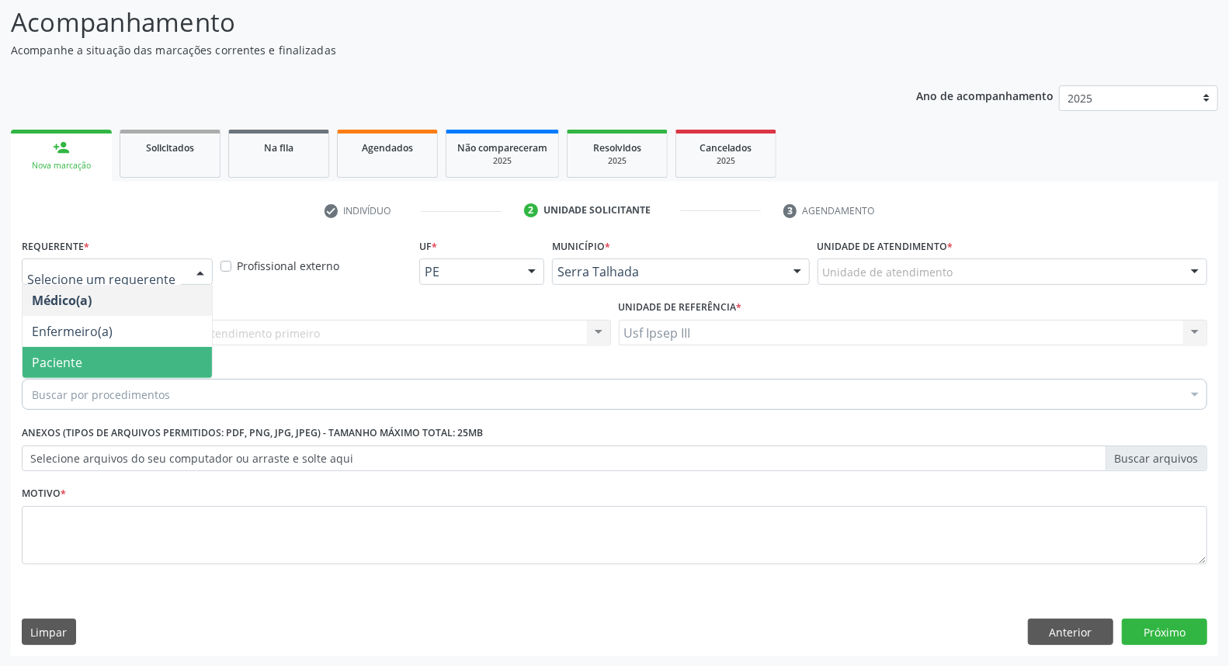
click at [179, 347] on span "Paciente" at bounding box center [118, 362] width 190 height 31
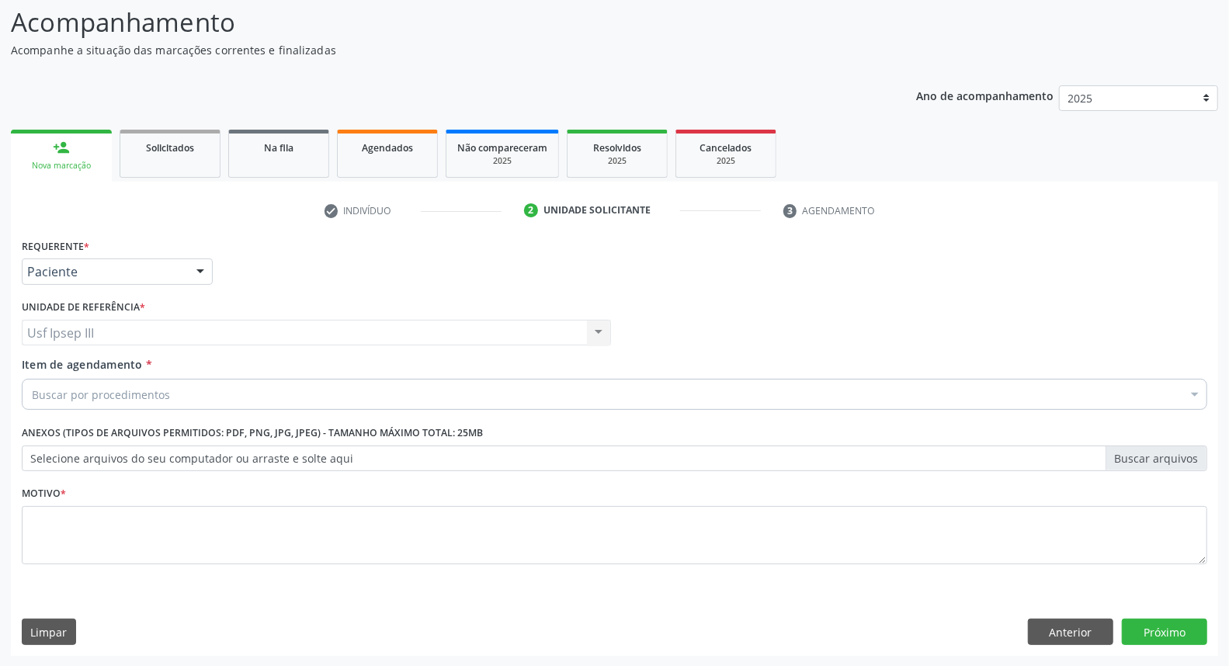
click at [171, 384] on div "Buscar por procedimentos" at bounding box center [615, 394] width 1186 height 31
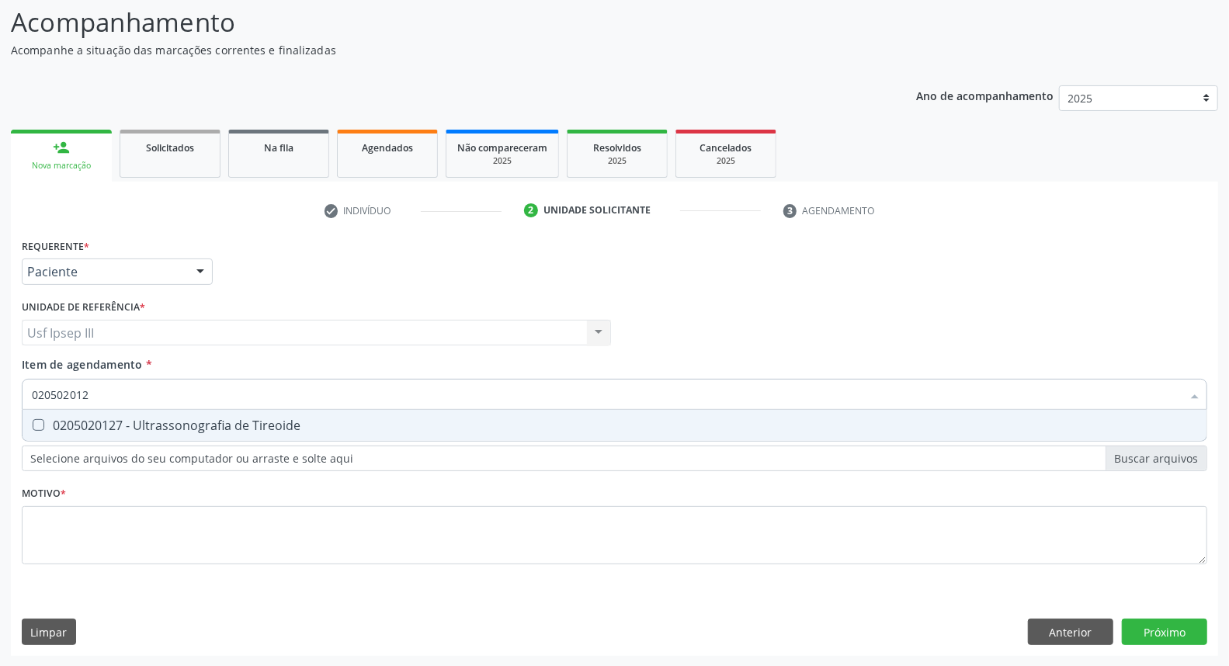
type input "0205020127"
click at [158, 419] on div "0205020127 - Ultrassonografia de Tireoide" at bounding box center [615, 425] width 1166 height 12
checkbox Tireoide "true"
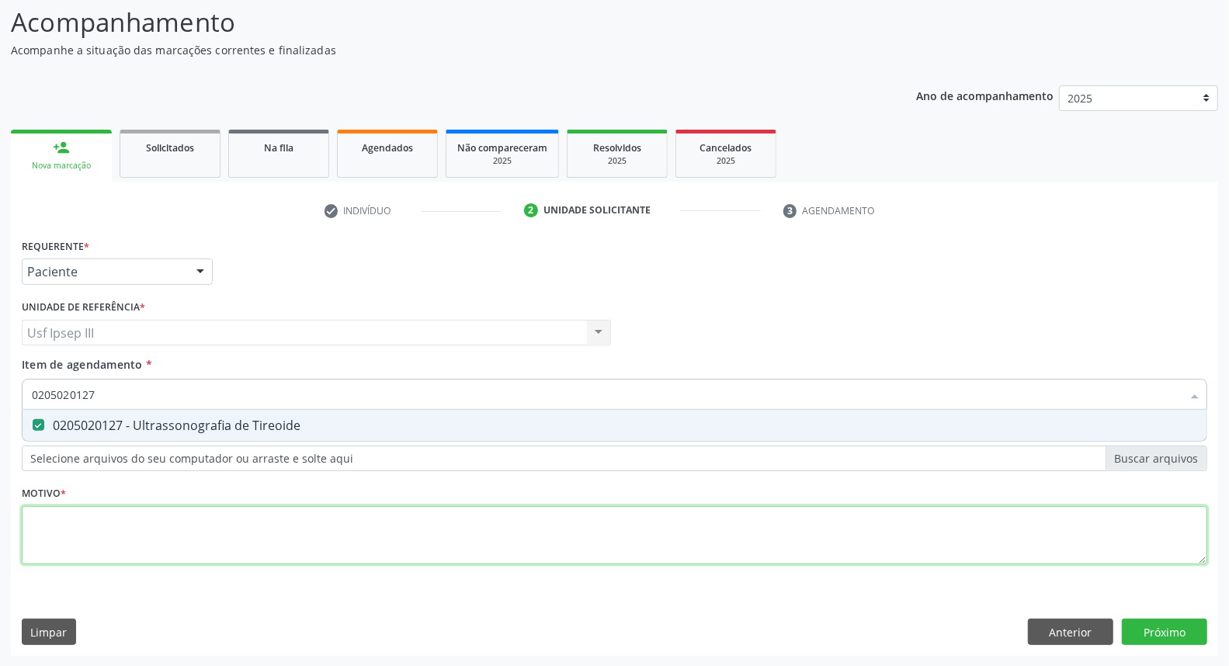
click at [137, 526] on div "Requerente * Paciente Médico(a) Enfermeiro(a) Paciente Nenhum resultado encontr…" at bounding box center [615, 411] width 1186 height 352
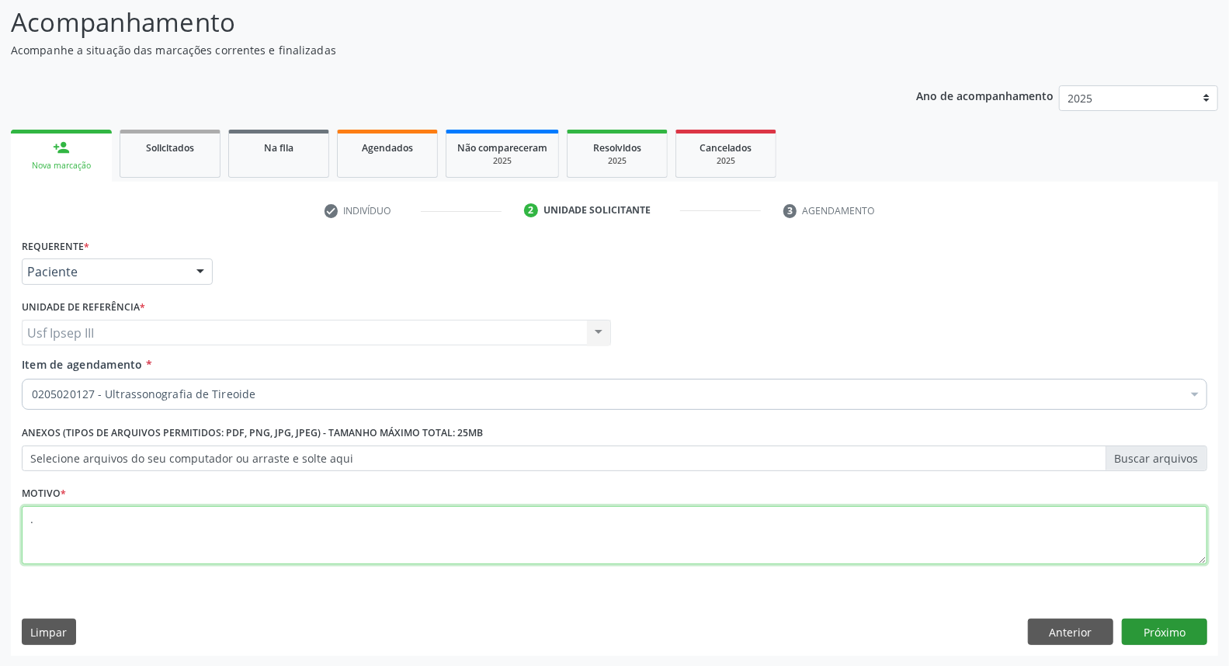
type textarea "."
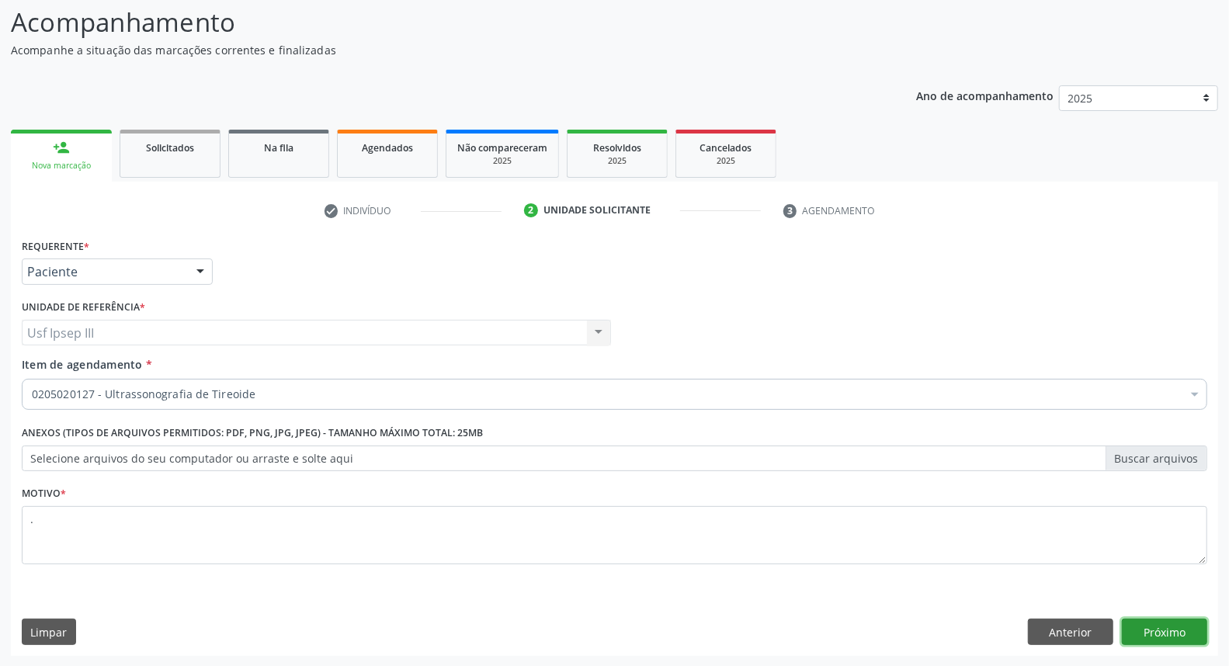
click at [1149, 633] on button "Próximo" at bounding box center [1164, 632] width 85 height 26
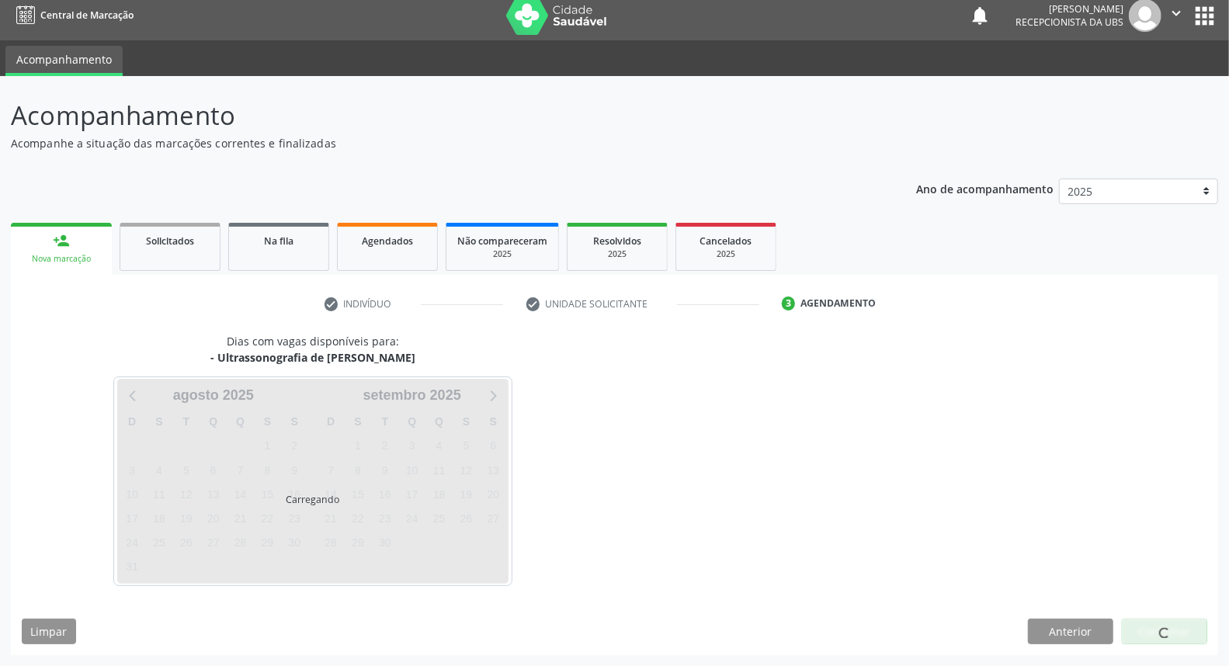
scroll to position [9, 0]
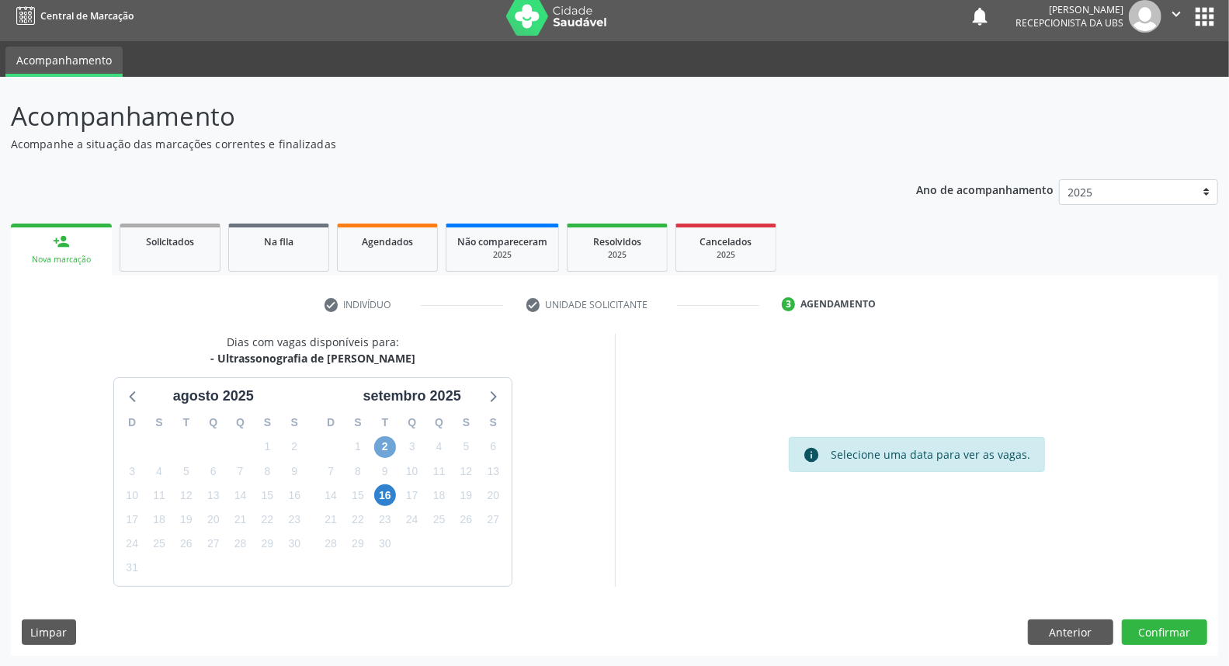
click at [383, 435] on div "2" at bounding box center [385, 447] width 22 height 24
click at [388, 447] on span "2" at bounding box center [385, 447] width 22 height 22
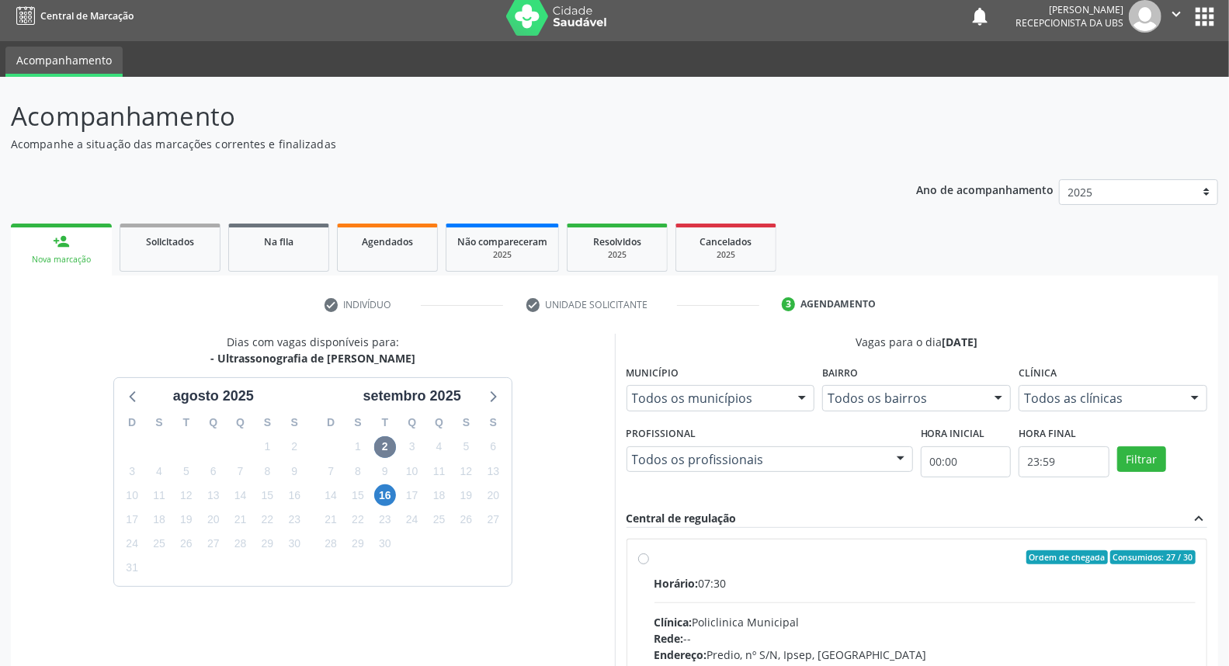
click at [752, 586] on div "Horário: 07:30" at bounding box center [926, 584] width 542 height 16
click at [649, 565] on input "Ordem de chegada Consumidos: 27 / 30 Horário: 07:30 Clínica: Policlinica Munici…" at bounding box center [643, 558] width 11 height 14
radio input "true"
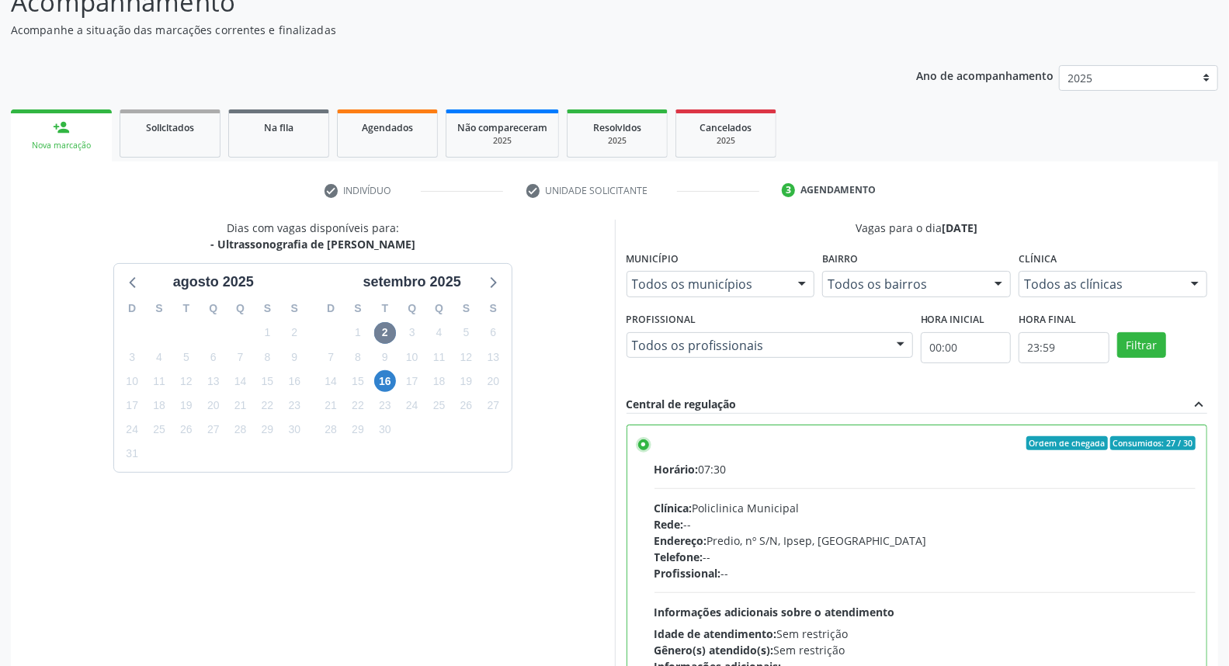
scroll to position [260, 0]
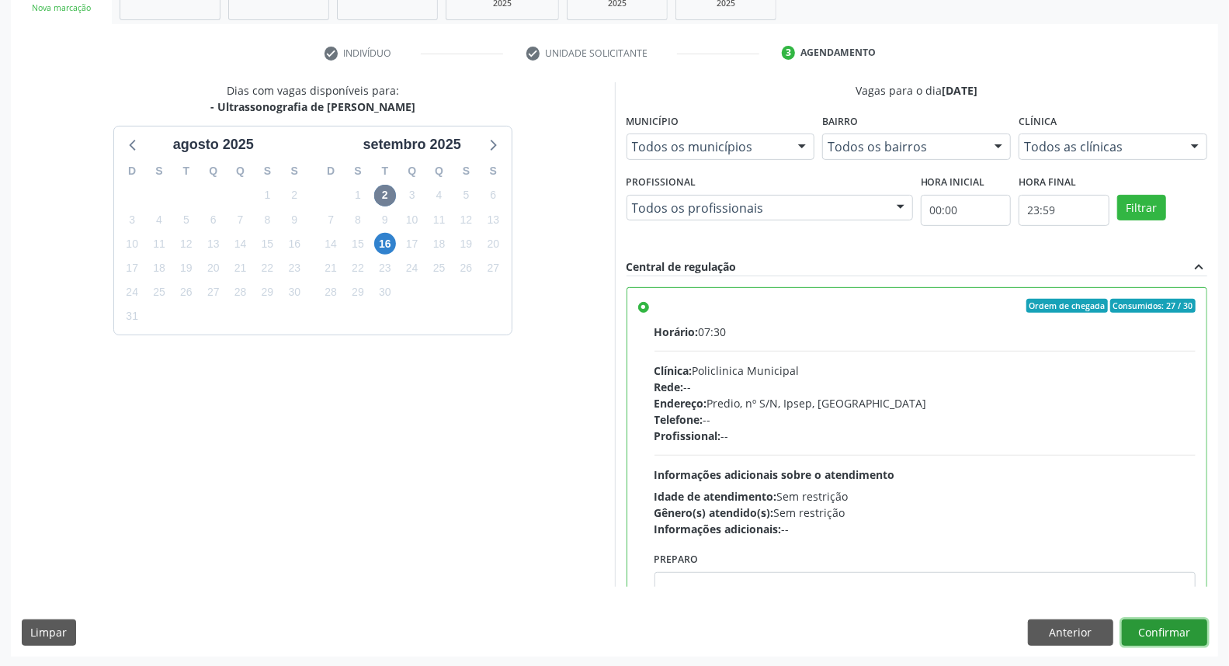
click at [1152, 631] on button "Confirmar" at bounding box center [1164, 633] width 85 height 26
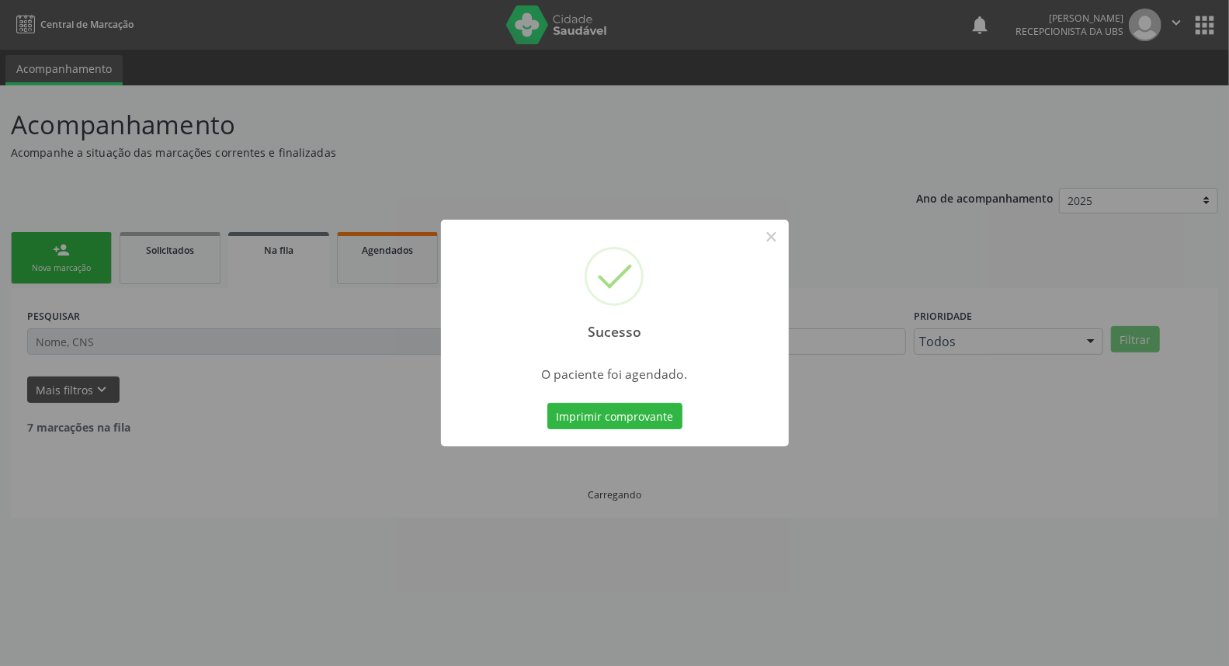
scroll to position [0, 0]
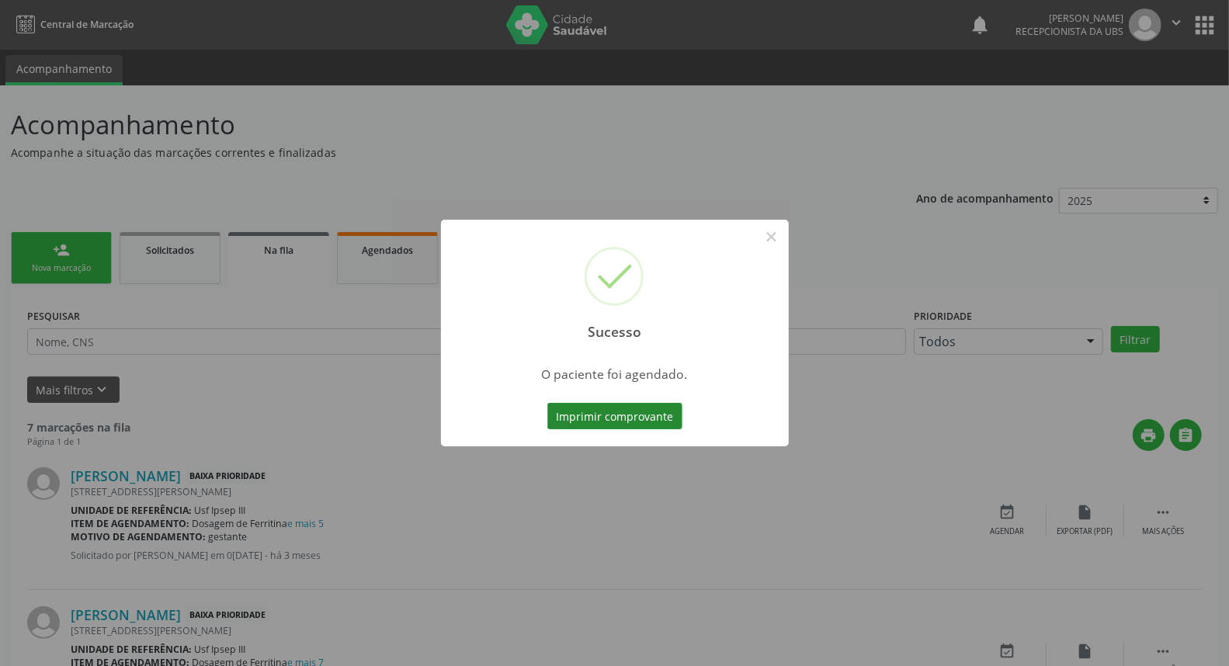
click at [586, 418] on button "Imprimir comprovante" at bounding box center [615, 416] width 135 height 26
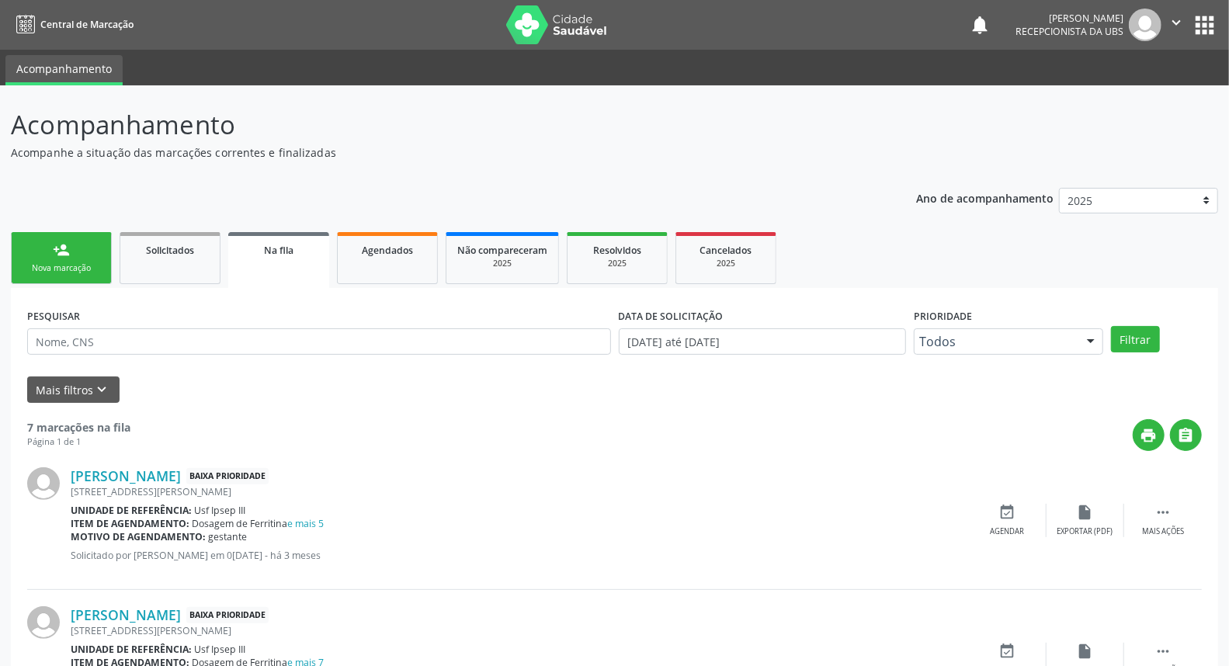
click at [99, 265] on div "Sucesso × O paciente foi agendado. Imprimir comprovante Cancel" at bounding box center [614, 333] width 1229 height 666
drag, startPoint x: 79, startPoint y: 262, endPoint x: 95, endPoint y: 261, distance: 15.6
click at [78, 263] on div "Nova marcação" at bounding box center [62, 269] width 78 height 12
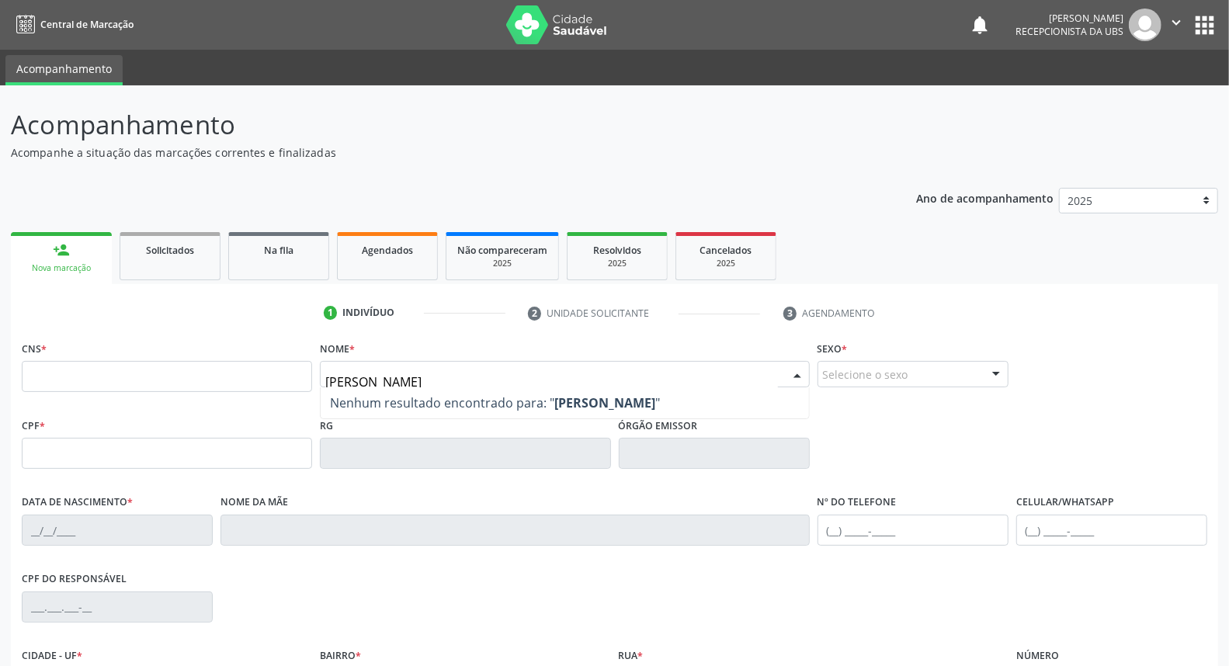
type input "natercia barbosa"
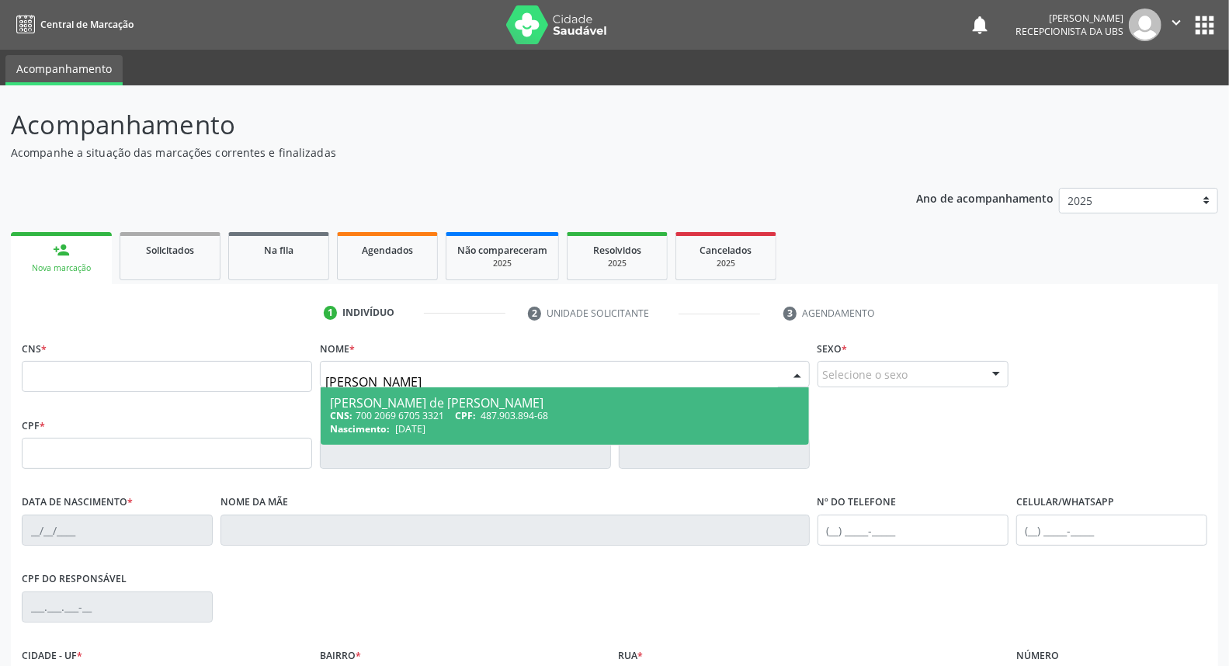
click at [374, 404] on div "Natercia Barbosa de Caldas Lourenco" at bounding box center [564, 403] width 469 height 12
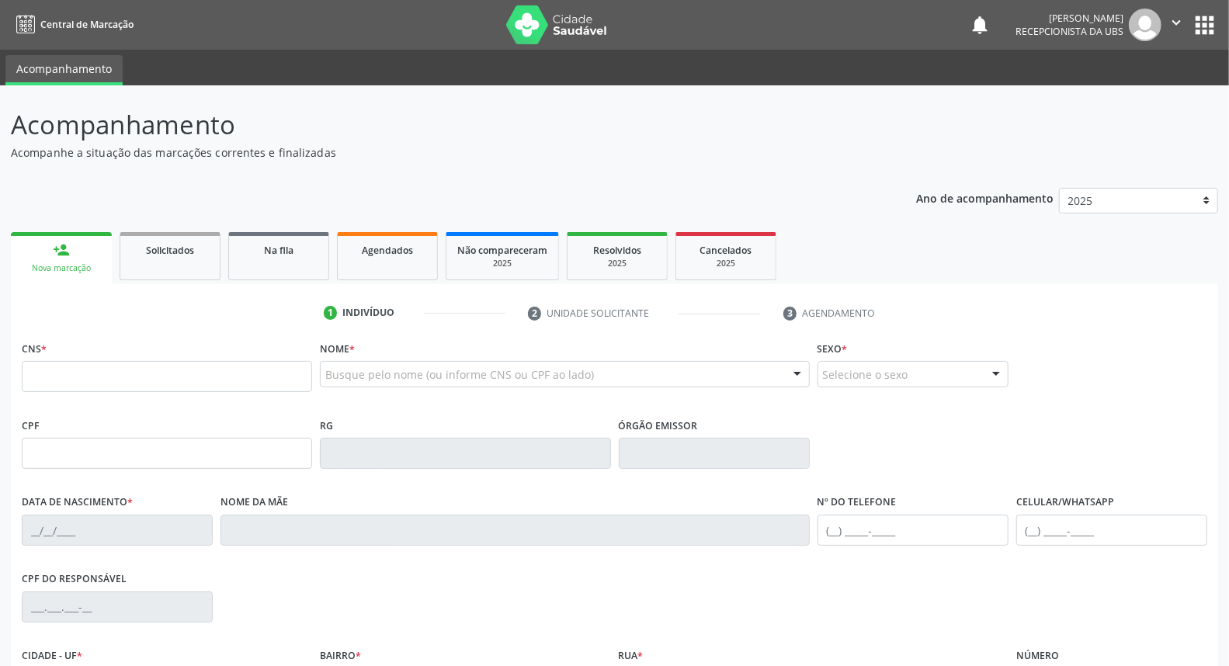
type input "700 2069 6705 3321"
type input "487.903.894-68"
type input "23/01/1964"
type input "Josefa Gomes de Caldas"
type input "[PHONE_NUMBER]"
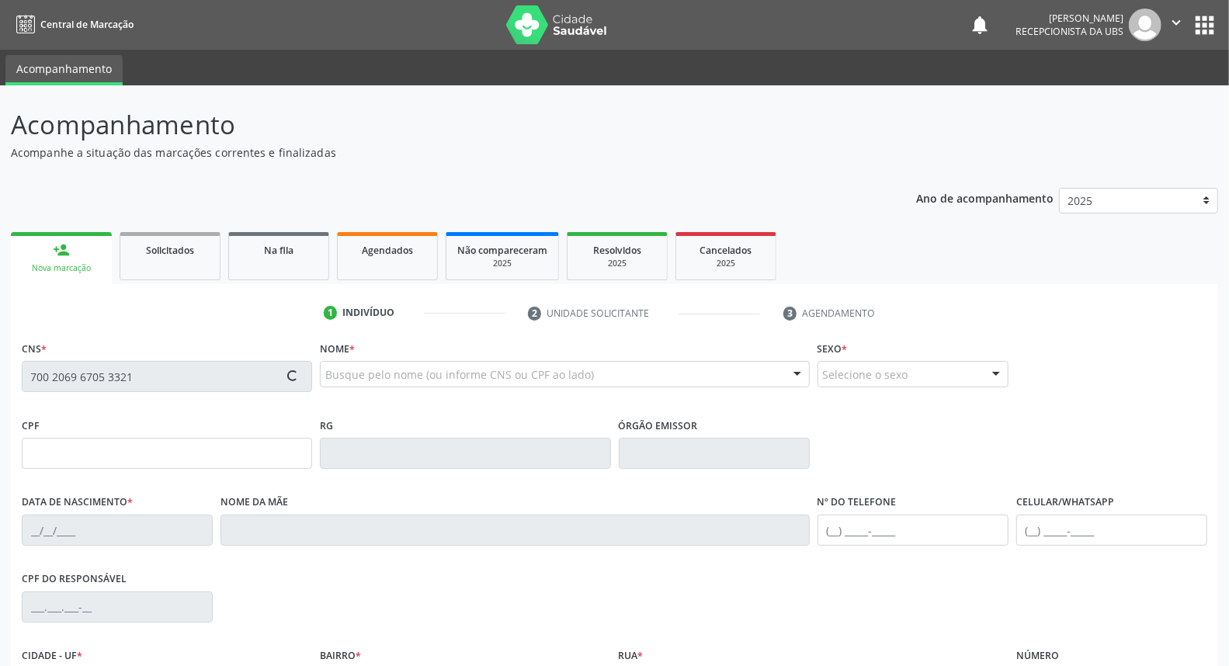
type input "45"
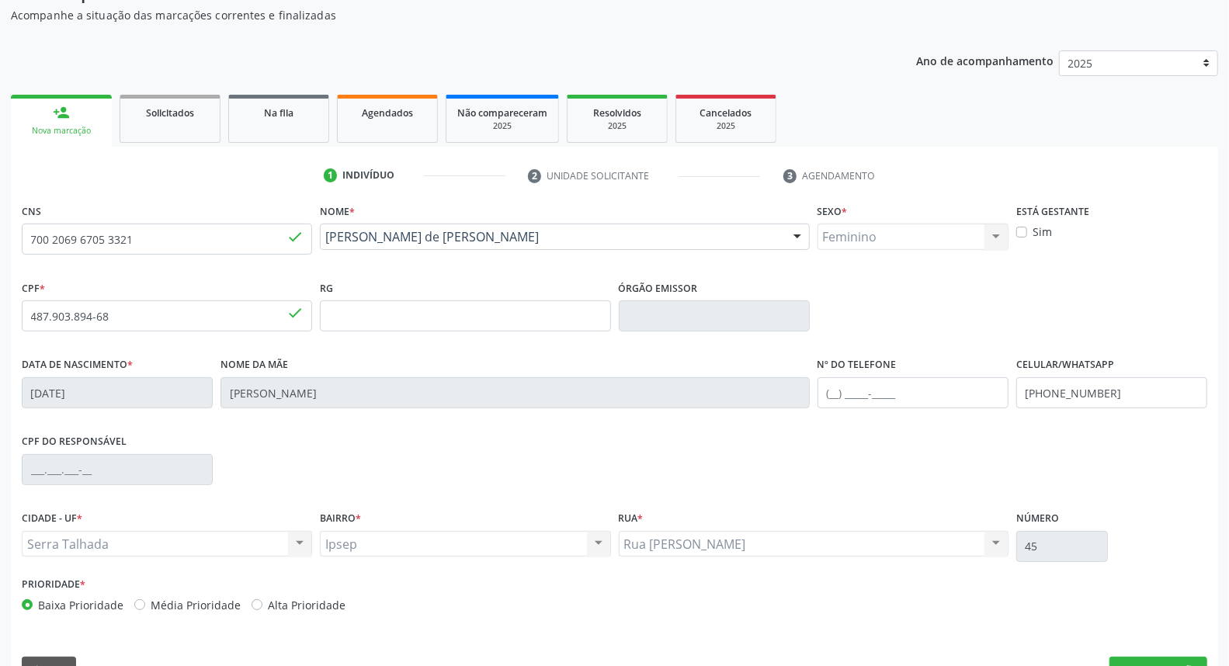
scroll to position [174, 0]
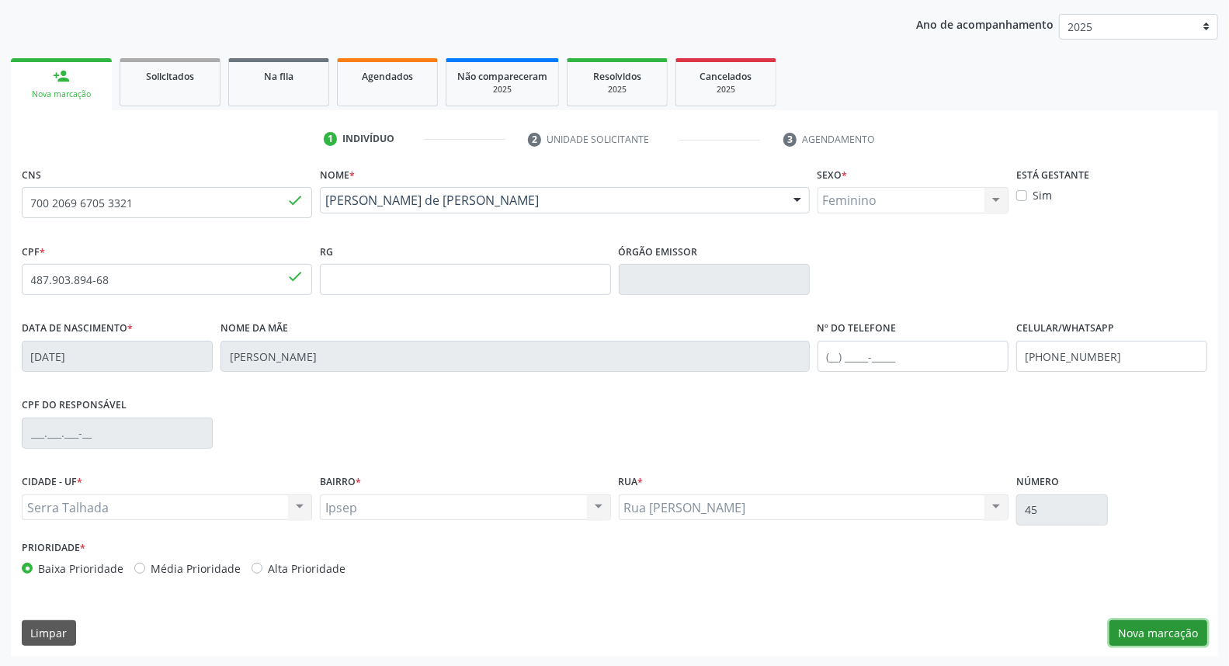
click at [1169, 629] on button "Nova marcação" at bounding box center [1159, 634] width 98 height 26
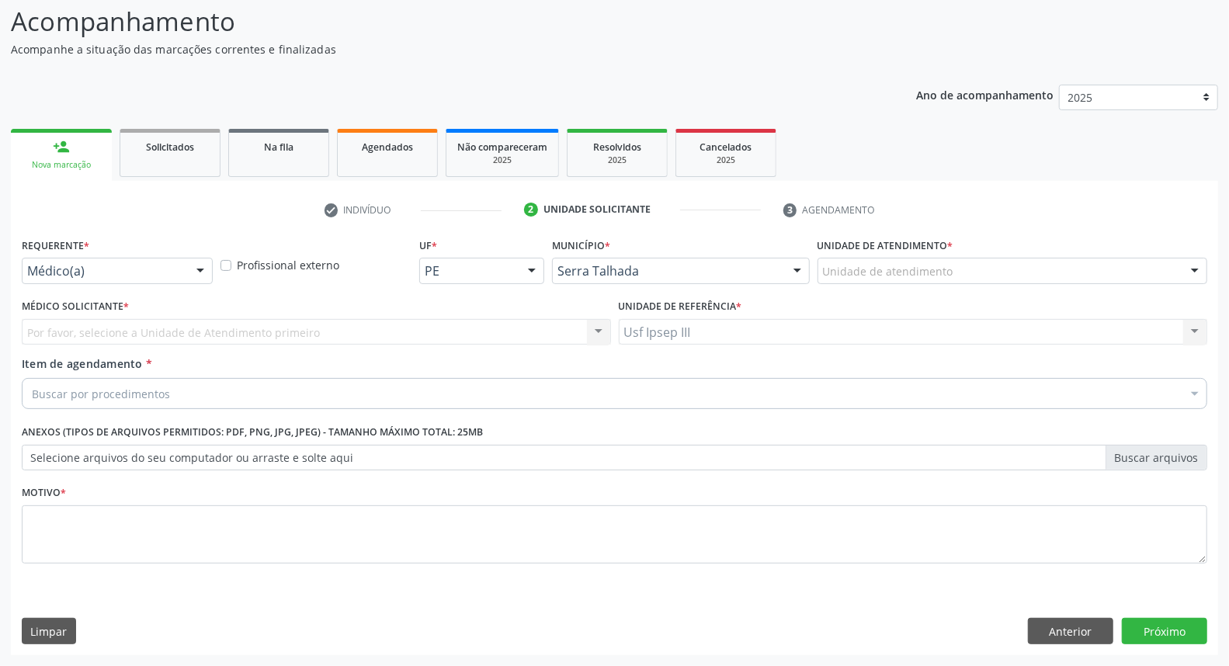
scroll to position [103, 0]
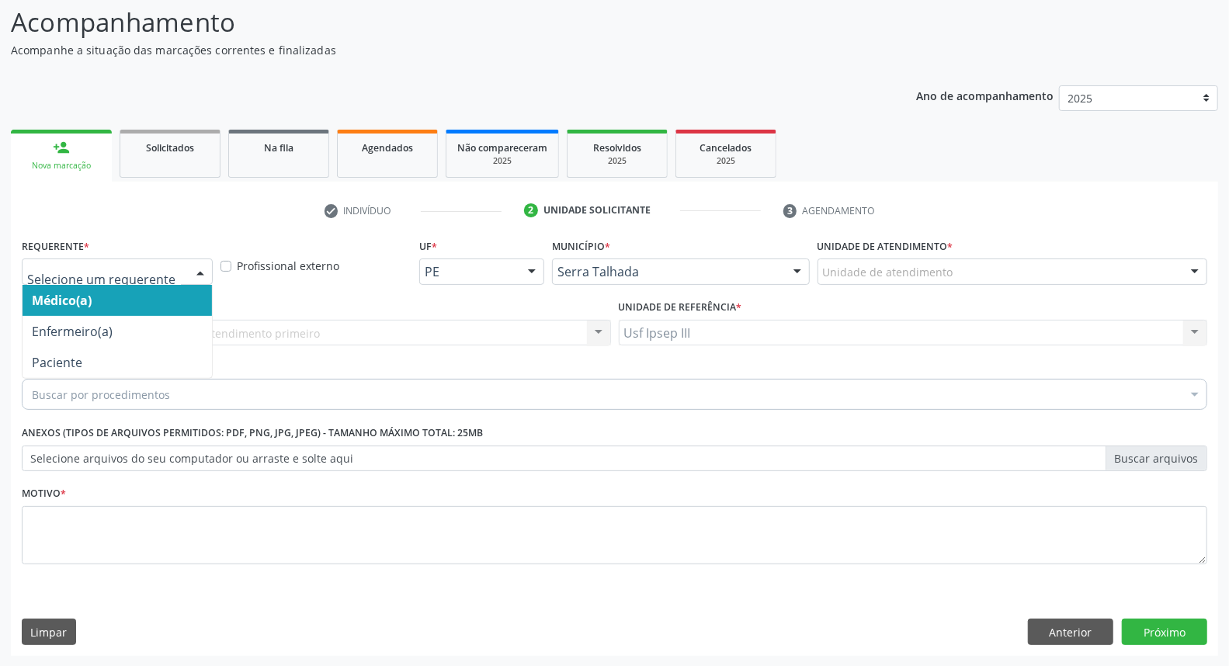
click at [199, 268] on div at bounding box center [200, 272] width 23 height 26
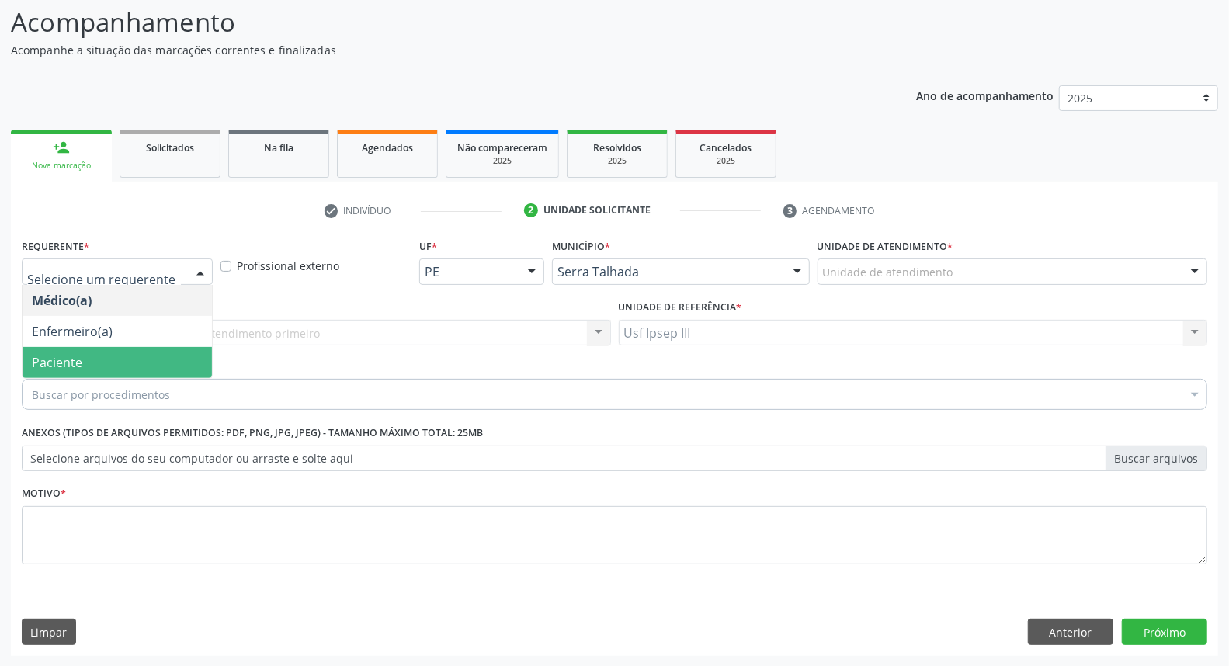
click at [141, 368] on span "Paciente" at bounding box center [118, 362] width 190 height 31
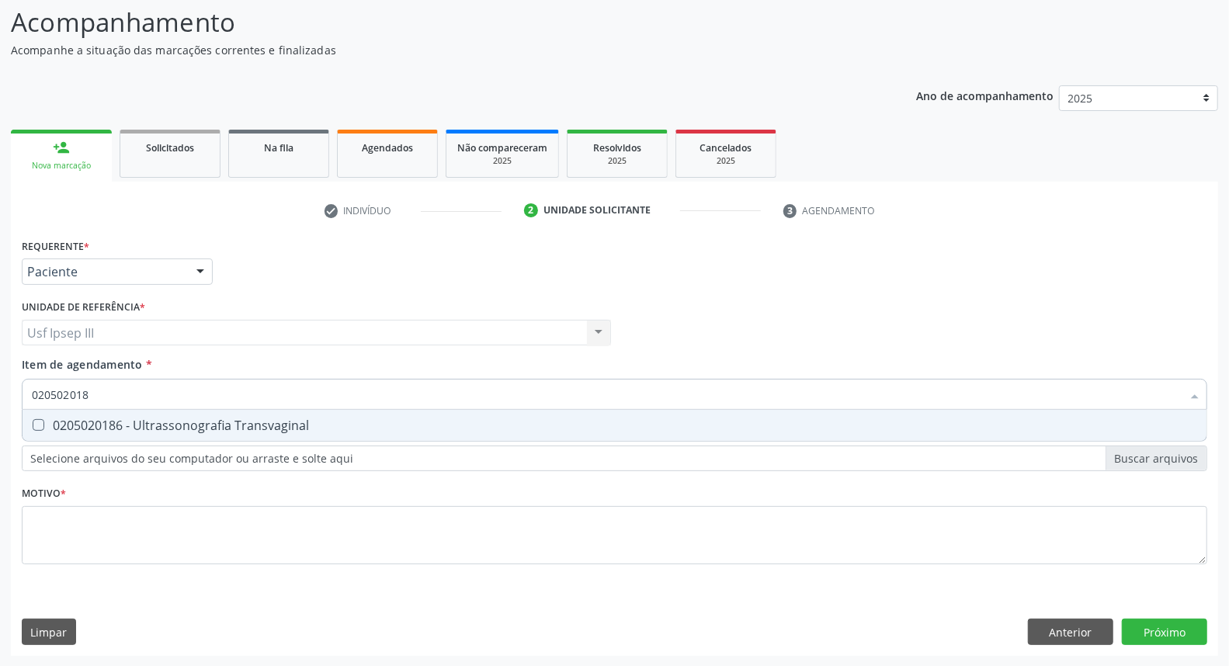
type input "0205020186"
click at [149, 420] on div "0205020186 - Ultrassonografia Transvaginal" at bounding box center [615, 425] width 1166 height 12
checkbox Transvaginal "true"
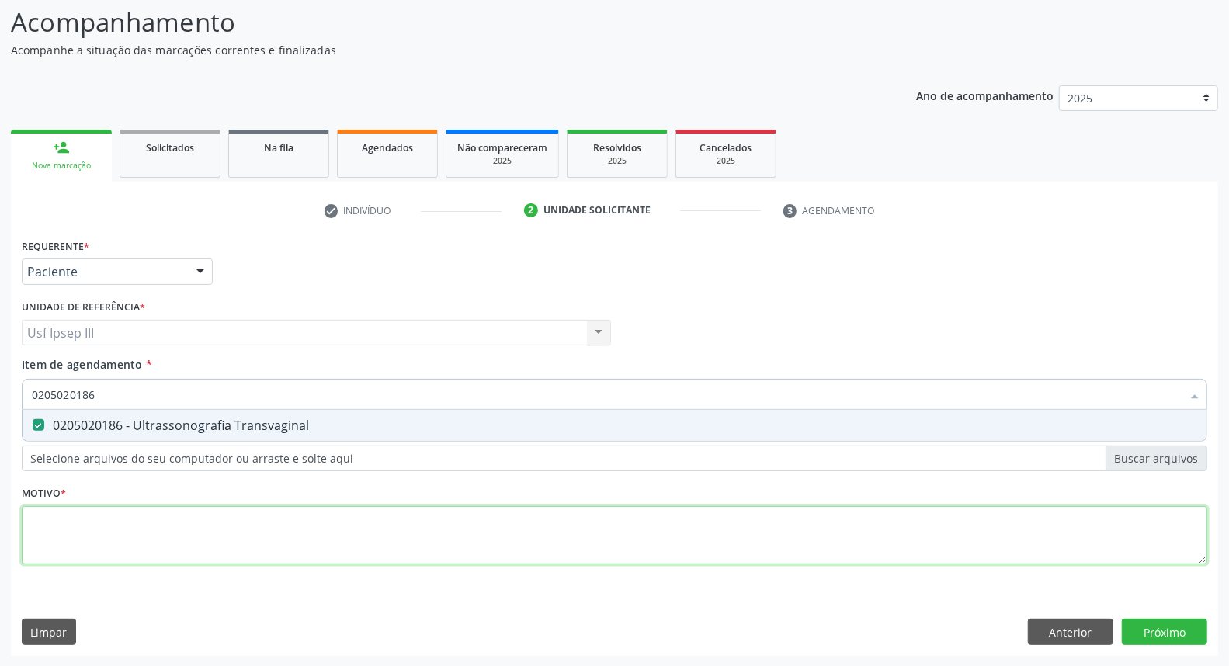
click at [103, 528] on div "Requerente * Paciente Médico(a) Enfermeiro(a) Paciente Nenhum resultado encontr…" at bounding box center [615, 411] width 1186 height 352
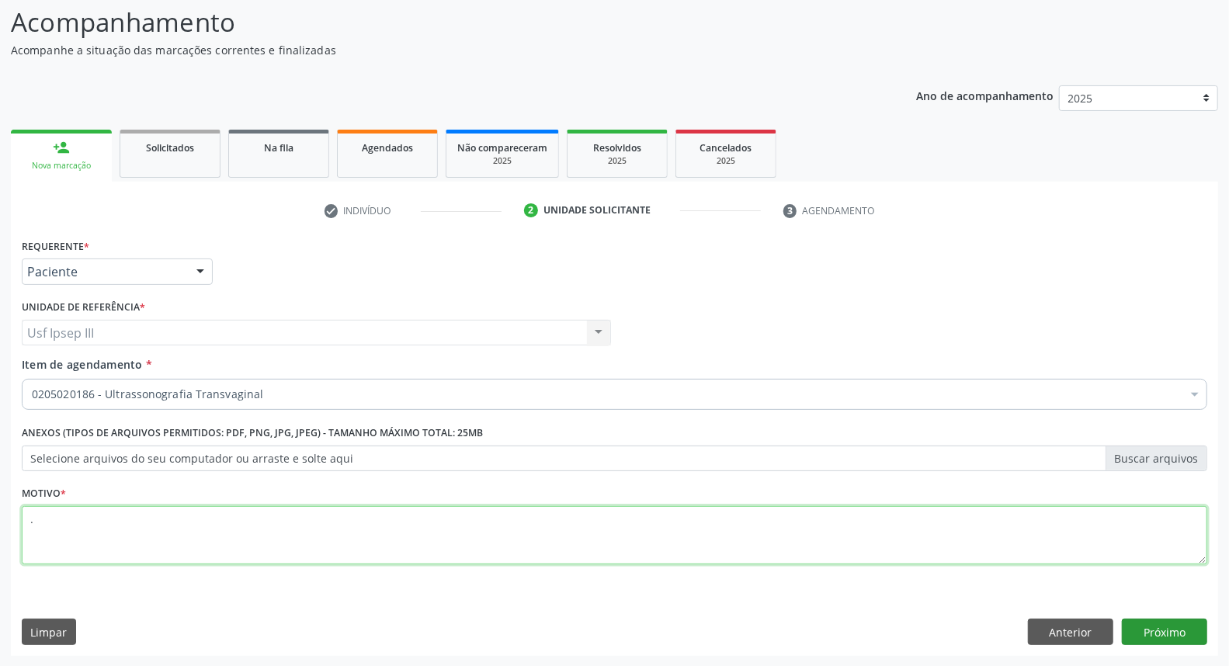
type textarea "."
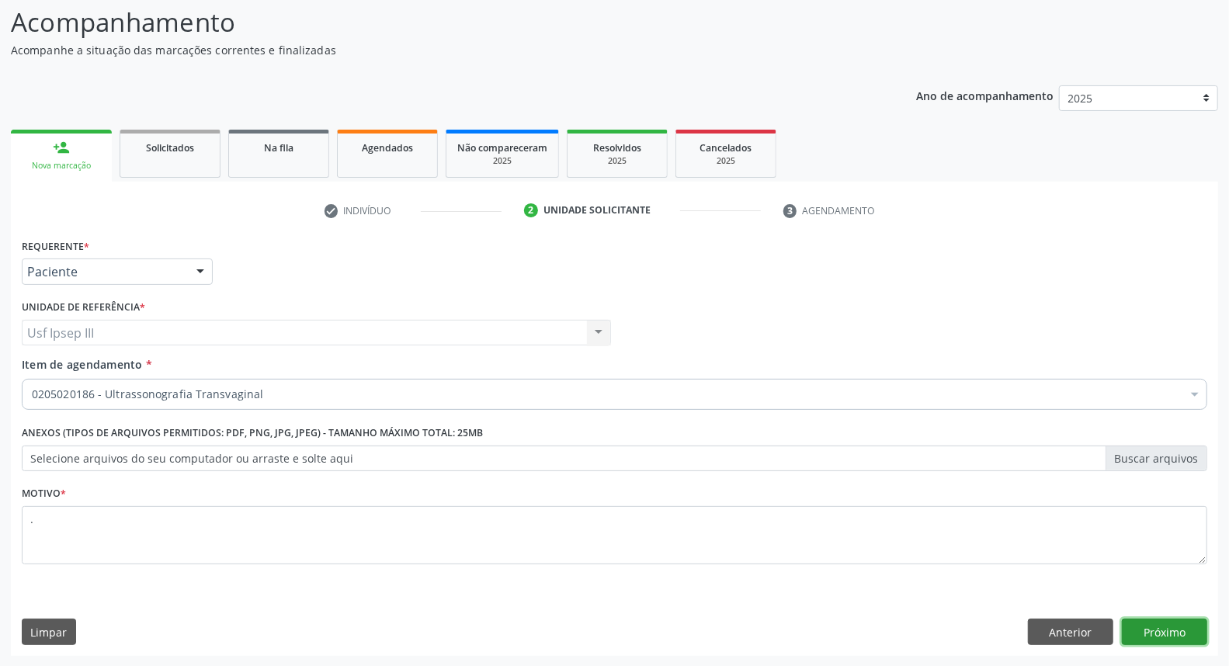
click at [1160, 631] on button "Próximo" at bounding box center [1164, 632] width 85 height 26
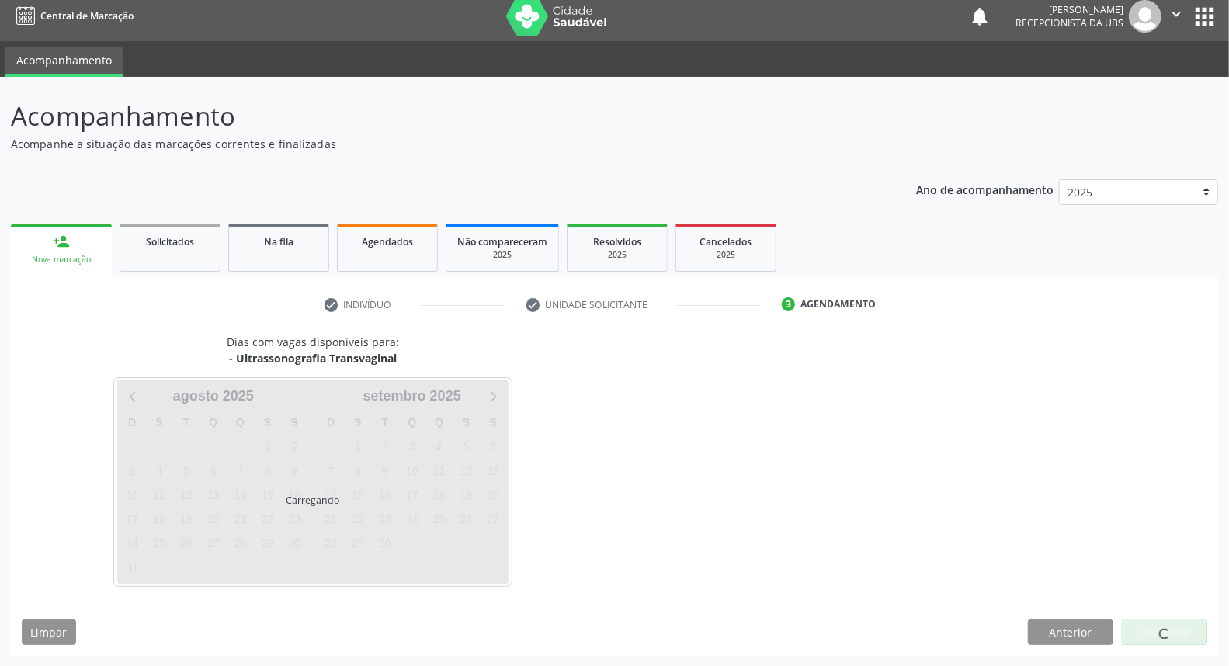
scroll to position [54, 0]
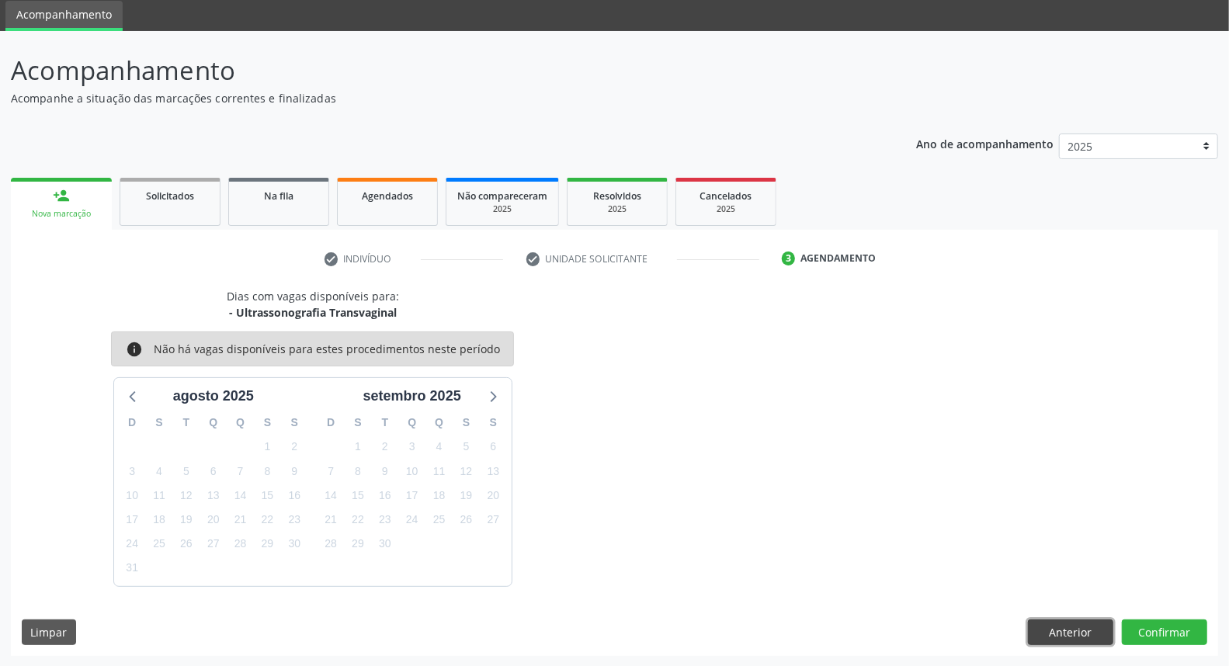
click at [1049, 625] on button "Anterior" at bounding box center [1070, 633] width 85 height 26
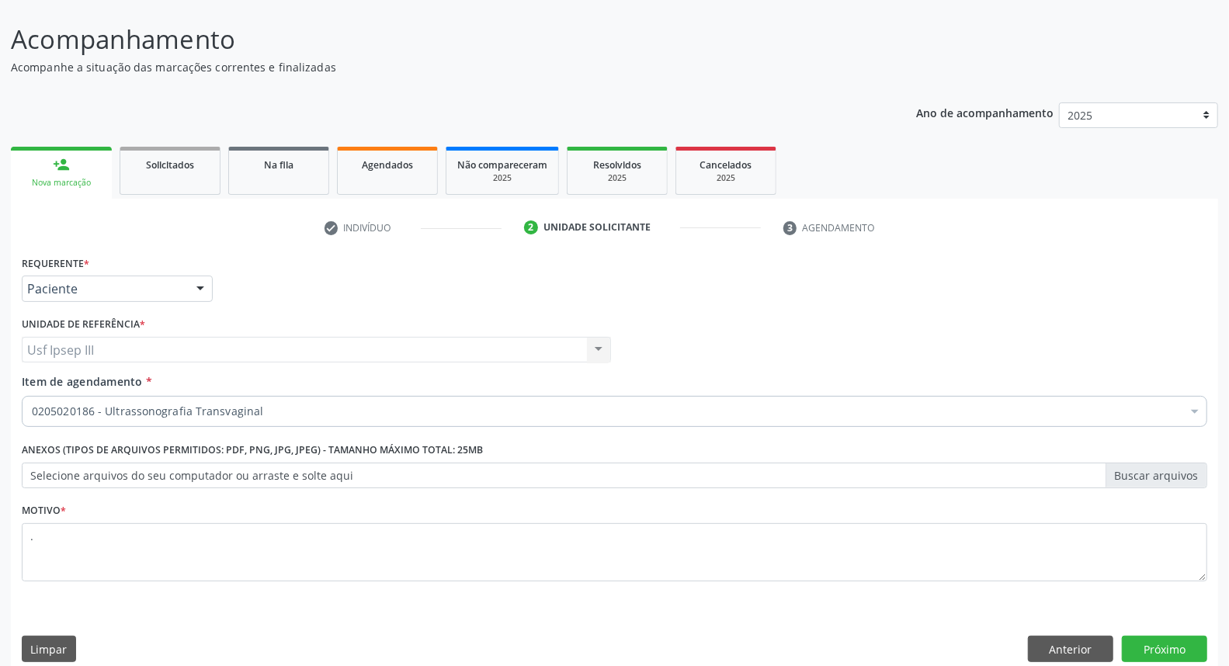
scroll to position [103, 0]
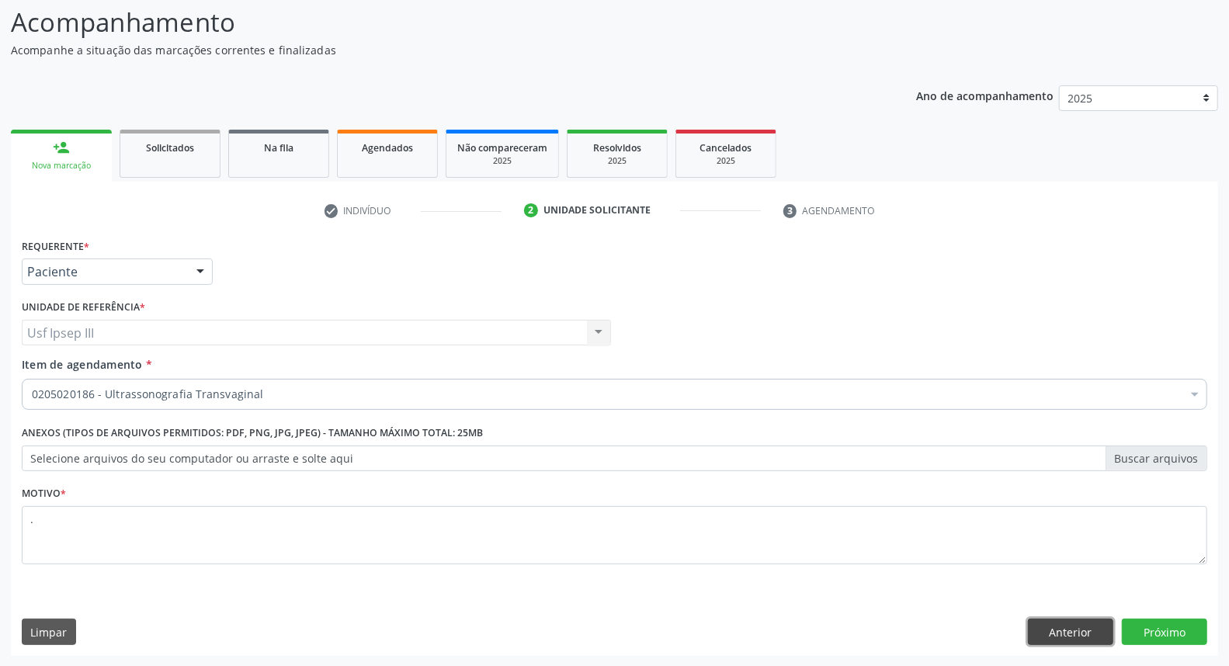
click at [1066, 628] on button "Anterior" at bounding box center [1070, 632] width 85 height 26
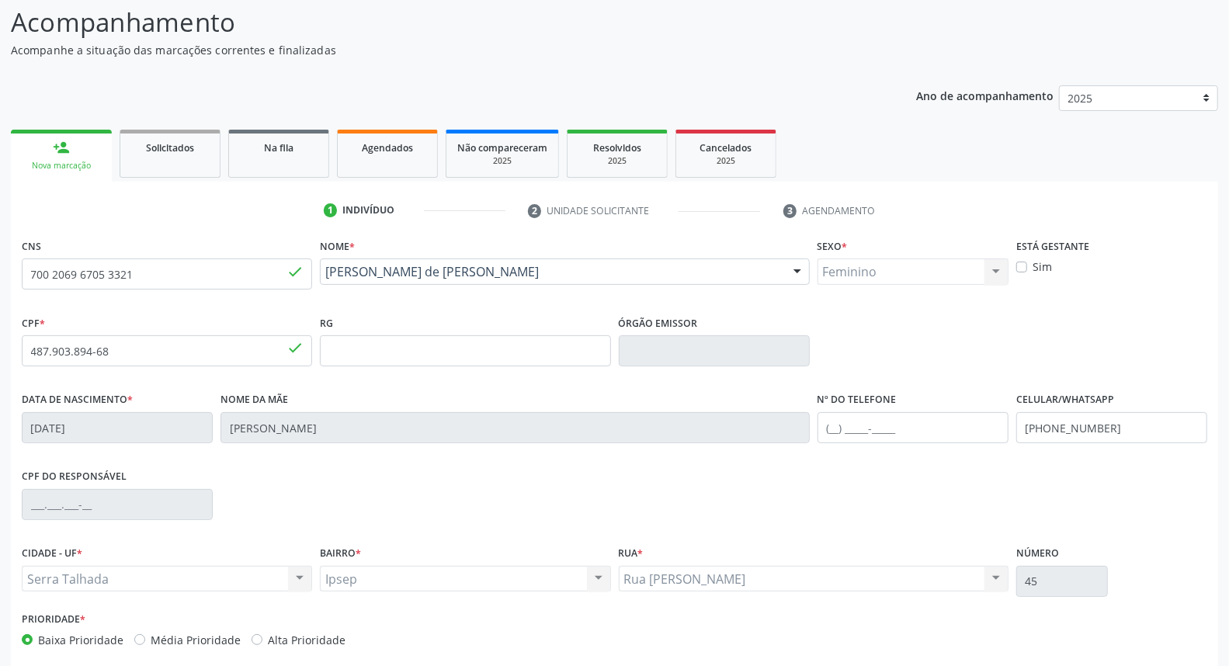
click at [1066, 628] on div "Prioridade * Baixa Prioridade Média Prioridade Alta Prioridade" at bounding box center [615, 633] width 1194 height 51
drag, startPoint x: 66, startPoint y: 243, endPoint x: 17, endPoint y: 235, distance: 49.7
click at [18, 235] on div "CNS 700 2069 6705 3321 done" at bounding box center [167, 273] width 298 height 77
type input "1"
click at [339, 286] on div "Natercia Barbosa de Caldas Lourenco Natercia Barbosa de Caldas Lourenco CNS: 70…" at bounding box center [564, 277] width 489 height 37
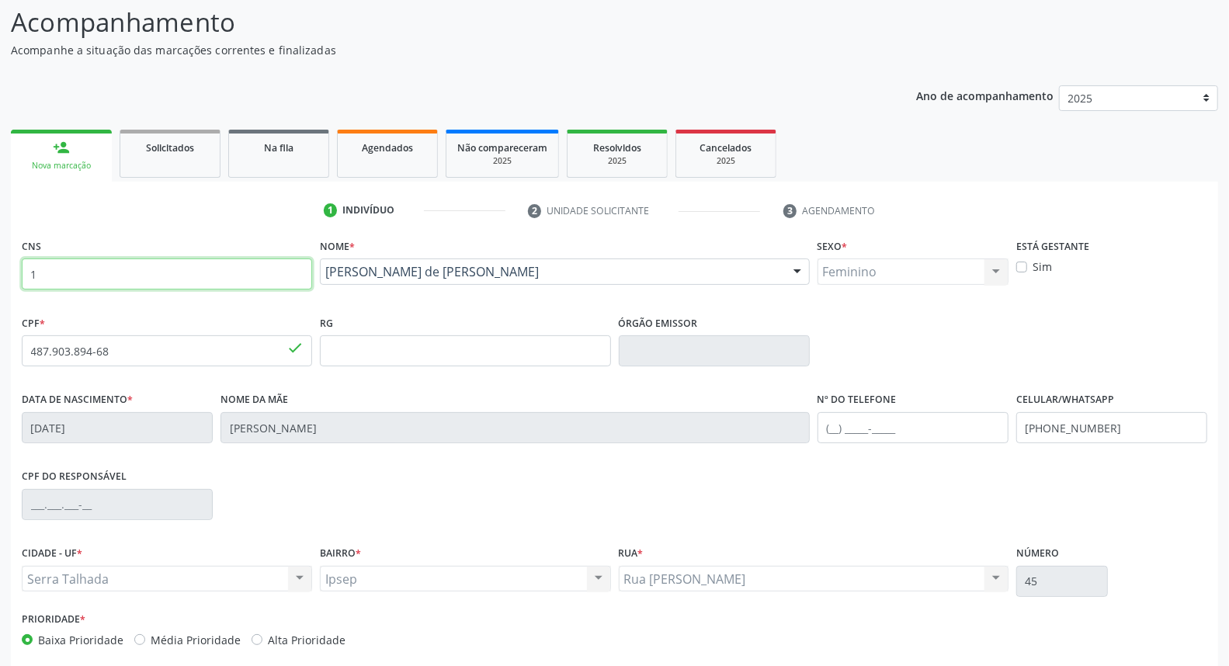
click at [51, 273] on input "1" at bounding box center [167, 274] width 290 height 31
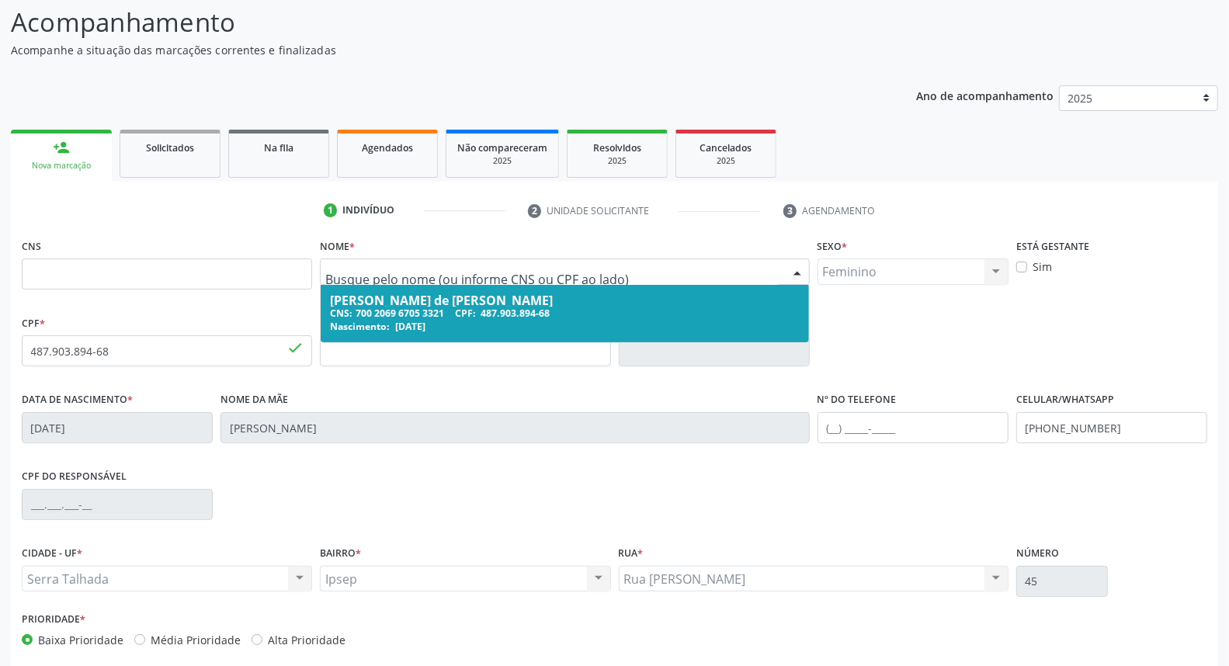
drag, startPoint x: 551, startPoint y: 266, endPoint x: 462, endPoint y: 264, distance: 89.3
type input "maria jose da silva alves sousa"
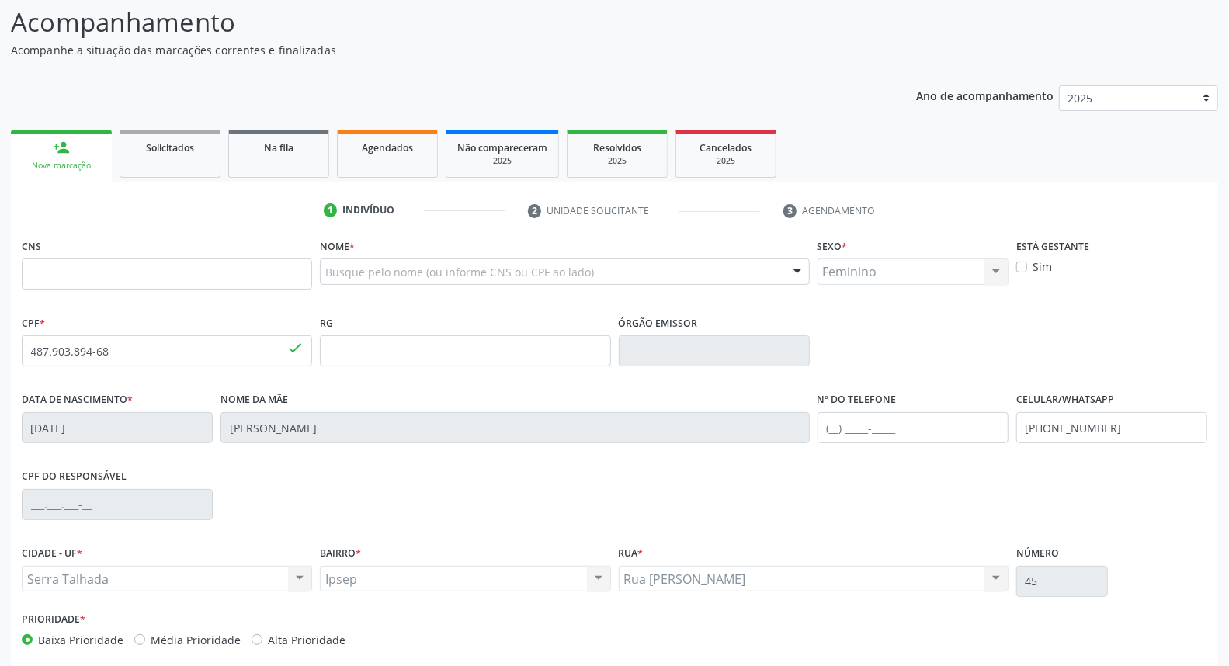
click at [213, 256] on div "CNS" at bounding box center [167, 262] width 290 height 55
click at [187, 262] on input "text" at bounding box center [167, 274] width 290 height 31
type input "164 1909 6414 0006"
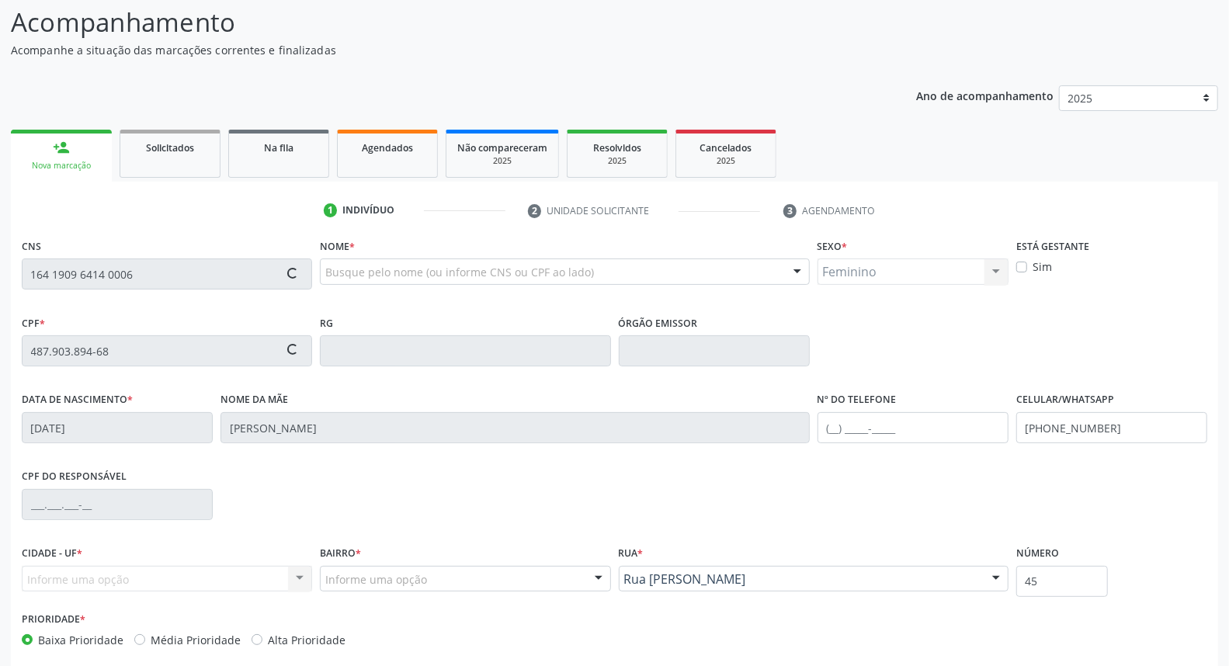
type input "963.799.524-20"
type input "18/01/1975"
type input "Maria Jose da Silva Alves"
type input "(87) 99677-5907"
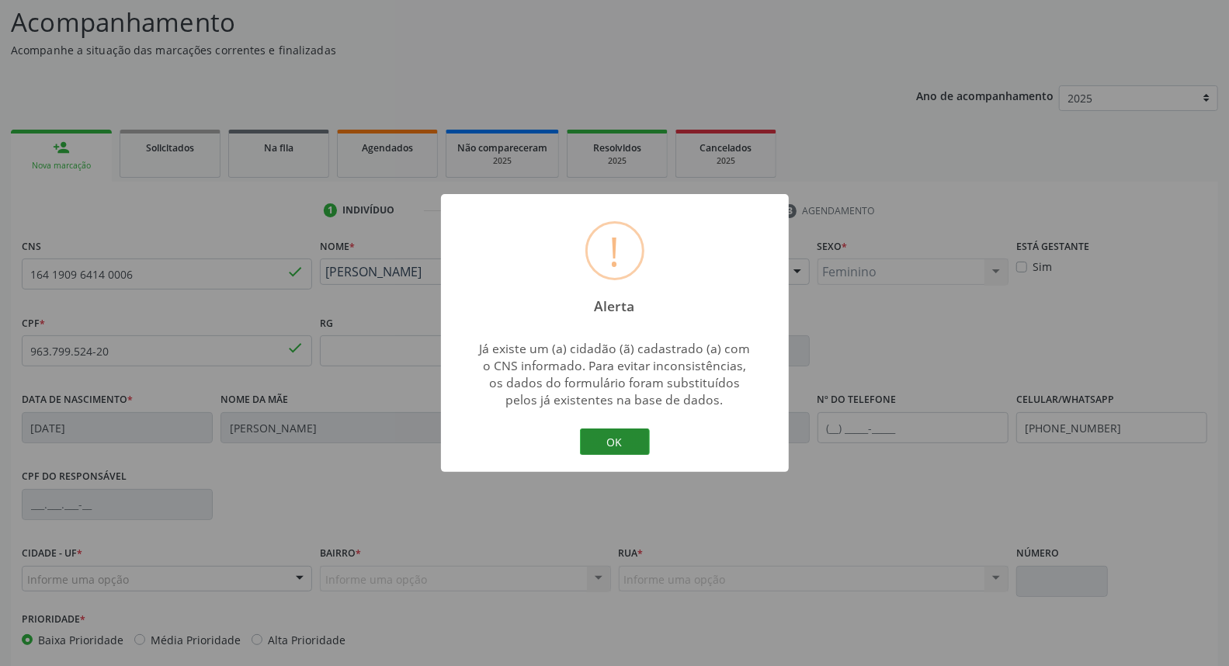
click at [600, 438] on button "OK" at bounding box center [615, 442] width 70 height 26
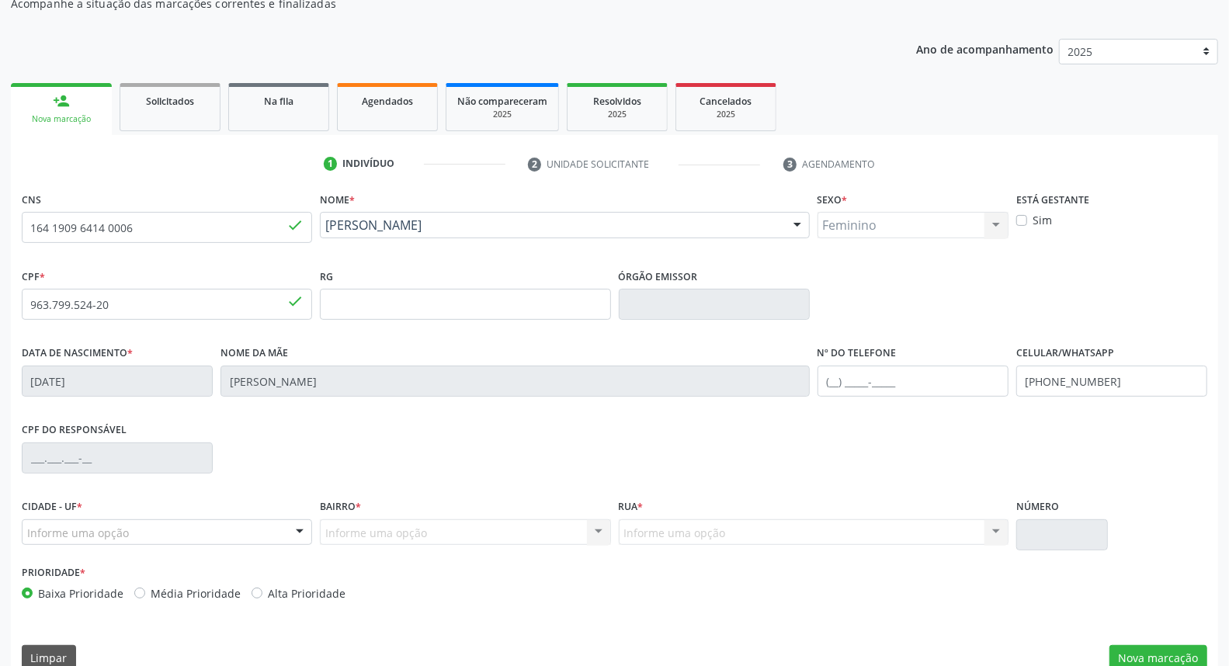
scroll to position [174, 0]
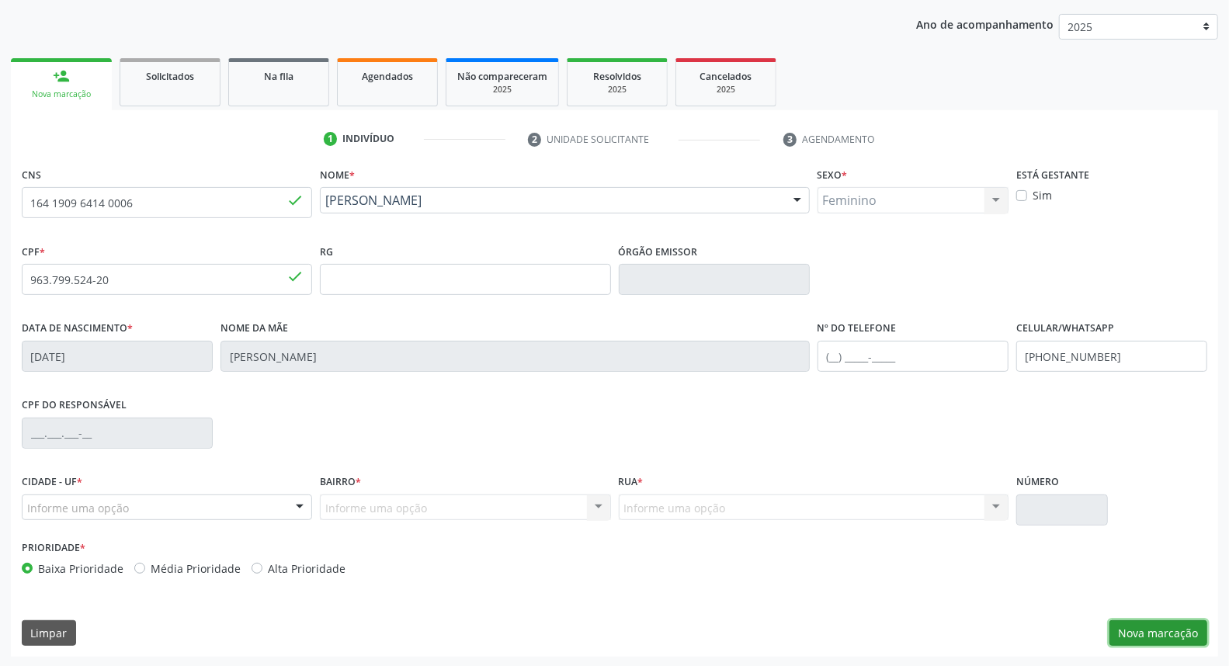
click at [1148, 632] on button "Nova marcação" at bounding box center [1159, 634] width 98 height 26
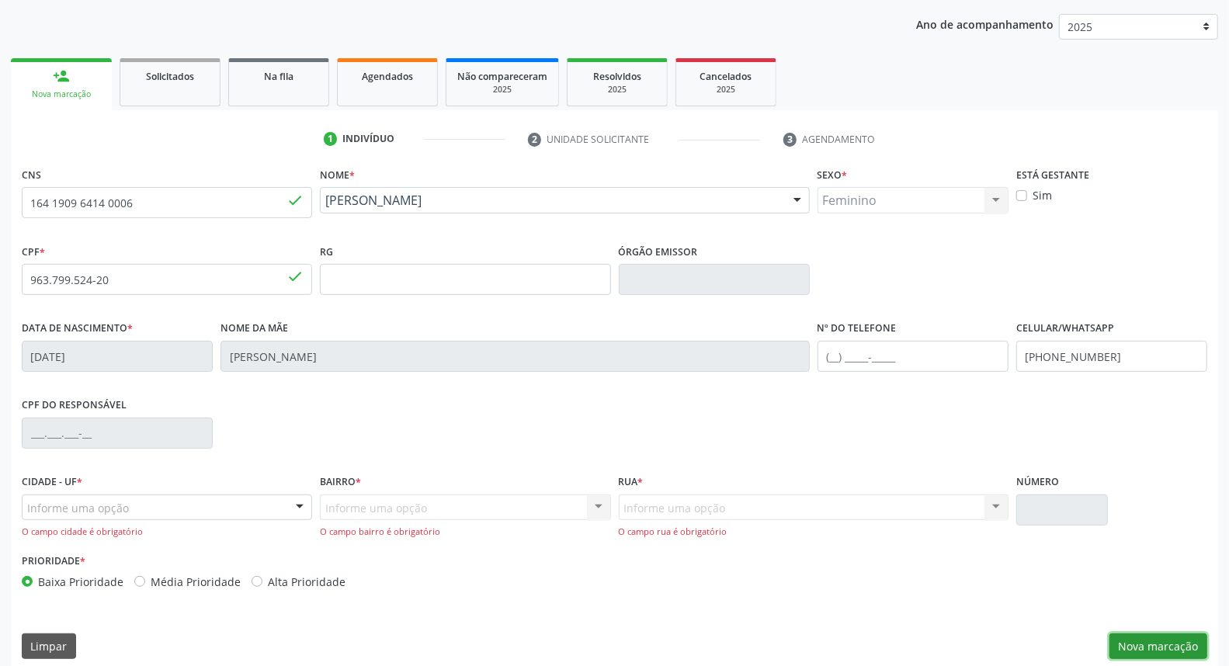
click at [1138, 650] on button "Nova marcação" at bounding box center [1159, 647] width 98 height 26
click at [1171, 647] on button "Nova marcação" at bounding box center [1159, 647] width 98 height 26
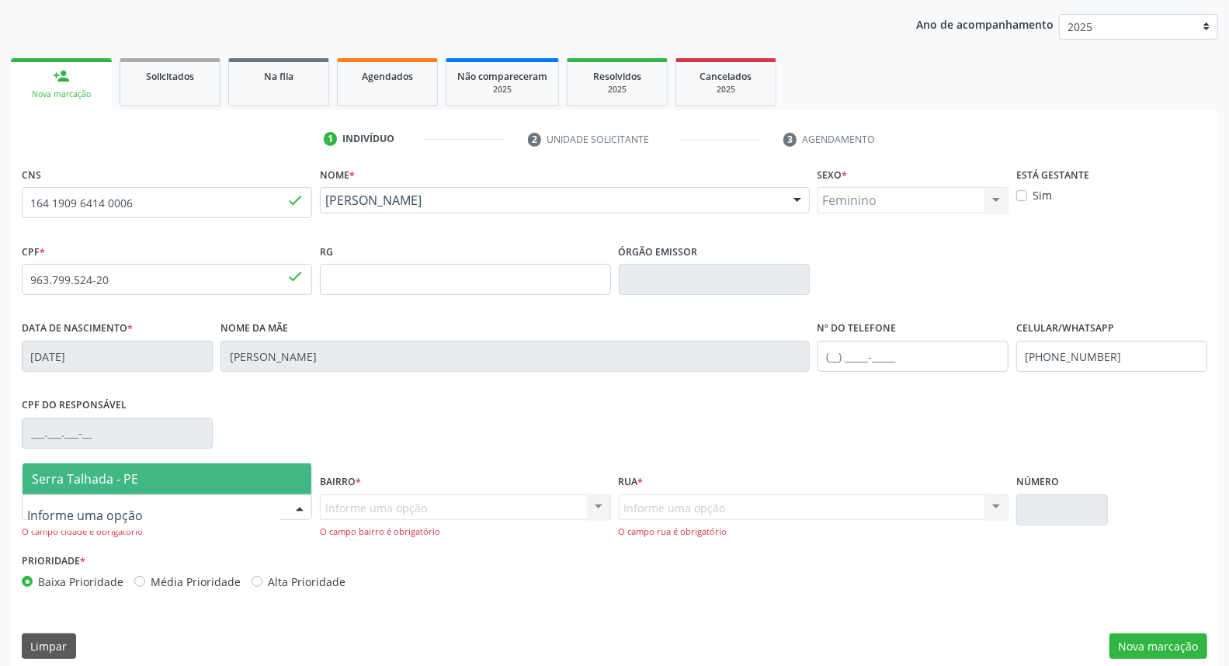
click at [303, 506] on div at bounding box center [299, 509] width 23 height 26
click at [225, 464] on span "Serra Talhada - PE" at bounding box center [167, 479] width 289 height 31
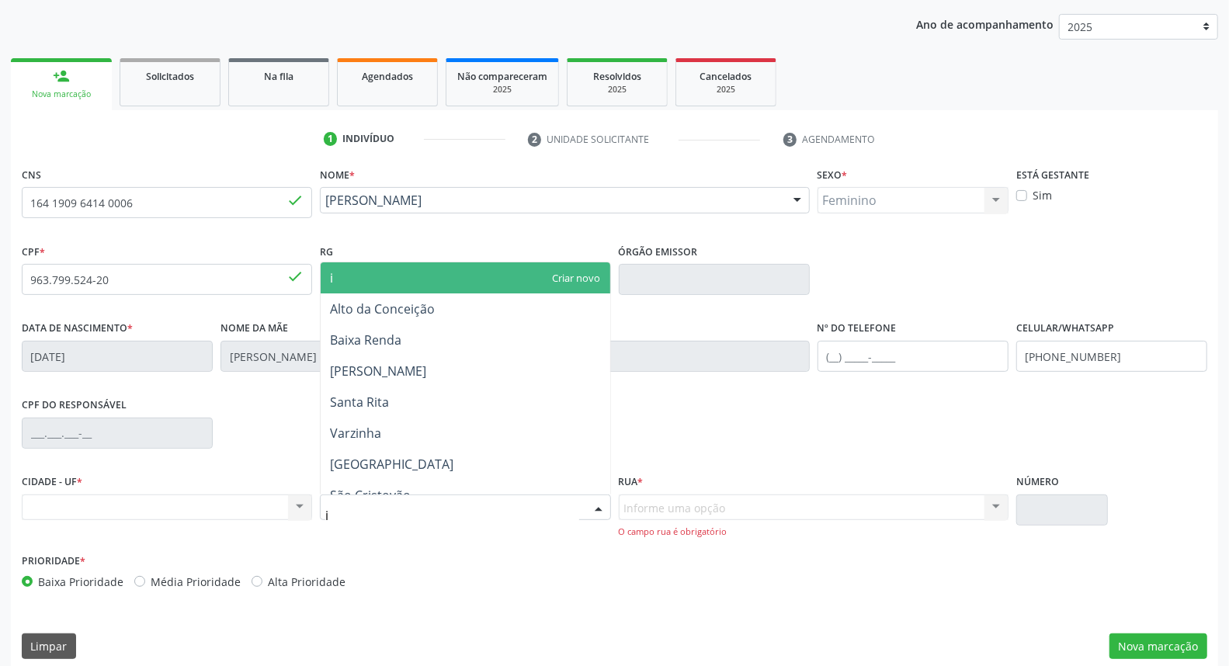
type input "ip"
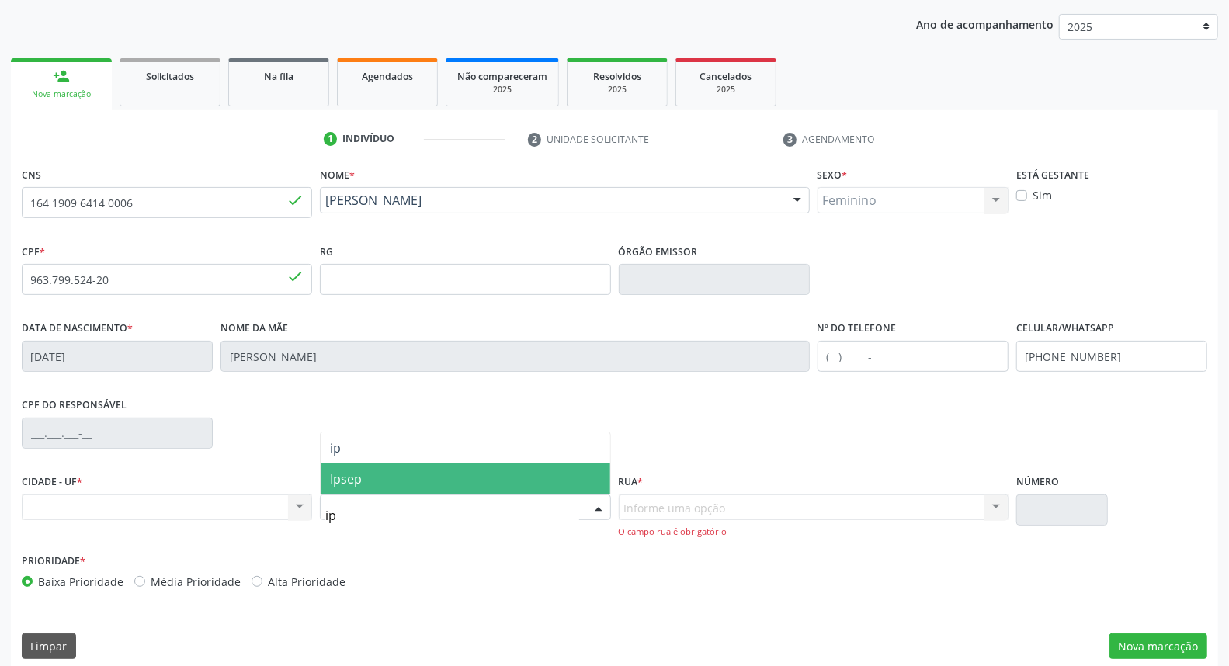
click at [433, 483] on span "Ipsep" at bounding box center [465, 479] width 289 height 31
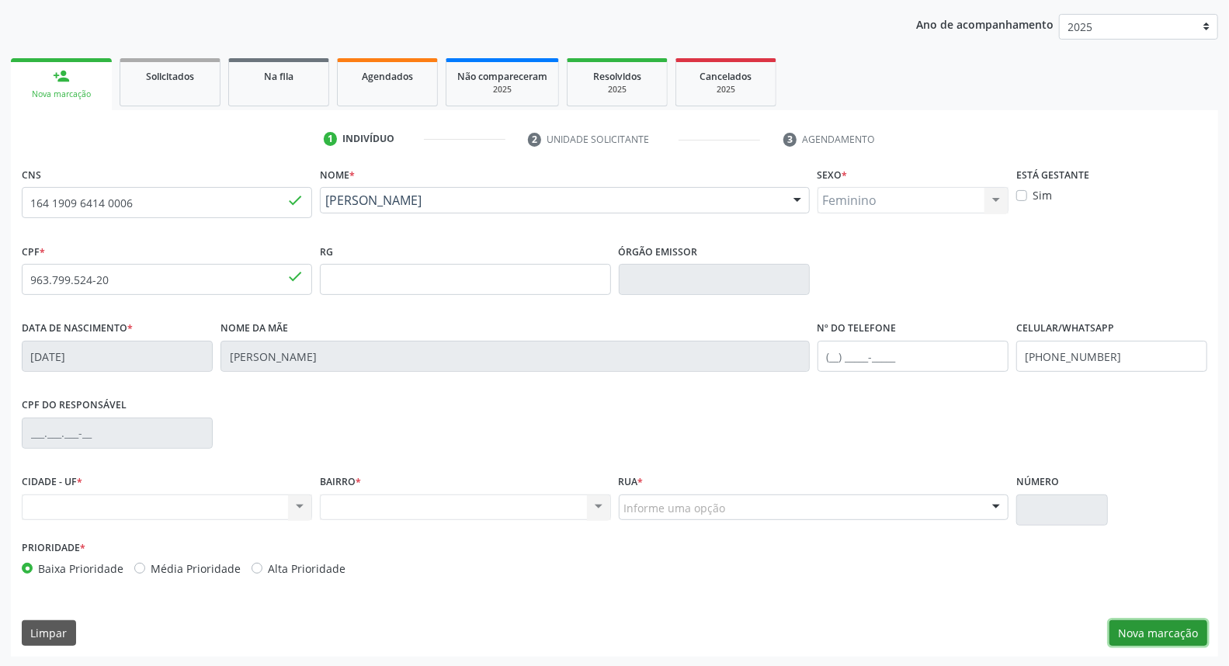
click at [1151, 633] on button "Nova marcação" at bounding box center [1159, 634] width 98 height 26
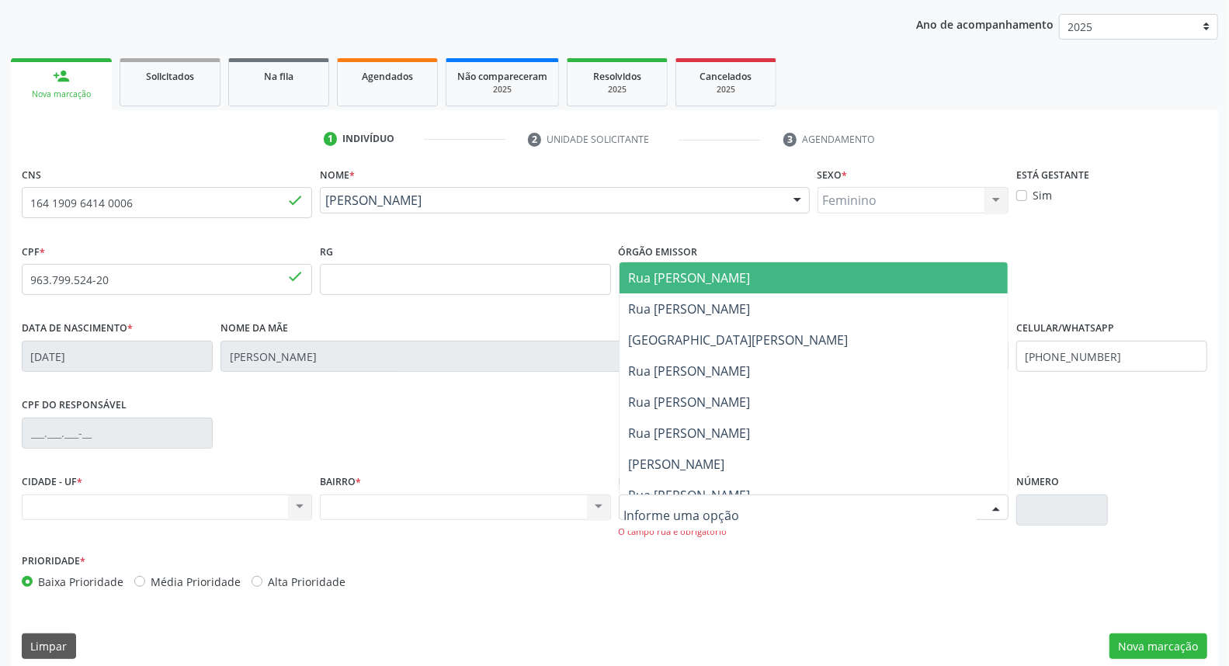
click at [907, 510] on div at bounding box center [814, 508] width 390 height 26
click at [906, 510] on input "text" at bounding box center [800, 515] width 353 height 31
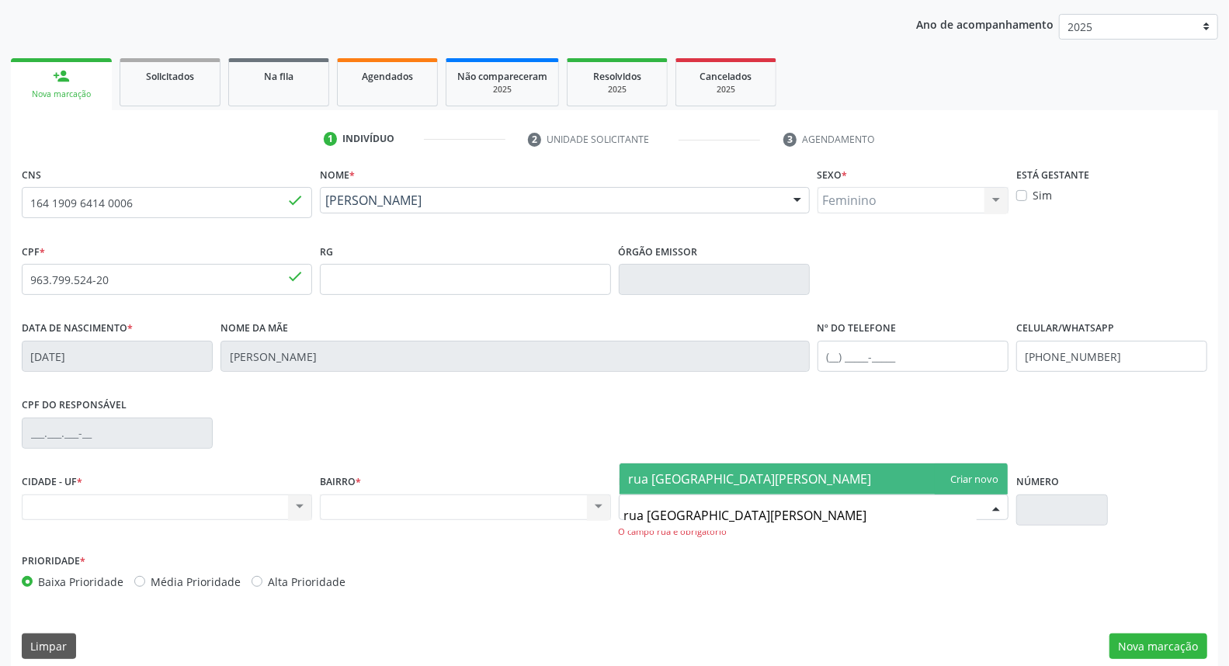
type input "rua sao domingos savio"
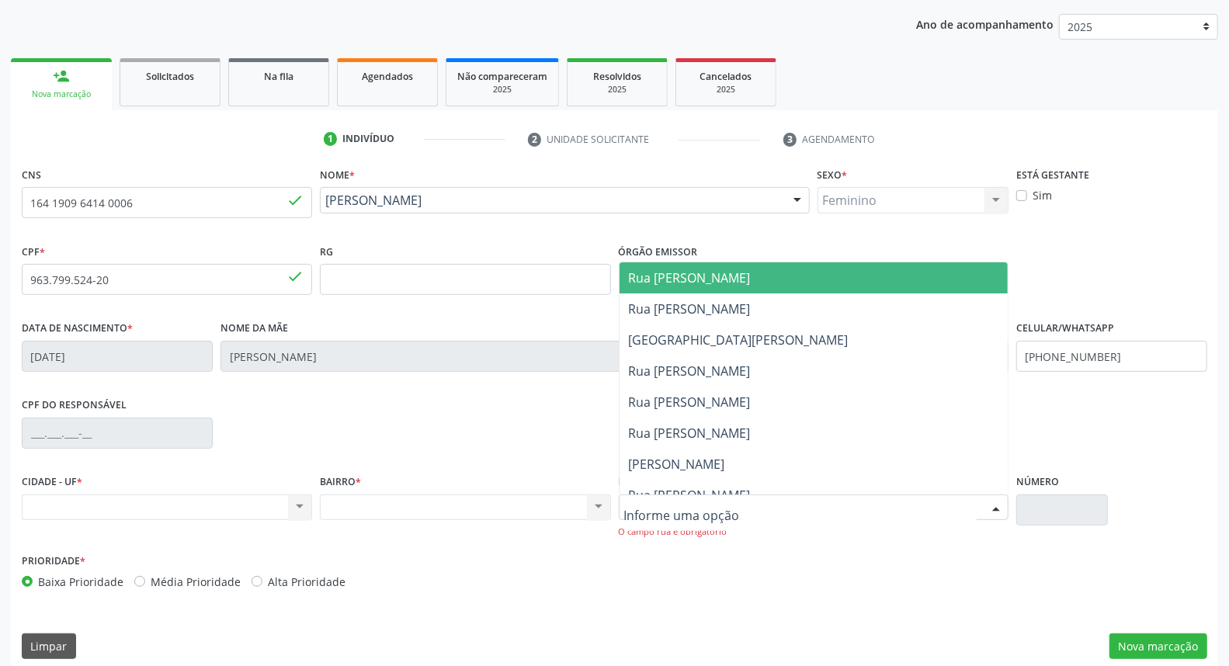
click at [868, 495] on div at bounding box center [814, 508] width 390 height 26
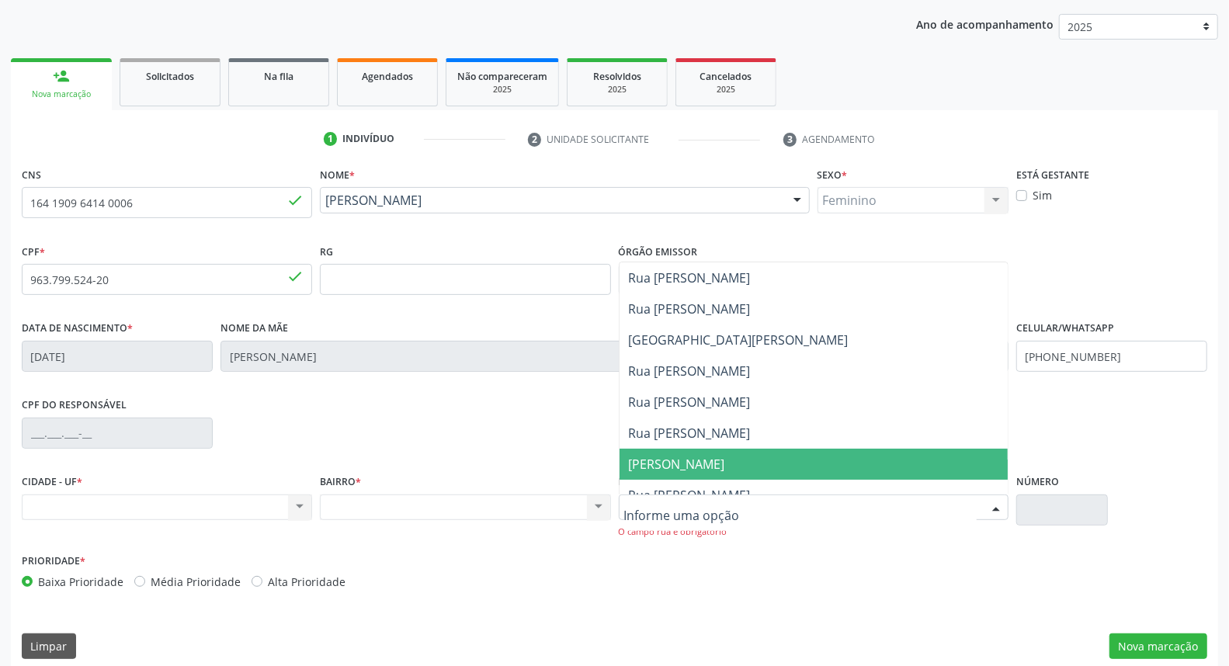
click at [718, 477] on span "[PERSON_NAME]" at bounding box center [814, 464] width 388 height 31
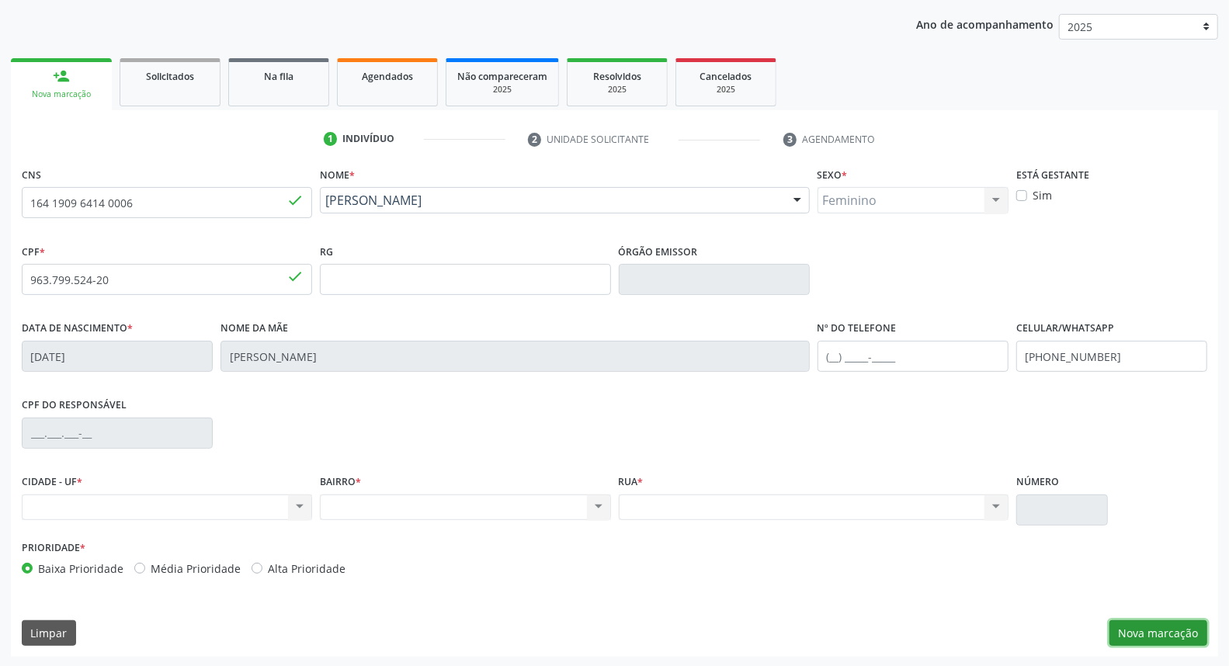
click at [1146, 622] on button "Nova marcação" at bounding box center [1159, 634] width 98 height 26
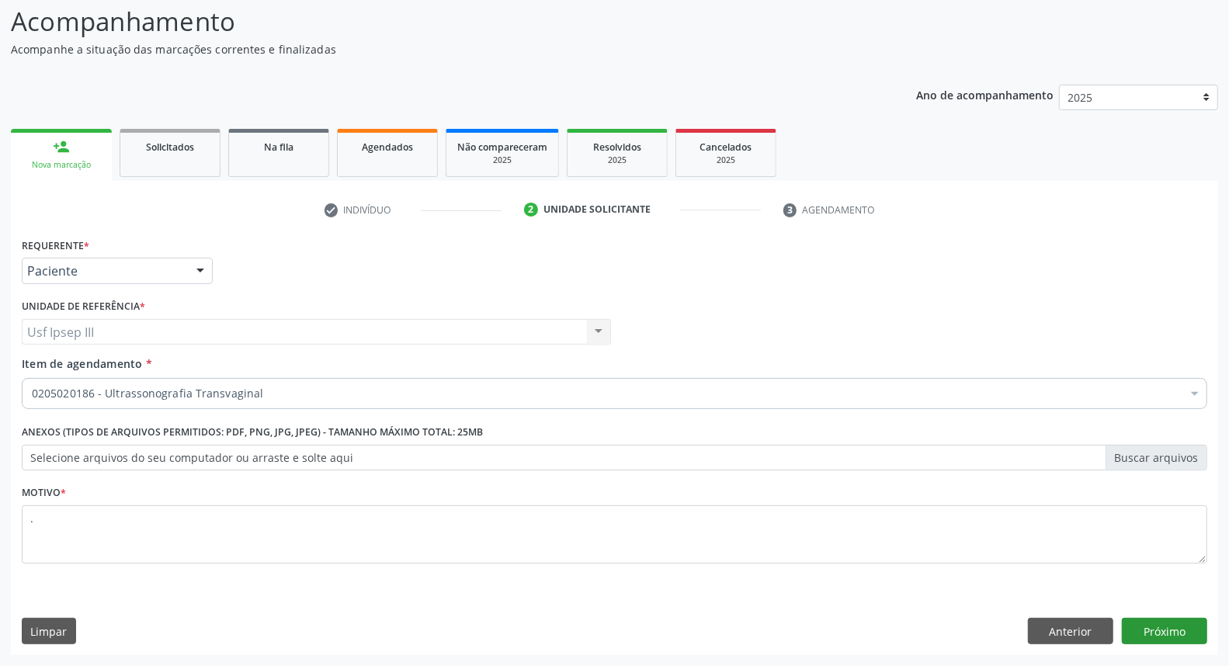
scroll to position [103, 0]
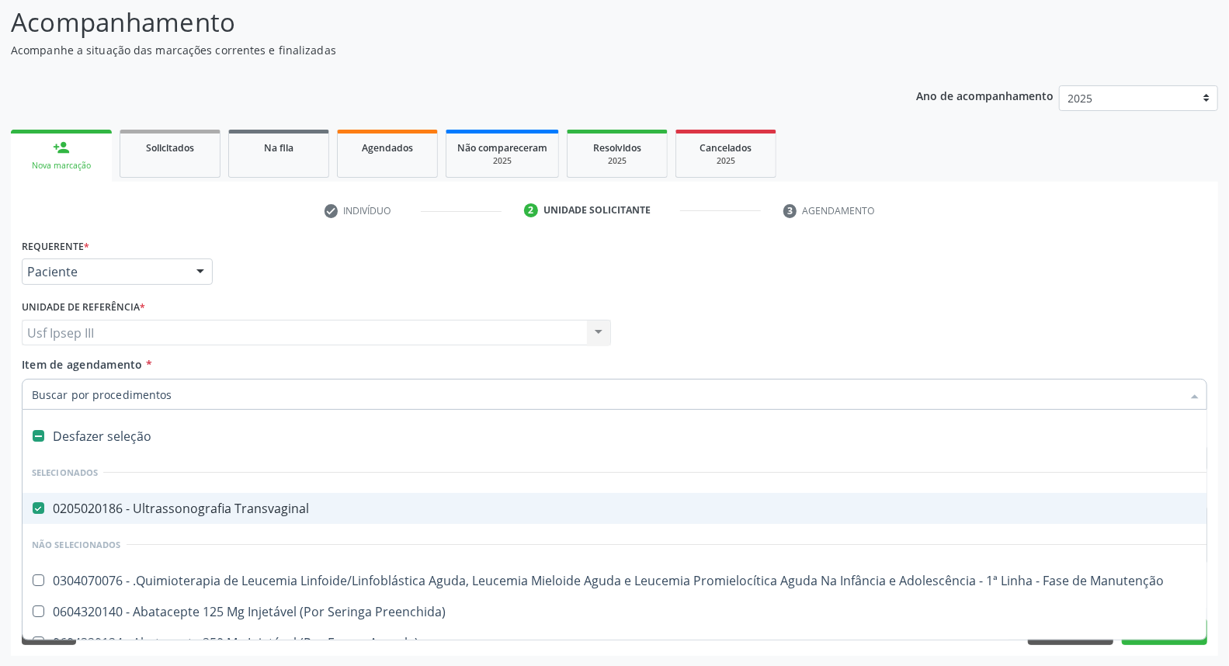
click at [144, 436] on div "Desfazer seleção" at bounding box center [637, 436] width 1228 height 31
checkbox Transvaginal "false"
click at [175, 375] on div "Item de agendamento * Selecionar todos Selecionados 0205020186 - Ultrassonograf…" at bounding box center [615, 380] width 1186 height 49
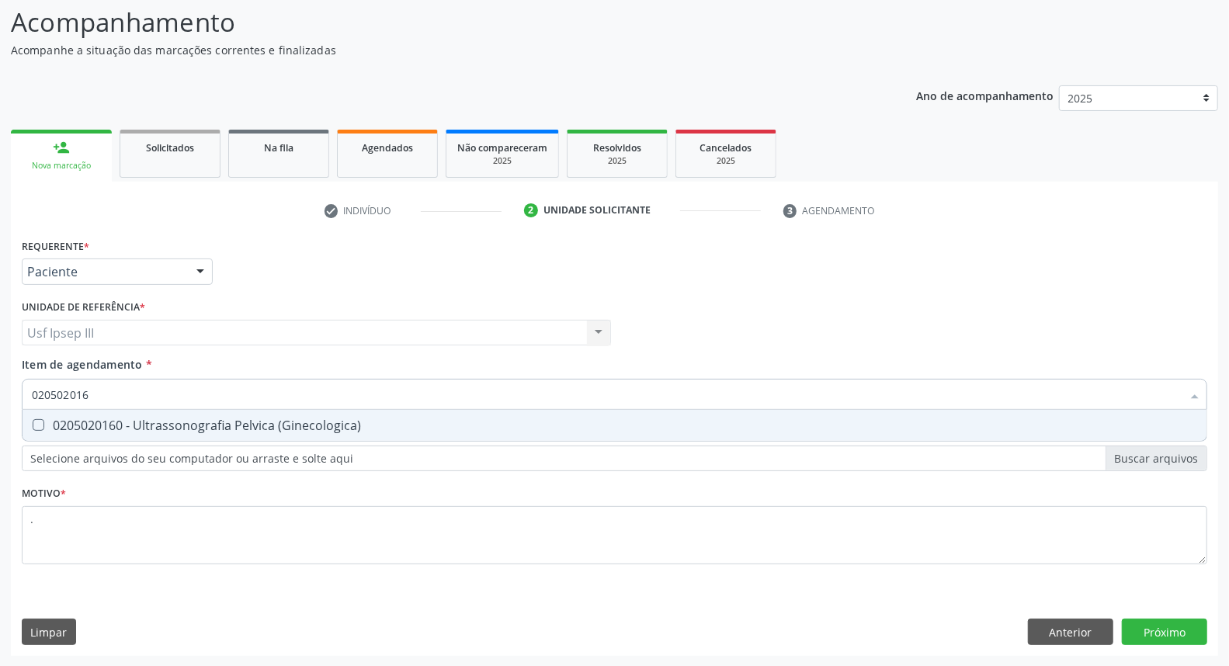
type input "0205020160"
click at [204, 423] on div "0205020160 - Ultrassonografia Pelvica (Ginecologica)" at bounding box center [615, 425] width 1166 height 12
checkbox \(Ginecologica\) "true"
type input "0205020160"
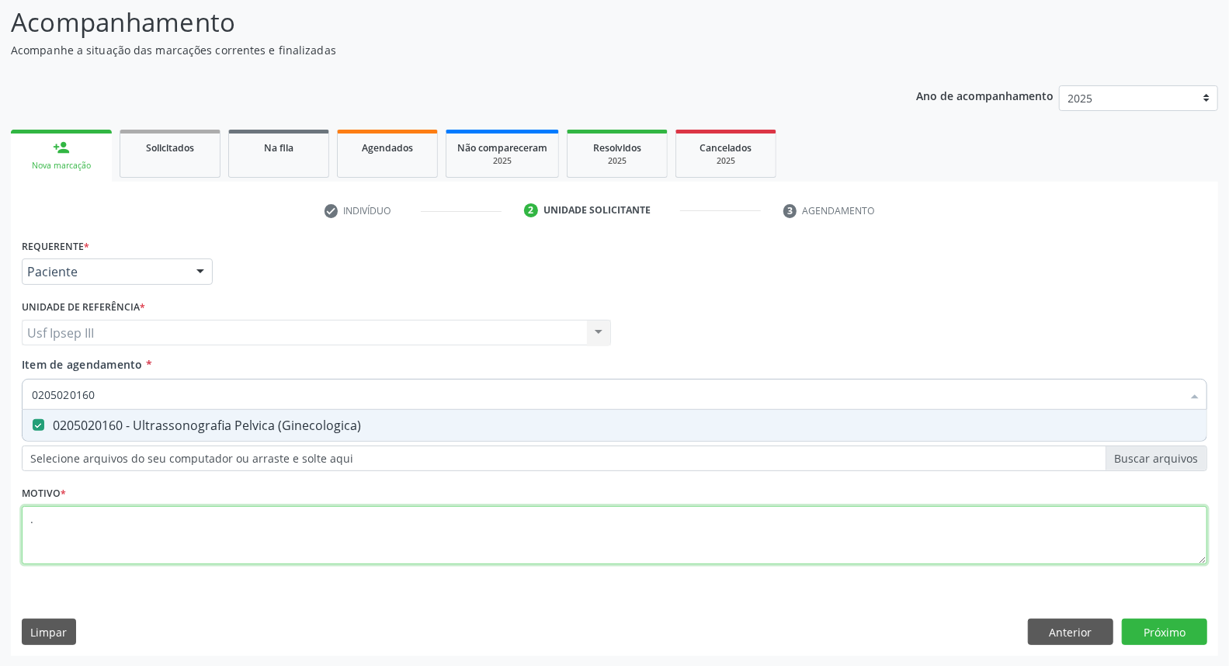
click at [127, 521] on div "Requerente * Paciente Médico(a) Enfermeiro(a) Paciente Nenhum resultado encontr…" at bounding box center [615, 411] width 1186 height 352
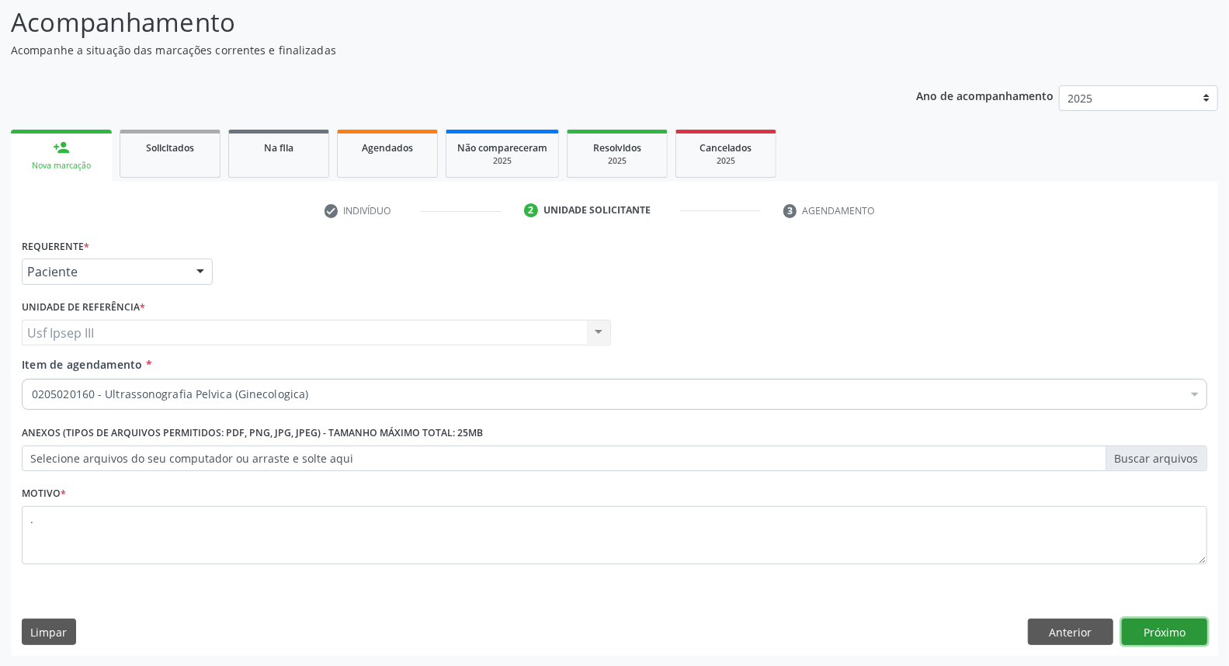
click at [1146, 631] on button "Próximo" at bounding box center [1164, 632] width 85 height 26
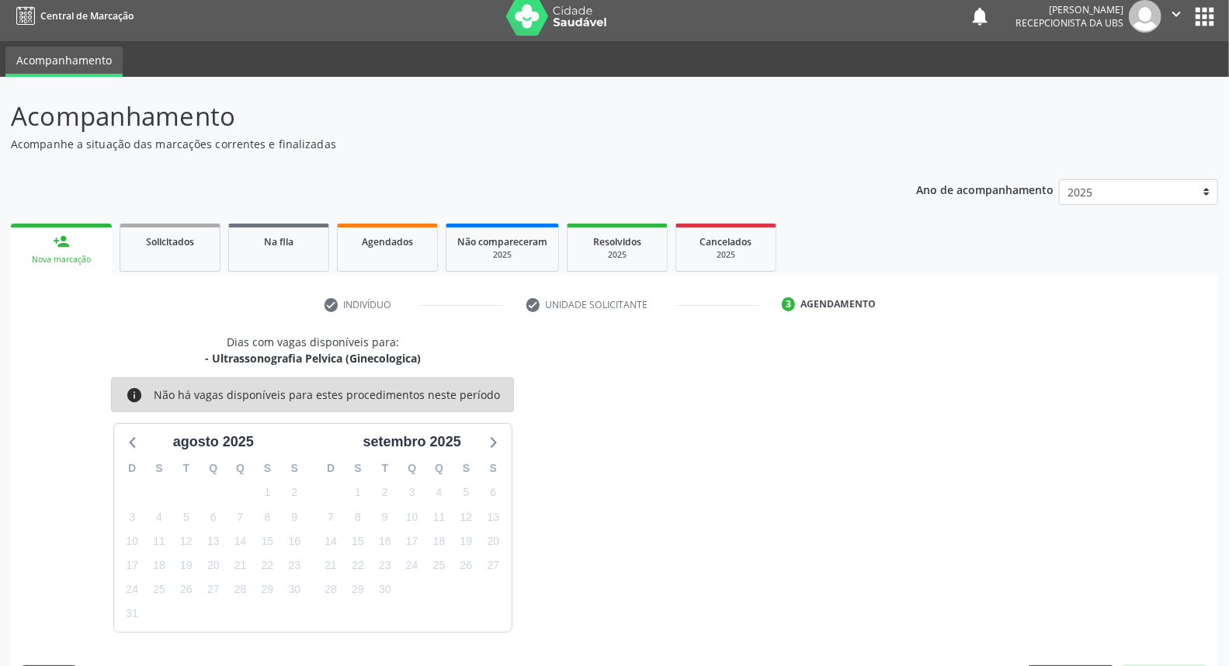
scroll to position [54, 0]
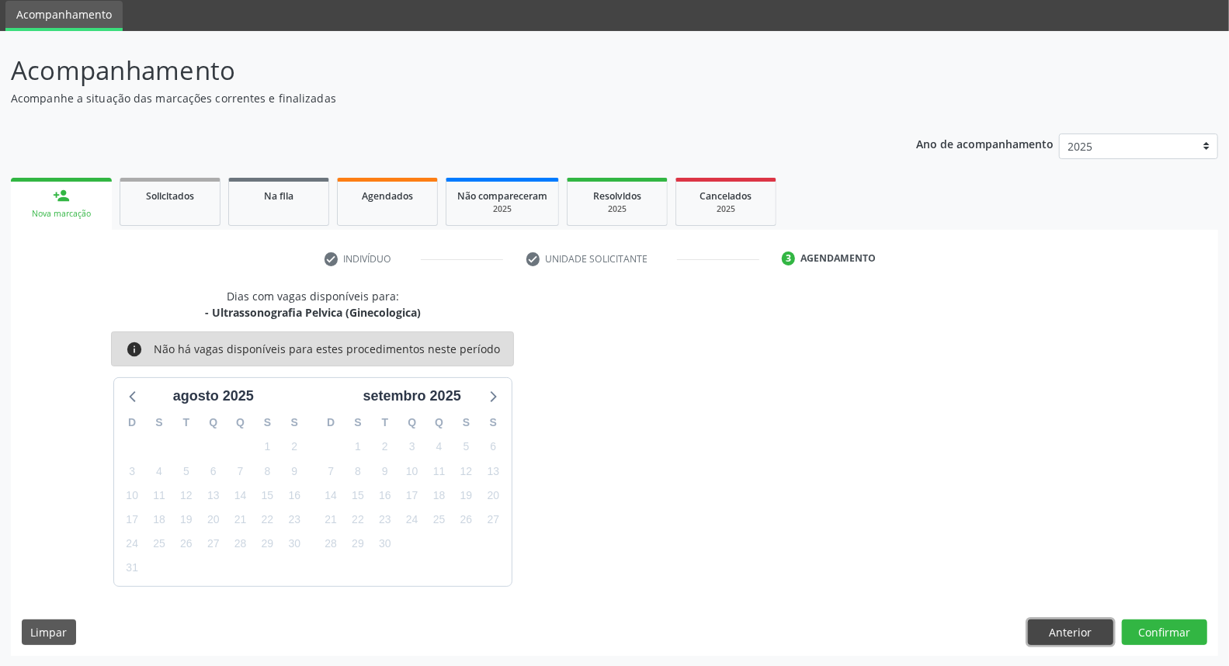
click at [1043, 630] on button "Anterior" at bounding box center [1070, 633] width 85 height 26
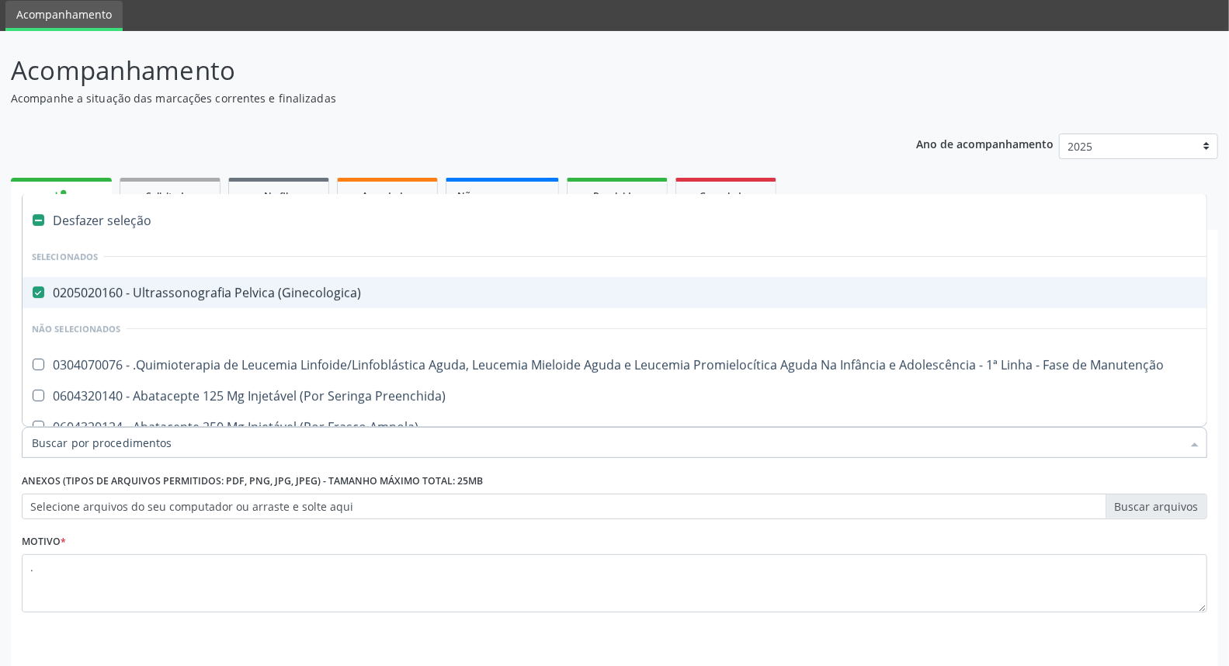
click at [1191, 440] on div at bounding box center [1195, 444] width 23 height 26
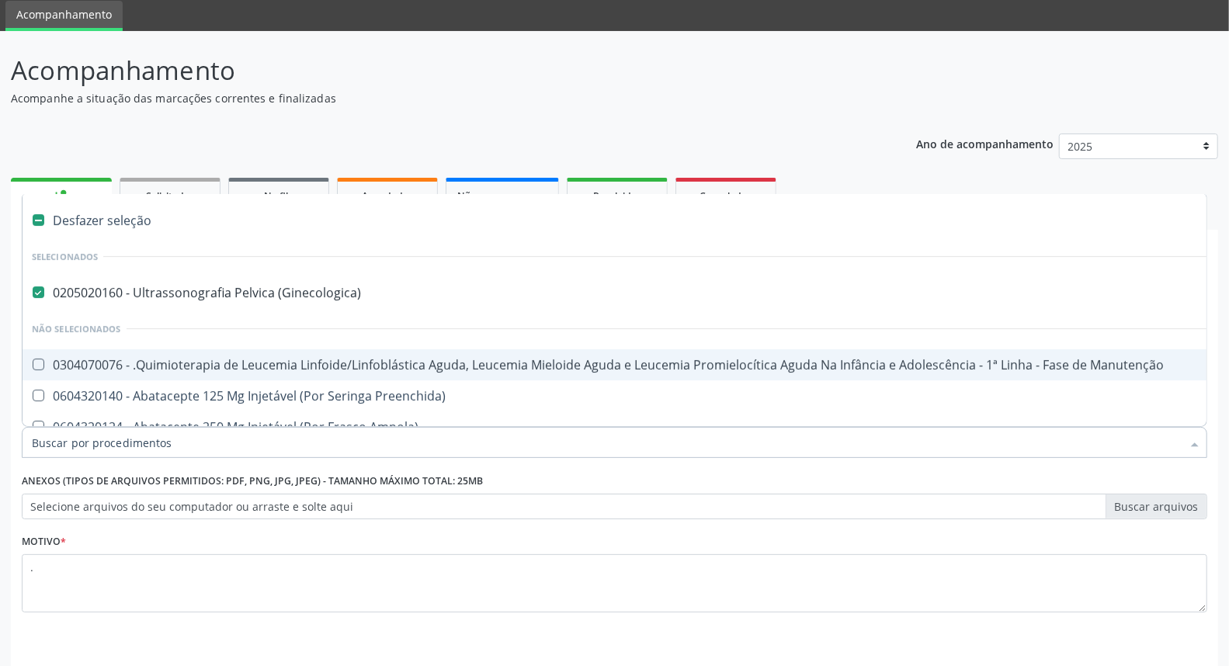
scroll to position [0, 0]
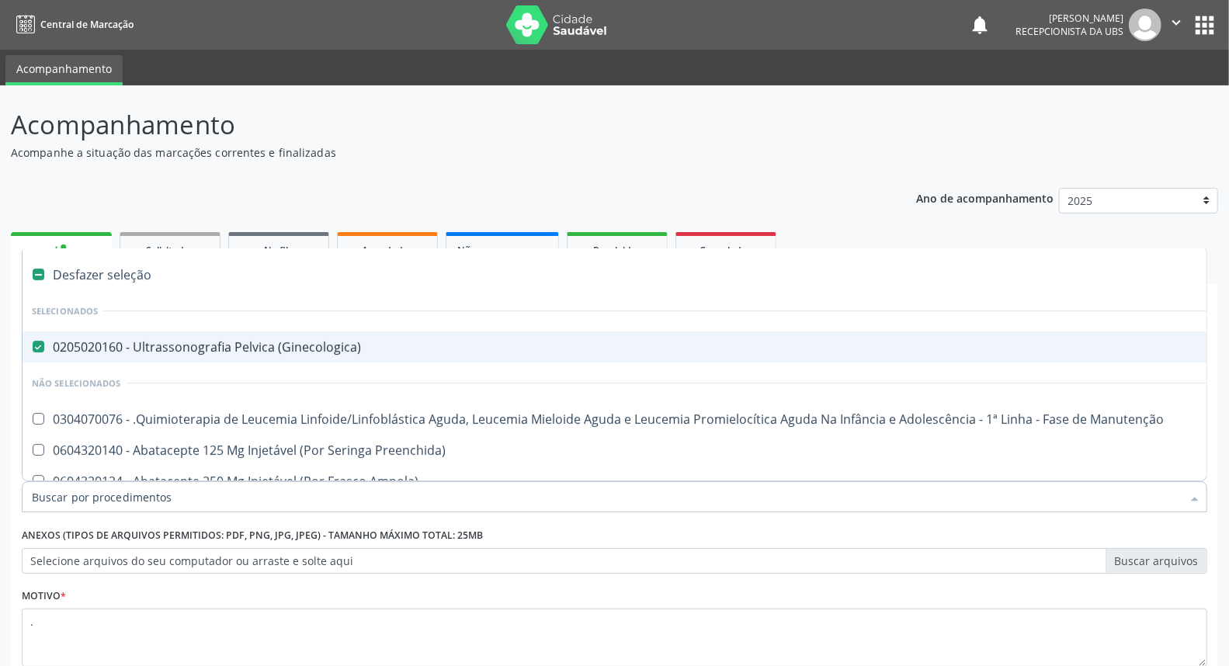
click at [128, 270] on div "Desfazer seleção" at bounding box center [637, 274] width 1228 height 31
checkbox \(Ginecologica\) "false"
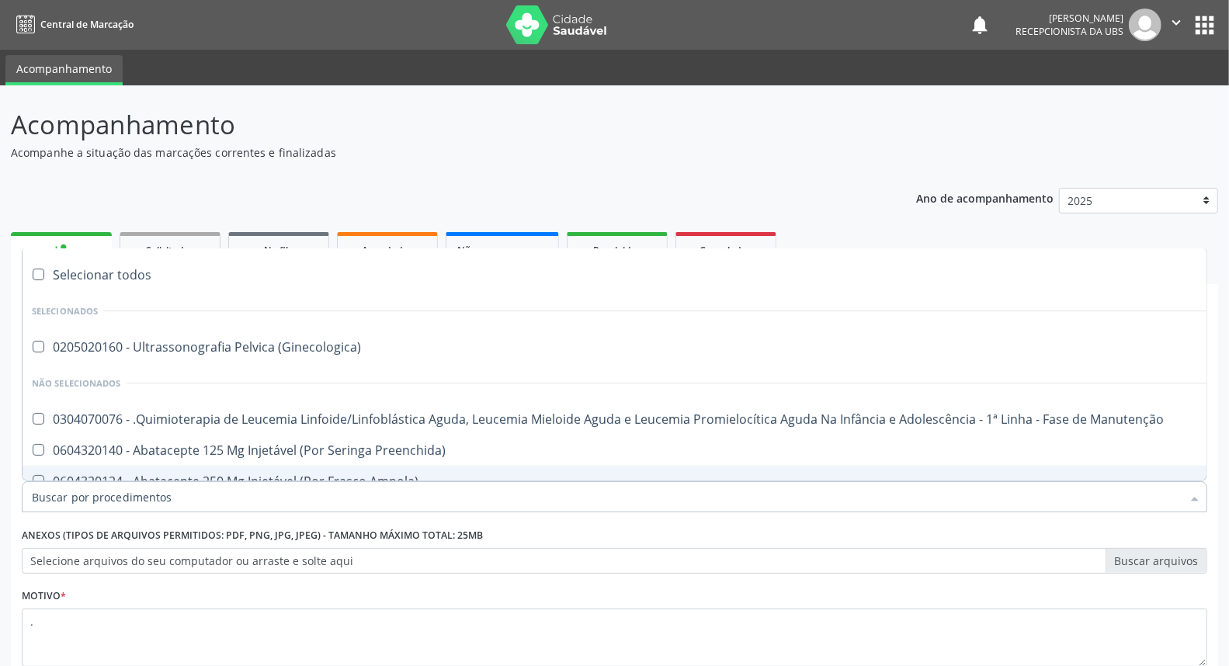
click at [250, 484] on input "Item de agendamento *" at bounding box center [607, 497] width 1150 height 31
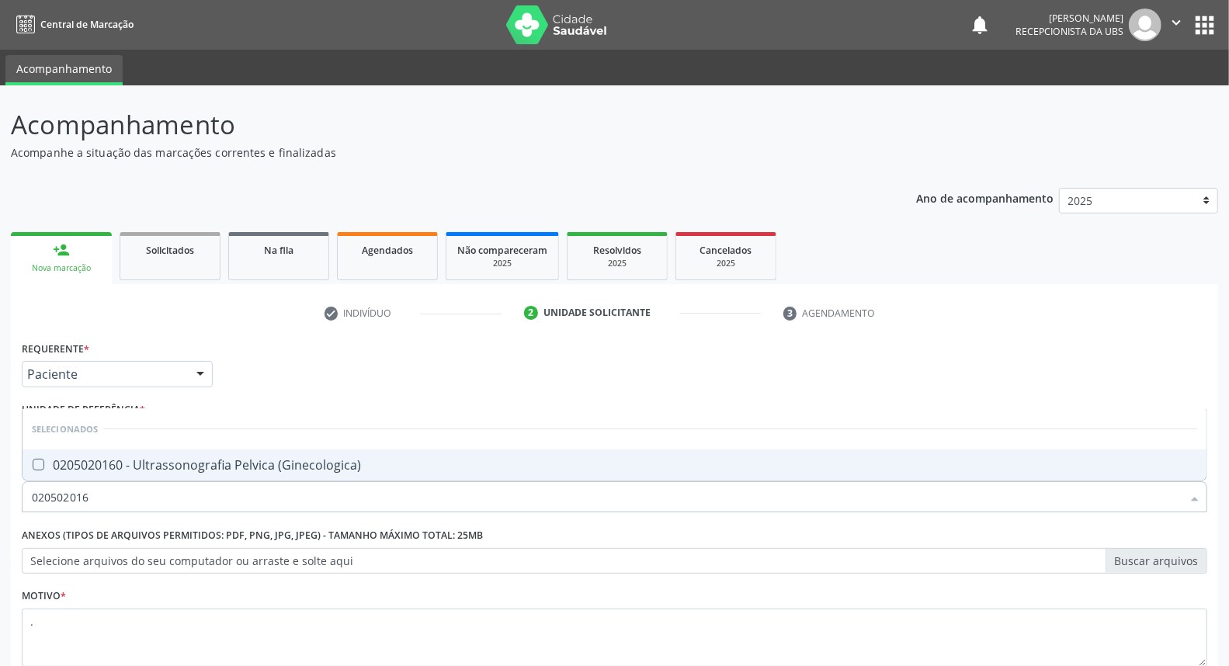
type input "0205020160"
click at [241, 471] on div "0205020160 - Ultrassonografia Pelvica (Ginecologica)" at bounding box center [615, 465] width 1166 height 12
checkbox \(Ginecologica\) "true"
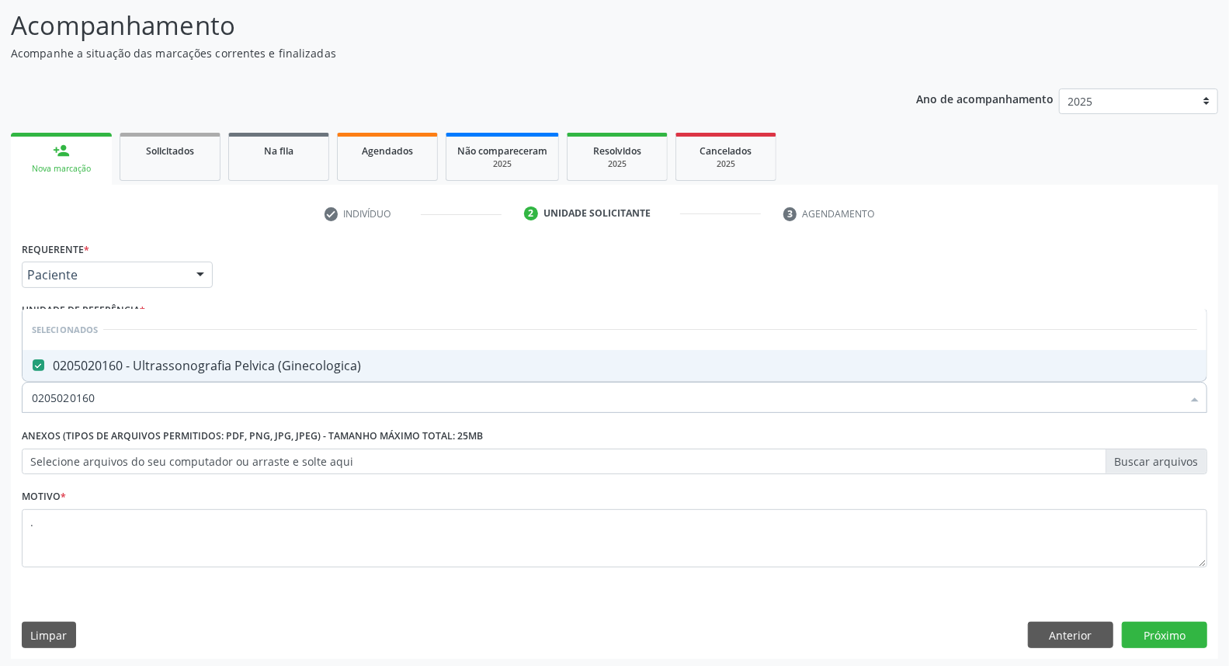
scroll to position [103, 0]
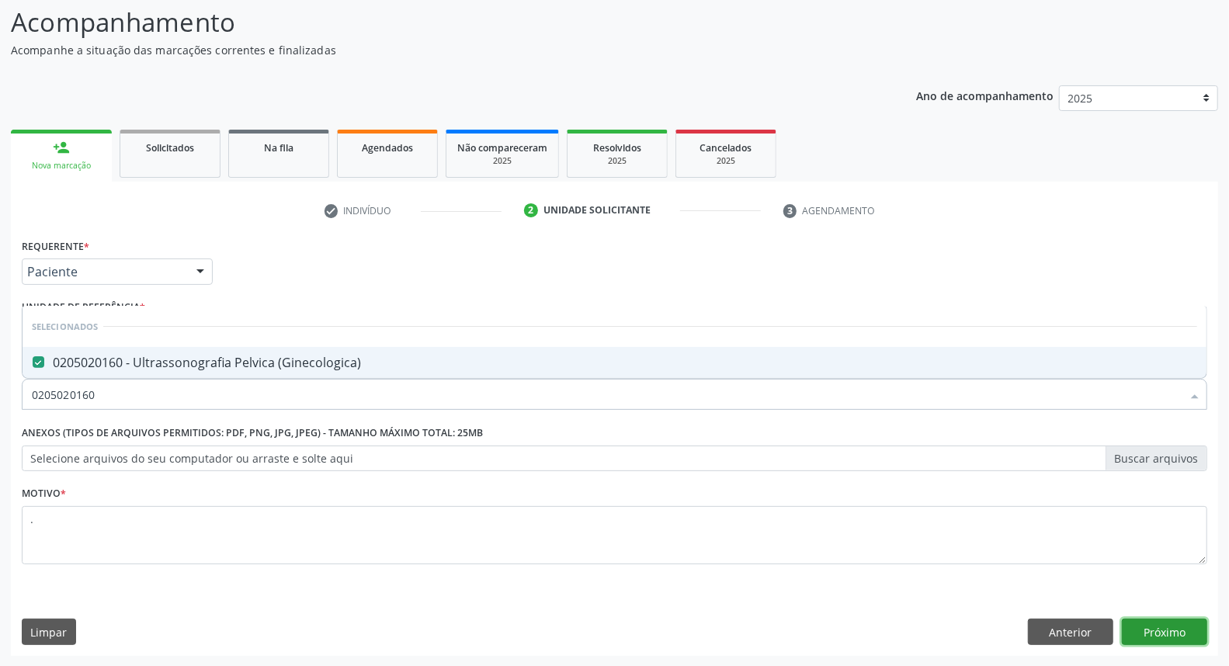
click at [1159, 630] on button "Próximo" at bounding box center [1164, 632] width 85 height 26
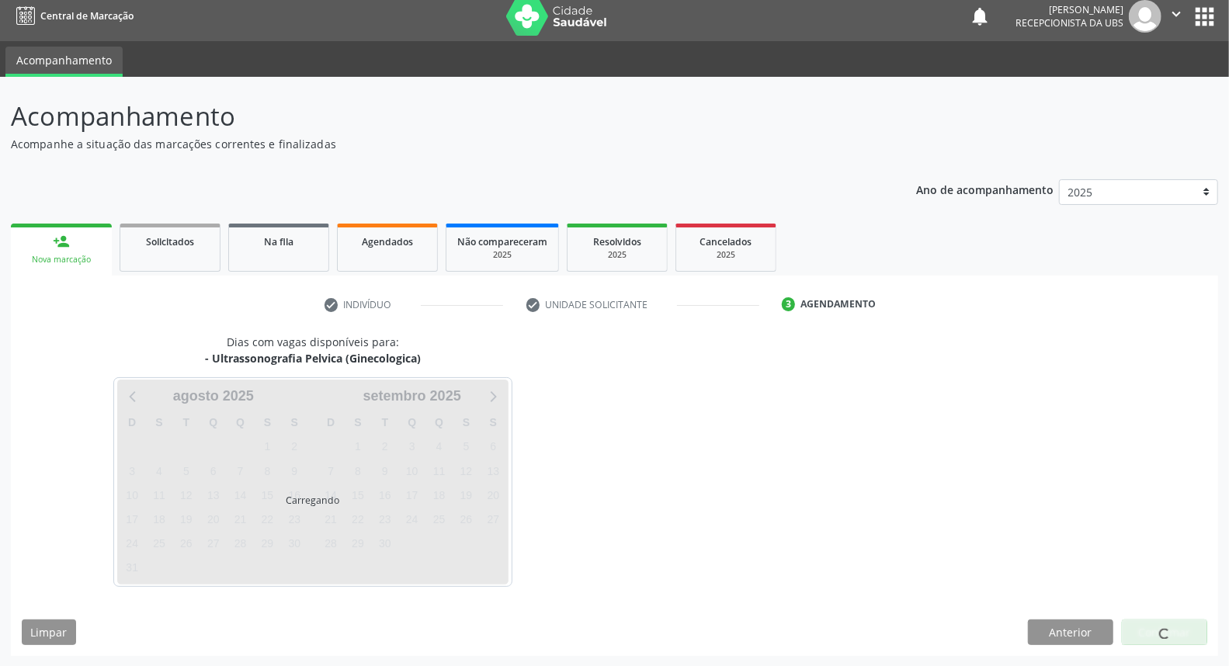
scroll to position [54, 0]
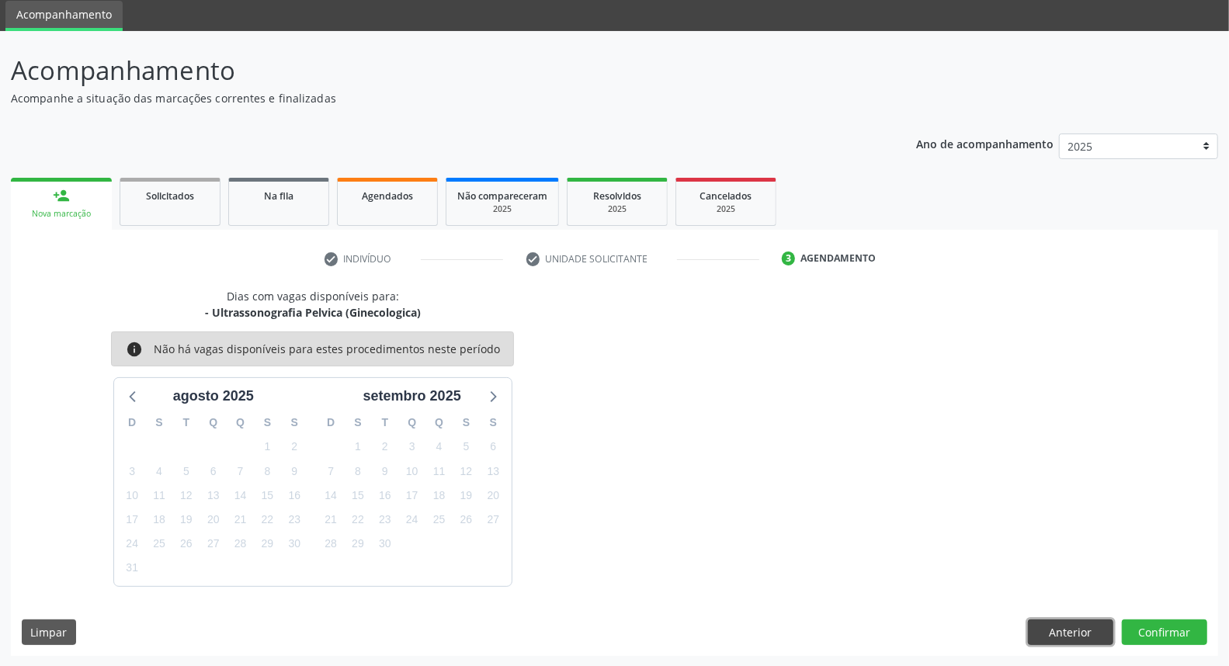
click at [1078, 628] on button "Anterior" at bounding box center [1070, 633] width 85 height 26
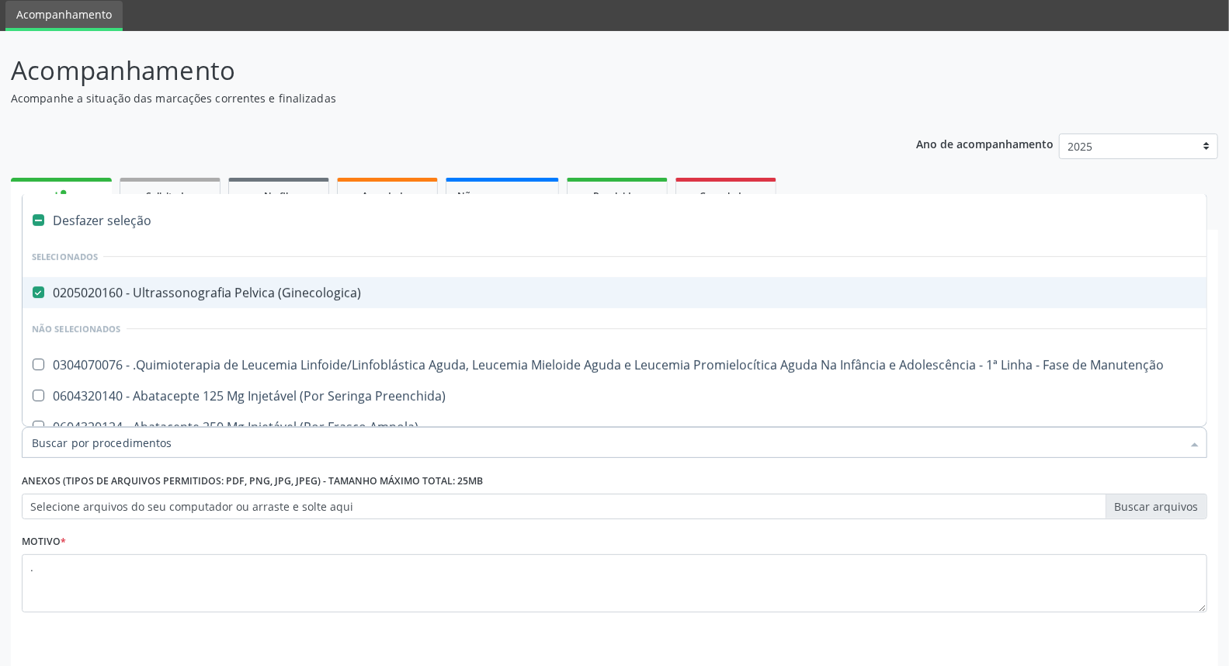
click at [1196, 443] on div at bounding box center [1195, 444] width 23 height 26
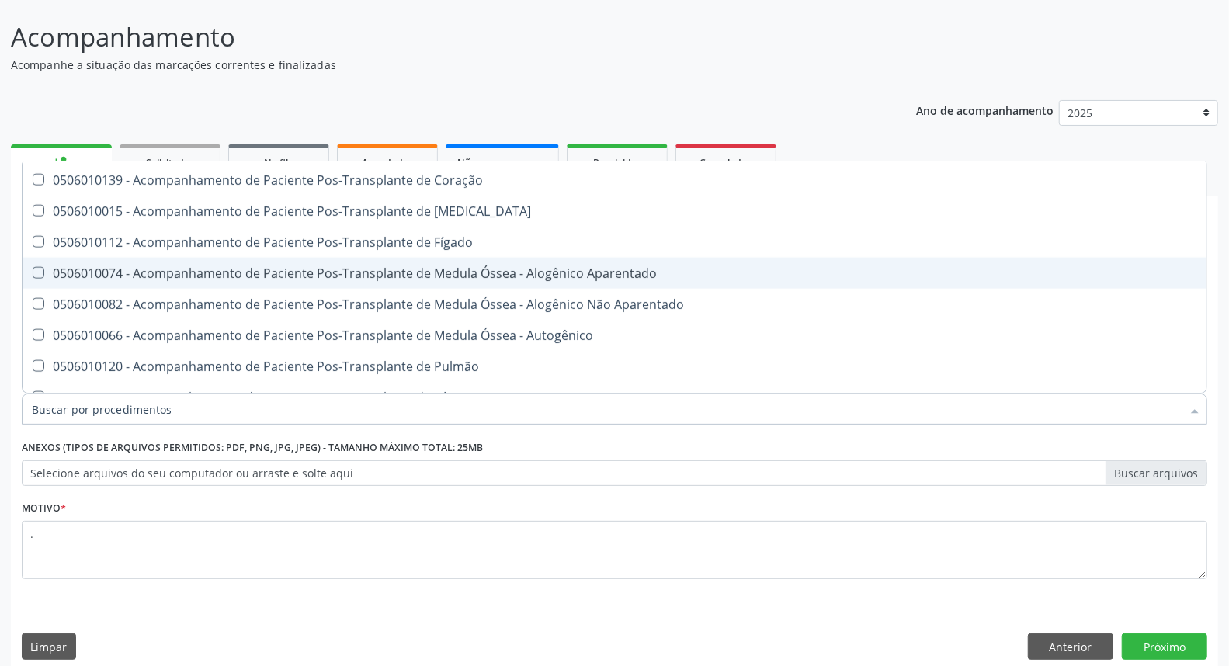
scroll to position [103, 0]
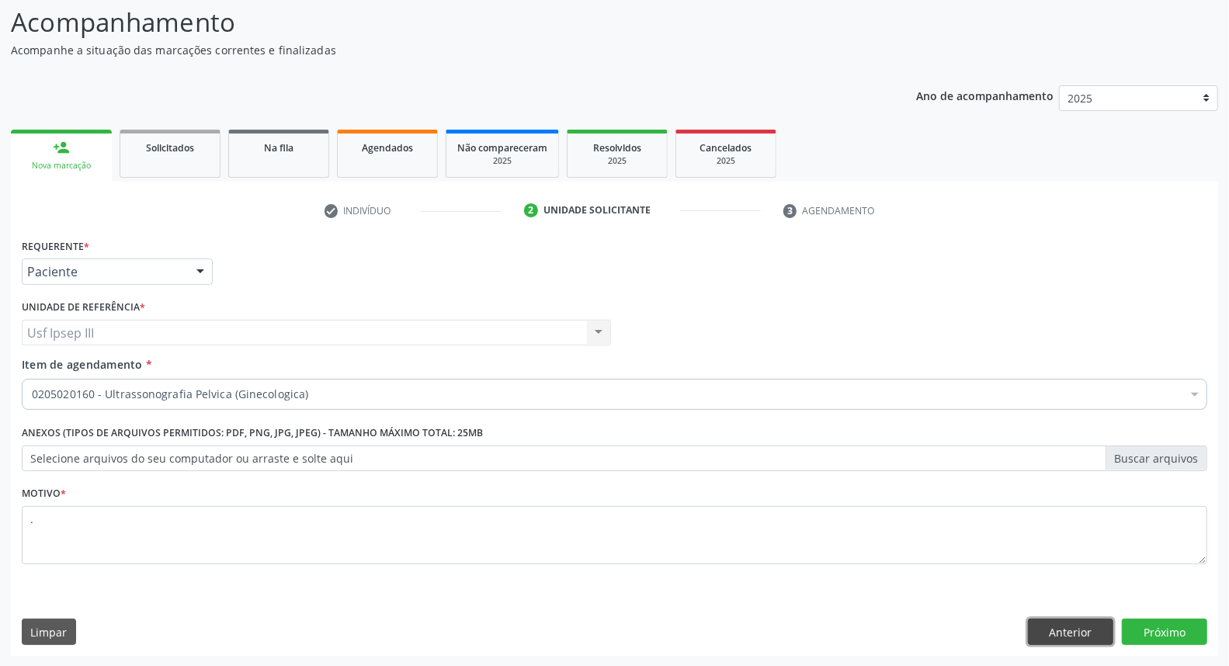
click at [1064, 621] on button "Anterior" at bounding box center [1070, 632] width 85 height 26
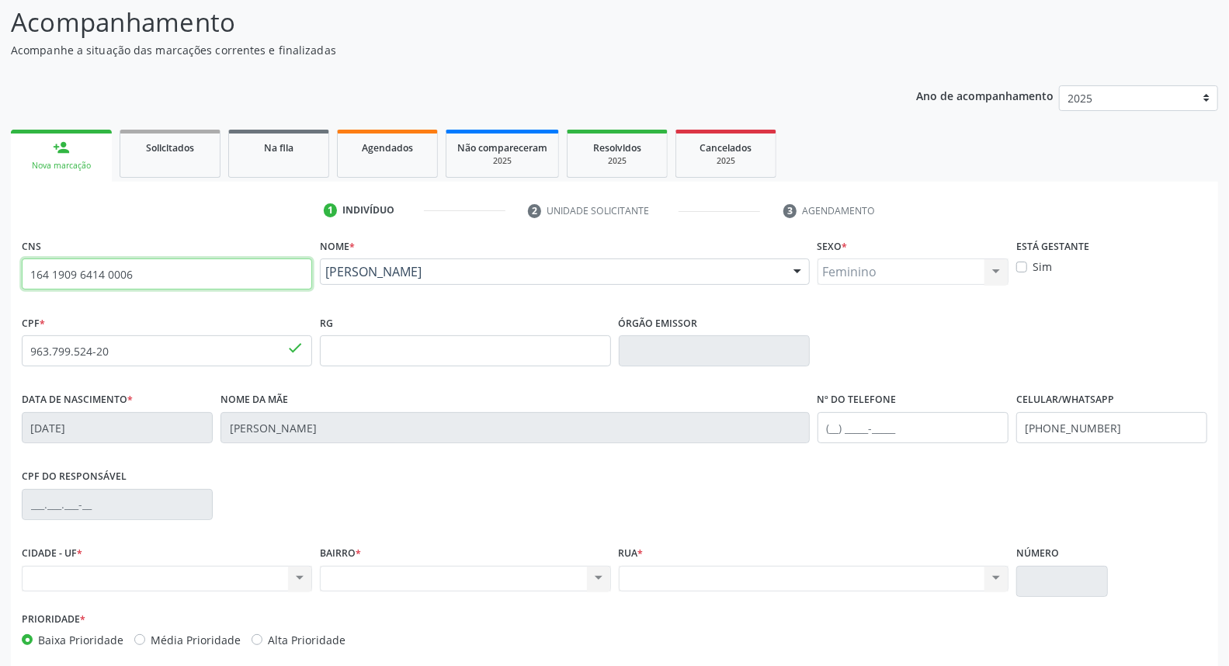
drag, startPoint x: 156, startPoint y: 275, endPoint x: 0, endPoint y: 286, distance: 156.5
click at [0, 286] on div "Acompanhamento Acompanhe a situação das marcações correntes e finalizadas Relat…" at bounding box center [614, 361] width 1229 height 756
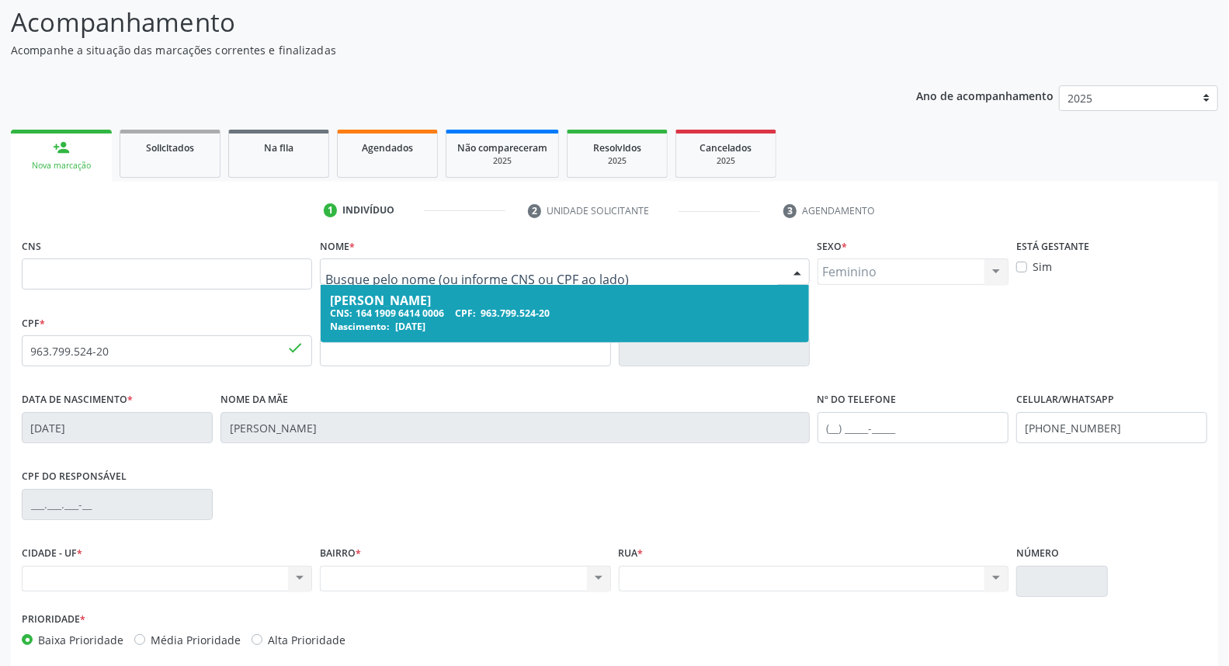
drag, startPoint x: 515, startPoint y: 265, endPoint x: 421, endPoint y: 263, distance: 94.0
drag, startPoint x: 506, startPoint y: 259, endPoint x: 468, endPoint y: 274, distance: 41.1
click at [468, 274] on div at bounding box center [564, 272] width 489 height 26
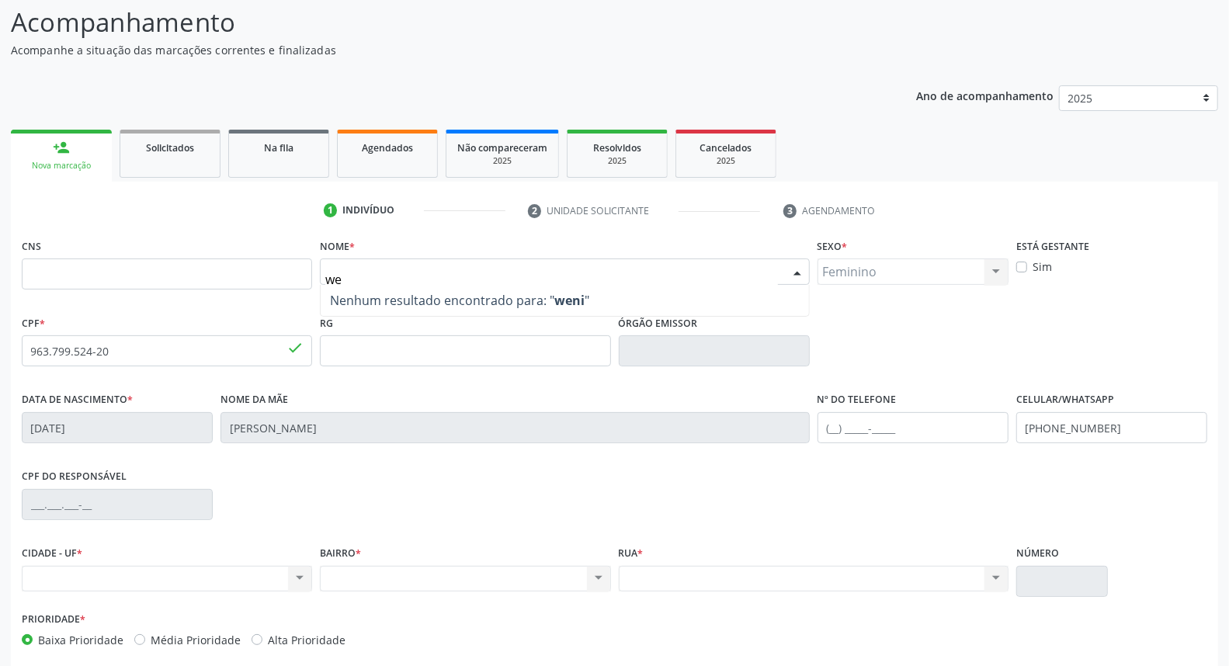
type input "w"
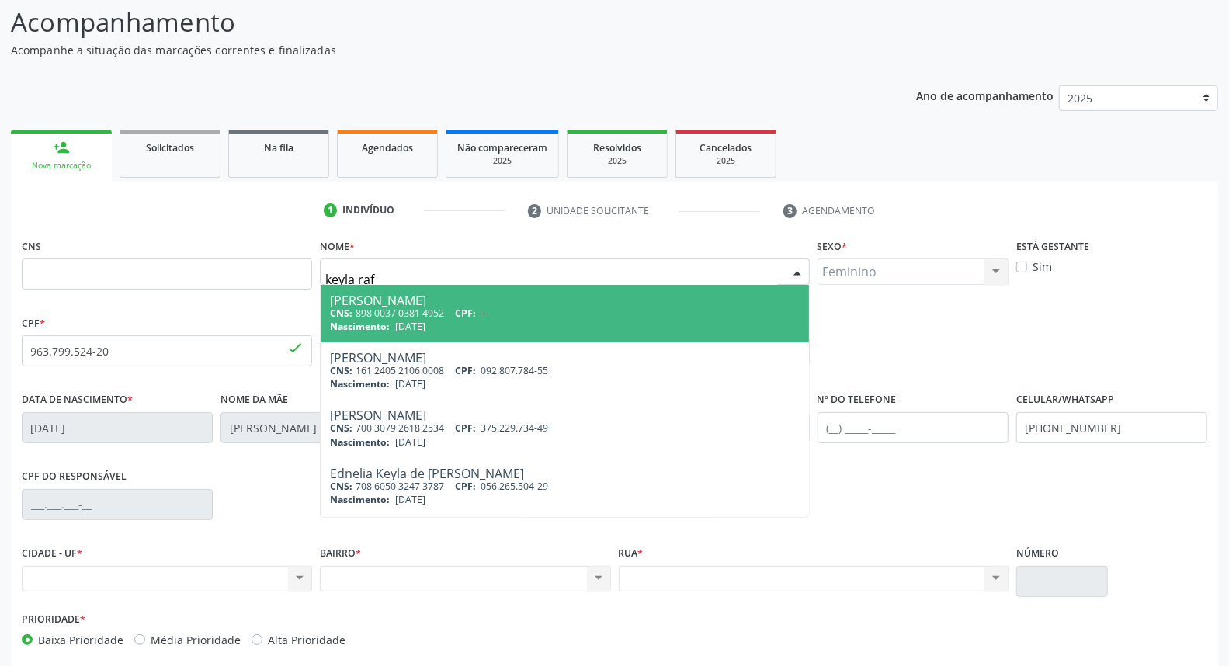
type input "keyla rafa"
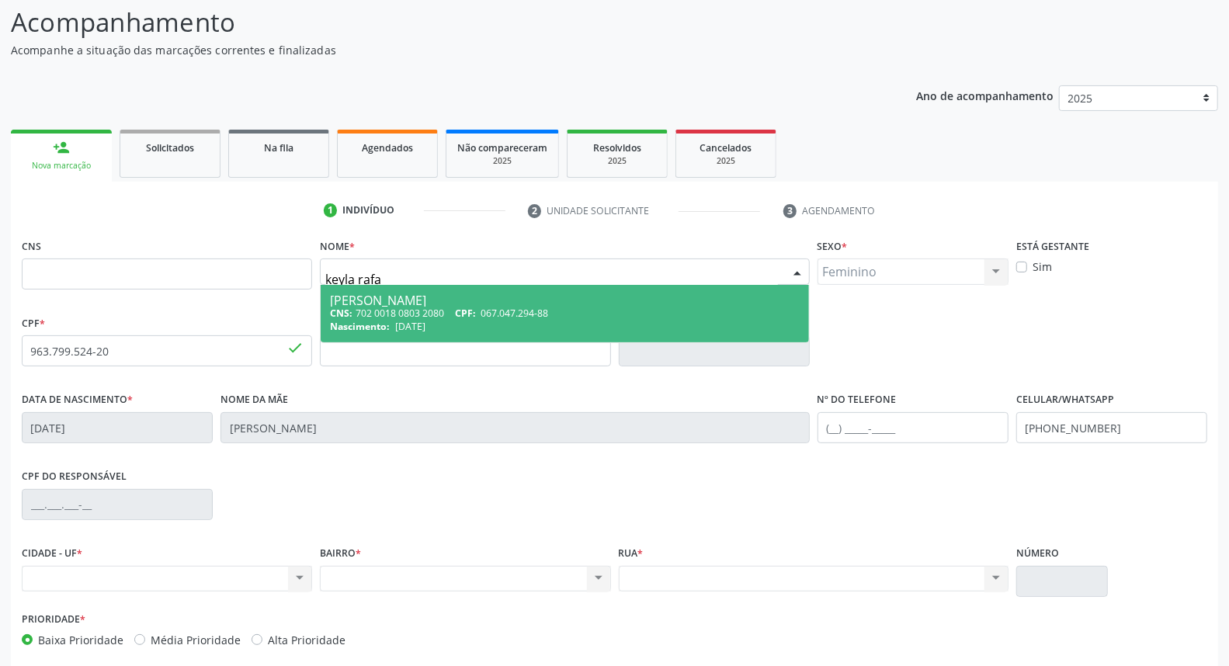
click at [471, 313] on span "CPF:" at bounding box center [465, 313] width 21 height 13
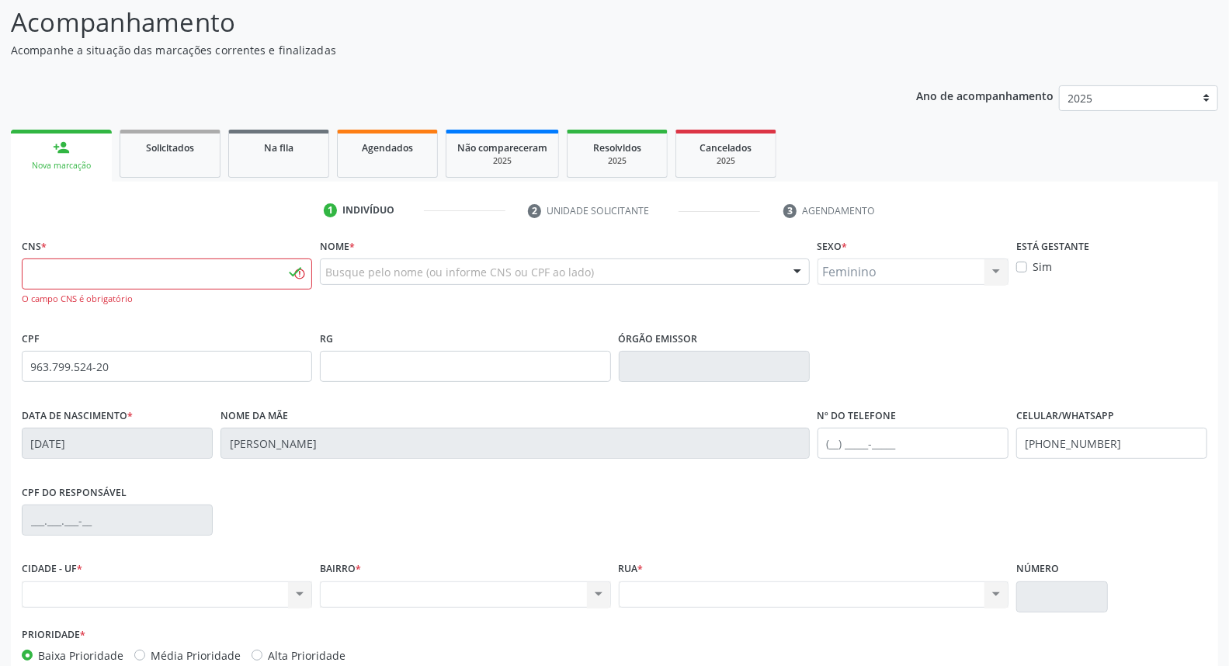
type input "702 0018 0803 2080"
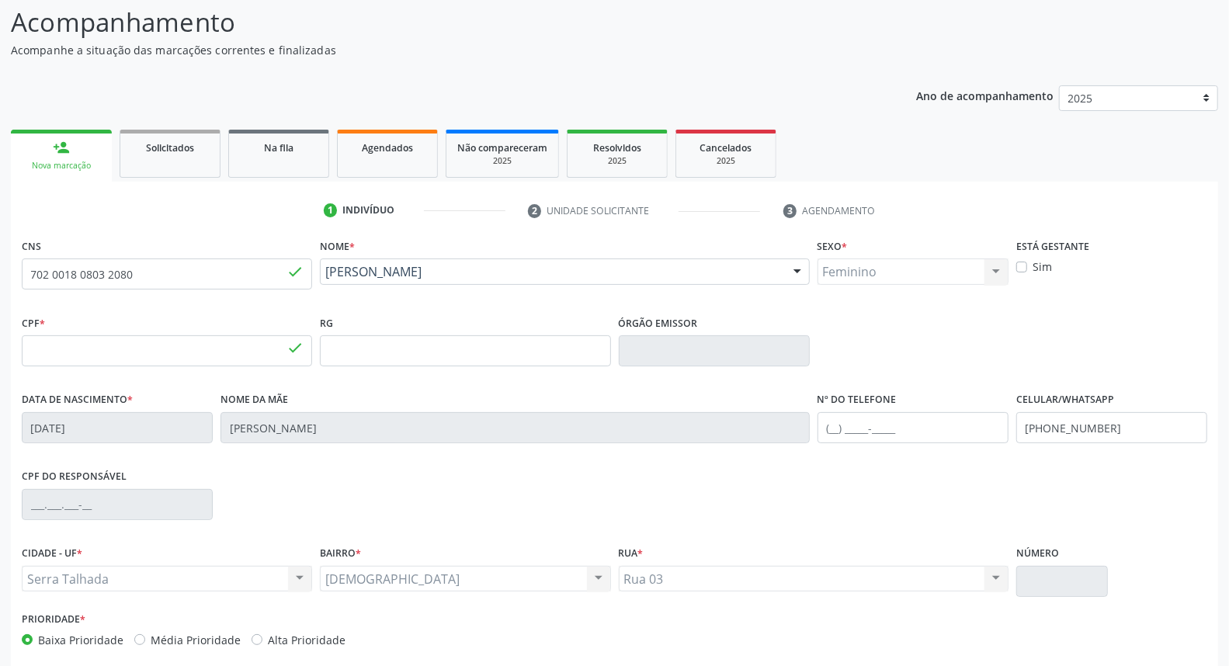
type input "067.047.294-88"
type input "24/02/1987"
type input "Celia Pereira Silva"
type input "[PHONE_NUMBER]"
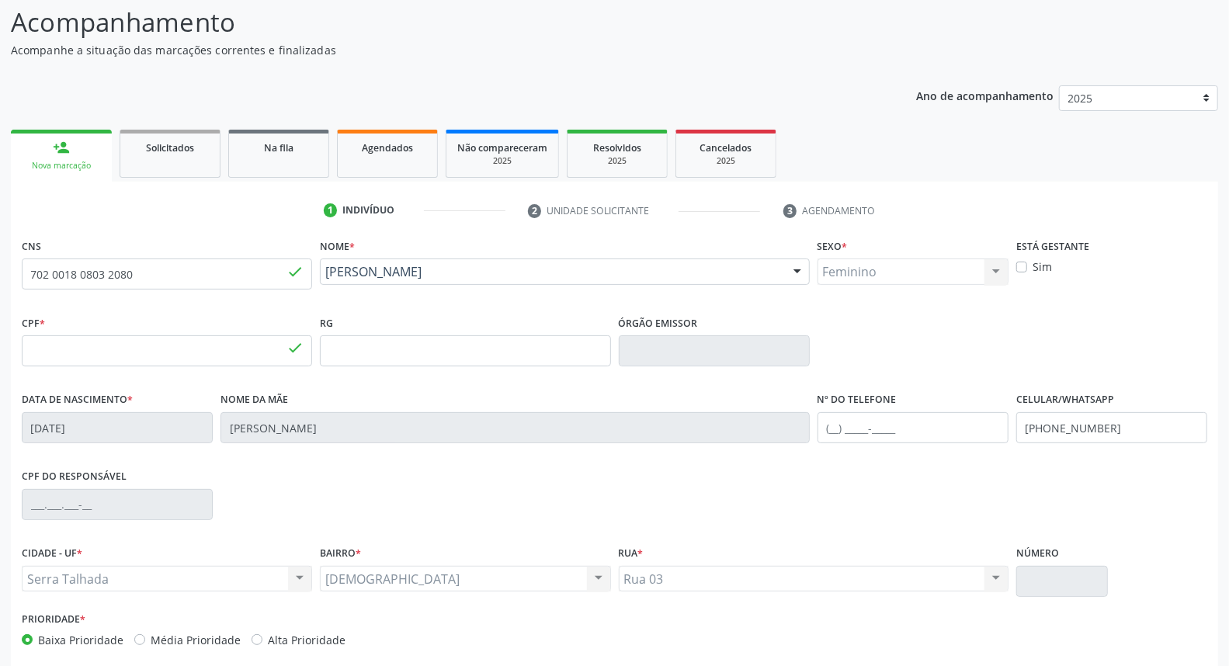
type input "1116"
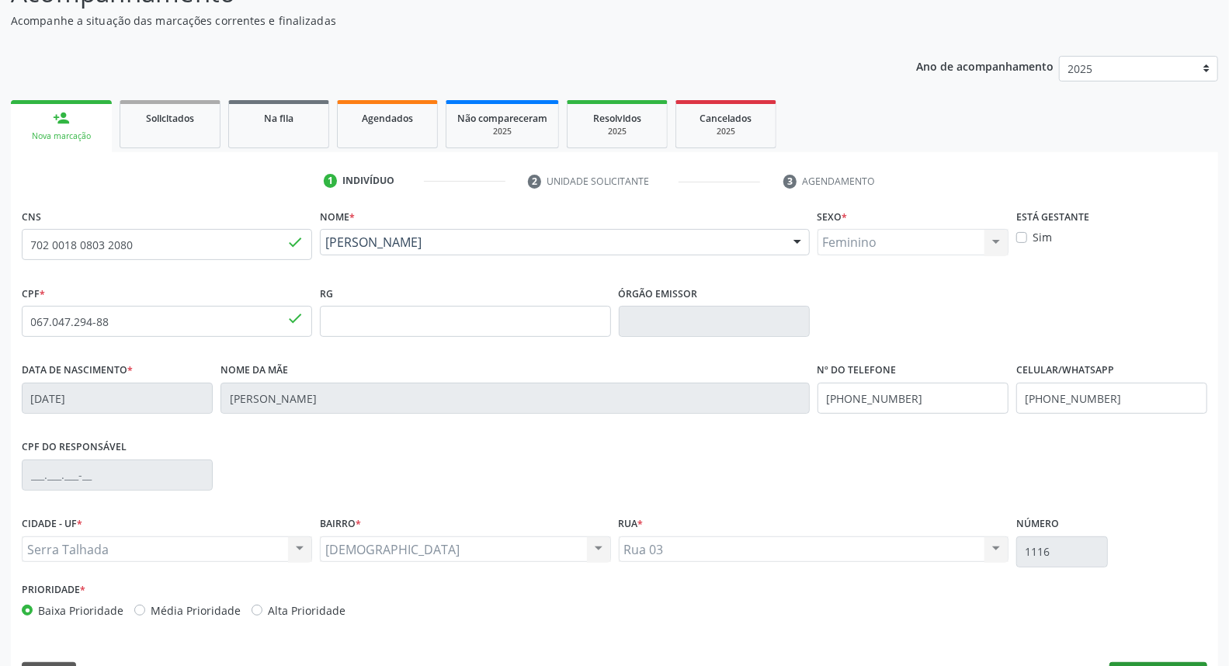
scroll to position [174, 0]
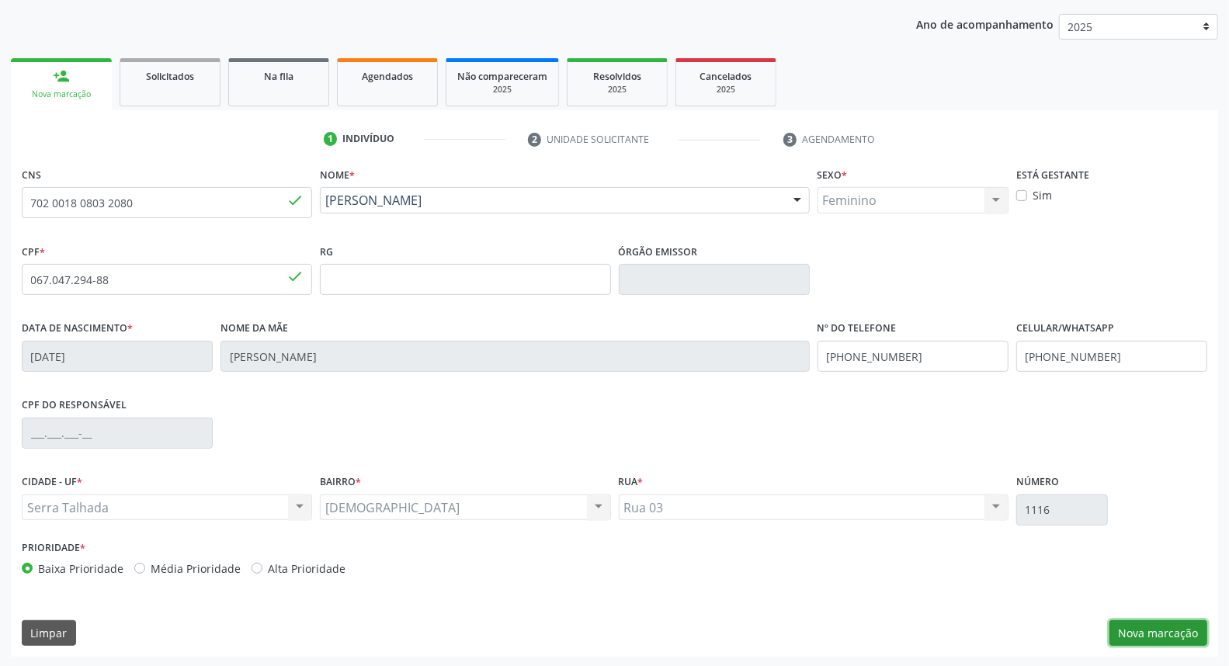
click at [1175, 630] on button "Nova marcação" at bounding box center [1159, 634] width 98 height 26
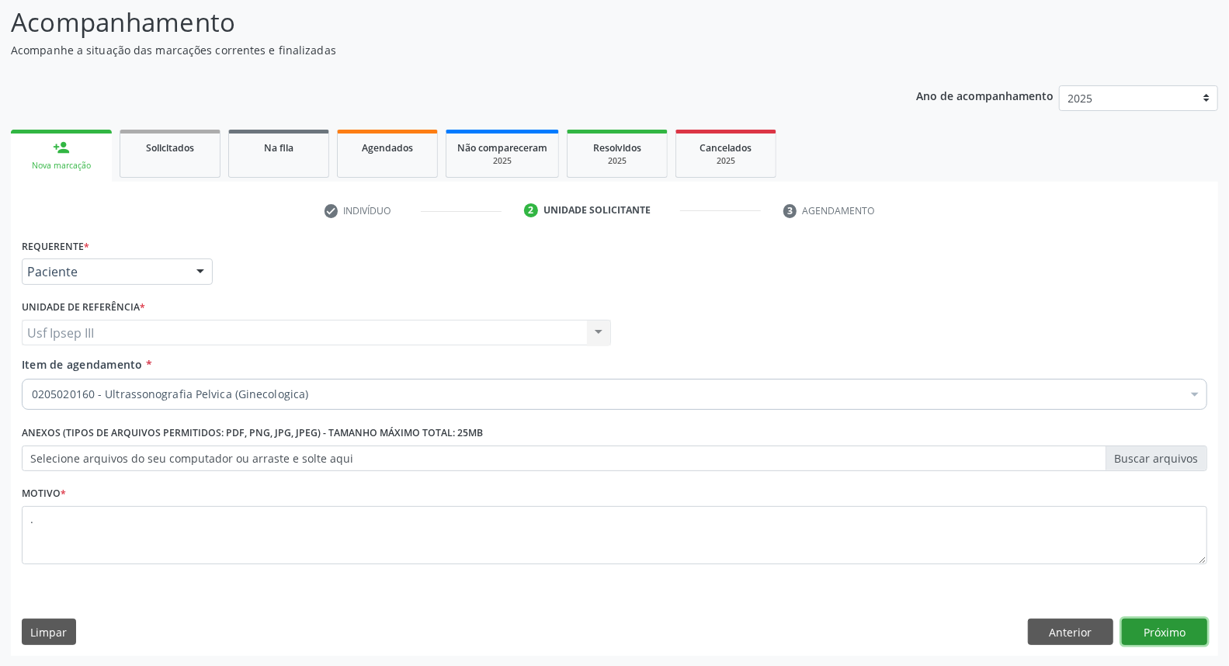
click at [1165, 631] on button "Próximo" at bounding box center [1164, 632] width 85 height 26
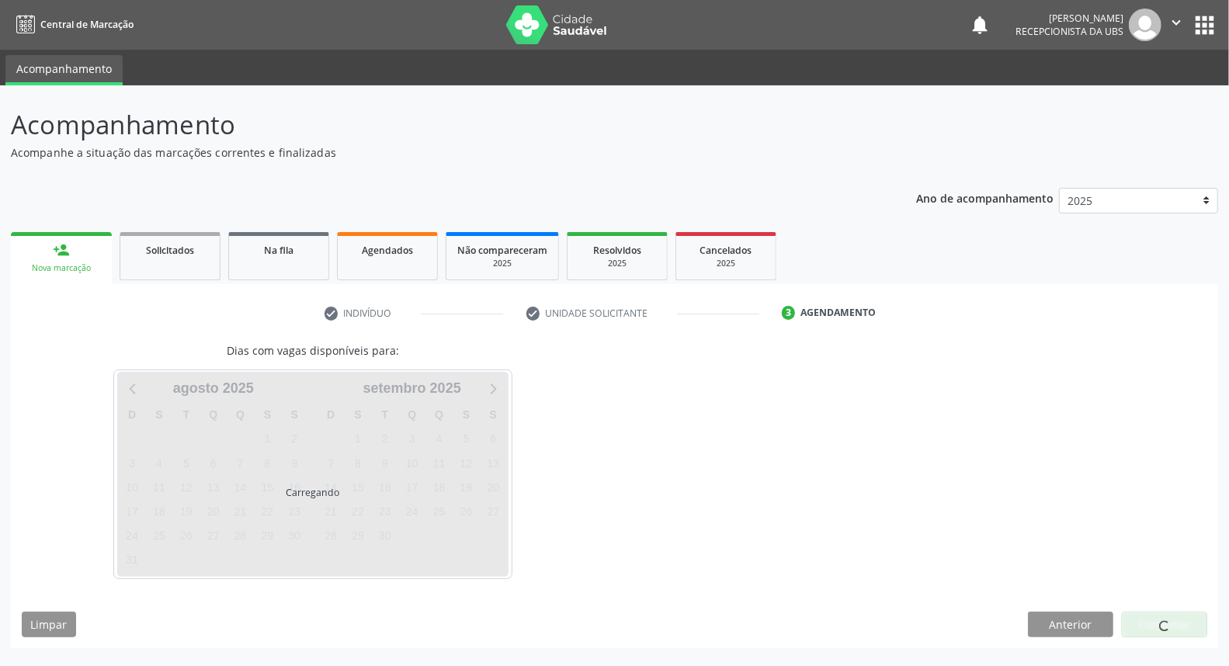
scroll to position [0, 0]
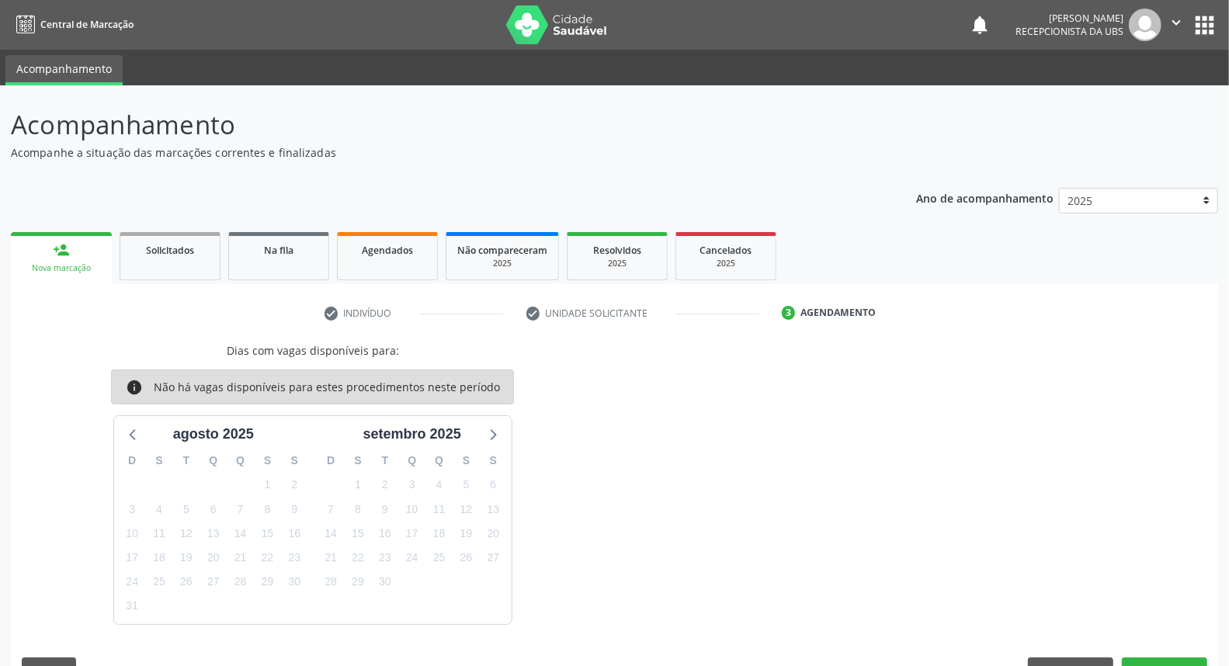
click at [78, 252] on link "person_add Nova marcação" at bounding box center [61, 258] width 101 height 52
click at [57, 257] on div "person_add" at bounding box center [61, 250] width 17 height 17
click at [57, 256] on div "person_add" at bounding box center [61, 250] width 17 height 17
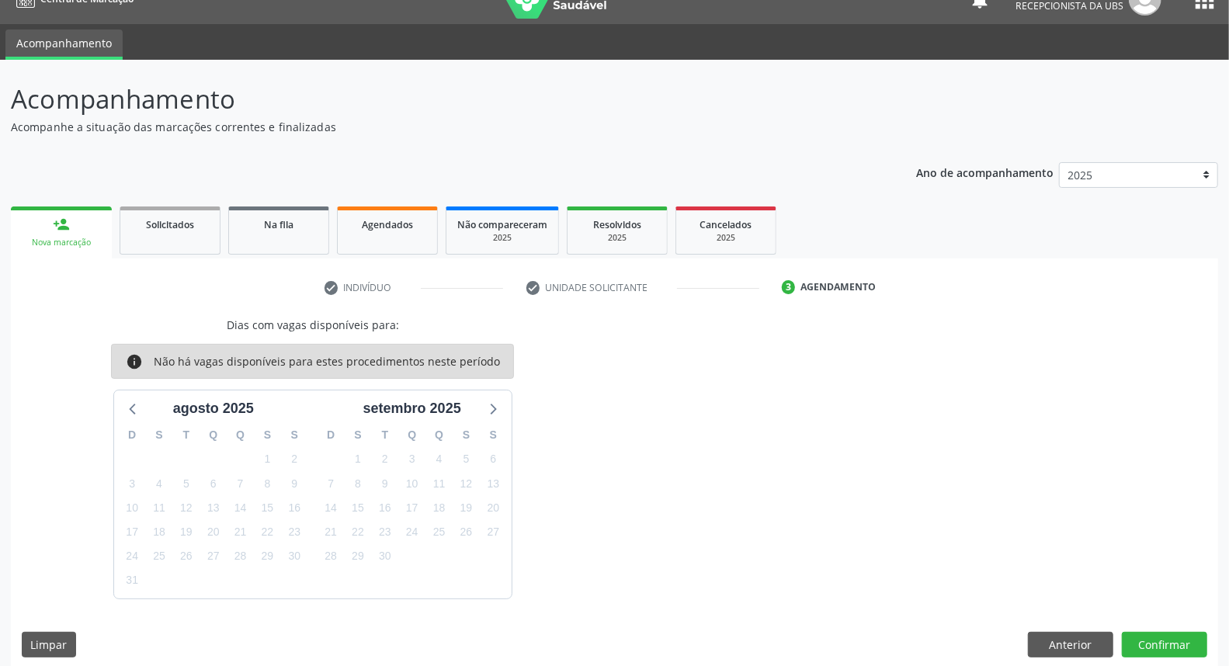
scroll to position [37, 0]
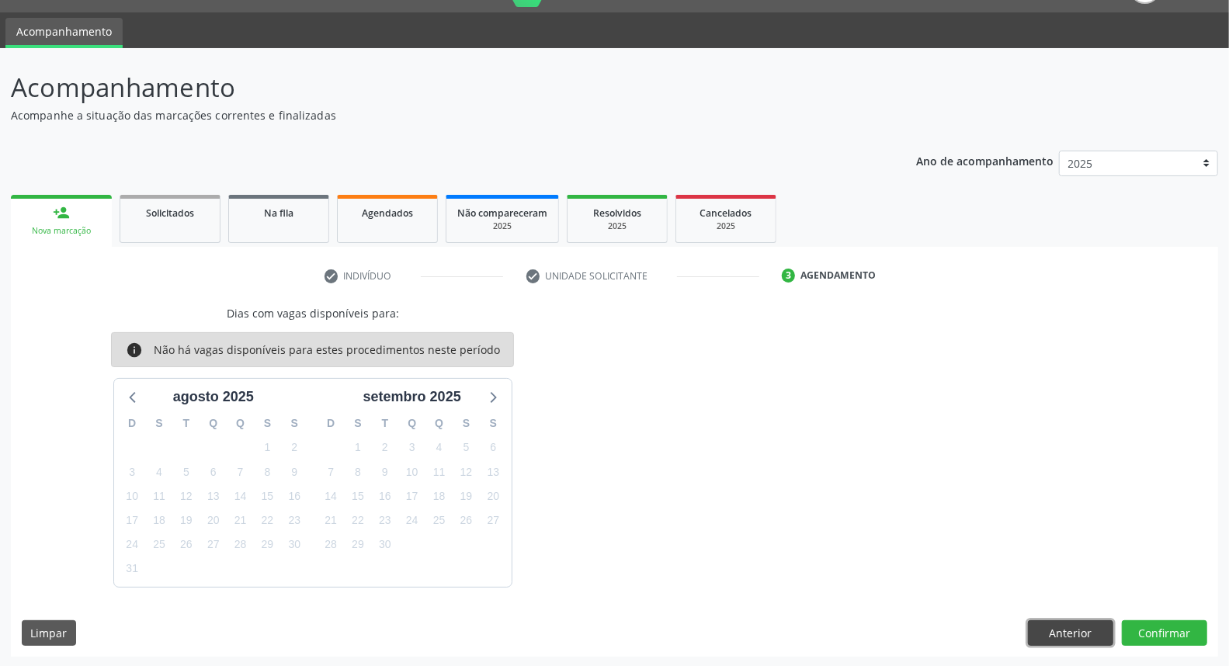
click at [1060, 622] on button "Anterior" at bounding box center [1070, 634] width 85 height 26
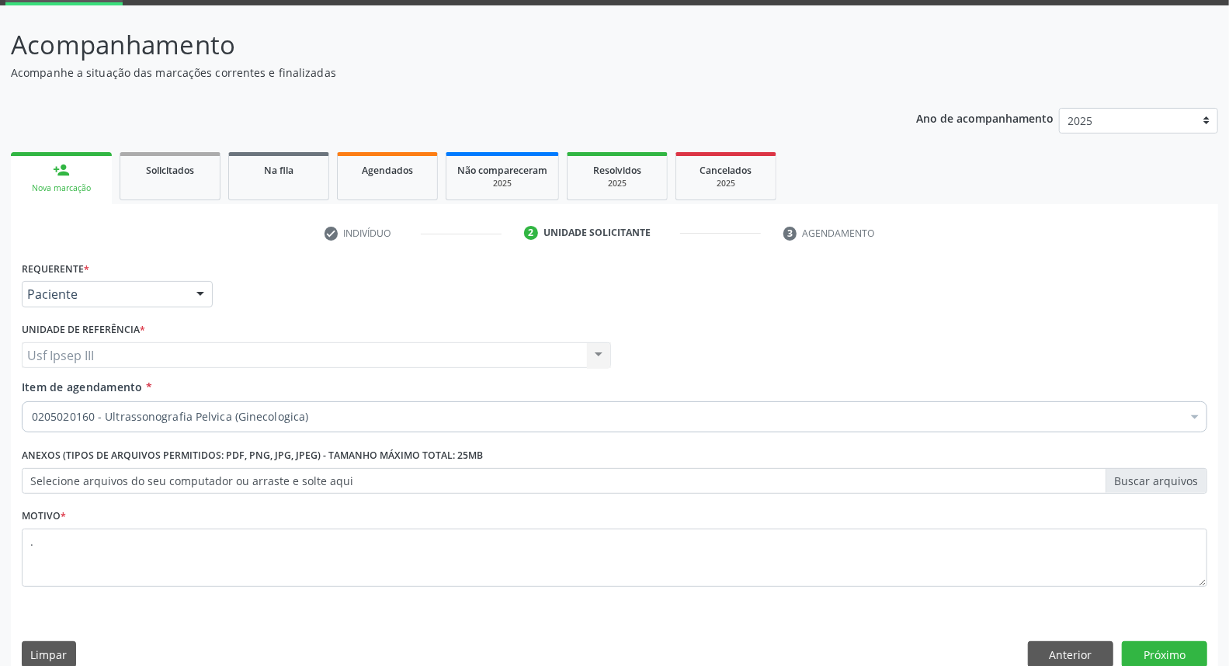
scroll to position [103, 0]
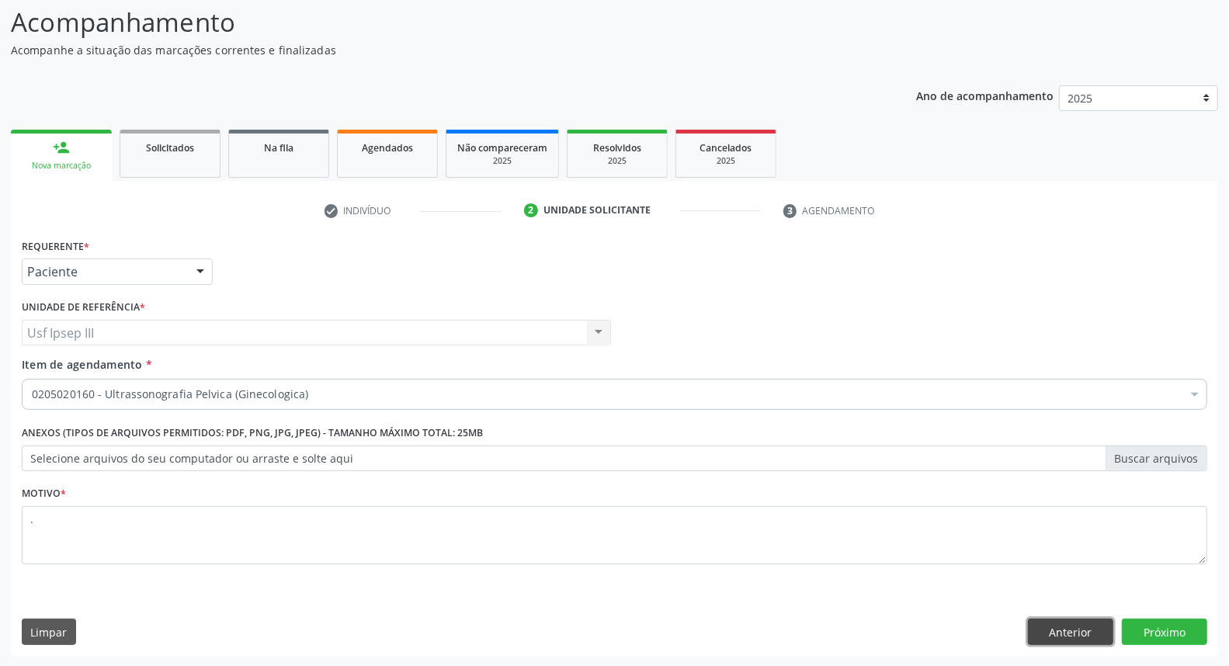
drag, startPoint x: 1066, startPoint y: 642, endPoint x: 1054, endPoint y: 624, distance: 22.4
click at [1062, 635] on button "Anterior" at bounding box center [1070, 632] width 85 height 26
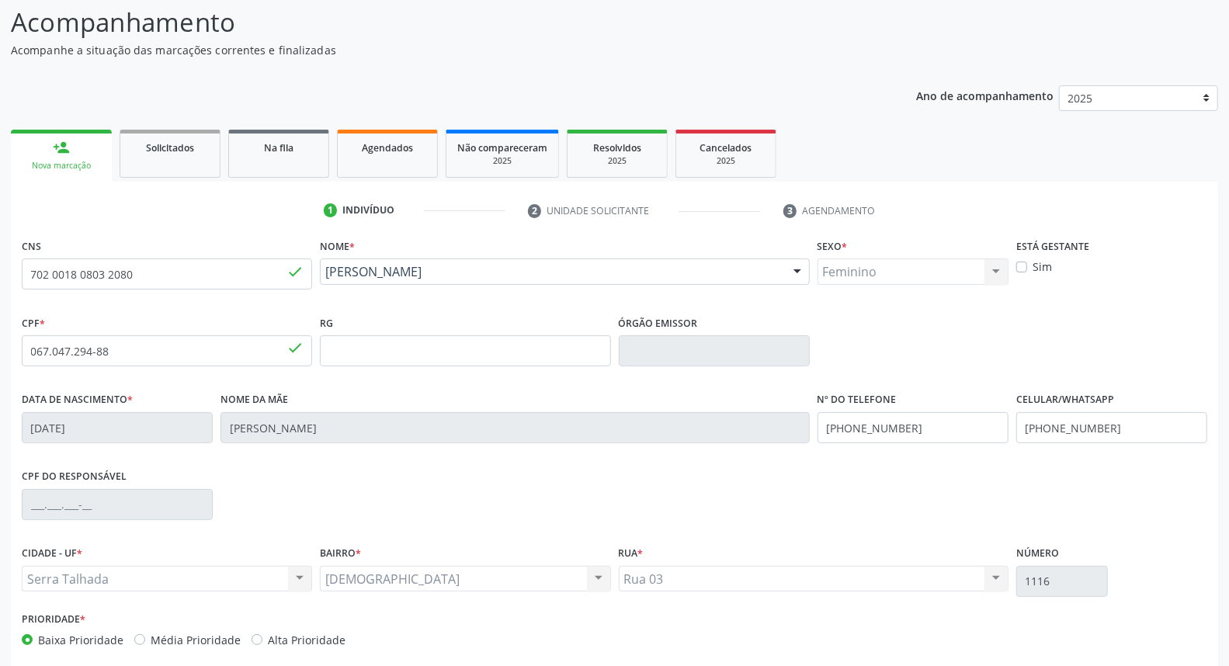
drag, startPoint x: 257, startPoint y: 254, endPoint x: 58, endPoint y: 274, distance: 199.9
click at [58, 274] on div "CNS 702 0018 0803 2080 done" at bounding box center [167, 262] width 290 height 55
drag, startPoint x: 171, startPoint y: 285, endPoint x: 17, endPoint y: 282, distance: 153.8
click at [18, 282] on div "CNS 702 0018 0803 2080 done" at bounding box center [167, 273] width 298 height 77
click at [71, 156] on link "person_add Nova marcação" at bounding box center [61, 156] width 101 height 52
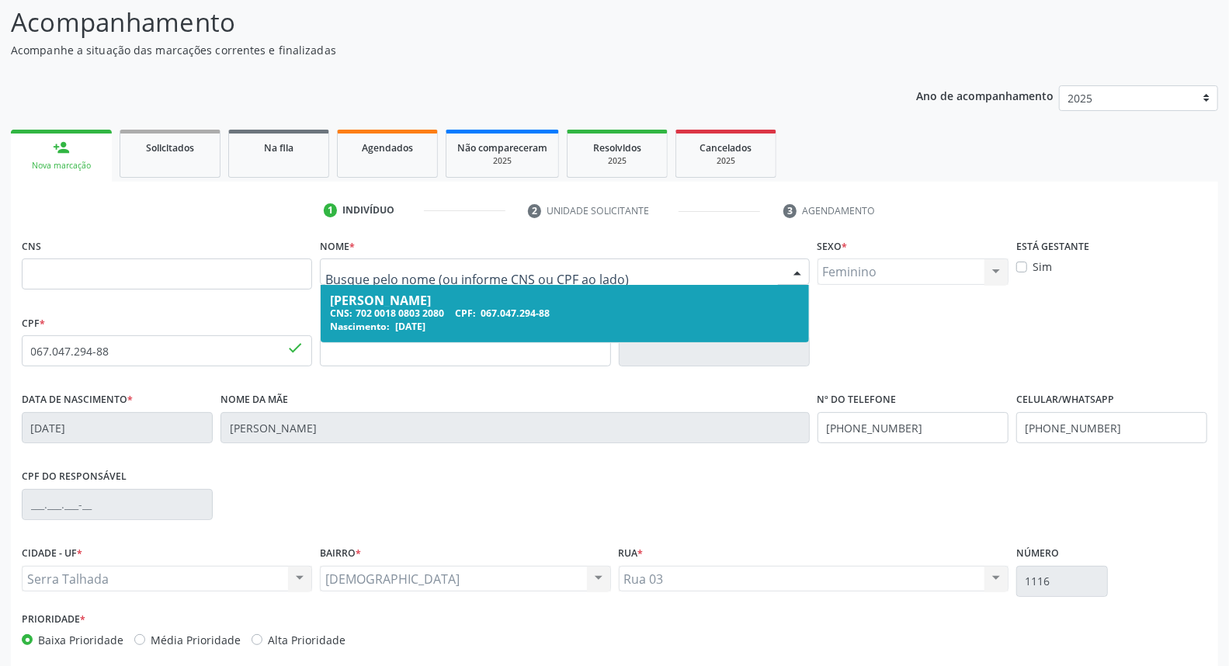
drag, startPoint x: 522, startPoint y: 263, endPoint x: 422, endPoint y: 285, distance: 102.7
click at [422, 285] on div "Keyla Rafaela Monteiro Pereira CNS: 702 0018 0803 2080 CPF: 067.047.294-88 Nasc…" at bounding box center [564, 272] width 489 height 26
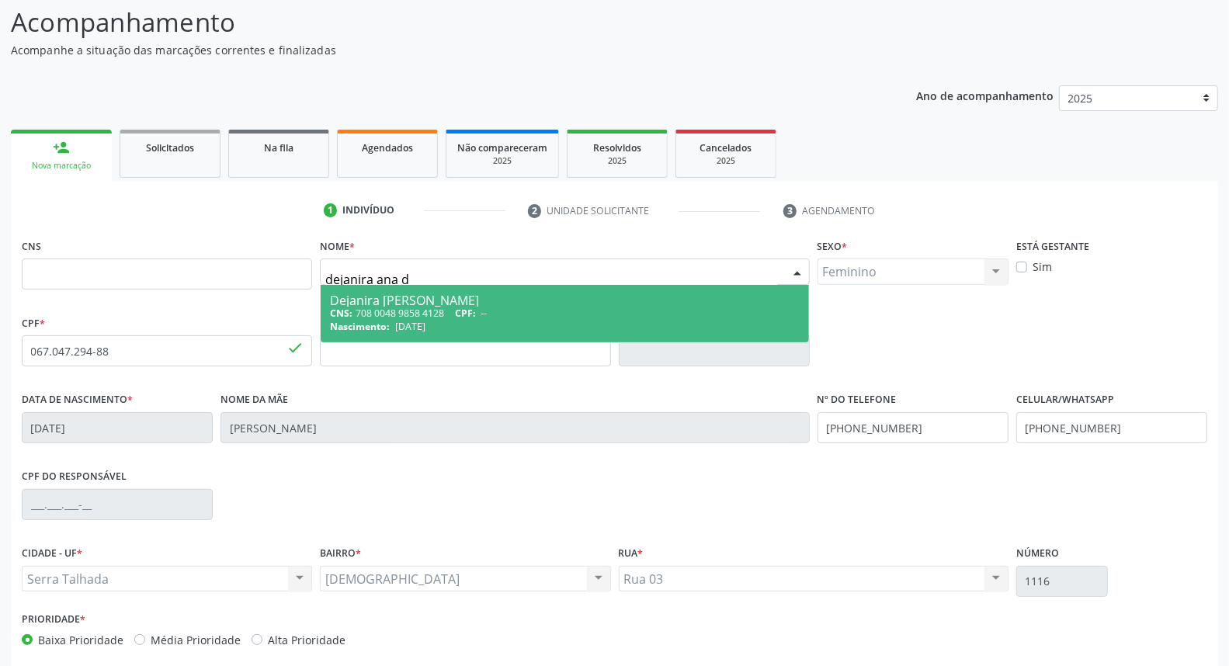
type input "dejanira ana de"
click at [452, 294] on div "Dejanira Ana de Lima" at bounding box center [564, 300] width 469 height 12
type input "708 0048 9858 4128"
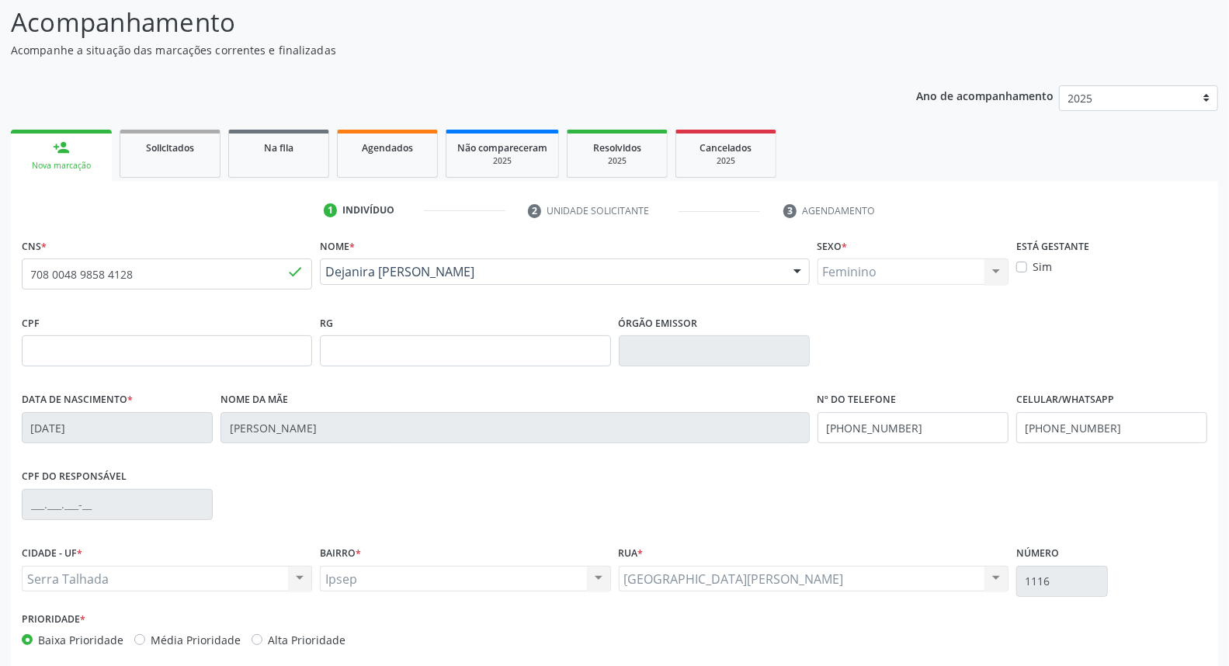
type input "22/07/1950"
type input "Ana Rosa de Lima"
type input "[PHONE_NUMBER]"
type input "1610"
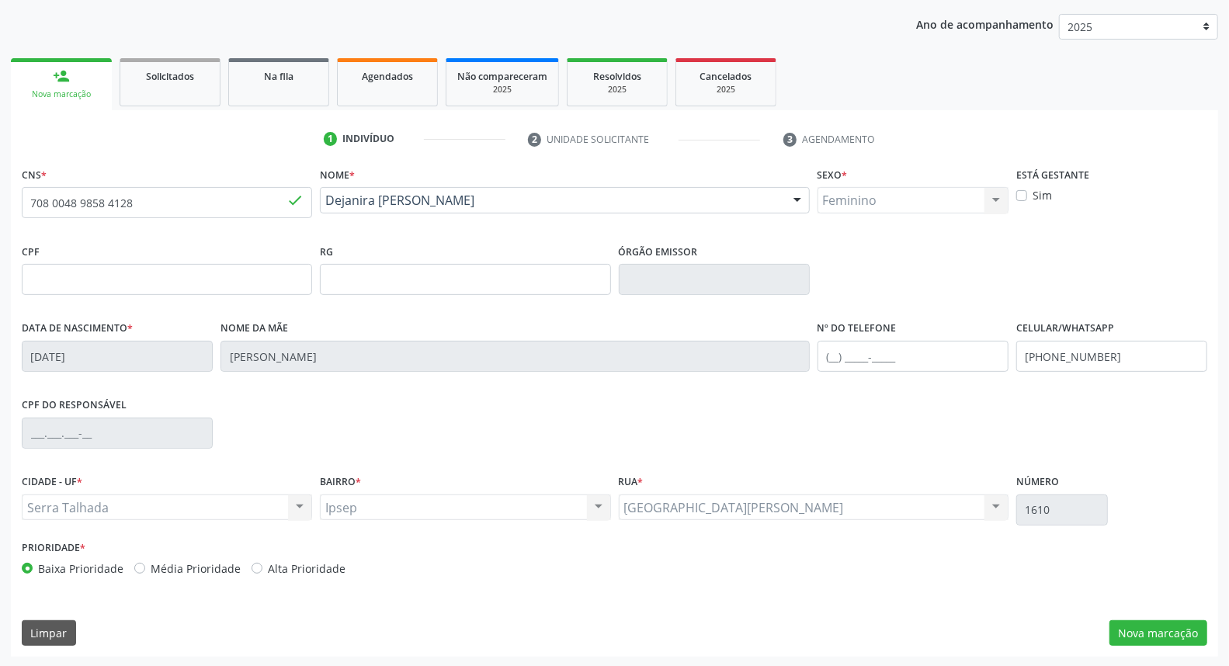
click at [1142, 616] on div "CNS * 708 0048 9858 4128 done Nome * Dejanira Ana de Lima Dejanira Ana de Lima …" at bounding box center [615, 410] width 1208 height 494
click at [1132, 631] on button "Nova marcação" at bounding box center [1159, 634] width 98 height 26
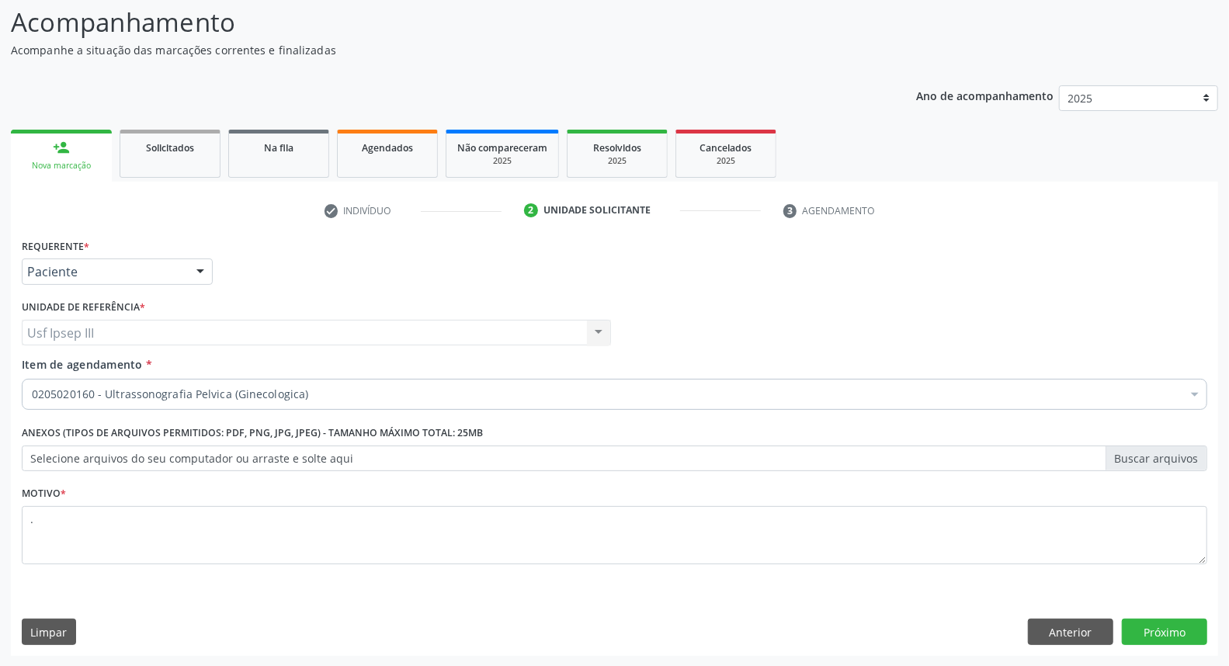
click at [203, 269] on div at bounding box center [200, 272] width 23 height 26
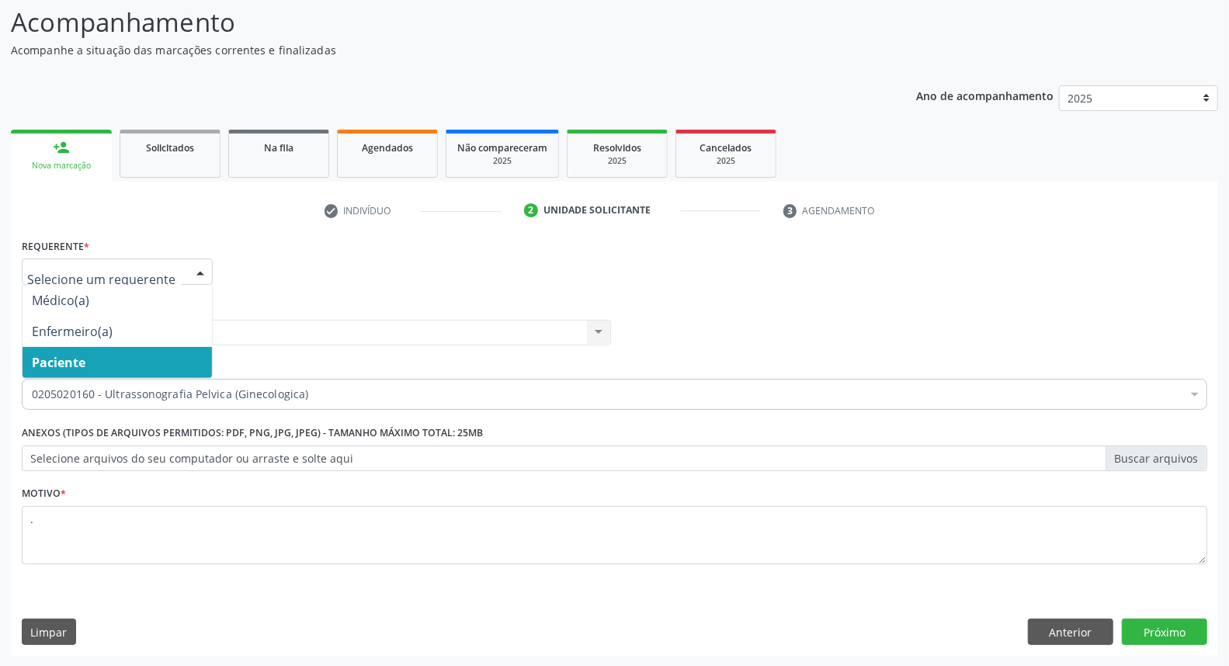
click at [169, 359] on span "Paciente" at bounding box center [118, 362] width 190 height 31
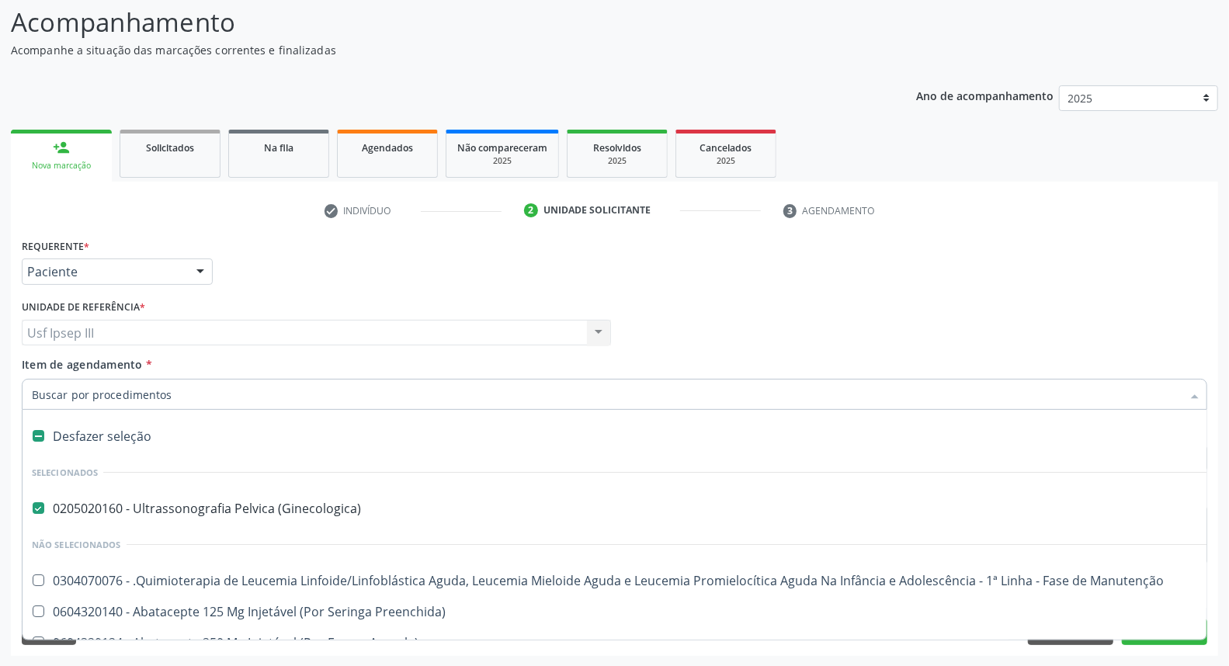
click at [207, 447] on div "Desfazer seleção" at bounding box center [637, 436] width 1228 height 31
checkbox \(Ginecologica\) "false"
click at [231, 400] on input "Item de agendamento *" at bounding box center [607, 394] width 1150 height 31
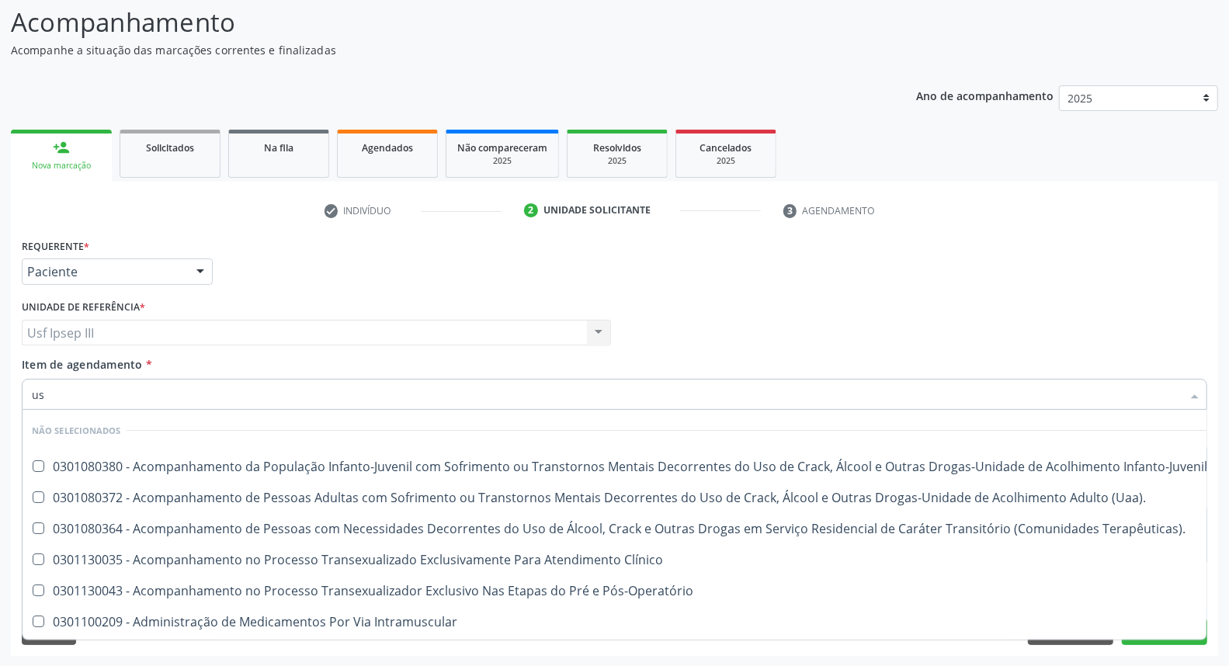
type input "usg"
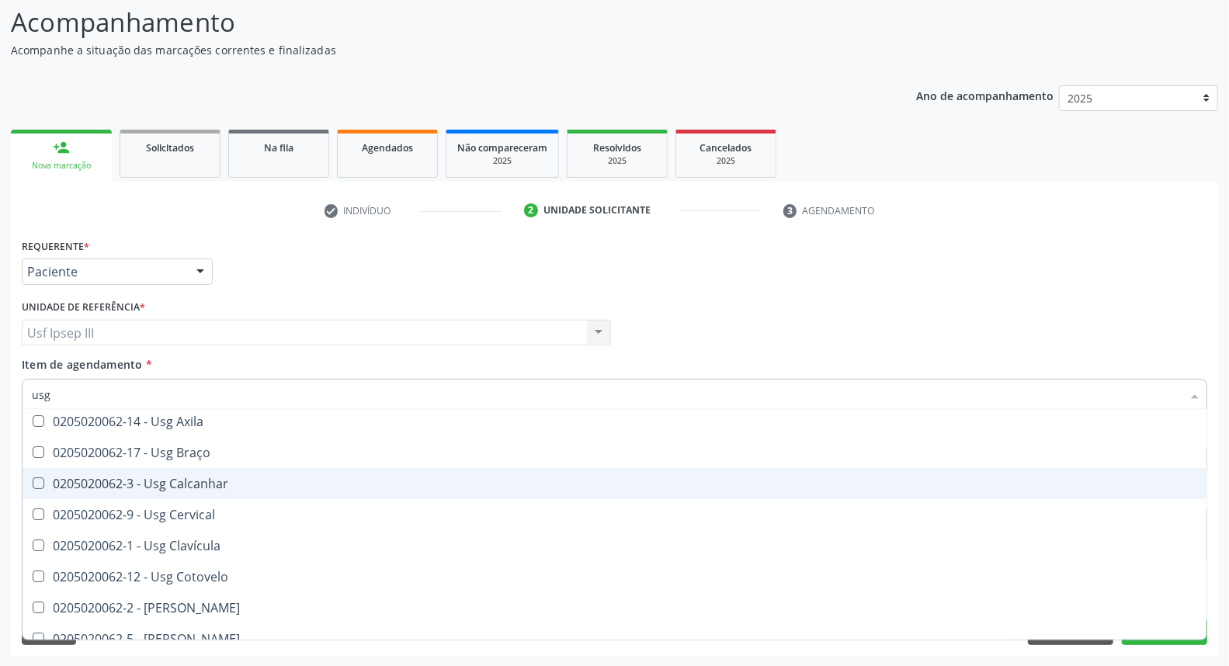
scroll to position [86, 0]
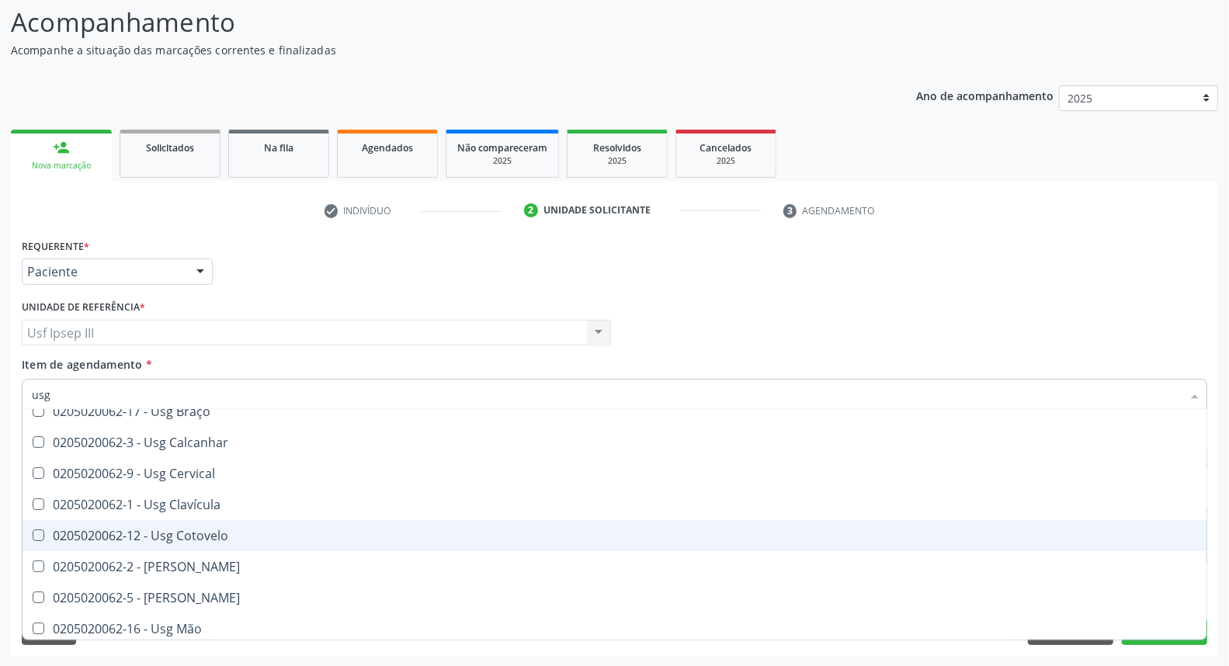
click at [282, 538] on div "0205020062-12 - Usg Cotovelo" at bounding box center [615, 536] width 1166 height 12
drag, startPoint x: 282, startPoint y: 538, endPoint x: 264, endPoint y: 542, distance: 18.3
click at [278, 540] on div "0205020062-12 - Usg Cotovelo" at bounding box center [615, 536] width 1166 height 12
checkbox Cotovelo "true"
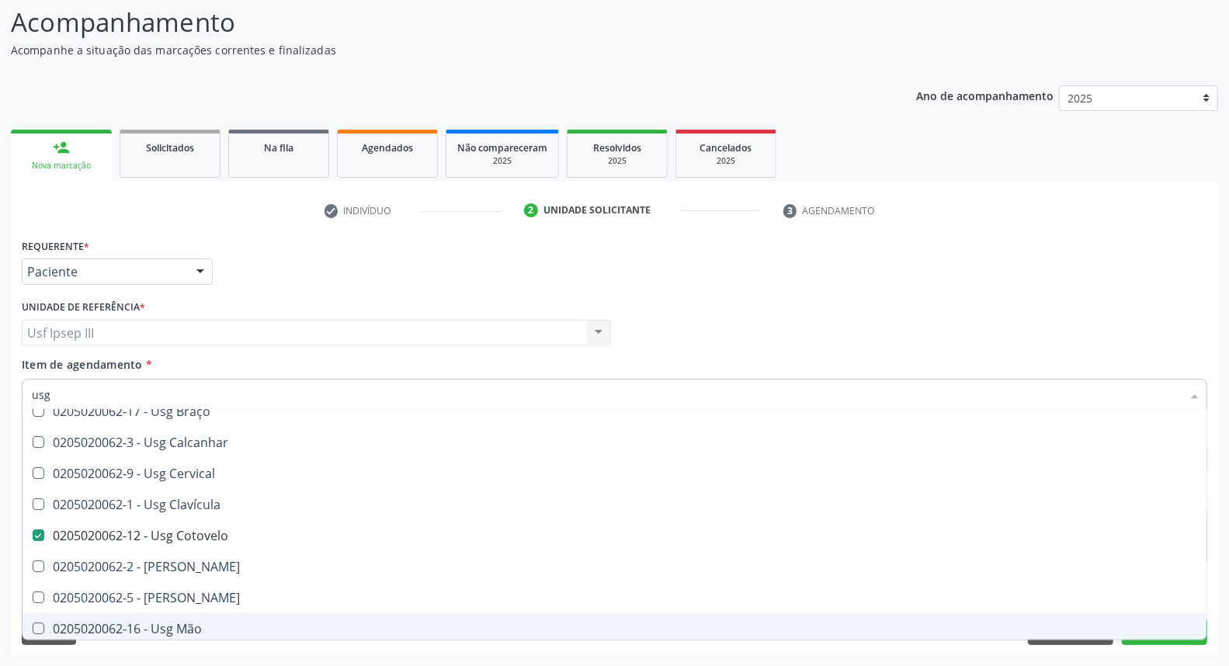
click at [1159, 640] on div "Desfazer seleção Não selecionados 0205020062-14 - Usg Axila 0205020062-17 - Usg…" at bounding box center [615, 525] width 1186 height 231
click at [1160, 643] on button "Próximo" at bounding box center [1164, 632] width 85 height 26
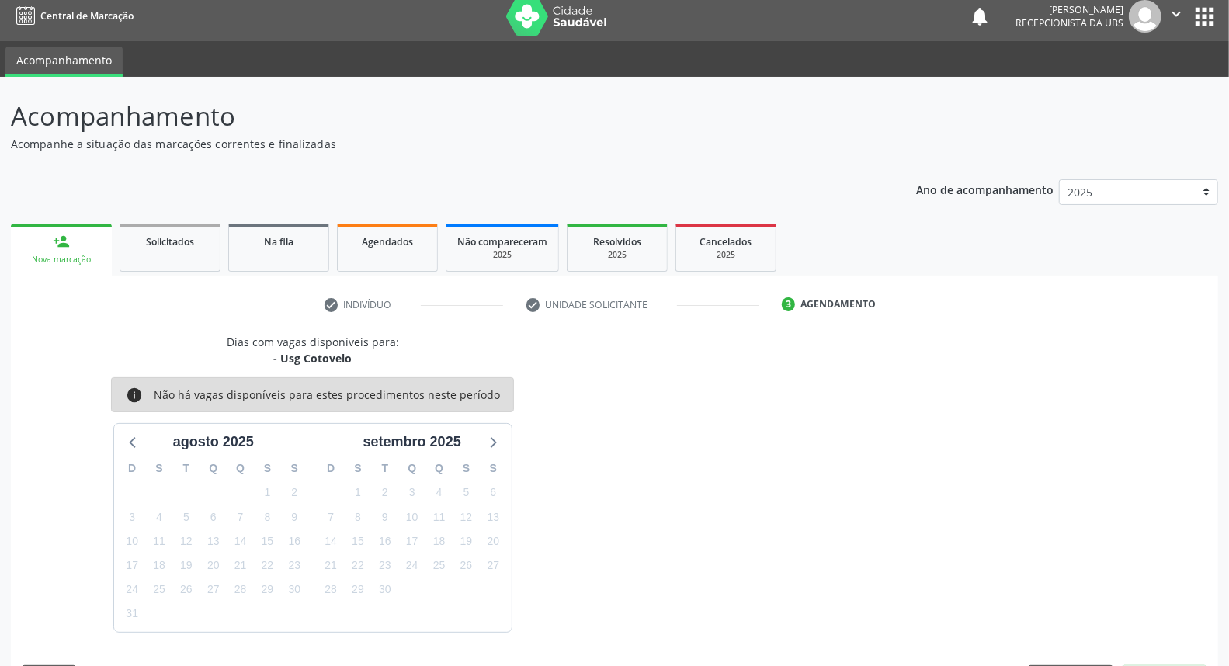
scroll to position [54, 0]
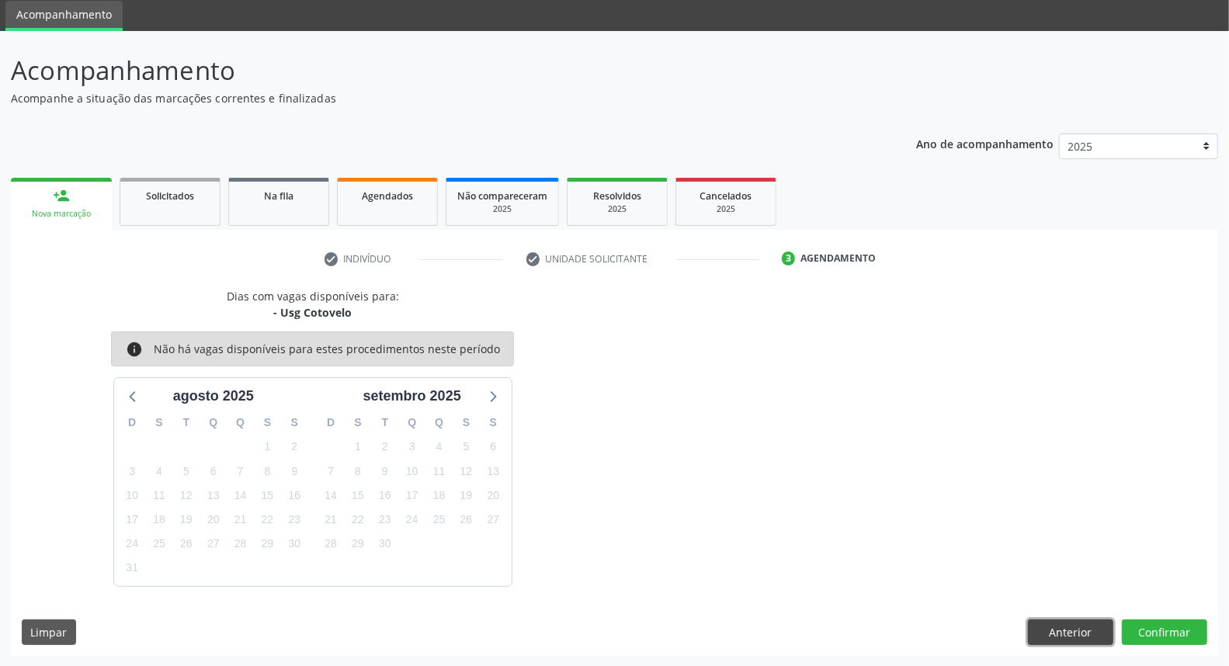
click at [1064, 625] on button "Anterior" at bounding box center [1070, 633] width 85 height 26
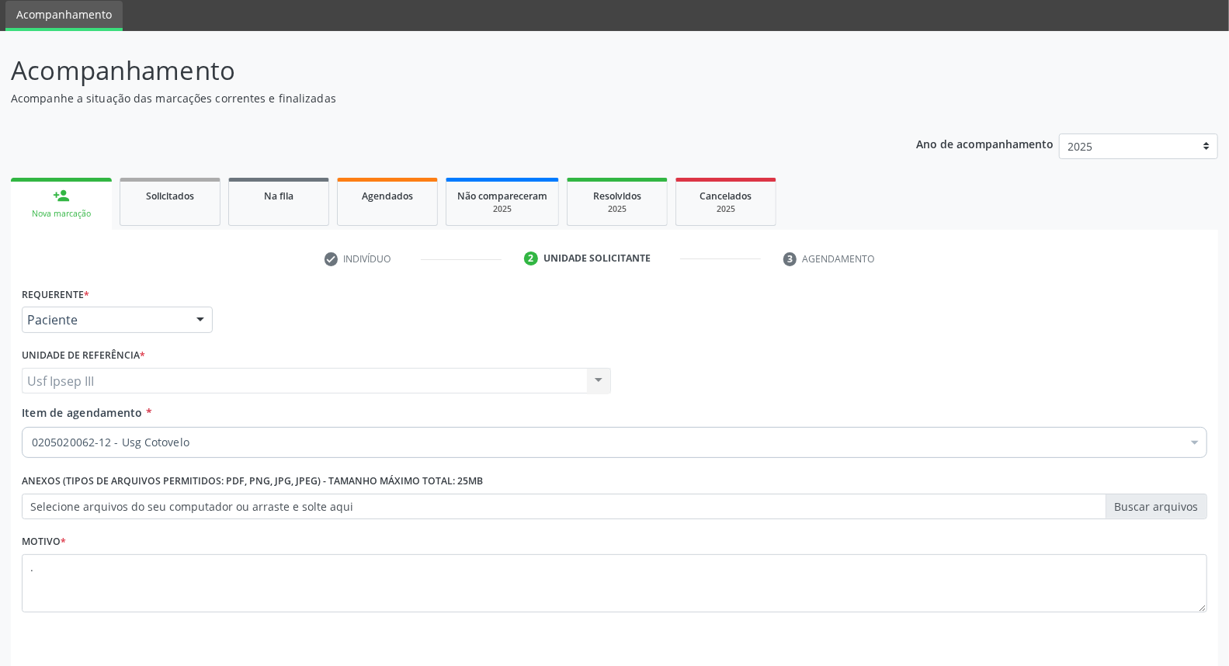
click at [1065, 624] on div "Motivo * ." at bounding box center [615, 582] width 1194 height 104
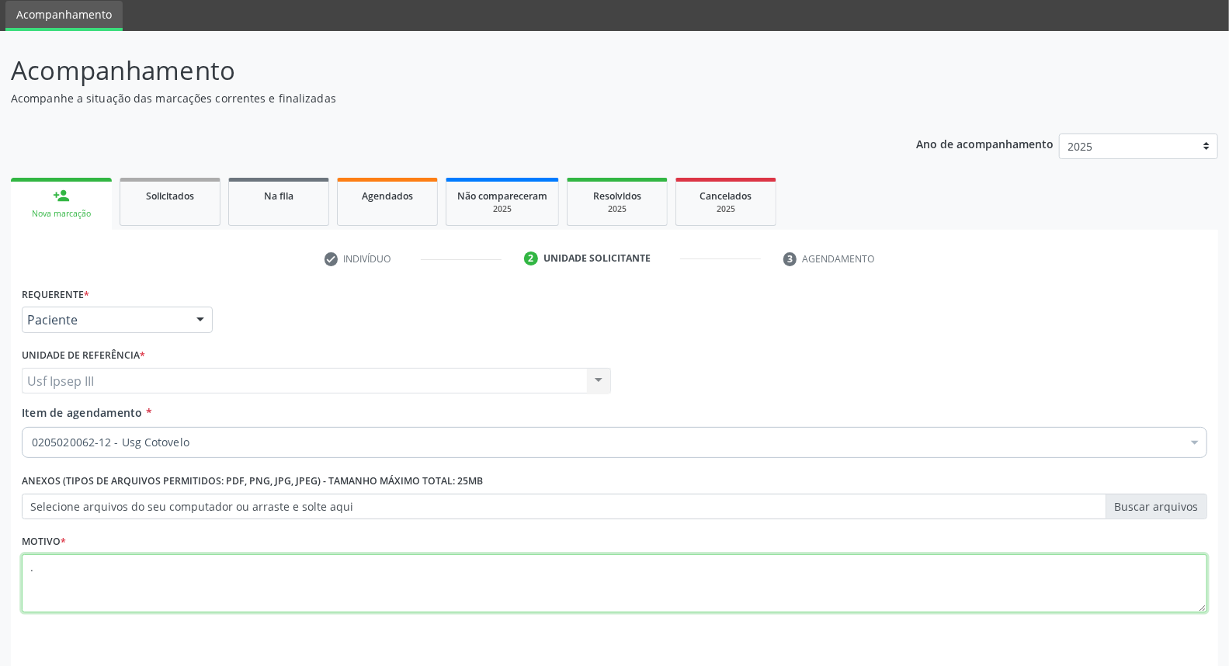
click at [468, 555] on textarea "." at bounding box center [615, 584] width 1186 height 59
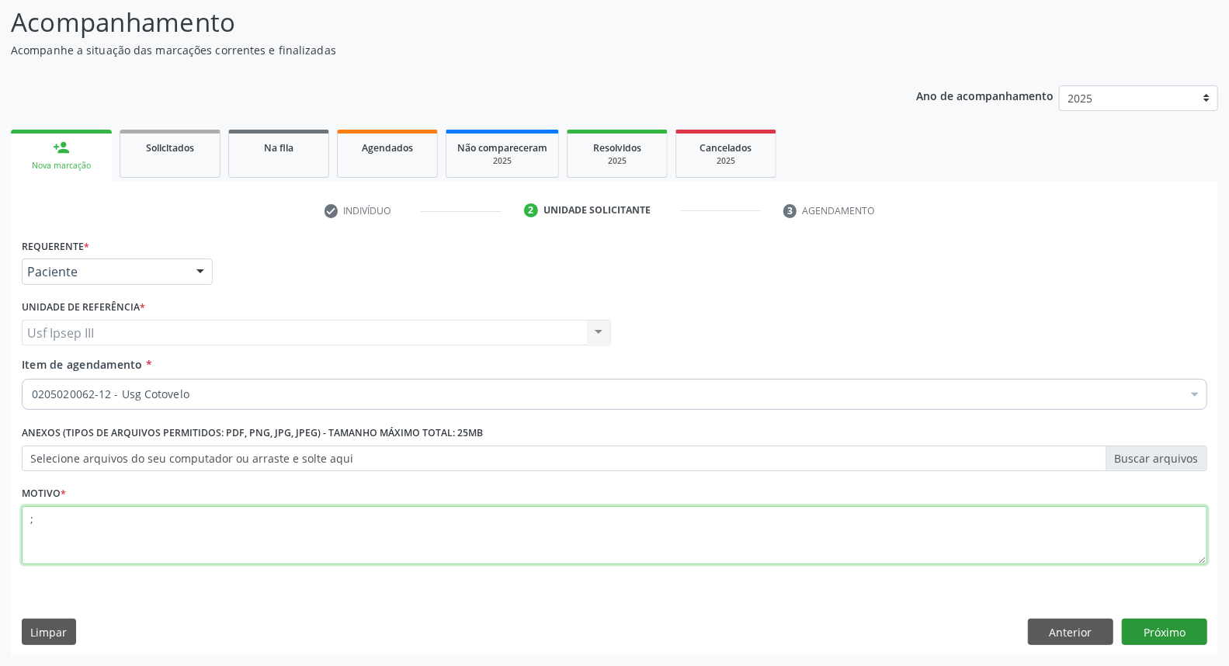
type textarea ";"
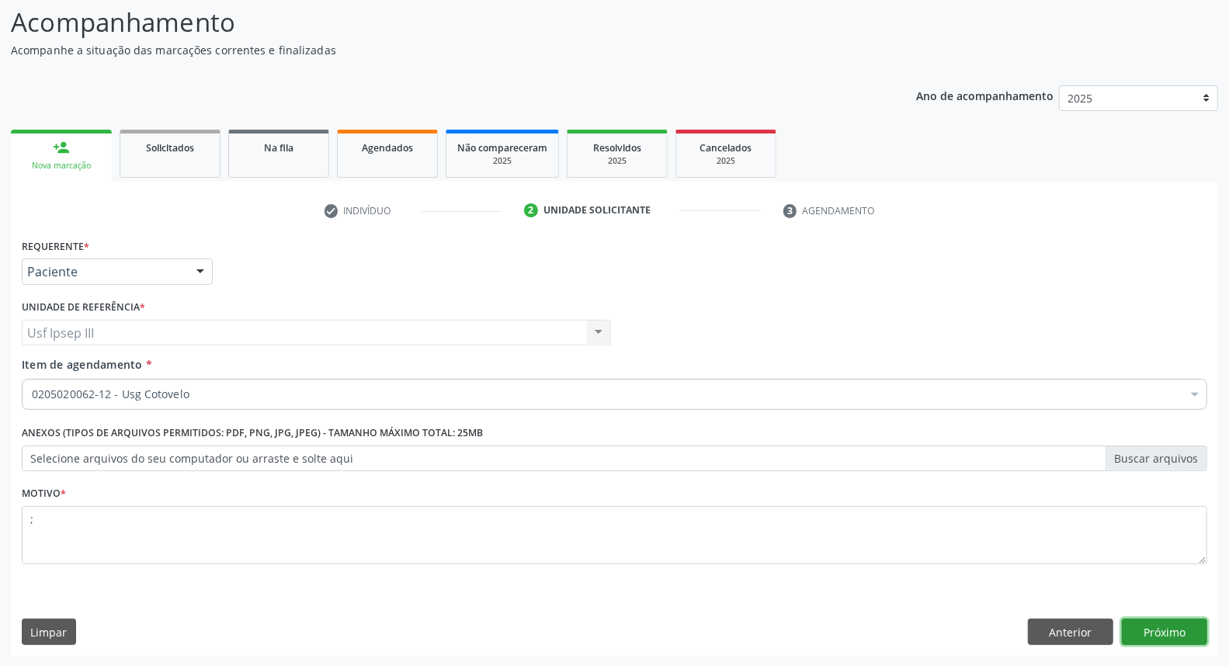
click at [1174, 624] on button "Próximo" at bounding box center [1164, 632] width 85 height 26
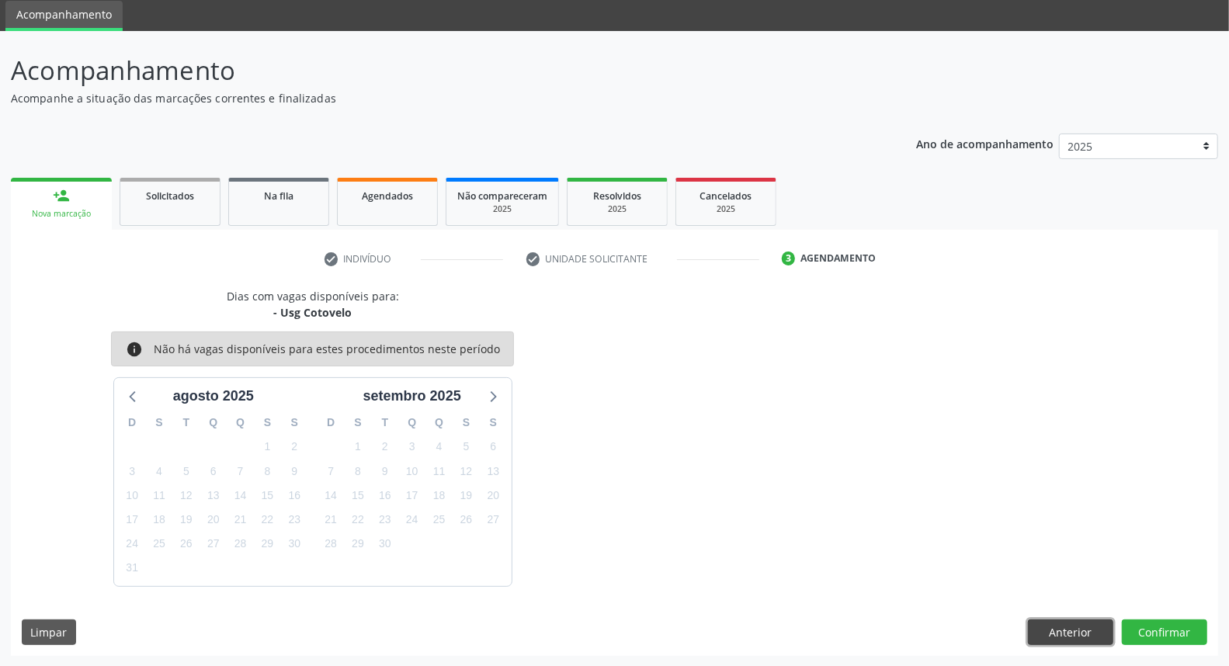
click at [1069, 631] on button "Anterior" at bounding box center [1070, 633] width 85 height 26
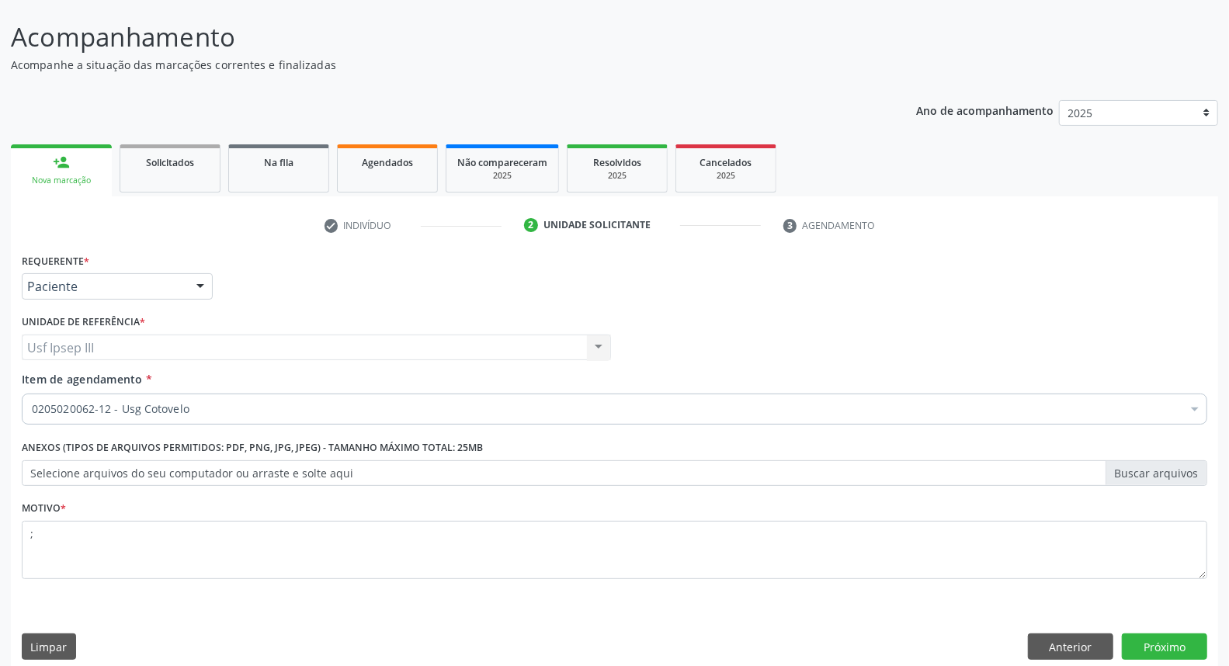
scroll to position [103, 0]
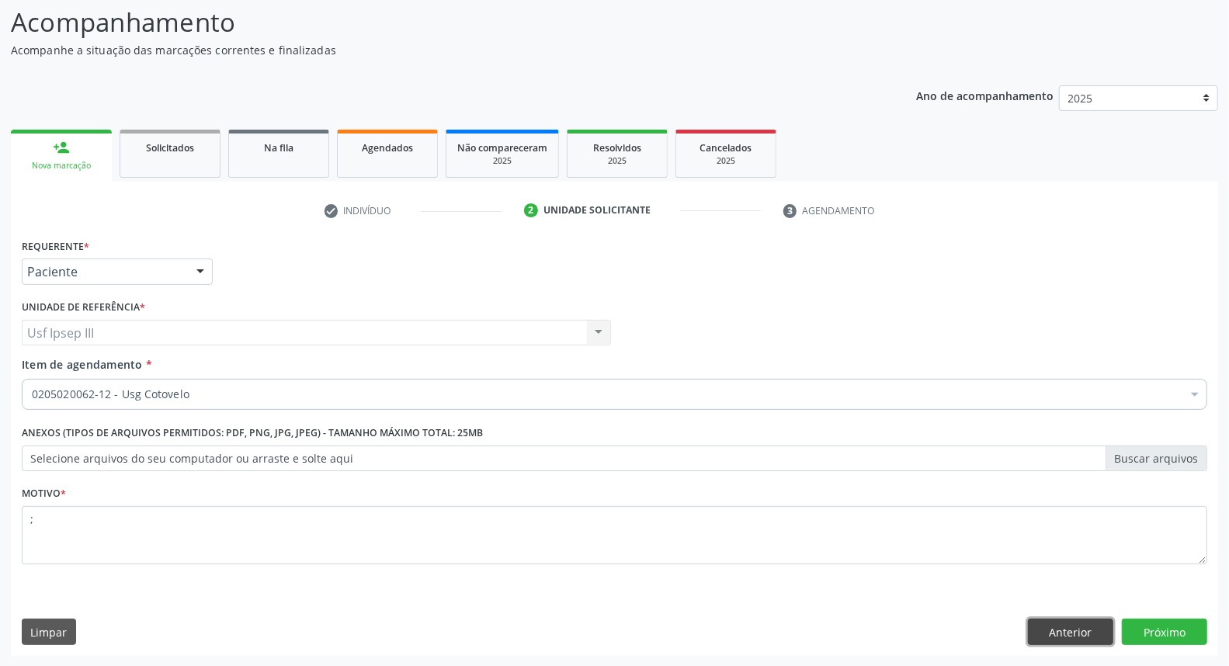
click at [1073, 623] on button "Anterior" at bounding box center [1070, 632] width 85 height 26
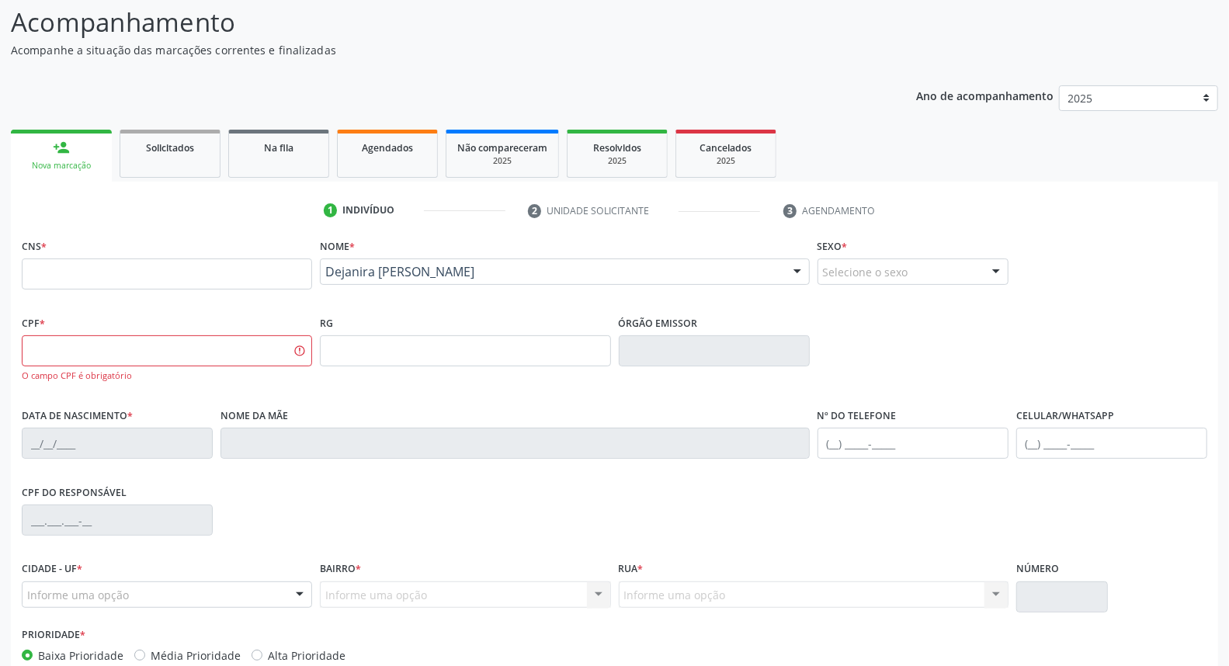
scroll to position [0, 0]
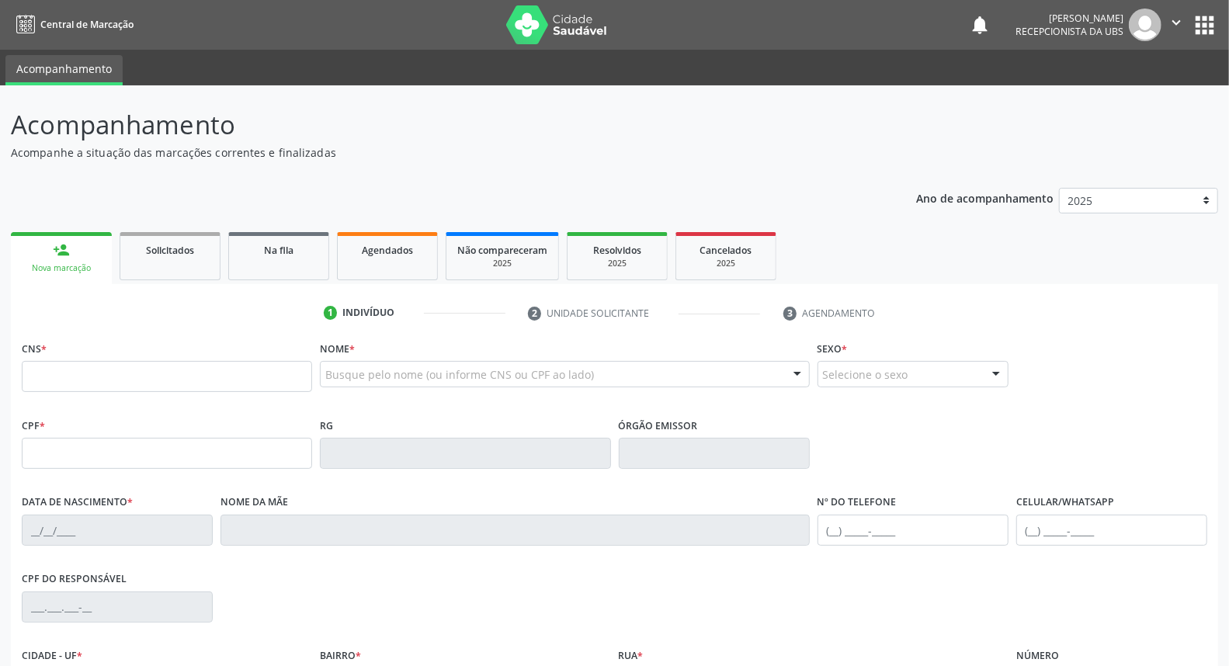
click at [65, 254] on div "person_add" at bounding box center [61, 250] width 17 height 17
type input "dejanira [PERSON_NAME]"
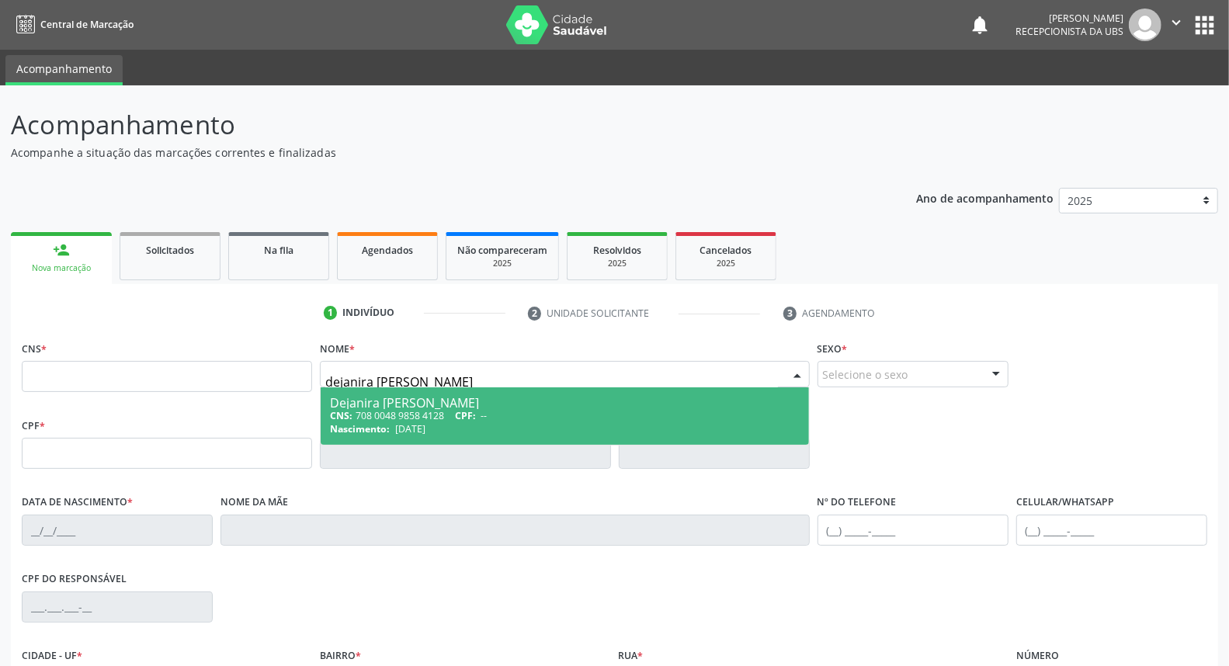
click at [452, 406] on div "Dejanira [PERSON_NAME]" at bounding box center [564, 403] width 469 height 12
type input "708 0048 9858 4128"
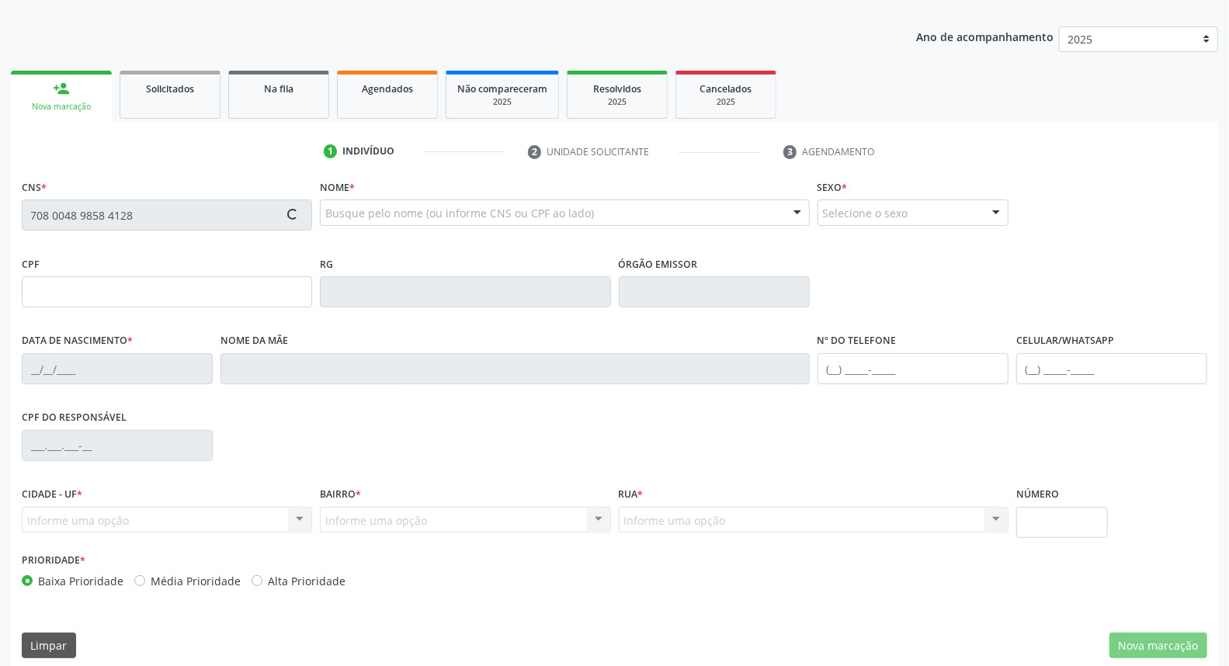
scroll to position [174, 0]
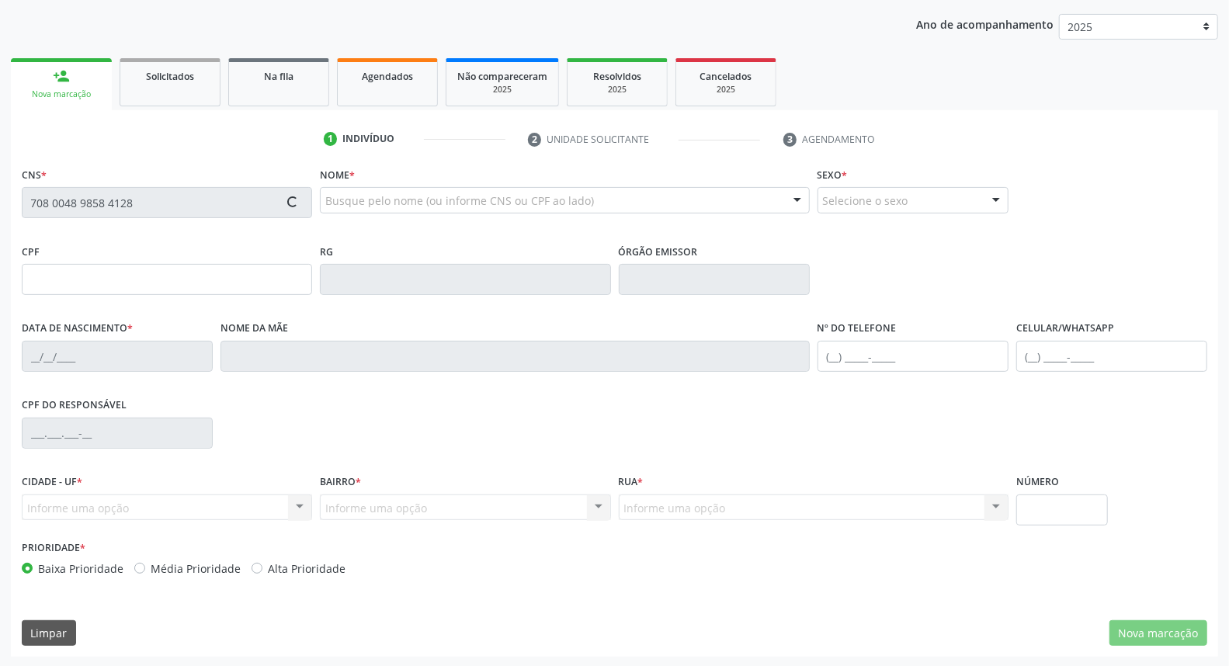
type input "[DATE]"
type input "[PERSON_NAME]"
type input "[PHONE_NUMBER]"
type input "1610"
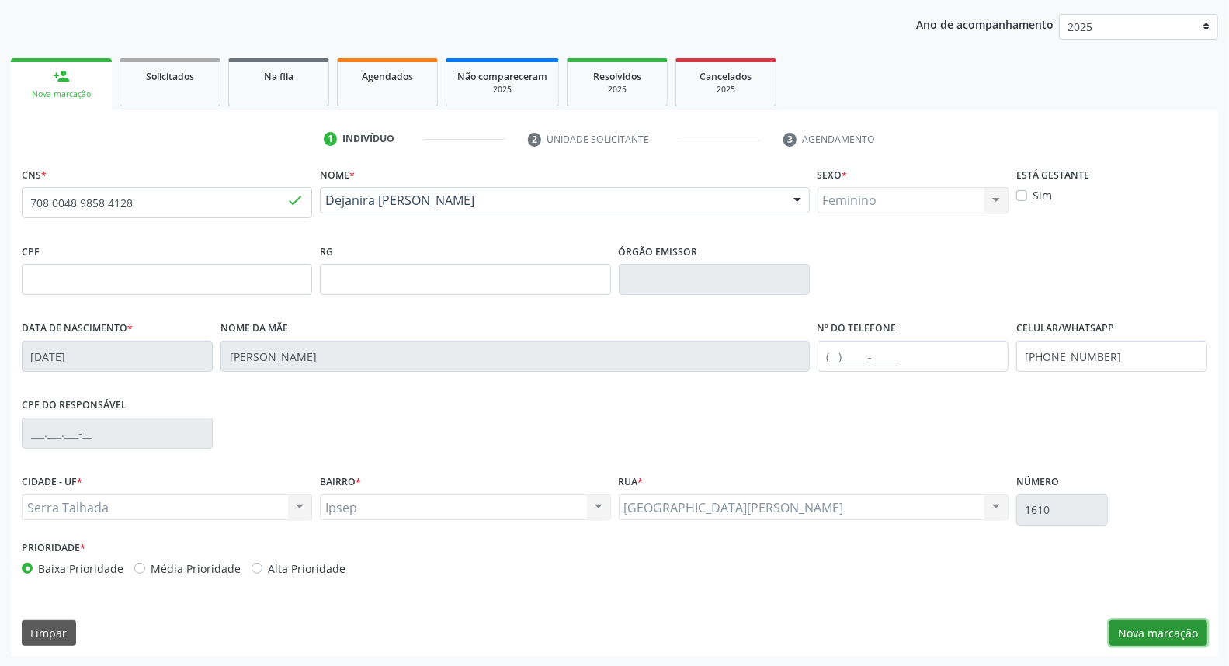
click at [1145, 629] on button "Nova marcação" at bounding box center [1159, 634] width 98 height 26
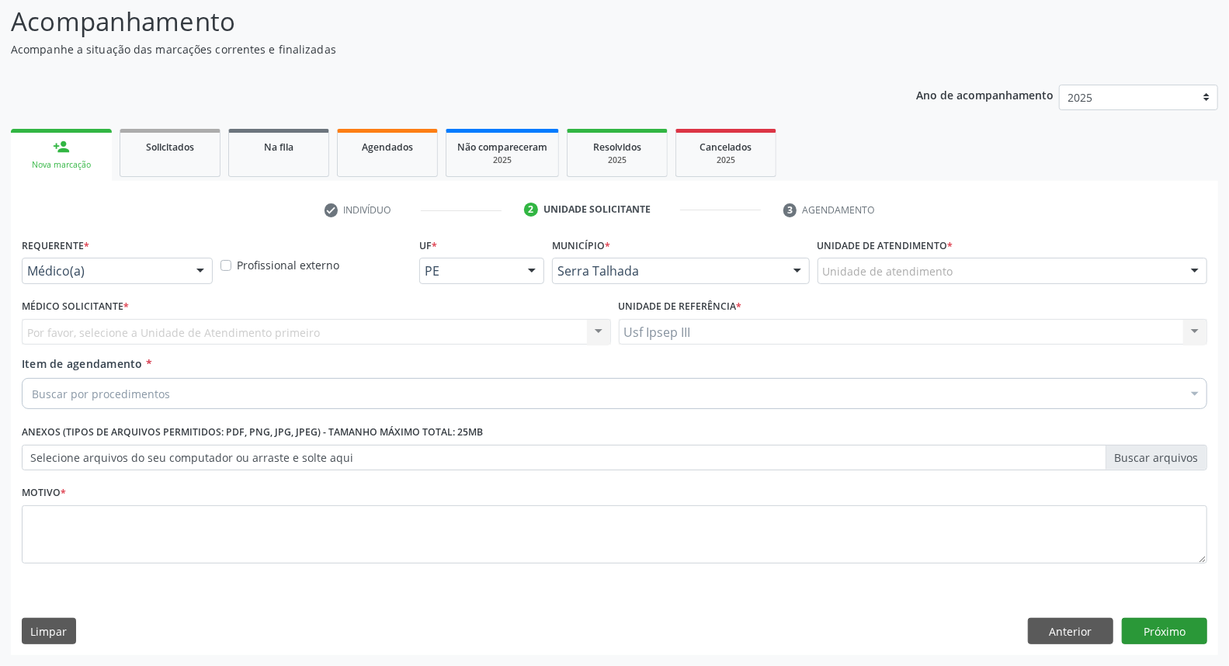
scroll to position [103, 0]
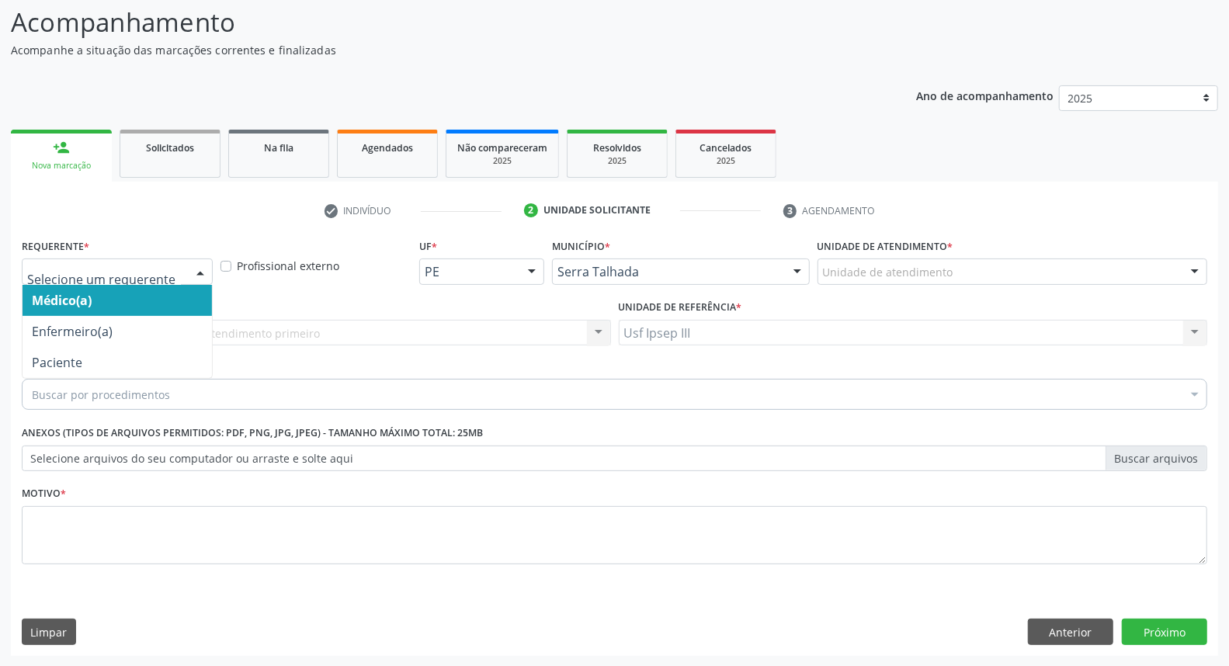
click at [200, 267] on div at bounding box center [200, 272] width 23 height 26
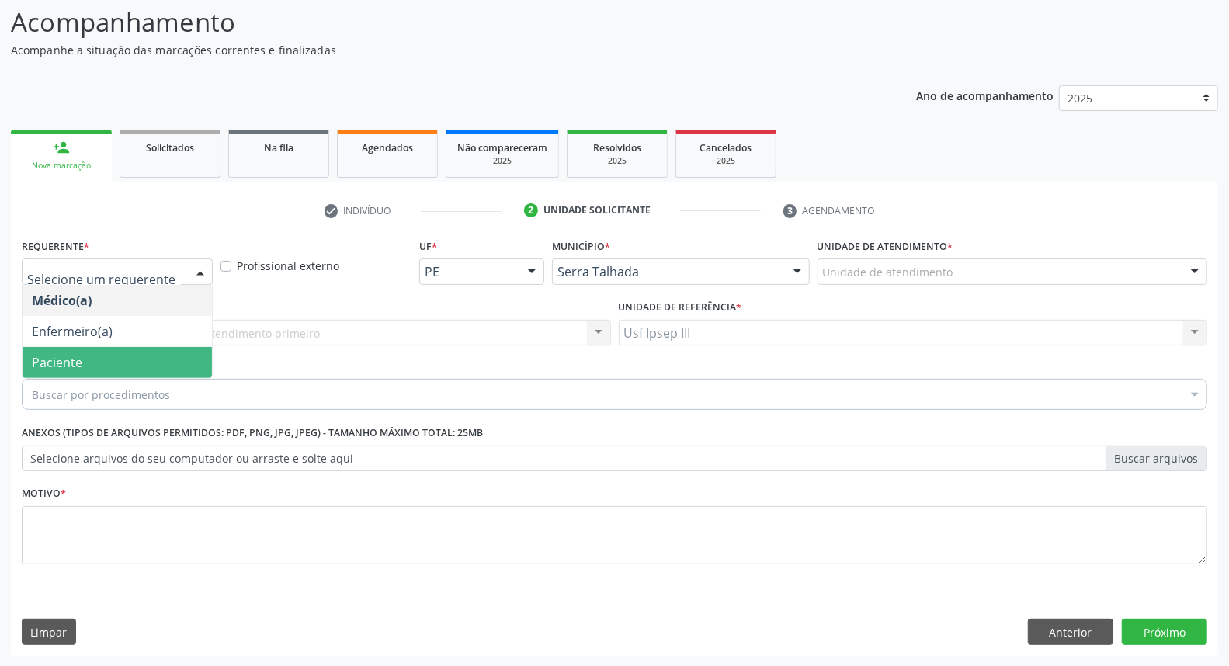
click at [169, 352] on span "Paciente" at bounding box center [118, 362] width 190 height 31
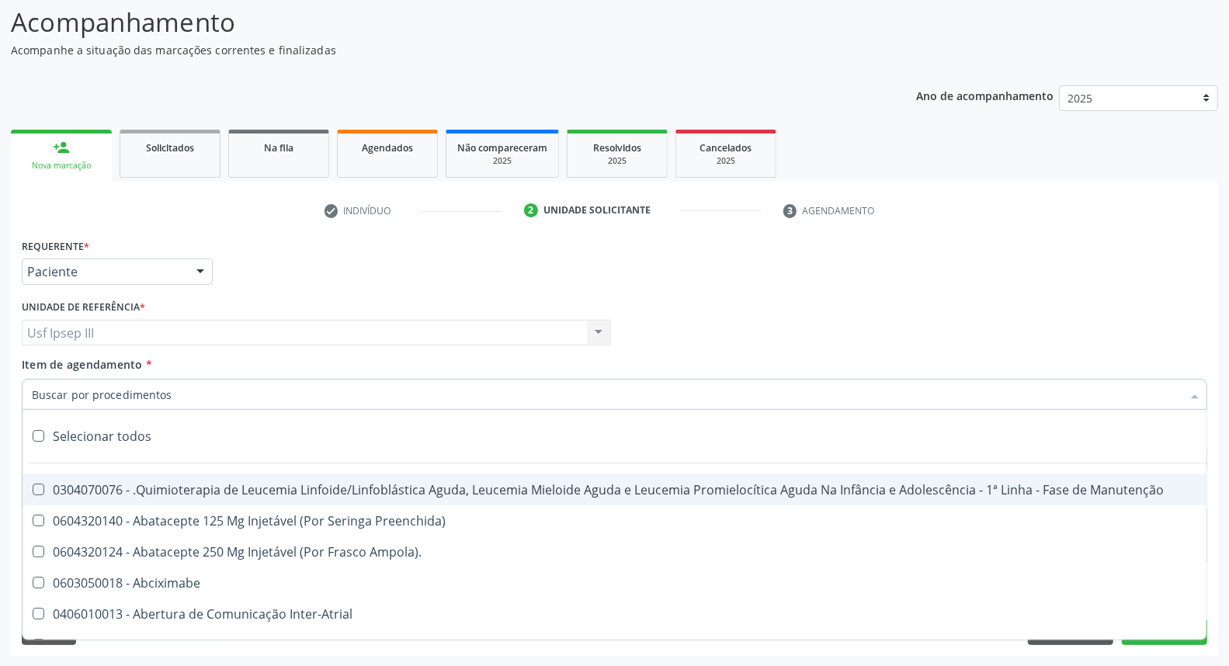
click at [164, 388] on div at bounding box center [615, 394] width 1186 height 31
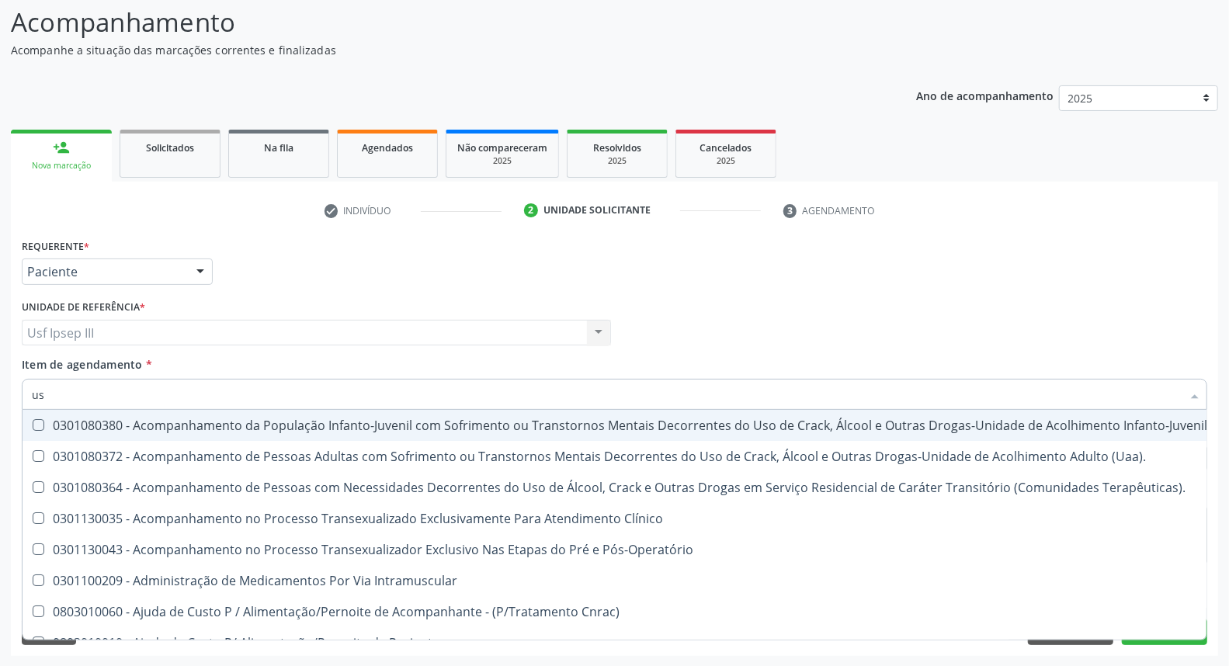
type input "usg"
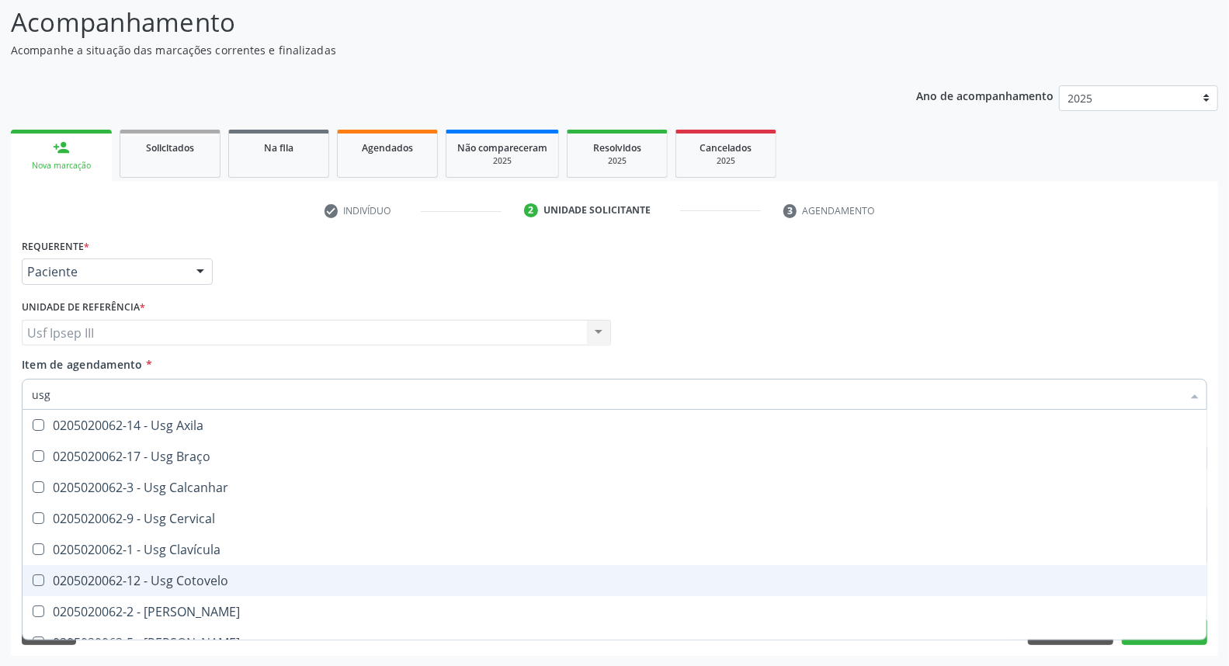
click at [194, 577] on div "0205020062-12 - Usg Cotovelo" at bounding box center [615, 581] width 1166 height 12
checkbox Cotovelo "true"
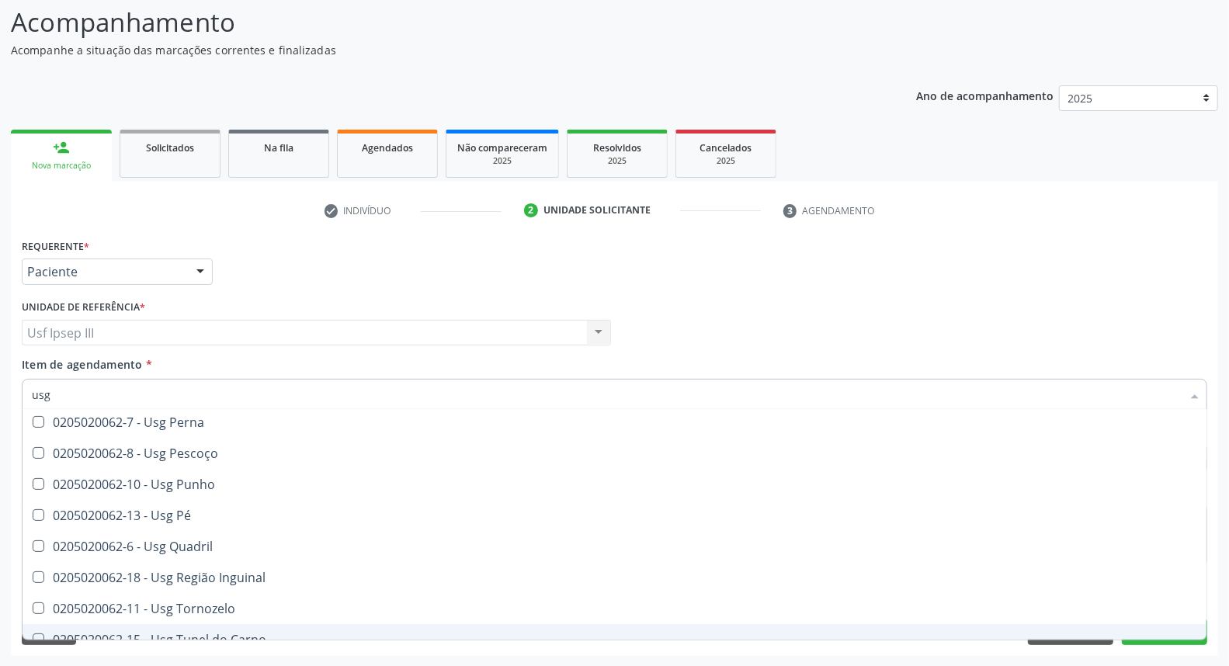
scroll to position [360, 0]
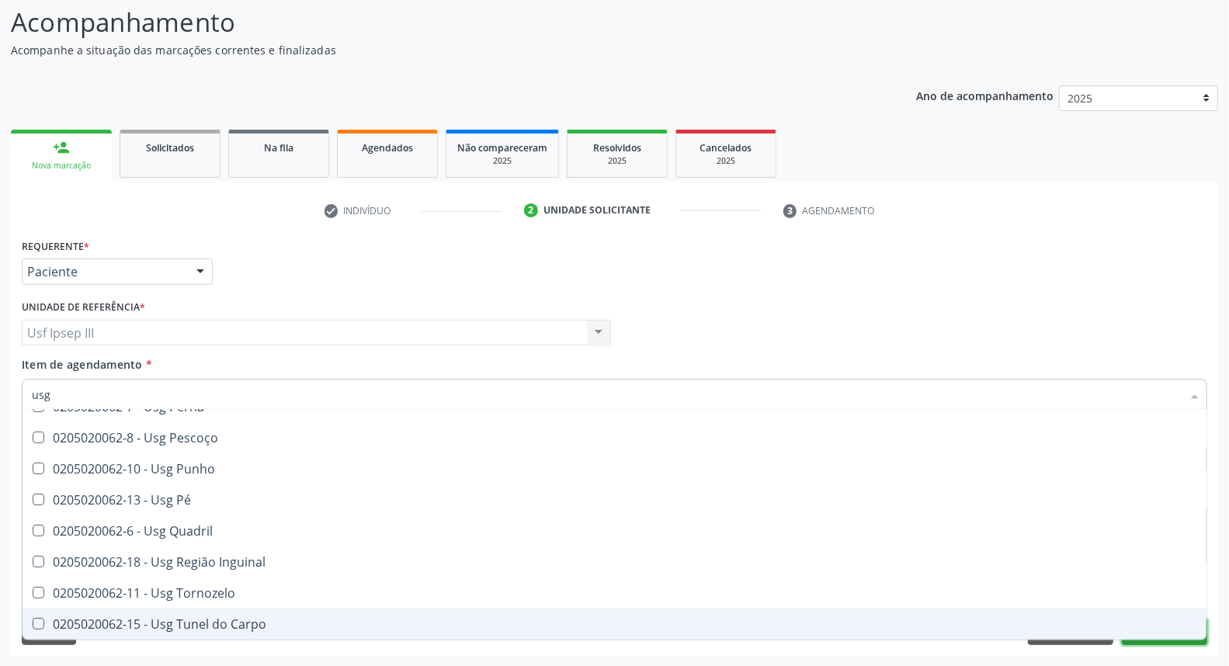
click at [1173, 642] on button "Próximo" at bounding box center [1164, 632] width 85 height 26
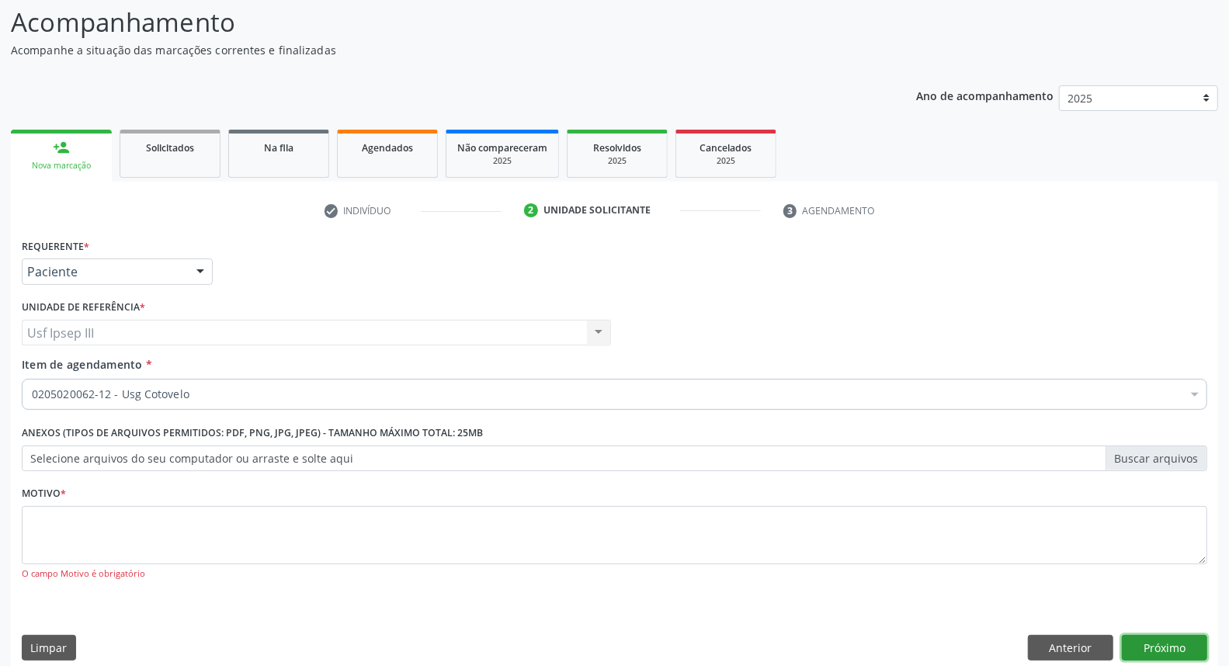
scroll to position [0, 0]
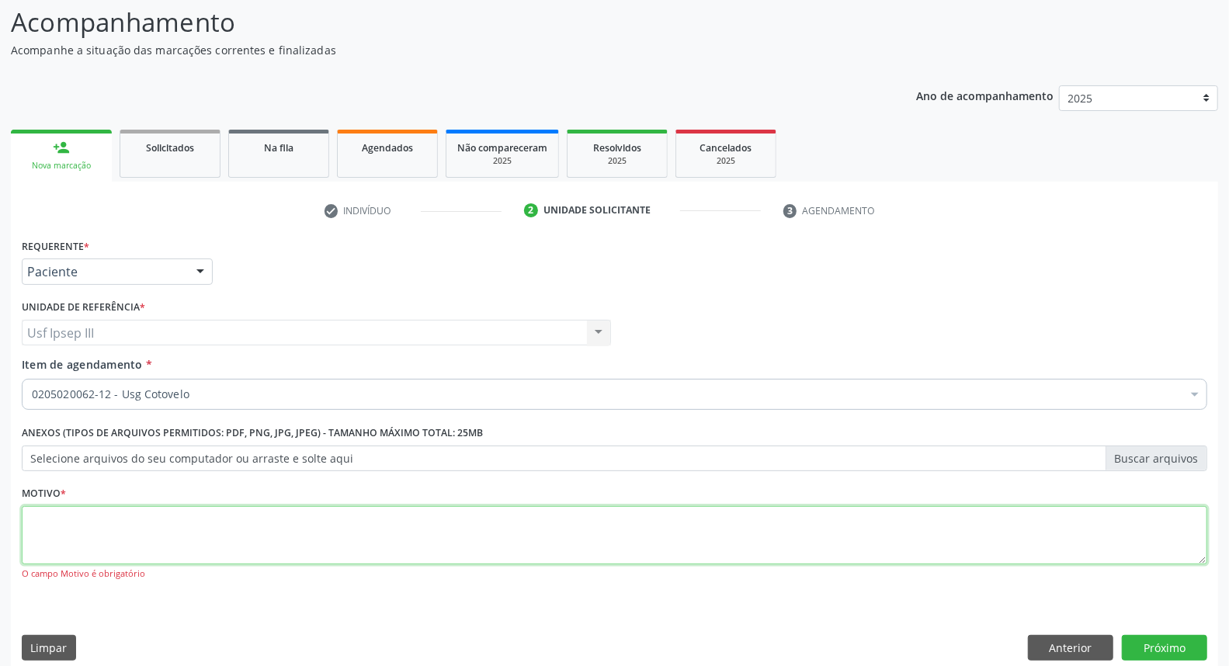
click at [499, 521] on textarea at bounding box center [615, 535] width 1186 height 59
type textarea "."
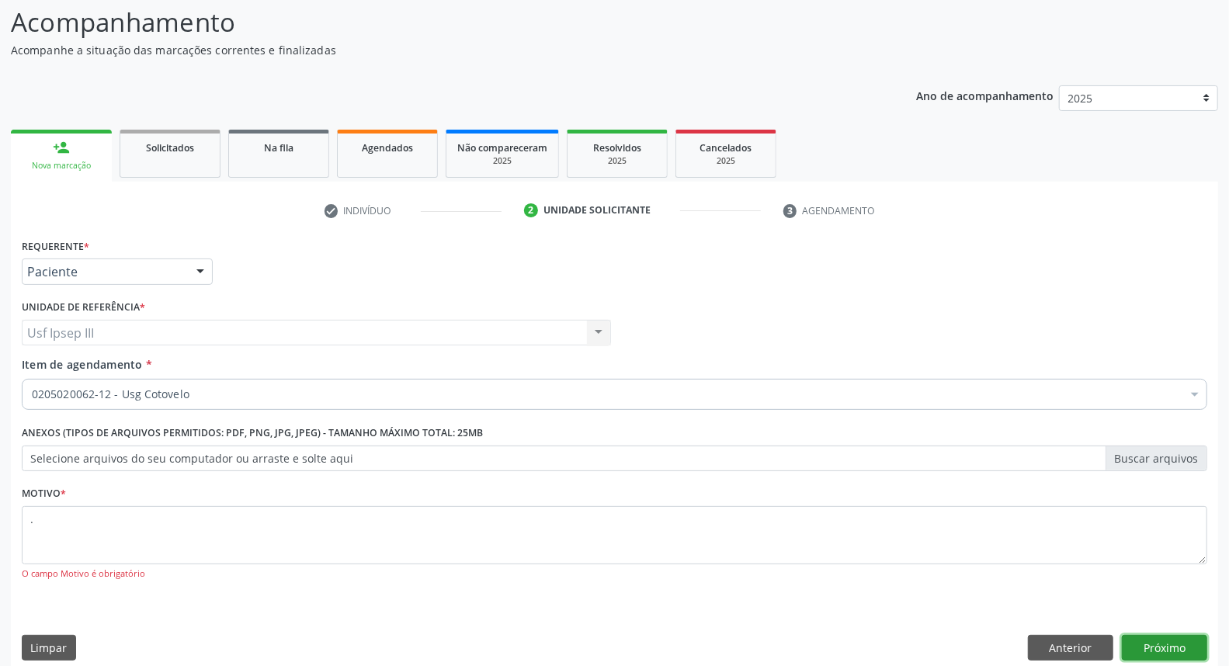
click at [1161, 640] on button "Próximo" at bounding box center [1164, 648] width 85 height 26
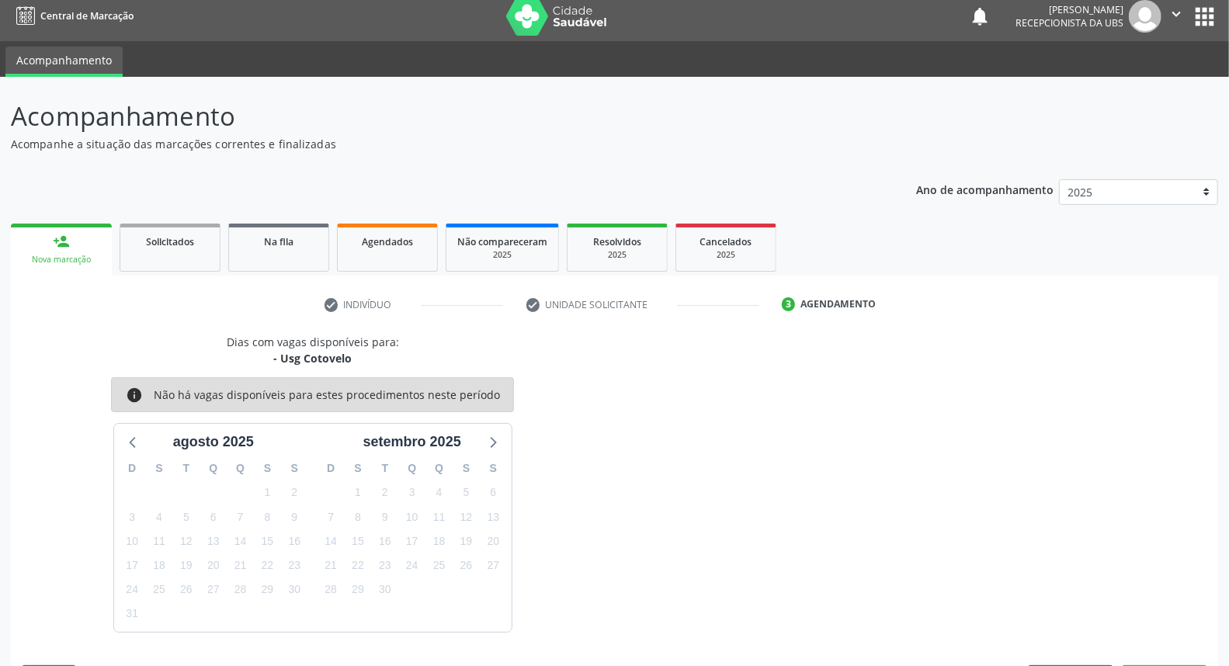
scroll to position [54, 0]
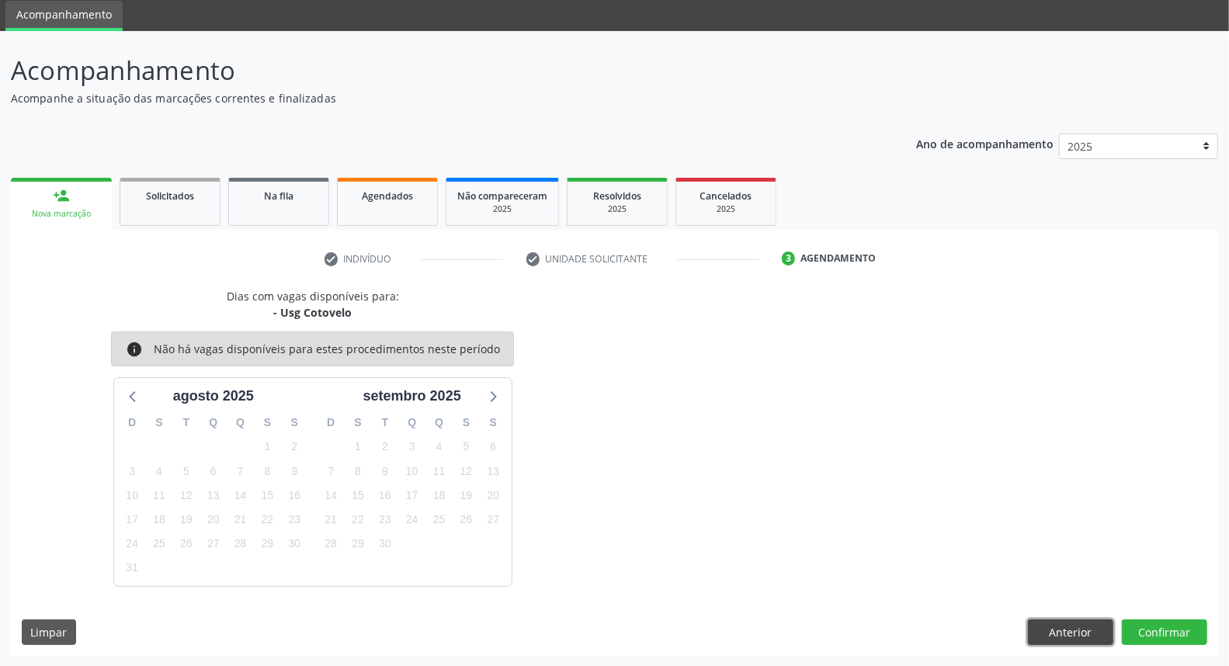
click at [1060, 629] on button "Anterior" at bounding box center [1070, 633] width 85 height 26
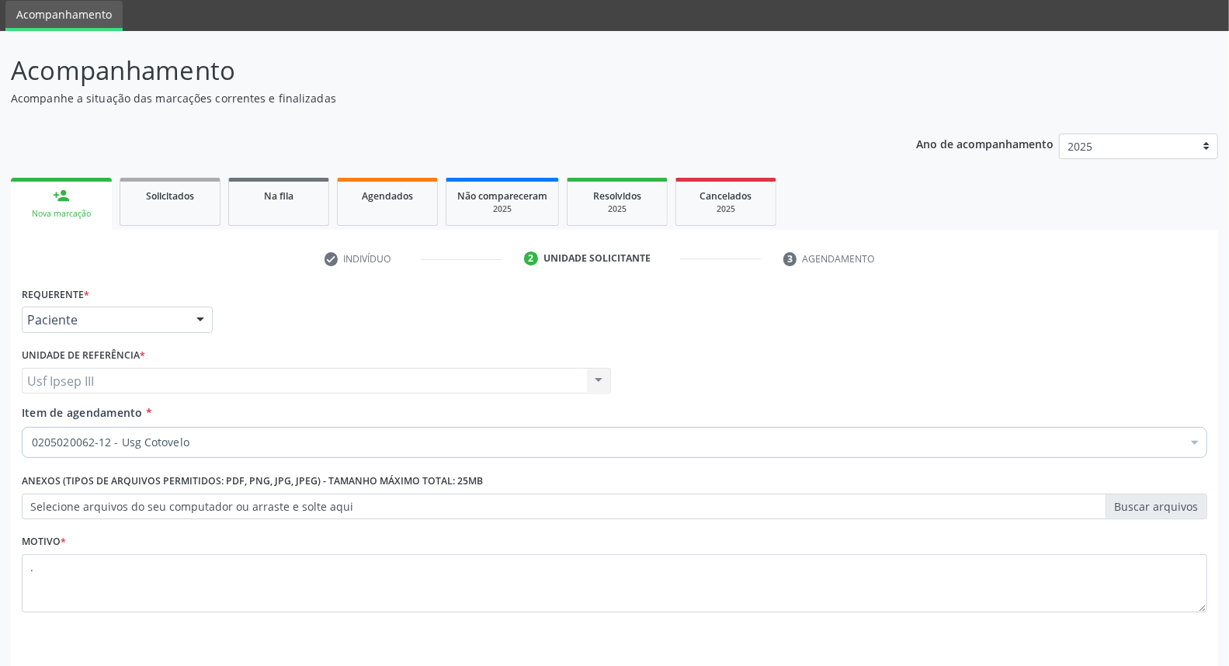
scroll to position [103, 0]
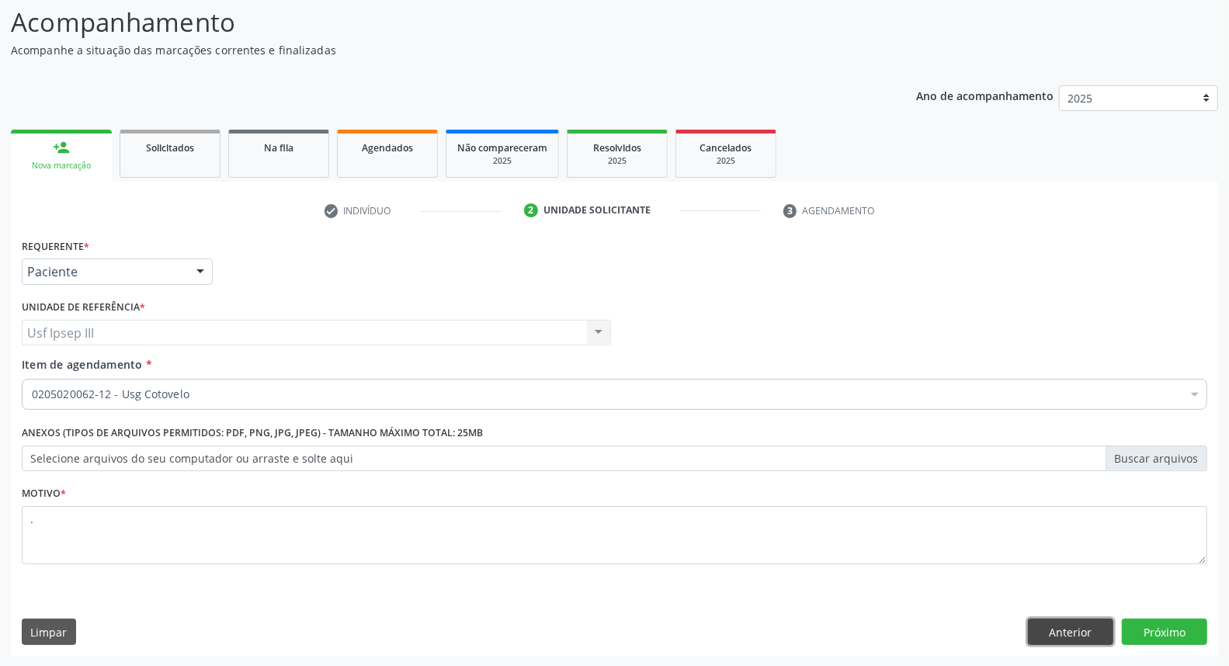
click at [1053, 626] on button "Anterior" at bounding box center [1070, 632] width 85 height 26
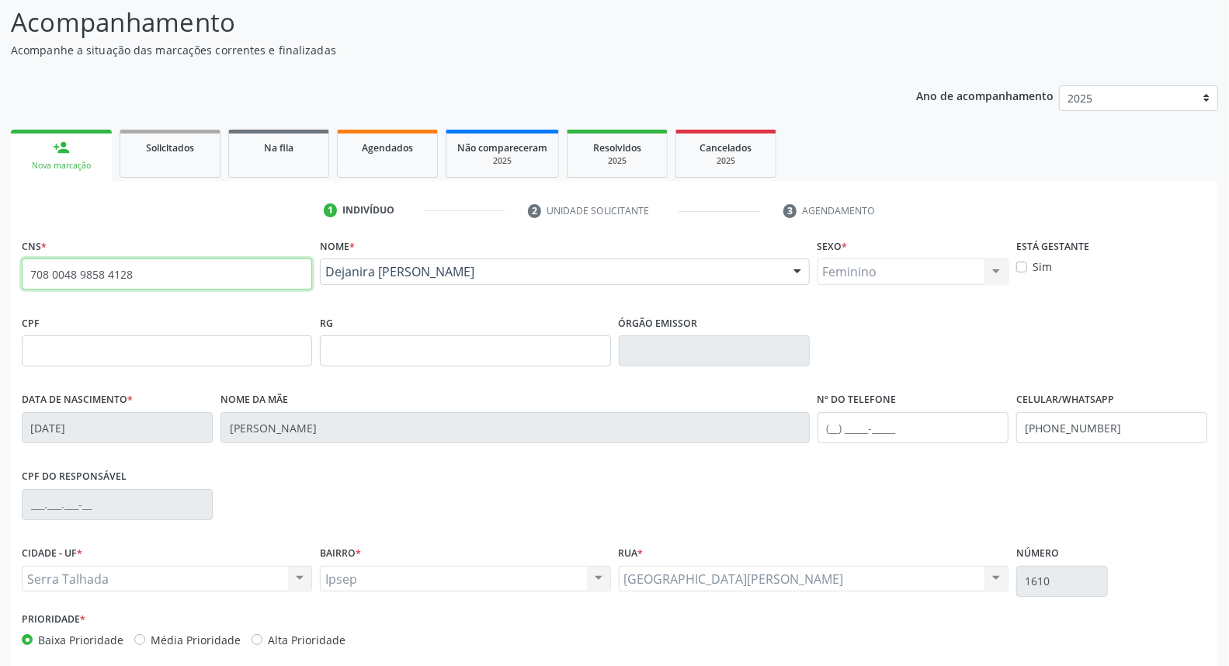
click at [157, 274] on input "708 0048 9858 4128" at bounding box center [167, 274] width 290 height 31
drag, startPoint x: 157, startPoint y: 274, endPoint x: 0, endPoint y: 305, distance: 159.9
click at [0, 305] on div "Acompanhamento Acompanhe a situação das marcações correntes e finalizadas Relat…" at bounding box center [614, 361] width 1229 height 756
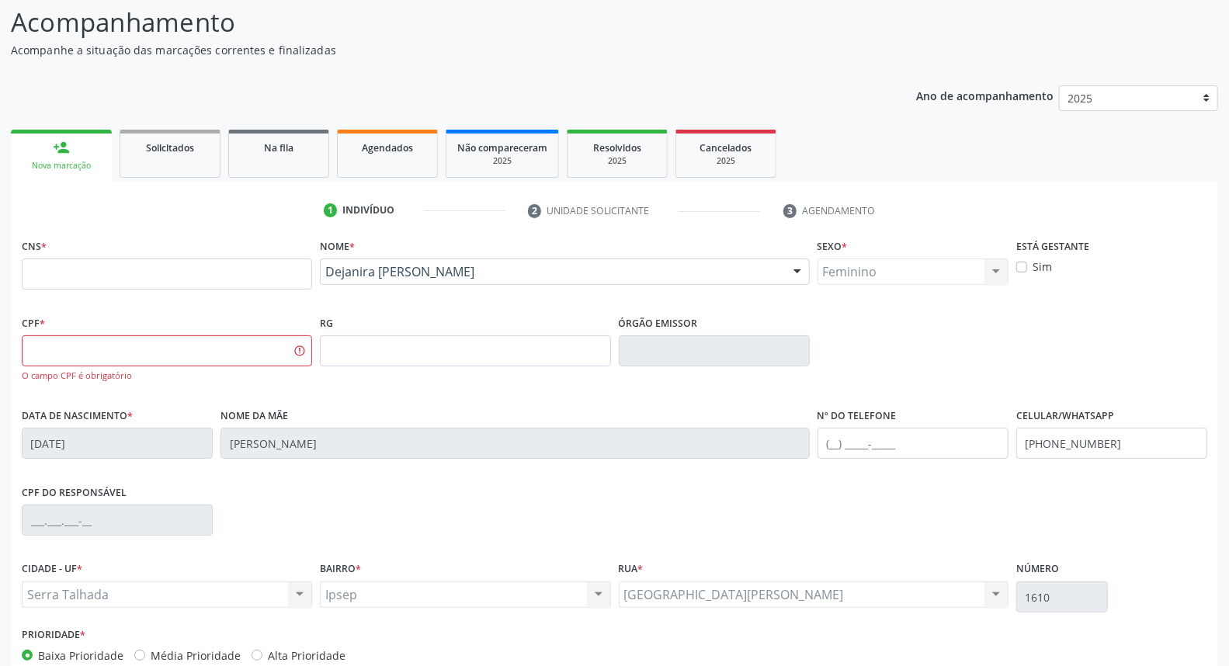
click at [388, 259] on div "Nome * Dejanira Ana de Lima Dejanira Ana de Lima CNS: 708 0048 9858 4128 CPF: -…" at bounding box center [564, 265] width 489 height 61
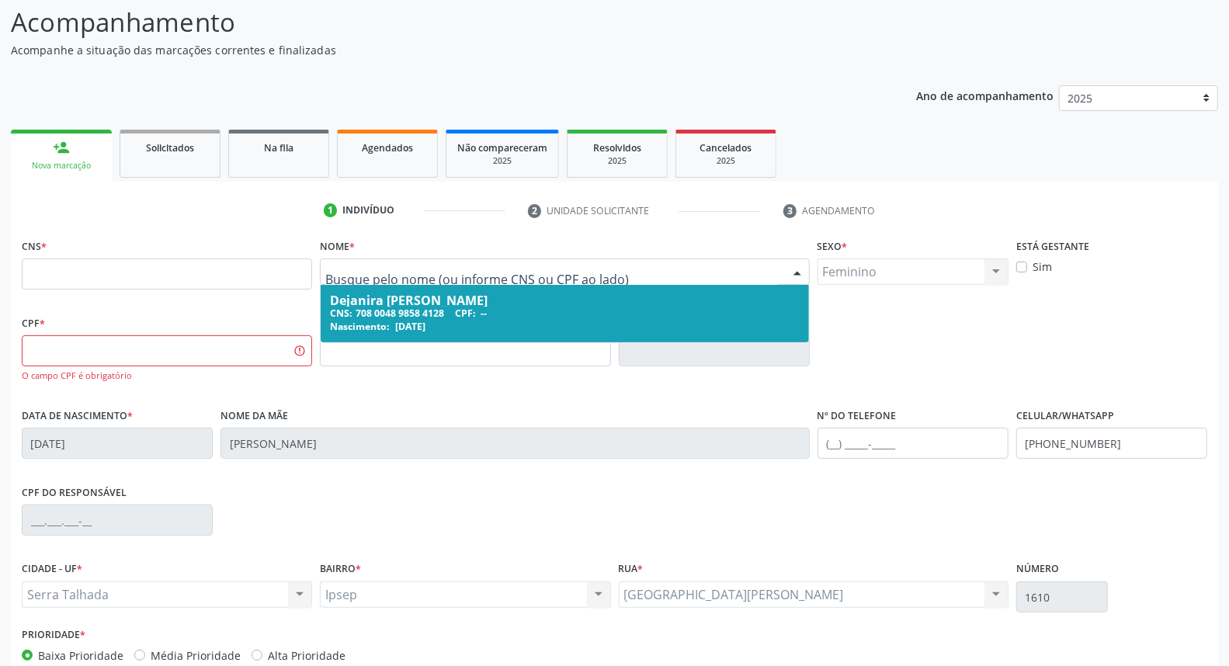
drag, startPoint x: 458, startPoint y: 267, endPoint x: 440, endPoint y: 269, distance: 18.7
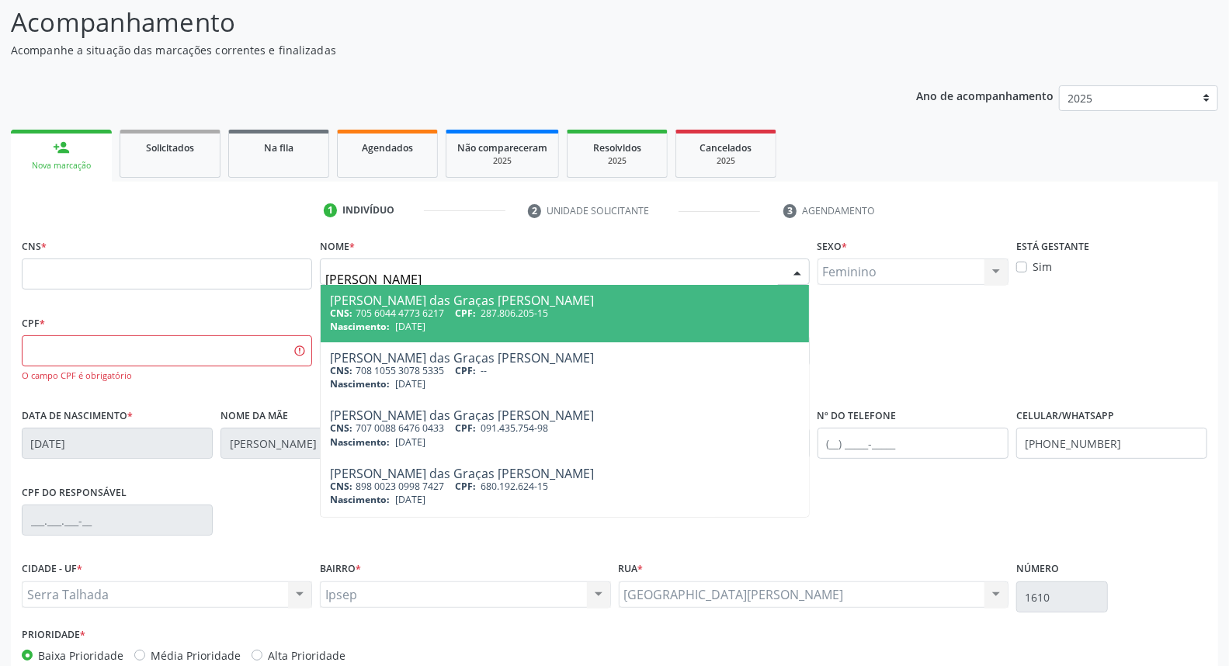
type input "maria das graças lima silva"
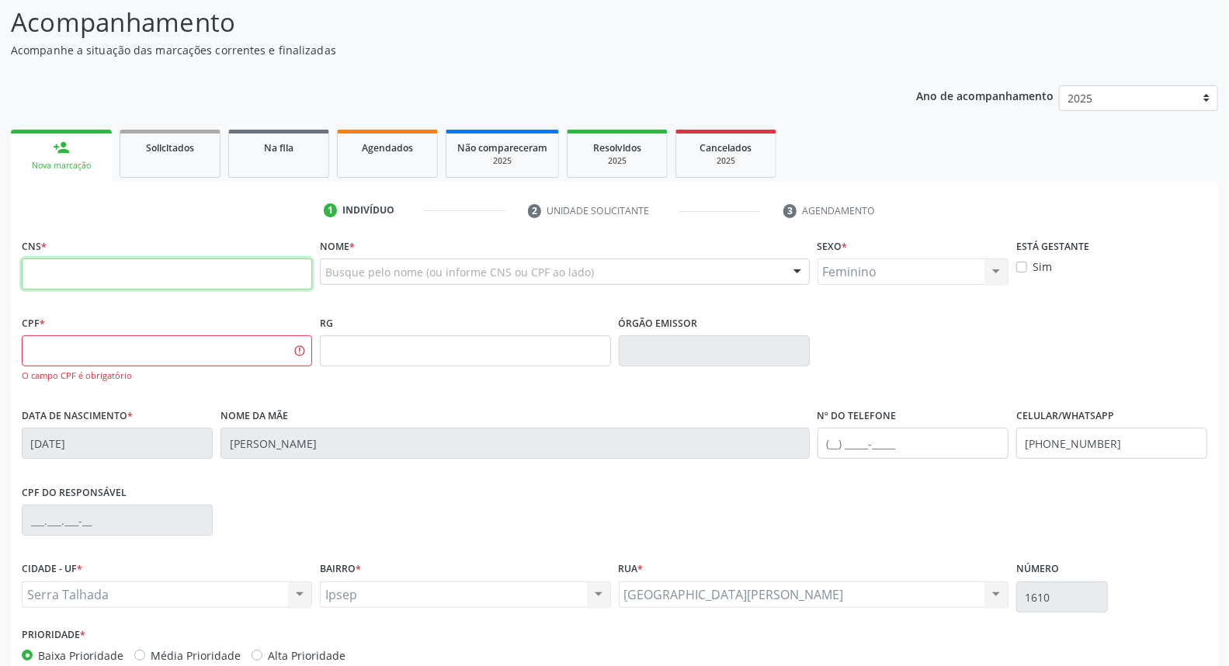
click at [144, 265] on input "text" at bounding box center [167, 274] width 290 height 31
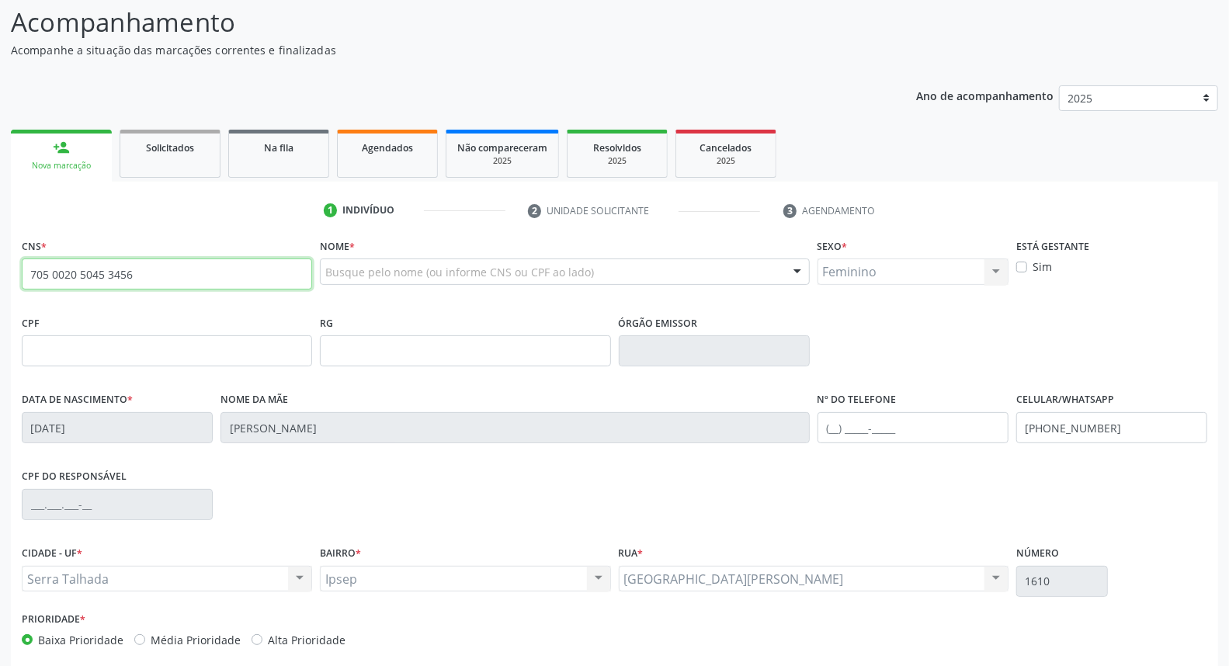
type input "705 0020 5045 3456"
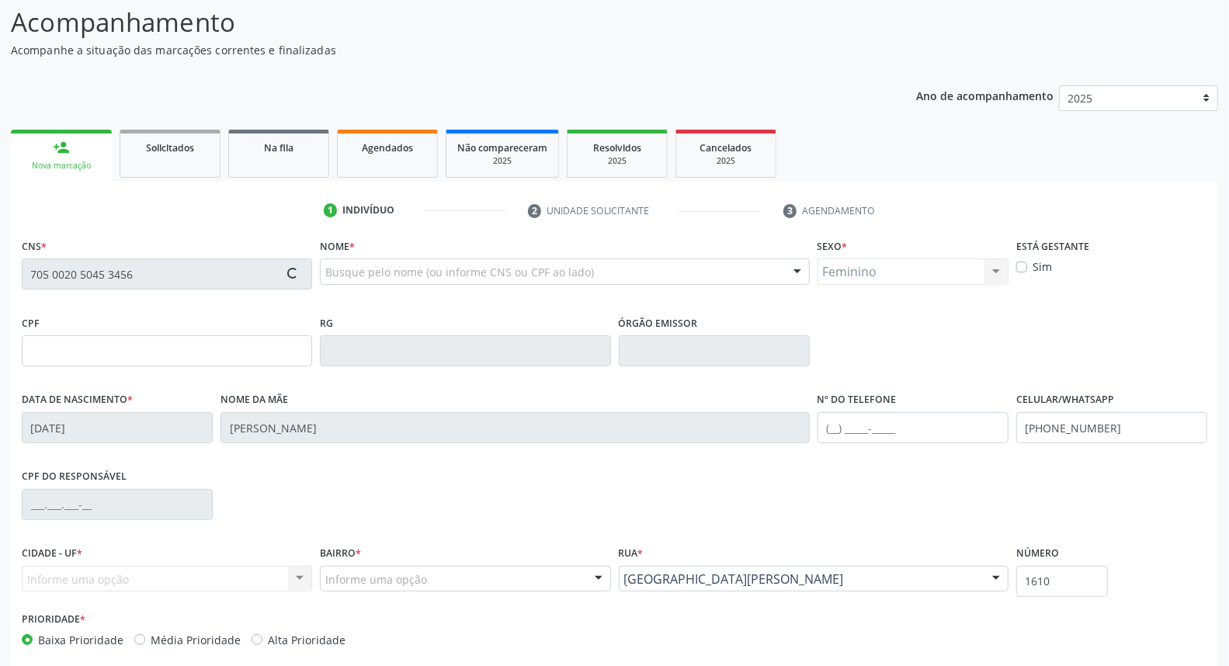
type input "256.500.288-26"
type input "17/12/1975"
type input "Sonia Maria Brasil Lima"
type input "(87) 99805-2499"
type input "130.620.114-40"
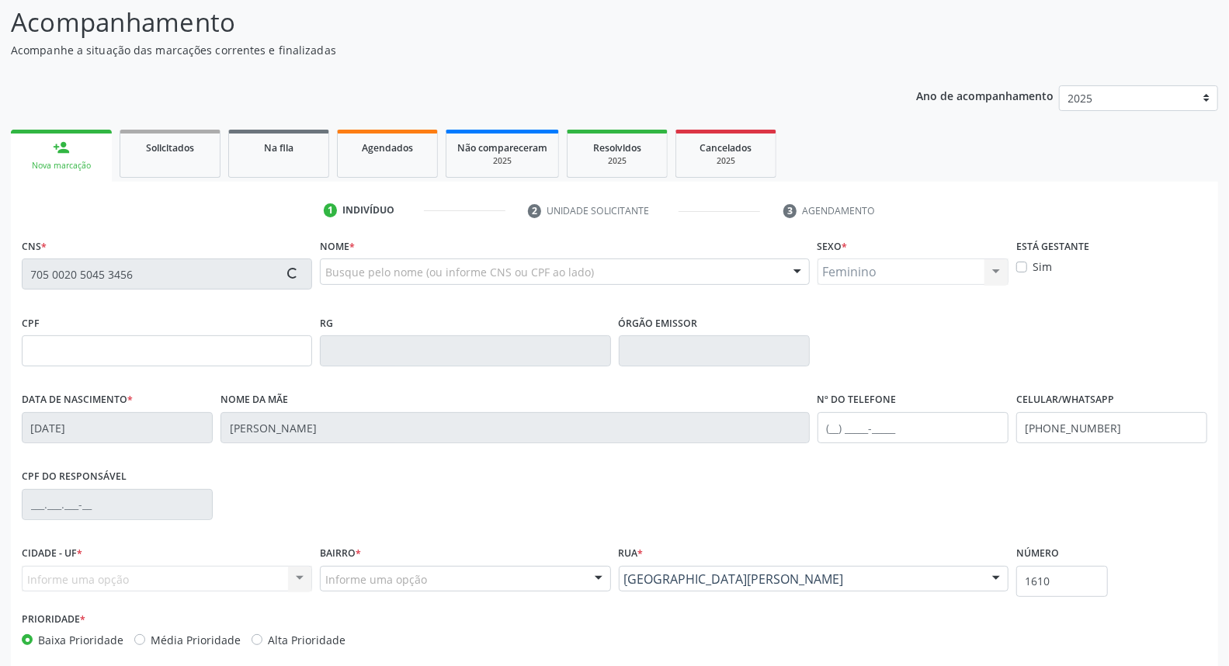
type input "135"
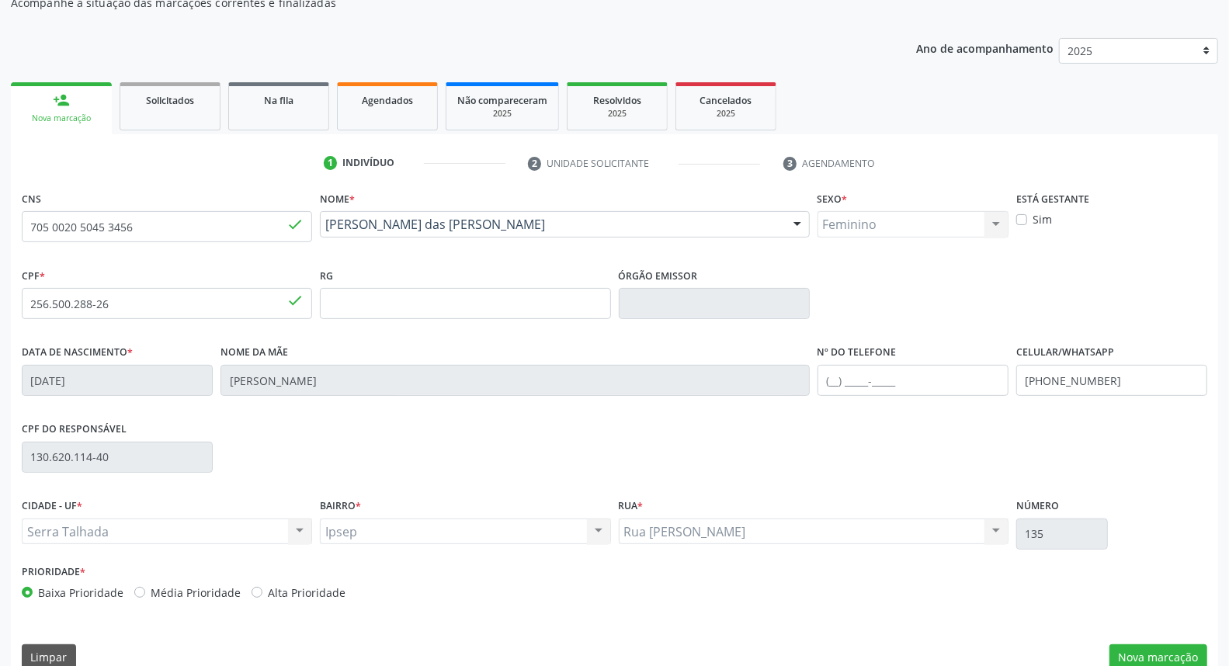
scroll to position [174, 0]
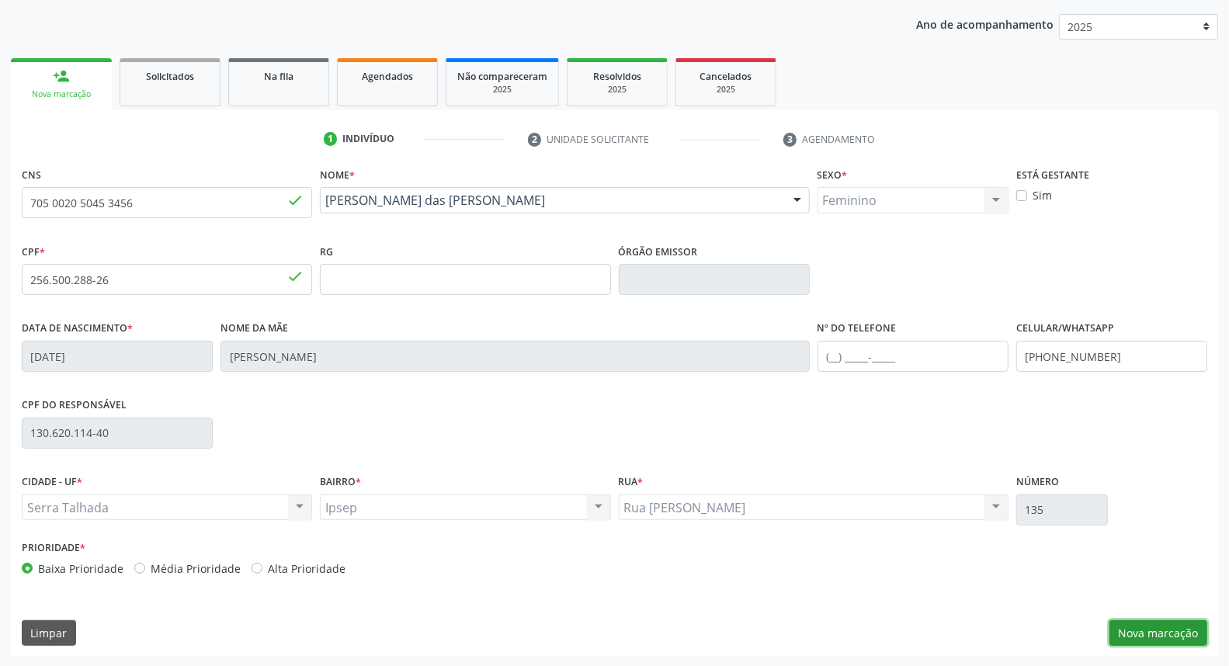
click at [1130, 635] on button "Nova marcação" at bounding box center [1159, 634] width 98 height 26
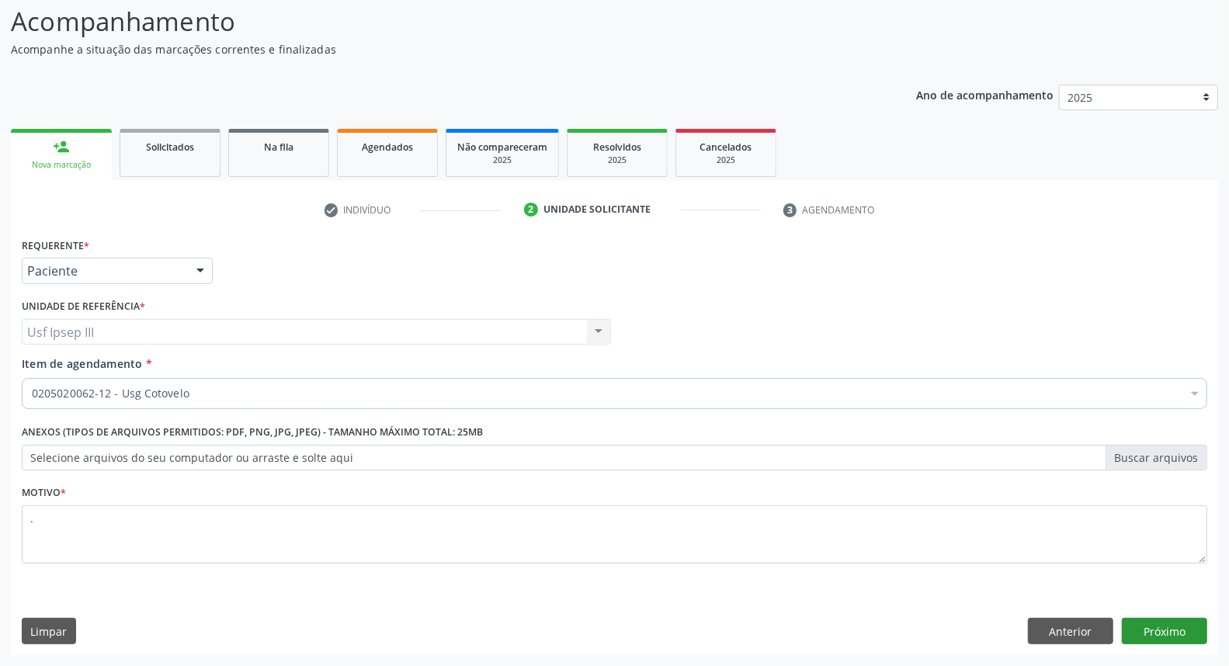
scroll to position [103, 0]
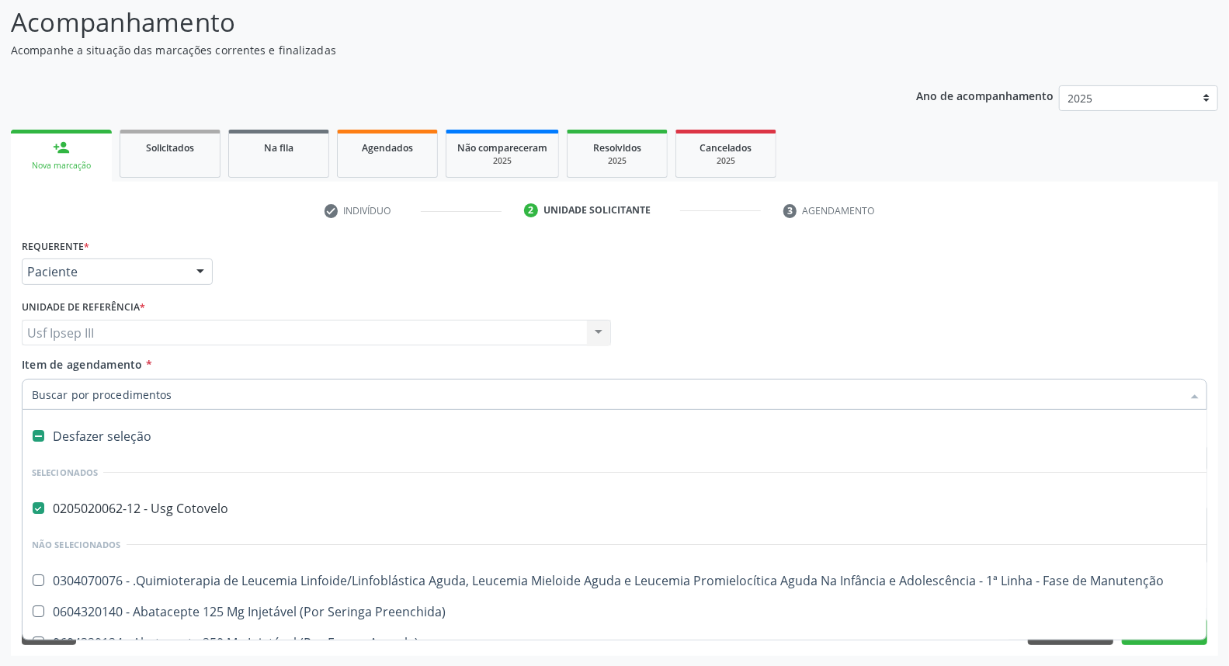
click at [228, 426] on div "Desfazer seleção" at bounding box center [637, 436] width 1228 height 31
checkbox Cotovelo "false"
click at [222, 392] on input "Item de agendamento *" at bounding box center [607, 394] width 1150 height 31
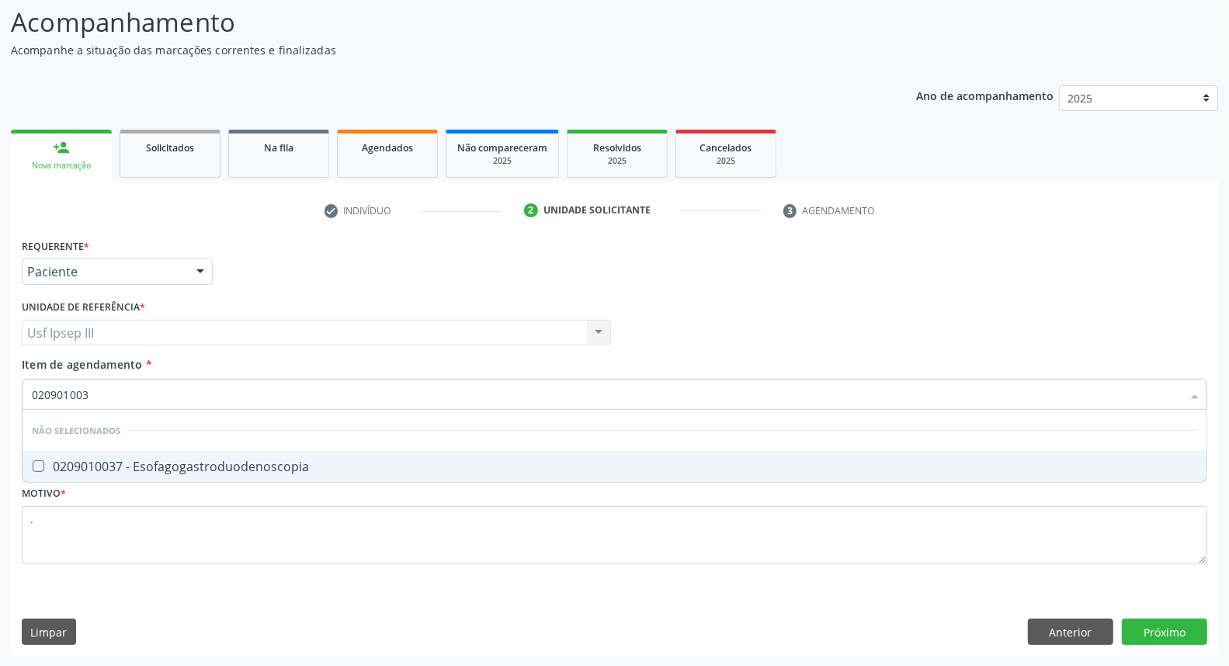
type input "0209010037"
click at [208, 455] on ul "Selecionar todos Não selecionados 0209010037 - Esofagogastroduodenoscopia Nenhu…" at bounding box center [615, 446] width 1184 height 72
click at [207, 461] on div "0209010037 - Esofagogastroduodenoscopia" at bounding box center [615, 467] width 1166 height 12
checkbox Esofagogastroduodenoscopia "true"
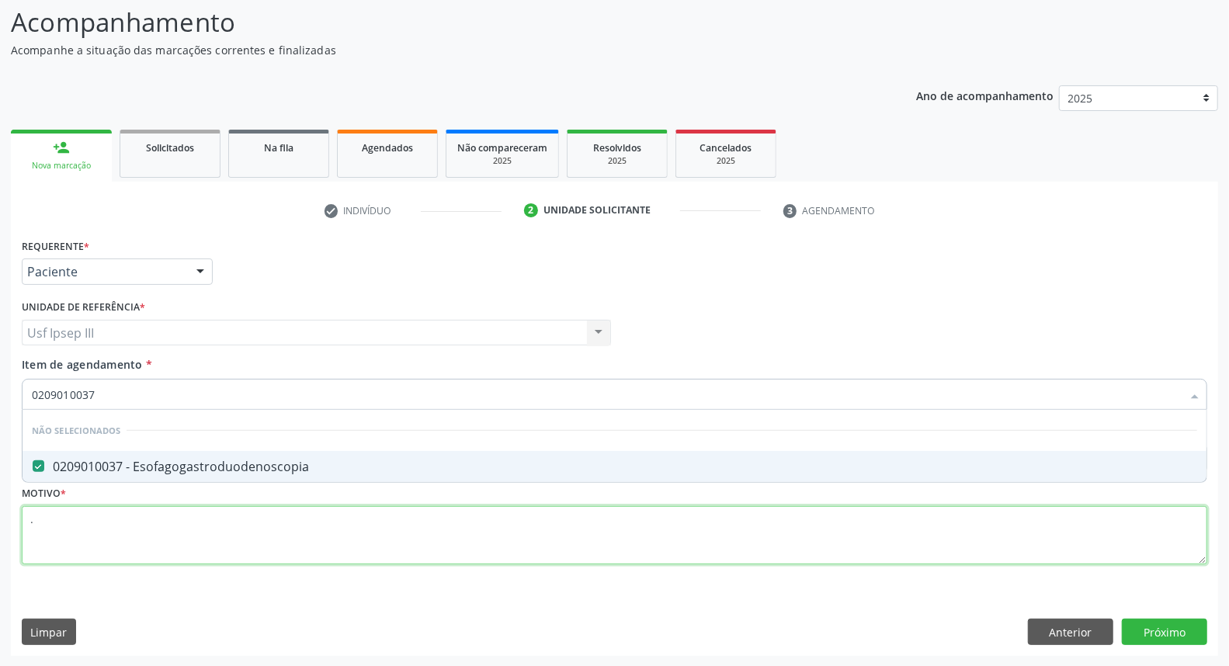
click at [123, 540] on div "Requerente * Paciente Médico(a) Enfermeiro(a) Paciente Nenhum resultado encontr…" at bounding box center [615, 411] width 1186 height 352
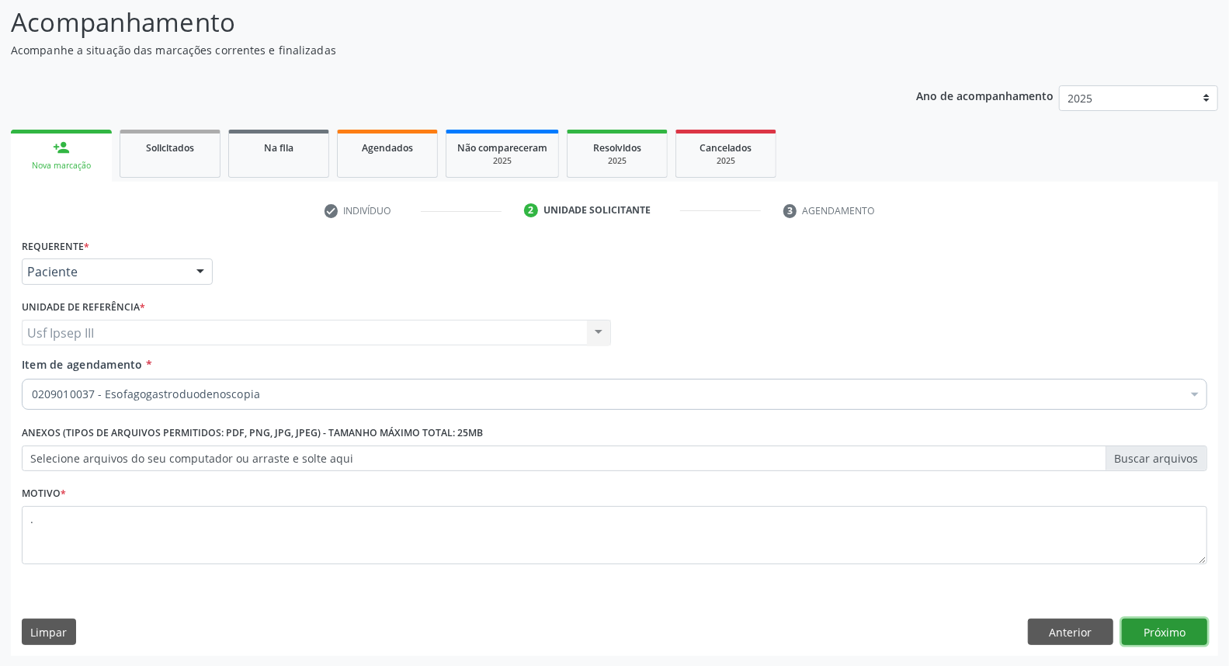
click at [1174, 619] on button "Próximo" at bounding box center [1164, 632] width 85 height 26
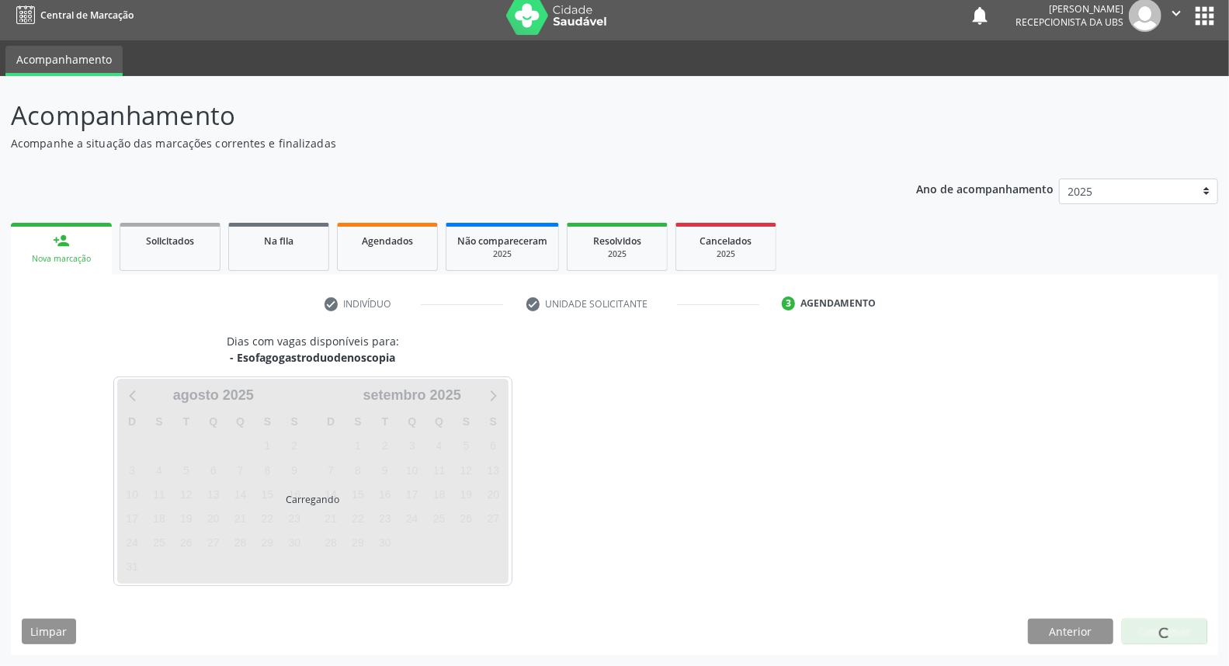
scroll to position [9, 0]
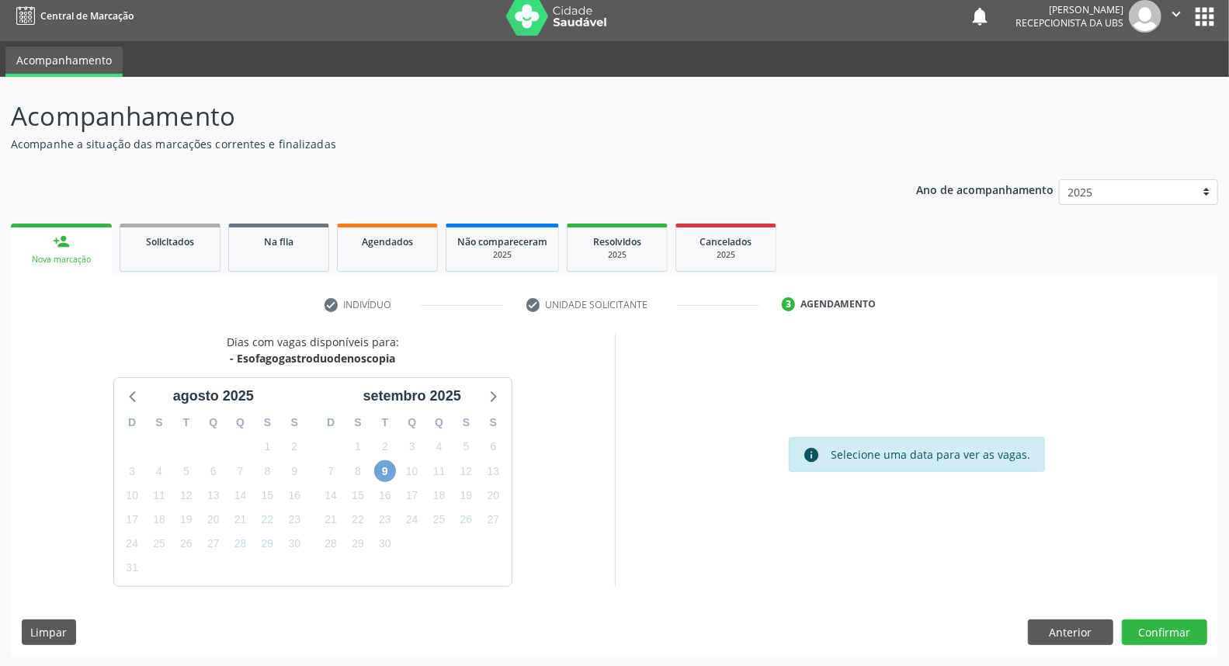
click at [392, 469] on span "9" at bounding box center [385, 472] width 22 height 22
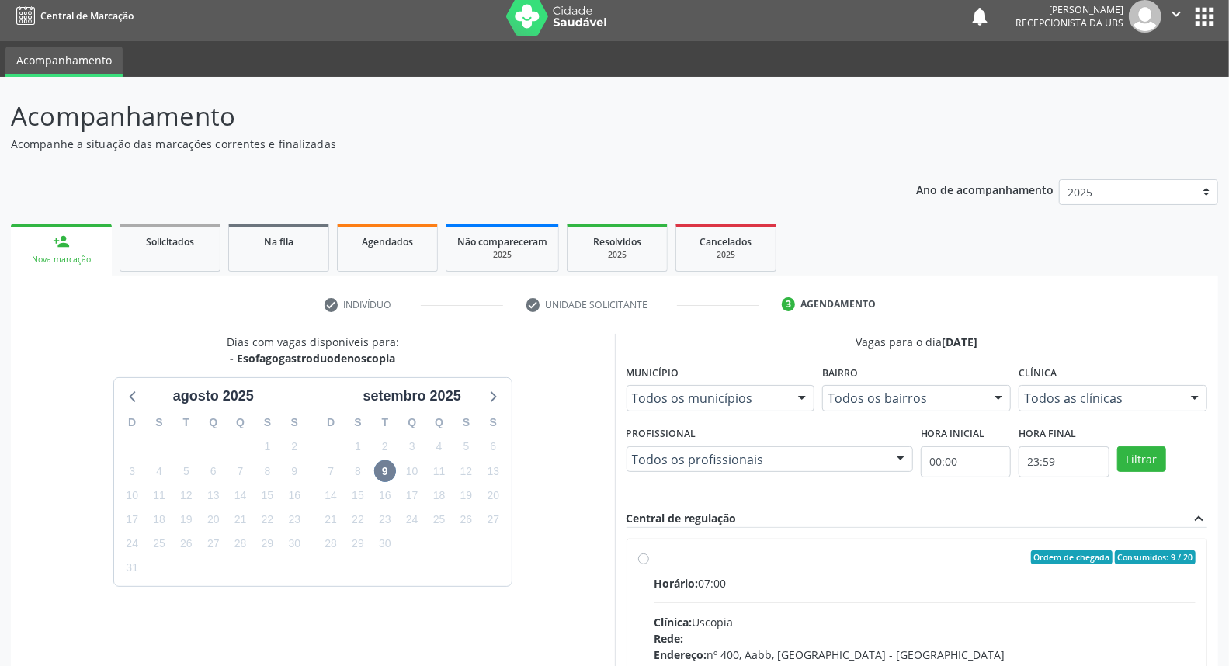
click at [649, 565] on input "Ordem de chegada Consumidos: 9 / 20 Horário: 07:00 Clínica: Uscopia Rede: -- En…" at bounding box center [643, 558] width 11 height 14
radio input "true"
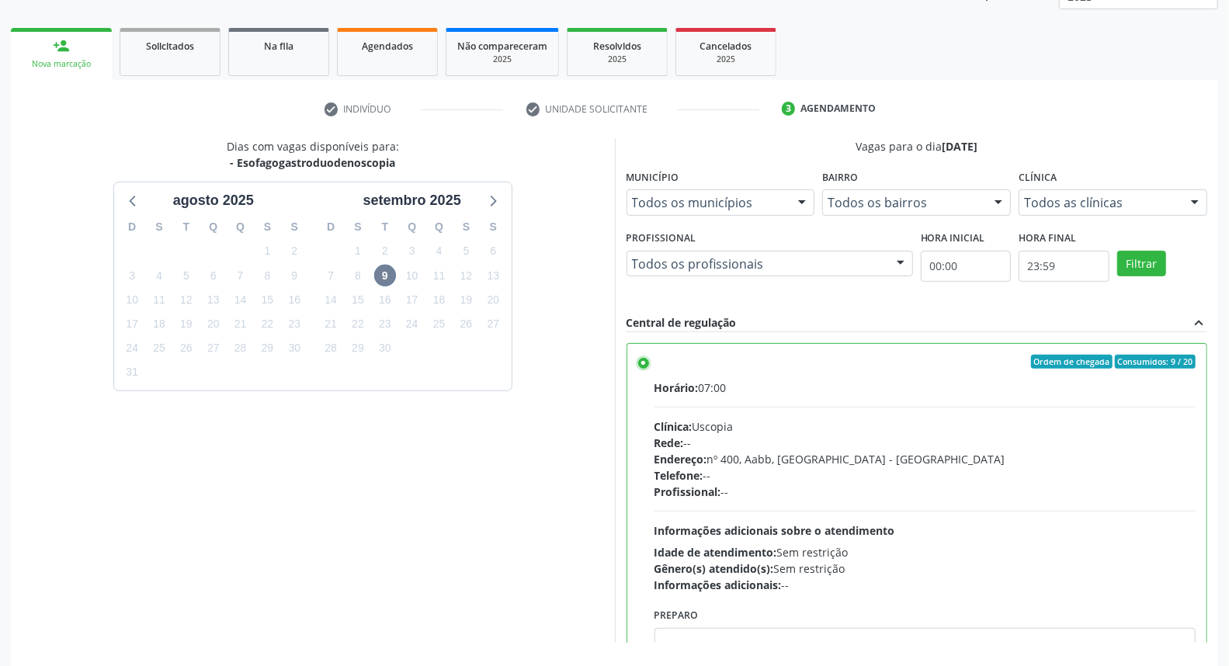
scroll to position [260, 0]
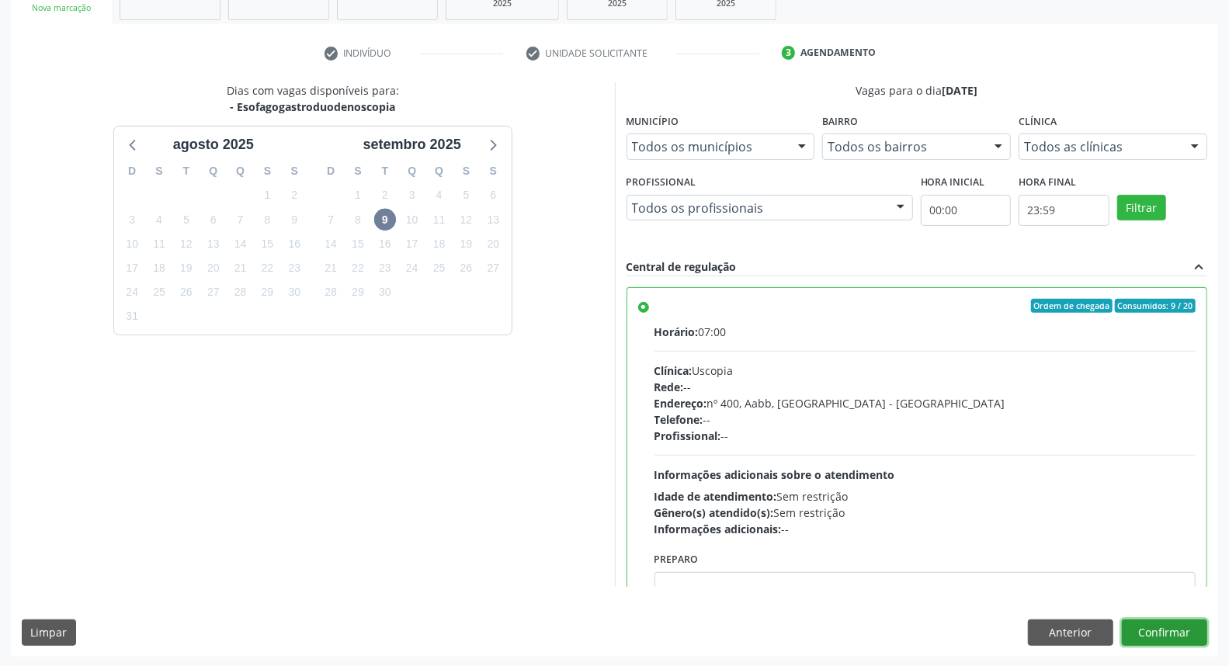
click at [1170, 626] on button "Confirmar" at bounding box center [1164, 633] width 85 height 26
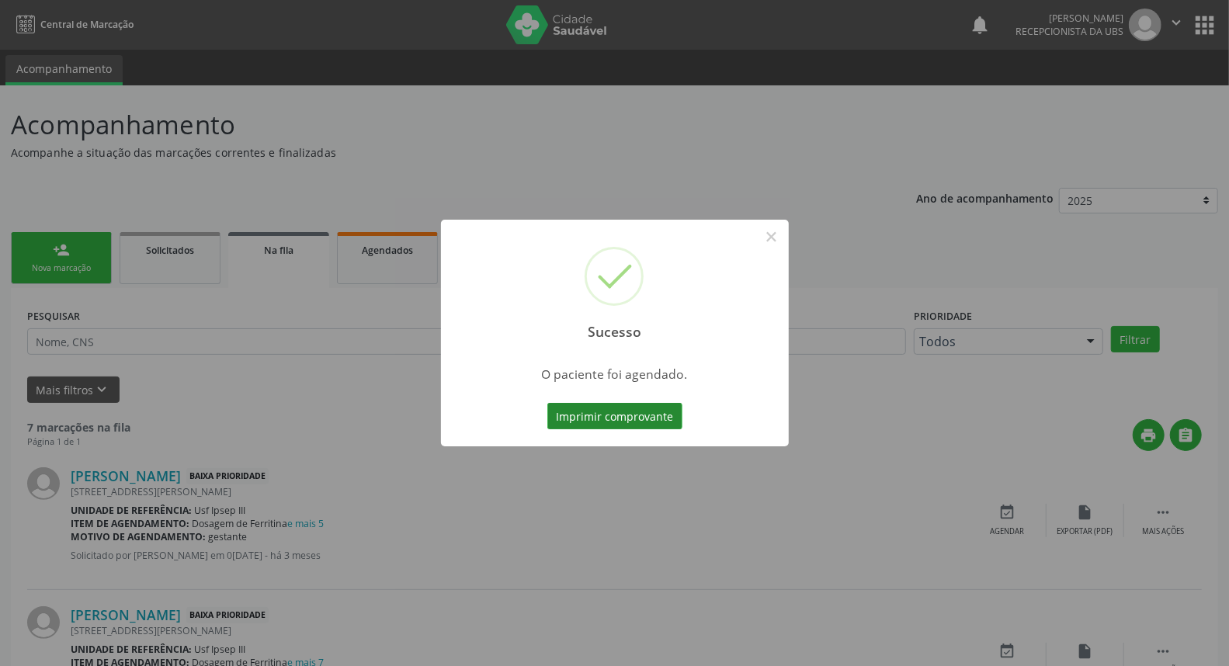
click at [630, 420] on button "Imprimir comprovante" at bounding box center [615, 416] width 135 height 26
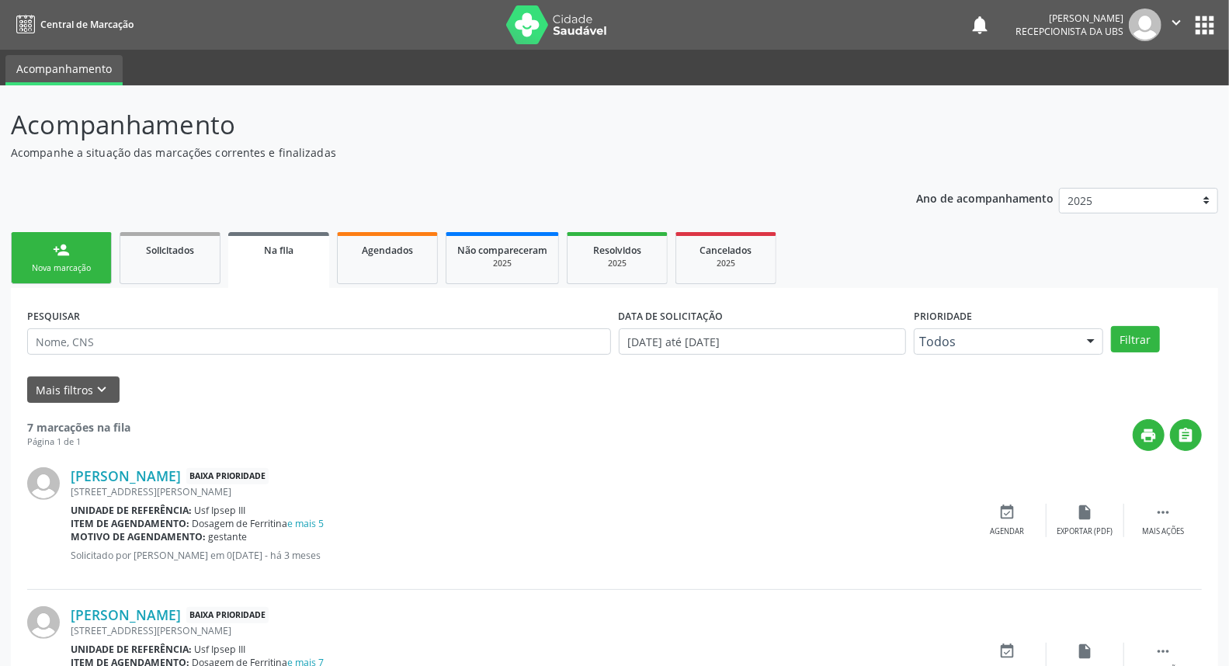
click at [82, 256] on link "person_add Nova marcação" at bounding box center [61, 258] width 101 height 52
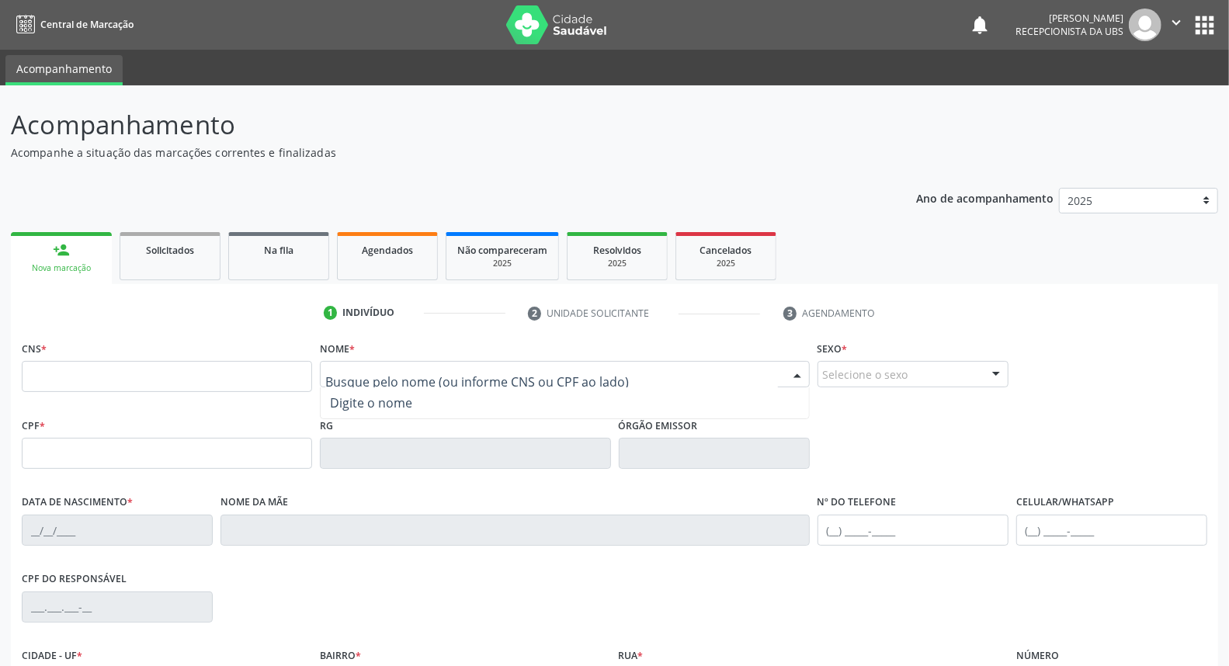
click at [389, 361] on div at bounding box center [564, 374] width 489 height 26
type input "allan maillon alves"
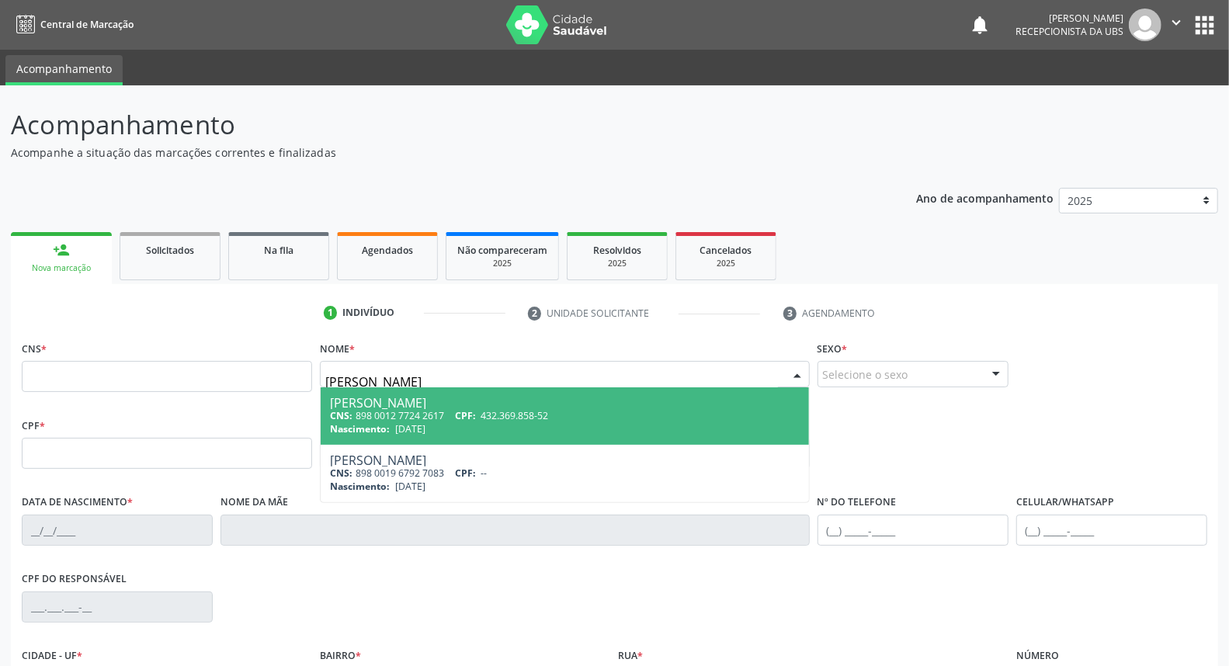
click at [420, 412] on div "CNS: 898 0012 7724 2617 CPF: 432.369.858-52" at bounding box center [564, 415] width 469 height 13
type input "898 0012 7724 2617"
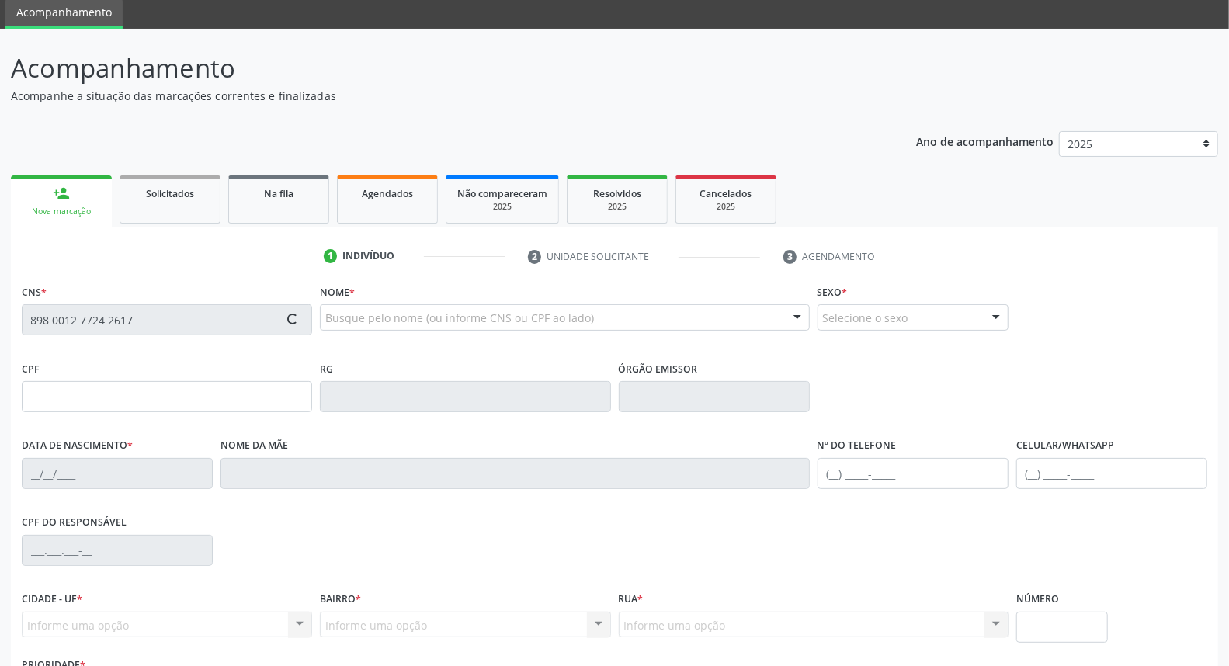
type input "432.369.858-52"
type input "07/11/2001"
type input "Maria Jose da Silva Alves Souza"
type input "(87) 98838-8058"
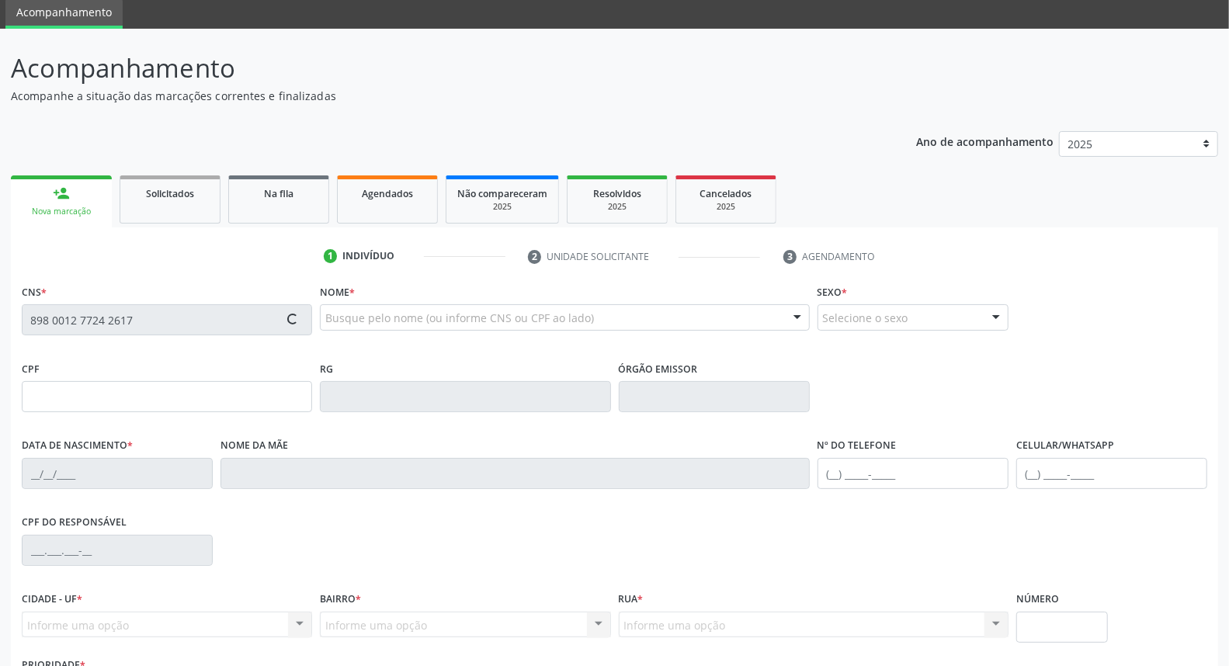
type input "963.799.524-20"
type input "601"
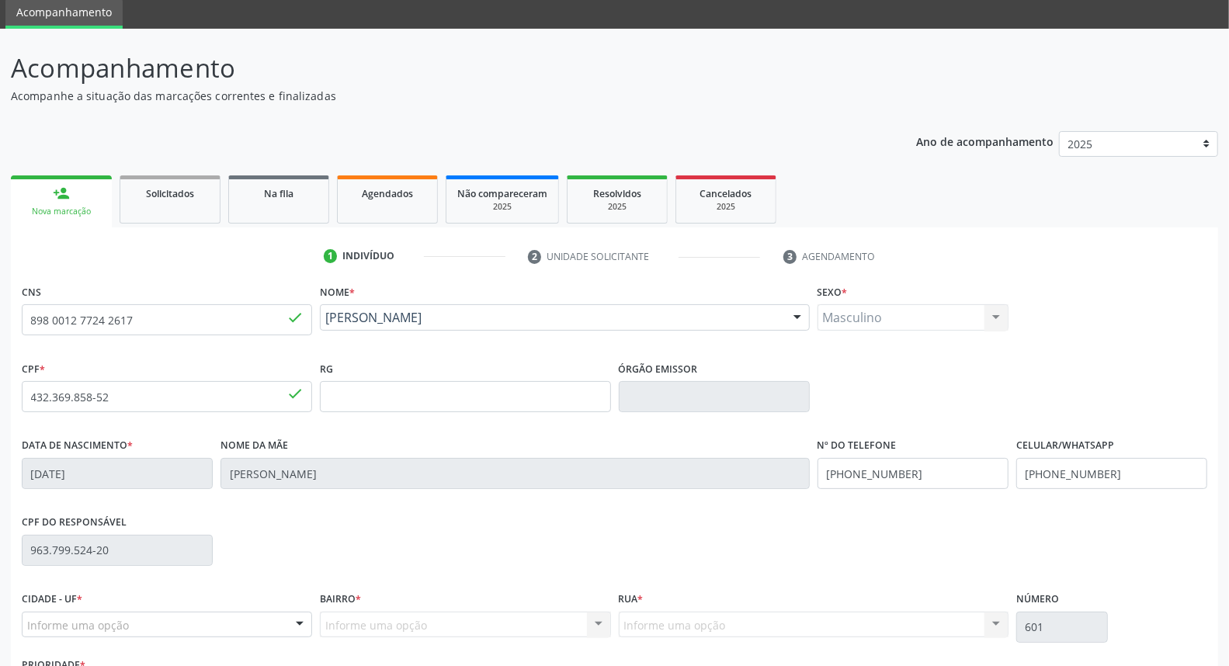
scroll to position [174, 0]
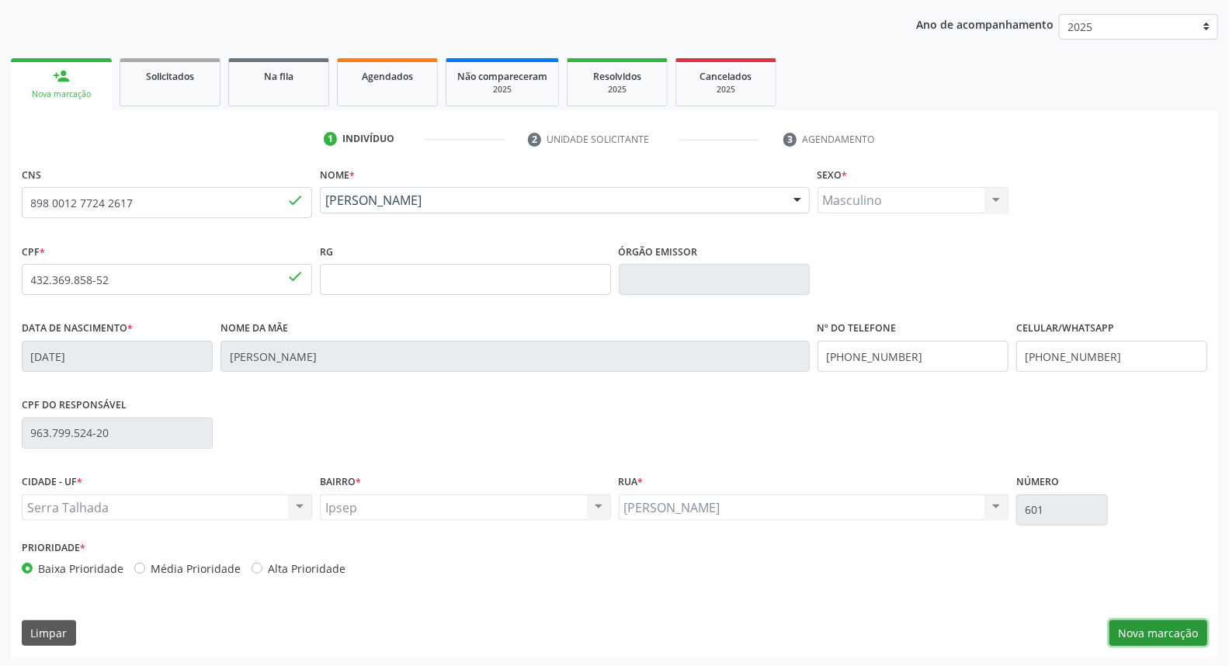
click at [1127, 628] on button "Nova marcação" at bounding box center [1159, 634] width 98 height 26
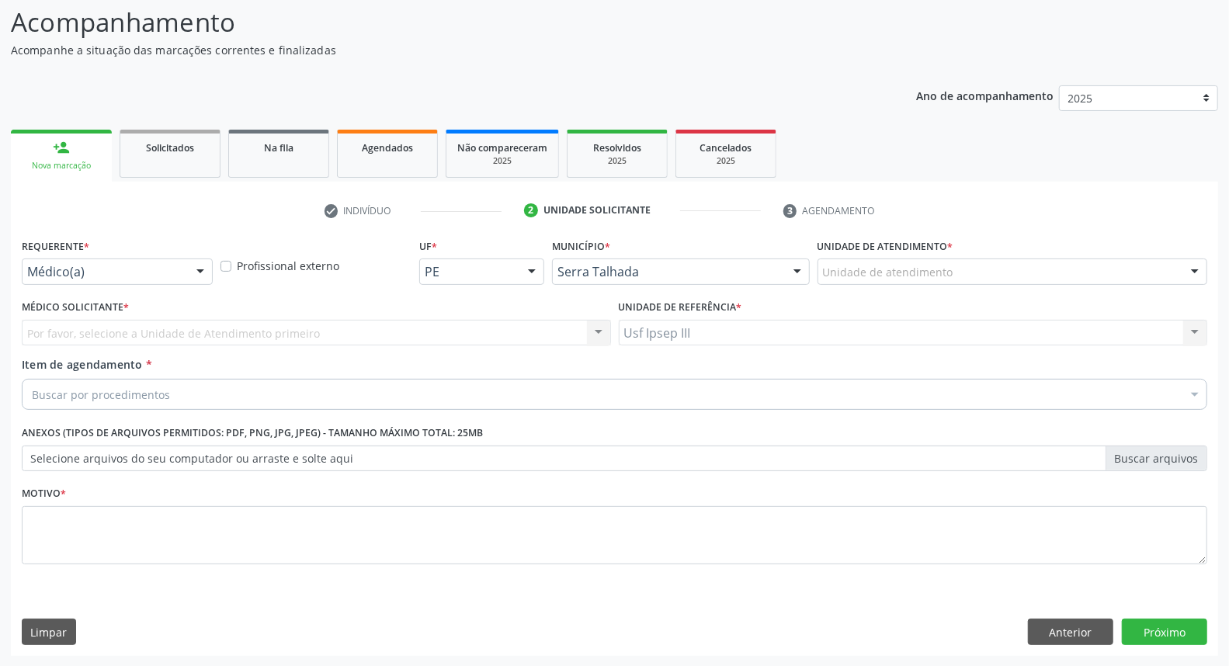
click at [198, 270] on div at bounding box center [200, 272] width 23 height 26
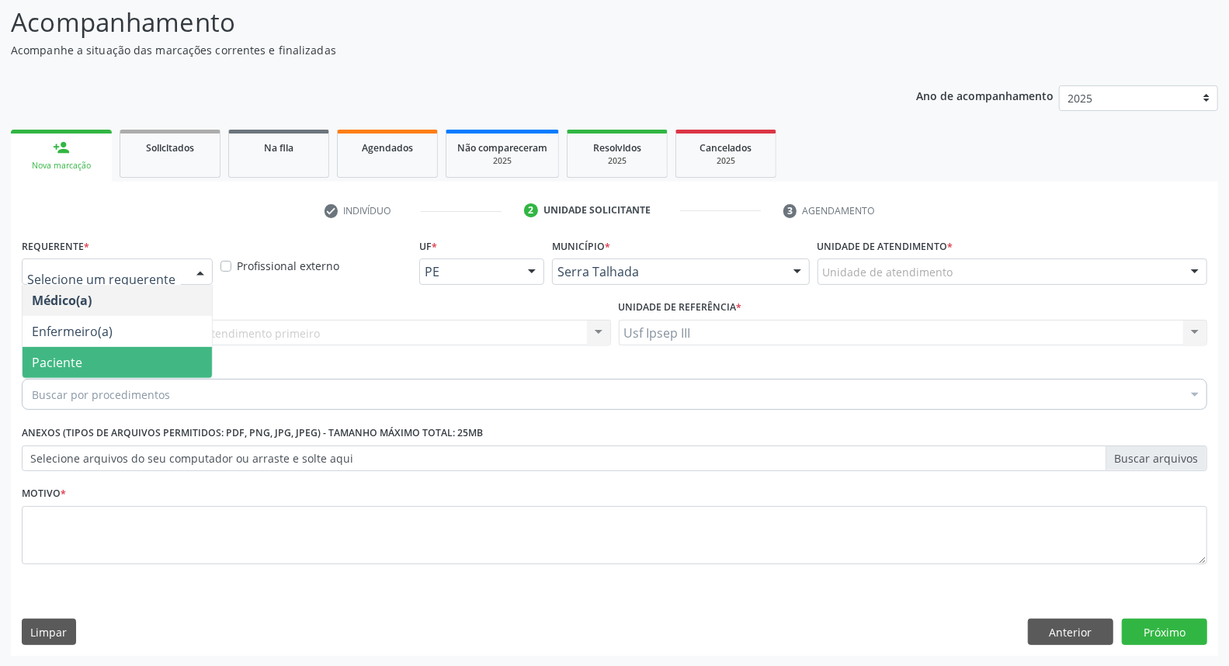
click at [160, 354] on span "Paciente" at bounding box center [118, 362] width 190 height 31
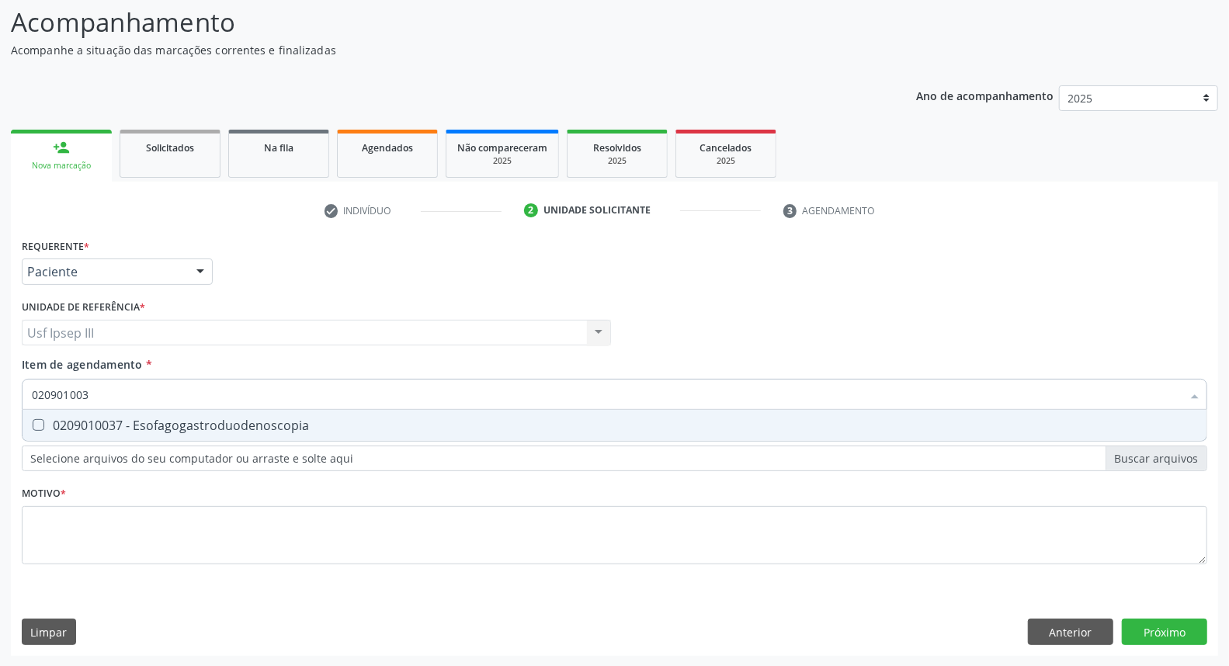
type input "0209010037"
click at [144, 433] on span "0209010037 - Esofagogastroduodenoscopia" at bounding box center [615, 425] width 1184 height 31
checkbox Esofagogastroduodenoscopia "true"
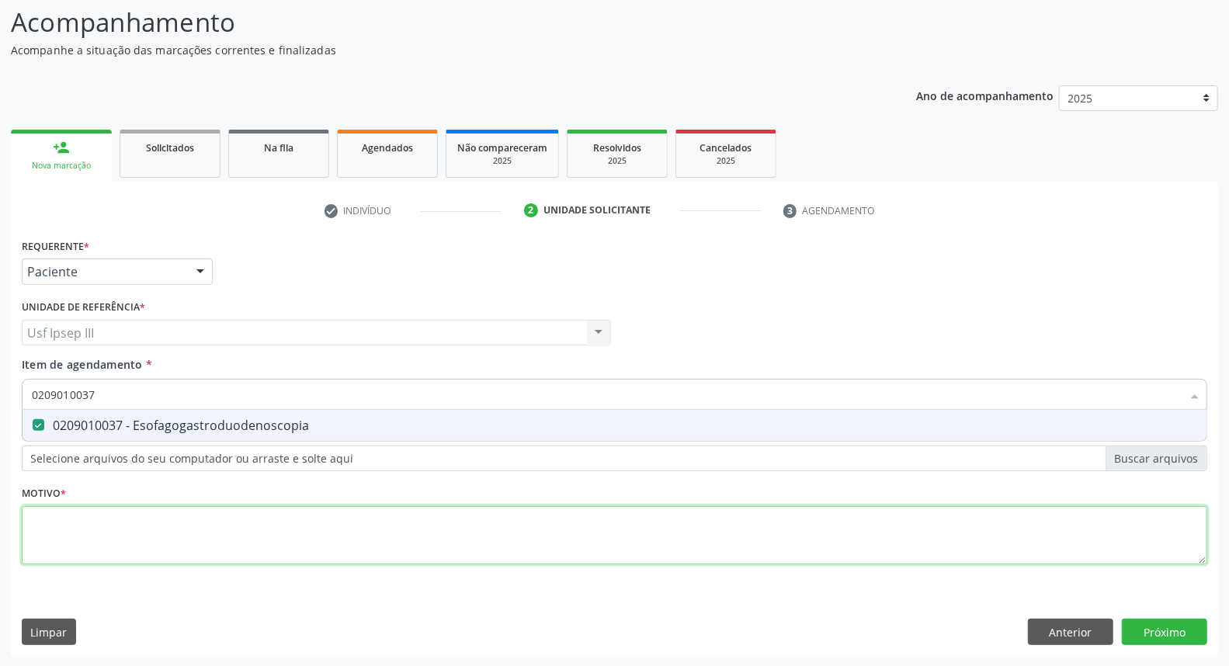
click at [124, 526] on div "Requerente * Paciente Médico(a) Enfermeiro(a) Paciente Nenhum resultado encontr…" at bounding box center [615, 411] width 1186 height 352
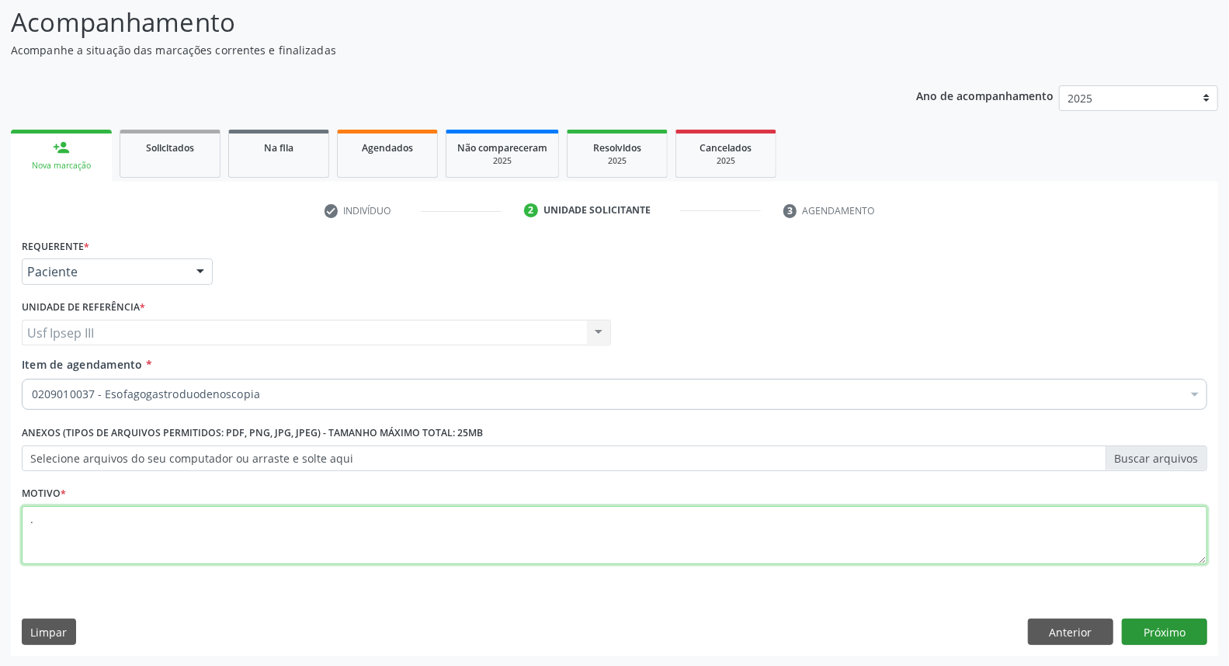
type textarea "."
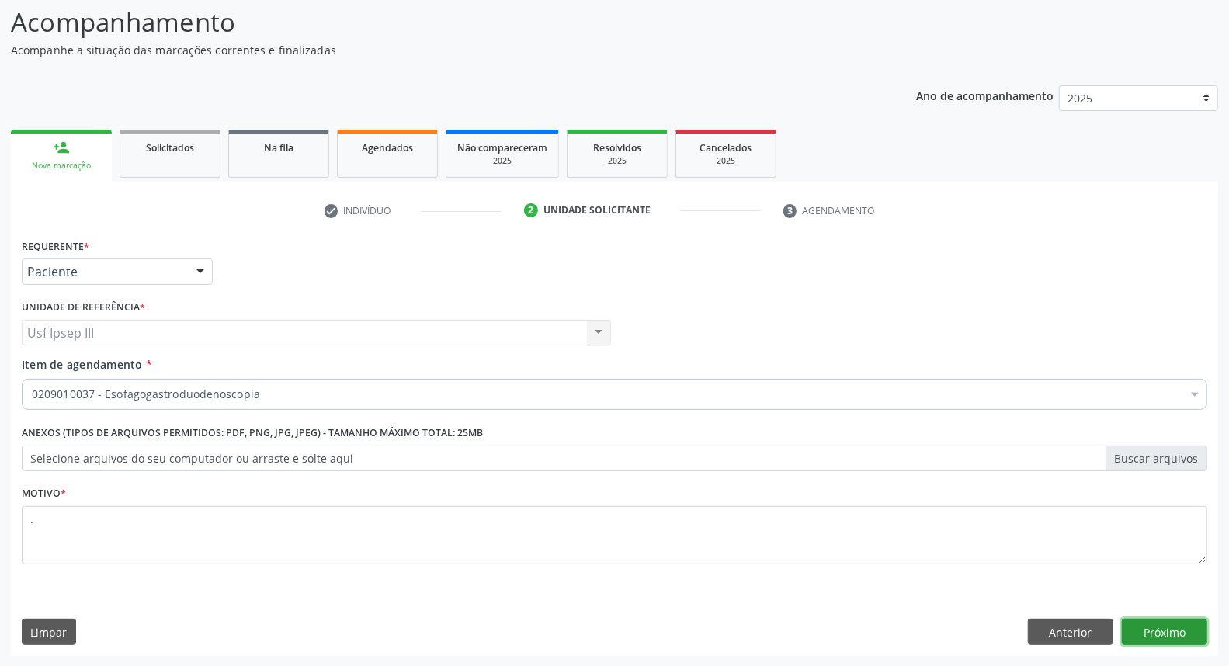
click at [1158, 632] on button "Próximo" at bounding box center [1164, 632] width 85 height 26
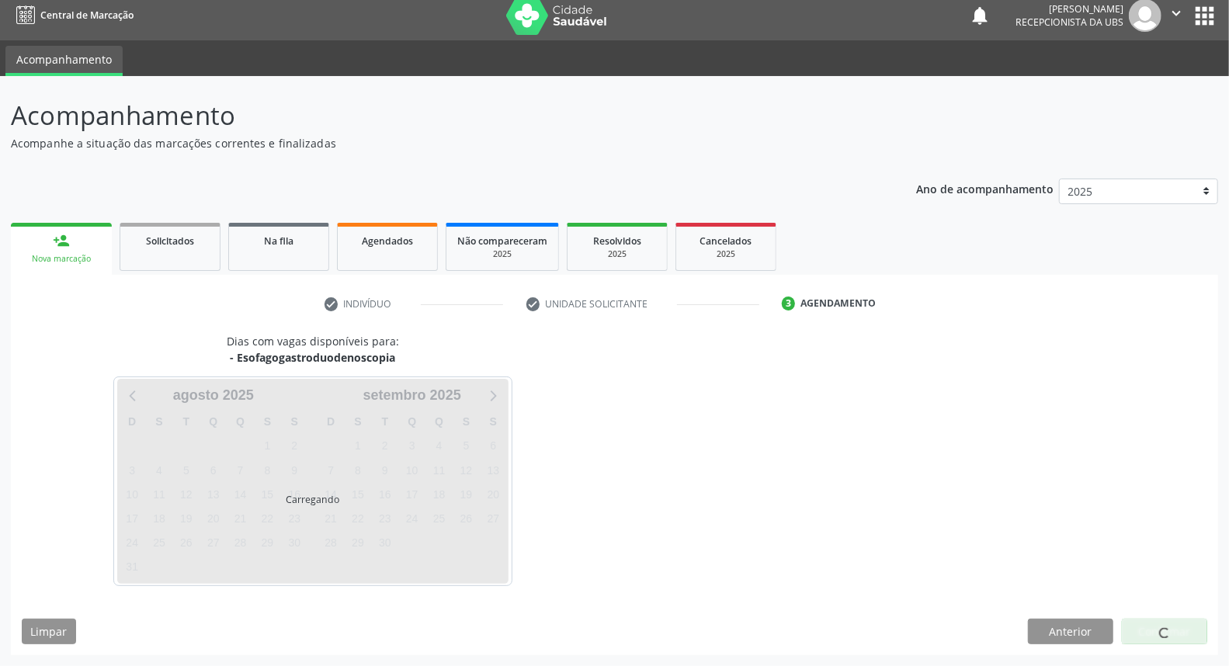
scroll to position [9, 0]
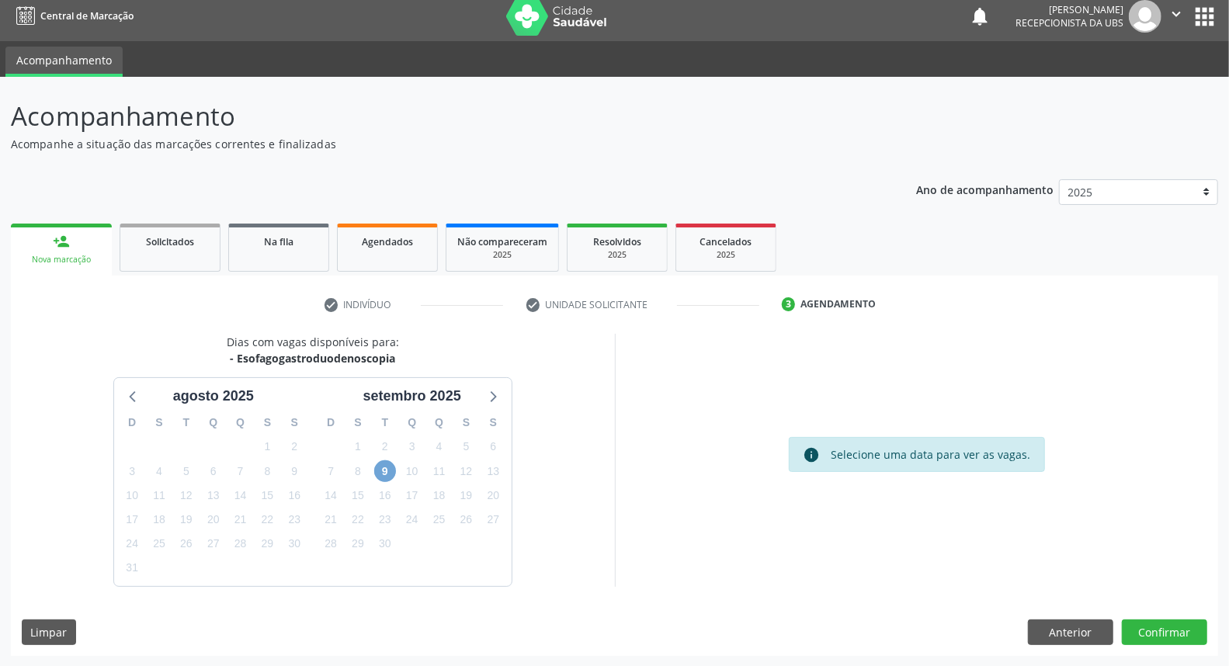
click at [385, 471] on span "9" at bounding box center [385, 472] width 22 height 22
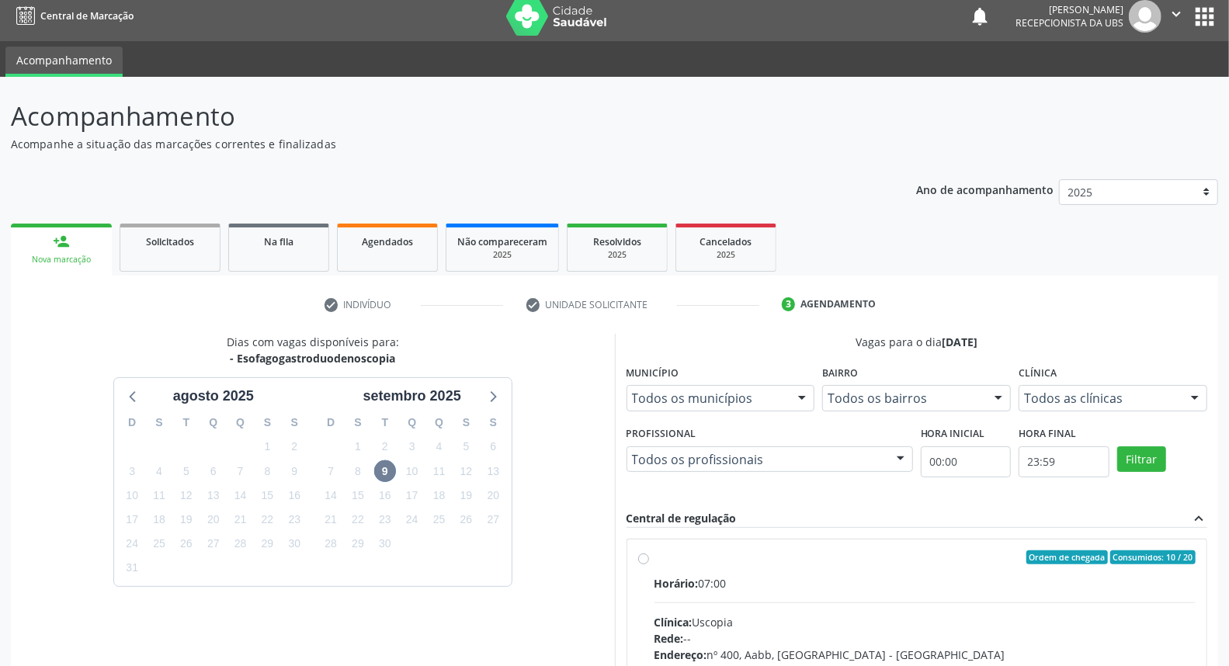
click at [694, 575] on label "Ordem de chegada Consumidos: 10 / 20 Horário: 07:00 Clínica: Uscopia Rede: -- E…" at bounding box center [926, 670] width 542 height 238
click at [649, 565] on input "Ordem de chegada Consumidos: 10 / 20 Horário: 07:00 Clínica: Uscopia Rede: -- E…" at bounding box center [643, 558] width 11 height 14
radio input "true"
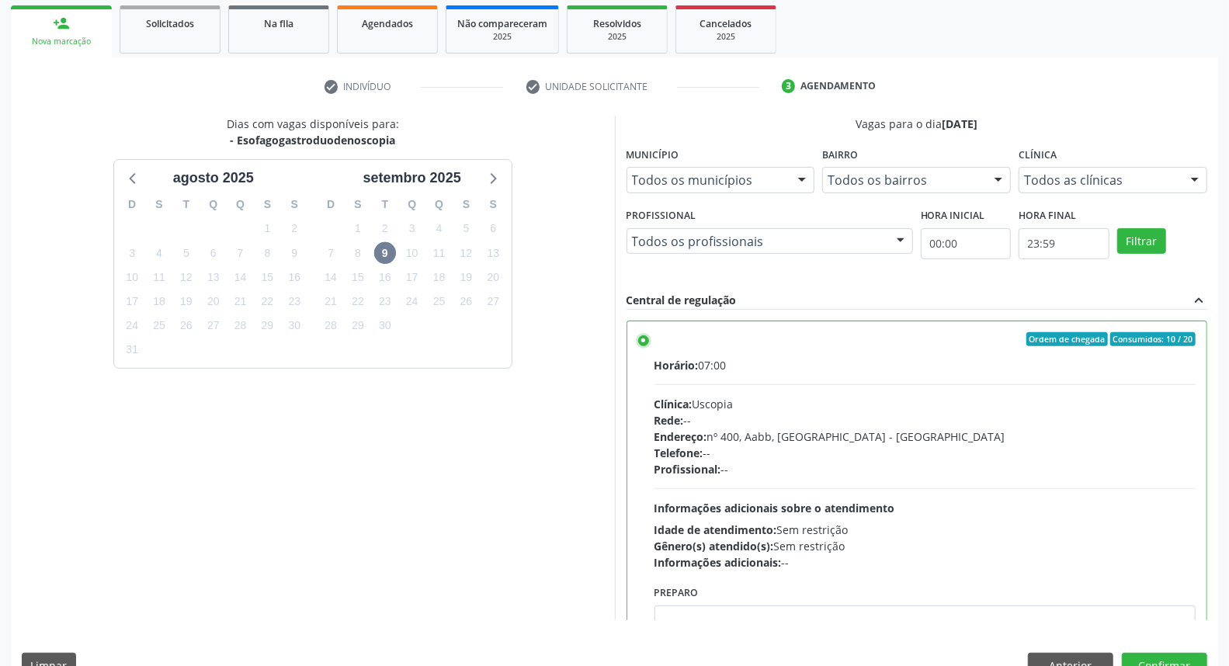
scroll to position [260, 0]
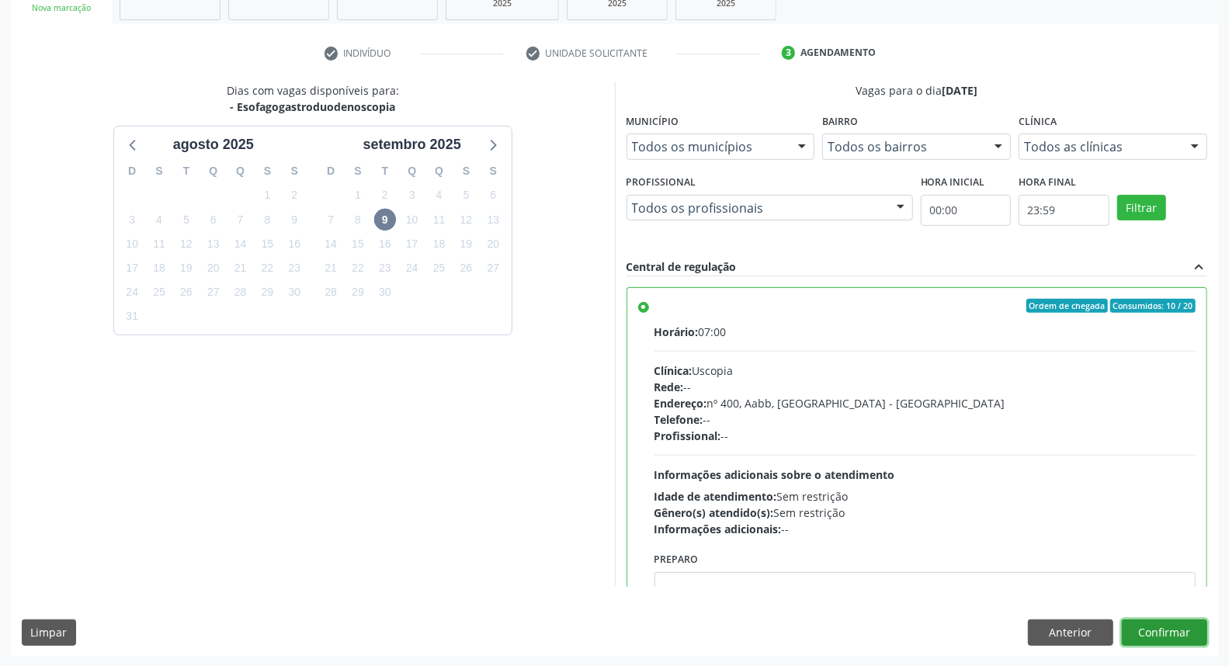
click at [1174, 637] on button "Confirmar" at bounding box center [1164, 633] width 85 height 26
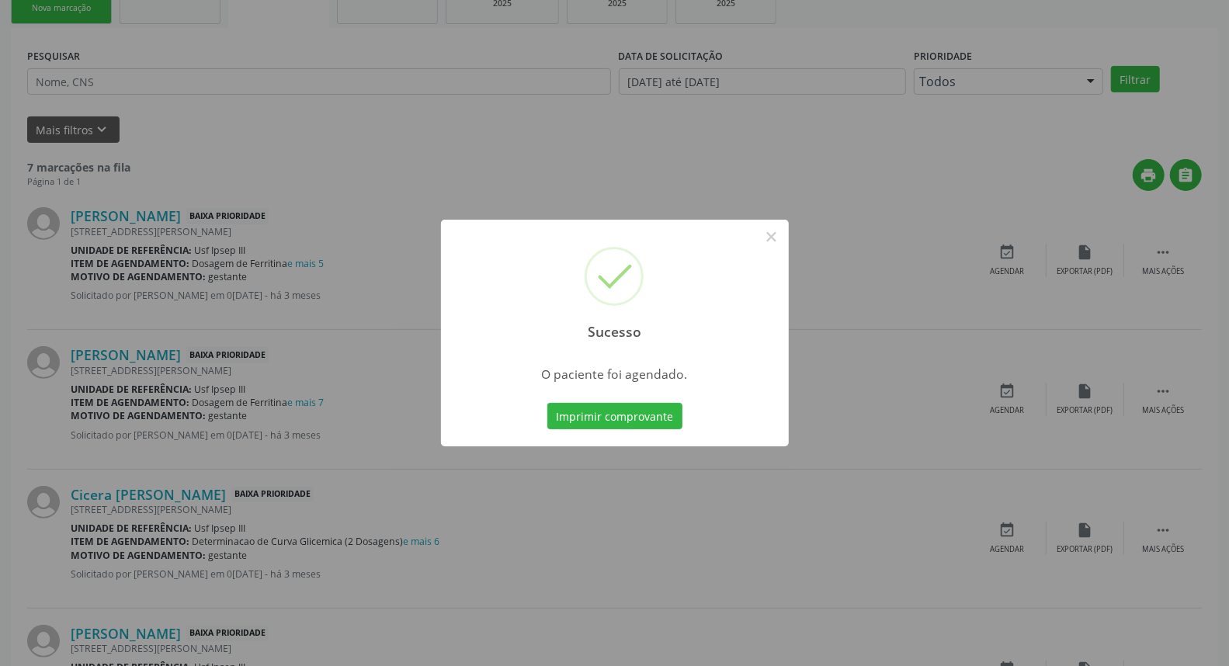
scroll to position [0, 0]
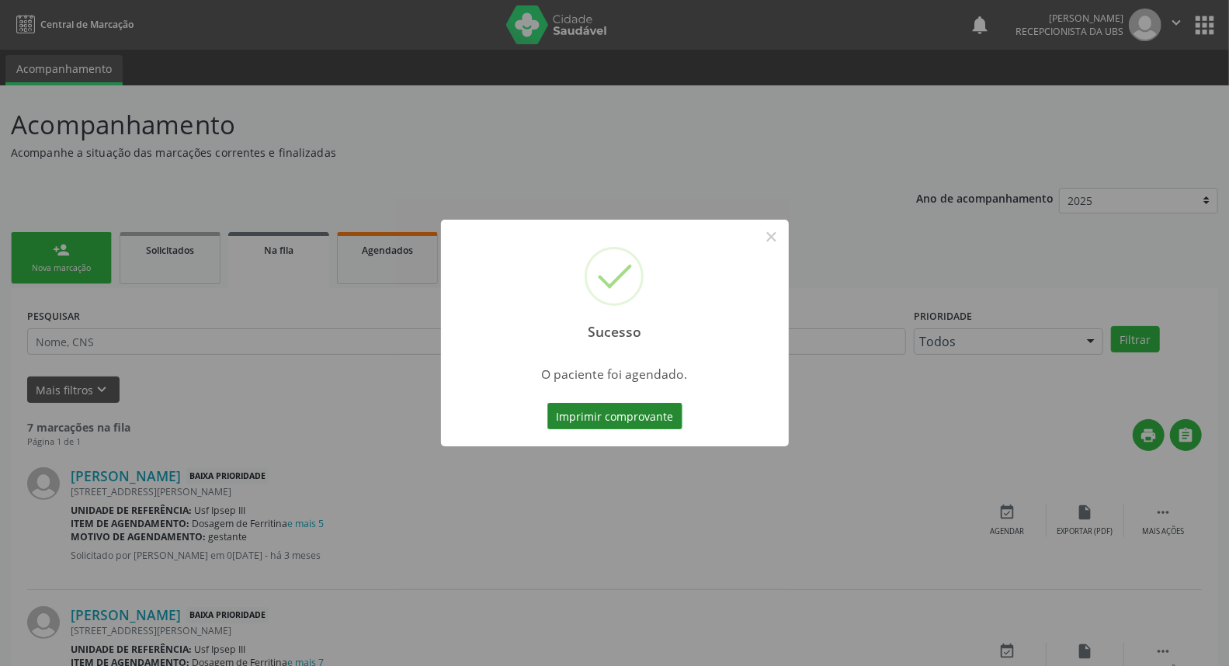
click at [614, 424] on button "Imprimir comprovante" at bounding box center [615, 416] width 135 height 26
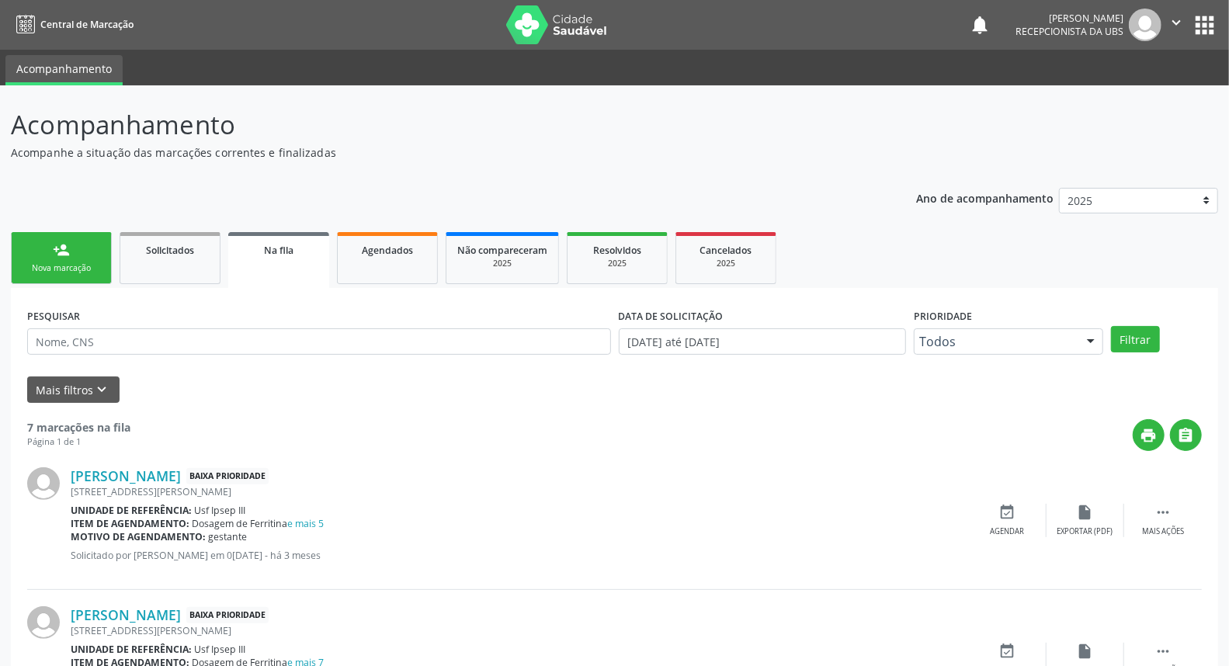
click at [43, 262] on link "person_add Nova marcação" at bounding box center [61, 258] width 101 height 52
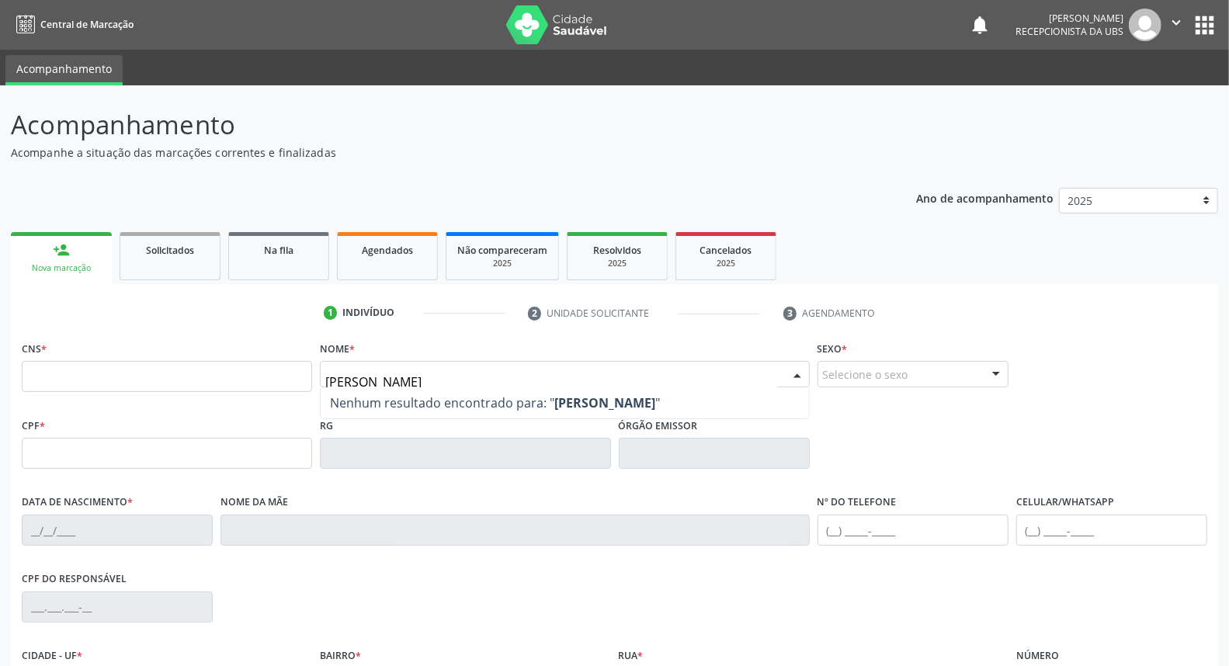
type input "fatima priscila"
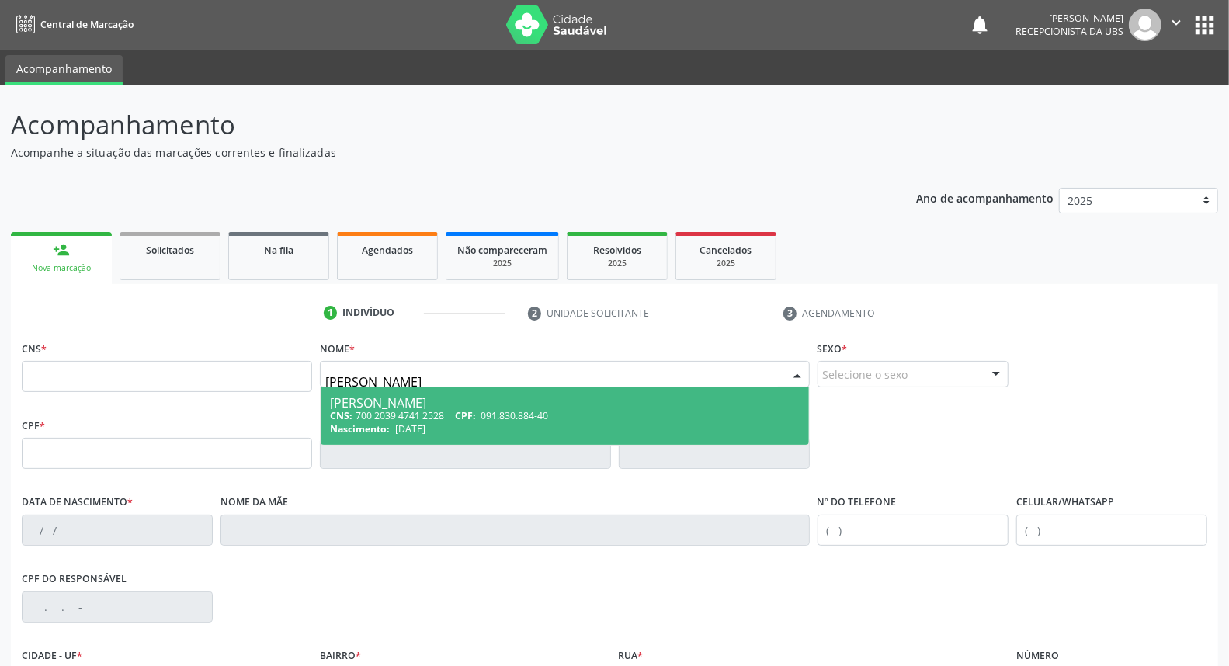
click at [397, 402] on div "[PERSON_NAME]" at bounding box center [564, 403] width 469 height 12
type input "700 2039 4741 2528"
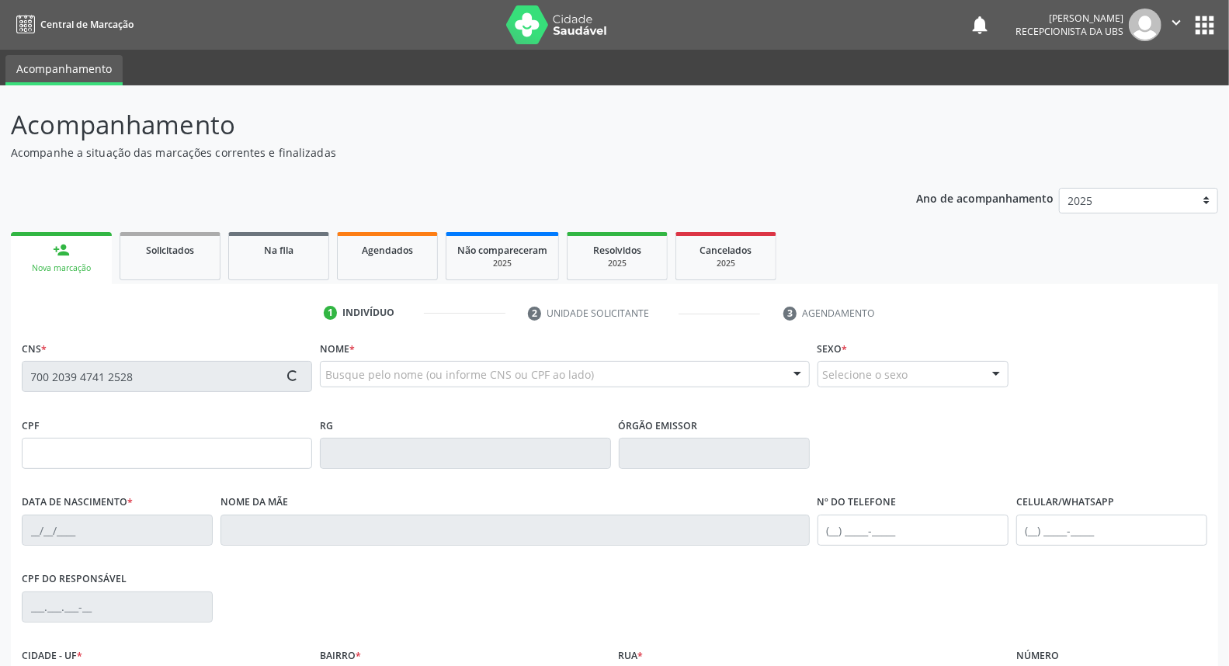
type input "091.830.884-40"
type input "[DATE]"
type input "[PERSON_NAME]"
type input "[PHONE_NUMBER]"
type input "258"
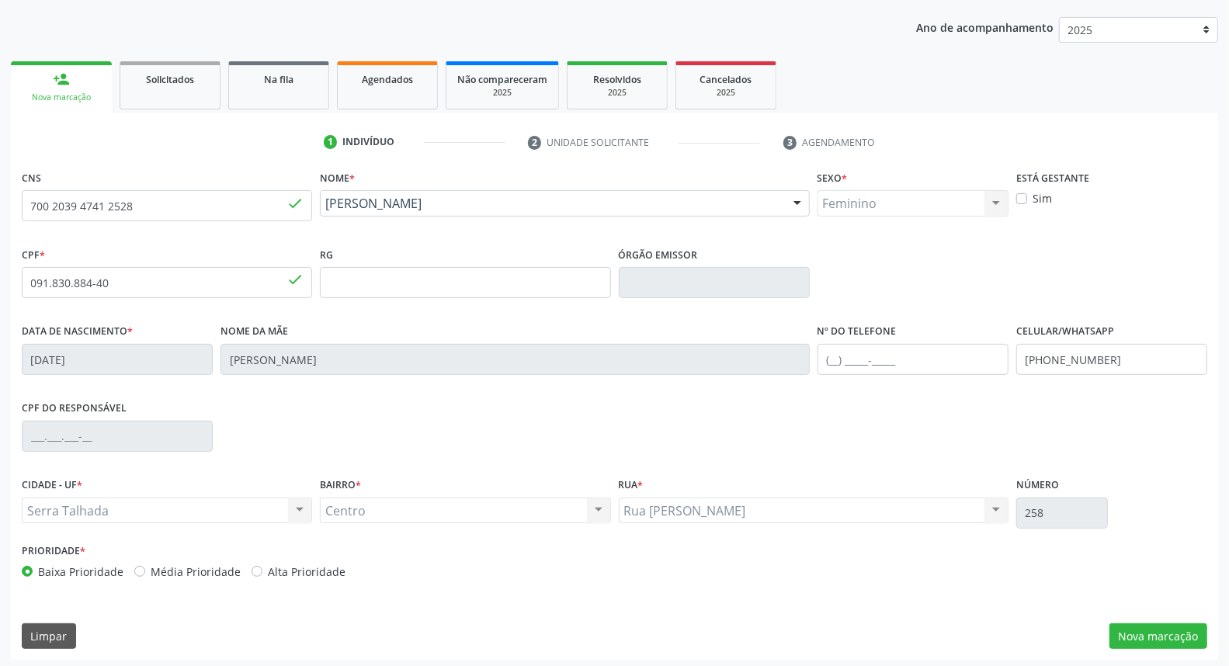
scroll to position [174, 0]
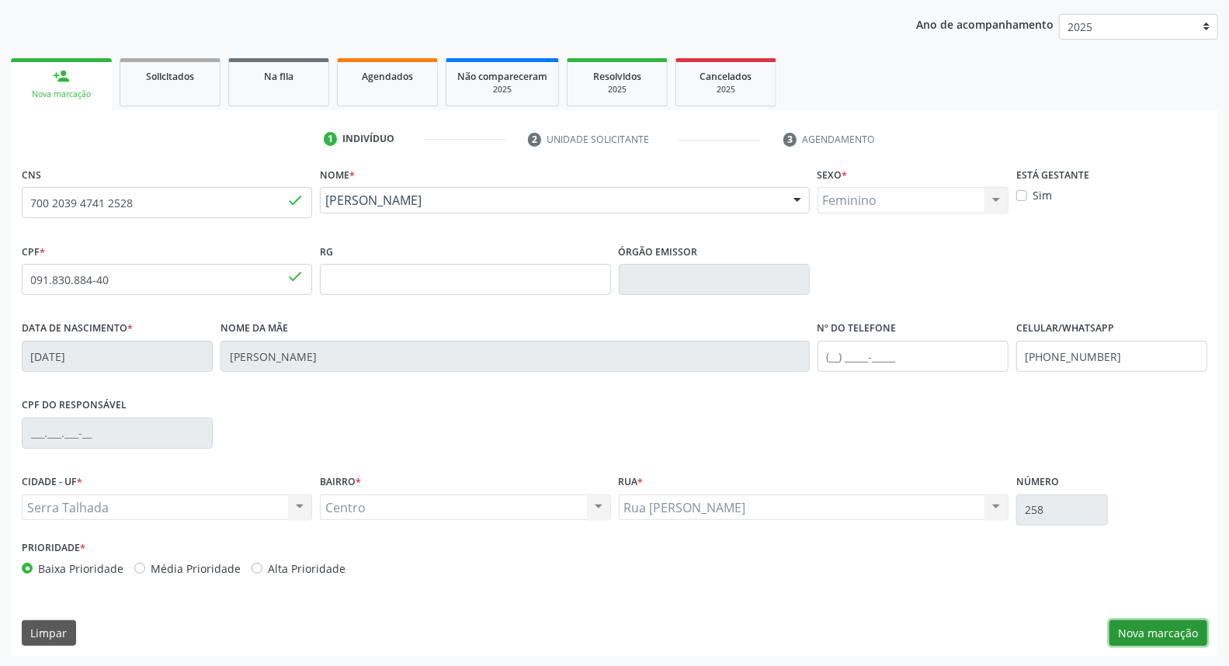
click at [1146, 628] on button "Nova marcação" at bounding box center [1159, 634] width 98 height 26
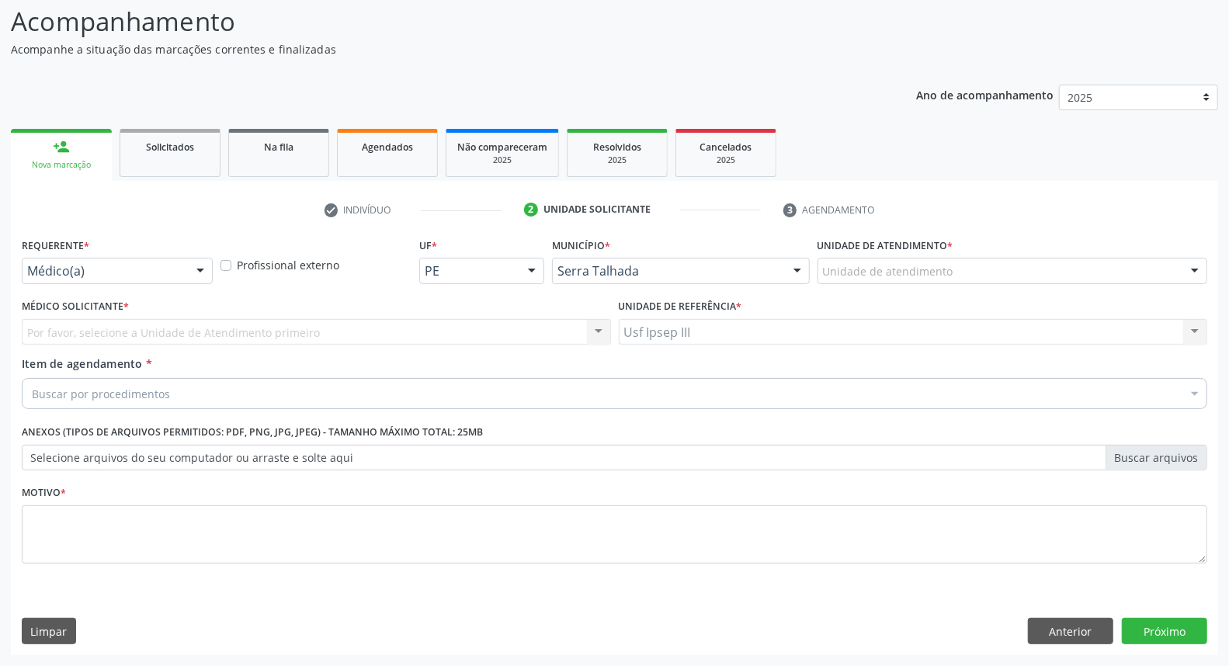
scroll to position [103, 0]
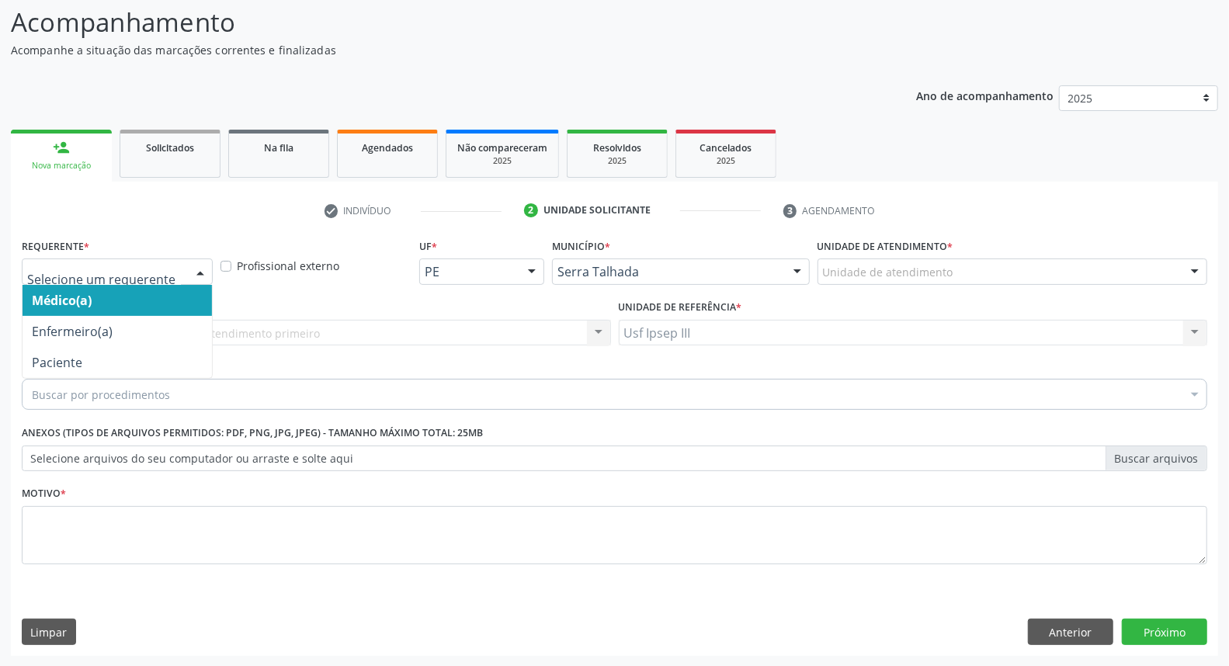
click at [200, 266] on div at bounding box center [200, 272] width 23 height 26
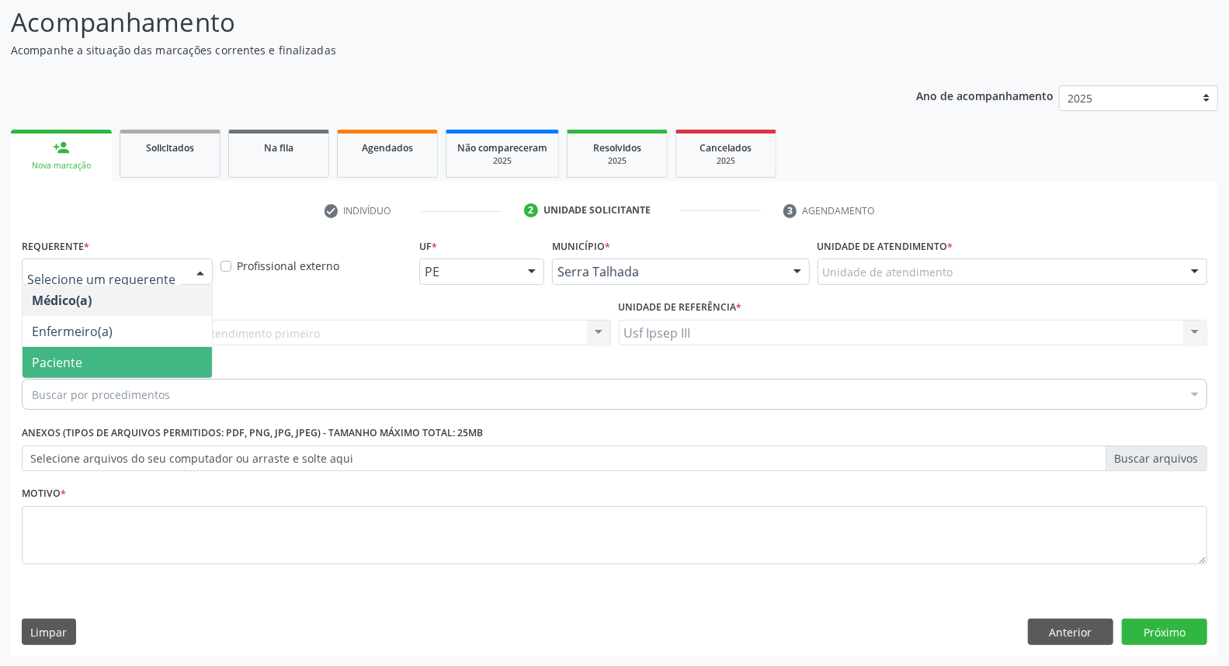
drag, startPoint x: 150, startPoint y: 355, endPoint x: 143, endPoint y: 369, distance: 15.6
click at [150, 356] on span "Paciente" at bounding box center [118, 362] width 190 height 31
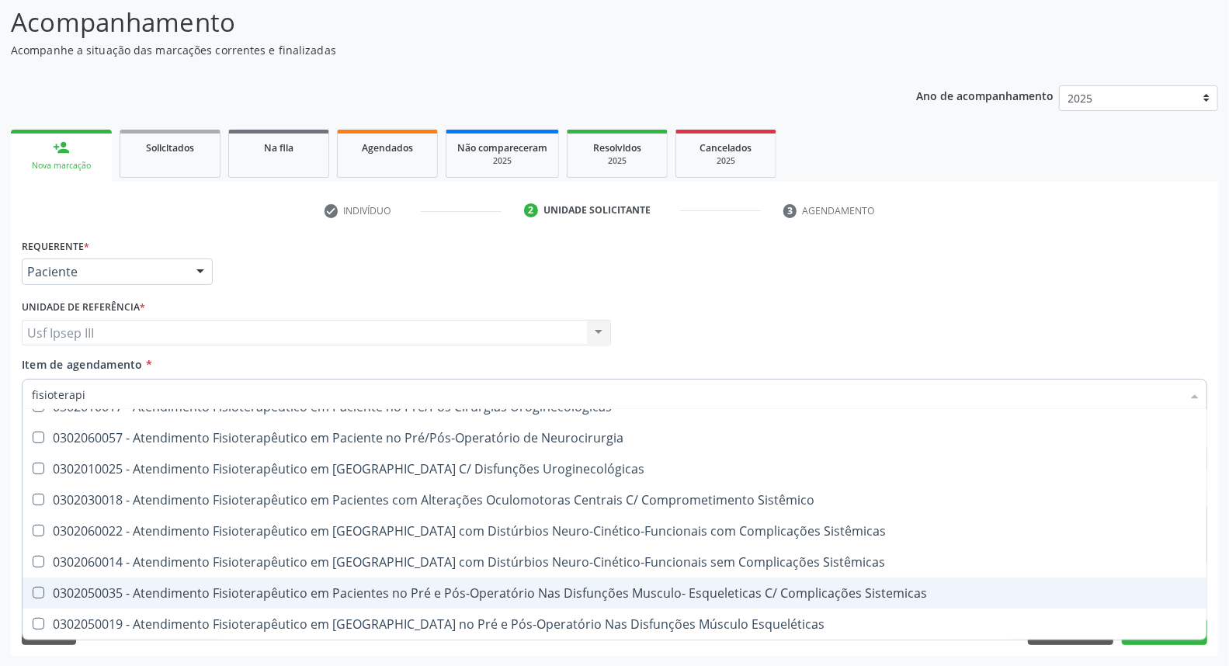
scroll to position [0, 0]
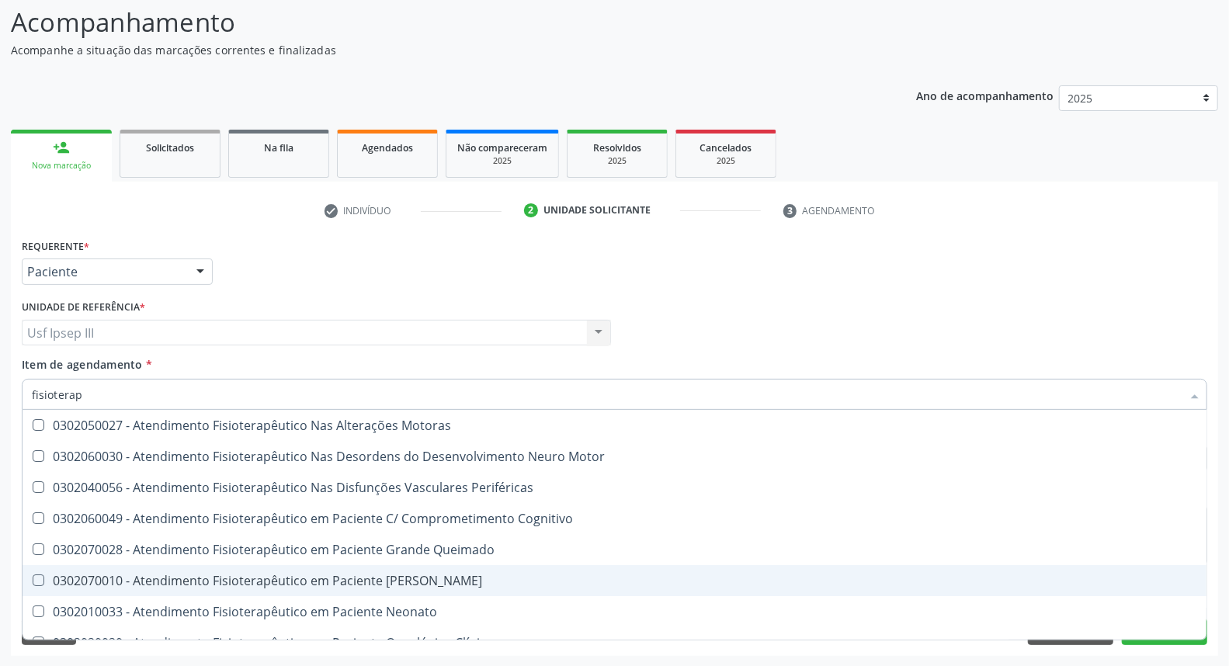
type input "fisiotera"
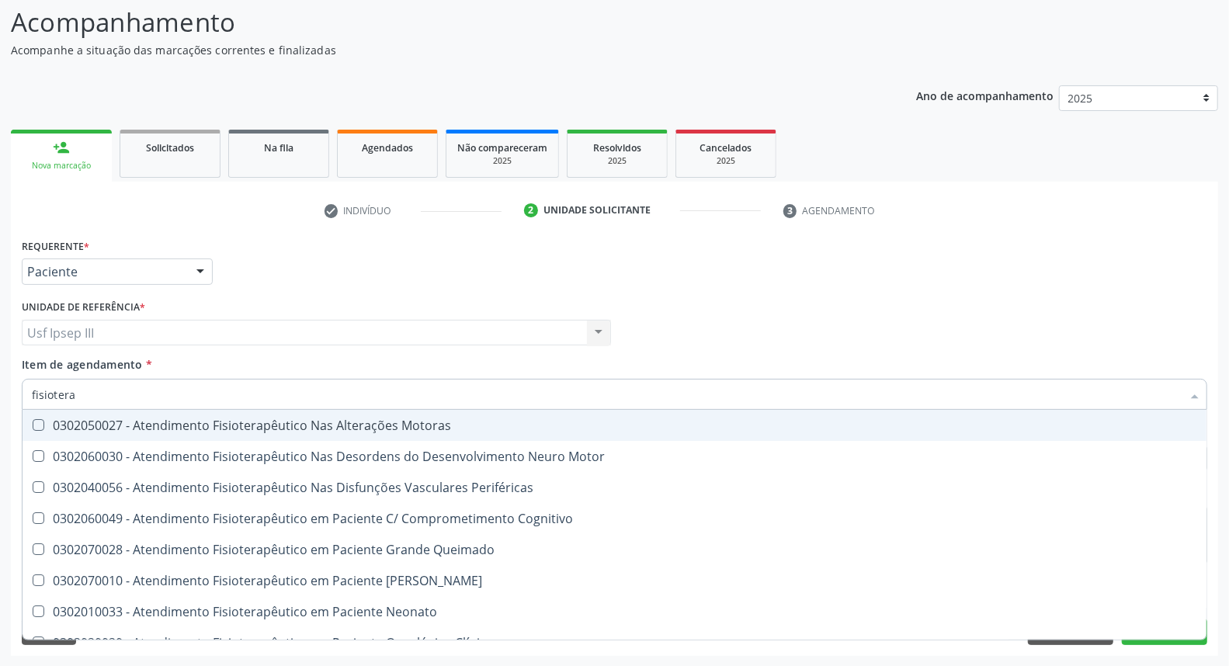
click at [109, 423] on div "0302050027 - Atendimento Fisioterapêutico Nas Alterações Motoras" at bounding box center [615, 425] width 1166 height 12
checkbox Motoras "true"
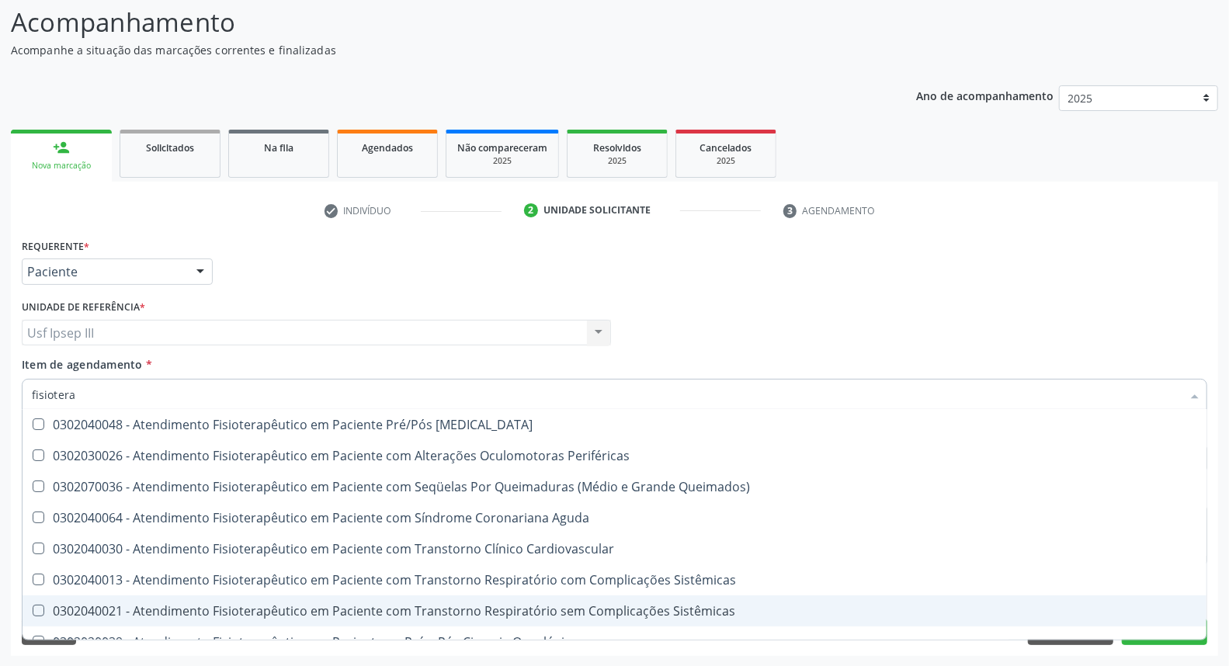
scroll to position [259, 0]
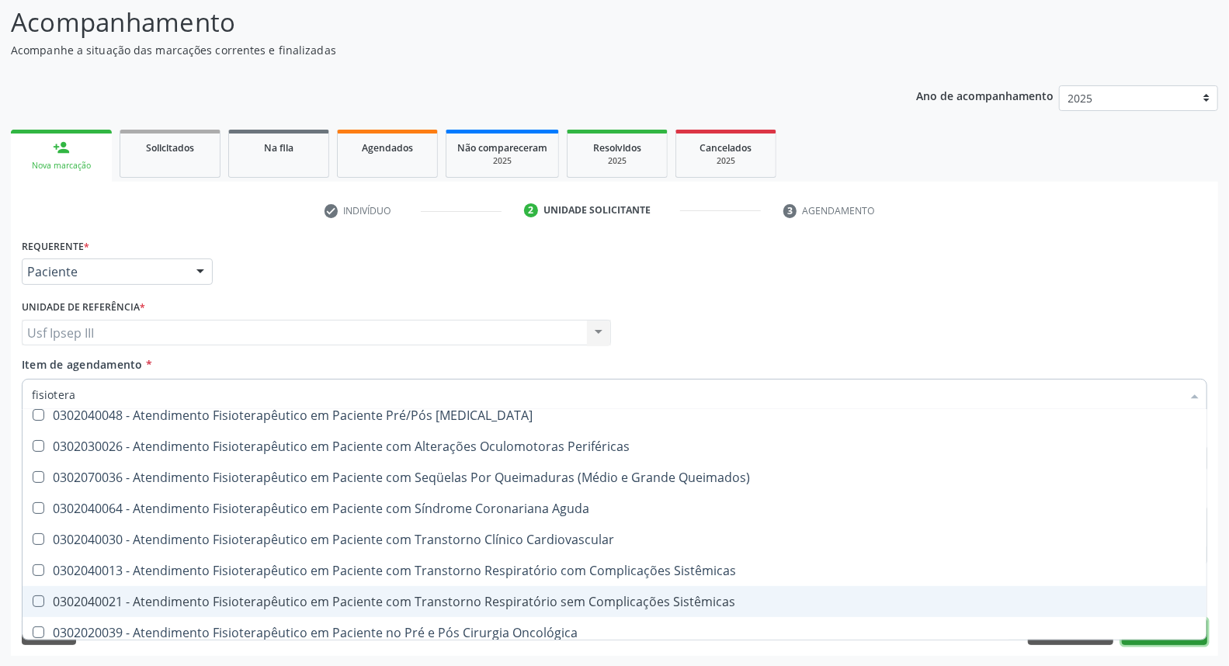
click at [1165, 642] on button "Próximo" at bounding box center [1164, 632] width 85 height 26
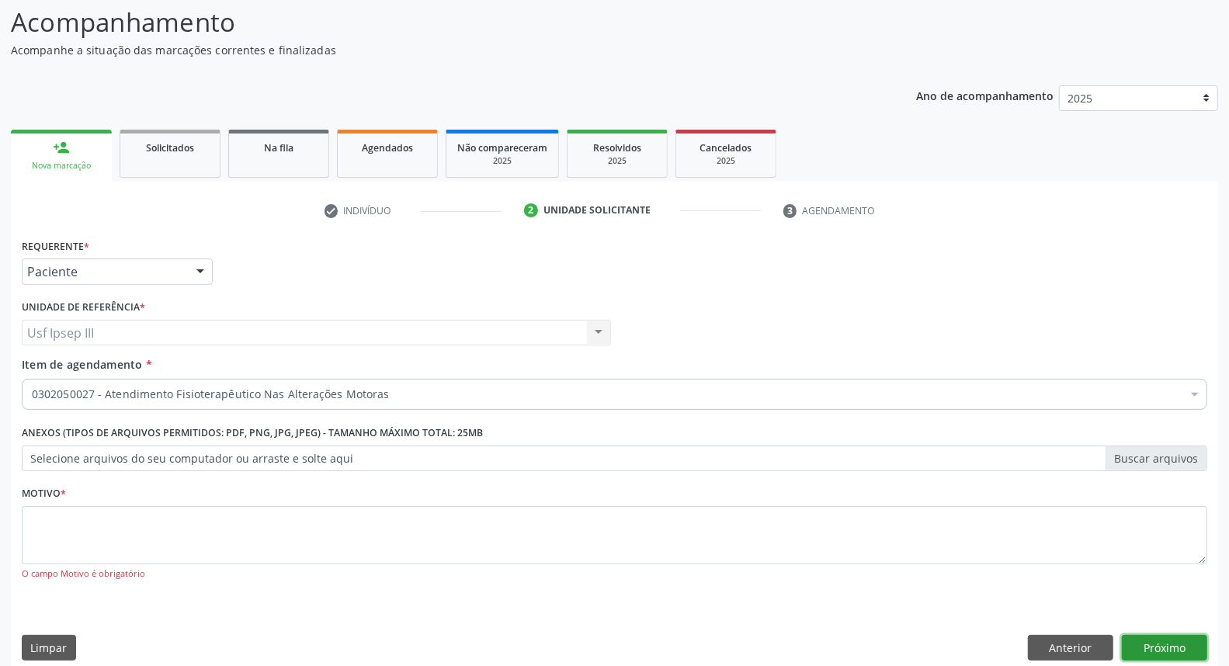
scroll to position [0, 0]
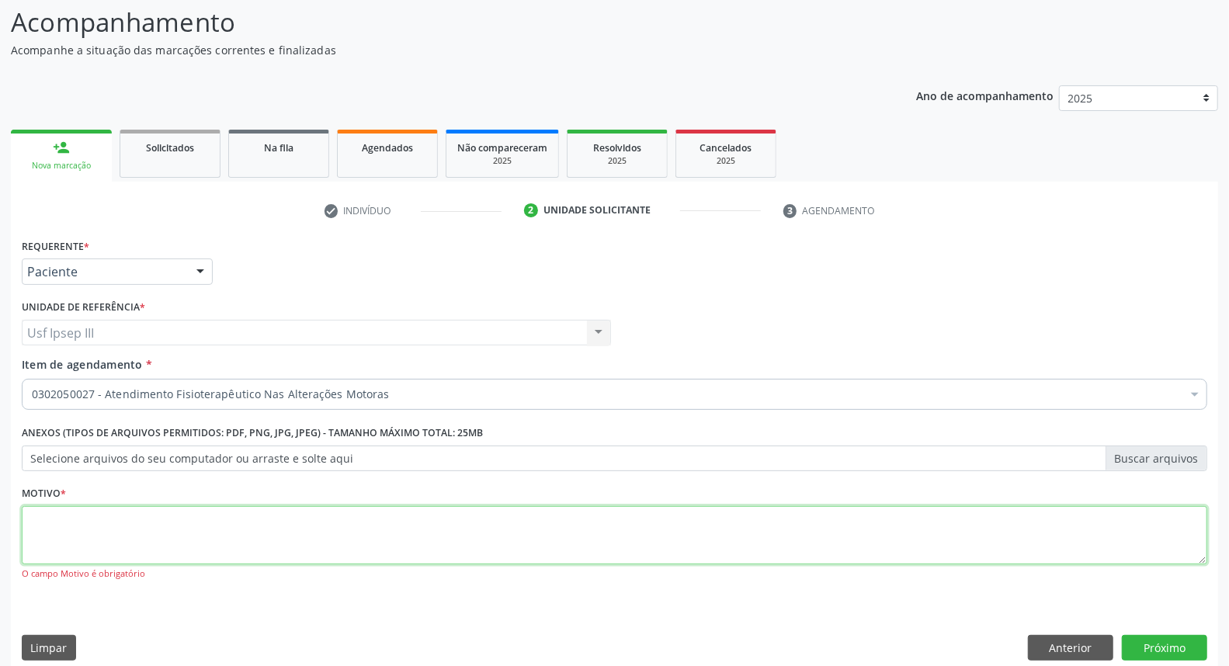
click at [381, 536] on textarea at bounding box center [615, 535] width 1186 height 59
type textarea "."
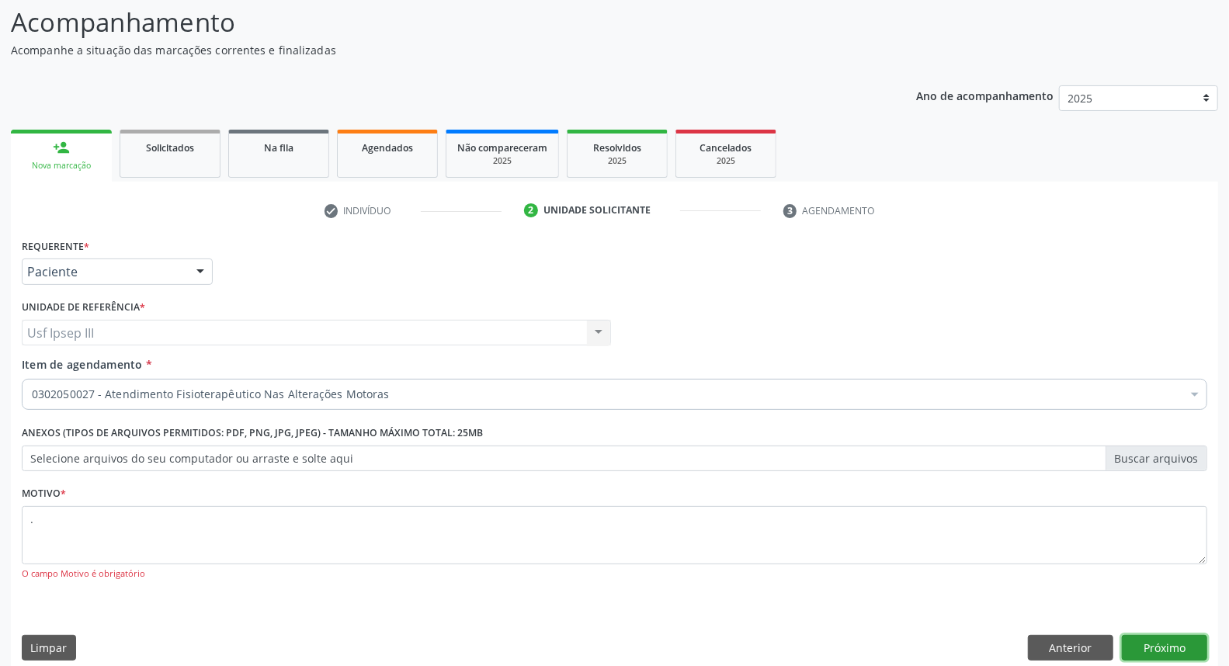
click at [1154, 645] on button "Próximo" at bounding box center [1164, 648] width 85 height 26
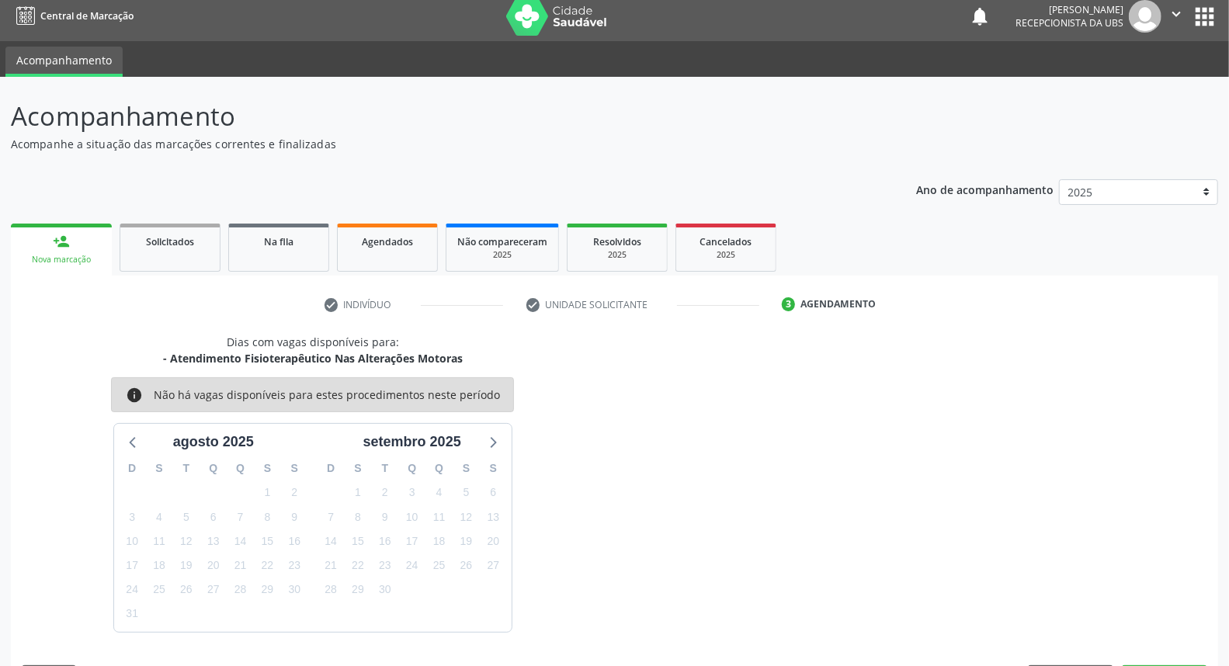
scroll to position [54, 0]
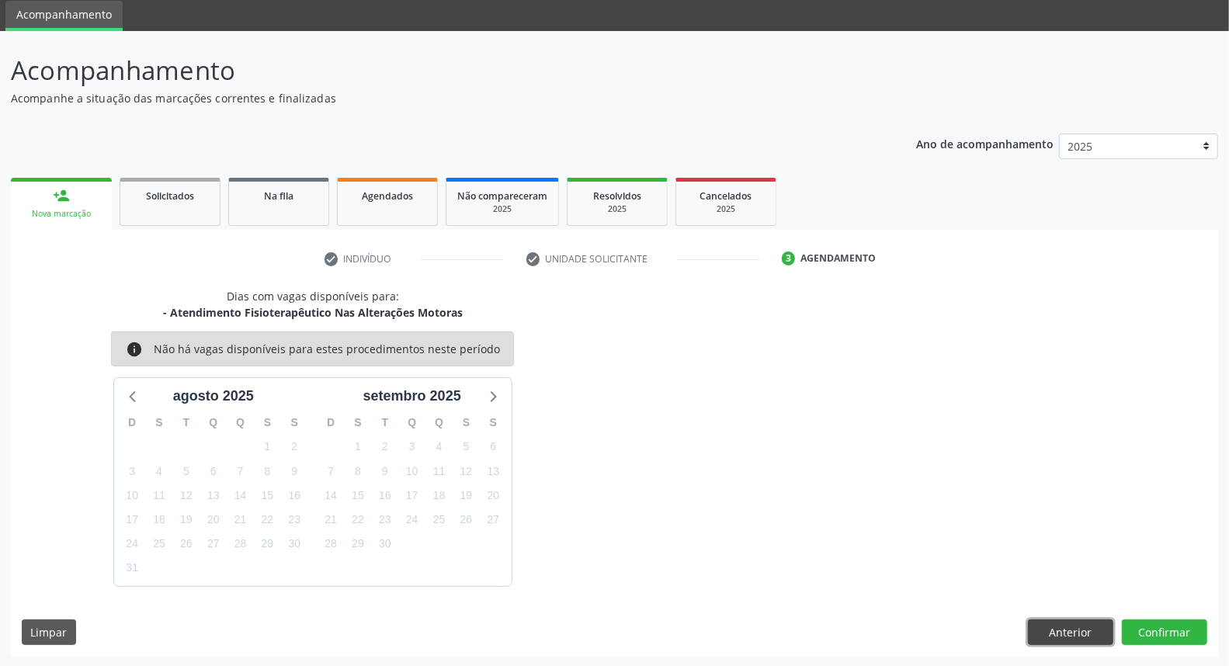
click at [1061, 631] on button "Anterior" at bounding box center [1070, 633] width 85 height 26
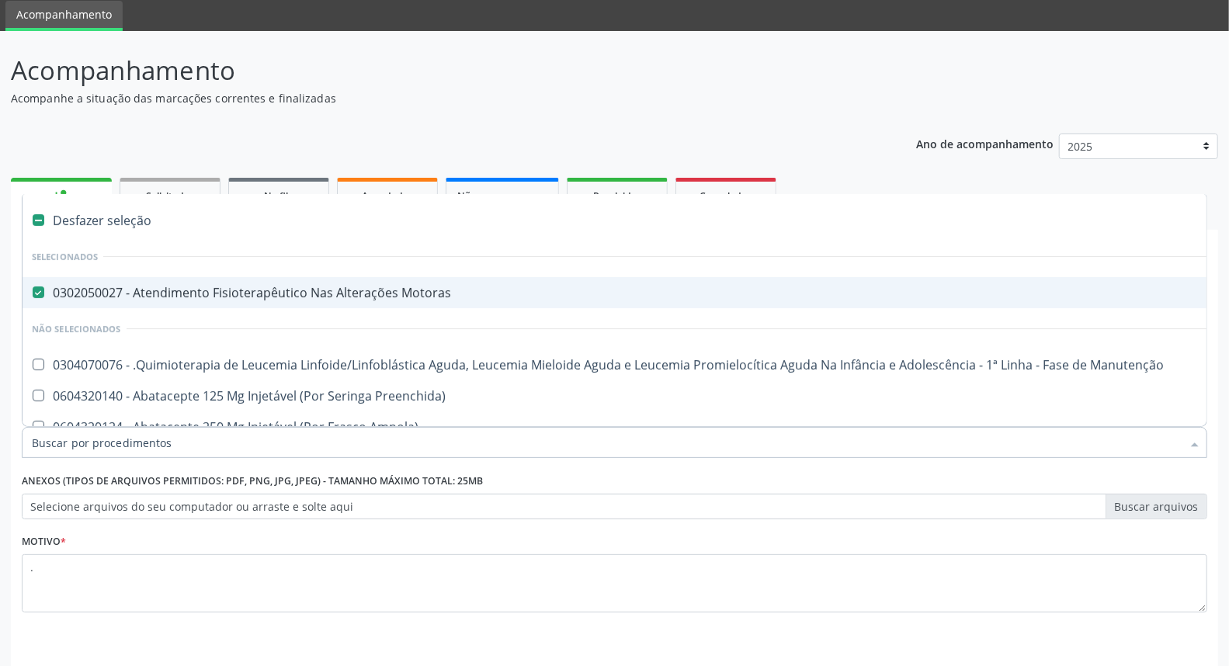
click at [282, 296] on div "0302050027 - Atendimento Fisioterapêutico Nas Alterações Motoras" at bounding box center [636, 293] width 1209 height 12
checkbox Motoras "false"
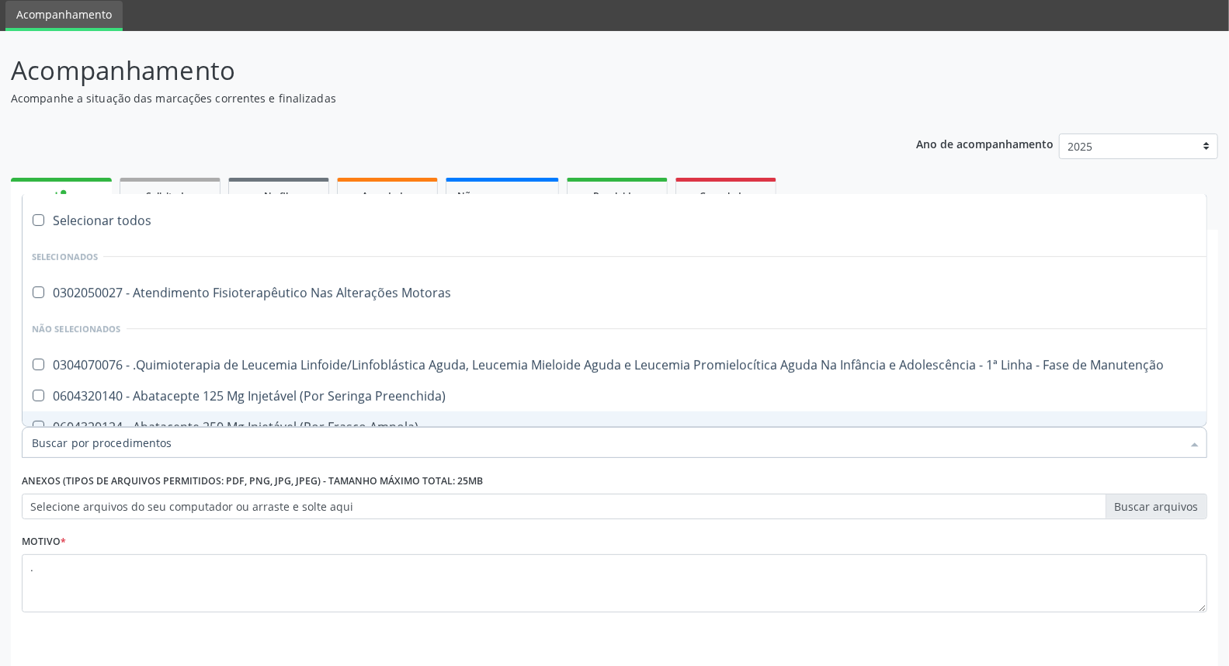
click at [297, 433] on input "Item de agendamento *" at bounding box center [607, 442] width 1150 height 31
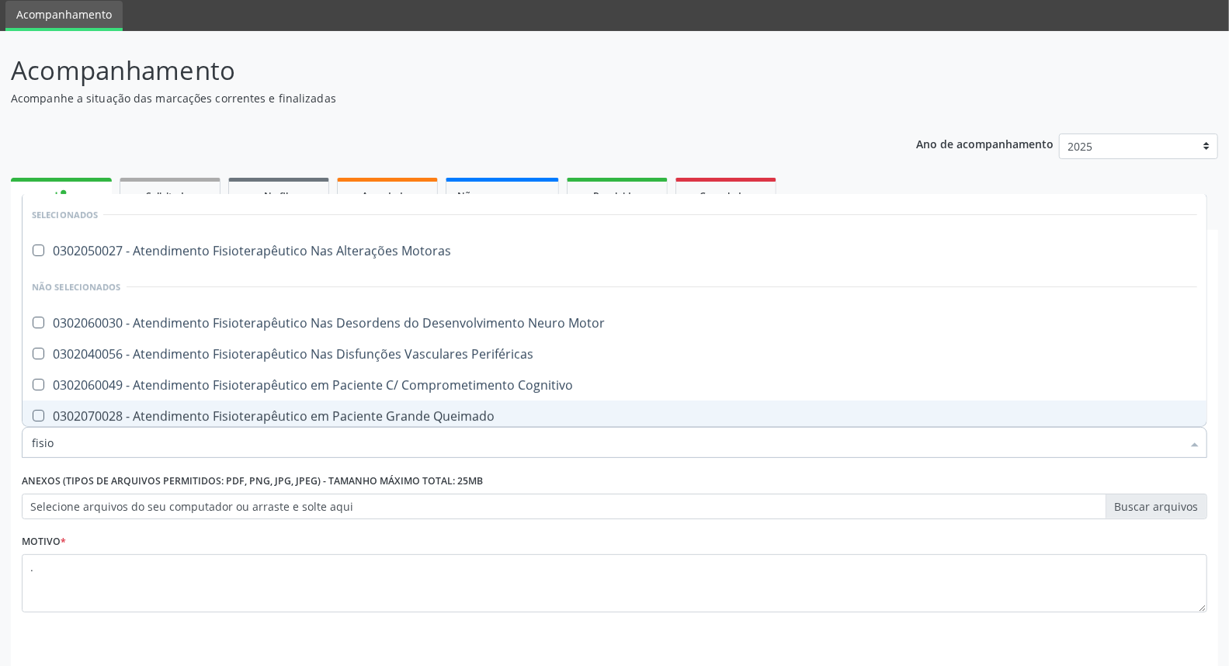
scroll to position [0, 0]
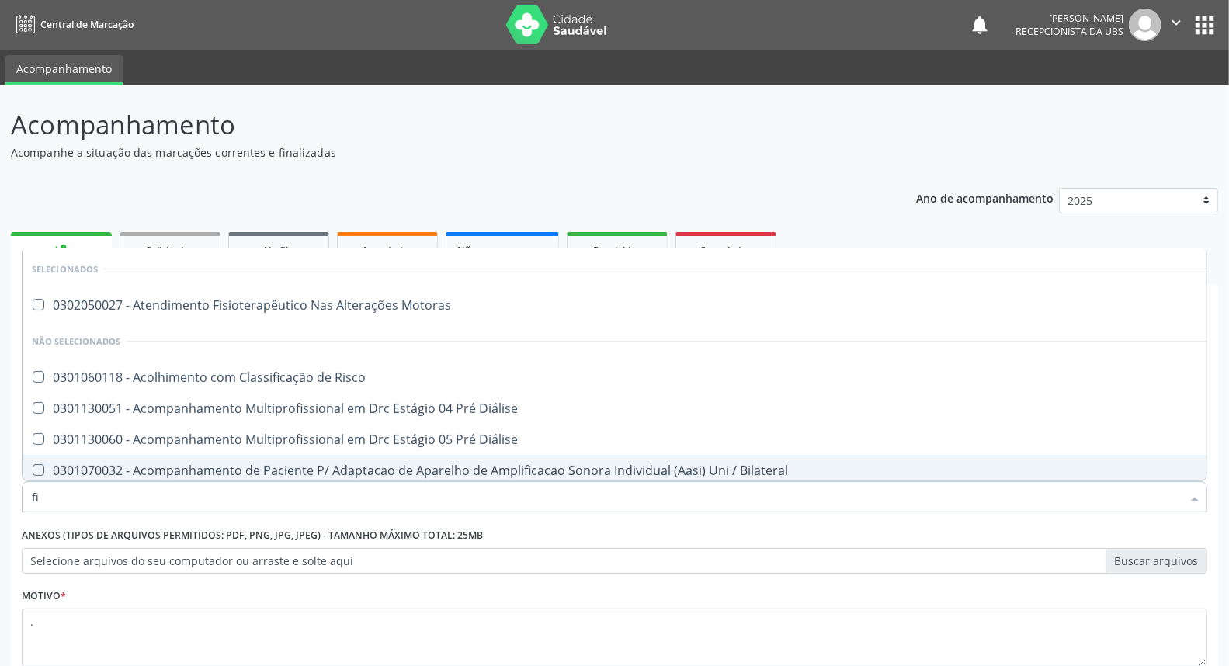
type input "f"
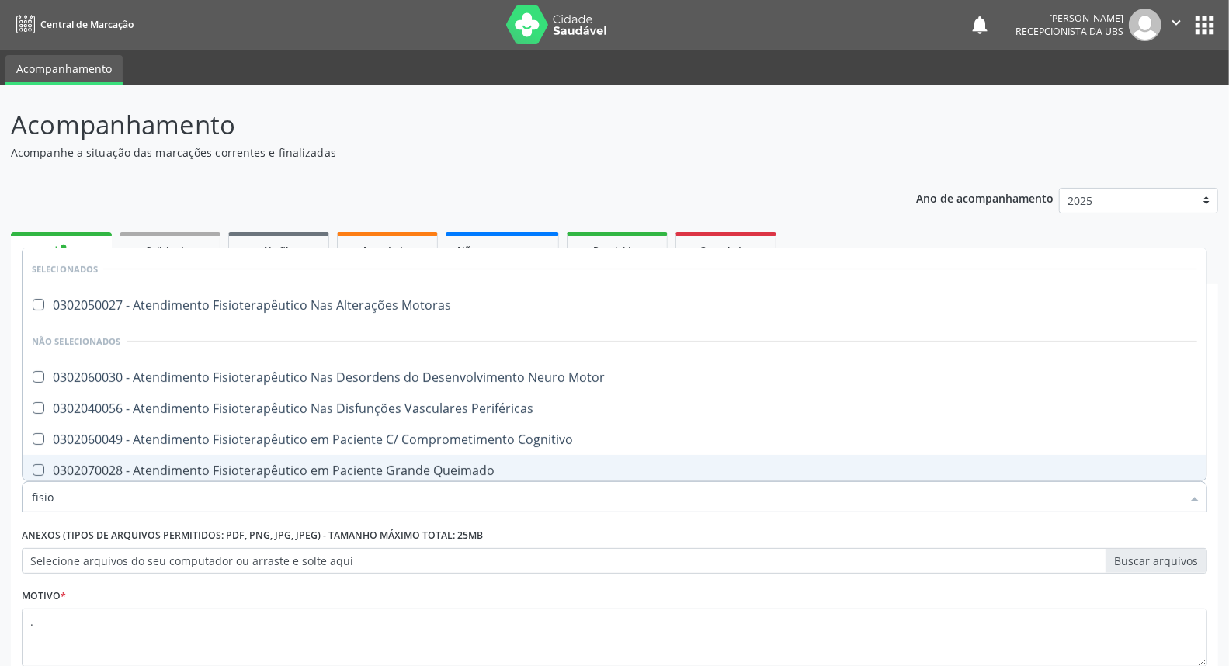
click at [1198, 496] on div at bounding box center [1195, 498] width 23 height 26
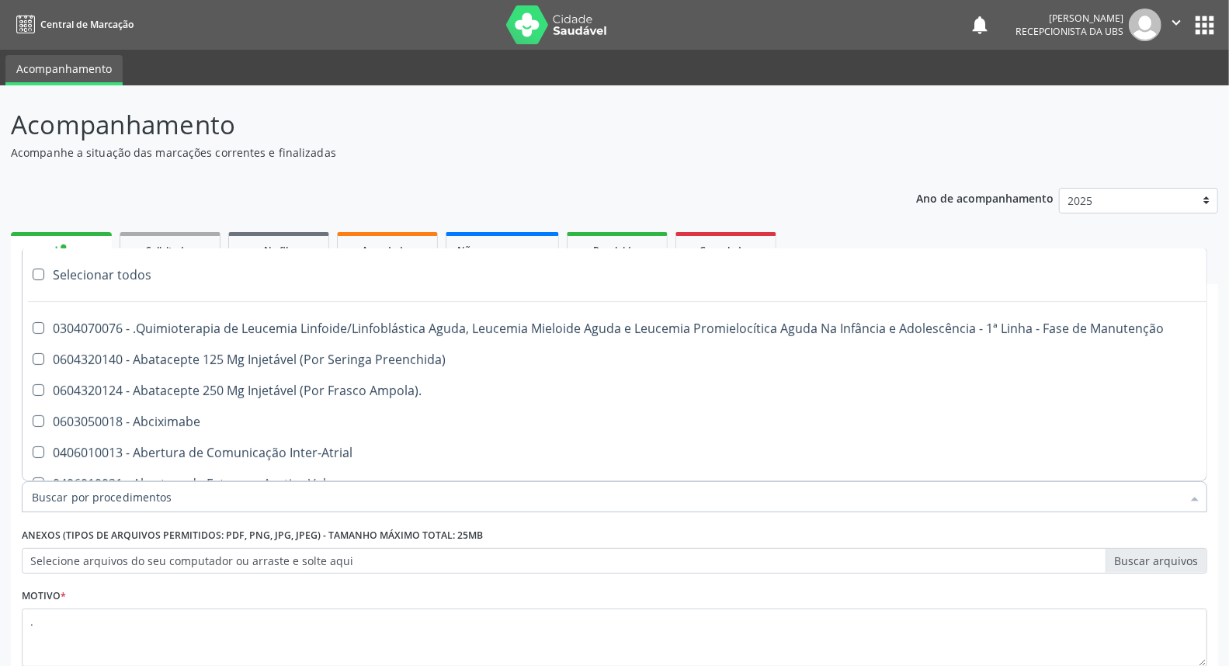
click at [202, 489] on div at bounding box center [615, 497] width 1186 height 31
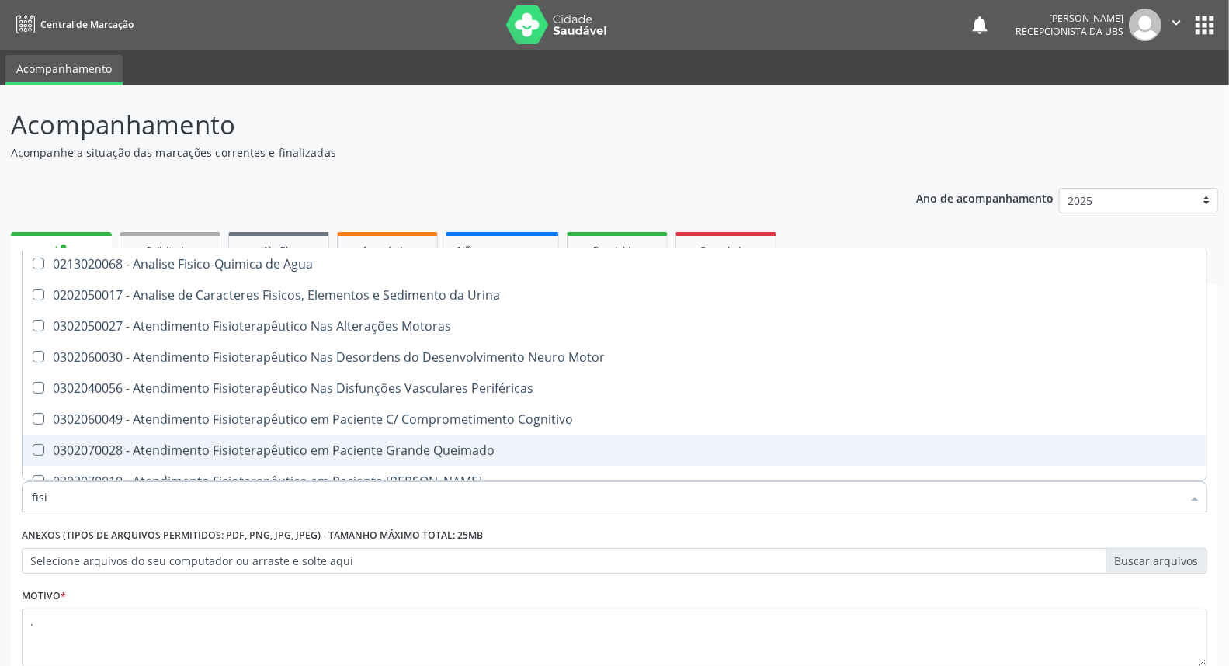
type input "fisio"
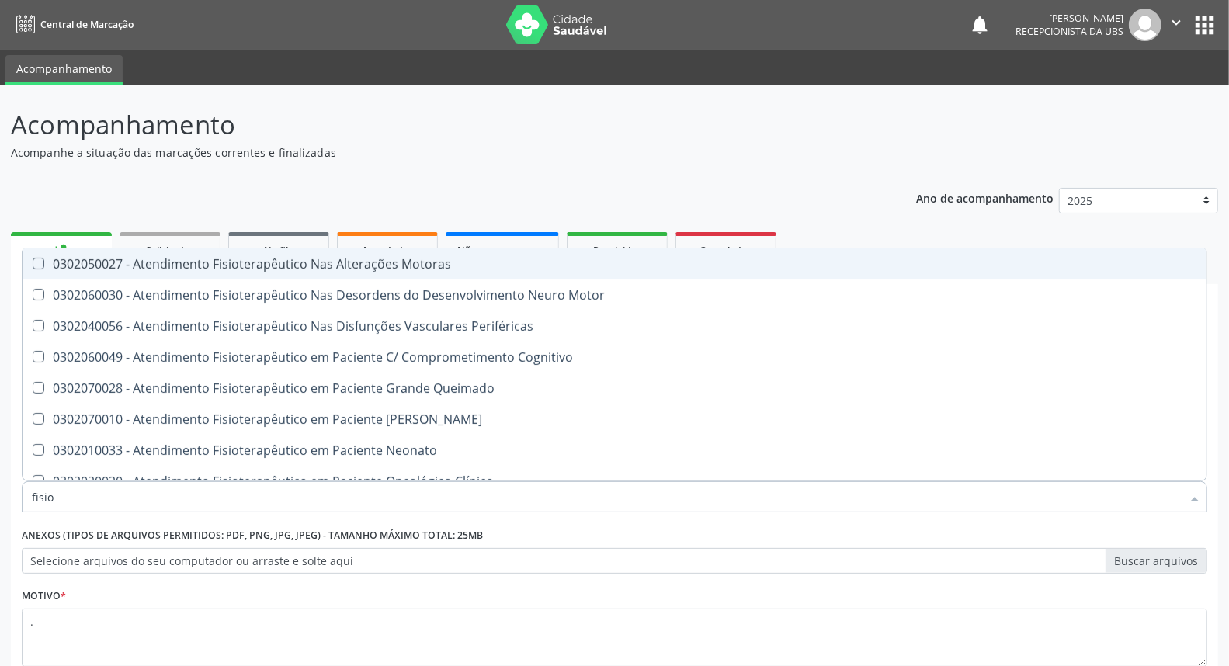
click at [252, 263] on div "0302050027 - Atendimento Fisioterapêutico Nas Alterações Motoras" at bounding box center [615, 264] width 1166 height 12
checkbox Motoras "true"
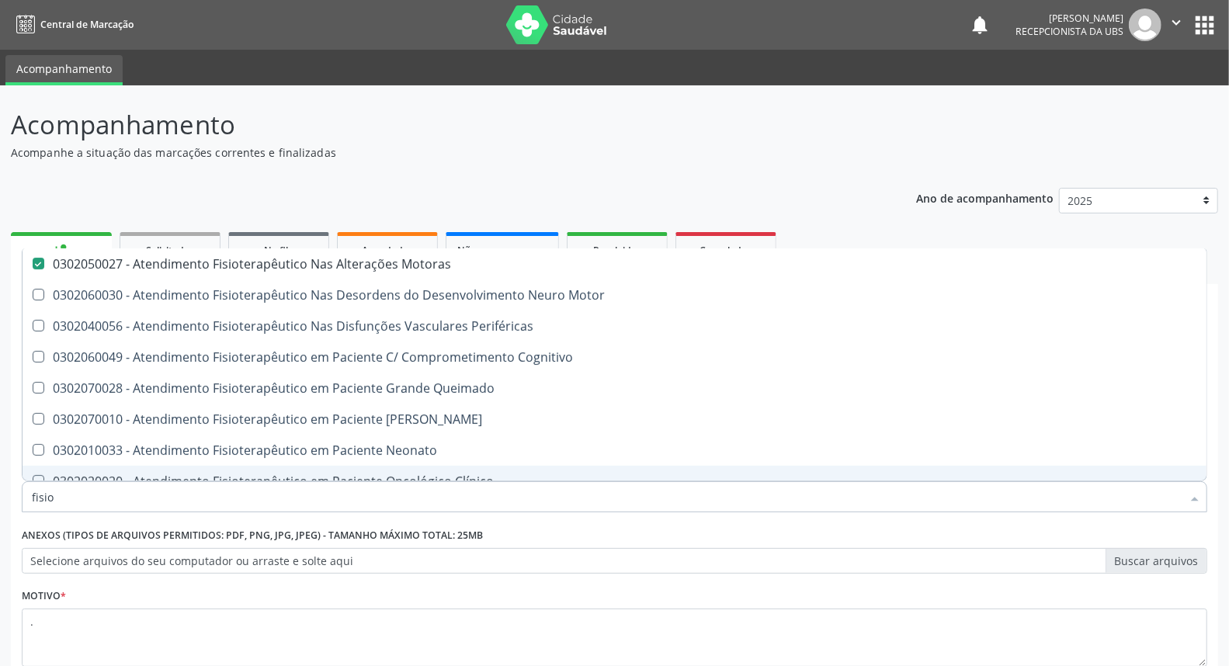
scroll to position [86, 0]
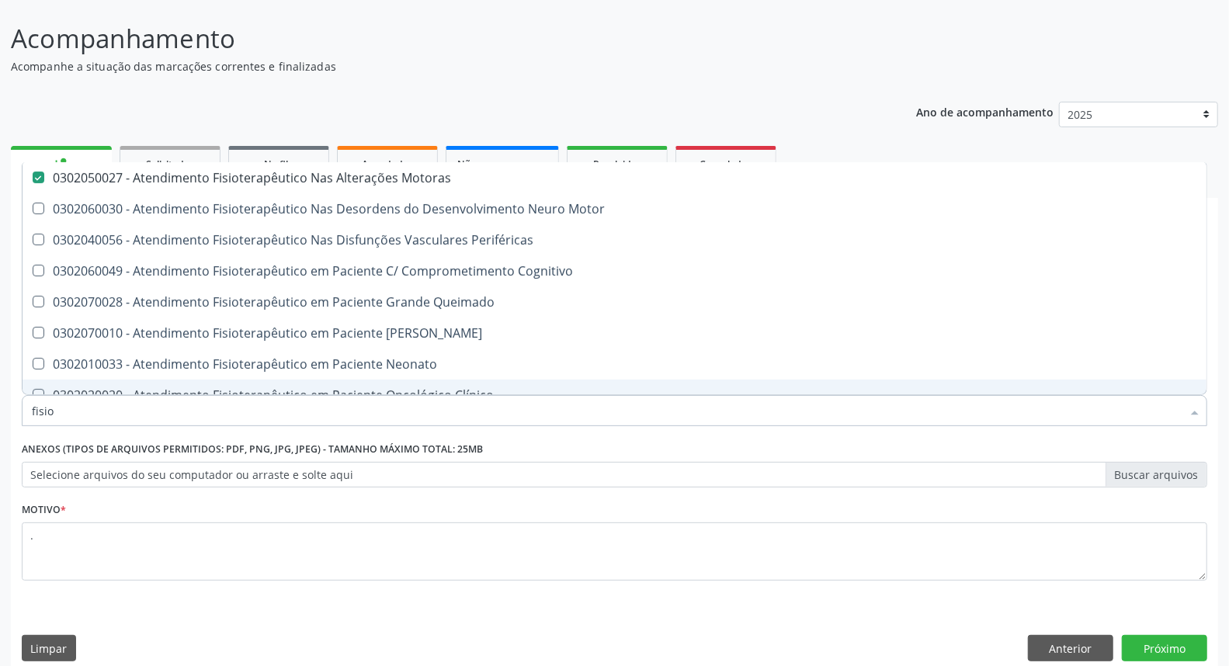
click at [1175, 631] on div "Requerente * Paciente Médico(a) Enfermeiro(a) Paciente Nenhum resultado encontr…" at bounding box center [615, 462] width 1208 height 422
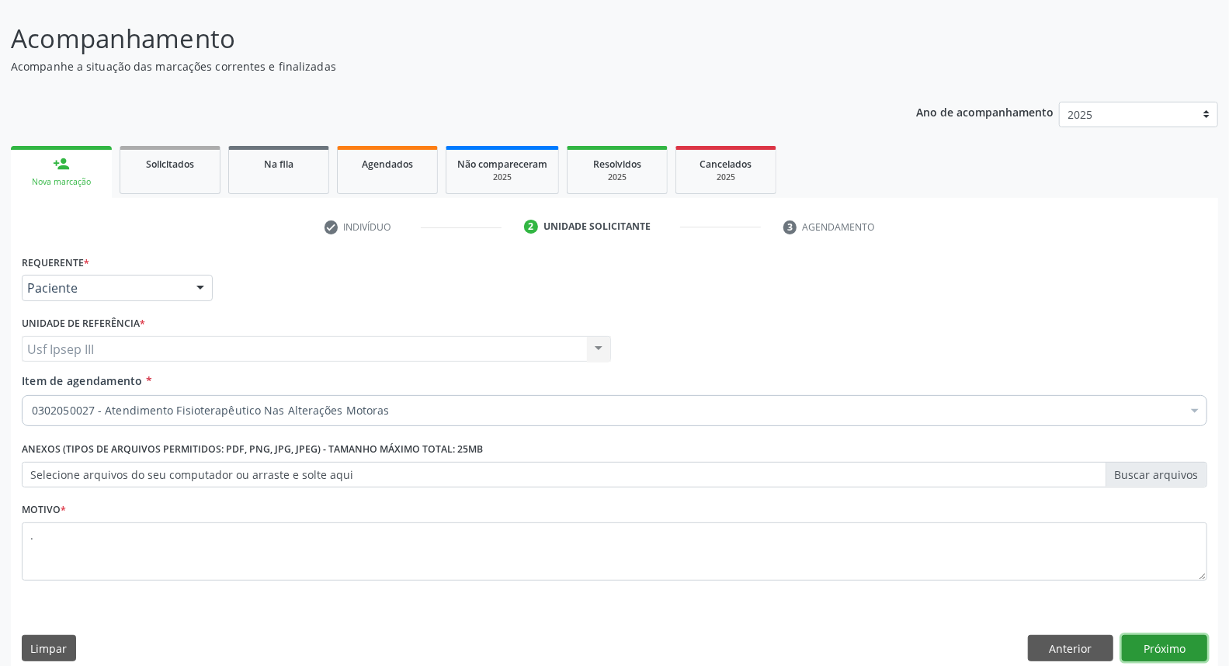
click at [1173, 639] on button "Próximo" at bounding box center [1164, 648] width 85 height 26
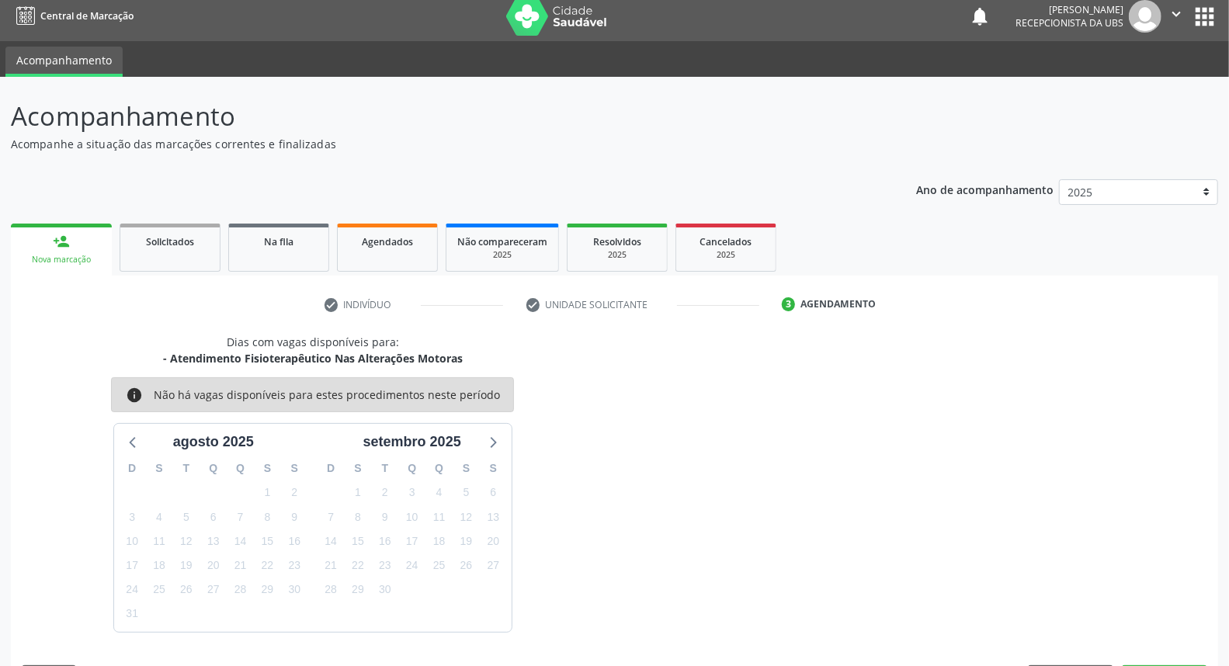
scroll to position [54, 0]
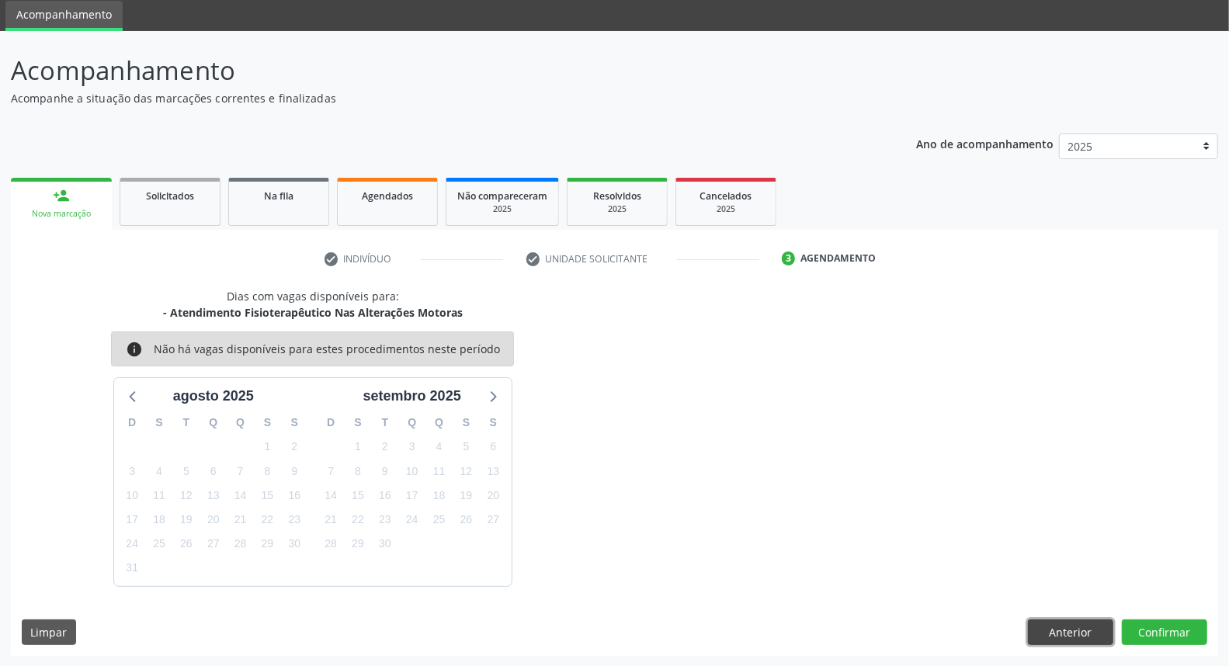
click at [1067, 625] on button "Anterior" at bounding box center [1070, 633] width 85 height 26
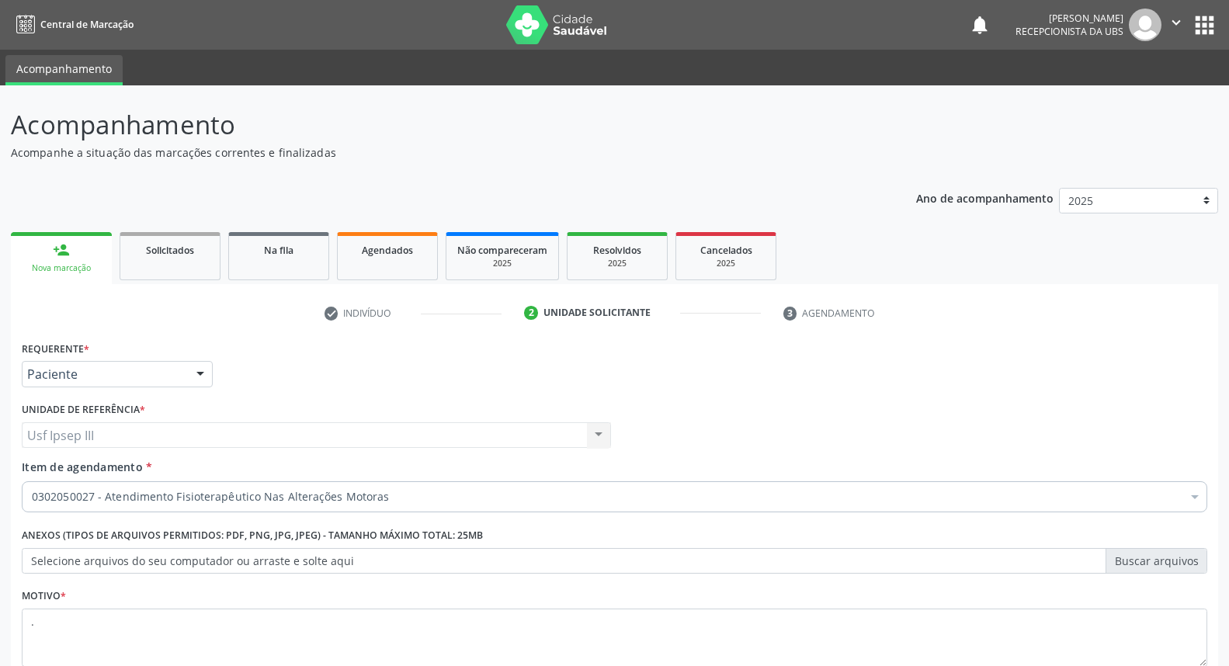
scroll to position [54, 0]
